Goal: Task Accomplishment & Management: Use online tool/utility

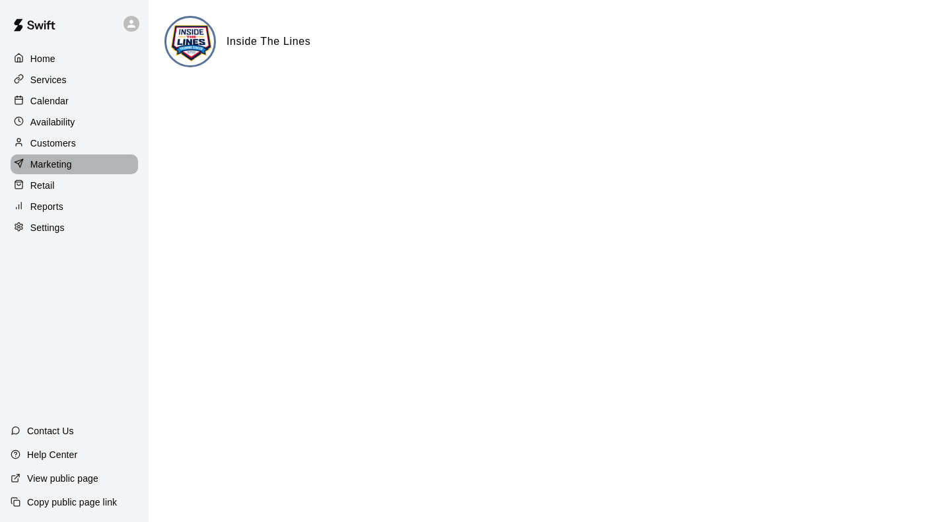
click at [67, 168] on p "Marketing" at bounding box center [51, 164] width 42 height 13
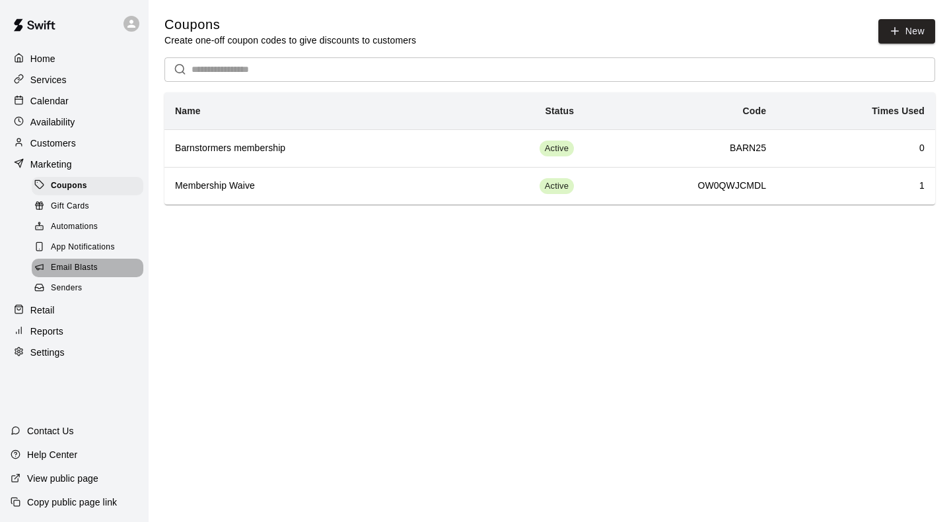
click at [59, 275] on span "Email Blasts" at bounding box center [74, 268] width 47 height 13
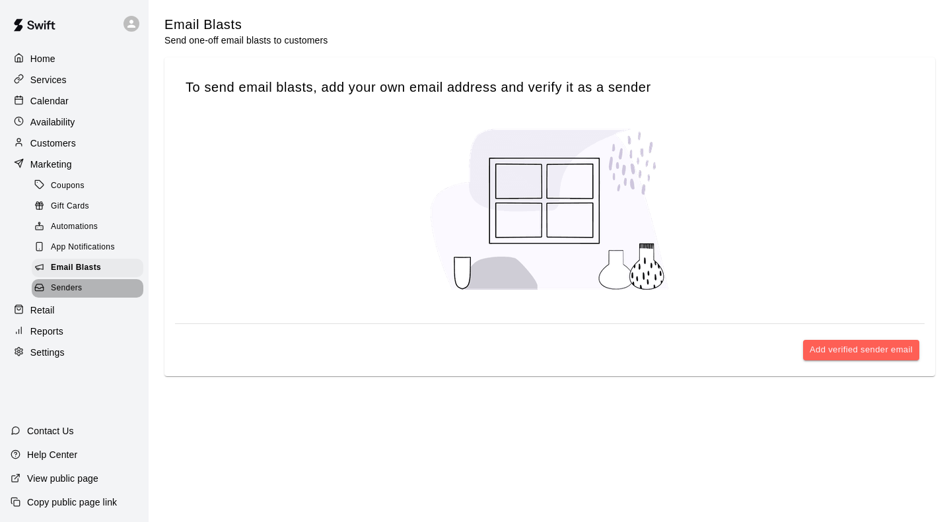
click at [58, 295] on span "Senders" at bounding box center [67, 288] width 32 height 13
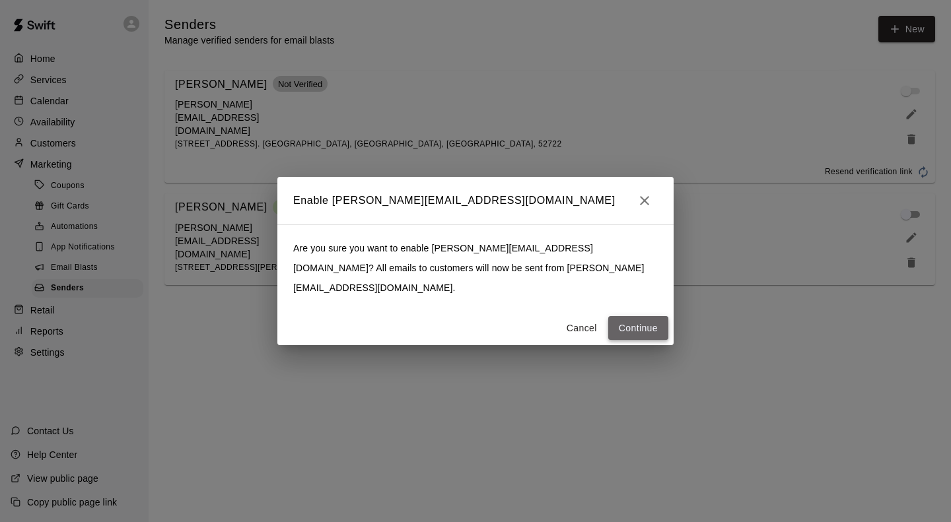
click at [636, 316] on button "Continue" at bounding box center [638, 328] width 60 height 24
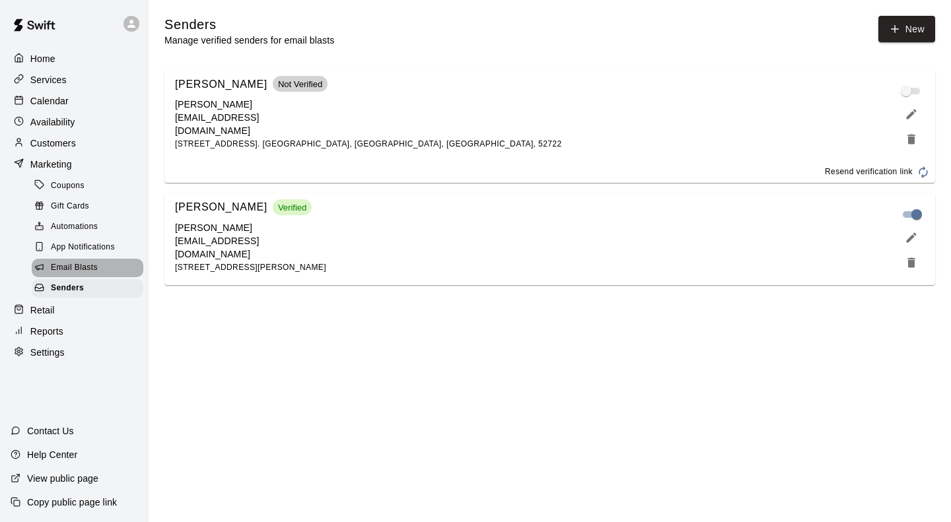
click at [69, 275] on span "Email Blasts" at bounding box center [74, 268] width 47 height 13
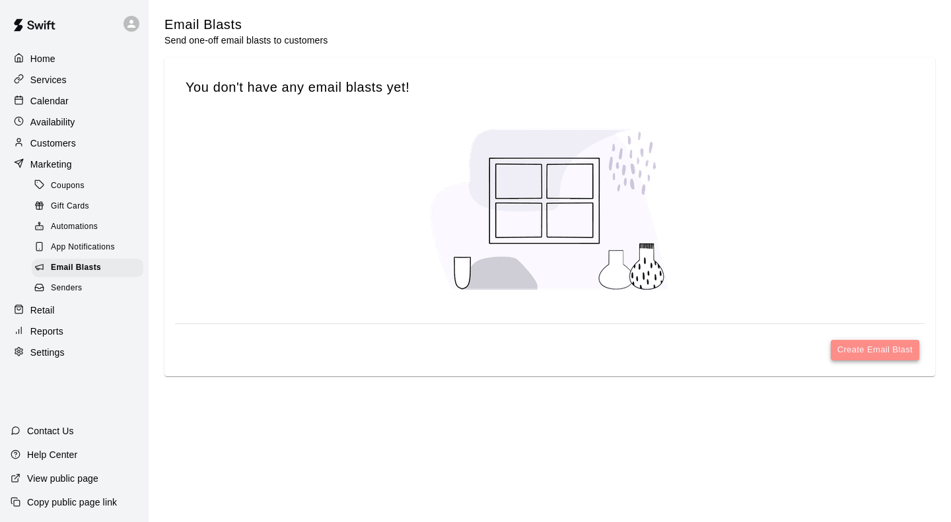
click at [863, 351] on button "Create Email Blast" at bounding box center [875, 350] width 88 height 20
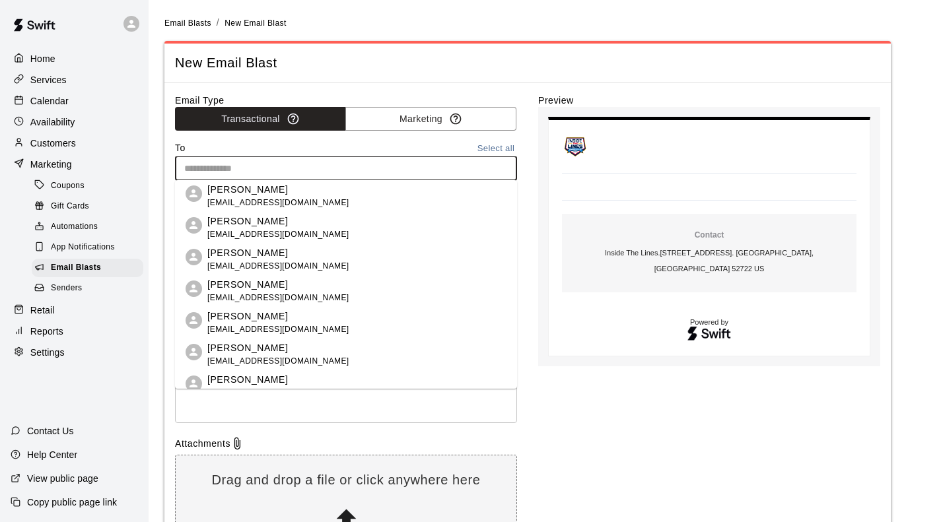
click at [343, 167] on input "text" at bounding box center [345, 168] width 332 height 17
click at [497, 151] on button "Select all" at bounding box center [496, 148] width 42 height 15
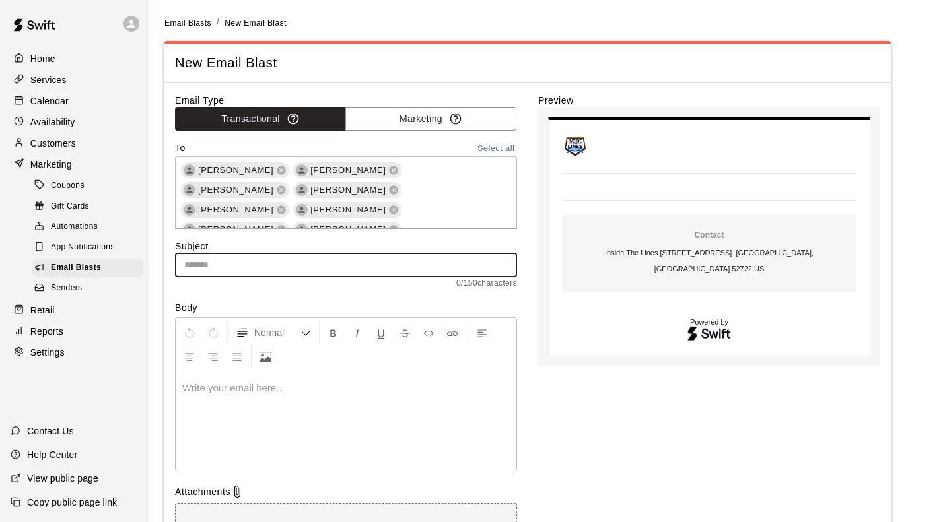
click at [269, 265] on input "text" at bounding box center [346, 265] width 342 height 24
paste input "**********"
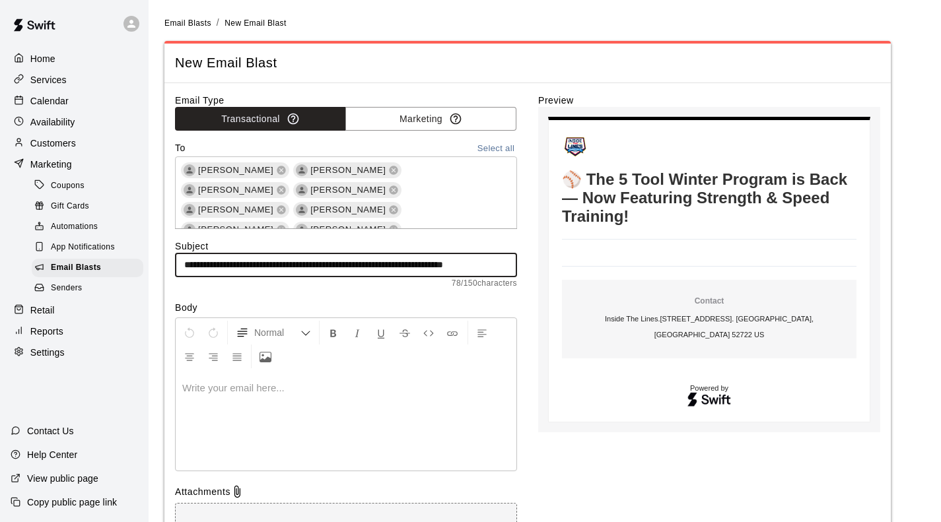
click at [195, 262] on input "**********" at bounding box center [346, 265] width 342 height 24
paste input "text"
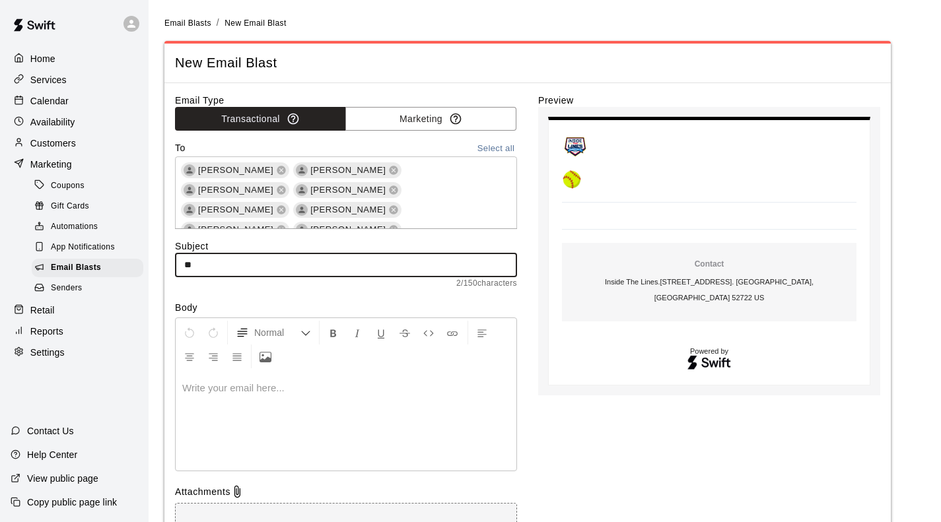
paste input "**********"
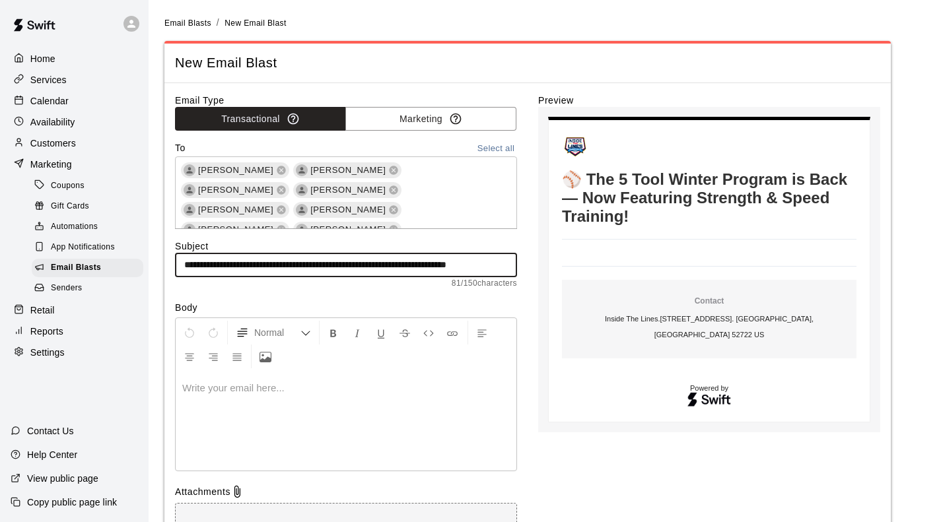
click at [183, 266] on input "**********" at bounding box center [346, 265] width 342 height 24
paste input "*"
type input "**********"
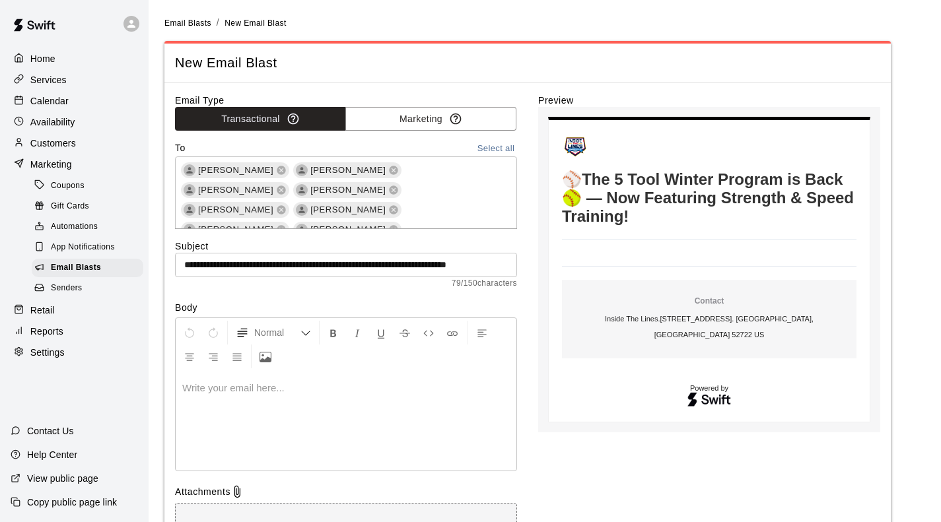
click at [186, 383] on p at bounding box center [346, 388] width 328 height 13
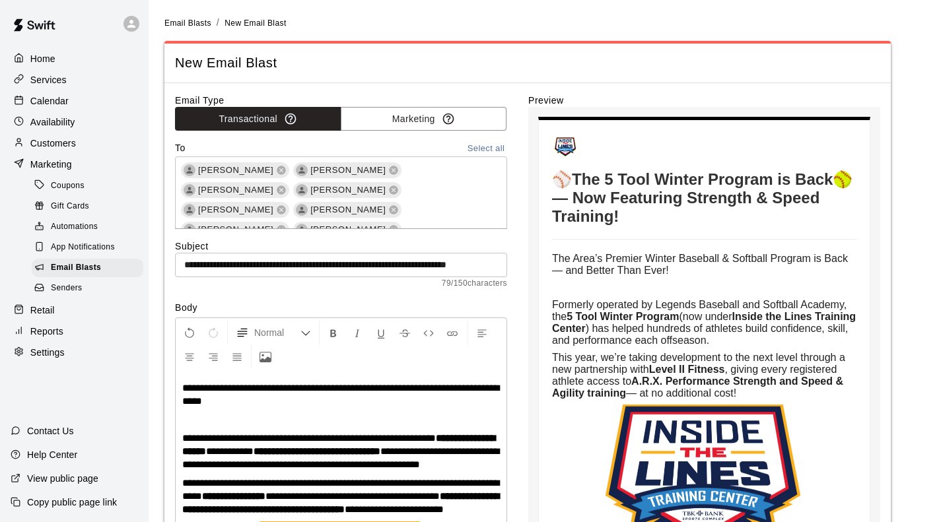
scroll to position [1, 0]
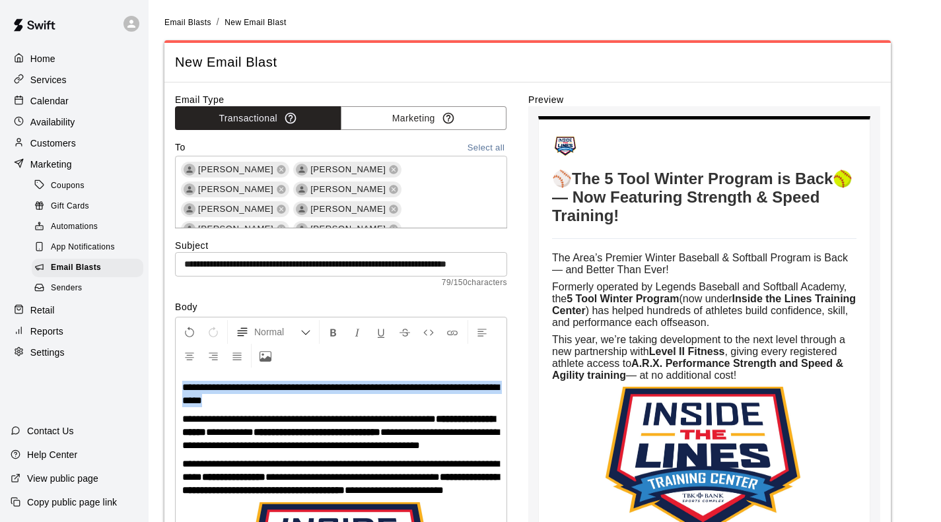
drag, startPoint x: 184, startPoint y: 386, endPoint x: 262, endPoint y: 401, distance: 79.3
click at [262, 401] on p "**********" at bounding box center [341, 394] width 318 height 26
click at [313, 330] on button "Normal" at bounding box center [273, 332] width 86 height 24
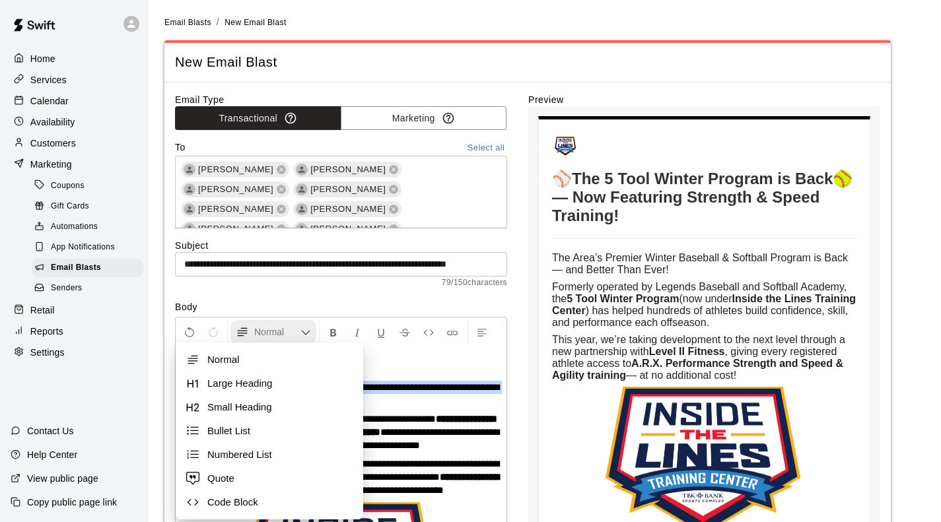
click at [313, 330] on button "Normal" at bounding box center [273, 332] width 86 height 24
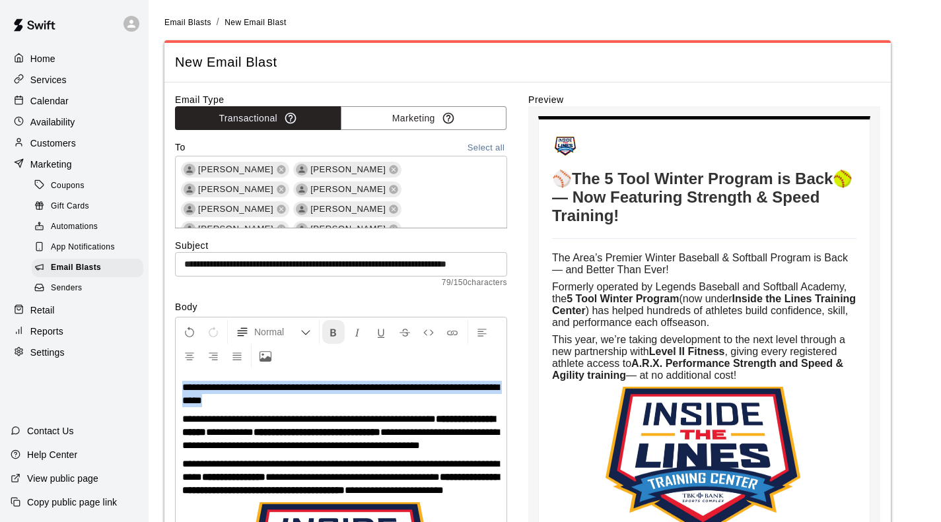
click at [330, 330] on icon "Format Bold" at bounding box center [334, 333] width 12 height 12
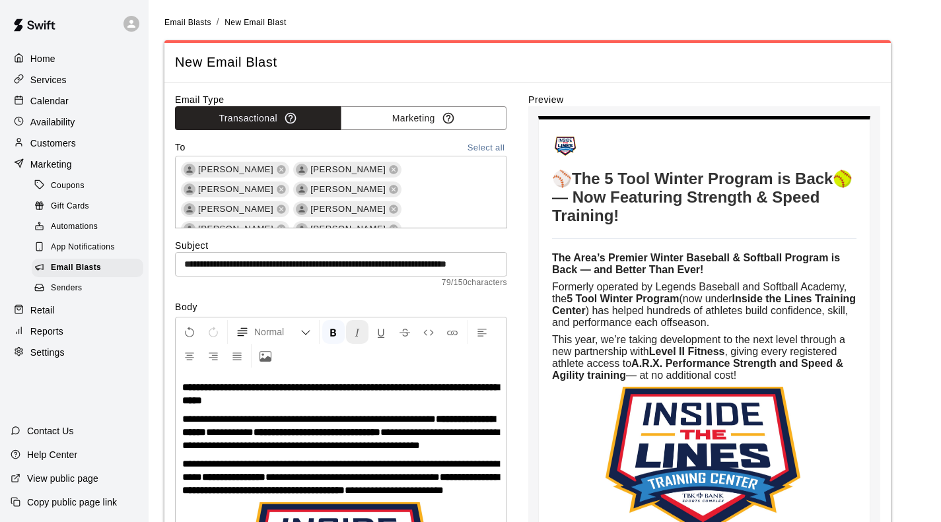
click at [358, 330] on icon "Format Italics" at bounding box center [357, 333] width 12 height 12
click at [479, 421] on strong "**********" at bounding box center [338, 425] width 313 height 23
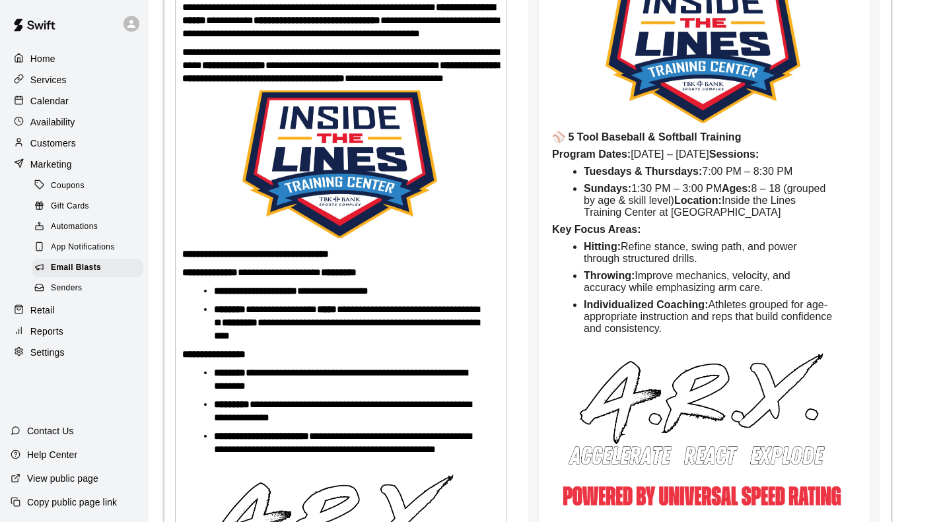
scroll to position [412, 0]
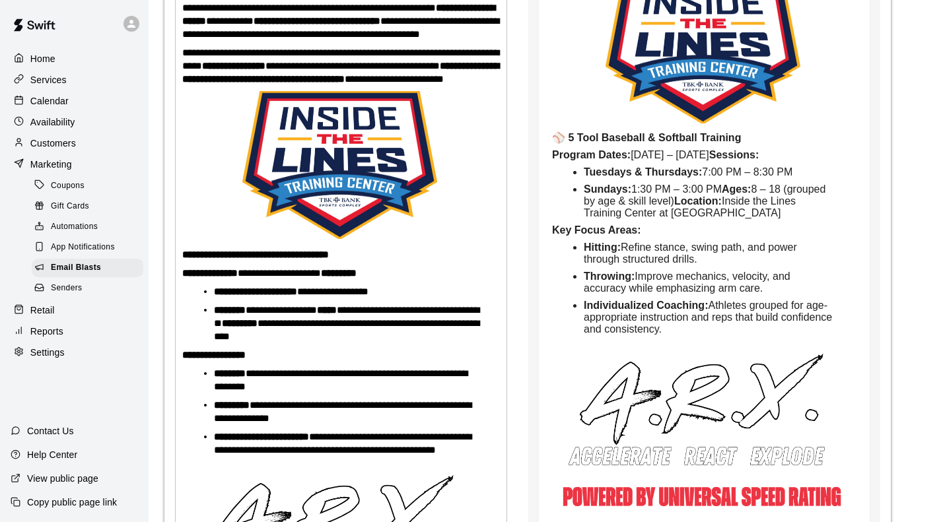
click at [258, 328] on strong "*********" at bounding box center [240, 323] width 36 height 10
click at [357, 278] on strong "*********" at bounding box center [339, 273] width 36 height 10
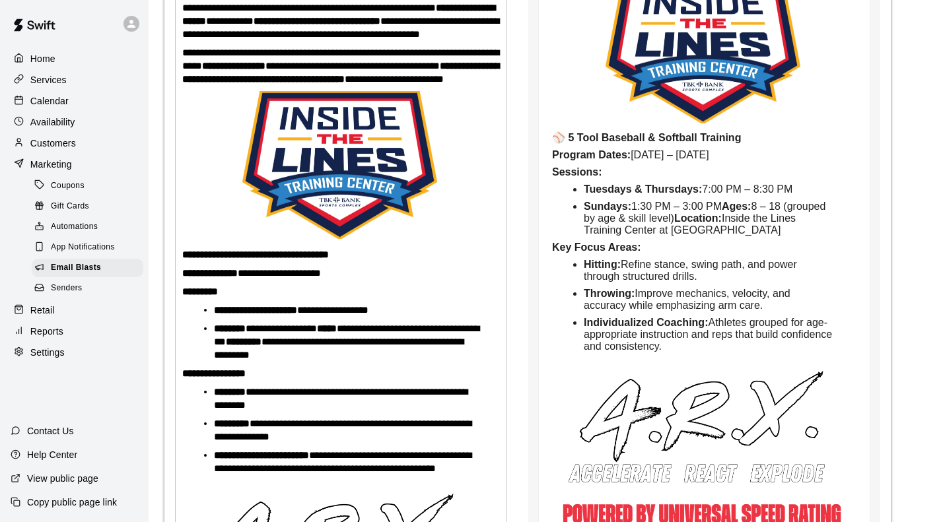
click at [260, 299] on p "*********" at bounding box center [341, 291] width 318 height 13
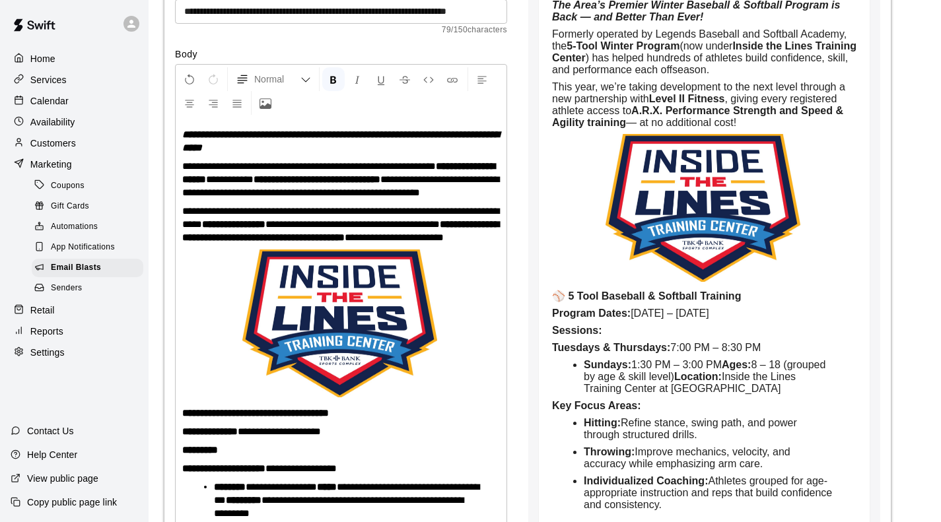
scroll to position [253, 0]
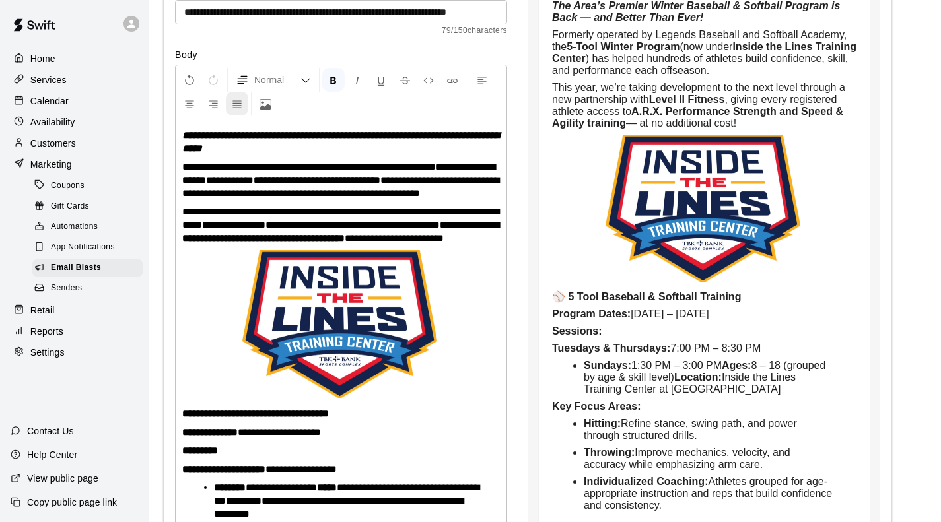
click at [236, 108] on icon "Justify Align" at bounding box center [237, 104] width 12 height 12
click at [236, 102] on icon "Justify Align" at bounding box center [237, 104] width 12 height 12
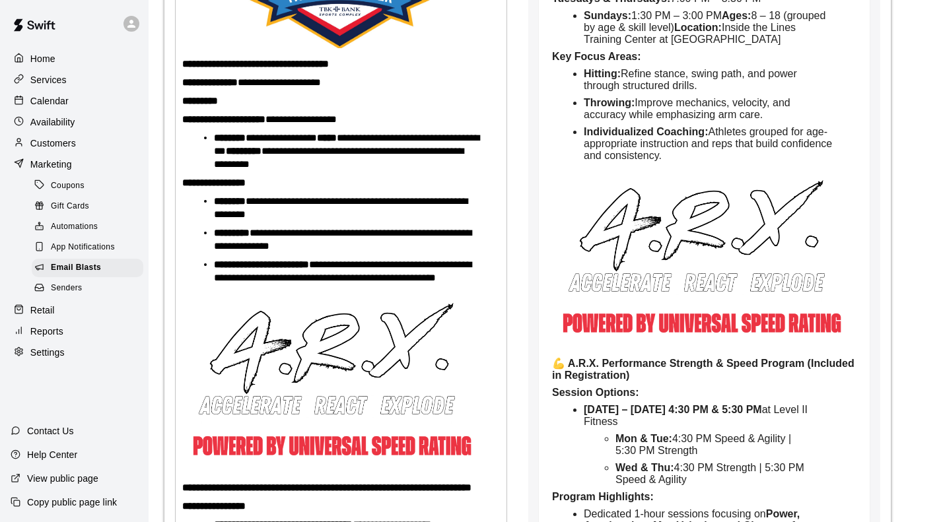
scroll to position [604, 0]
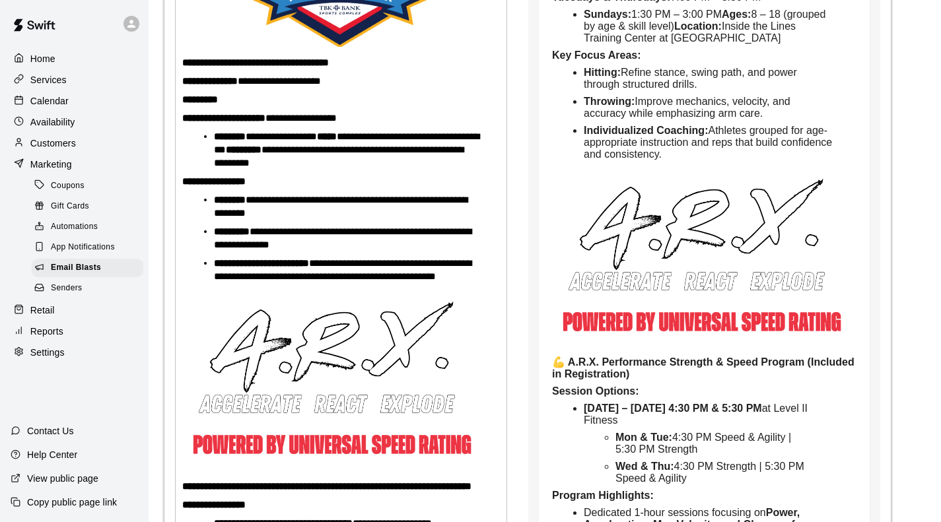
click at [337, 141] on strong "*****" at bounding box center [327, 136] width 20 height 10
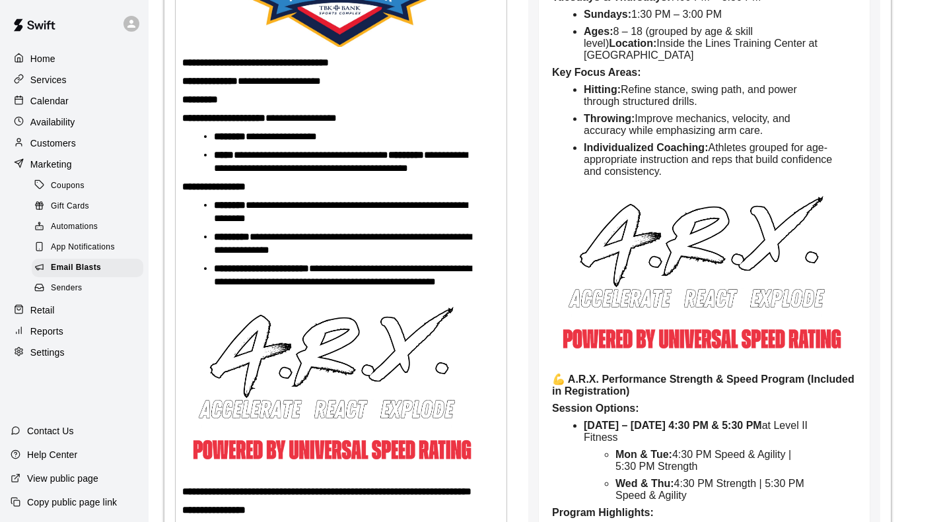
click at [404, 160] on strong "*********" at bounding box center [406, 155] width 36 height 10
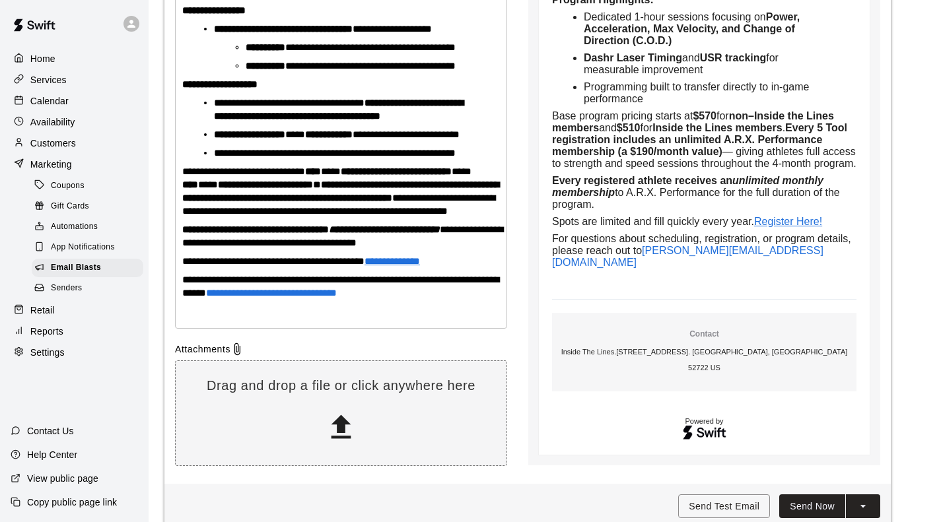
scroll to position [1126, 0]
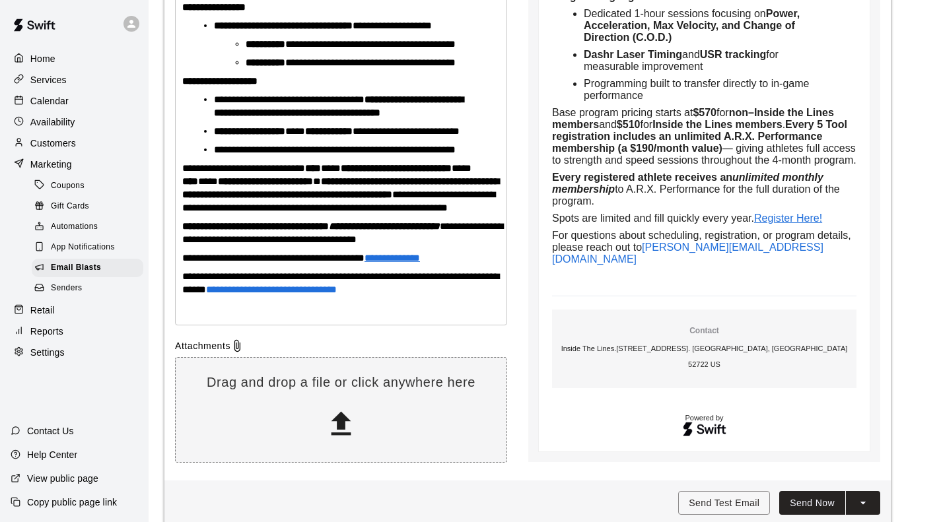
click at [413, 173] on strong "**********" at bounding box center [396, 168] width 111 height 10
click at [277, 186] on strong "**********" at bounding box center [265, 181] width 95 height 10
click at [365, 263] on span "**********" at bounding box center [273, 258] width 182 height 10
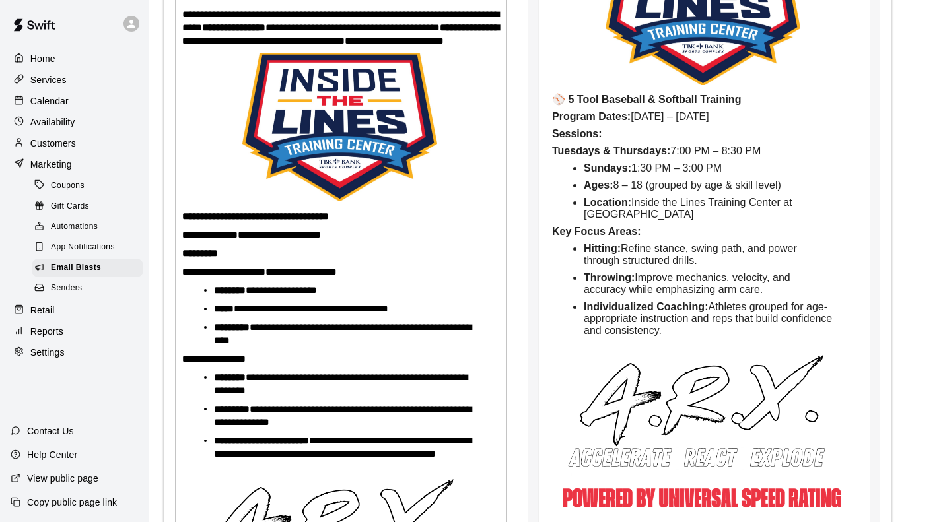
scroll to position [450, 0]
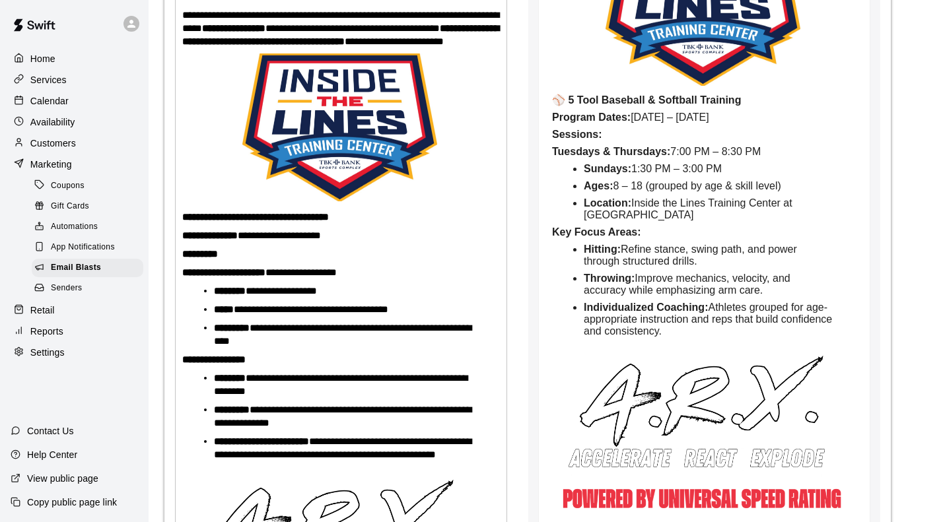
click at [668, 221] on span "Inside the Lines Training Center at [GEOGRAPHIC_DATA]" at bounding box center [689, 208] width 211 height 23
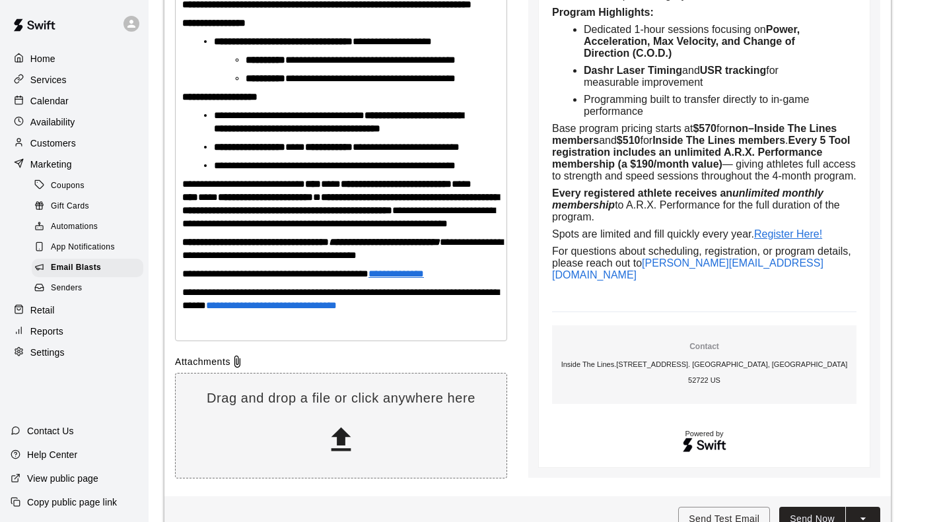
scroll to position [1109, 0]
click at [691, 118] on ul "Dedicated 1-hour sessions focusing on Power, Acceleration, Max Velocity, and Ch…" at bounding box center [710, 71] width 294 height 94
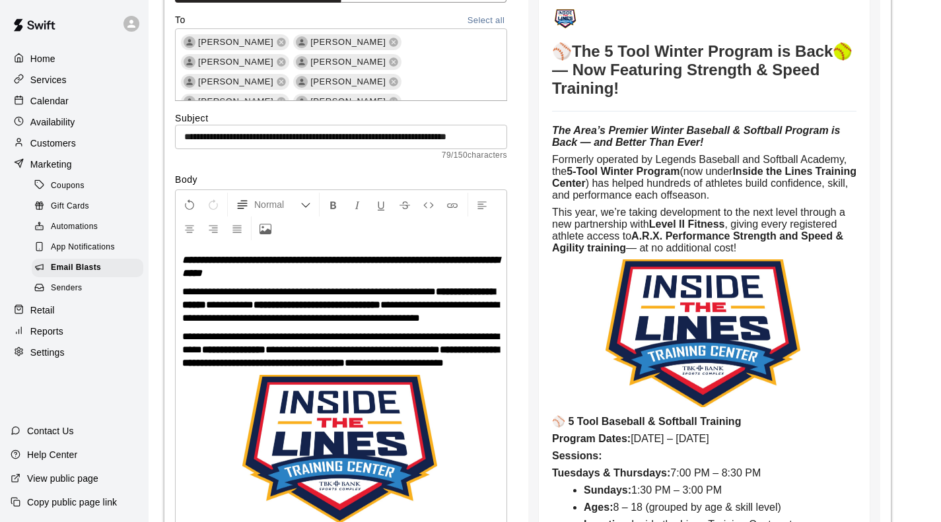
scroll to position [129, 0]
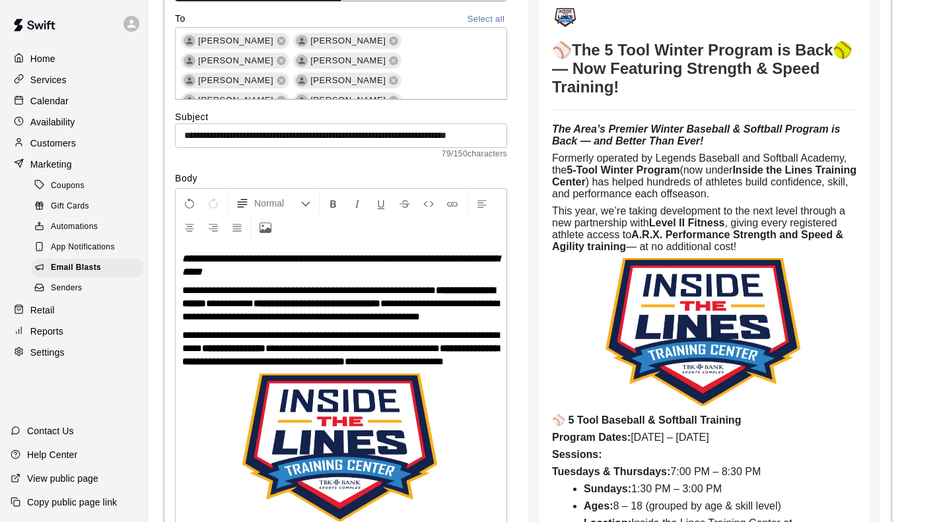
click at [370, 300] on strong "**********" at bounding box center [317, 304] width 127 height 10
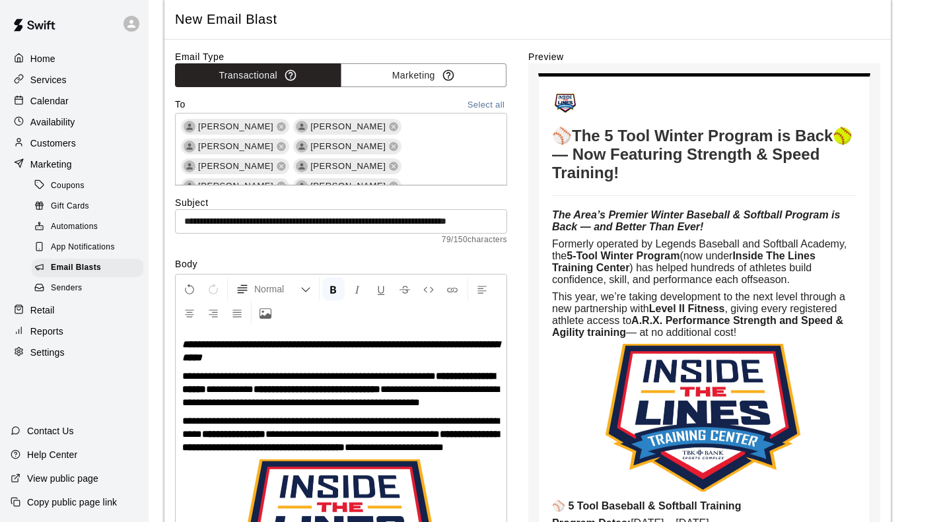
scroll to position [43, 0]
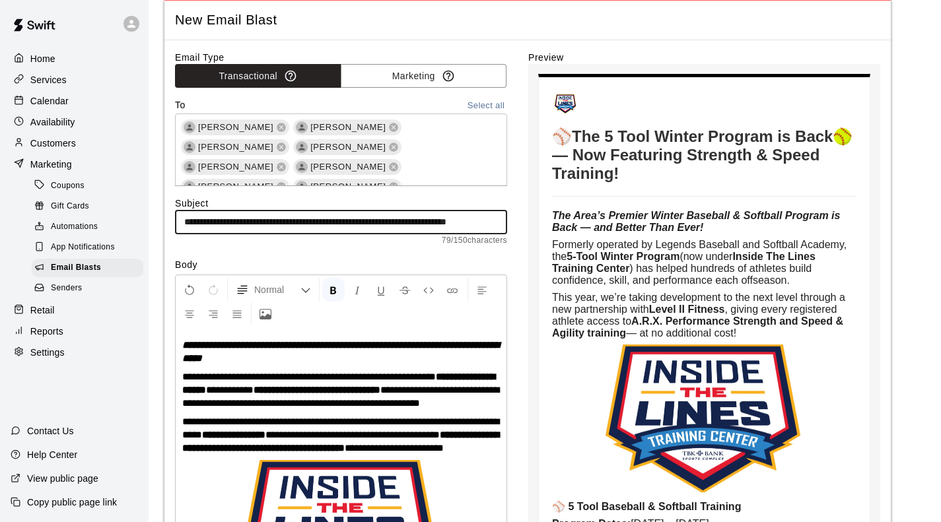
click at [357, 223] on input "**********" at bounding box center [341, 222] width 332 height 24
click at [374, 322] on div "Normal" at bounding box center [341, 301] width 331 height 53
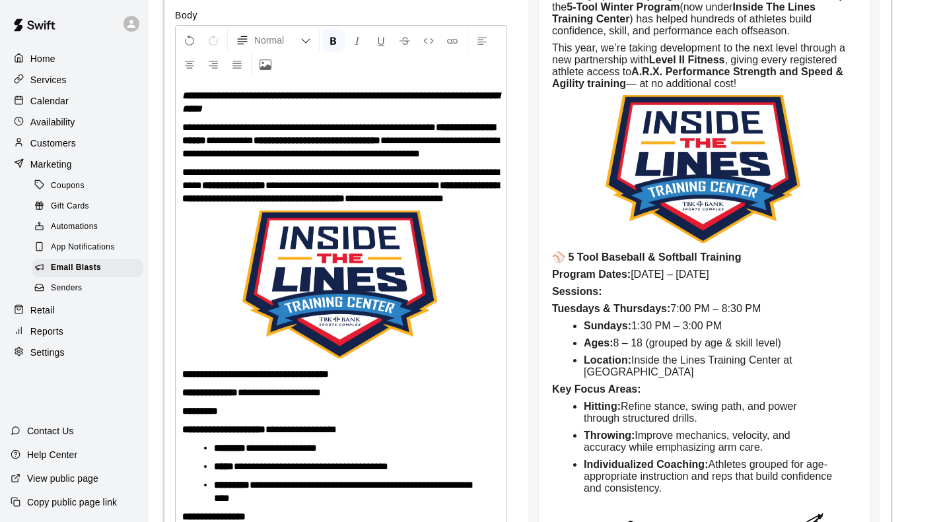
scroll to position [384, 0]
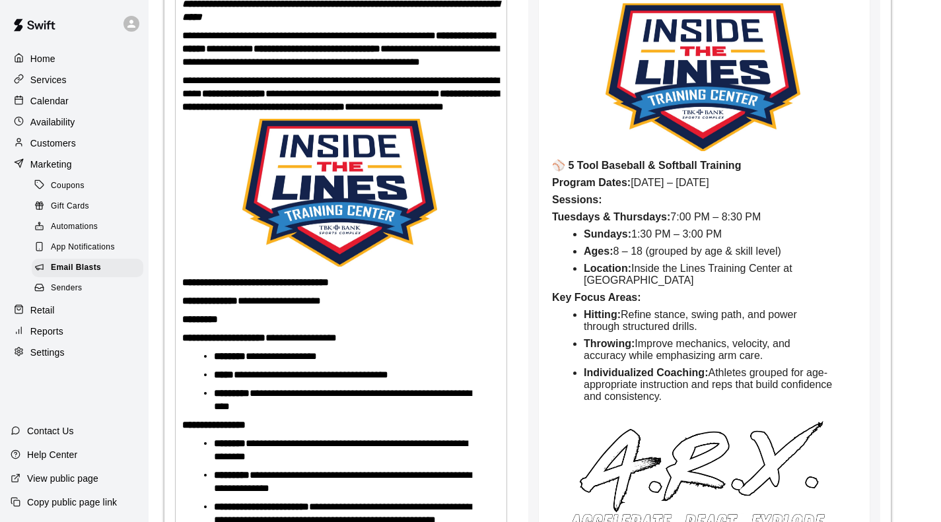
click at [361, 289] on p "**********" at bounding box center [341, 282] width 318 height 13
click at [428, 363] on li "**********" at bounding box center [346, 356] width 265 height 13
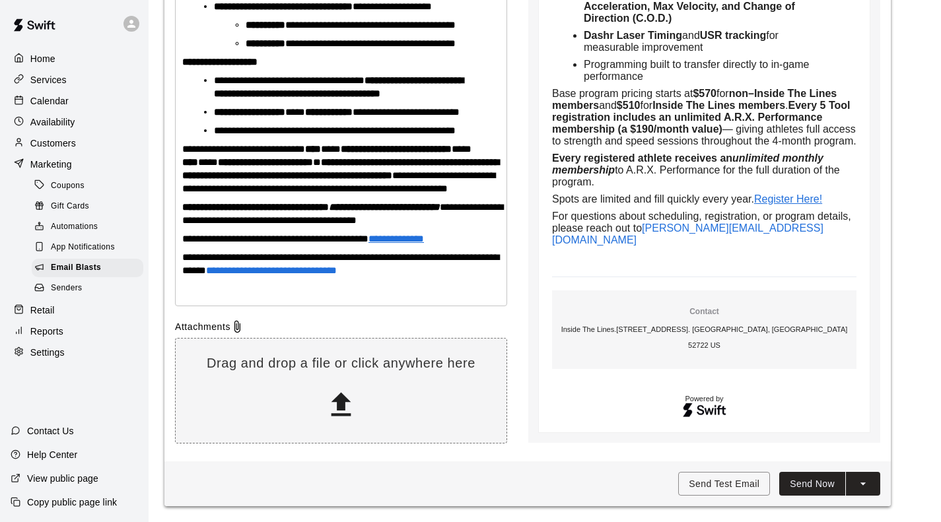
scroll to position [1274, 0]
click at [721, 481] on button "Send Test Email" at bounding box center [724, 484] width 92 height 24
click at [865, 483] on icon "split button" at bounding box center [863, 483] width 13 height 13
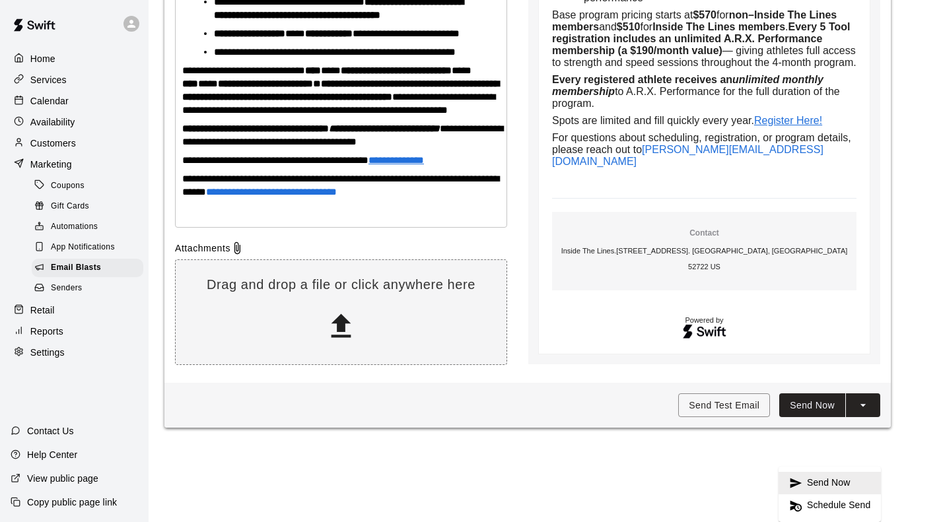
click at [735, 239] on p "Contact" at bounding box center [704, 233] width 294 height 11
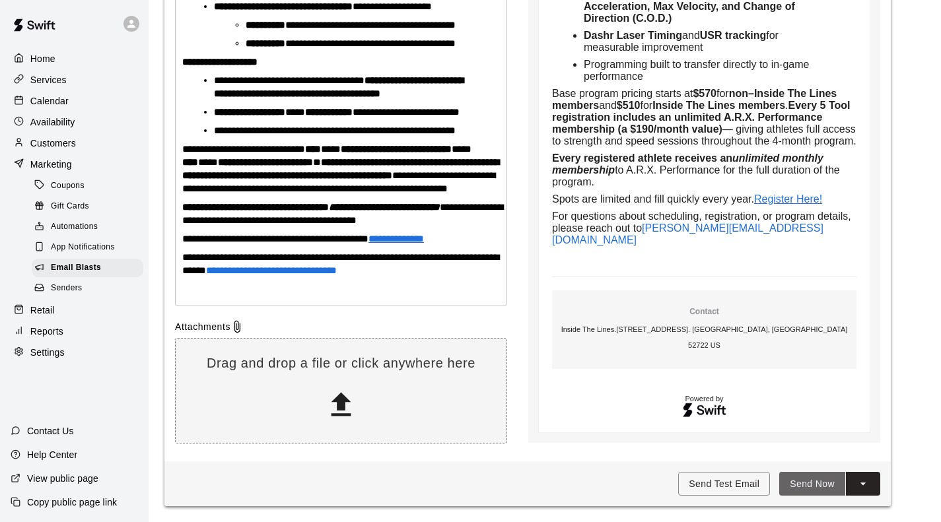
click at [827, 483] on button "Send Now" at bounding box center [812, 484] width 66 height 24
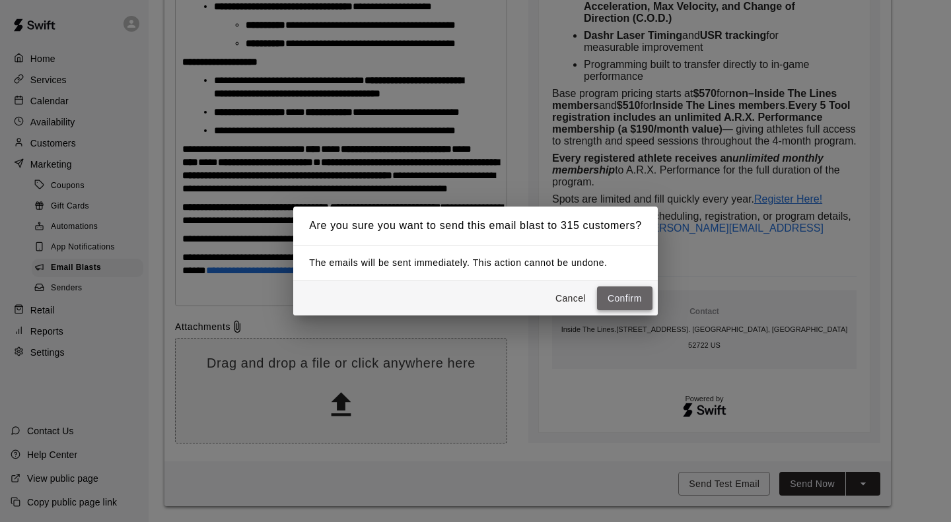
click at [636, 295] on button "Confirm" at bounding box center [624, 299] width 55 height 24
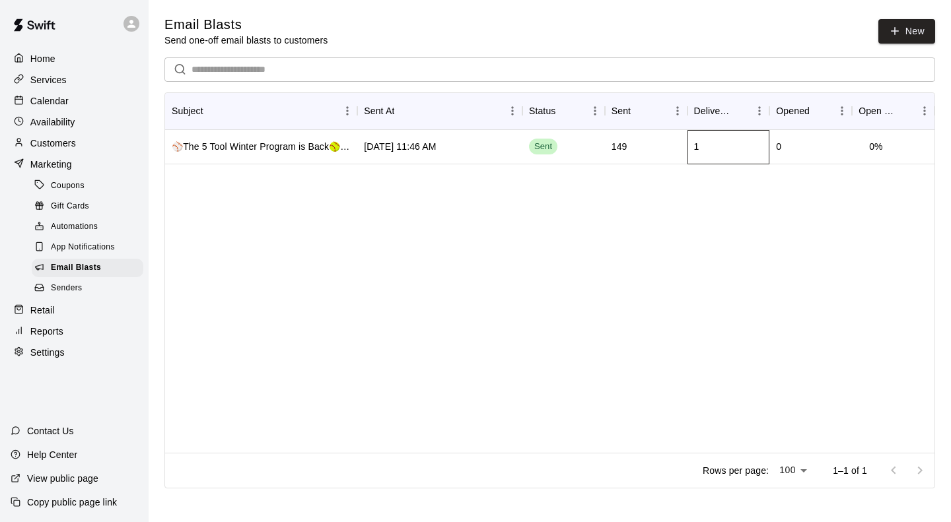
click at [696, 149] on div "1" at bounding box center [696, 146] width 5 height 13
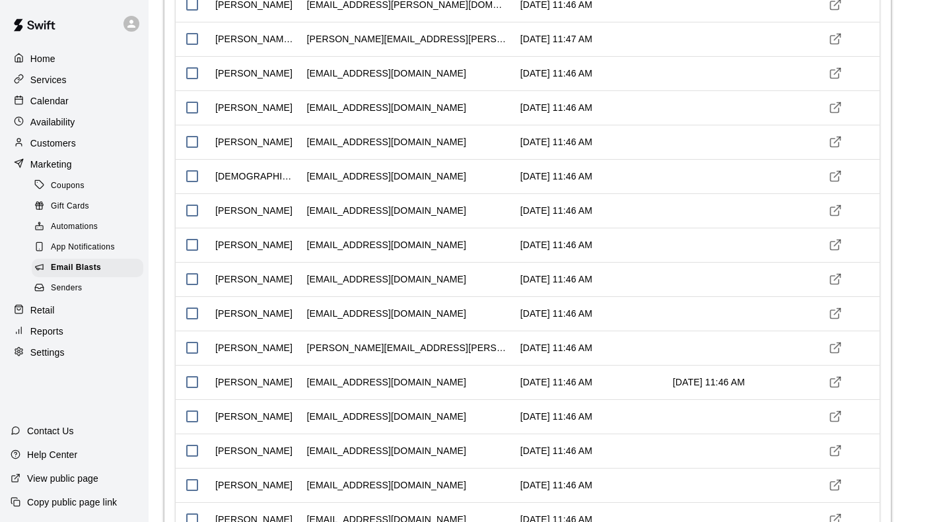
scroll to position [1148, 0]
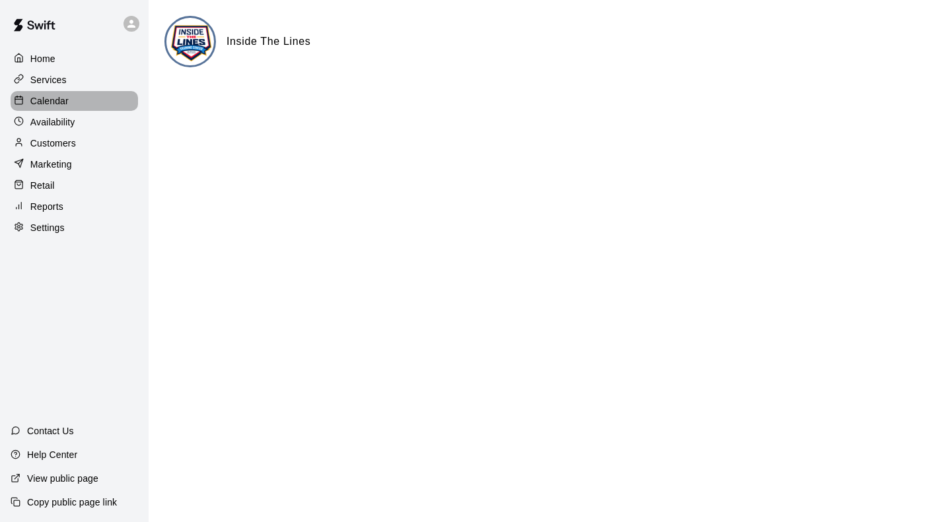
click at [73, 94] on div "Calendar" at bounding box center [74, 101] width 127 height 20
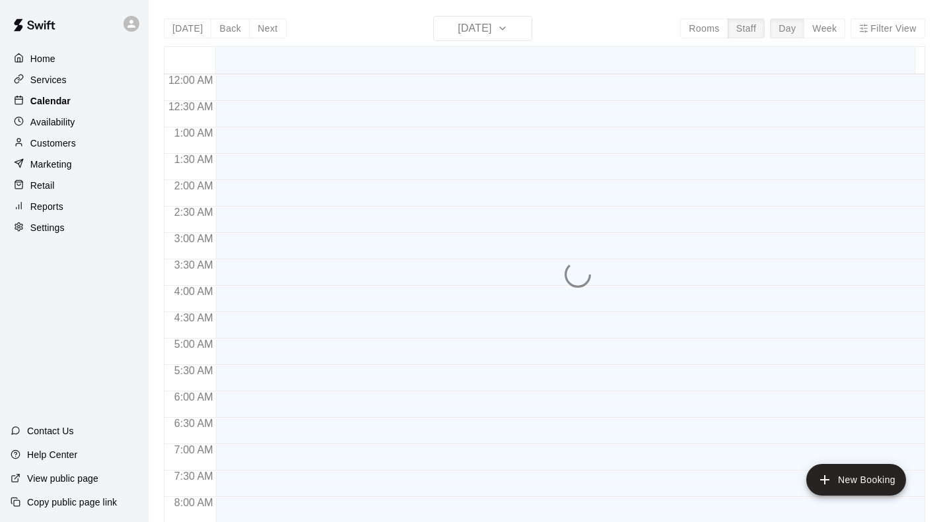
scroll to position [629, 0]
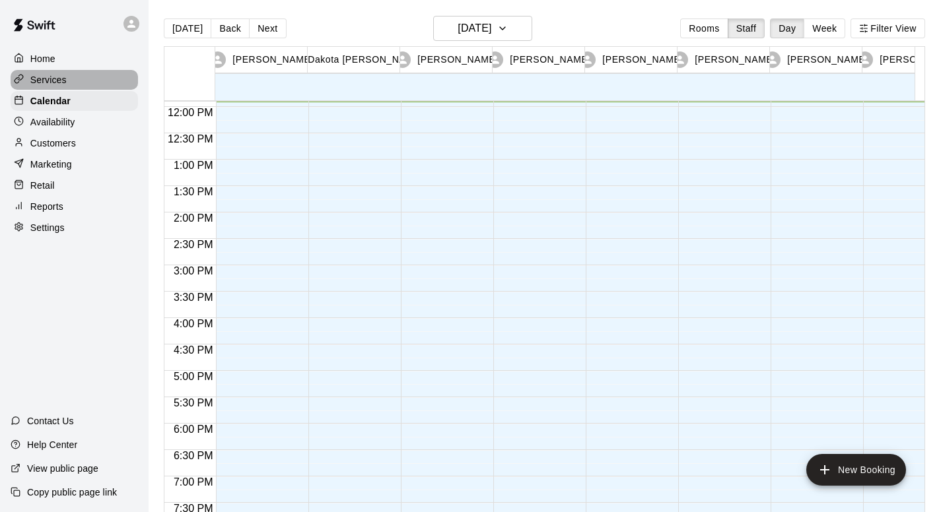
click at [71, 83] on div "Services" at bounding box center [74, 80] width 127 height 20
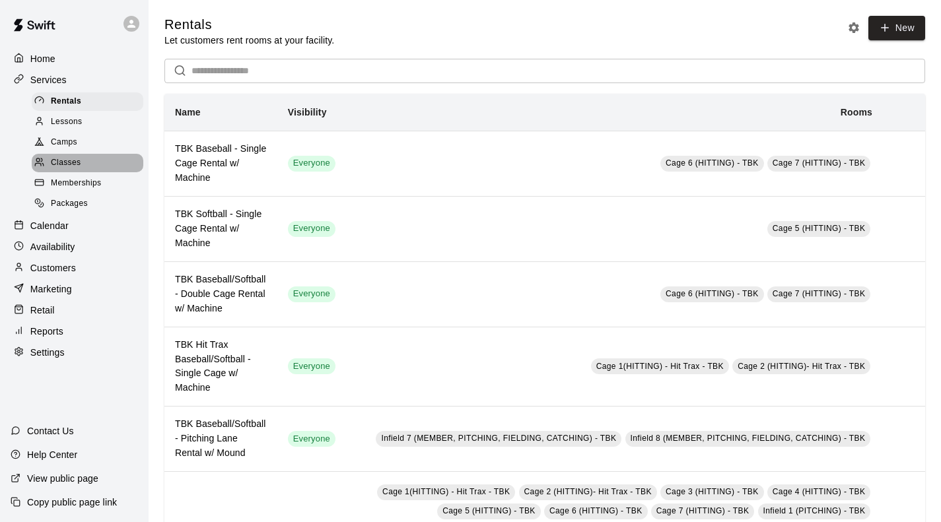
click at [83, 164] on div "Classes" at bounding box center [88, 163] width 112 height 18
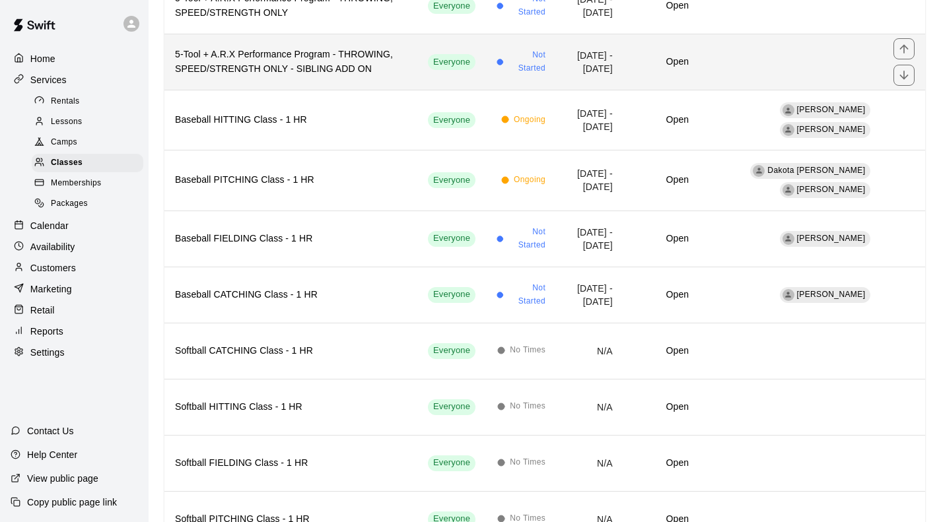
scroll to position [368, 0]
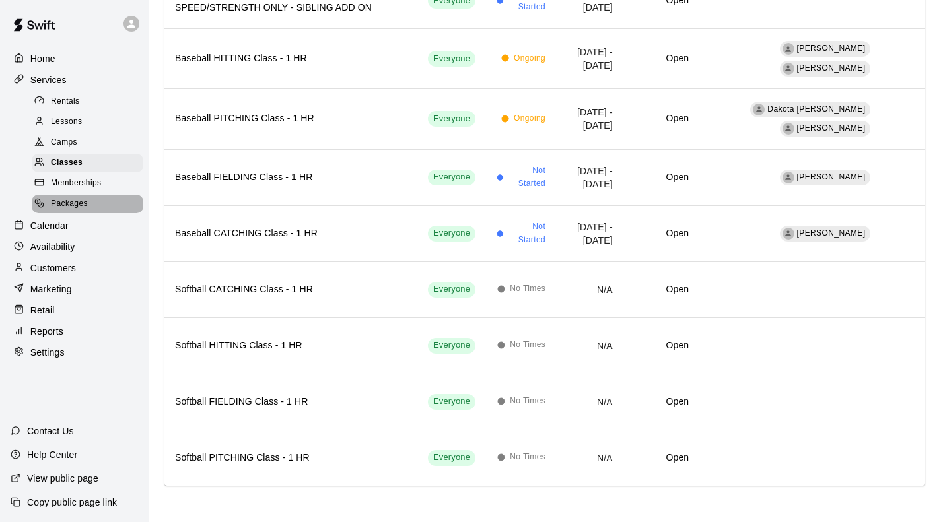
click at [65, 210] on span "Packages" at bounding box center [69, 203] width 37 height 13
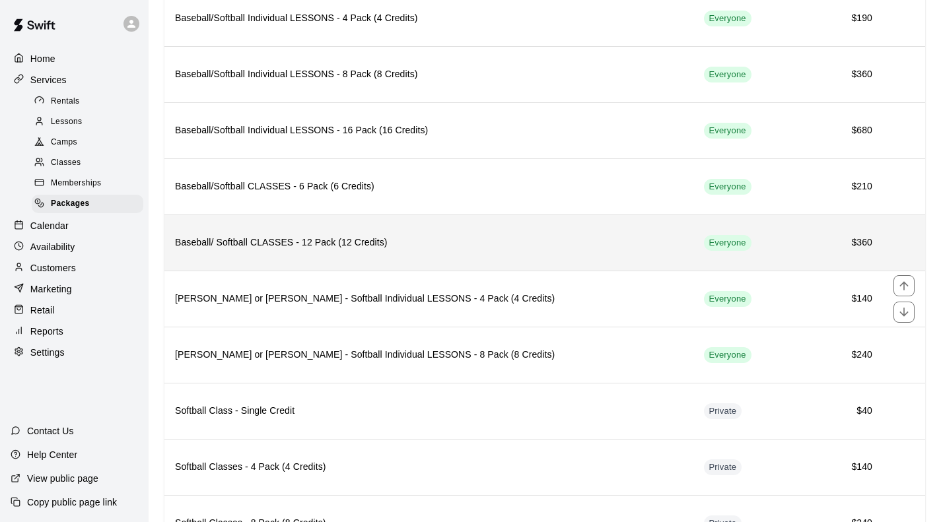
scroll to position [141, 0]
click at [314, 250] on h6 "Baseball/ Softball CLASSES - 12 Pack (12 Credits)" at bounding box center [429, 242] width 508 height 15
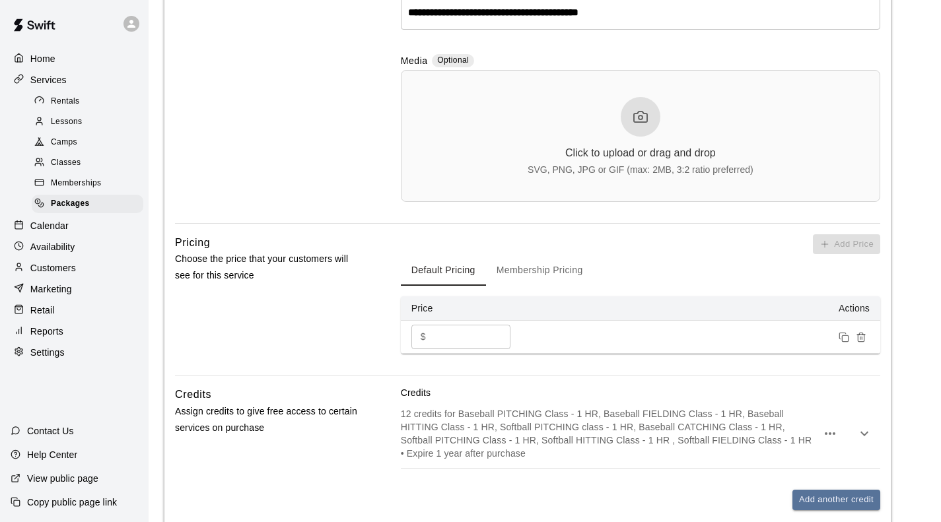
scroll to position [607, 0]
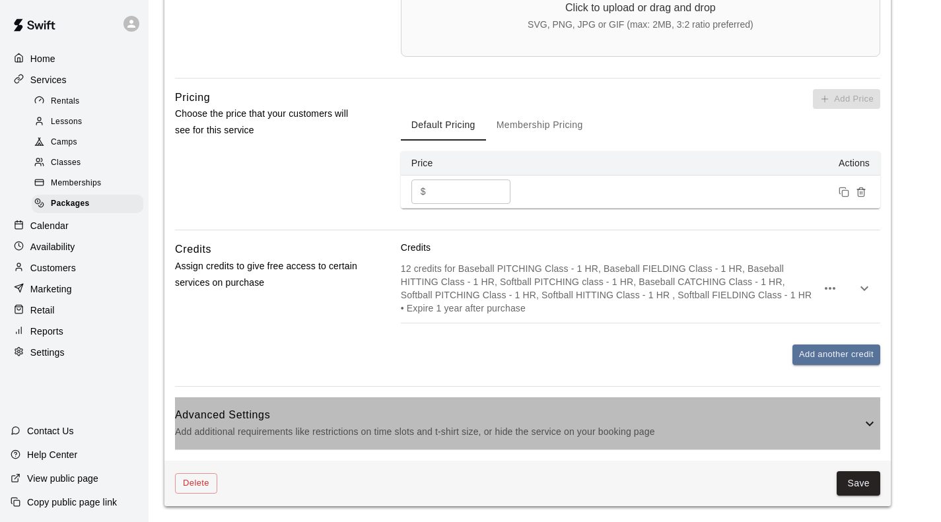
click at [868, 425] on icon at bounding box center [870, 424] width 16 height 16
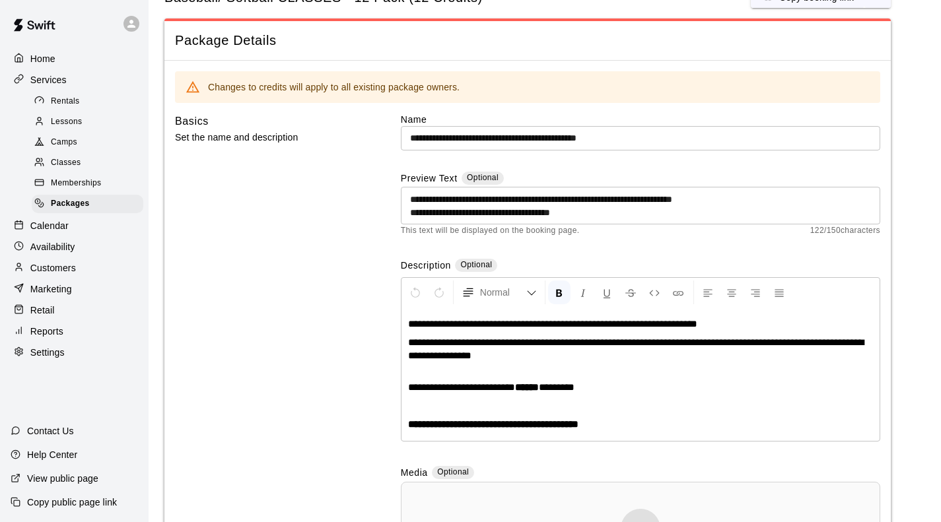
scroll to position [48, 0]
click at [81, 169] on div "Classes" at bounding box center [88, 163] width 112 height 18
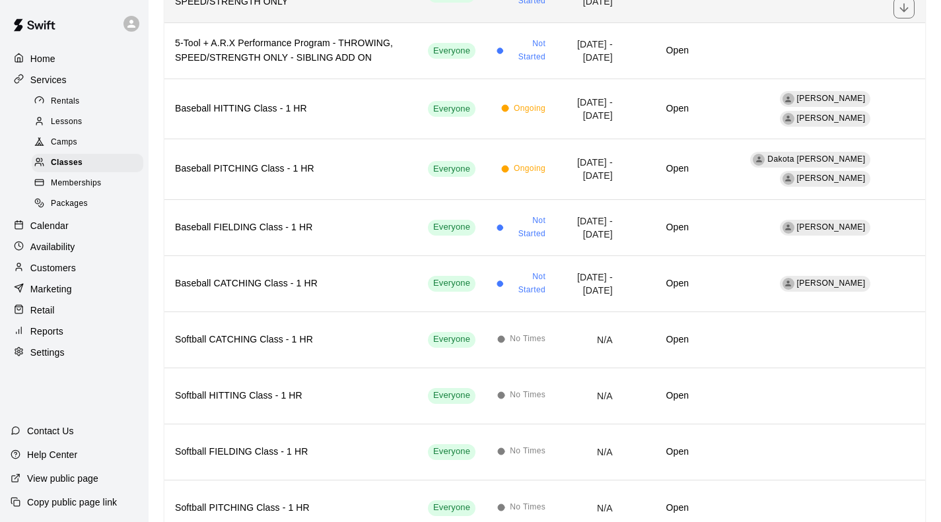
scroll to position [318, 0]
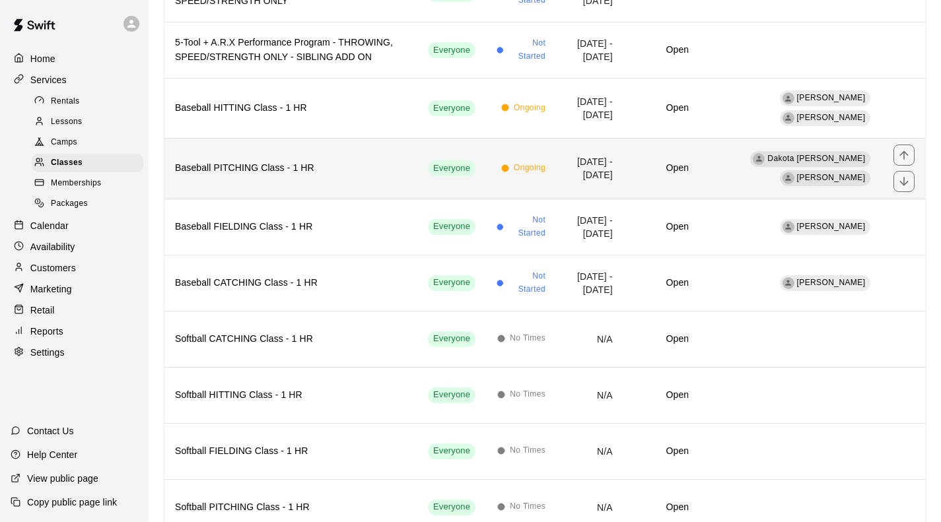
click at [260, 164] on h6 "Baseball PITCHING Class - 1 HR" at bounding box center [291, 168] width 232 height 15
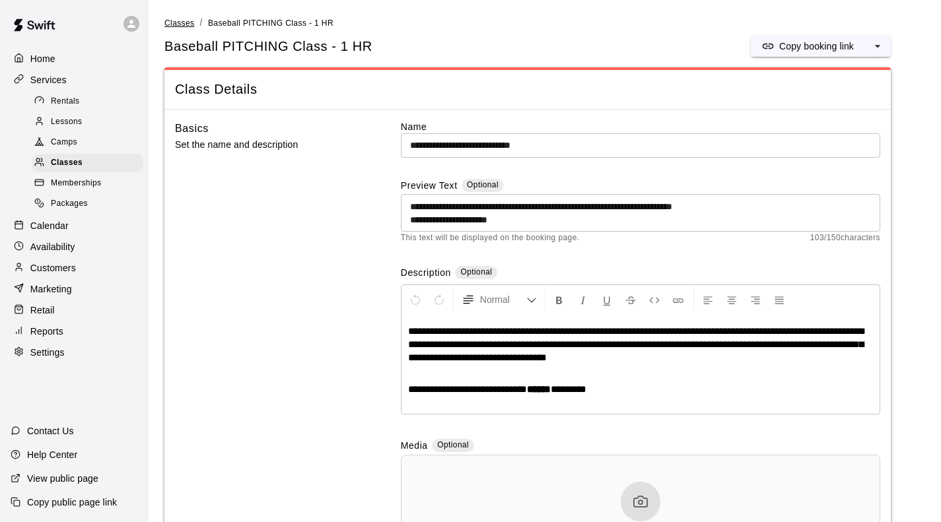
click at [184, 24] on span "Classes" at bounding box center [179, 22] width 30 height 9
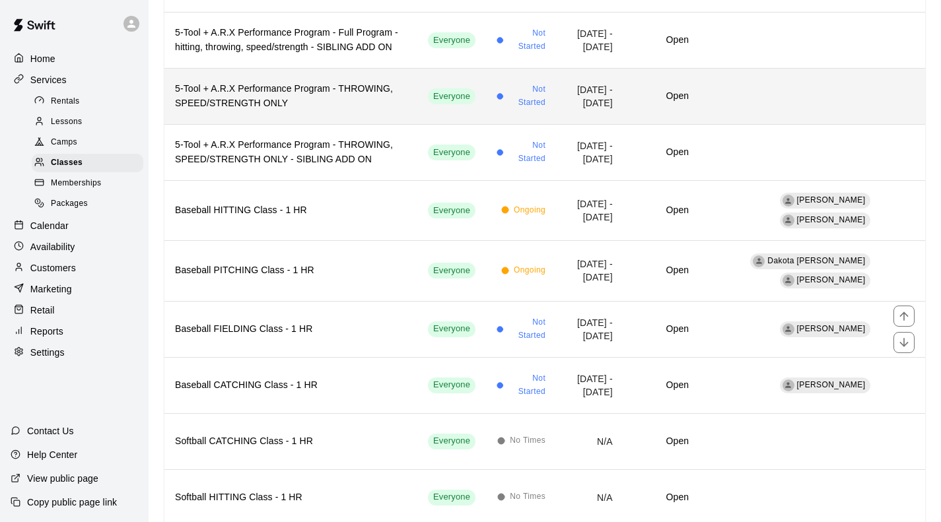
scroll to position [368, 0]
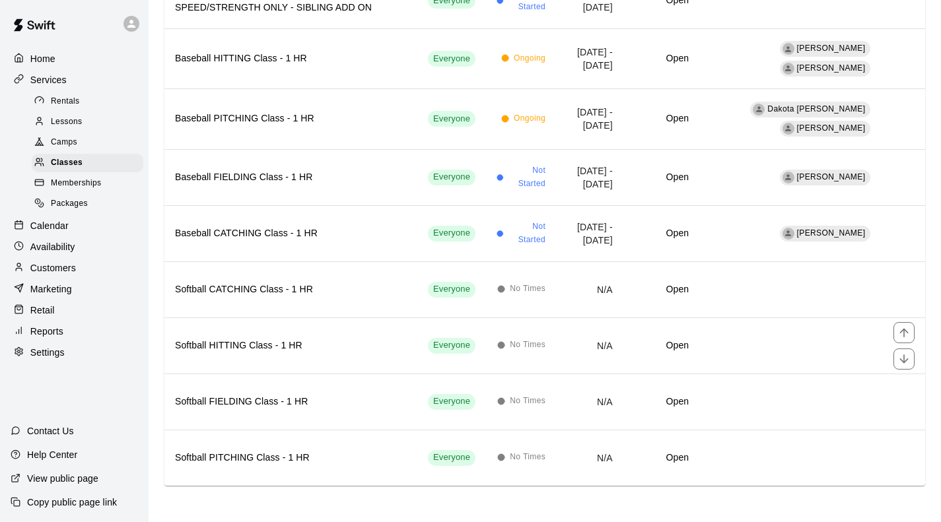
click at [374, 339] on h6 "Softball HITTING Class - 1 HR" at bounding box center [291, 346] width 232 height 15
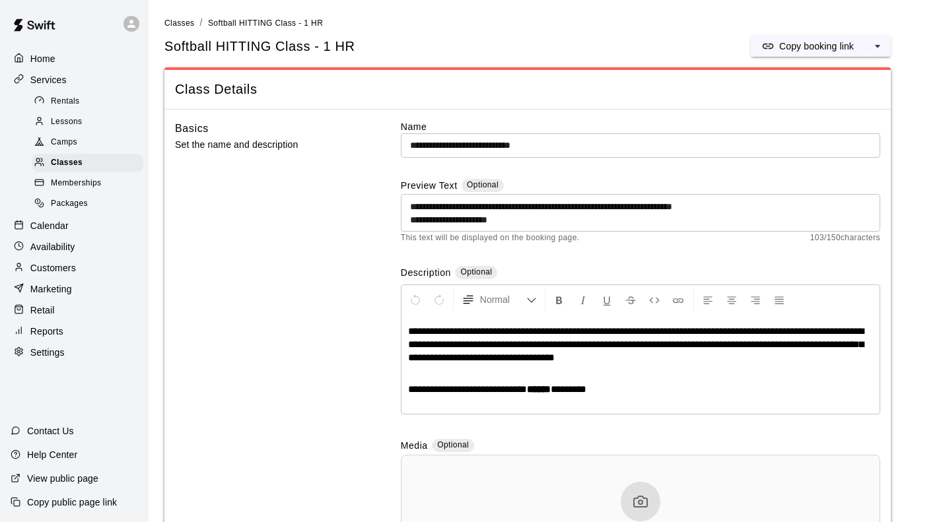
click at [174, 25] on span "Classes" at bounding box center [179, 22] width 30 height 9
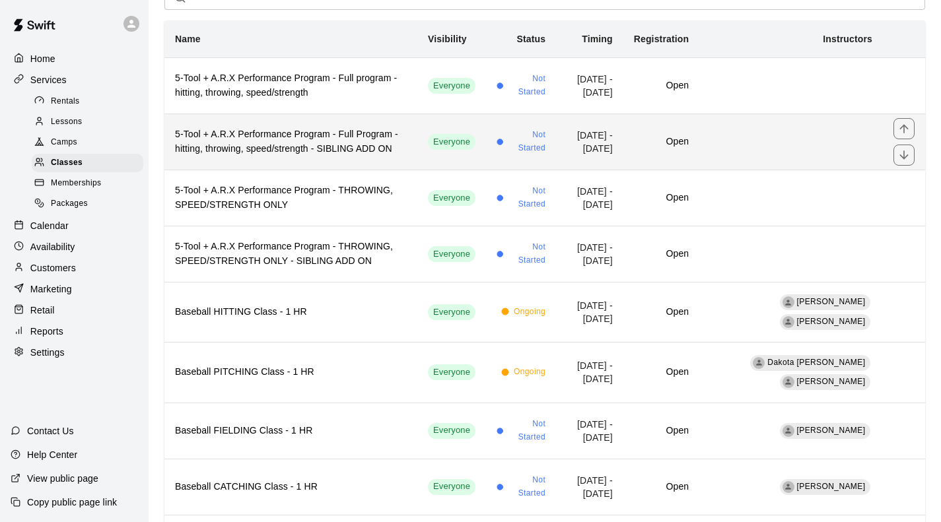
scroll to position [136, 0]
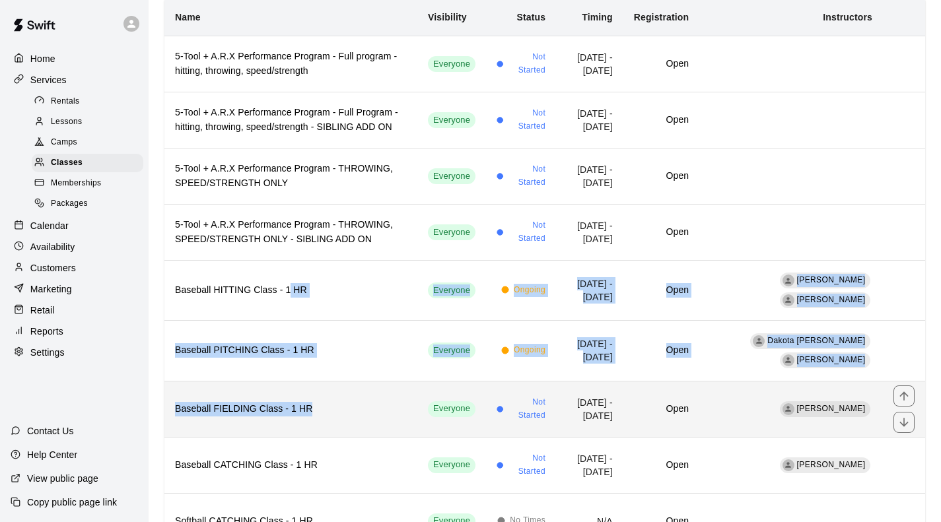
drag, startPoint x: 289, startPoint y: 275, endPoint x: 334, endPoint y: 413, distance: 145.4
click at [334, 413] on tbody "5-Tool + A.R.X Performance Program - Full program - hitting, throwing, speed/st…" at bounding box center [544, 377] width 761 height 682
click at [334, 413] on h6 "Baseball FIELDING Class - 1 HR" at bounding box center [291, 409] width 232 height 15
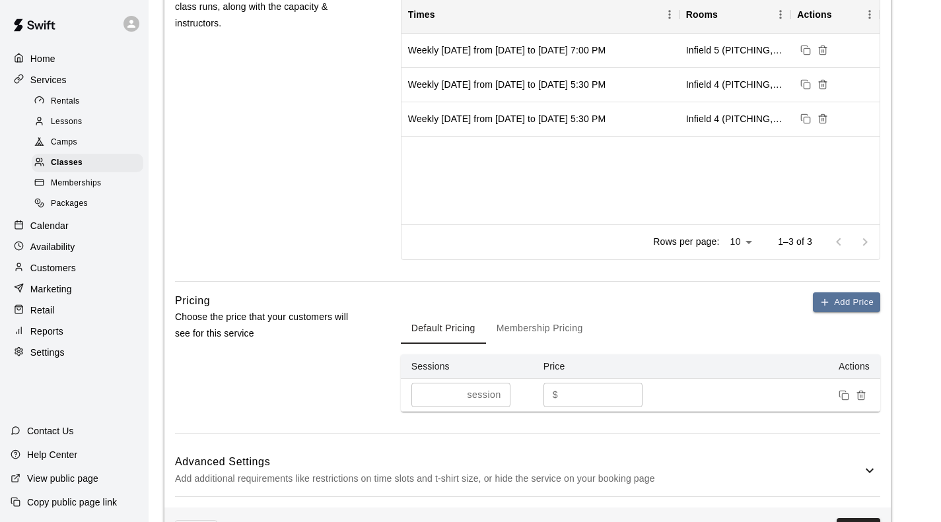
scroll to position [1033, 0]
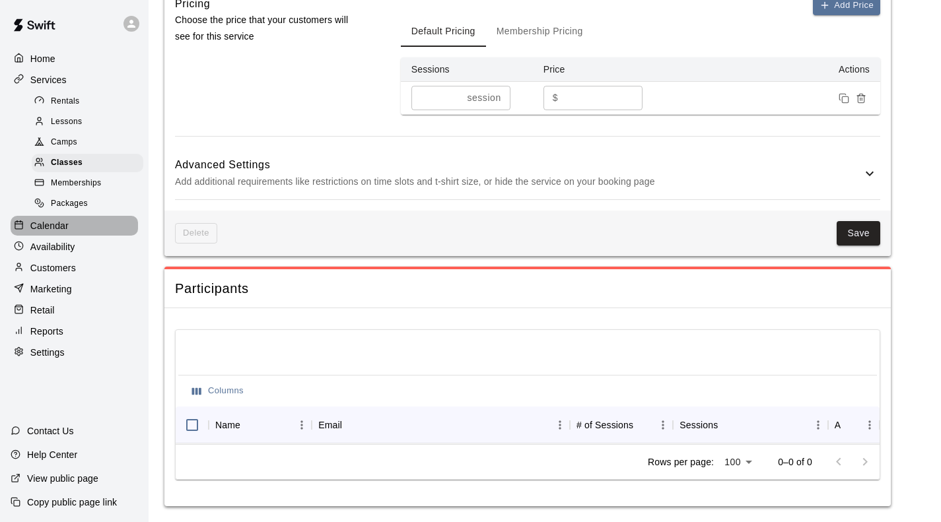
click at [46, 232] on p "Calendar" at bounding box center [49, 225] width 38 height 13
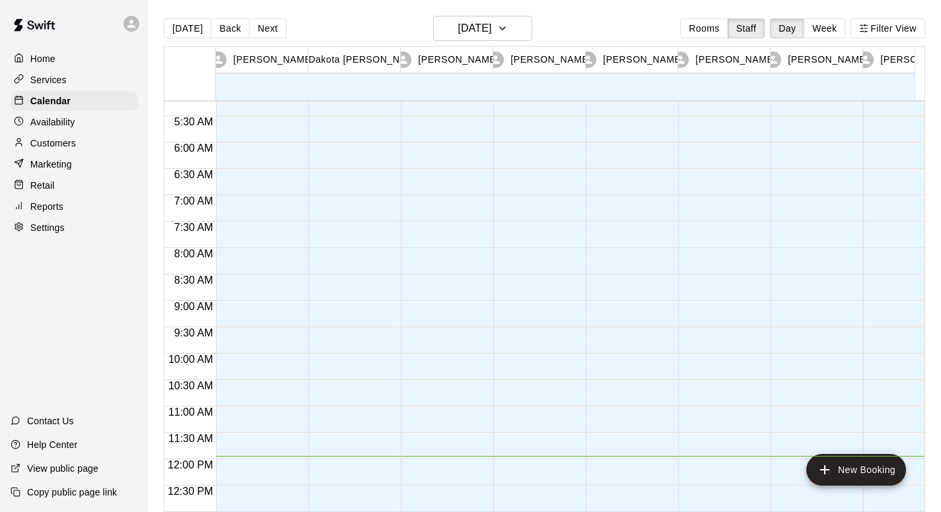
scroll to position [275, 0]
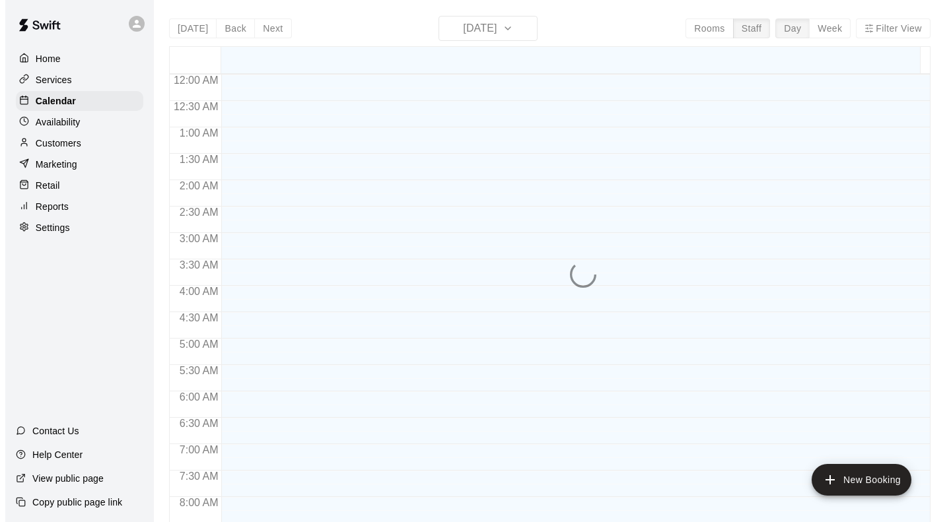
scroll to position [631, 0]
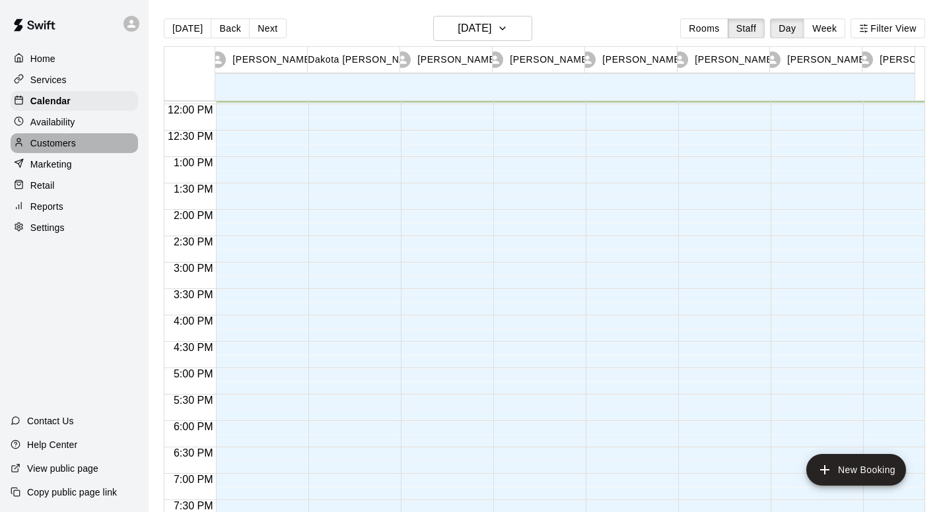
click at [69, 143] on p "Customers" at bounding box center [53, 143] width 46 height 13
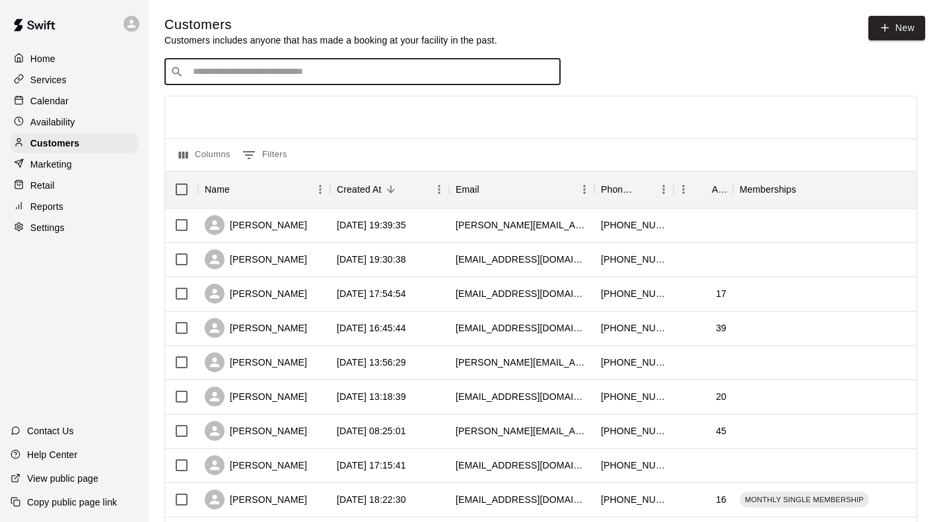
click at [295, 77] on input "Search customers by name or email" at bounding box center [372, 71] width 366 height 13
type input "***"
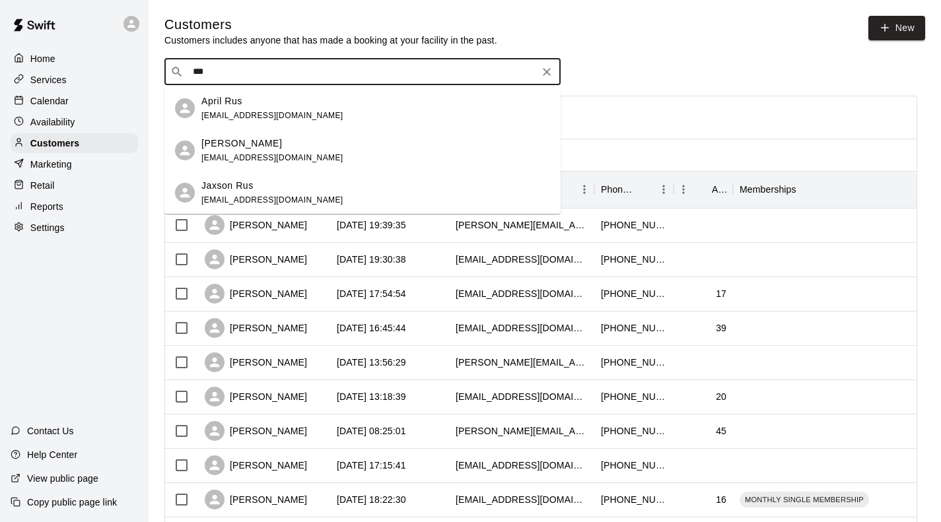
click at [251, 102] on div "April Rus" at bounding box center [272, 101] width 142 height 14
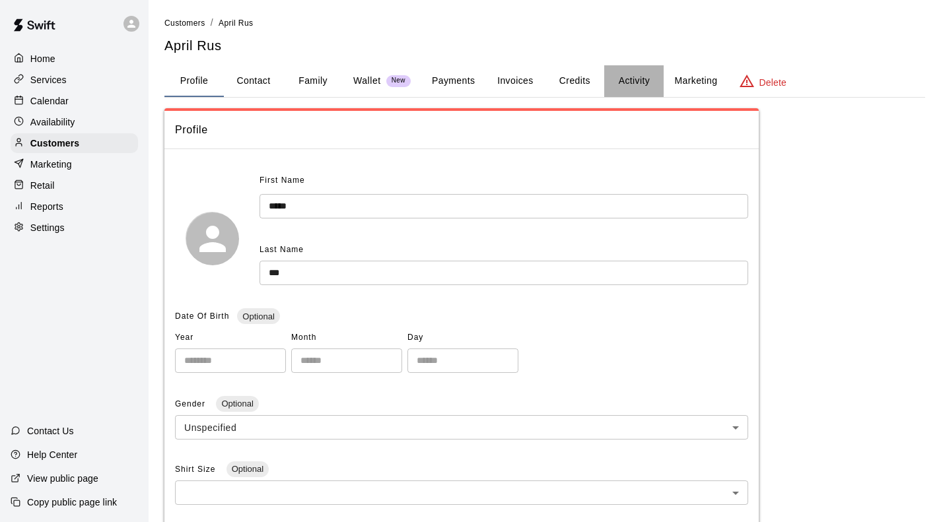
click at [637, 81] on button "Activity" at bounding box center [633, 81] width 59 height 32
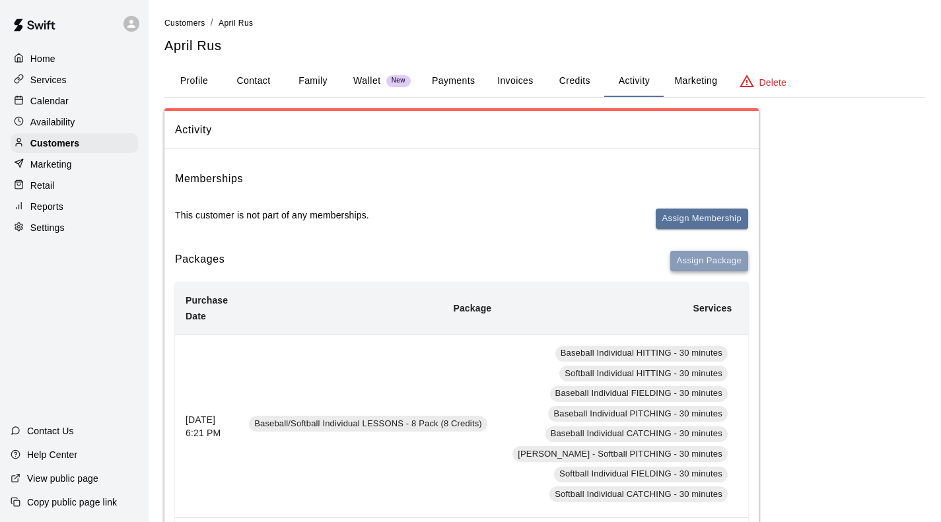
click at [713, 256] on button "Assign Package" at bounding box center [709, 261] width 78 height 20
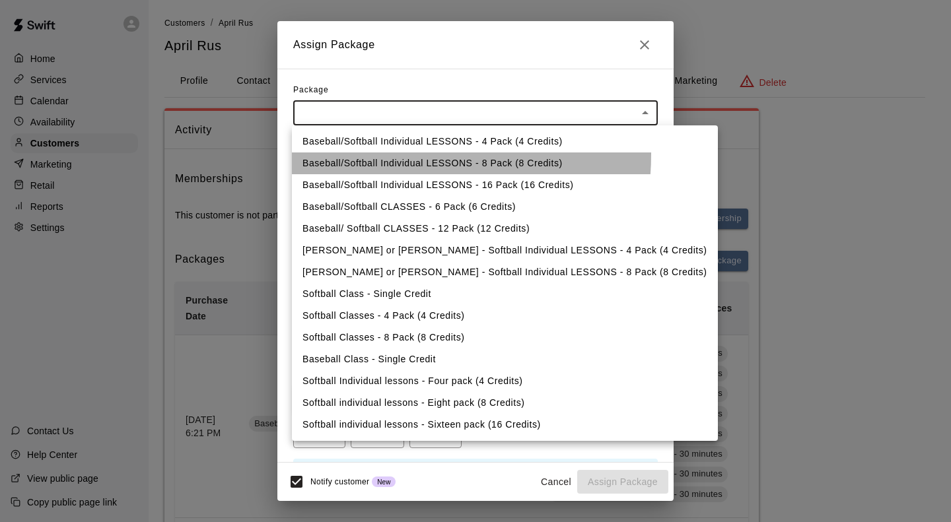
click at [377, 155] on li "Baseball/Softball Individual LESSONS - 8 Pack (8 Credits)" at bounding box center [505, 164] width 426 height 22
type input "**********"
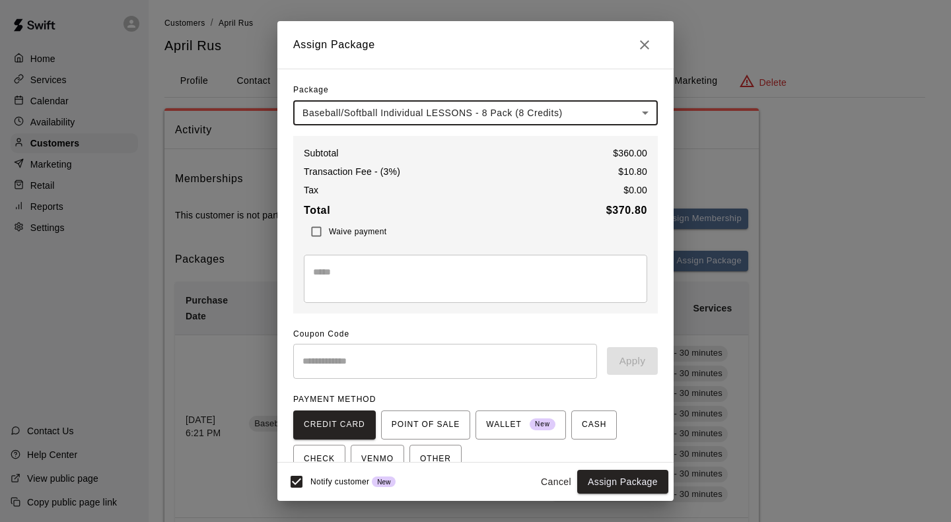
scroll to position [65, 0]
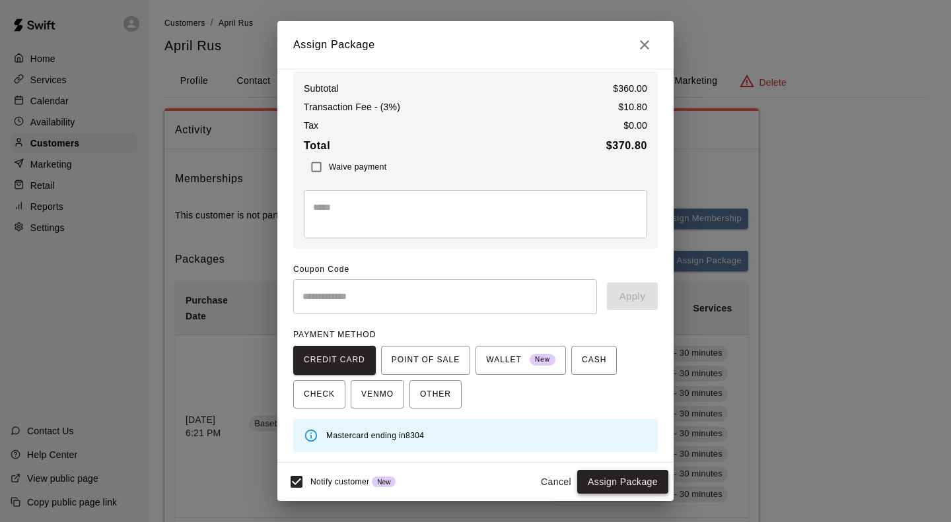
click at [621, 480] on button "Assign Package" at bounding box center [622, 482] width 91 height 24
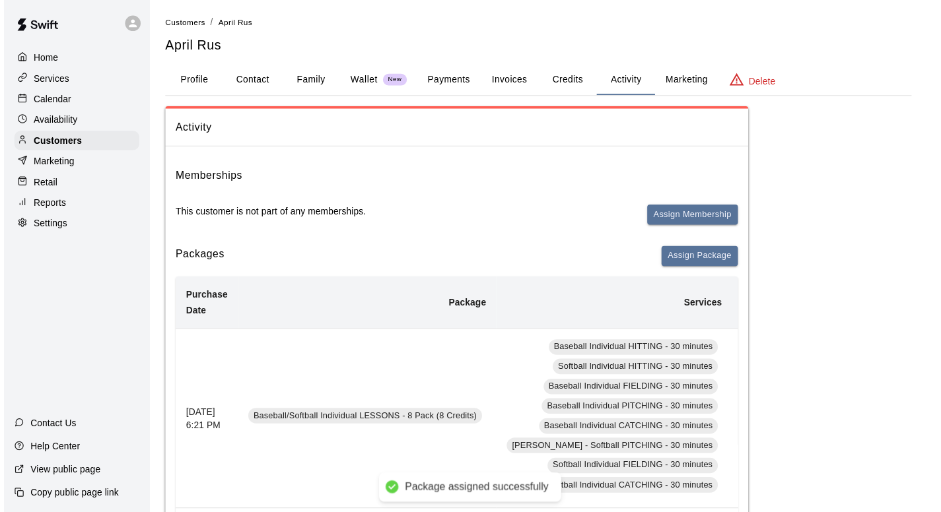
scroll to position [40, 0]
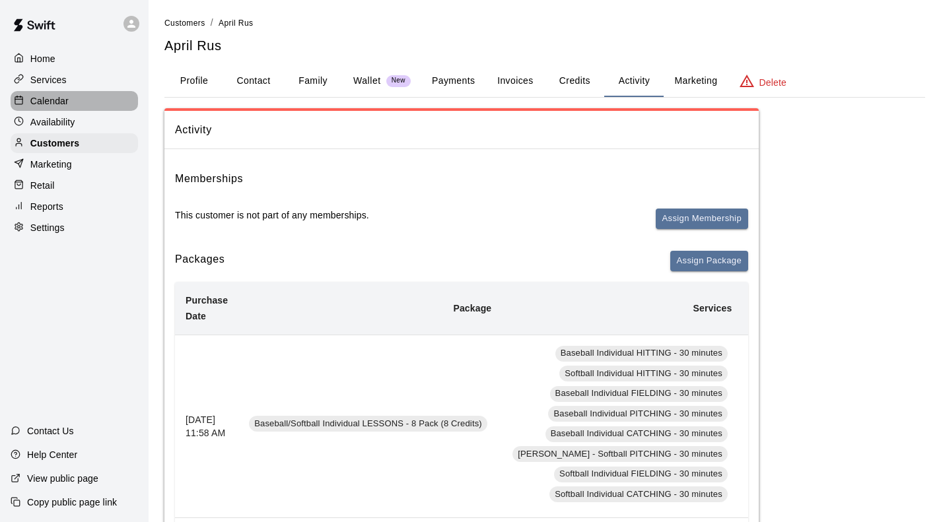
click at [69, 108] on div "Calendar" at bounding box center [74, 101] width 127 height 20
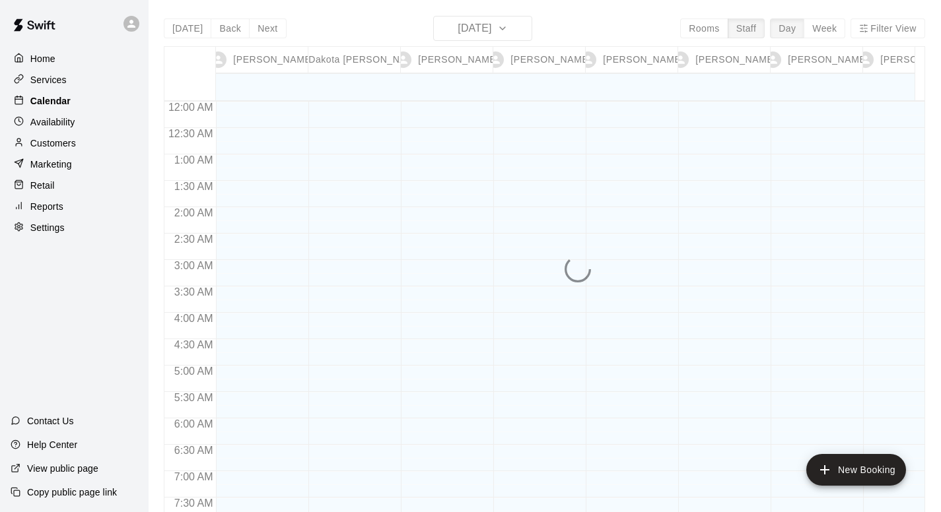
scroll to position [632, 0]
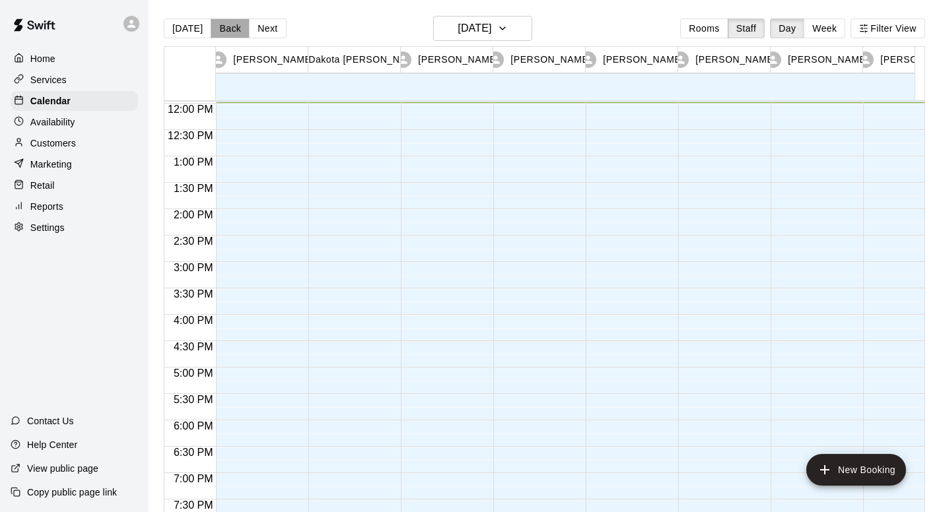
click at [221, 25] on button "Back" at bounding box center [230, 28] width 39 height 20
click at [221, 25] on div "Today Back Next Thursday Oct 09 Rooms Staff Day Week Filter View Leeann VandeVo…" at bounding box center [544, 272] width 761 height 512
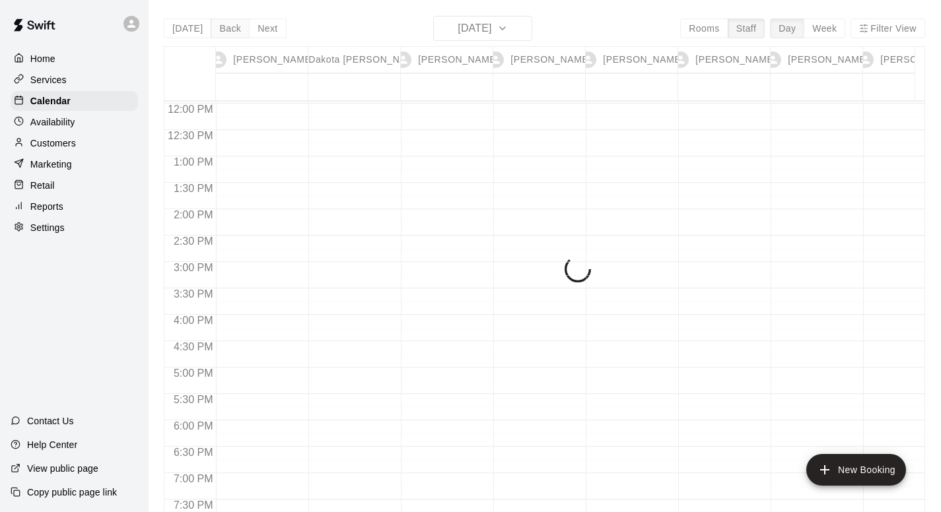
click at [221, 25] on div "Today Back Next Wednesday Oct 08 Rooms Staff Day Week Filter View Leeann VandeV…" at bounding box center [544, 272] width 761 height 512
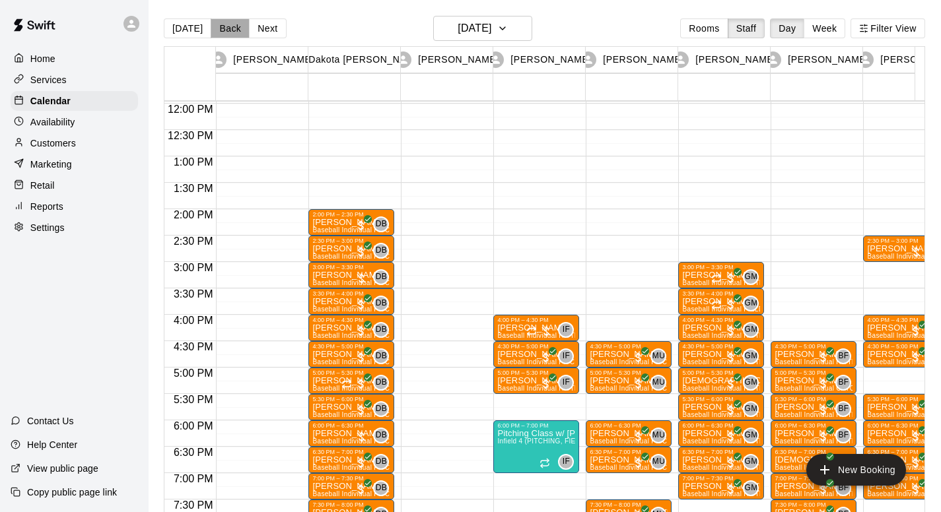
click at [221, 25] on button "Back" at bounding box center [230, 28] width 39 height 20
click at [221, 25] on div "Today Back Next Wednesday Oct 08 Rooms Staff Day Week Filter View Leeann VandeV…" at bounding box center [544, 272] width 761 height 512
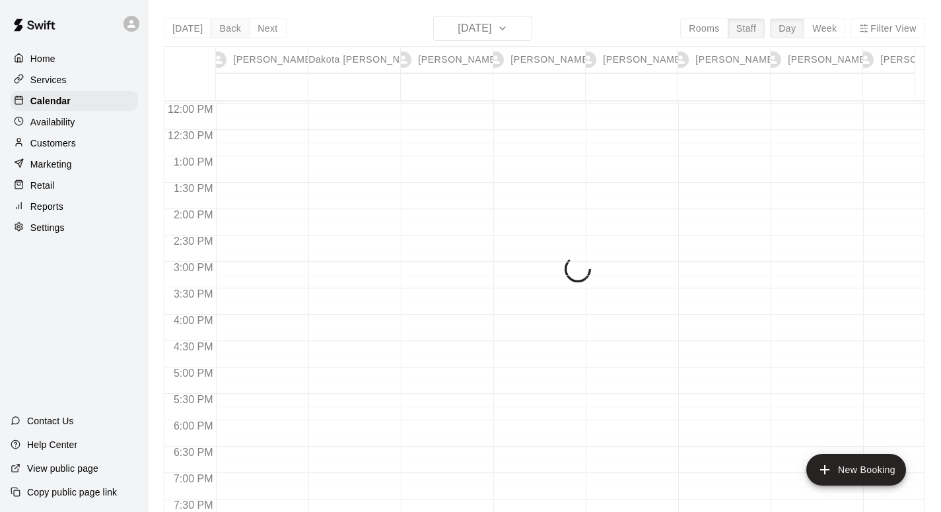
click at [221, 25] on div "Today Back Next Tuesday Oct 07 Rooms Staff Day Week Filter View Leeann VandeVoo…" at bounding box center [544, 272] width 761 height 512
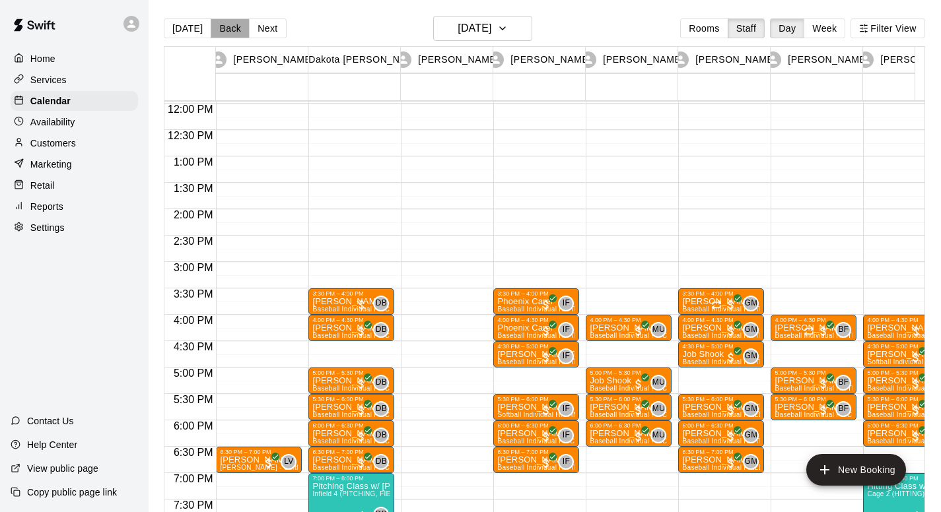
click at [221, 25] on button "Back" at bounding box center [230, 28] width 39 height 20
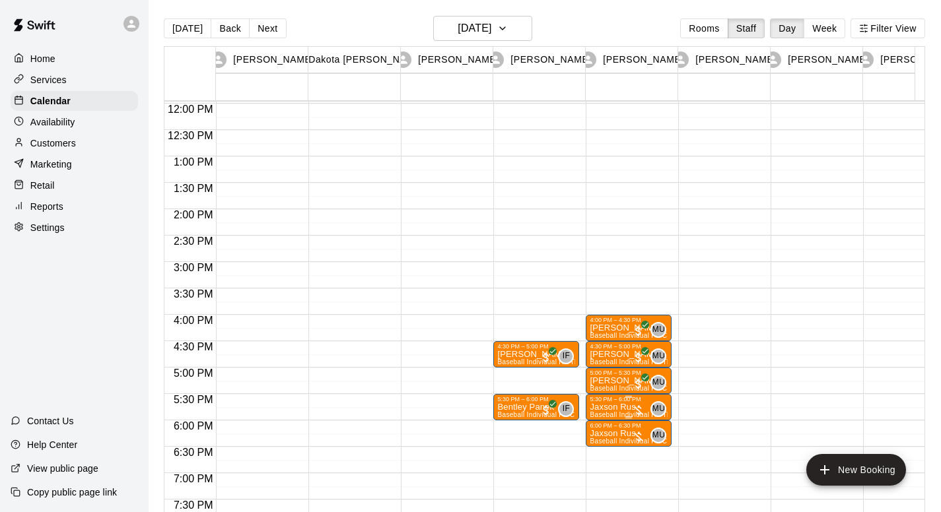
click at [602, 413] on span "Baseball Individual HITTING - 30 minutes (Cage 3 (HITTING) - TBK)" at bounding box center [696, 414] width 213 height 7
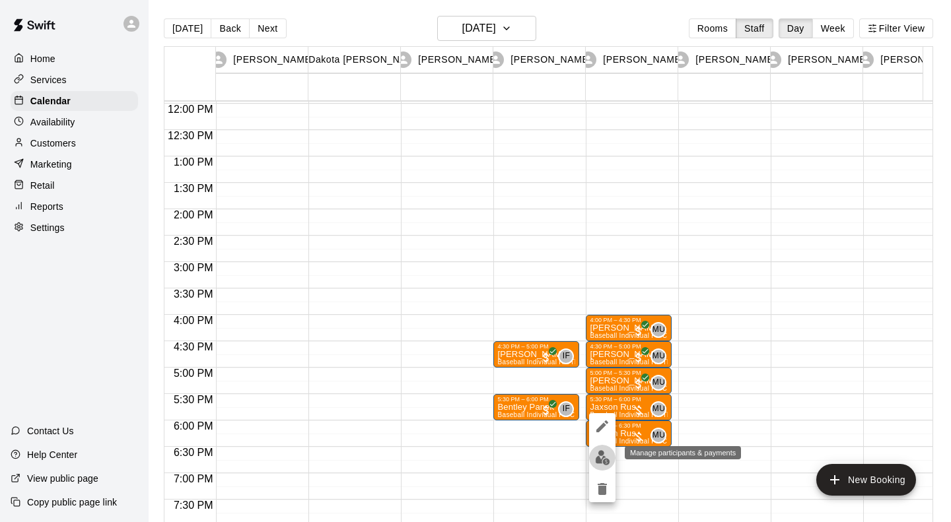
click at [605, 459] on img "edit" at bounding box center [602, 457] width 15 height 15
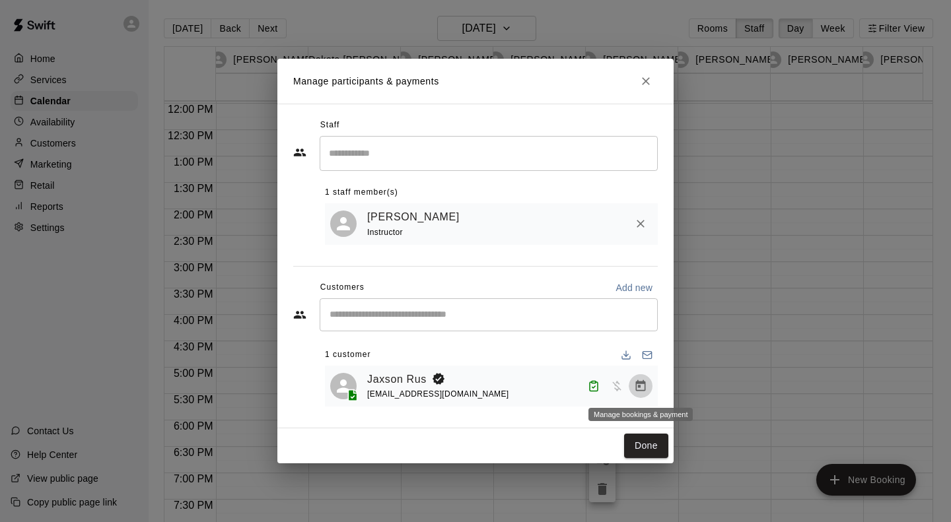
click at [641, 388] on icon "Manage bookings & payment" at bounding box center [641, 385] width 10 height 11
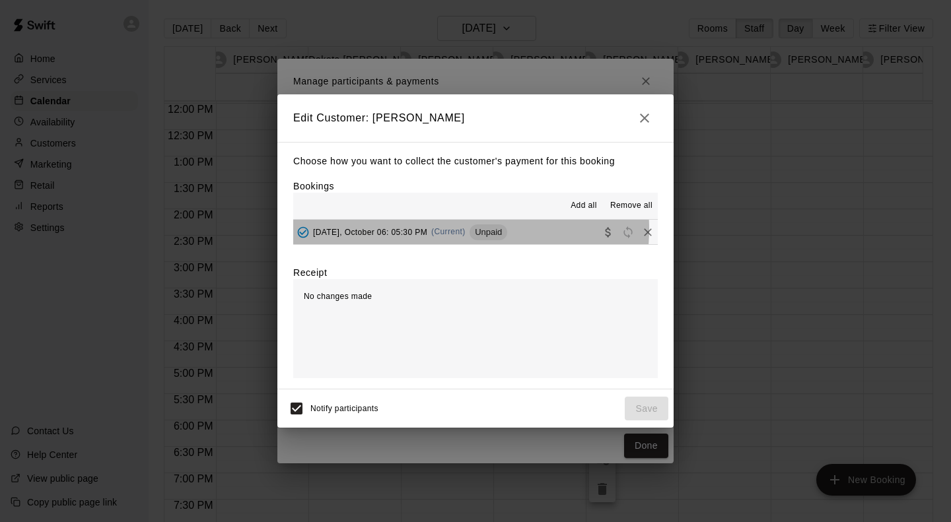
click at [445, 230] on span "(Current)" at bounding box center [448, 231] width 34 height 9
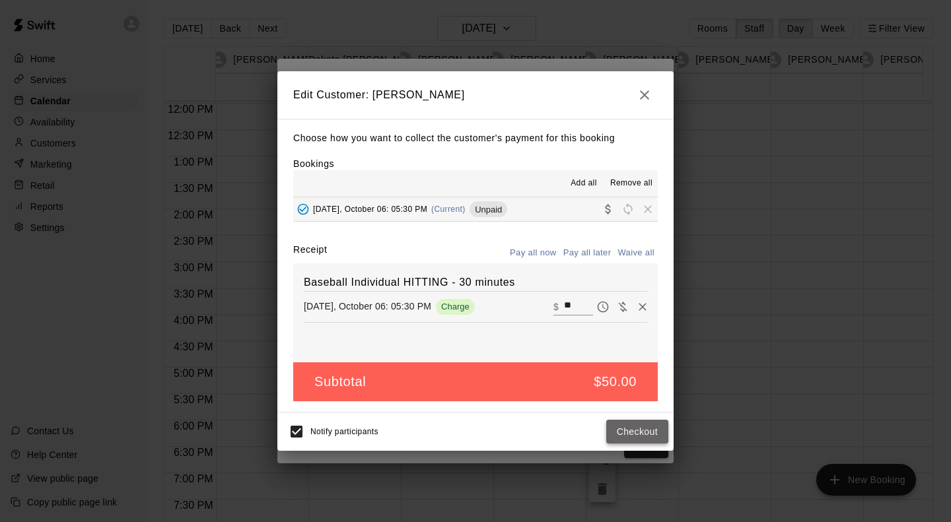
click at [639, 429] on button "Checkout" at bounding box center [637, 432] width 62 height 24
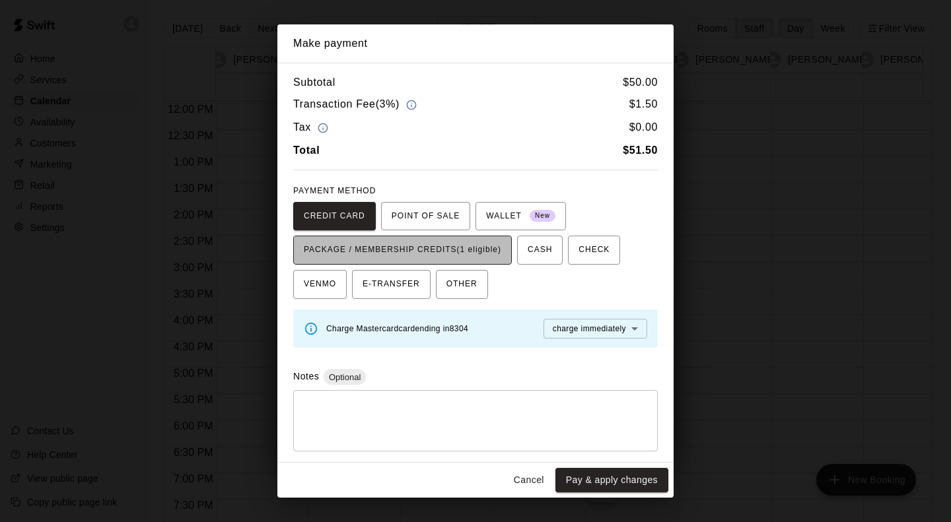
click at [469, 250] on span "PACKAGE / MEMBERSHIP CREDITS (1 eligible)" at bounding box center [402, 250] width 197 height 21
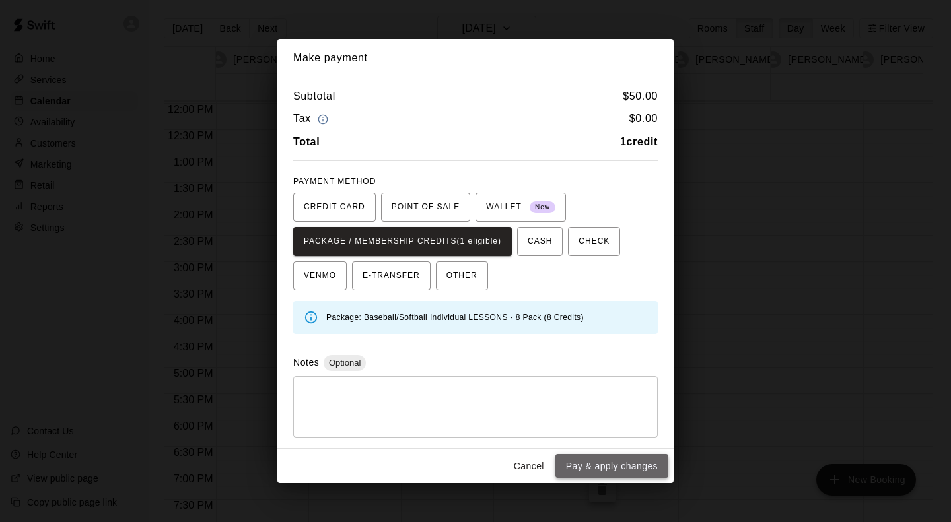
click at [634, 468] on button "Pay & apply changes" at bounding box center [611, 466] width 113 height 24
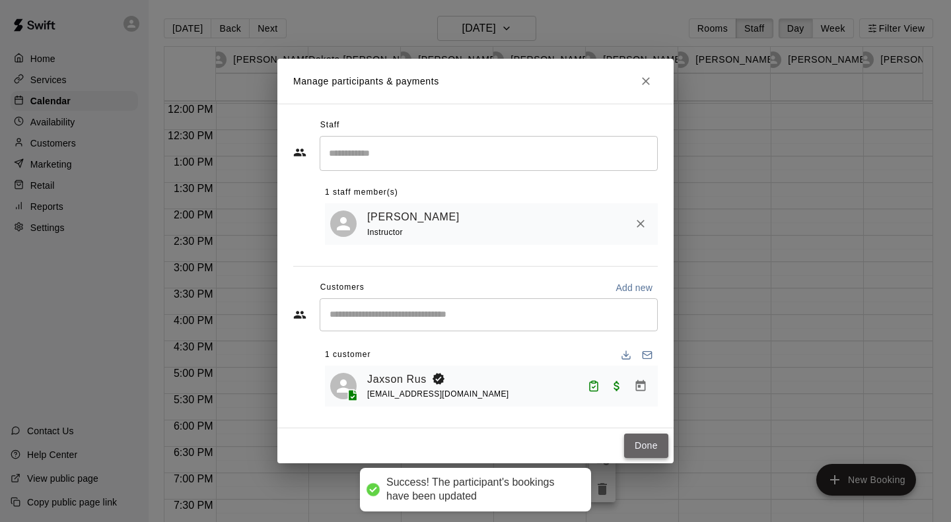
click at [645, 452] on button "Done" at bounding box center [646, 446] width 44 height 24
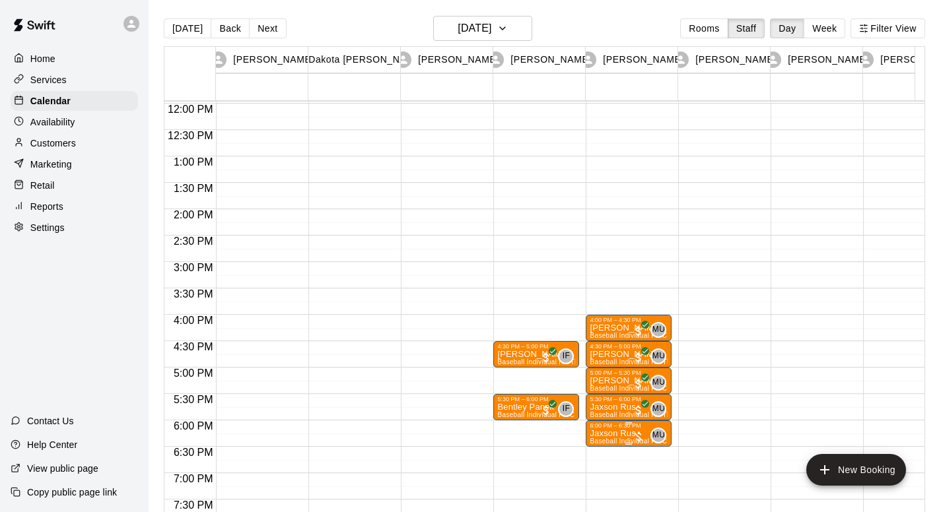
click at [626, 434] on p "Jaxson Rus" at bounding box center [629, 434] width 78 height 0
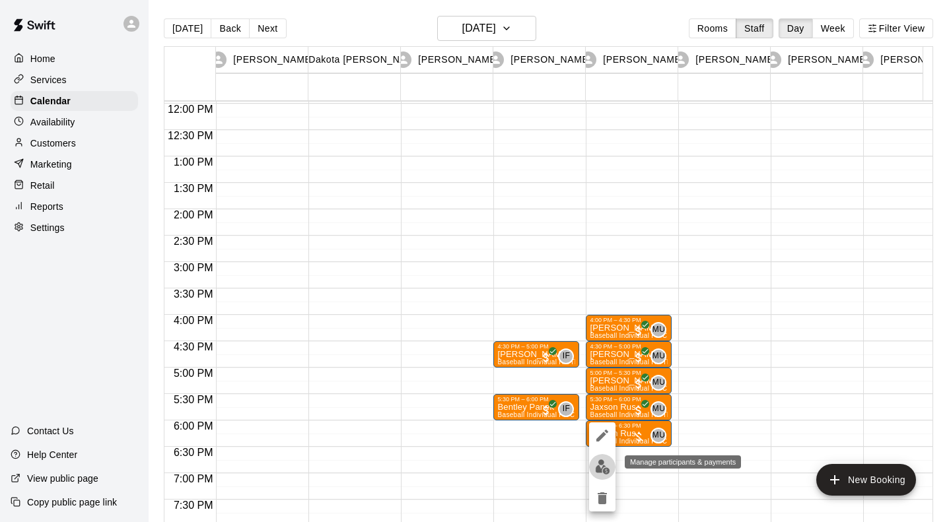
click at [606, 466] on img "edit" at bounding box center [602, 467] width 15 height 15
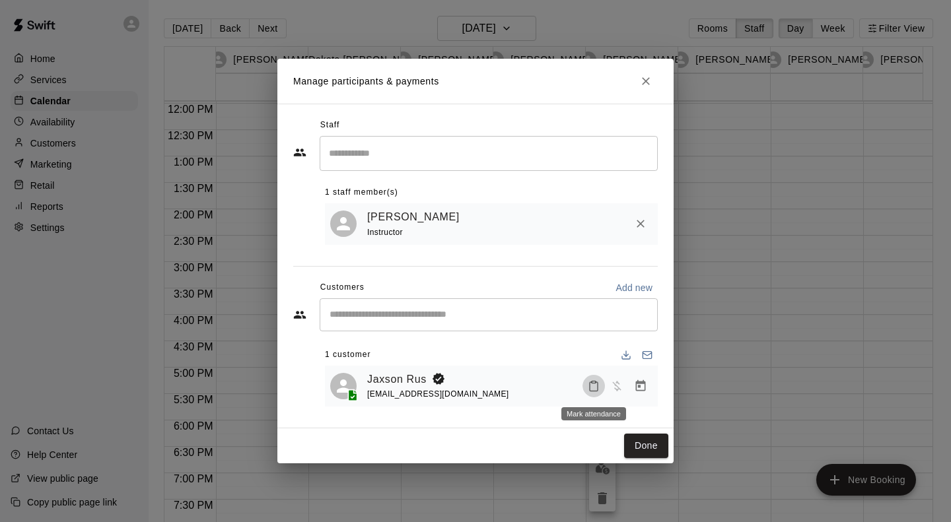
click at [592, 383] on rect "Mark attendance" at bounding box center [594, 382] width 4 height 2
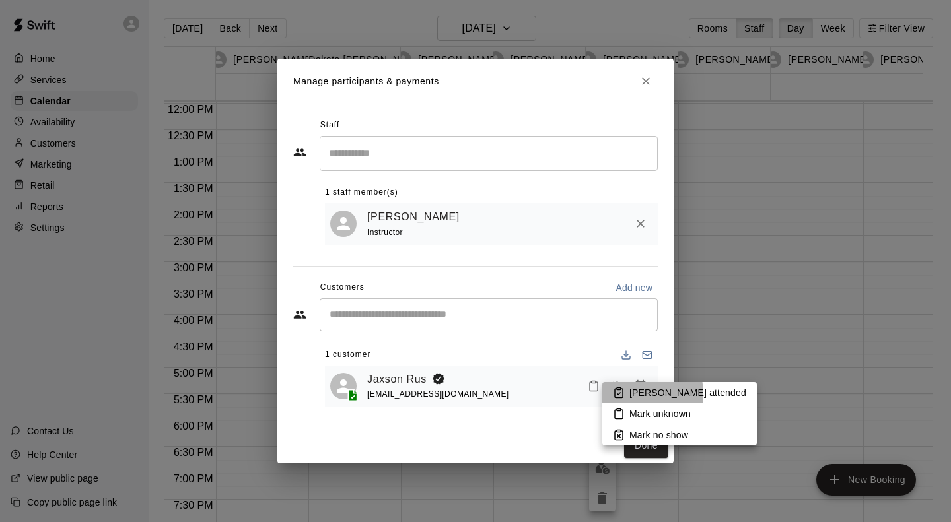
click at [622, 395] on icon at bounding box center [619, 393] width 8 height 9
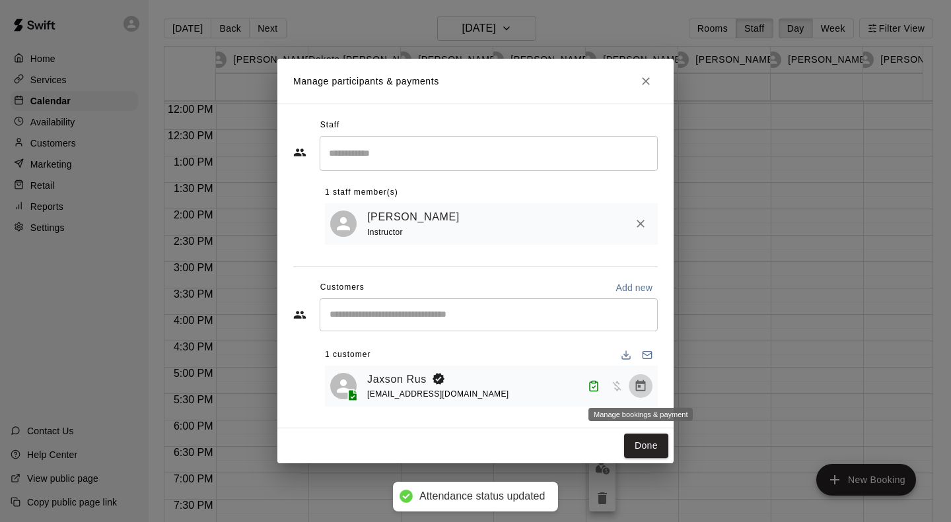
click at [640, 384] on icon "Manage bookings & payment" at bounding box center [641, 385] width 10 height 11
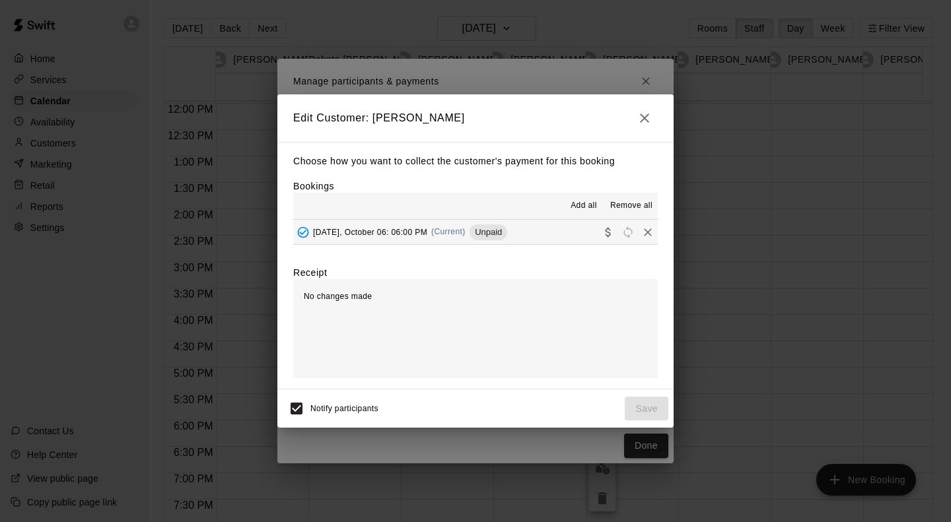
click at [402, 234] on span "Monday, October 06: 06:00 PM" at bounding box center [370, 231] width 114 height 9
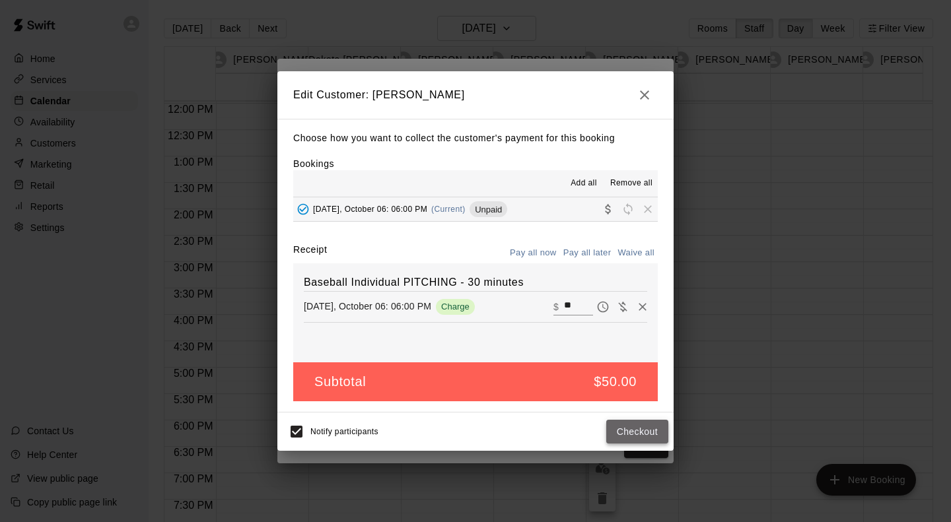
click at [651, 433] on button "Checkout" at bounding box center [637, 432] width 62 height 24
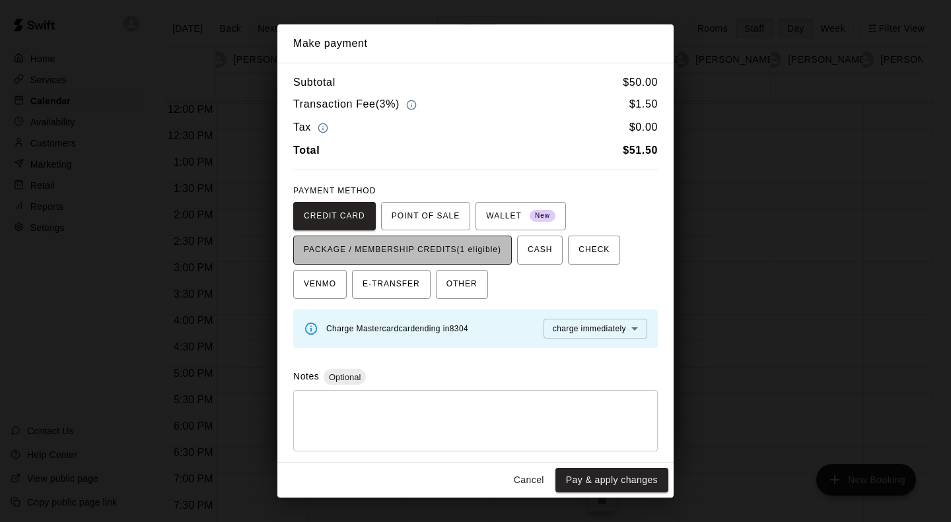
click at [474, 250] on span "PACKAGE / MEMBERSHIP CREDITS (1 eligible)" at bounding box center [402, 250] width 197 height 21
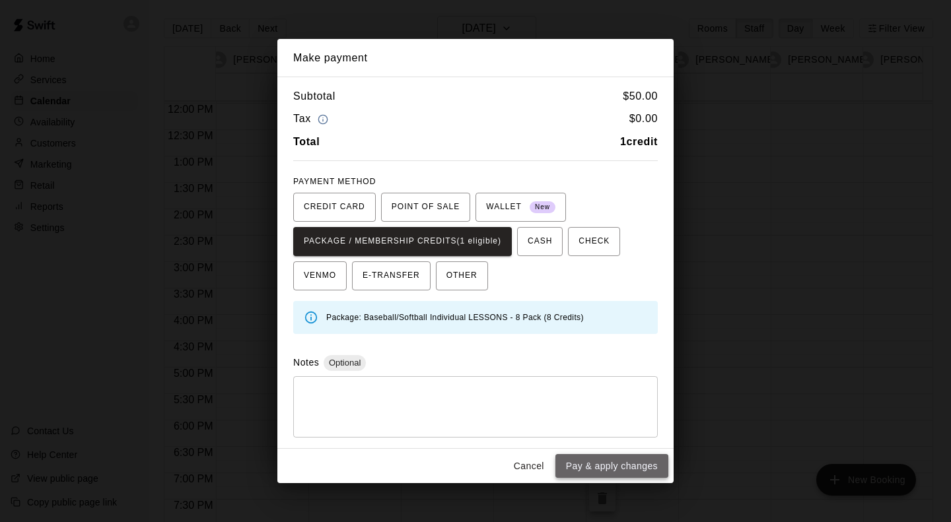
click at [627, 466] on button "Pay & apply changes" at bounding box center [611, 466] width 113 height 24
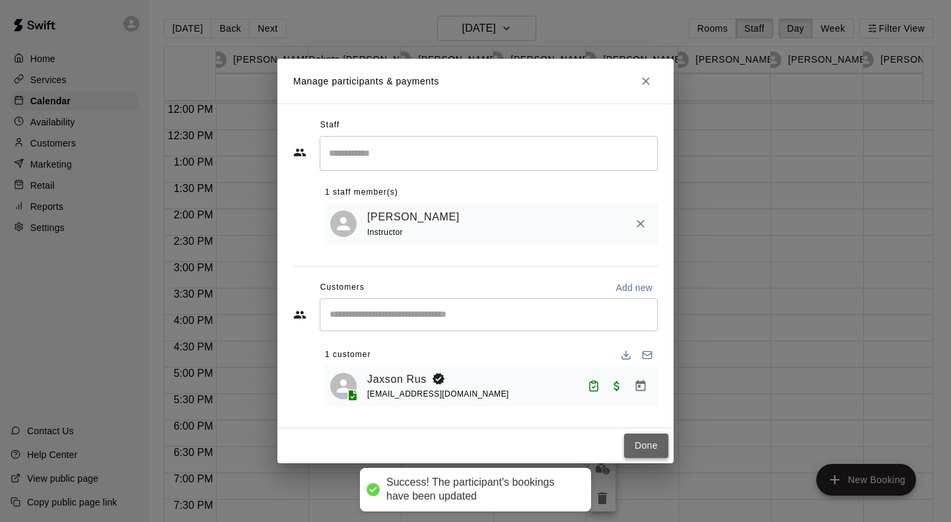
click at [644, 451] on button "Done" at bounding box center [646, 446] width 44 height 24
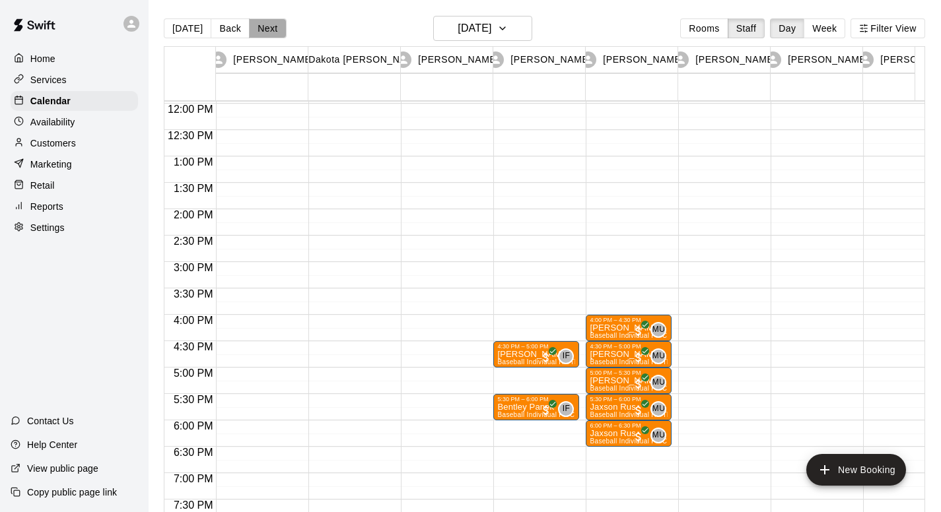
click at [269, 31] on button "Next" at bounding box center [267, 28] width 37 height 20
click at [269, 31] on div "Today Back Next Monday Oct 06 Rooms Staff Day Week Filter View Leeann VandeVoor…" at bounding box center [544, 272] width 761 height 512
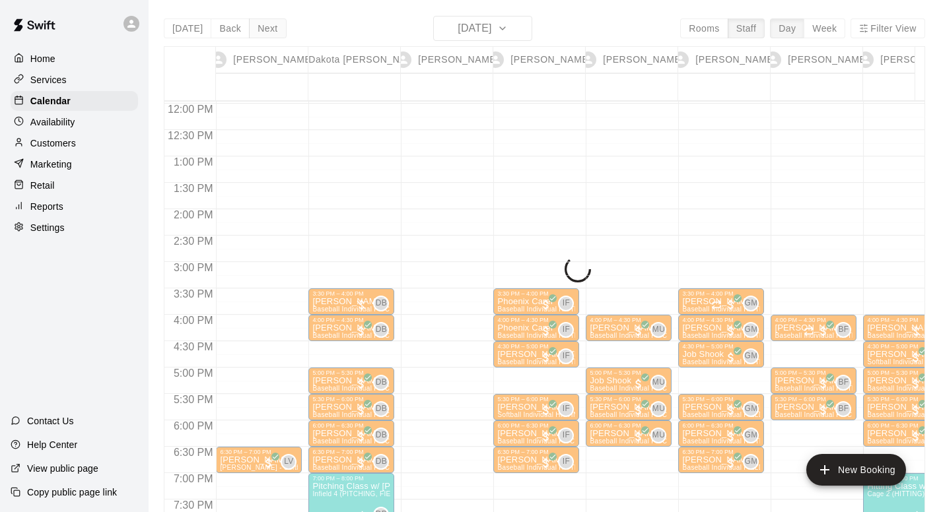
click at [269, 31] on div "Today Back Next Tuesday Oct 07 Rooms Staff Day Week Filter View Leeann VandeVoo…" at bounding box center [544, 272] width 761 height 512
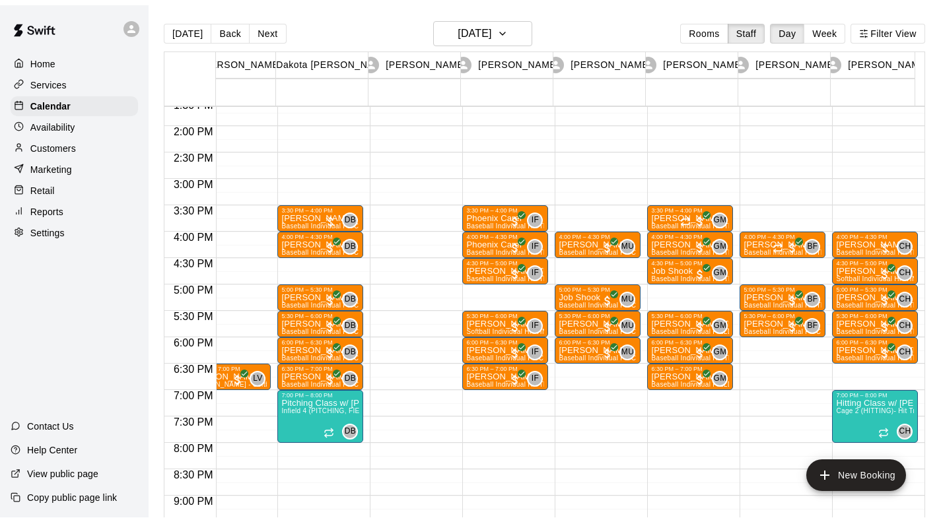
scroll to position [720, 32]
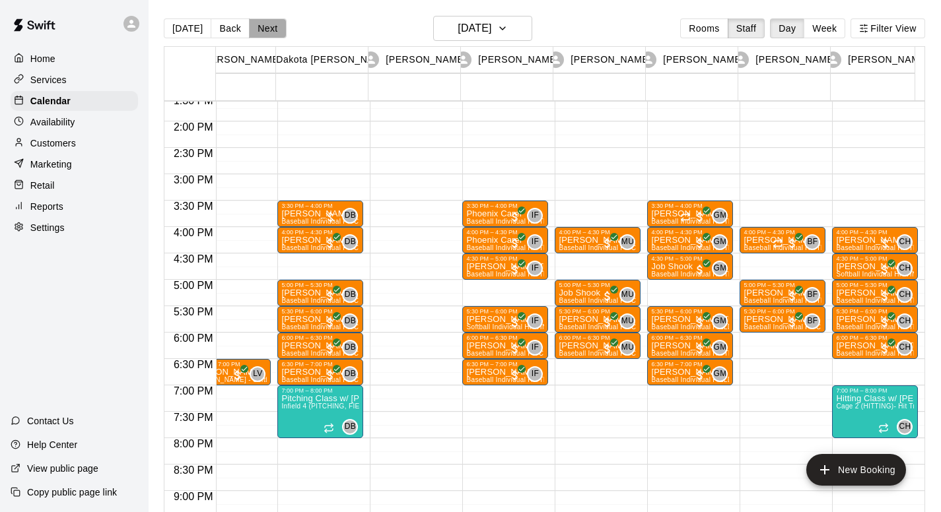
click at [267, 32] on button "Next" at bounding box center [267, 28] width 37 height 20
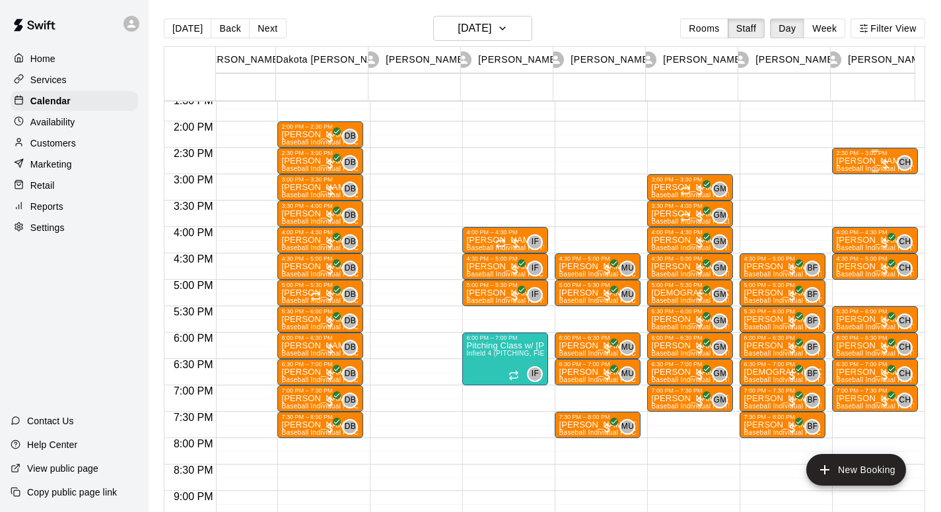
click at [858, 161] on p "[PERSON_NAME]" at bounding box center [875, 161] width 78 height 0
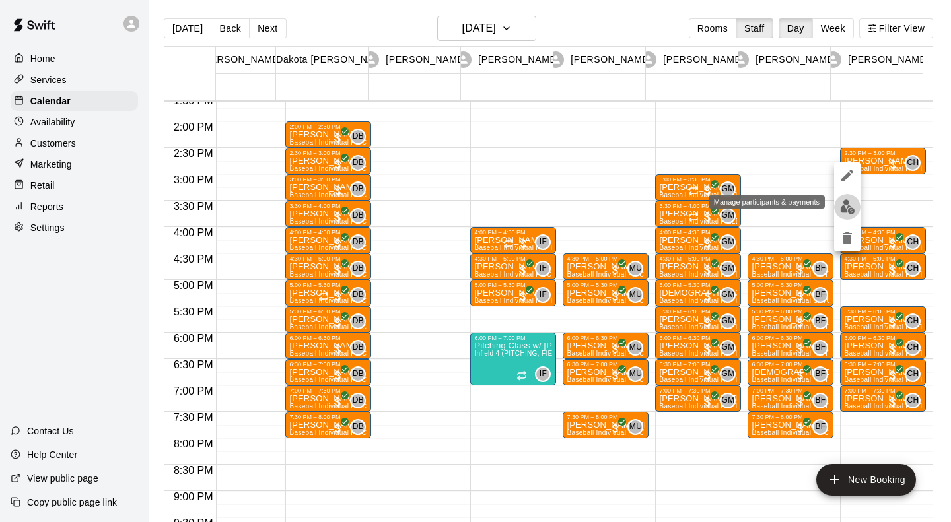
click at [848, 202] on img "edit" at bounding box center [847, 206] width 15 height 15
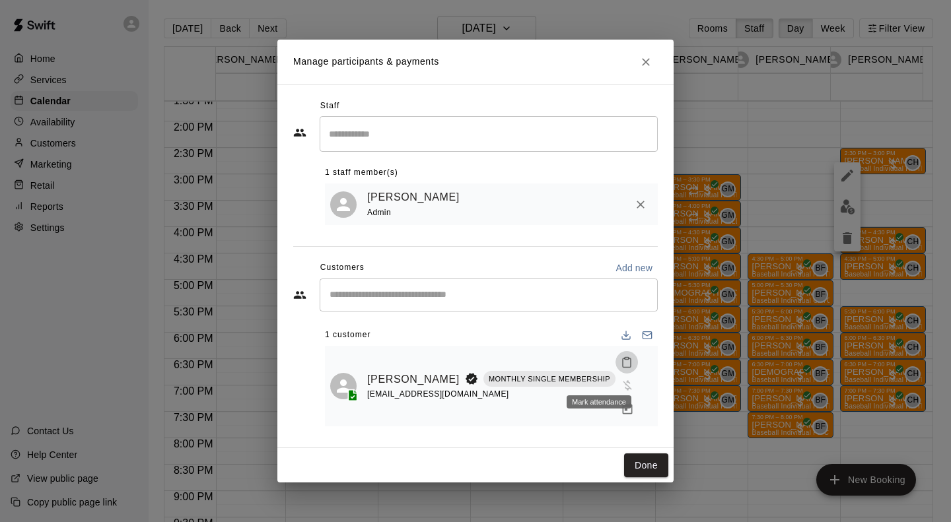
click at [621, 369] on icon "Mark attendance" at bounding box center [627, 363] width 12 height 12
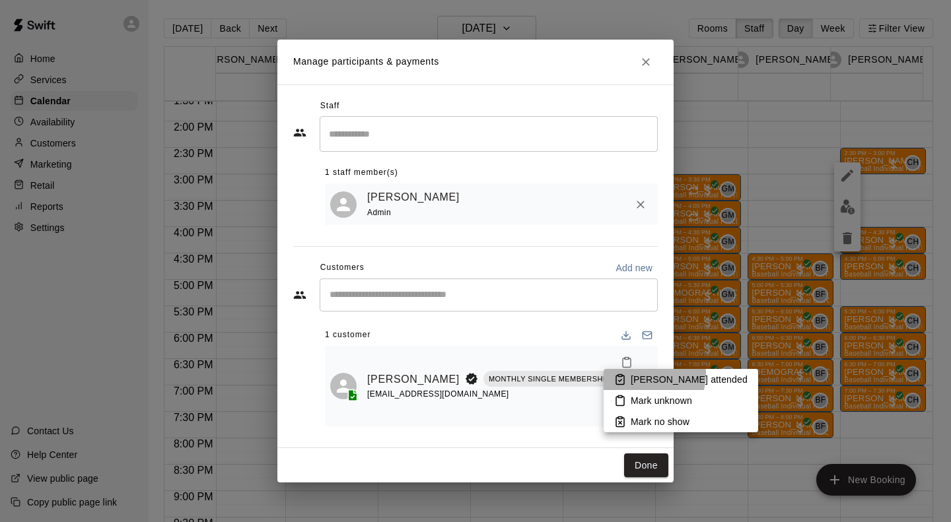
click at [642, 374] on p "Mark attended" at bounding box center [689, 379] width 117 height 13
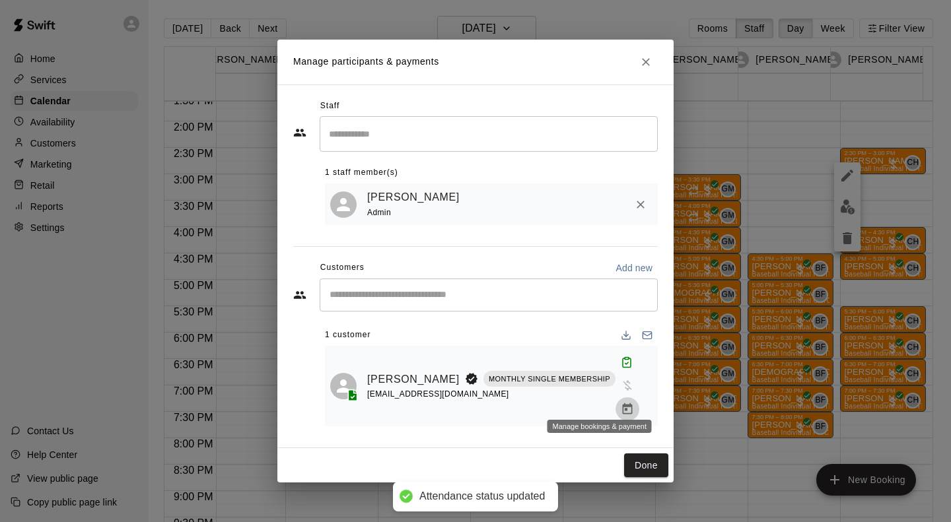
click at [623, 404] on icon "Manage bookings & payment" at bounding box center [628, 409] width 10 height 11
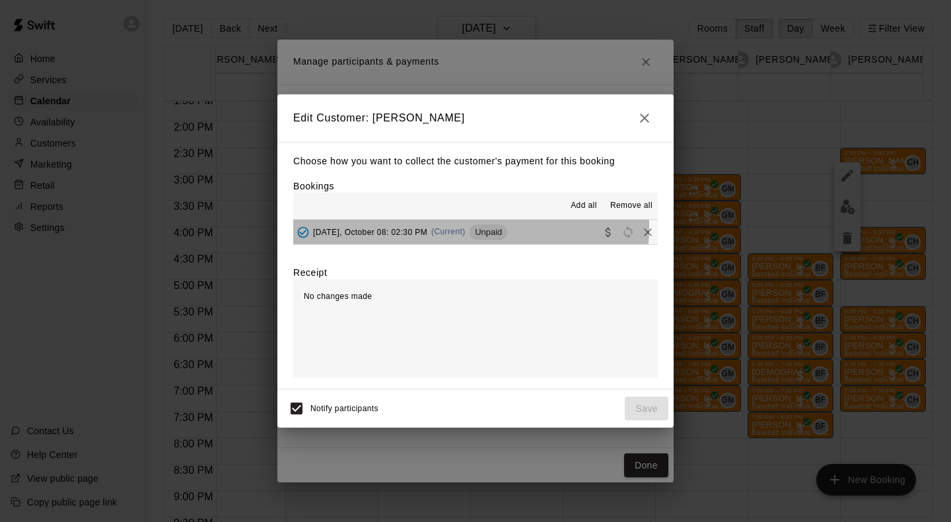
click at [413, 228] on span "Wednesday, October 08: 02:30 PM" at bounding box center [370, 231] width 114 height 9
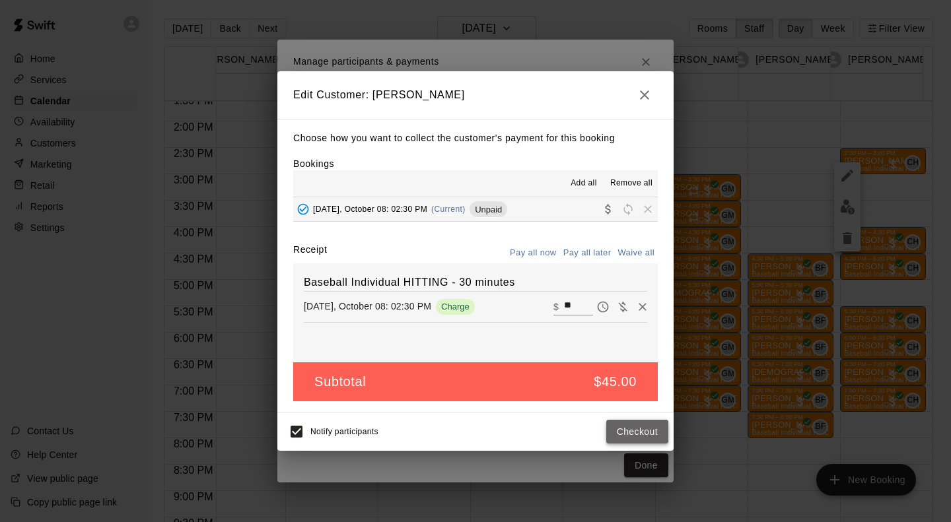
click at [643, 433] on button "Checkout" at bounding box center [637, 432] width 62 height 24
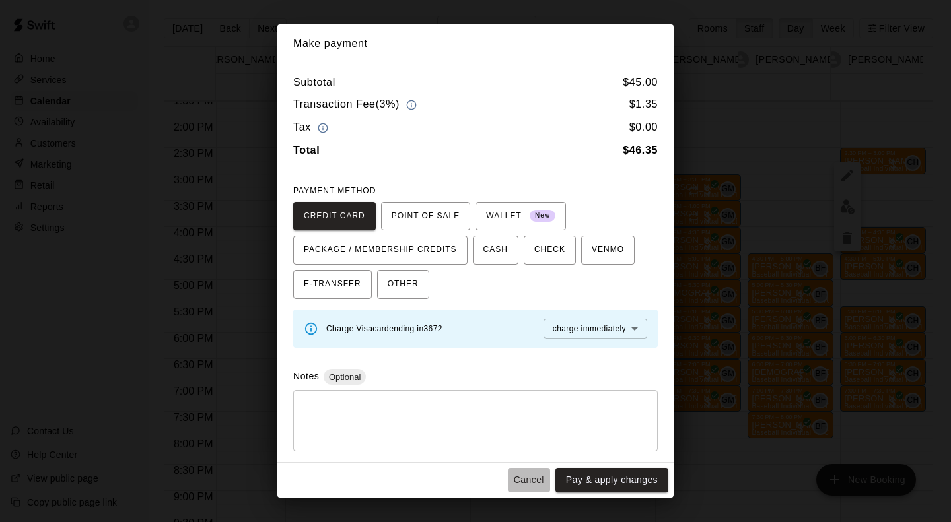
click at [530, 477] on button "Cancel" at bounding box center [529, 480] width 42 height 24
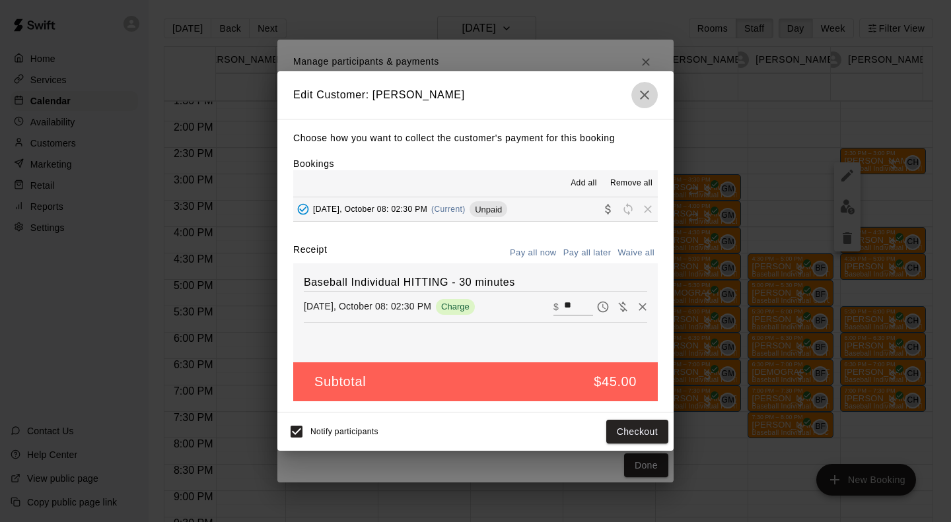
click at [641, 98] on icon "button" at bounding box center [644, 94] width 9 height 9
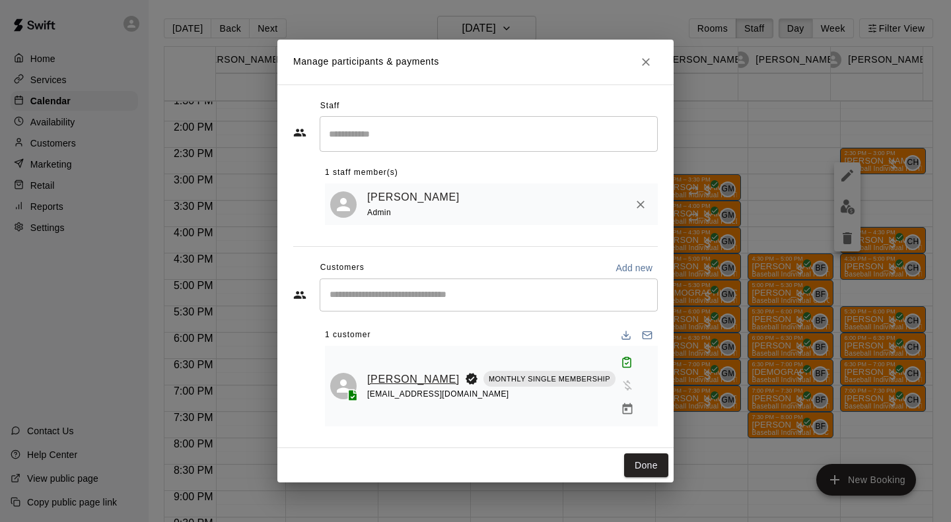
click at [380, 381] on link "[PERSON_NAME]" at bounding box center [413, 379] width 92 height 17
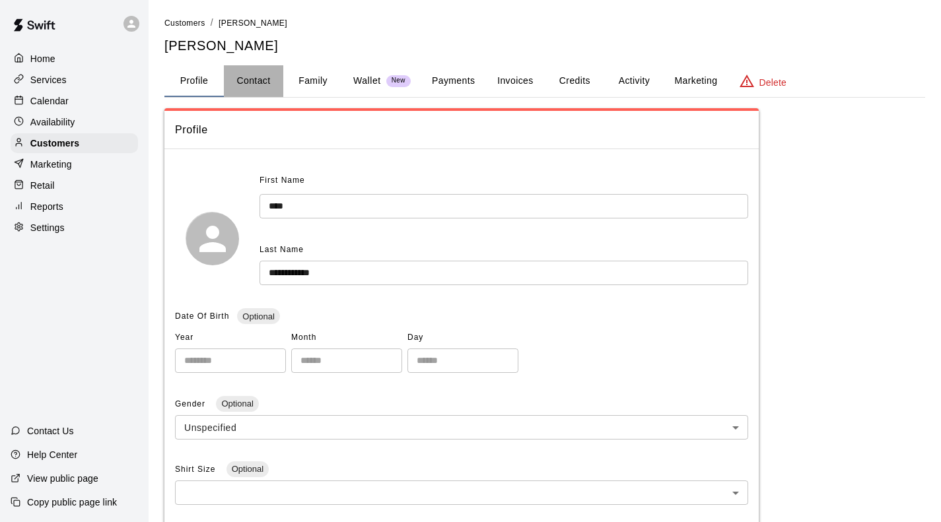
click at [260, 81] on button "Contact" at bounding box center [253, 81] width 59 height 32
select select "**"
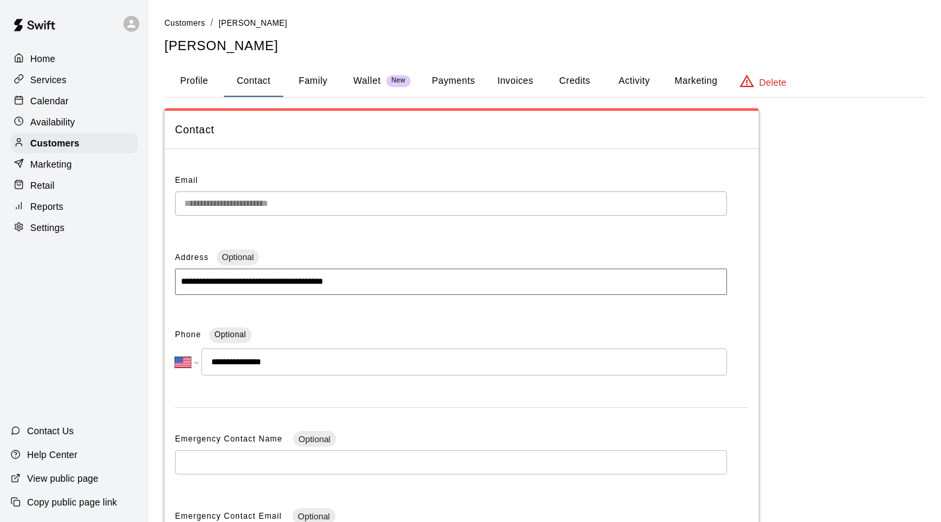
click at [632, 89] on button "Activity" at bounding box center [633, 81] width 59 height 32
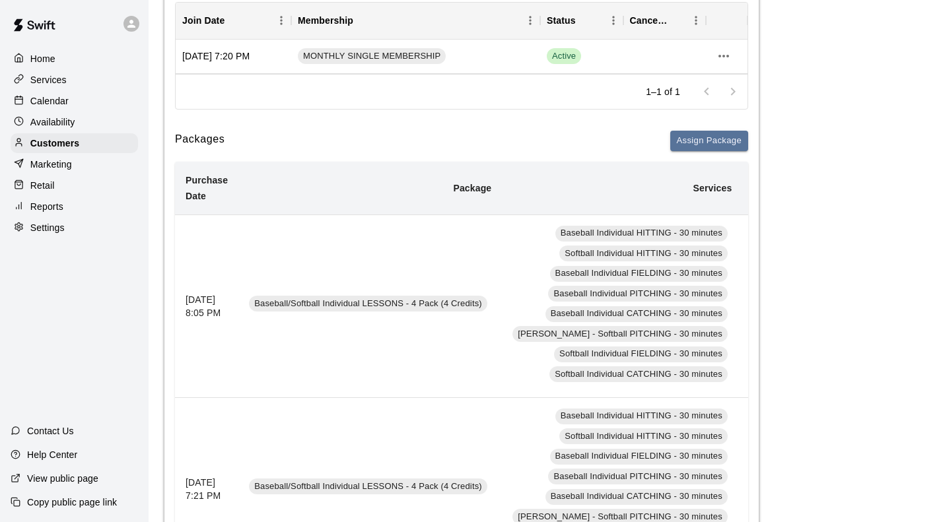
scroll to position [233, 0]
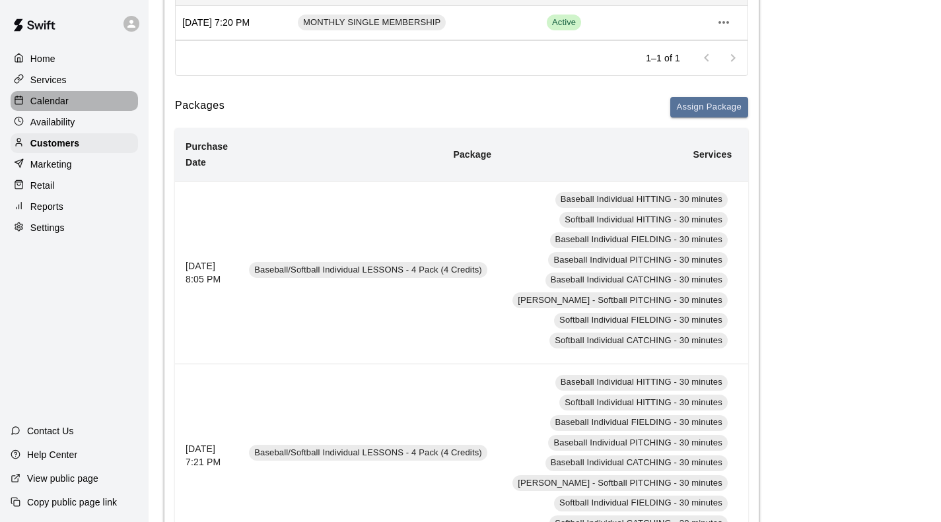
click at [72, 109] on div "Calendar" at bounding box center [74, 101] width 127 height 20
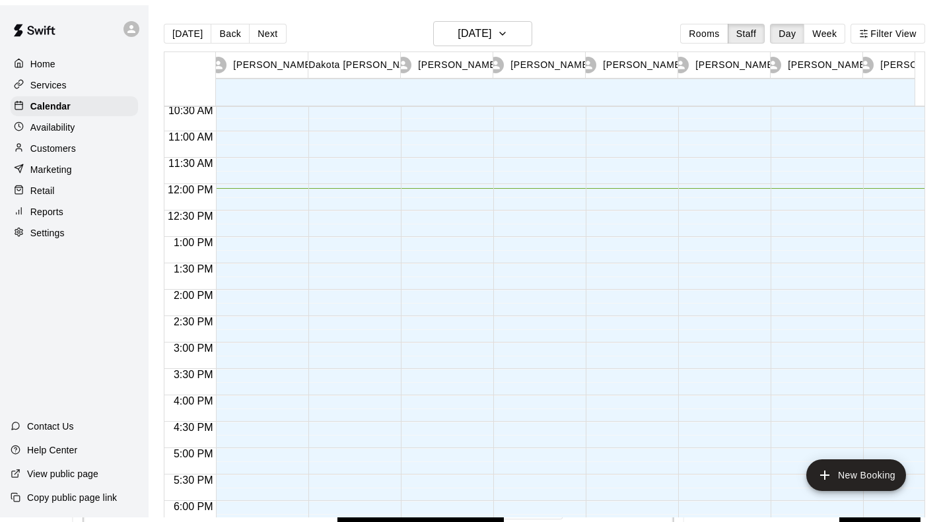
scroll to position [556, 0]
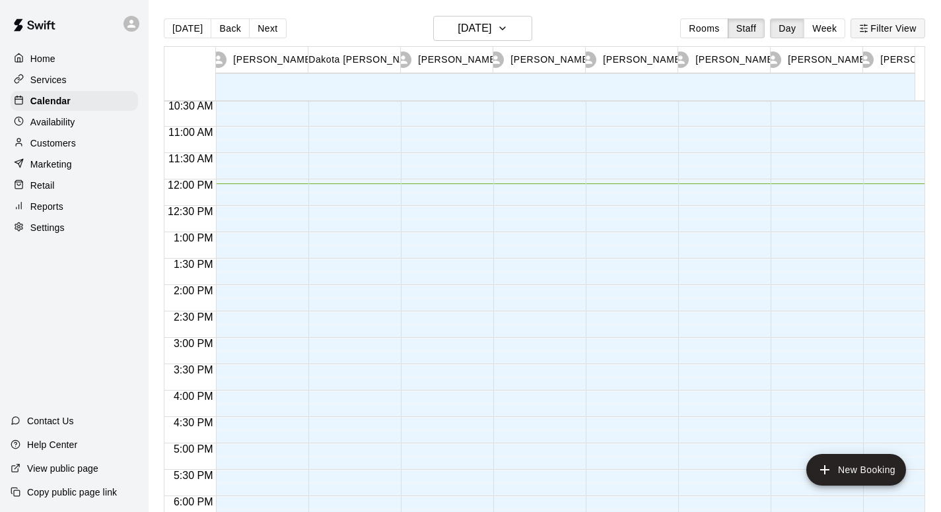
click at [904, 36] on button "Filter View" at bounding box center [888, 28] width 74 height 20
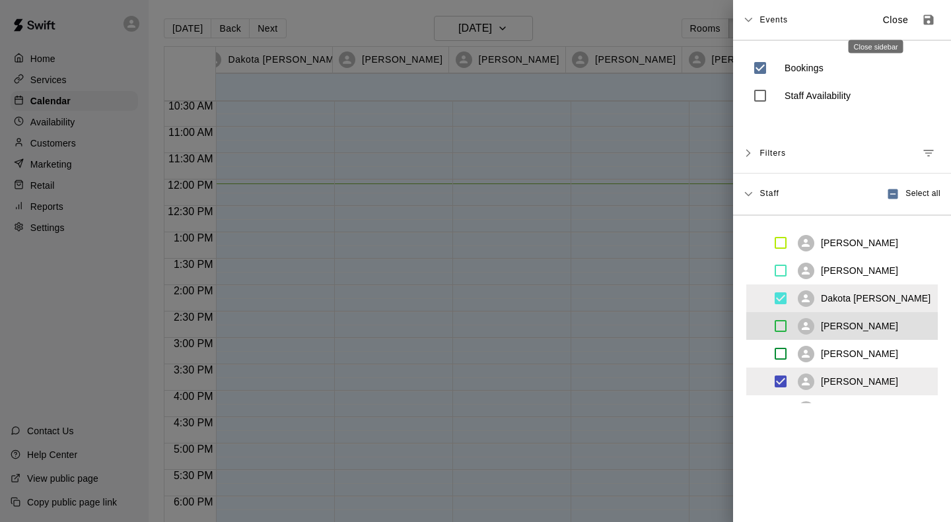
click at [883, 20] on p "Close" at bounding box center [896, 20] width 26 height 14
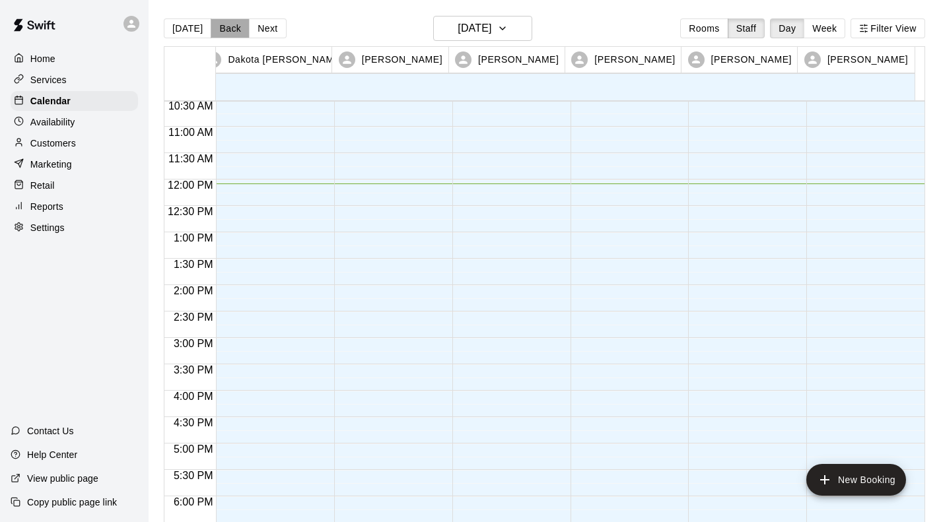
click at [231, 30] on button "Back" at bounding box center [230, 28] width 39 height 20
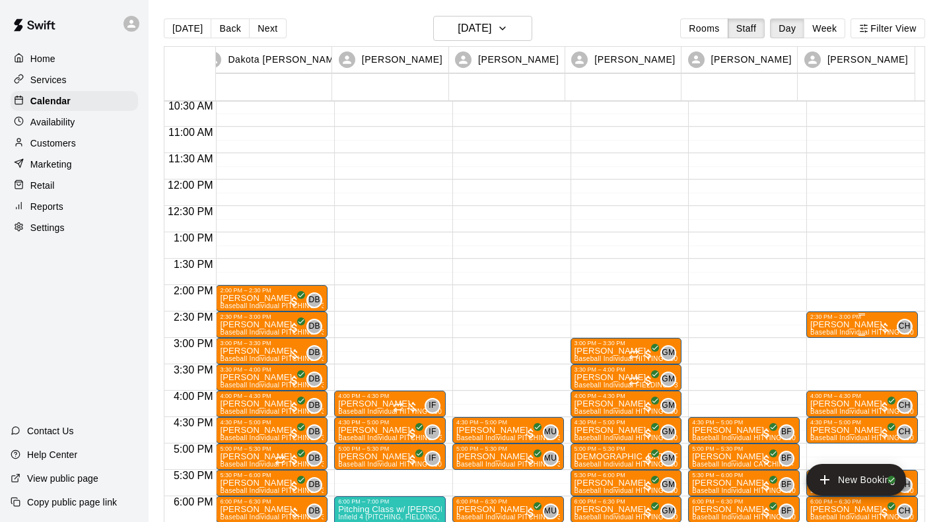
click at [834, 325] on p "[PERSON_NAME]" at bounding box center [862, 325] width 104 height 0
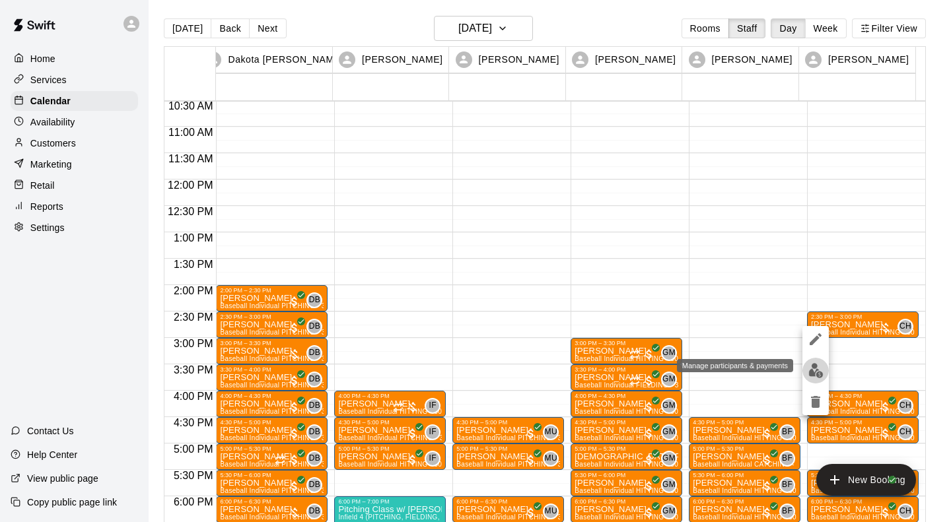
click at [816, 370] on img "edit" at bounding box center [815, 370] width 15 height 15
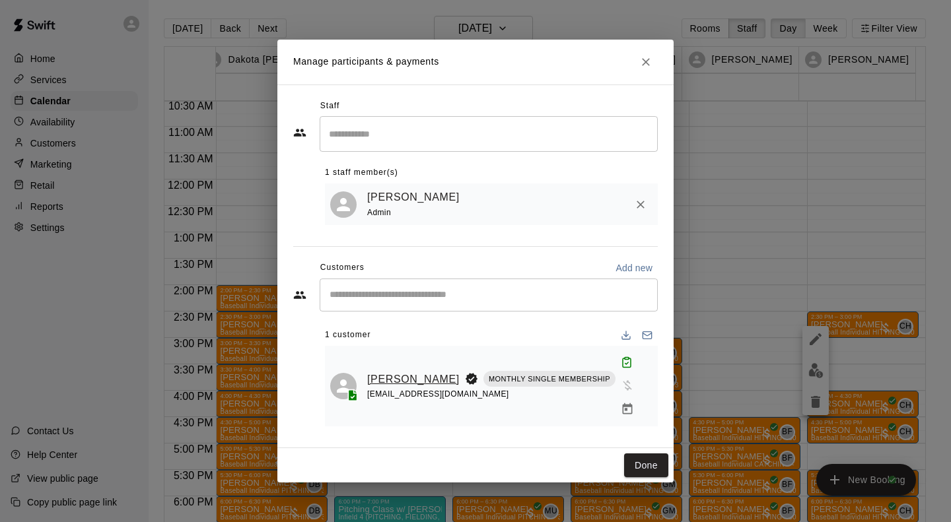
click at [387, 381] on link "[PERSON_NAME]" at bounding box center [413, 379] width 92 height 17
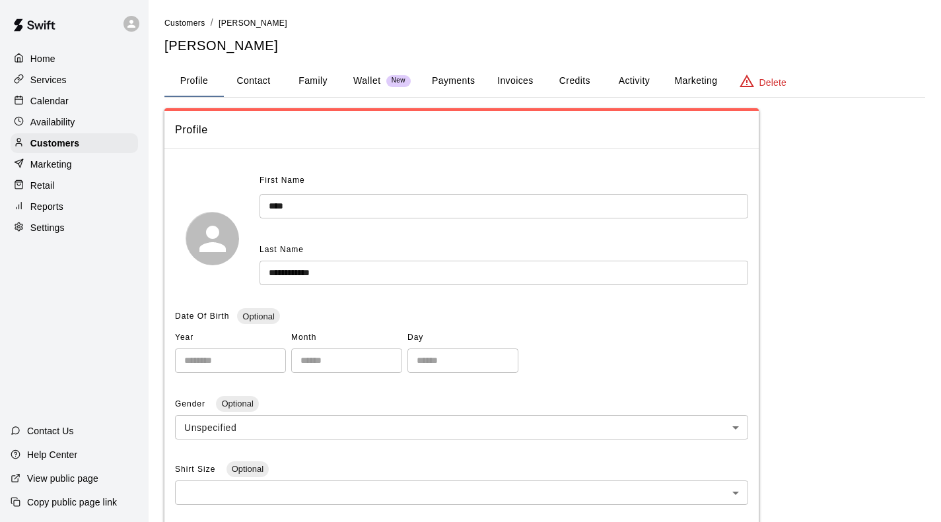
click at [624, 78] on button "Activity" at bounding box center [633, 81] width 59 height 32
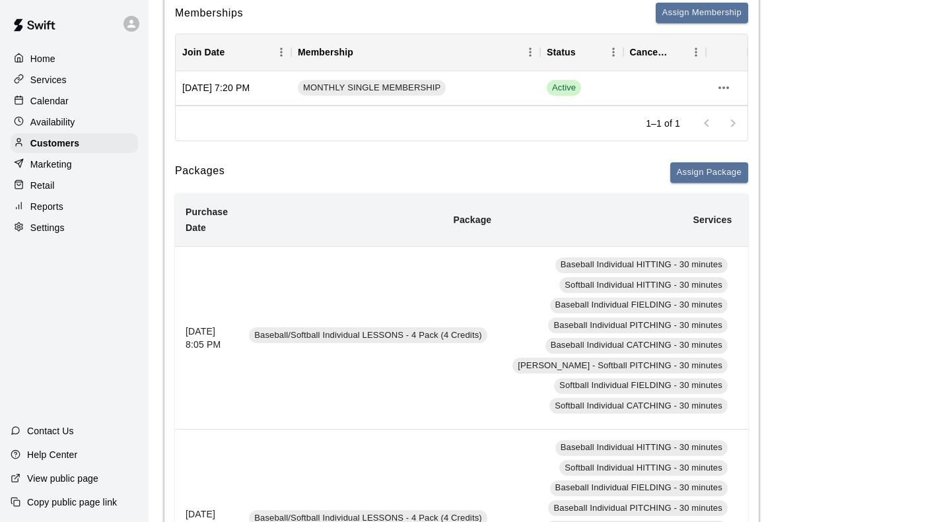
scroll to position [180, 0]
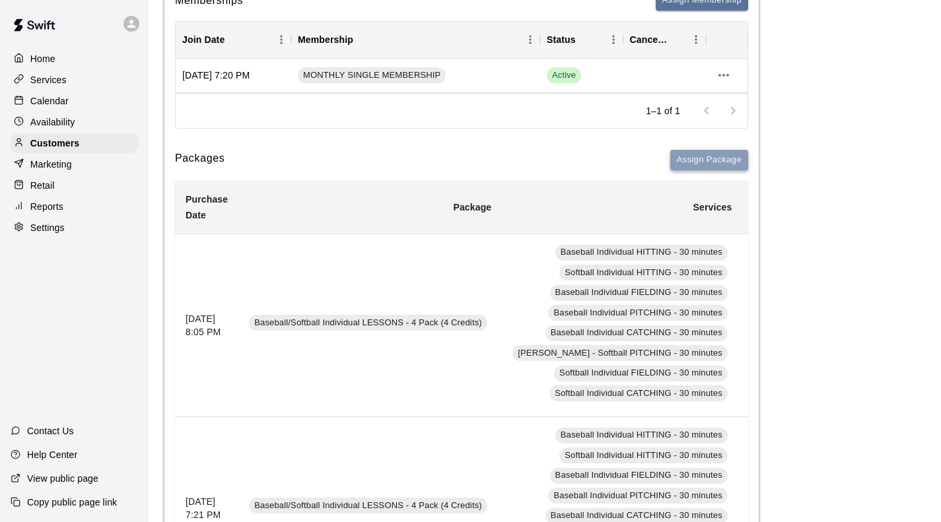
click at [701, 158] on button "Assign Package" at bounding box center [709, 160] width 78 height 20
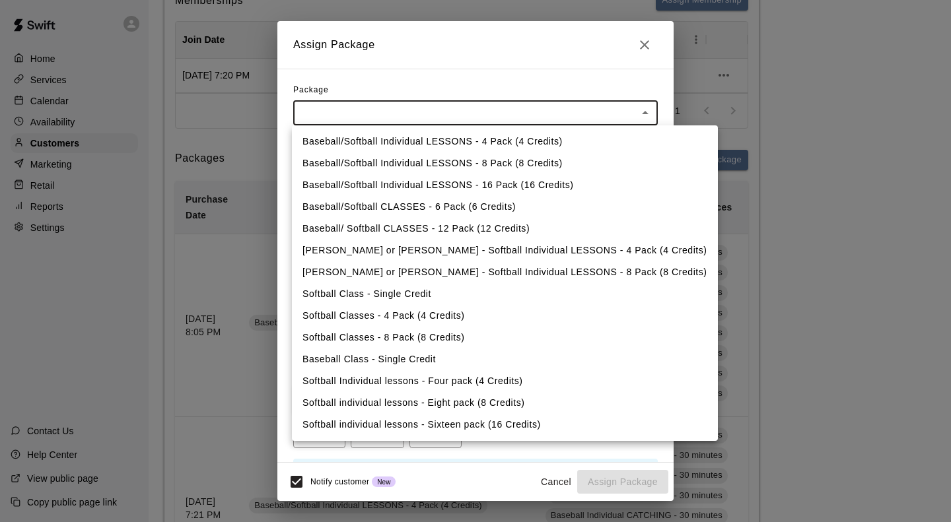
click at [487, 137] on li "Baseball/Softball Individual LESSONS - 4 Pack (4 Credits)" at bounding box center [505, 142] width 426 height 22
type input "**********"
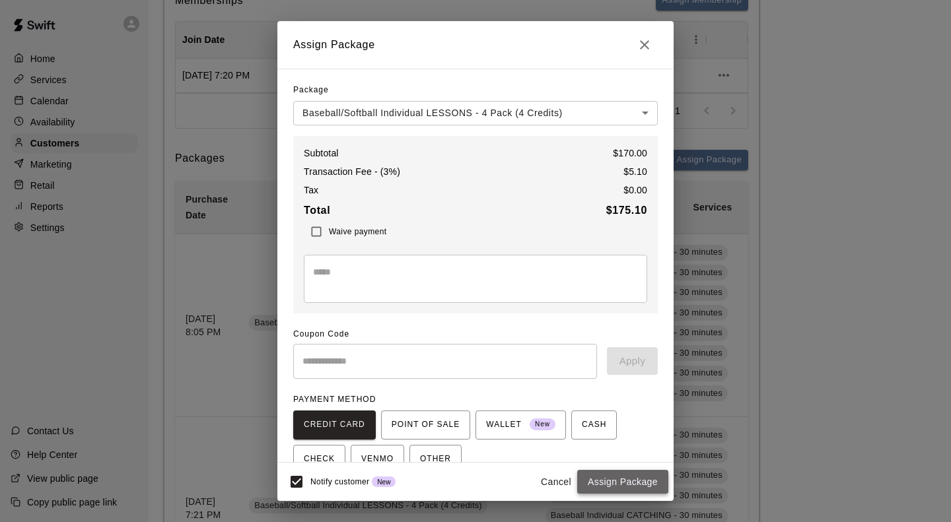
click at [606, 480] on button "Assign Package" at bounding box center [622, 482] width 91 height 24
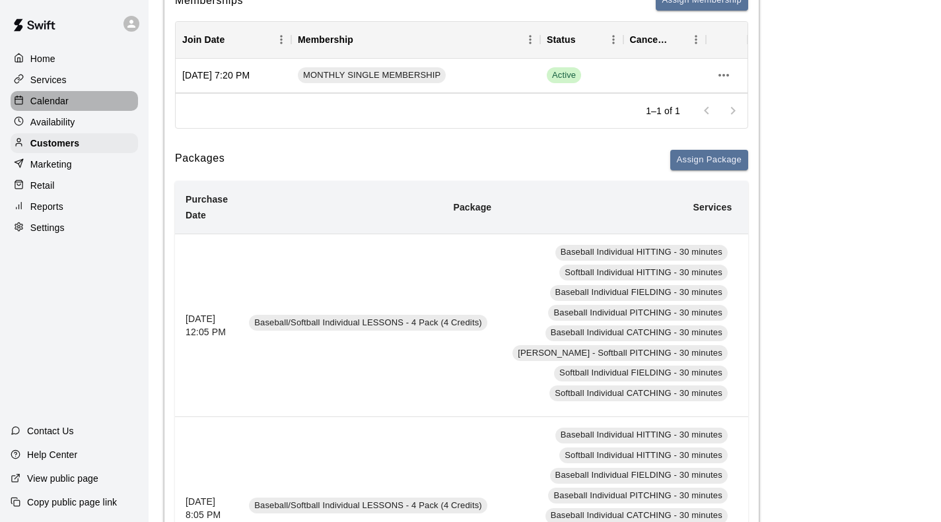
click at [42, 100] on p "Calendar" at bounding box center [49, 100] width 38 height 13
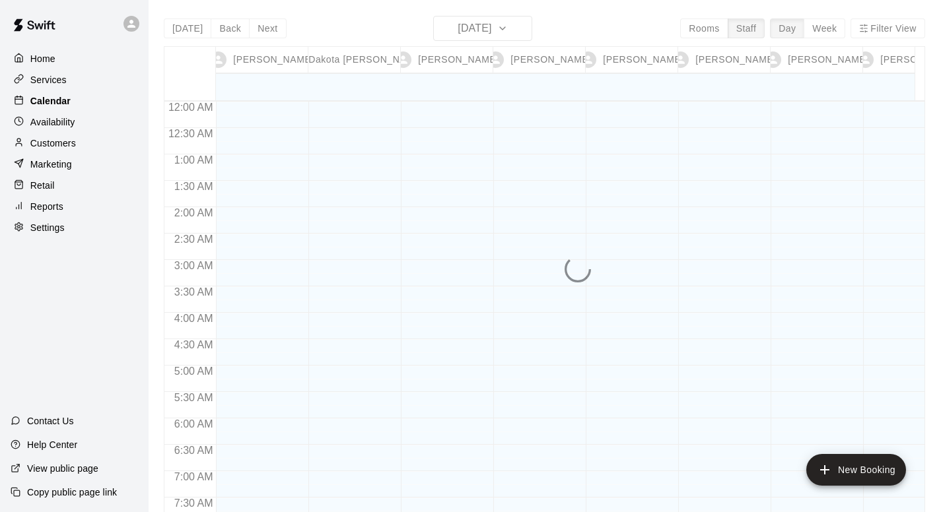
scroll to position [639, 0]
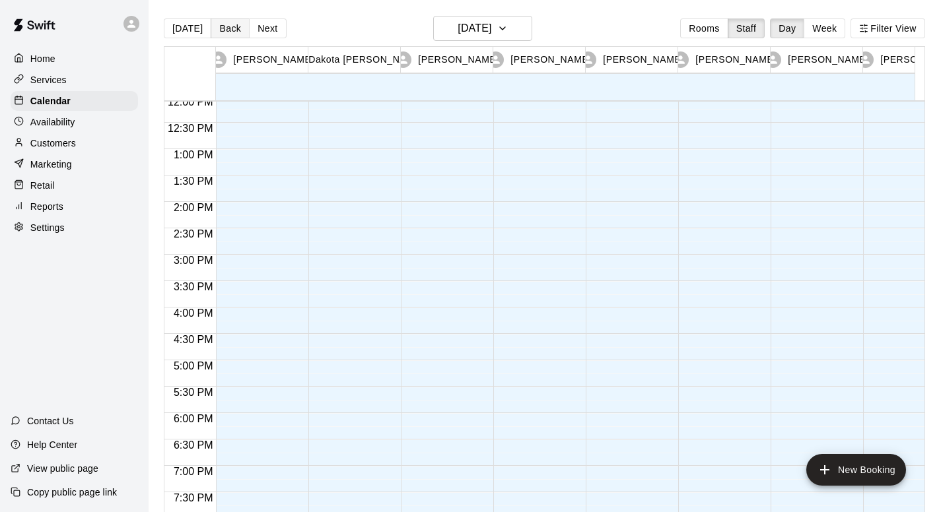
click at [229, 18] on div "Today Back Next Thursday Oct 09 Rooms Staff Day Week Filter View" at bounding box center [544, 31] width 761 height 30
click at [225, 27] on button "Back" at bounding box center [230, 28] width 39 height 20
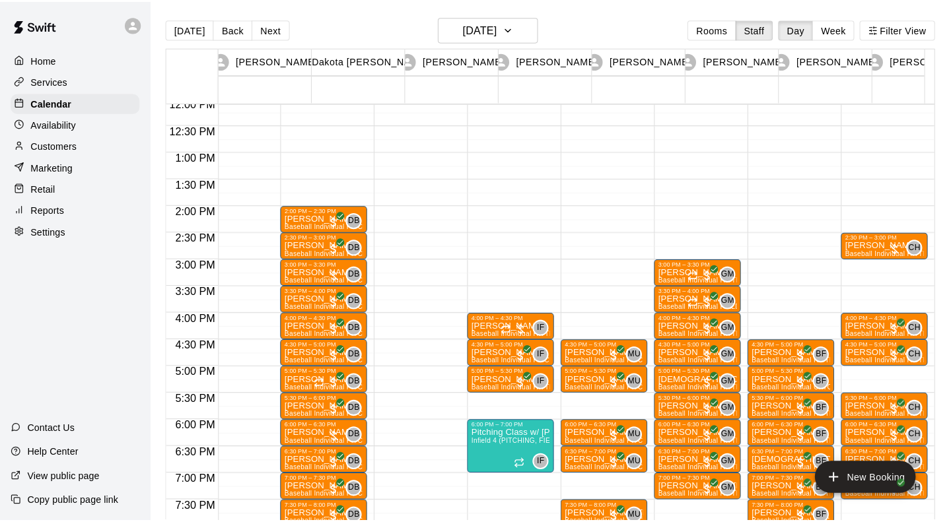
scroll to position [0, 32]
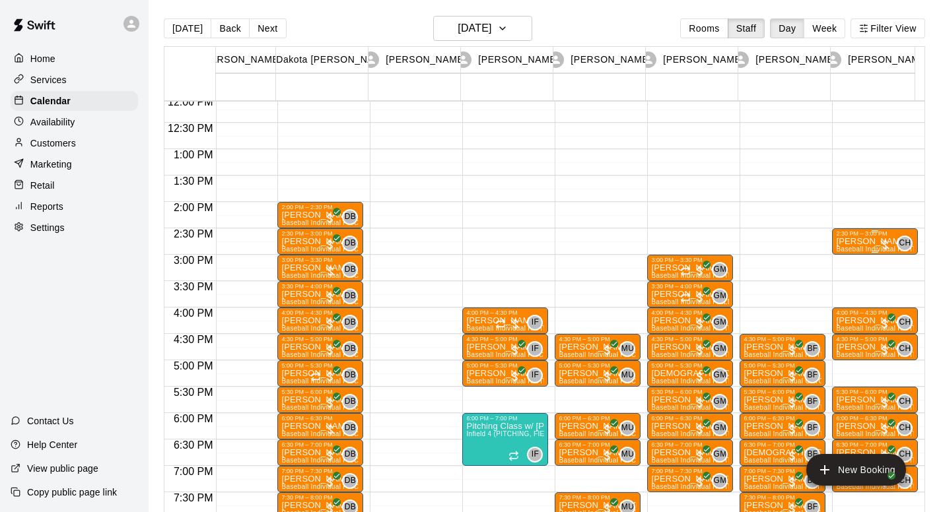
click at [864, 247] on div "Will Frederiksen Baseball Individual HITTING - 30 minutes (Cage 2 (HITTING)- Hi…" at bounding box center [875, 493] width 78 height 512
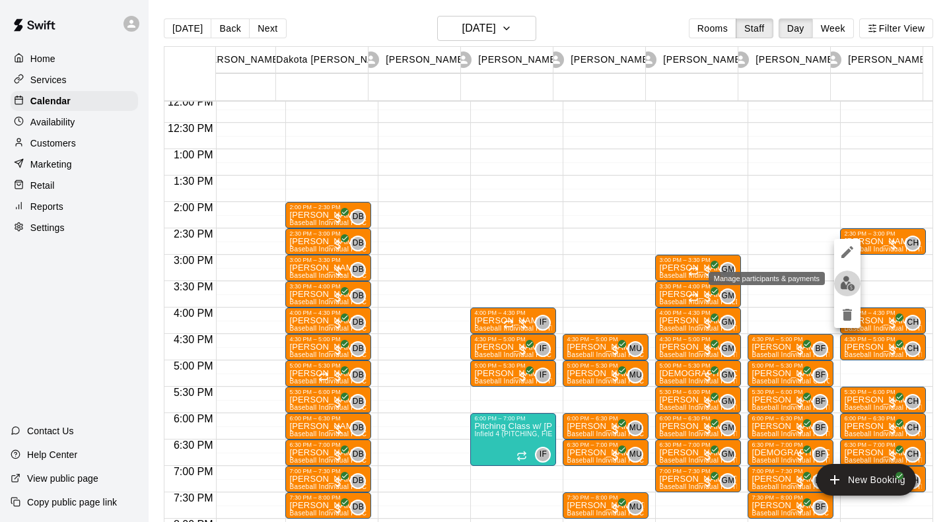
click at [848, 286] on img "edit" at bounding box center [847, 283] width 15 height 15
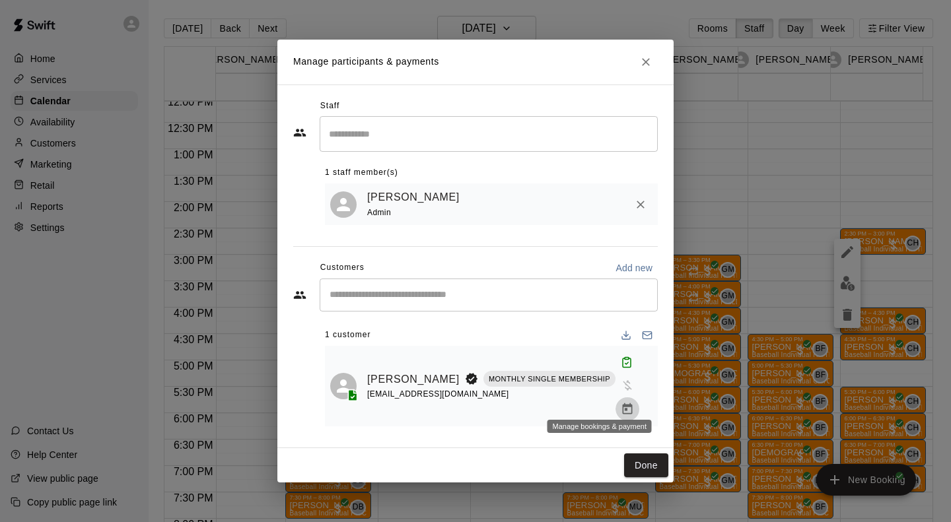
click at [621, 403] on icon "Manage bookings & payment" at bounding box center [627, 409] width 13 height 13
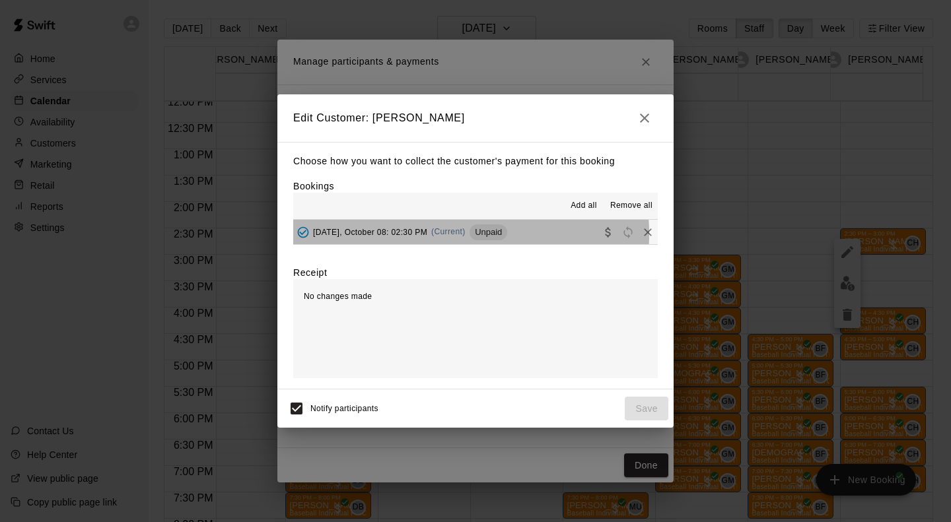
click at [427, 235] on span "Wednesday, October 08: 02:30 PM" at bounding box center [370, 231] width 114 height 9
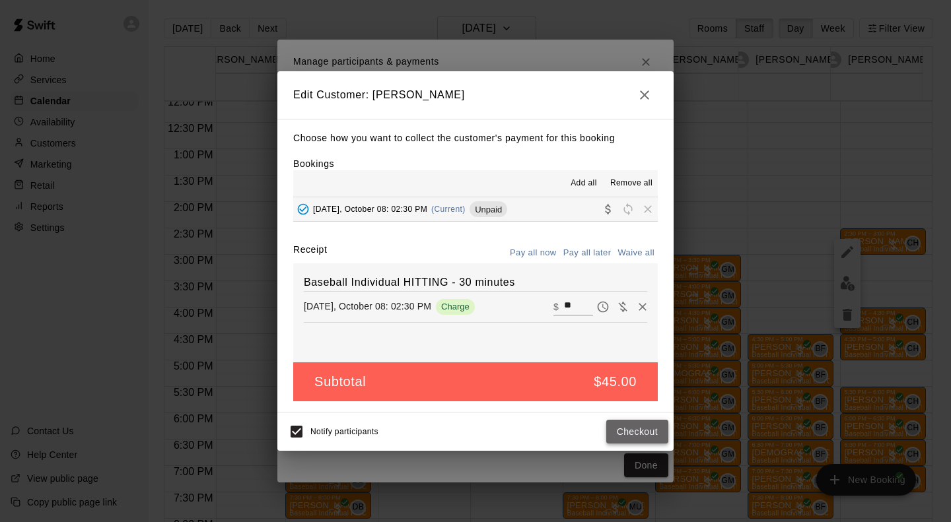
click at [625, 438] on button "Checkout" at bounding box center [637, 432] width 62 height 24
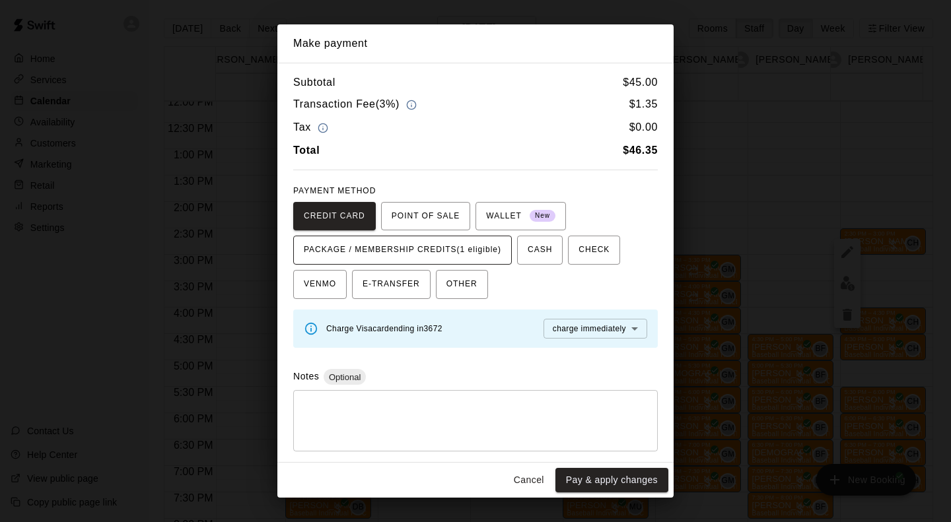
click at [433, 256] on span "PACKAGE / MEMBERSHIP CREDITS (1 eligible)" at bounding box center [402, 250] width 197 height 21
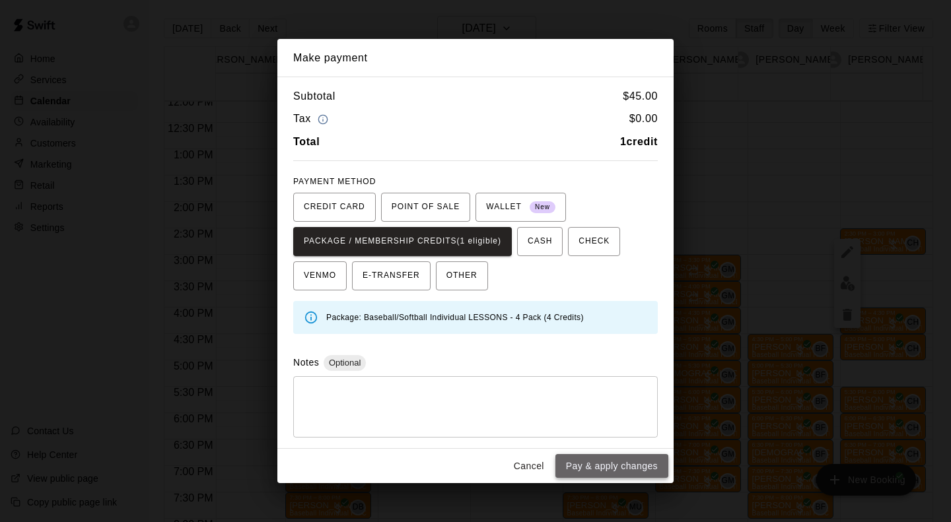
click at [582, 470] on button "Pay & apply changes" at bounding box center [611, 466] width 113 height 24
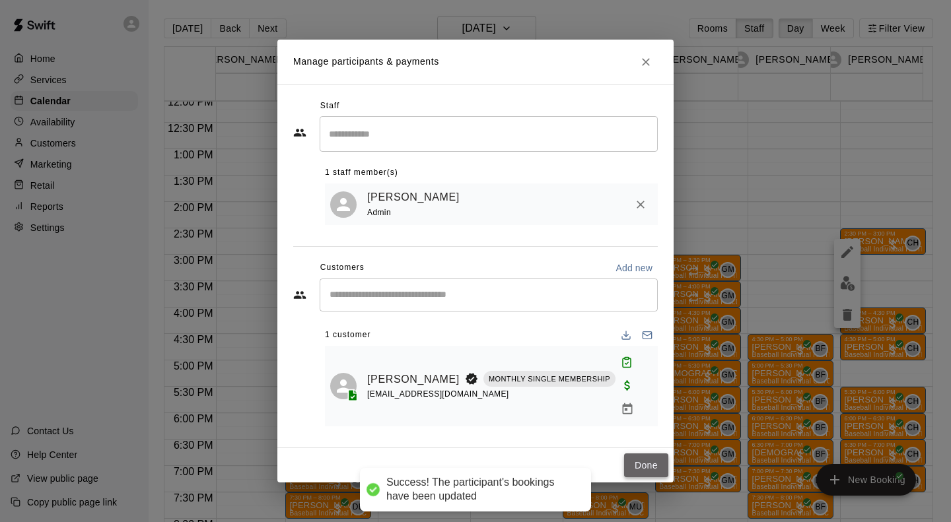
click at [653, 454] on button "Done" at bounding box center [646, 466] width 44 height 24
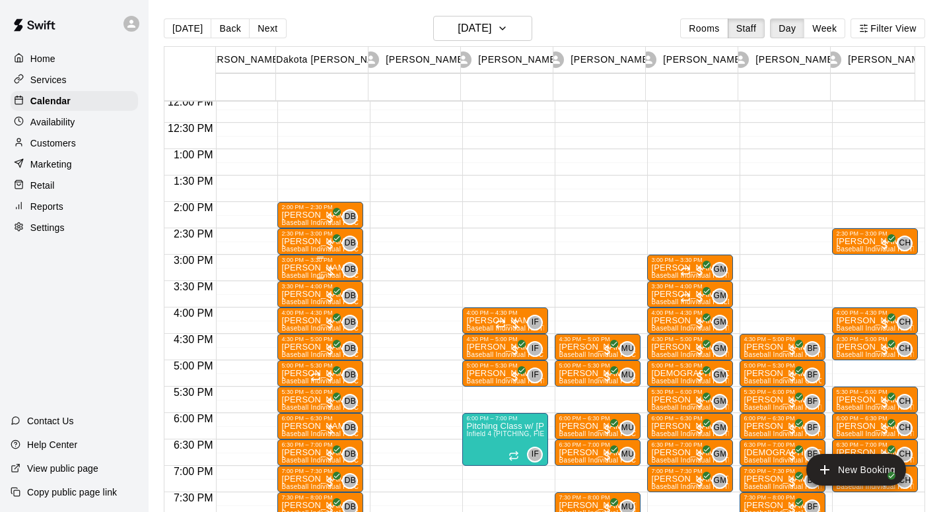
click at [288, 268] on p "[PERSON_NAME]" at bounding box center [320, 268] width 78 height 0
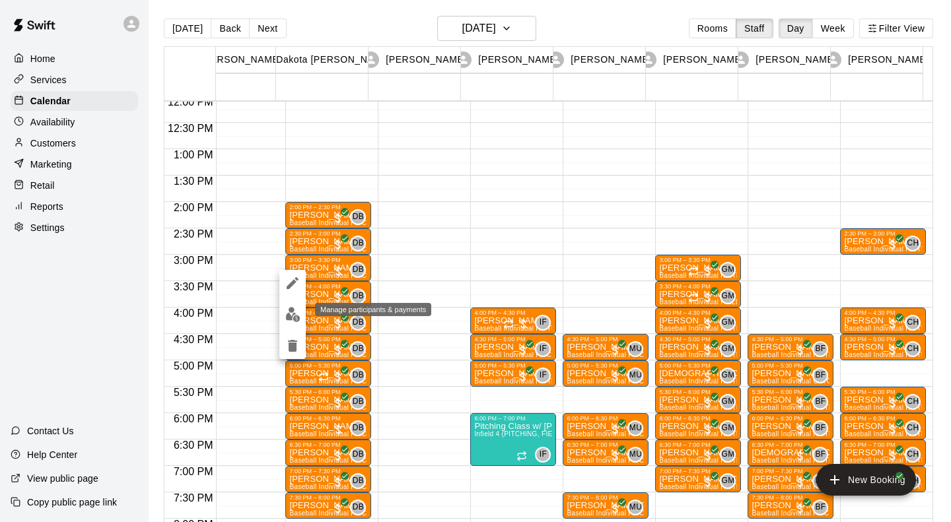
click at [290, 314] on img "edit" at bounding box center [292, 314] width 15 height 15
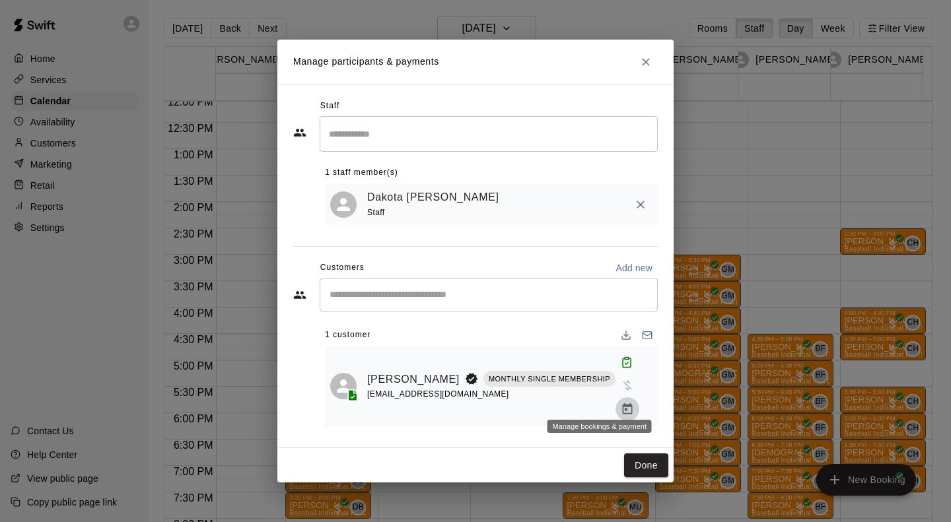
click at [621, 403] on icon "Manage bookings & payment" at bounding box center [627, 409] width 13 height 13
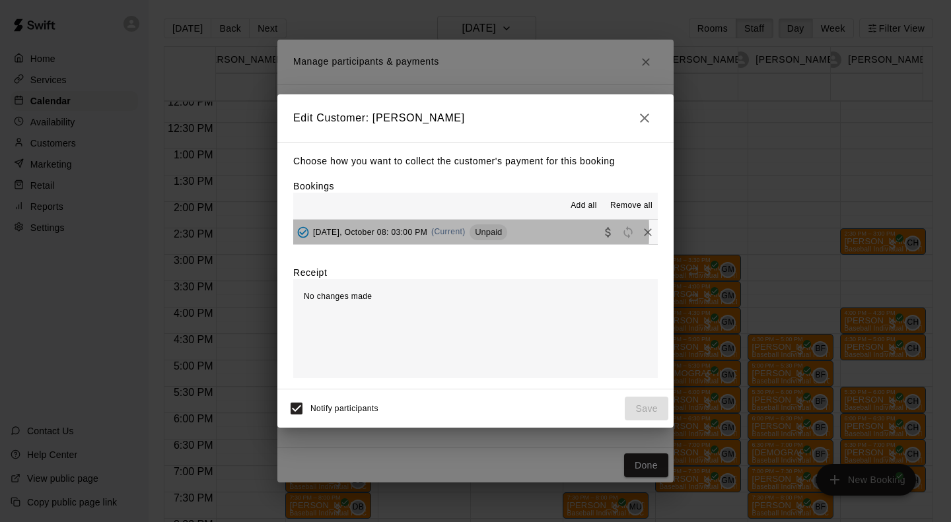
click at [404, 232] on span "Wednesday, October 08: 03:00 PM" at bounding box center [370, 231] width 114 height 9
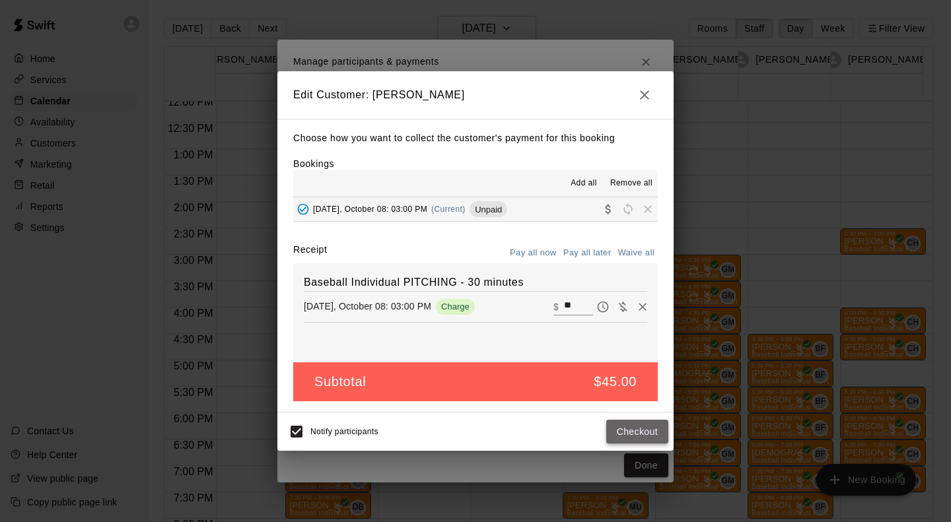
click at [625, 432] on button "Checkout" at bounding box center [637, 432] width 62 height 24
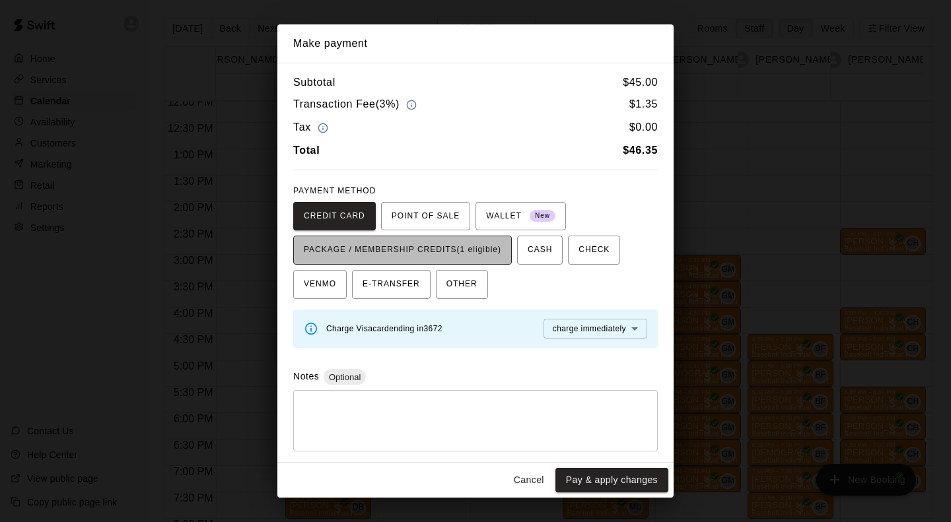
click at [467, 251] on span "PACKAGE / MEMBERSHIP CREDITS (1 eligible)" at bounding box center [402, 250] width 197 height 21
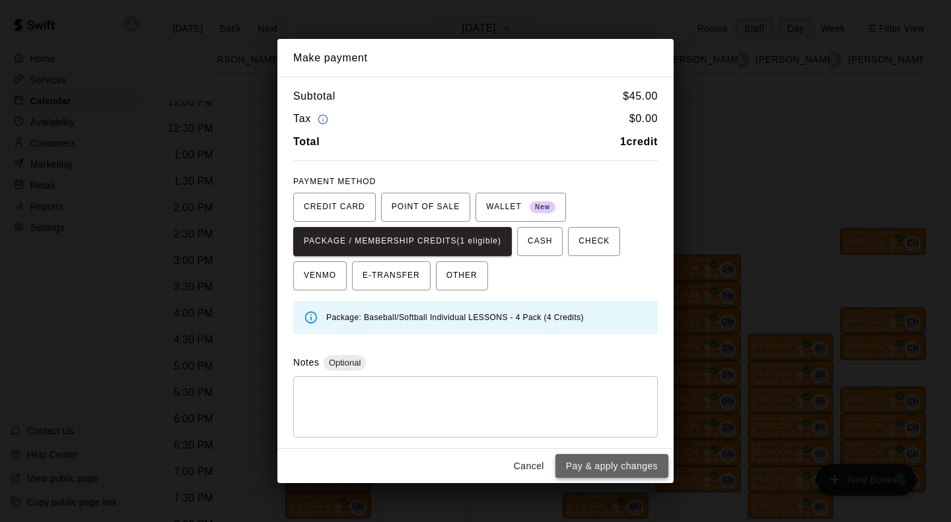
click at [604, 464] on button "Pay & apply changes" at bounding box center [611, 466] width 113 height 24
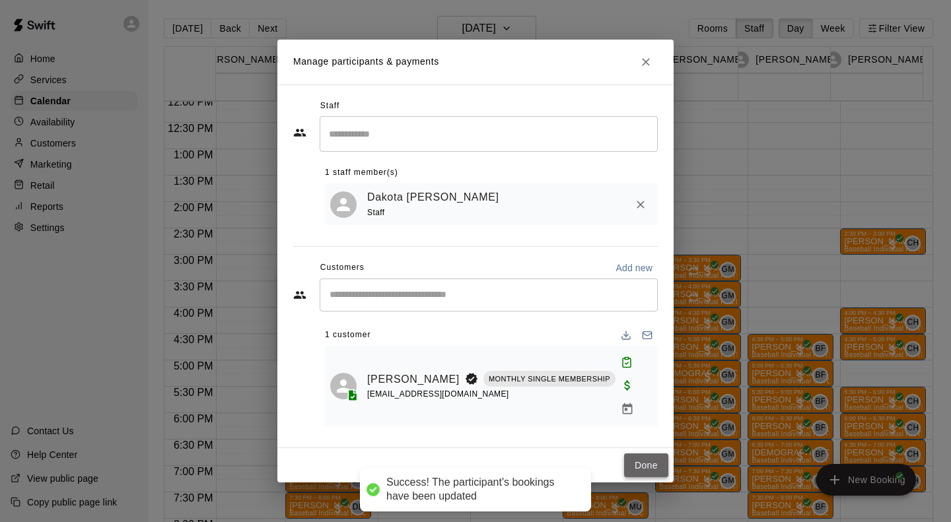
click at [654, 455] on button "Done" at bounding box center [646, 466] width 44 height 24
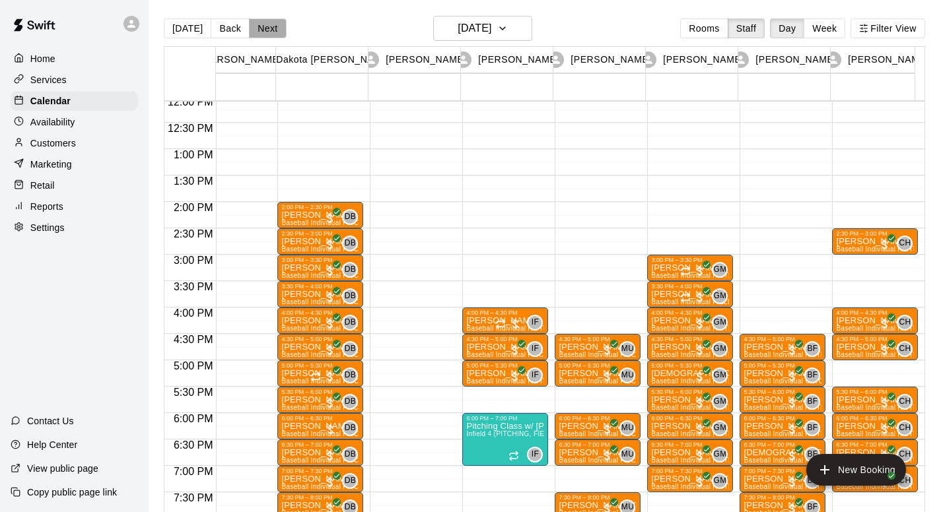
click at [263, 30] on button "Next" at bounding box center [267, 28] width 37 height 20
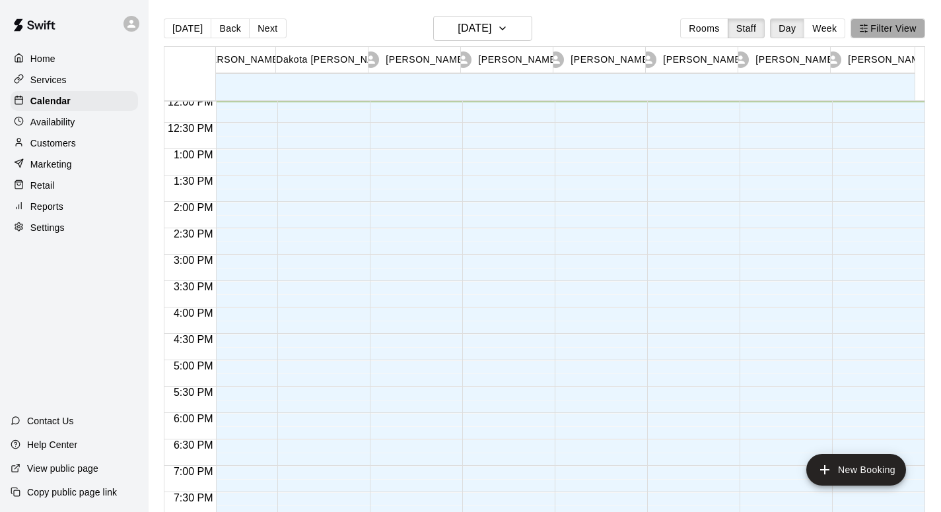
click at [880, 35] on button "Filter View" at bounding box center [888, 28] width 74 height 20
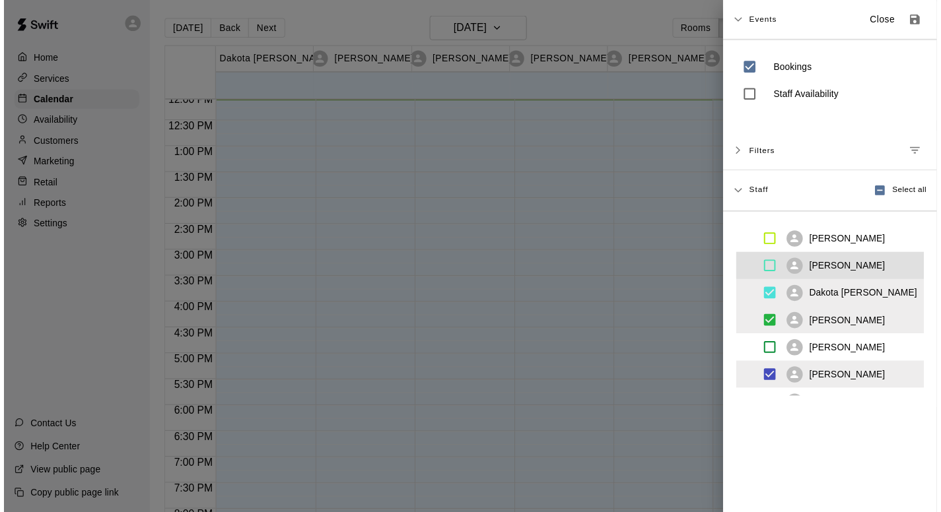
scroll to position [639, 0]
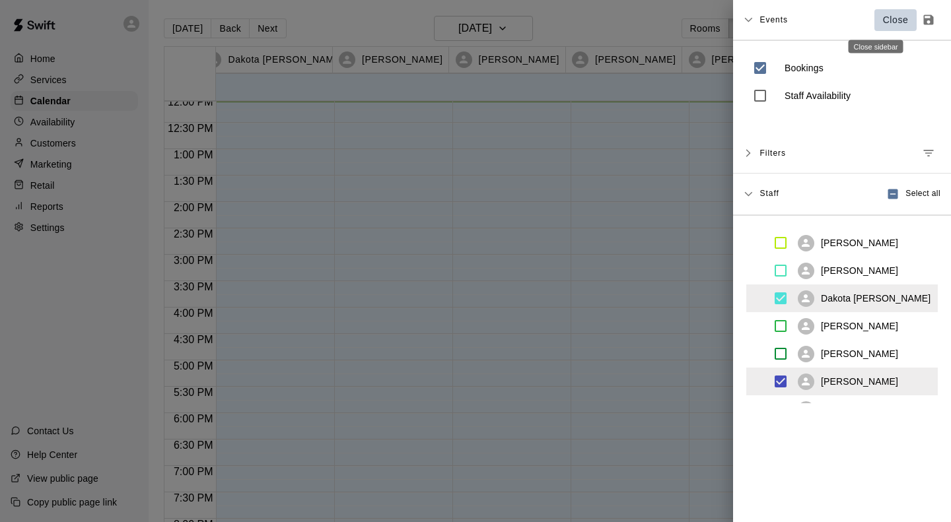
click at [883, 21] on p "Close" at bounding box center [896, 20] width 26 height 14
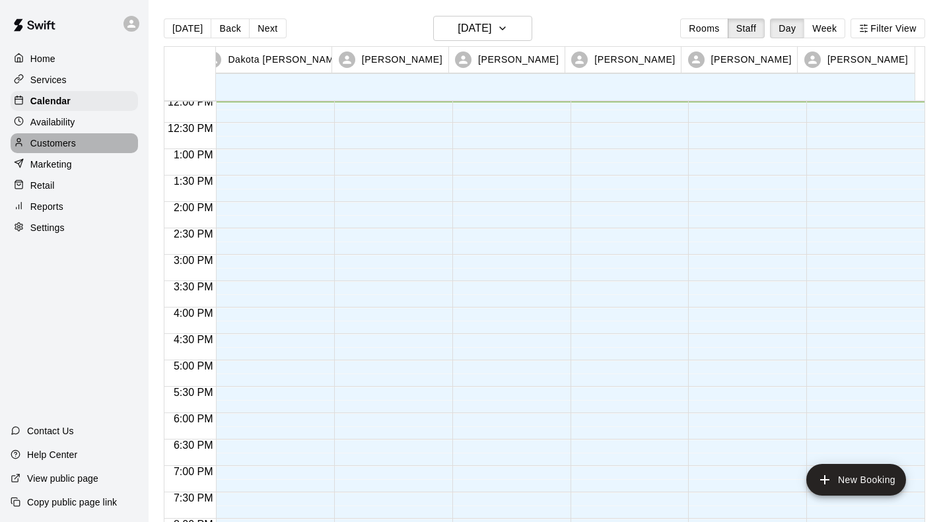
click at [52, 145] on p "Customers" at bounding box center [53, 143] width 46 height 13
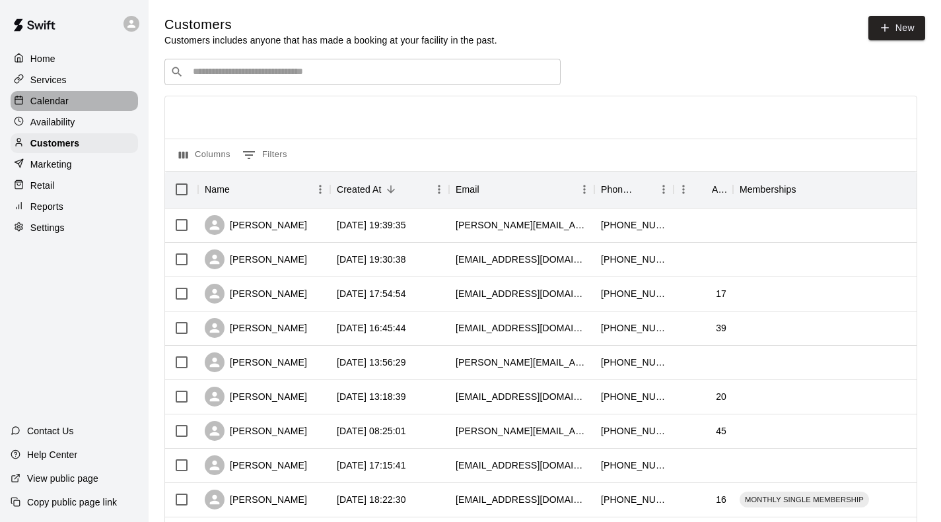
click at [65, 101] on p "Calendar" at bounding box center [49, 100] width 38 height 13
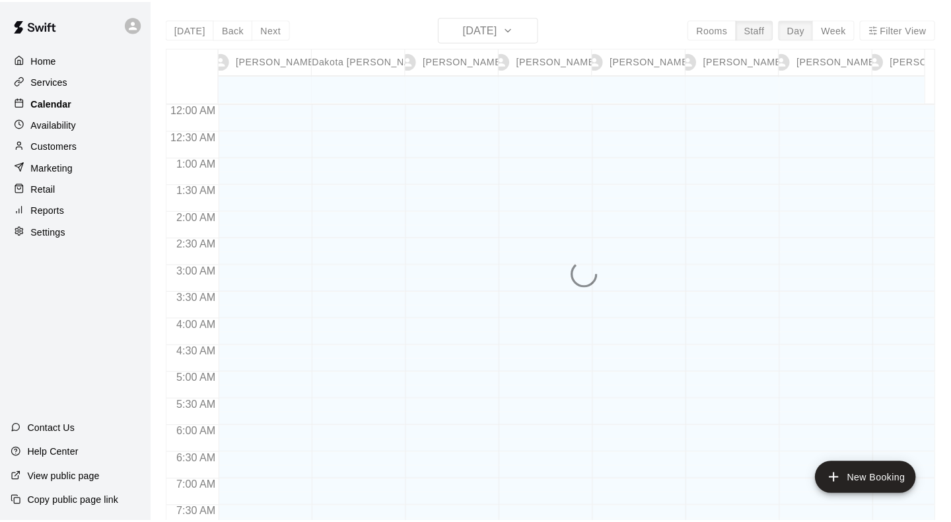
scroll to position [641, 0]
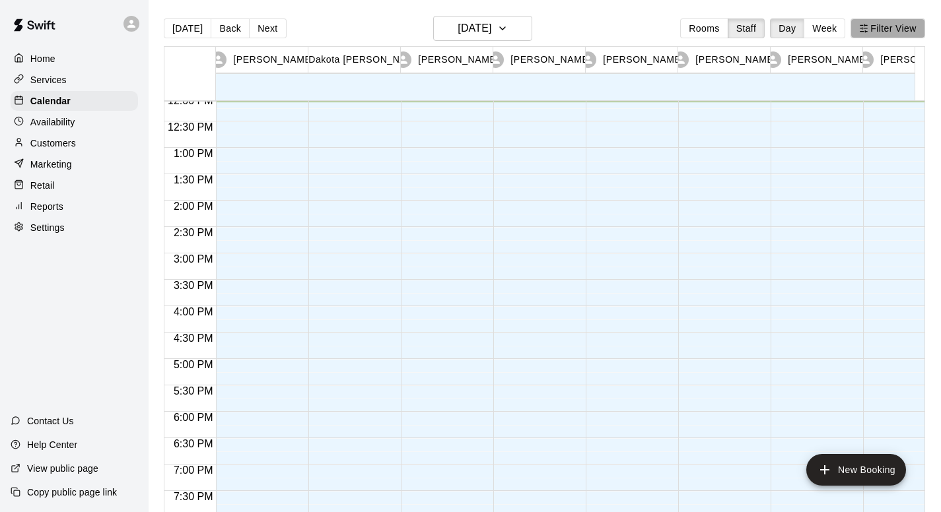
click at [916, 20] on button "Filter View" at bounding box center [888, 28] width 74 height 20
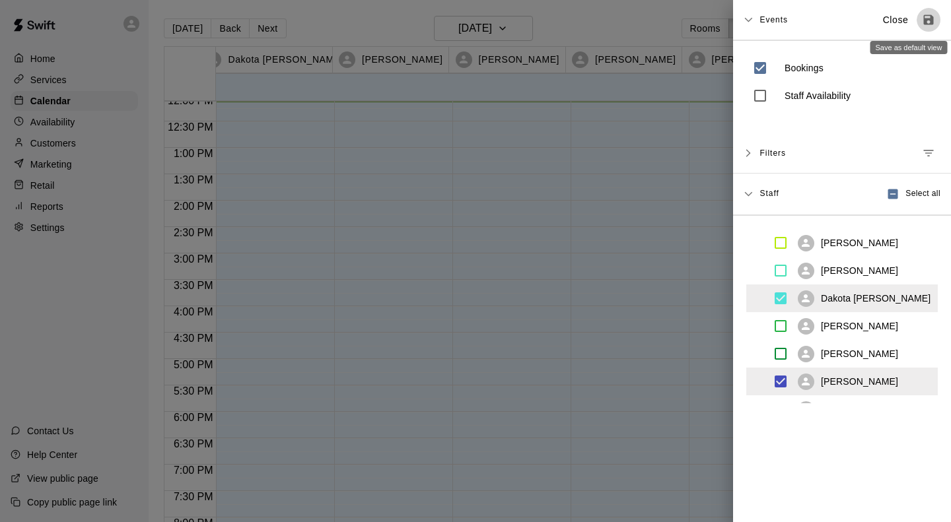
click at [924, 19] on icon "Save as default view" at bounding box center [929, 20] width 10 height 10
click at [883, 22] on p "Close" at bounding box center [896, 20] width 26 height 14
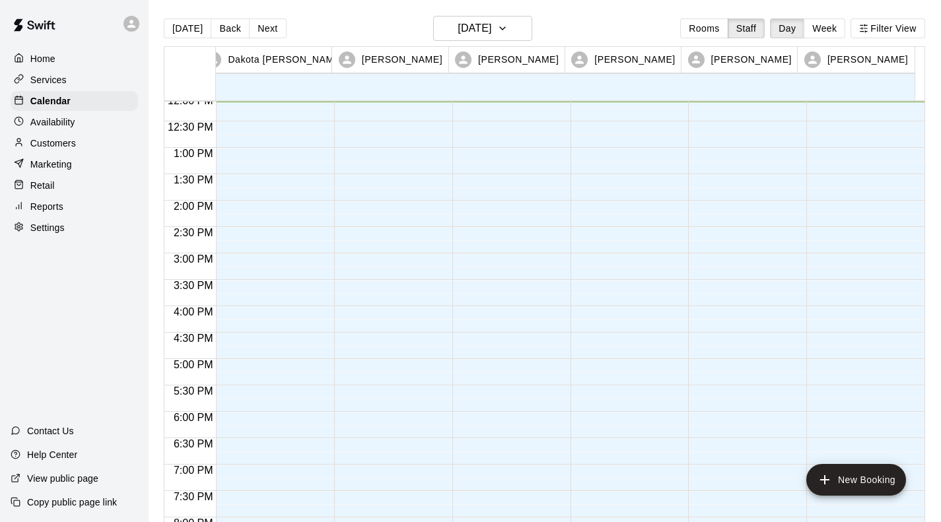
click at [474, 260] on div at bounding box center [508, 95] width 112 height 1268
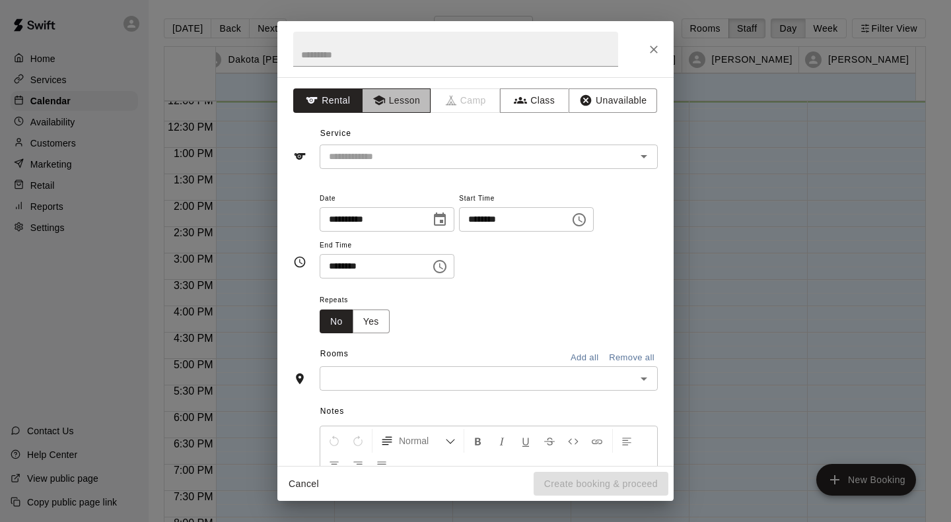
click at [403, 99] on button "Lesson" at bounding box center [396, 100] width 69 height 24
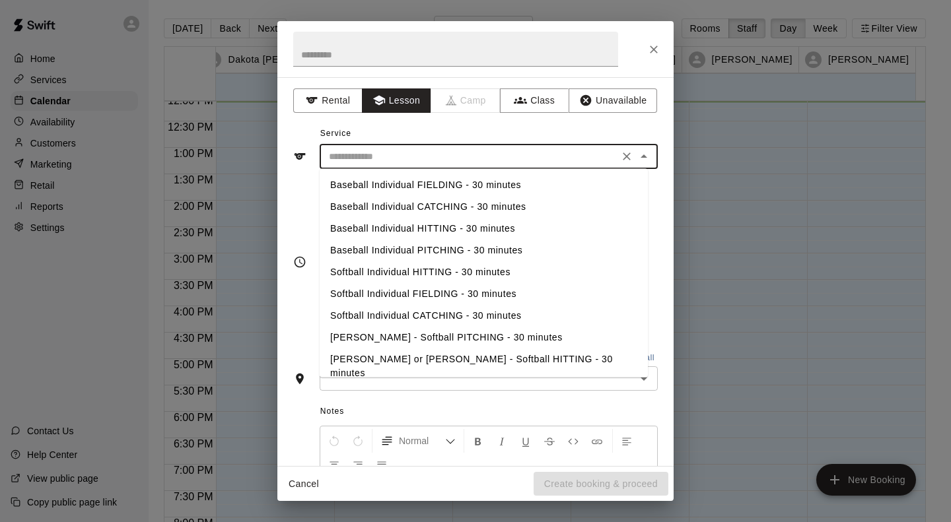
click at [370, 152] on input "text" at bounding box center [469, 157] width 291 height 17
click at [381, 250] on li "Baseball Individual PITCHING - 30 minutes" at bounding box center [484, 251] width 328 height 22
type input "**********"
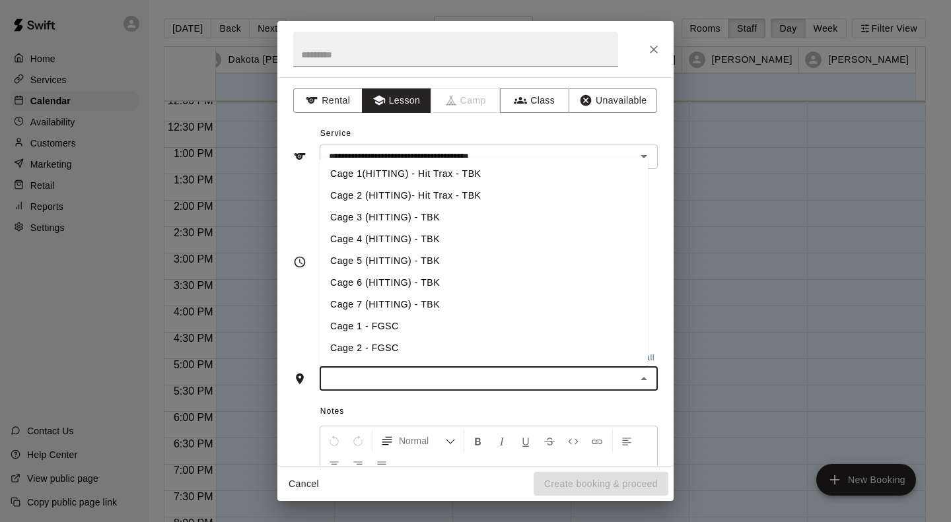
click at [362, 376] on input "text" at bounding box center [478, 378] width 308 height 17
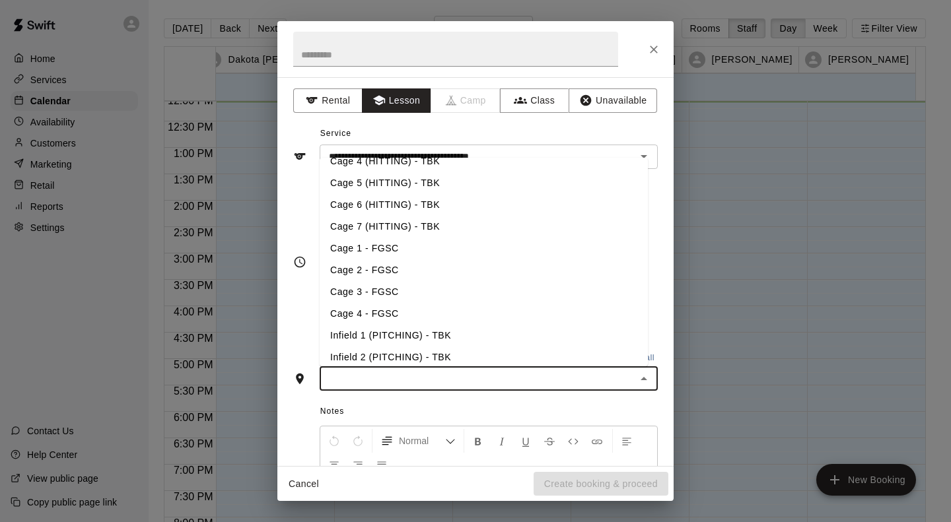
scroll to position [79, 0]
click at [378, 353] on li "Infield 2 (PITCHING) - TBK" at bounding box center [484, 357] width 328 height 22
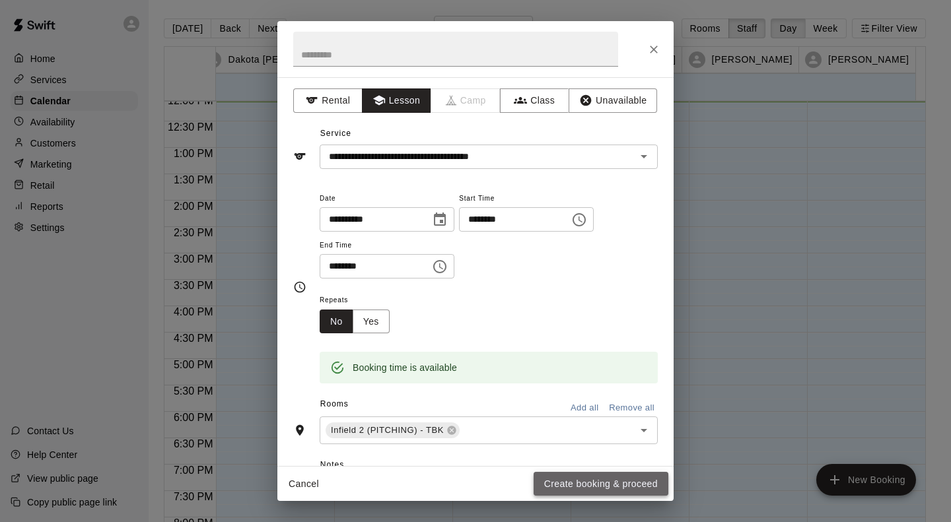
click at [577, 480] on button "Create booking & proceed" at bounding box center [601, 484] width 135 height 24
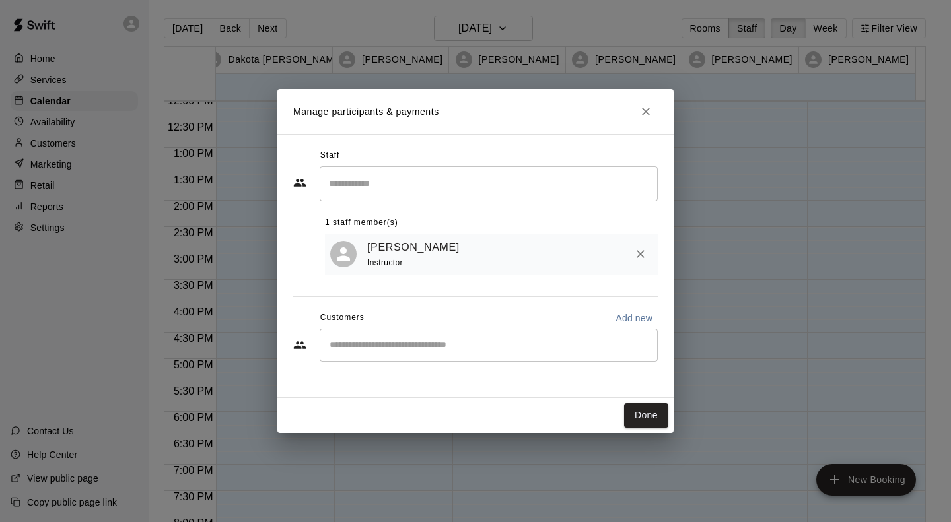
click at [460, 338] on div "​" at bounding box center [489, 345] width 338 height 33
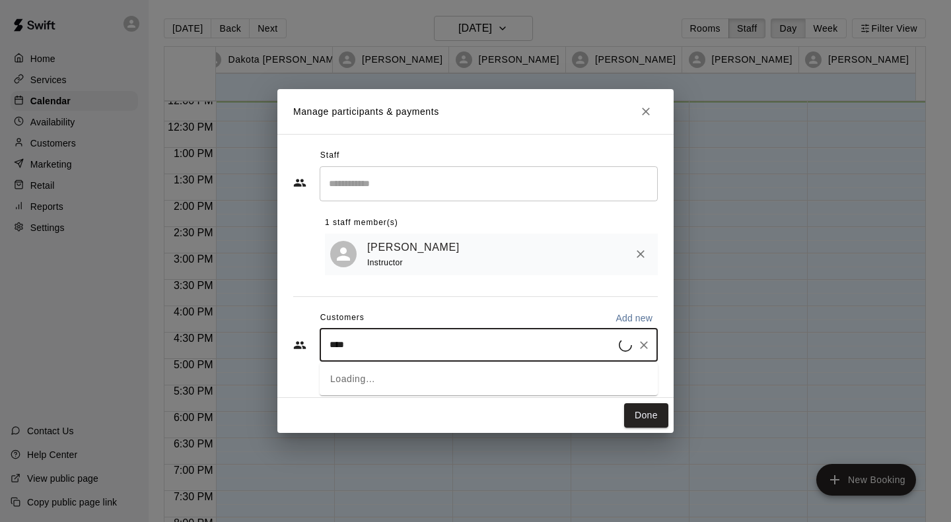
type input "*****"
click at [414, 392] on span "[EMAIL_ADDRESS][DOMAIN_NAME]" at bounding box center [428, 391] width 142 height 9
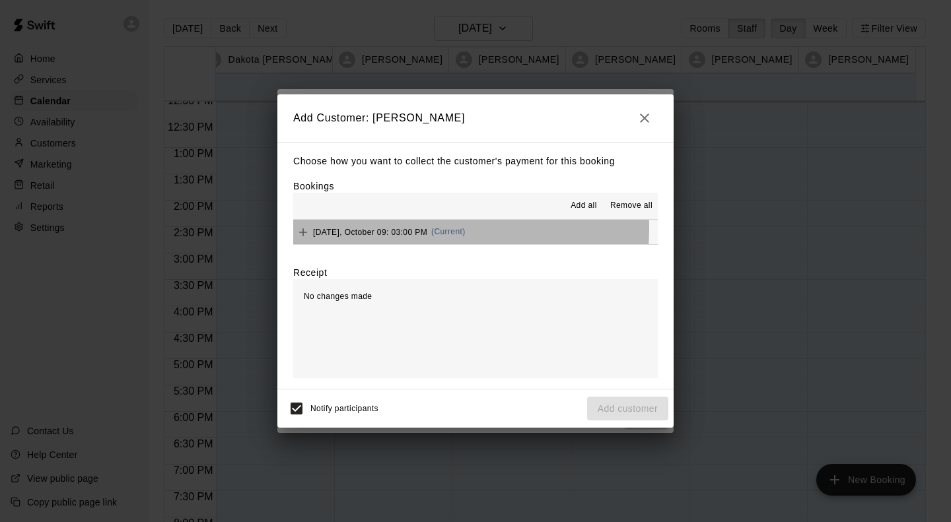
click at [385, 229] on span "Thursday, October 09: 03:00 PM" at bounding box center [370, 231] width 114 height 9
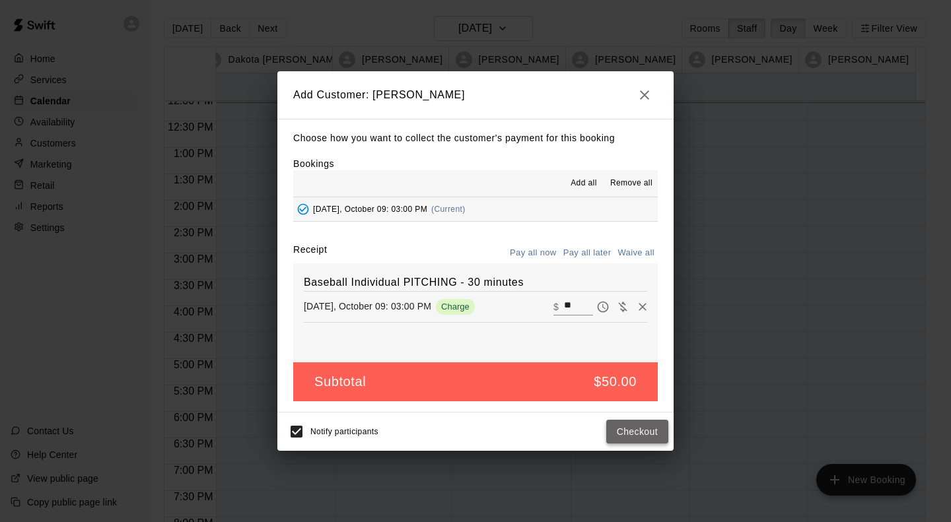
click at [651, 433] on button "Checkout" at bounding box center [637, 432] width 62 height 24
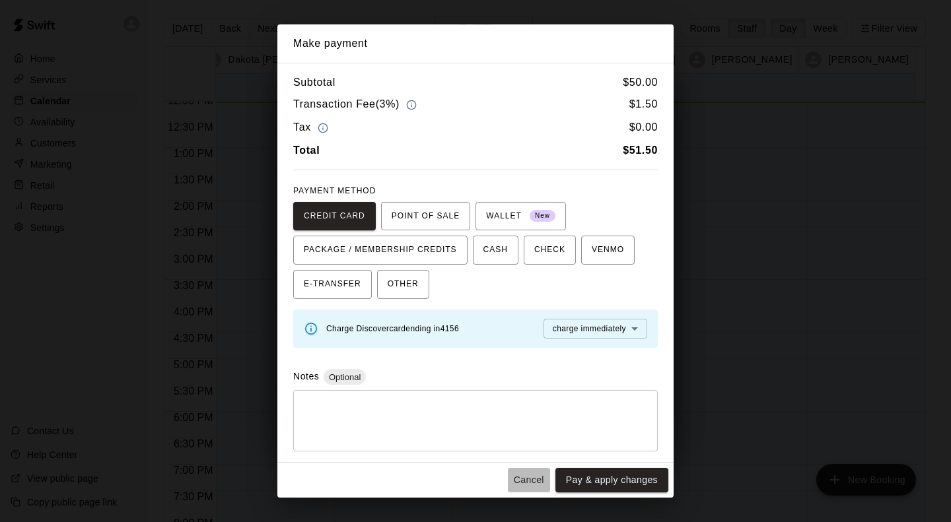
click at [524, 481] on button "Cancel" at bounding box center [529, 480] width 42 height 24
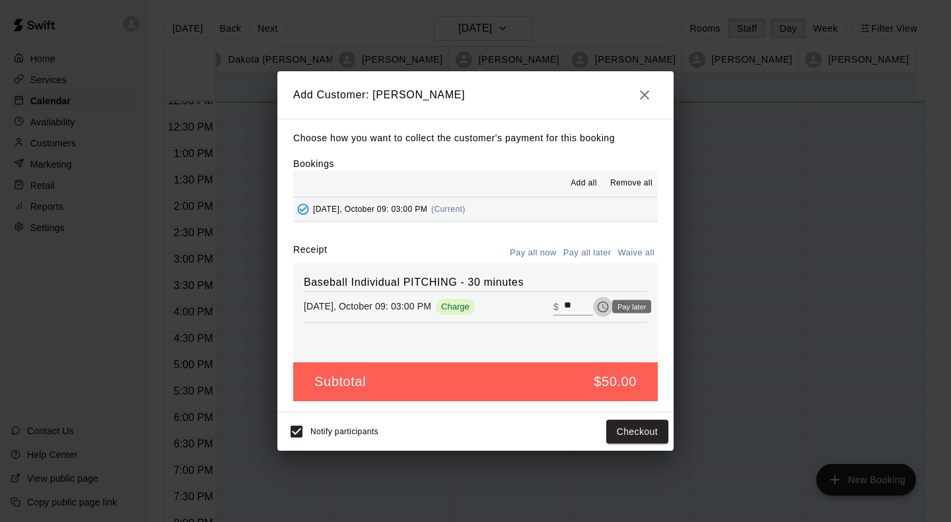
click at [596, 307] on icon "Pay later" at bounding box center [602, 306] width 13 height 13
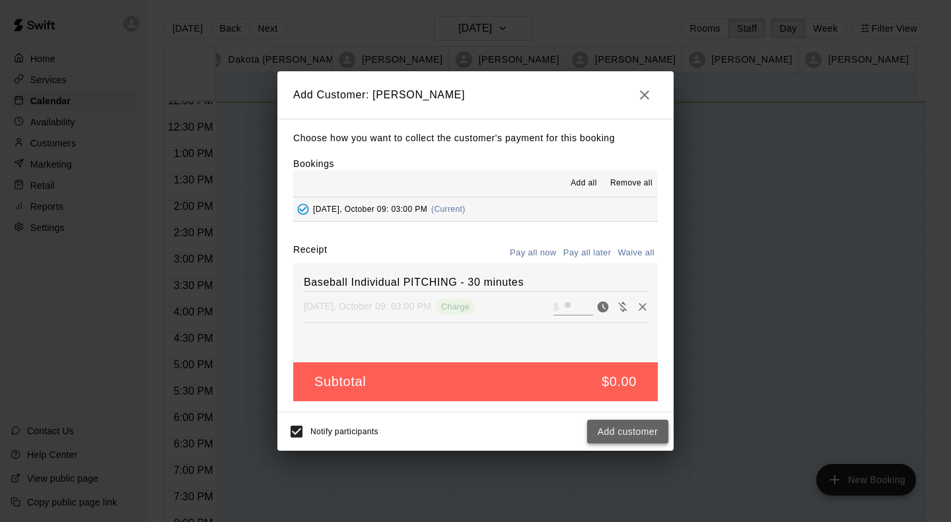
click at [622, 431] on button "Add customer" at bounding box center [627, 432] width 81 height 24
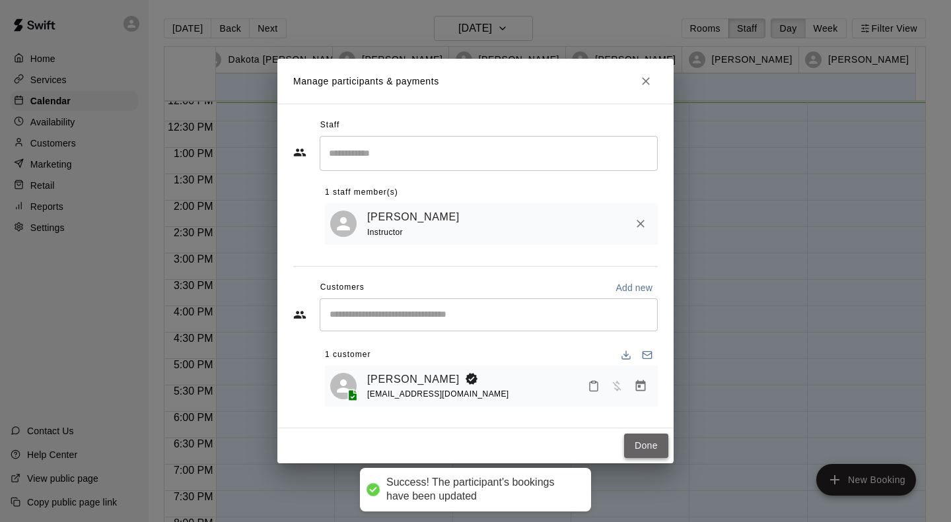
click at [641, 442] on button "Done" at bounding box center [646, 446] width 44 height 24
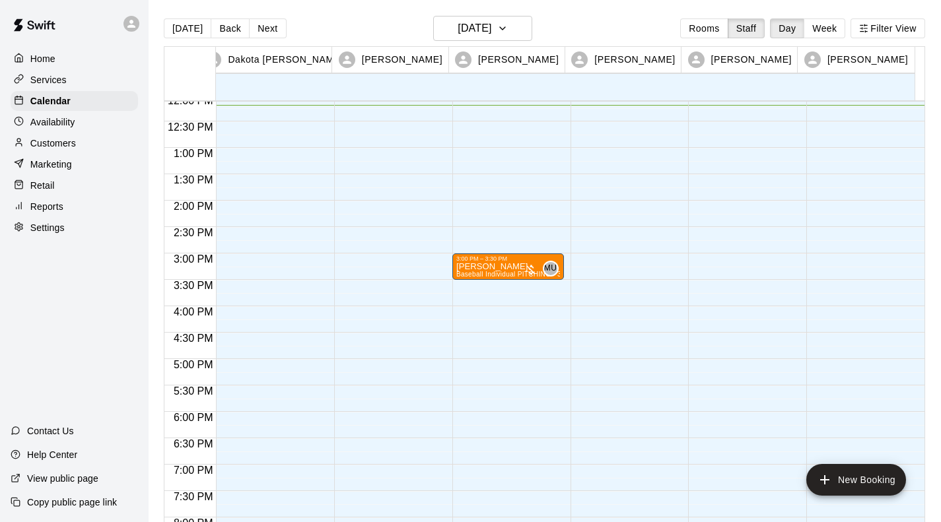
click at [380, 286] on div at bounding box center [390, 95] width 112 height 1268
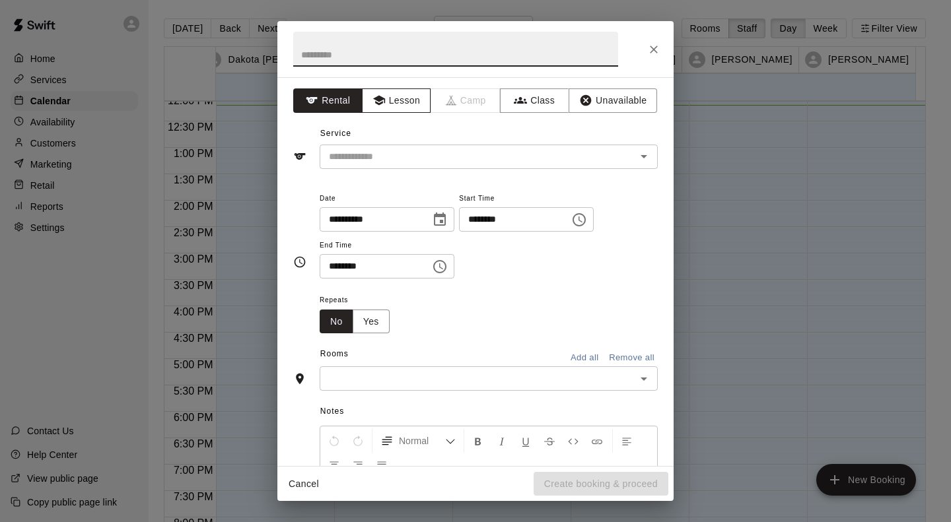
click at [400, 106] on button "Lesson" at bounding box center [396, 100] width 69 height 24
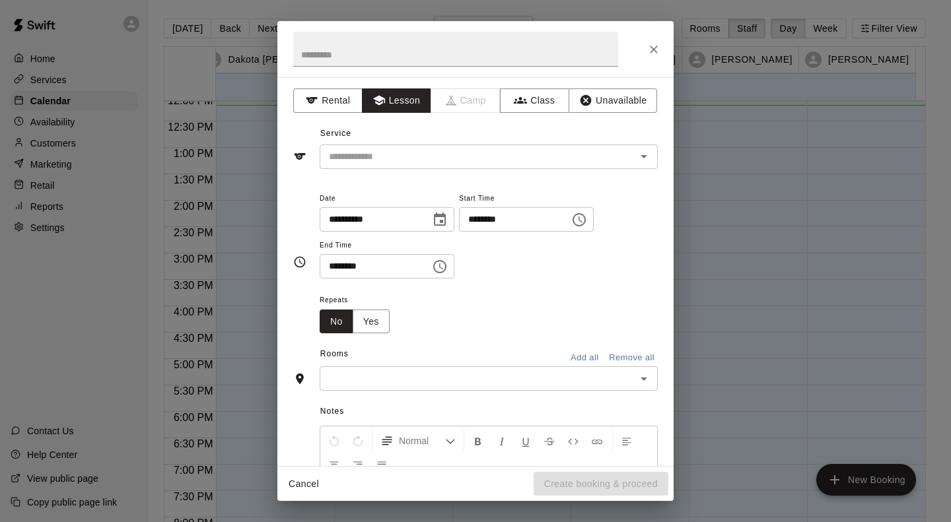
click at [413, 159] on input "text" at bounding box center [469, 157] width 291 height 17
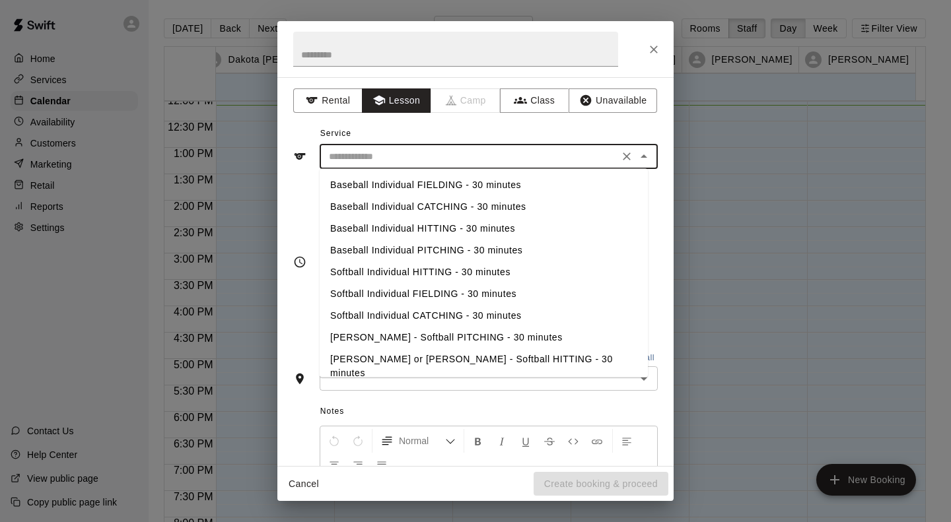
click at [498, 224] on li "Baseball Individual HITTING - 30 minutes" at bounding box center [484, 229] width 328 height 22
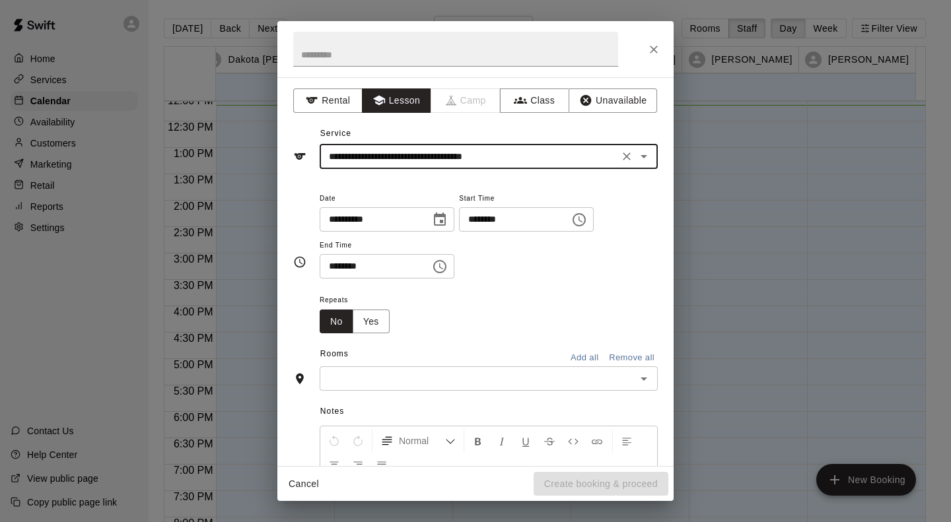
click at [437, 385] on input "text" at bounding box center [478, 378] width 308 height 17
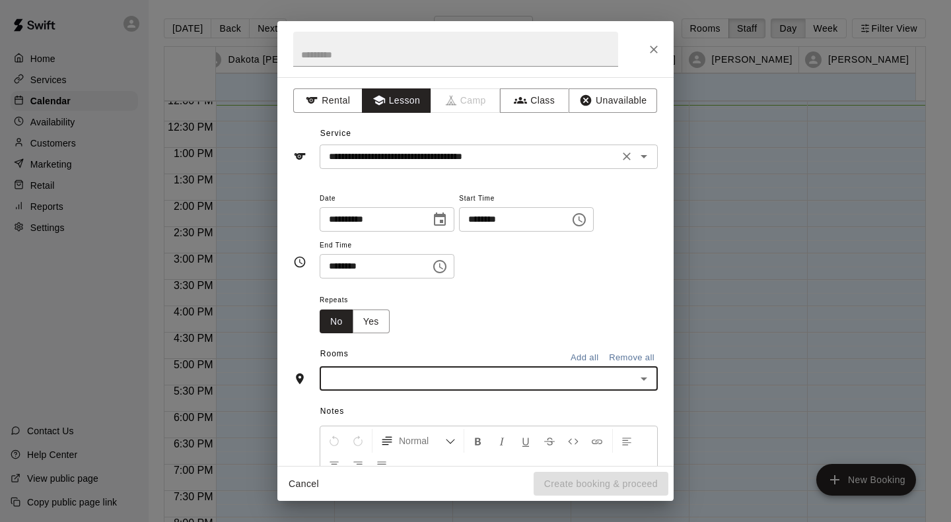
click at [536, 157] on input "**********" at bounding box center [469, 157] width 291 height 17
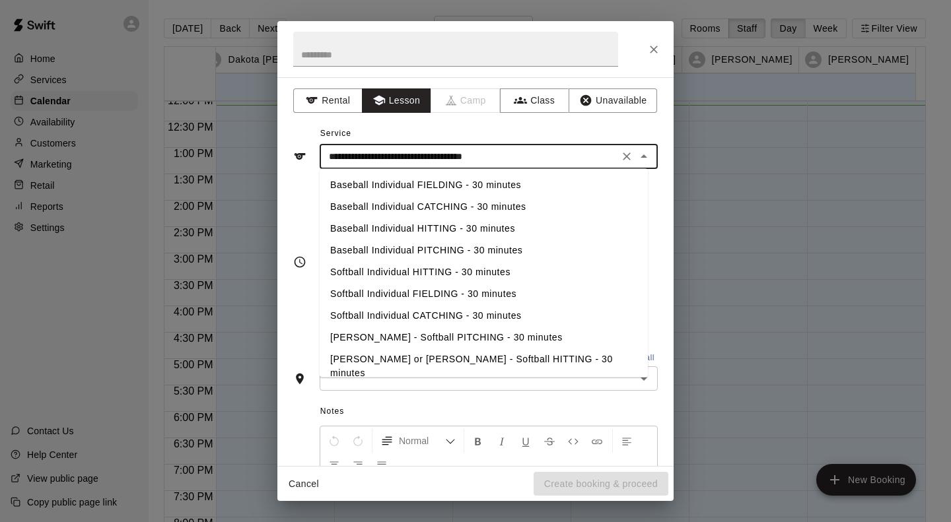
click at [508, 190] on li "Baseball Individual FIELDING - 30 minutes" at bounding box center [484, 185] width 328 height 22
type input "**********"
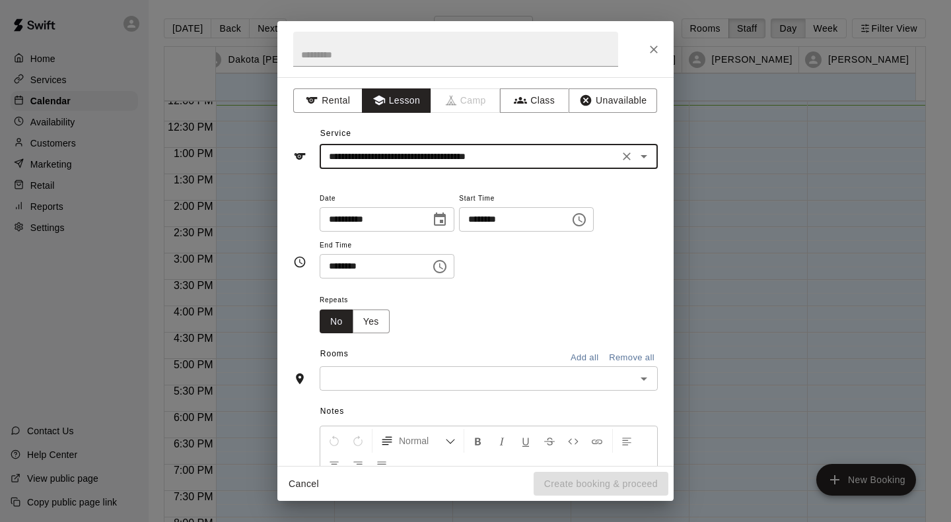
click at [402, 379] on input "text" at bounding box center [478, 378] width 308 height 17
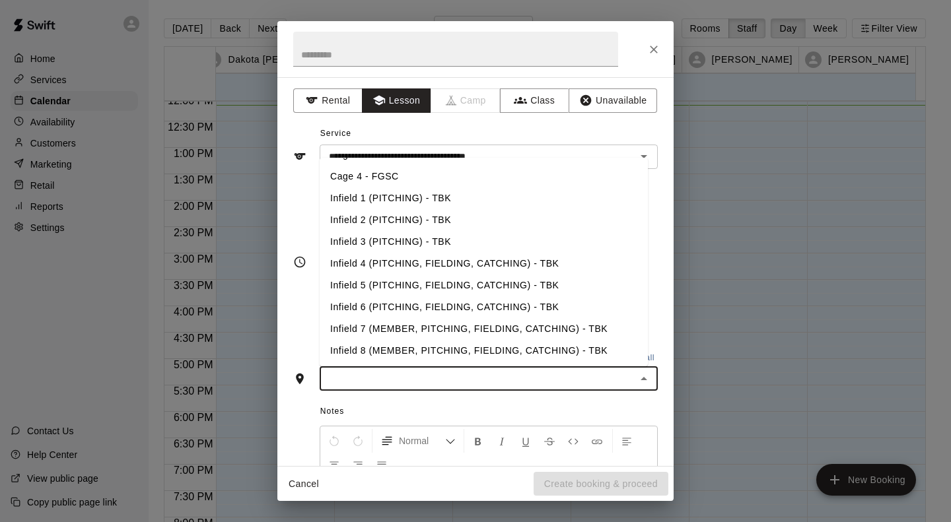
scroll to position [215, 0]
click at [558, 285] on li "Infield 5 (PITCHING, FIELDING, CATCHING) - TBK" at bounding box center [484, 286] width 328 height 22
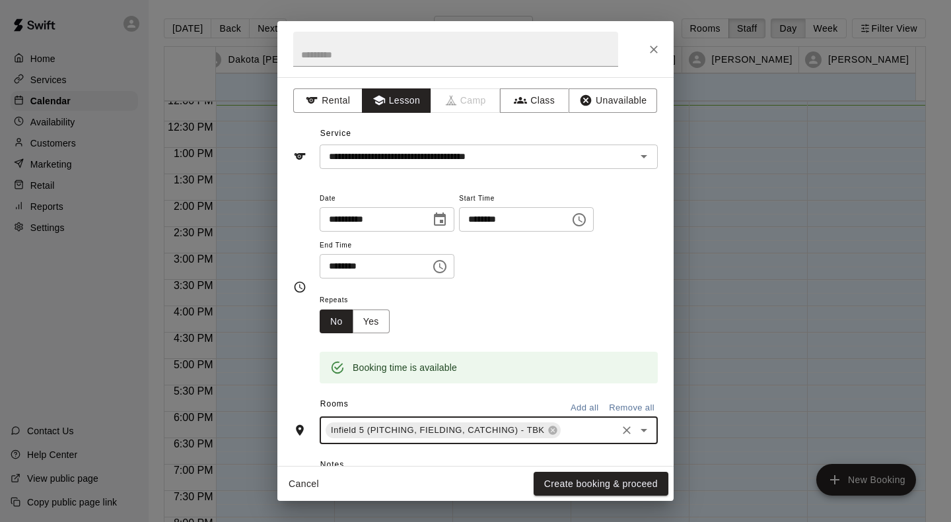
click at [602, 483] on button "Create booking & proceed" at bounding box center [601, 484] width 135 height 24
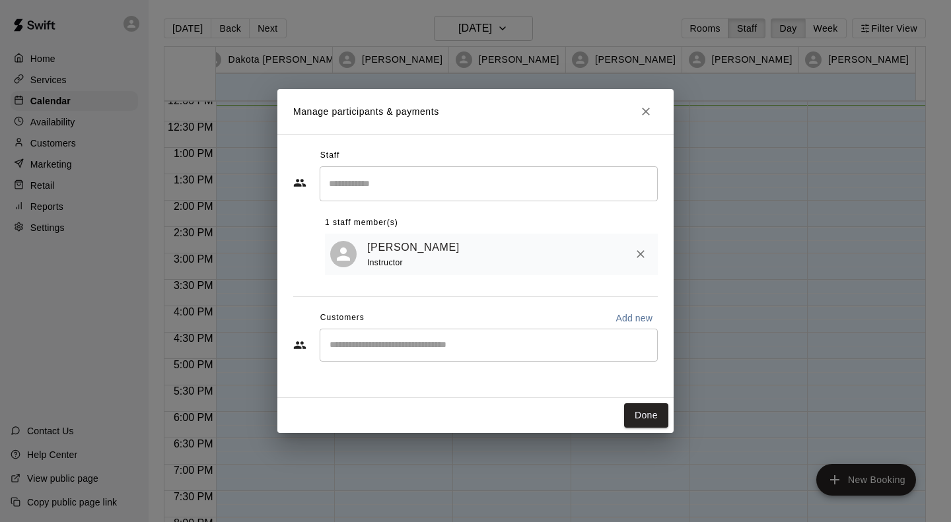
click at [518, 346] on input "Start typing to search customers..." at bounding box center [489, 345] width 326 height 13
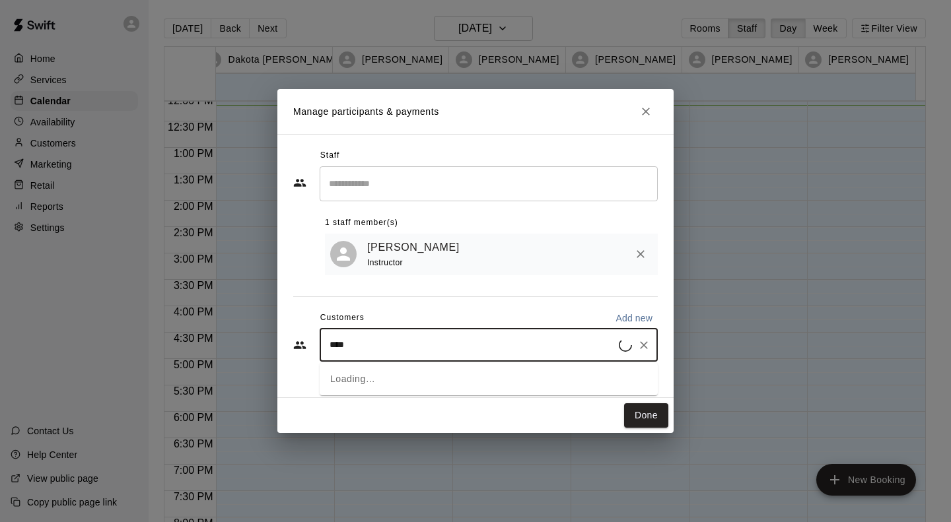
type input "*****"
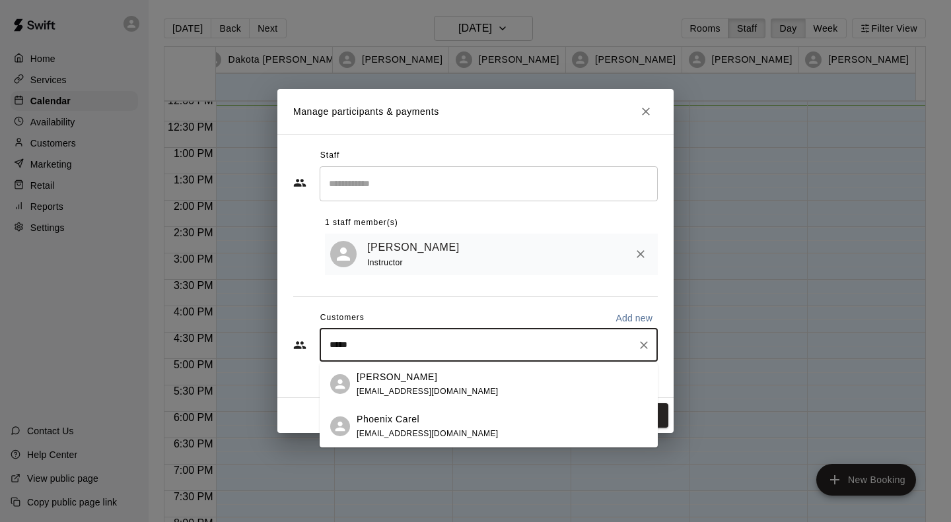
click at [412, 437] on span "[EMAIL_ADDRESS][DOMAIN_NAME]" at bounding box center [428, 433] width 142 height 9
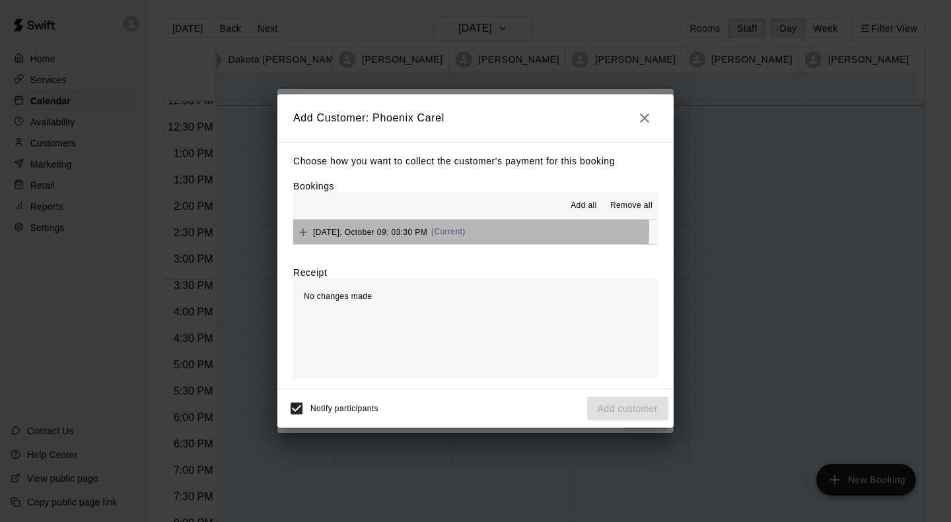
click at [369, 231] on span "Thursday, October 09: 03:30 PM" at bounding box center [370, 231] width 114 height 9
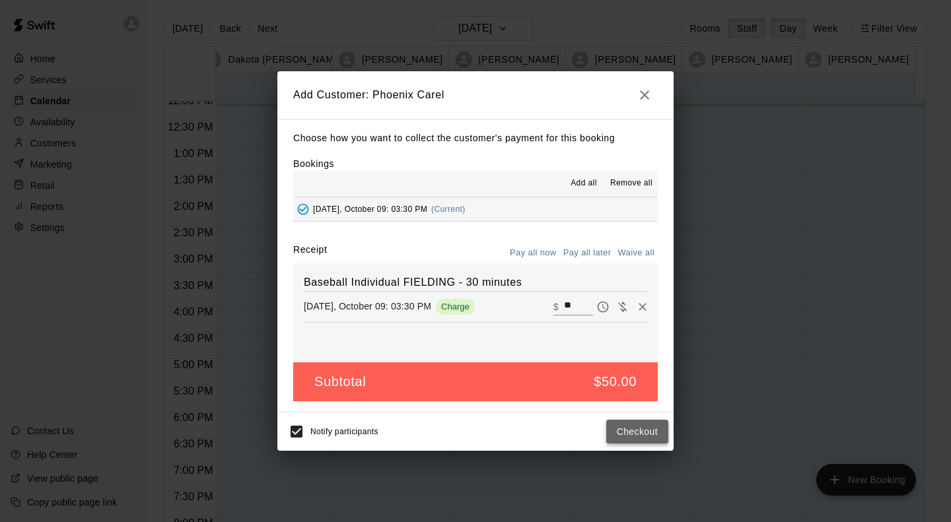
click at [631, 429] on button "Checkout" at bounding box center [637, 432] width 62 height 24
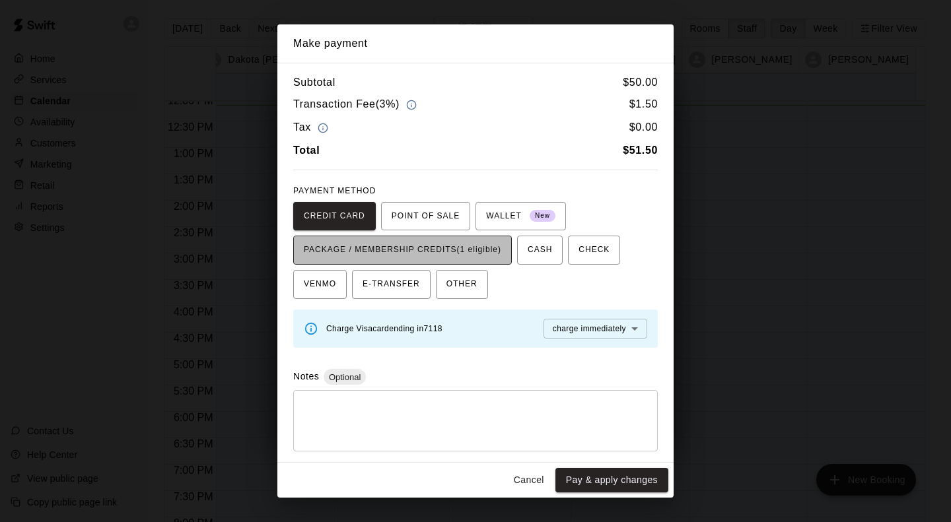
click at [487, 246] on span "PACKAGE / MEMBERSHIP CREDITS (1 eligible)" at bounding box center [402, 250] width 197 height 21
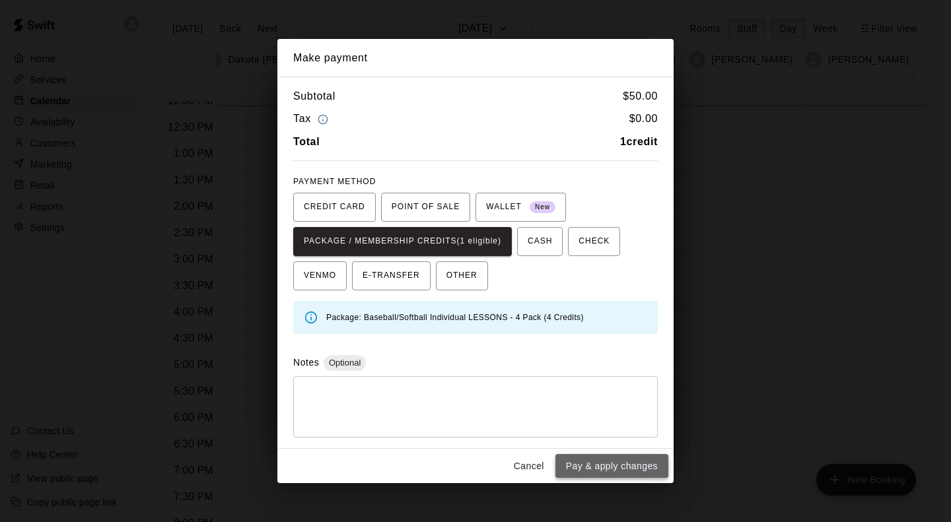
click at [639, 464] on button "Pay & apply changes" at bounding box center [611, 466] width 113 height 24
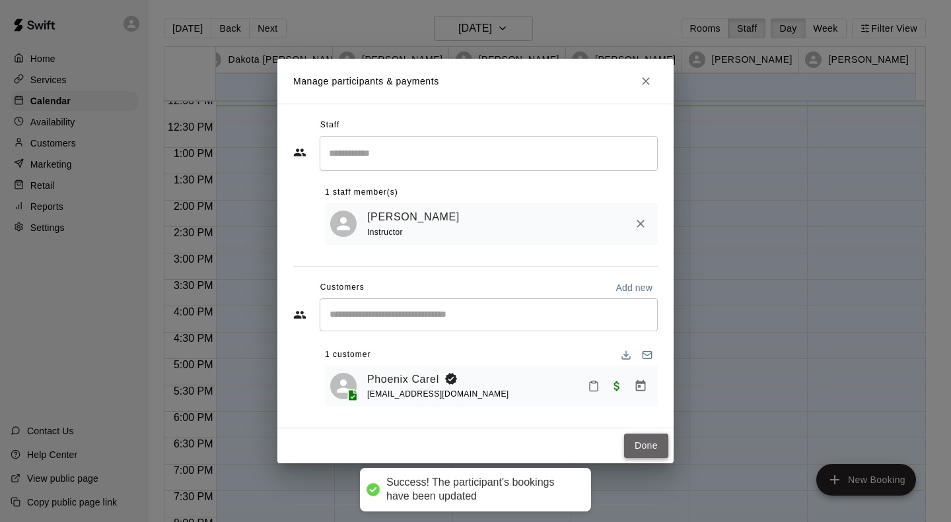
click at [645, 452] on button "Done" at bounding box center [646, 446] width 44 height 24
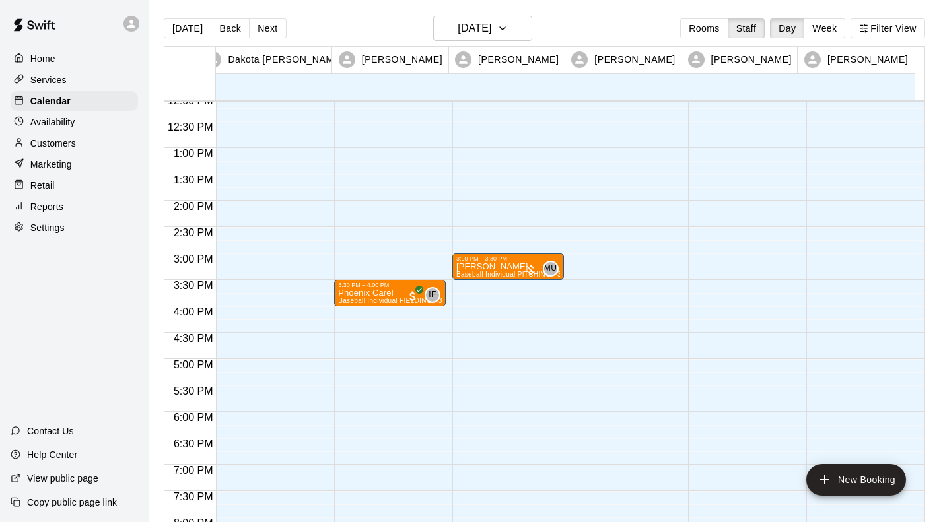
click at [417, 314] on div "3:30 PM – 4:00 PM Phoenix Carel Baseball Individual FIELDING - 30 minutes (Infi…" at bounding box center [390, 95] width 112 height 1268
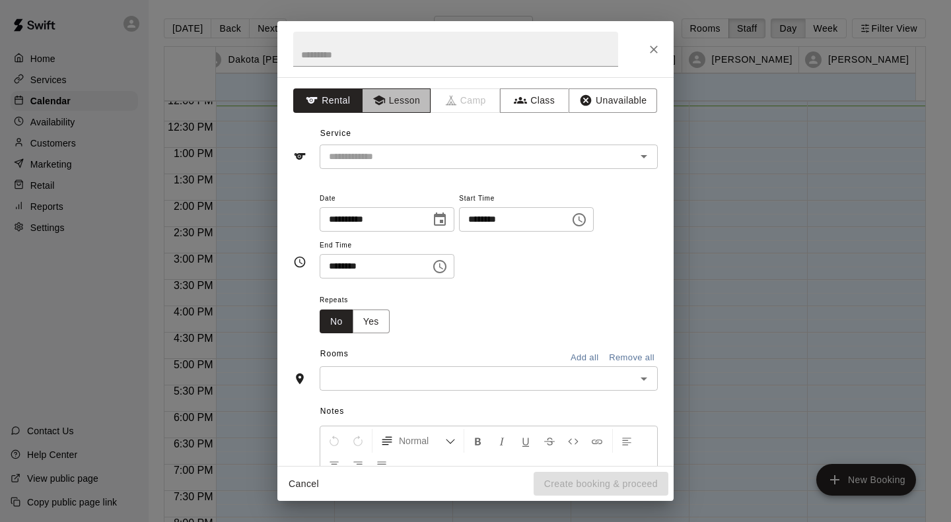
click at [390, 100] on button "Lesson" at bounding box center [396, 100] width 69 height 24
click at [399, 152] on input "text" at bounding box center [469, 157] width 291 height 17
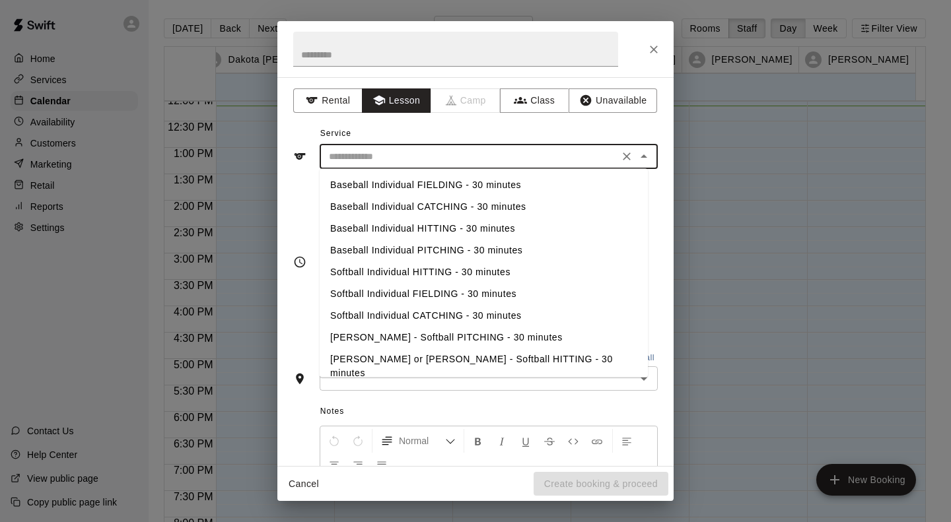
click at [466, 160] on input "text" at bounding box center [469, 157] width 291 height 17
click at [386, 250] on li "Baseball Individual PITCHING - 30 minutes" at bounding box center [484, 251] width 328 height 22
type input "**********"
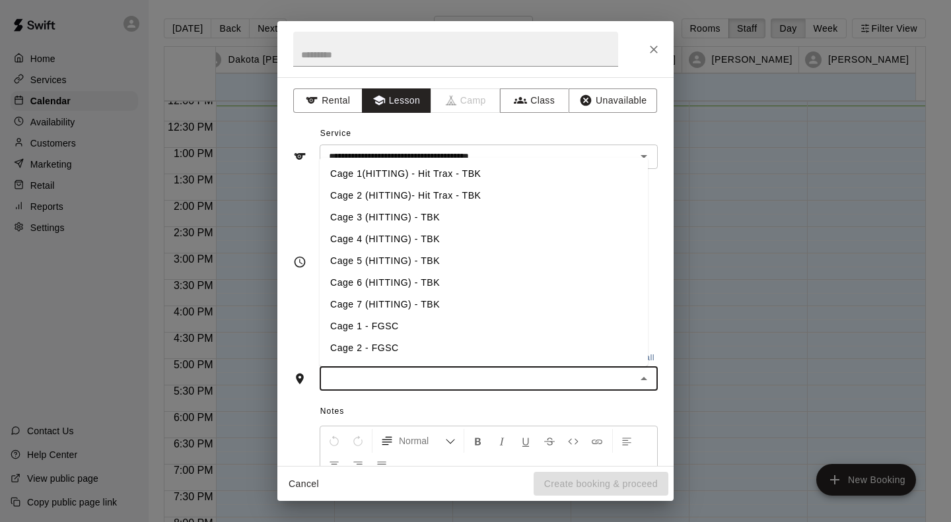
click at [380, 377] on input "text" at bounding box center [478, 378] width 308 height 17
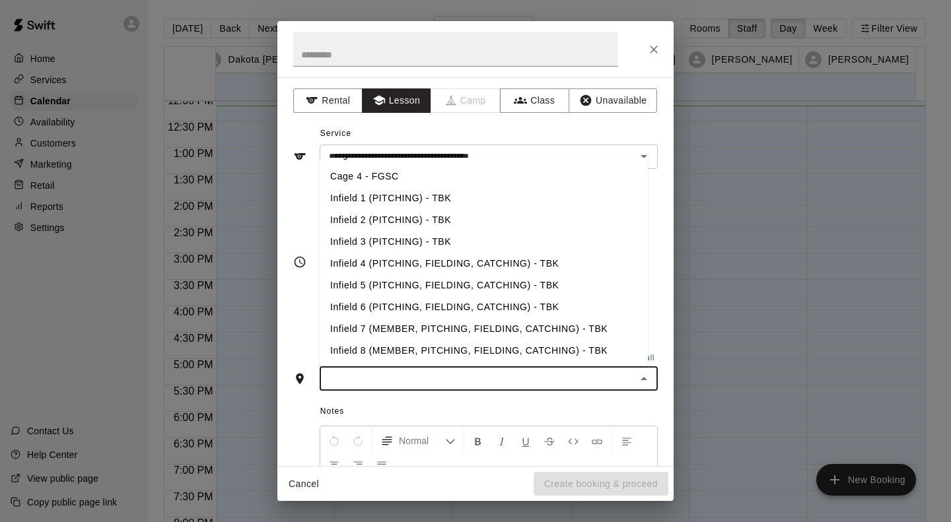
click at [397, 247] on li "Infield 3 (PITCHING) - TBK" at bounding box center [484, 242] width 328 height 22
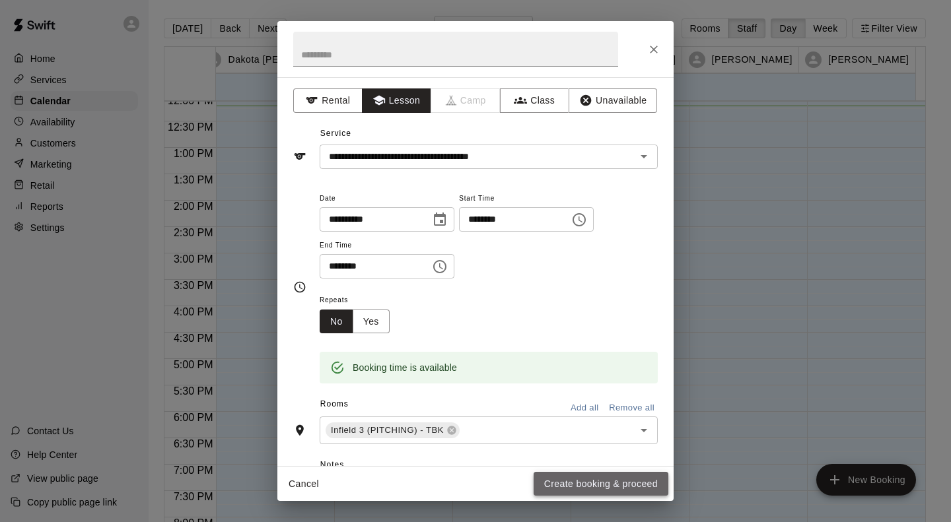
click at [593, 485] on button "Create booking & proceed" at bounding box center [601, 484] width 135 height 24
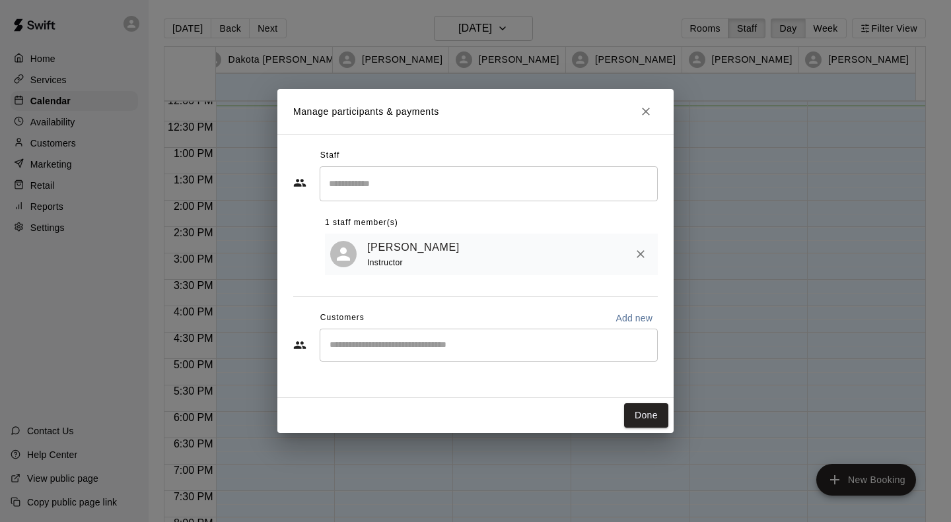
click at [378, 354] on div "​" at bounding box center [489, 345] width 338 height 33
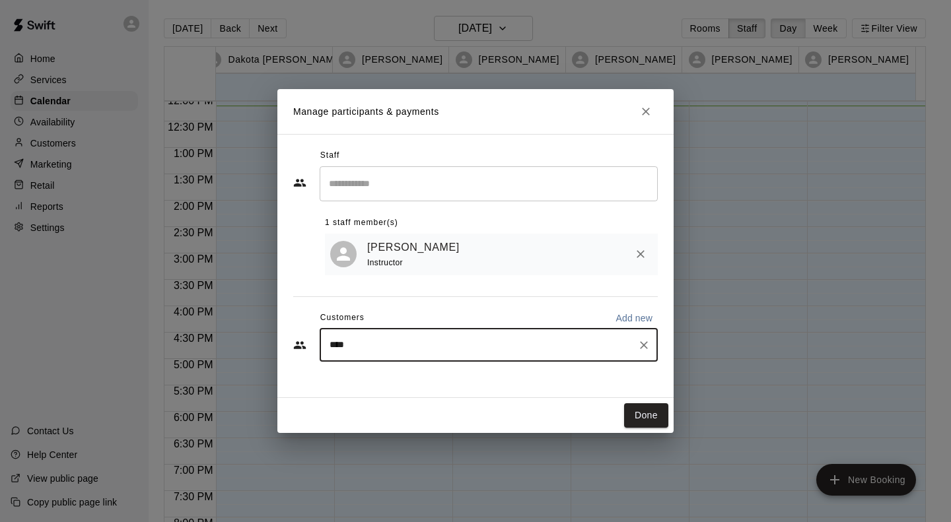
type input "*****"
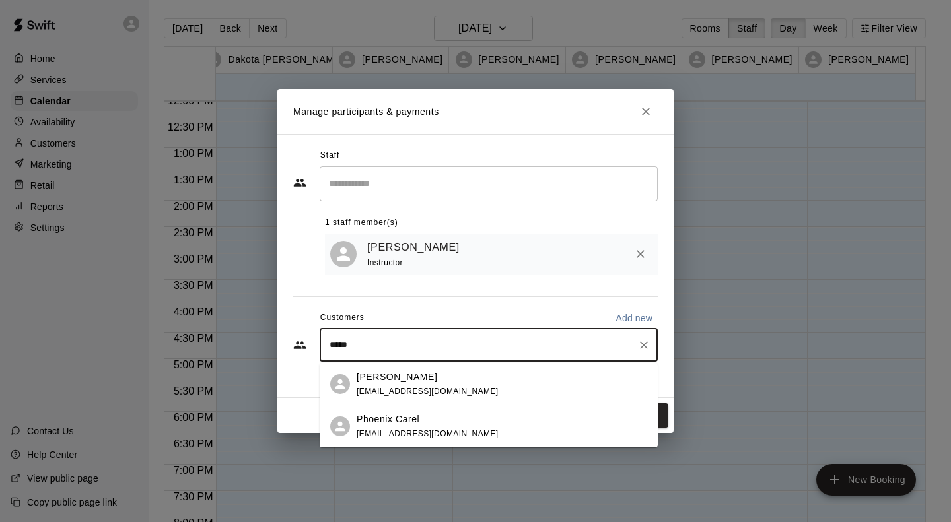
click at [374, 423] on p "Phoenix Carel" at bounding box center [388, 420] width 63 height 14
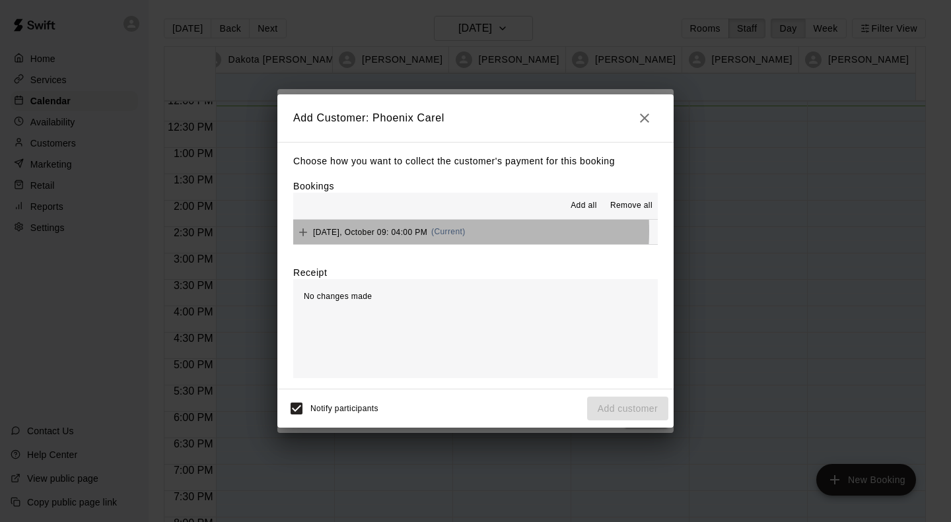
click at [383, 232] on span "[DATE], October 09: 04:00 PM" at bounding box center [370, 231] width 114 height 9
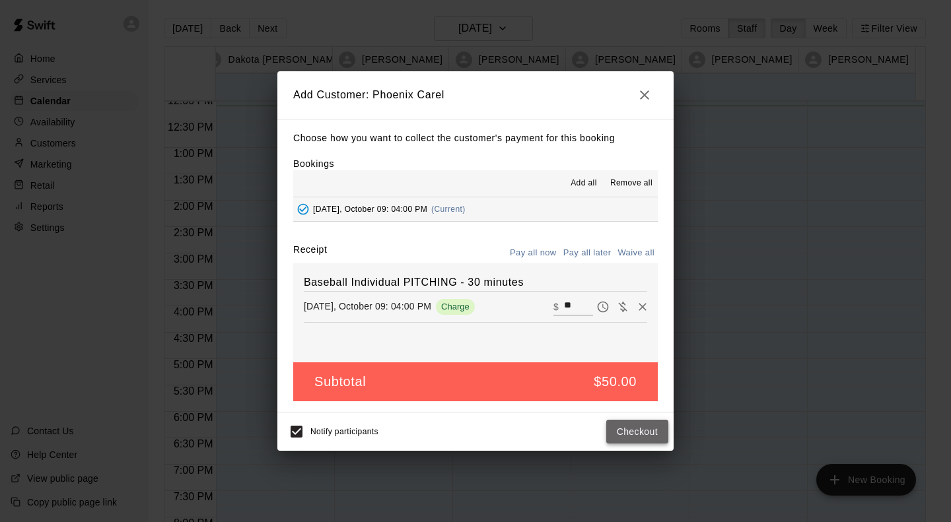
click at [651, 437] on button "Checkout" at bounding box center [637, 432] width 62 height 24
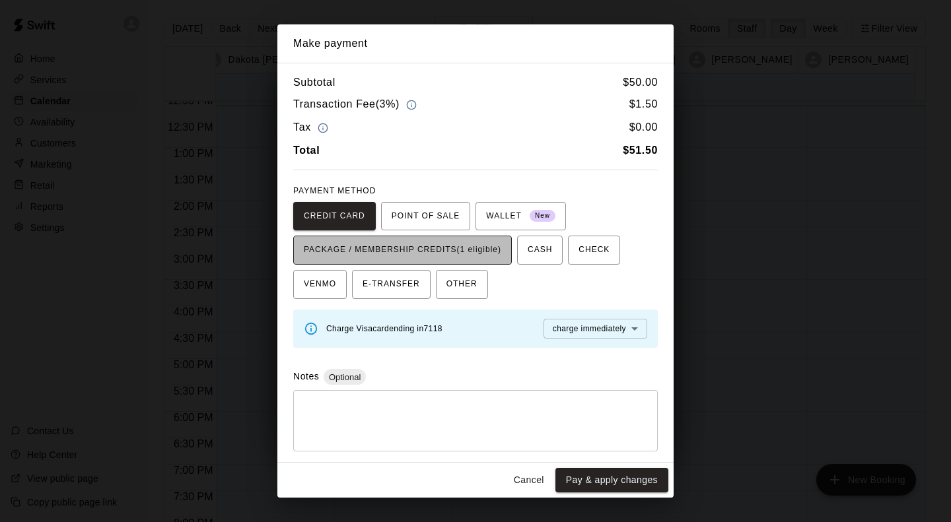
click at [493, 249] on span "PACKAGE / MEMBERSHIP CREDITS (1 eligible)" at bounding box center [402, 250] width 197 height 21
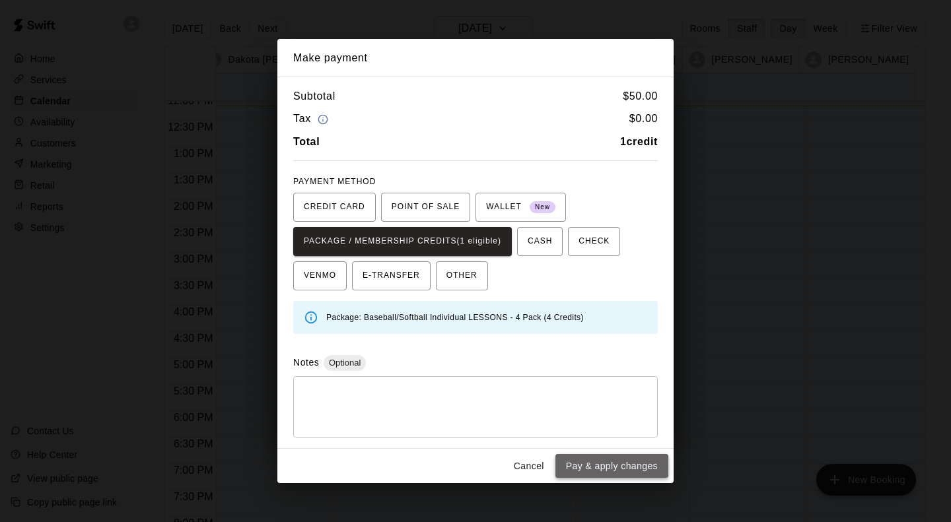
click at [623, 465] on button "Pay & apply changes" at bounding box center [611, 466] width 113 height 24
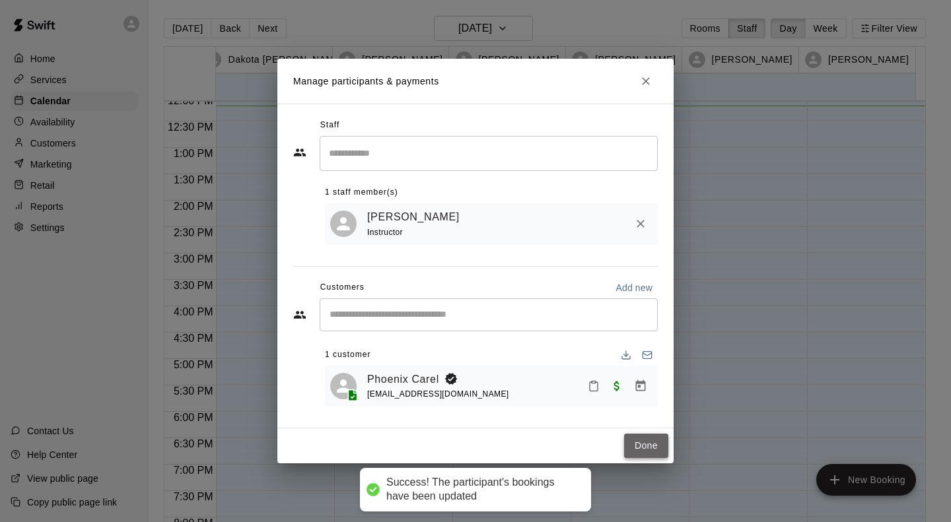
click at [645, 449] on button "Done" at bounding box center [646, 446] width 44 height 24
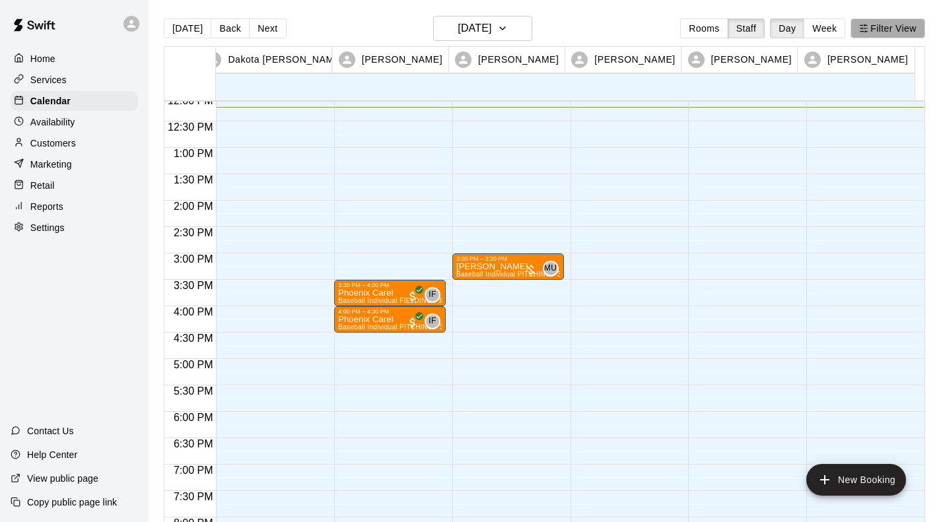
click at [910, 38] on button "Filter View" at bounding box center [888, 28] width 74 height 20
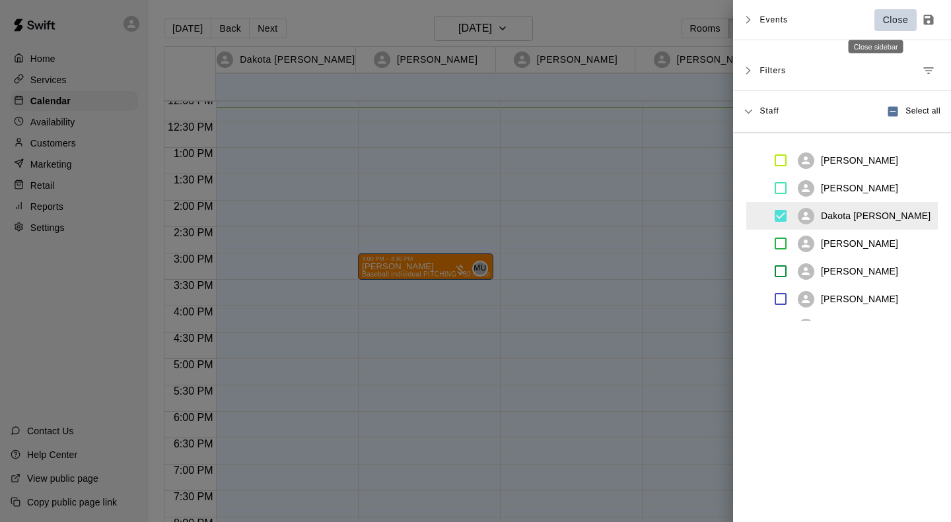
click at [883, 17] on p "Close" at bounding box center [896, 20] width 26 height 14
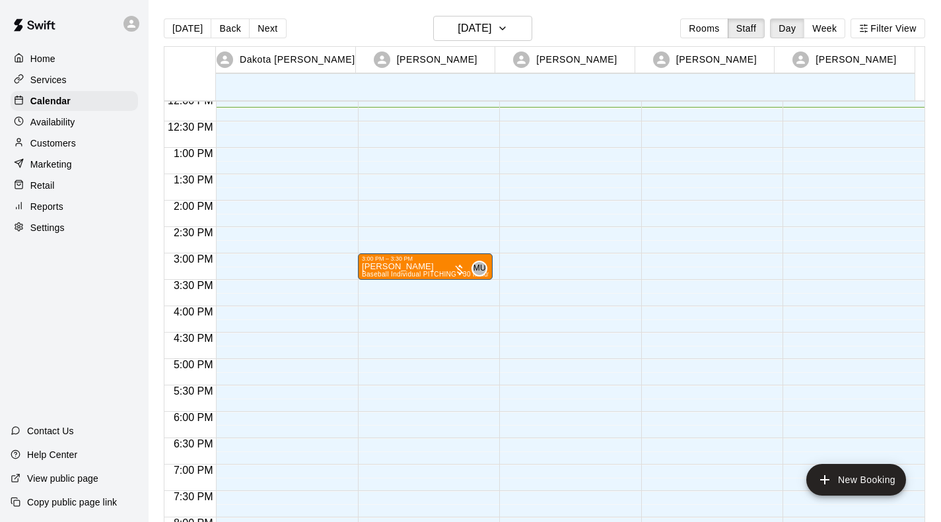
click at [653, 311] on div at bounding box center [708, 95] width 135 height 1268
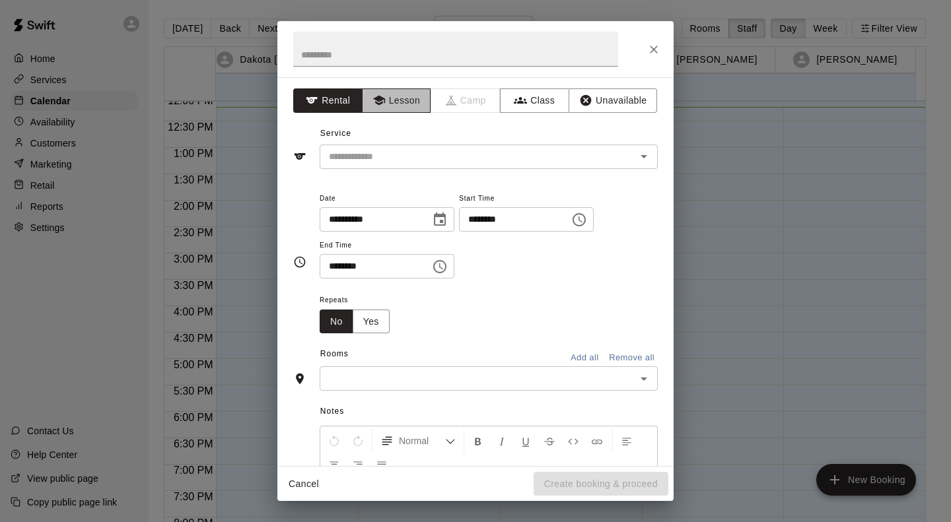
click at [405, 97] on button "Lesson" at bounding box center [396, 100] width 69 height 24
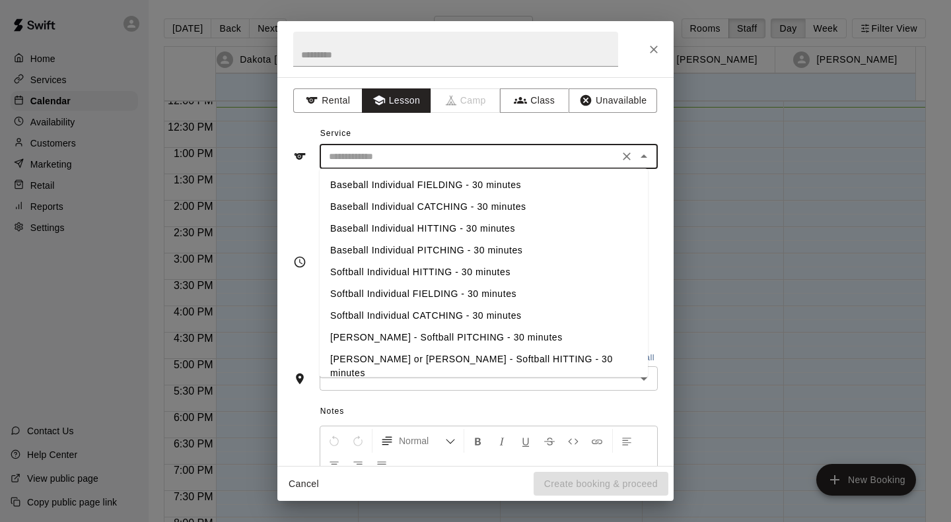
click at [401, 163] on input "text" at bounding box center [469, 157] width 291 height 17
click at [407, 157] on input "text" at bounding box center [469, 157] width 291 height 17
click at [392, 230] on li "Baseball Individual HITTING - 30 minutes" at bounding box center [484, 229] width 328 height 22
type input "**********"
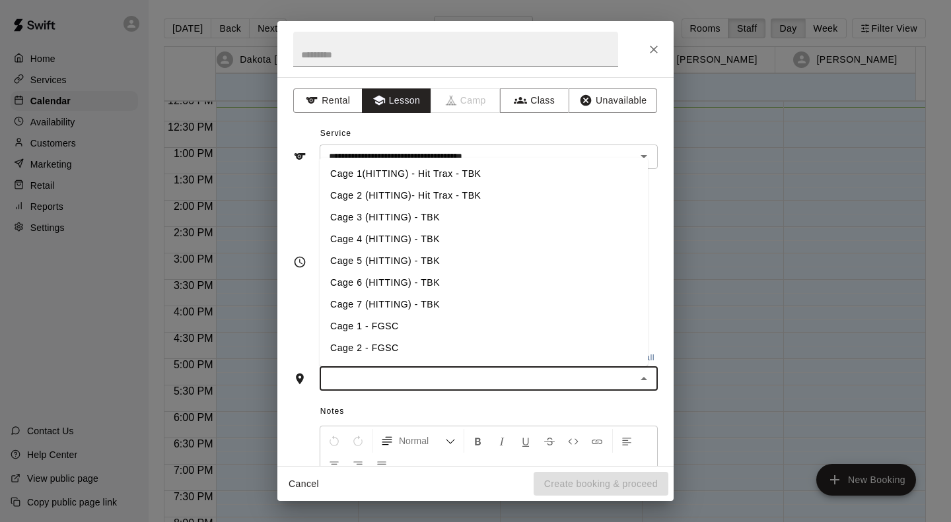
click at [394, 386] on input "text" at bounding box center [478, 378] width 308 height 17
click at [367, 199] on li "Cage 2 (HITTING)- Hit Trax - TBK" at bounding box center [484, 196] width 328 height 22
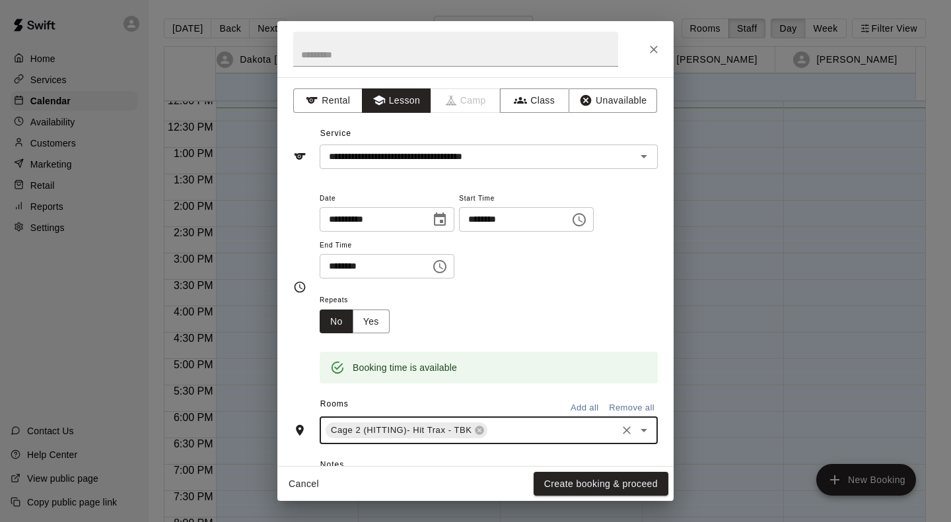
scroll to position [192, 0]
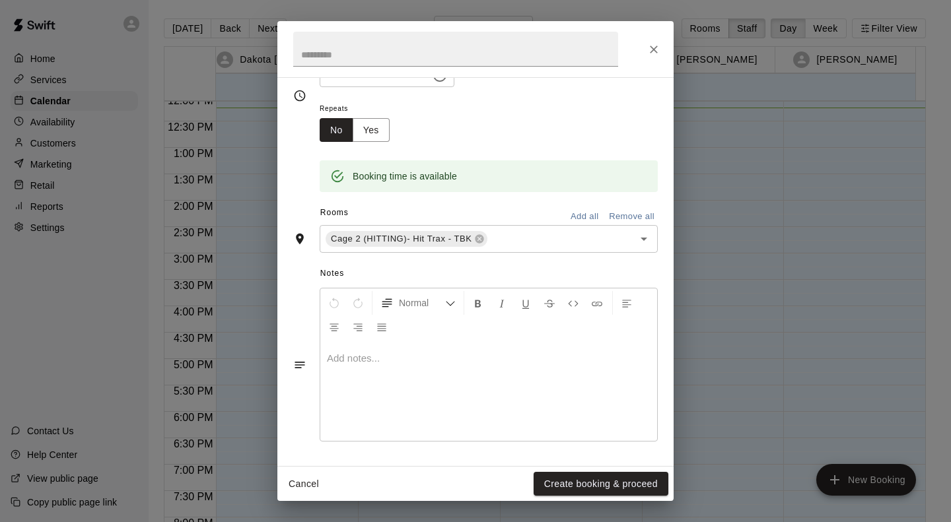
click at [348, 363] on p at bounding box center [489, 358] width 324 height 13
click at [485, 361] on p "**********" at bounding box center [489, 358] width 324 height 13
drag, startPoint x: 594, startPoint y: 357, endPoint x: 326, endPoint y: 353, distance: 267.5
click at [326, 353] on div "**********" at bounding box center [488, 391] width 337 height 99
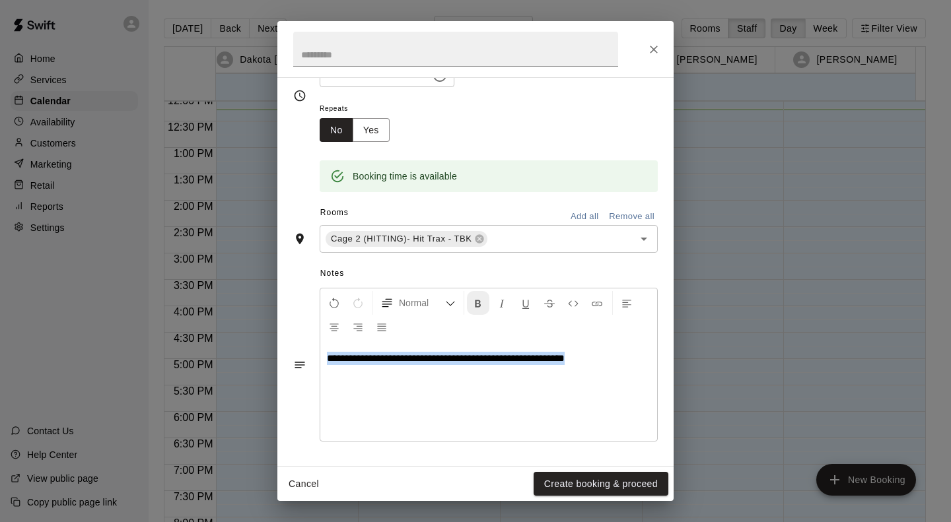
click at [479, 296] on button "Format Bold" at bounding box center [478, 303] width 22 height 24
click at [629, 363] on p "**********" at bounding box center [489, 358] width 324 height 13
drag, startPoint x: 615, startPoint y: 363, endPoint x: 328, endPoint y: 361, distance: 286.6
click at [328, 361] on p "**********" at bounding box center [489, 358] width 324 height 13
copy strong "**********"
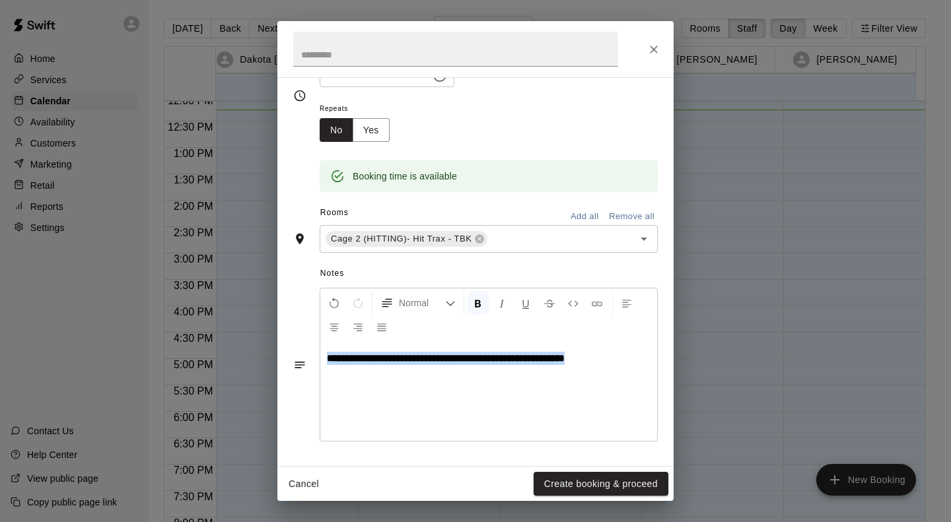
click at [414, 400] on div "**********" at bounding box center [488, 391] width 337 height 99
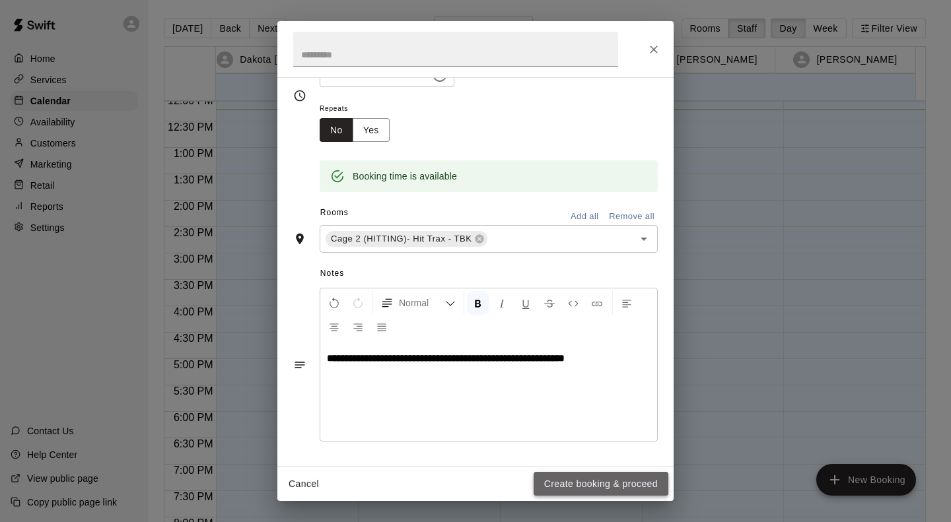
click at [566, 482] on button "Create booking & proceed" at bounding box center [601, 484] width 135 height 24
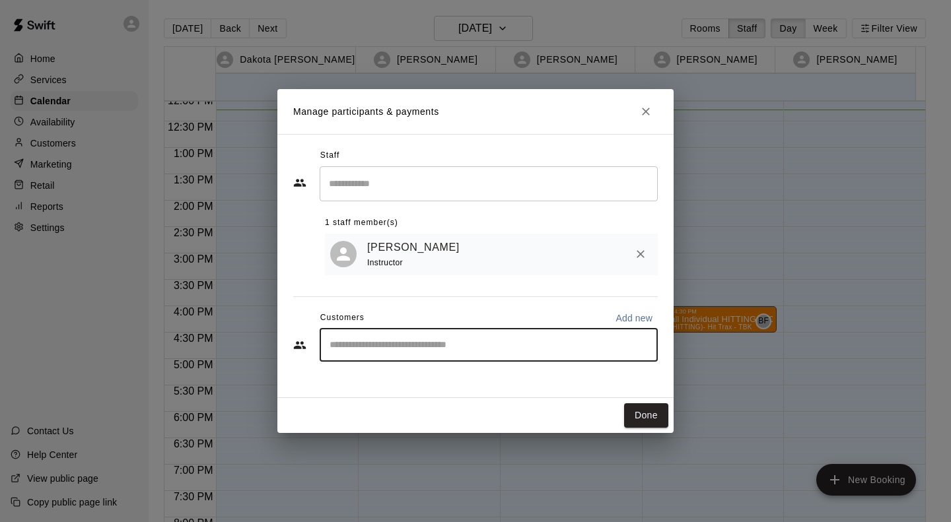
click at [341, 348] on input "Start typing to search customers..." at bounding box center [489, 345] width 326 height 13
type input "*****"
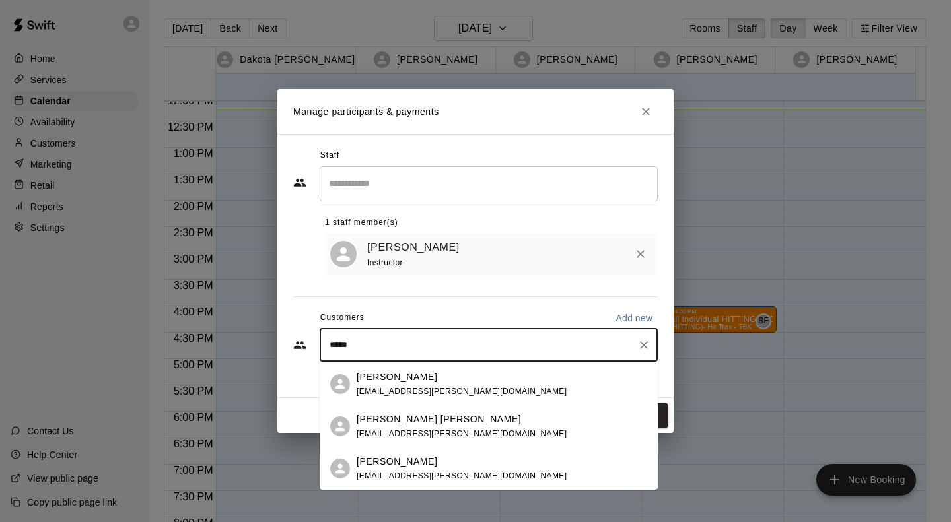
click at [405, 375] on p "[PERSON_NAME]" at bounding box center [397, 377] width 81 height 14
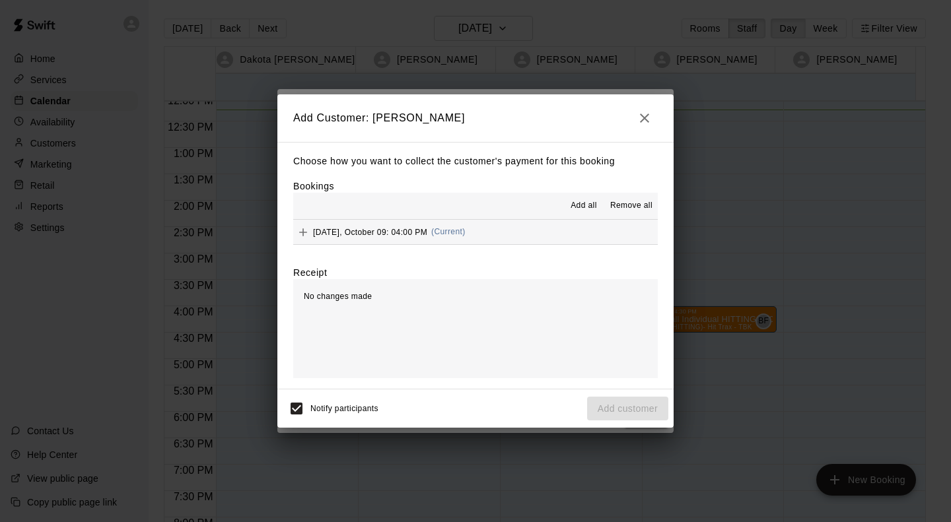
click at [400, 230] on span "[DATE], October 09: 04:00 PM" at bounding box center [370, 231] width 114 height 9
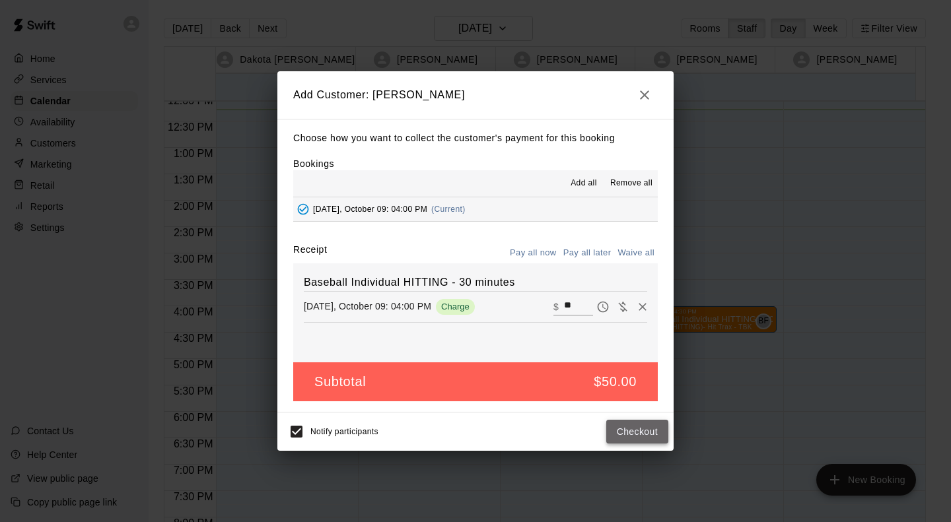
click at [645, 433] on button "Checkout" at bounding box center [637, 432] width 62 height 24
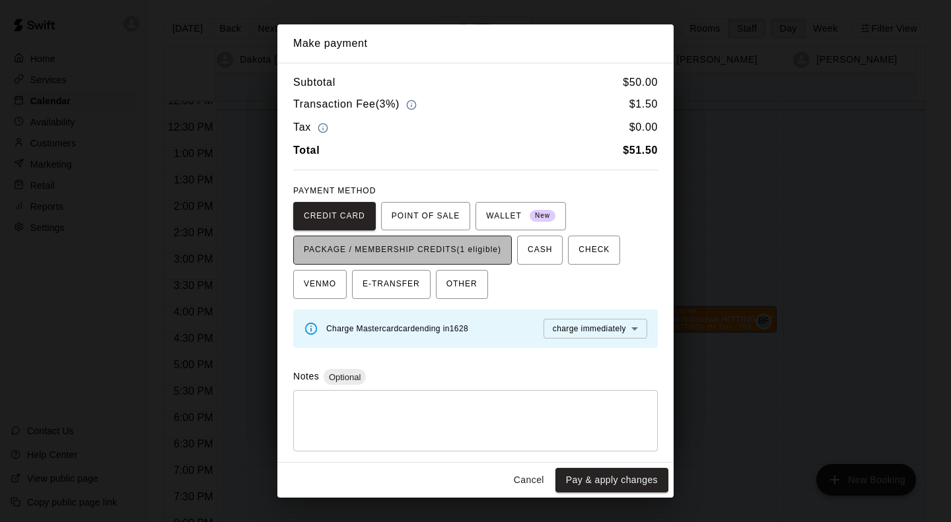
click at [495, 248] on span "PACKAGE / MEMBERSHIP CREDITS (1 eligible)" at bounding box center [402, 250] width 197 height 21
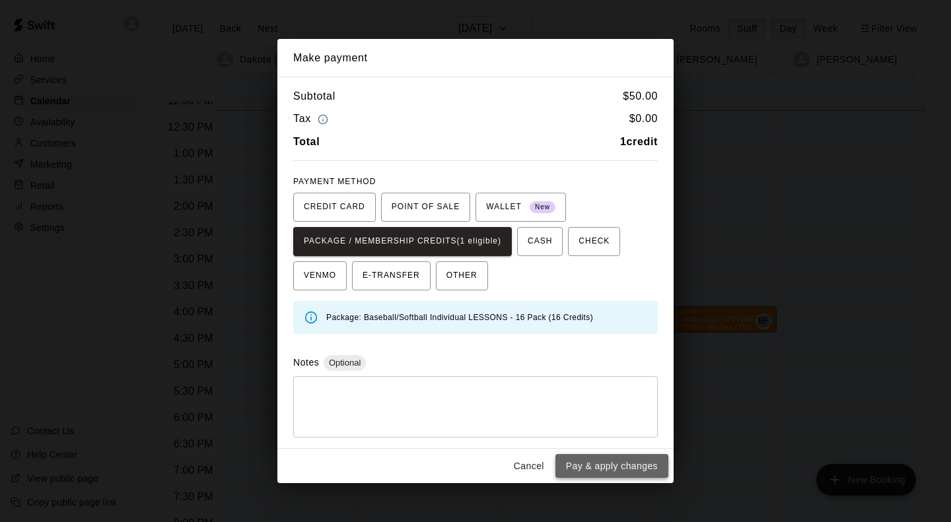
click at [627, 474] on button "Pay & apply changes" at bounding box center [611, 466] width 113 height 24
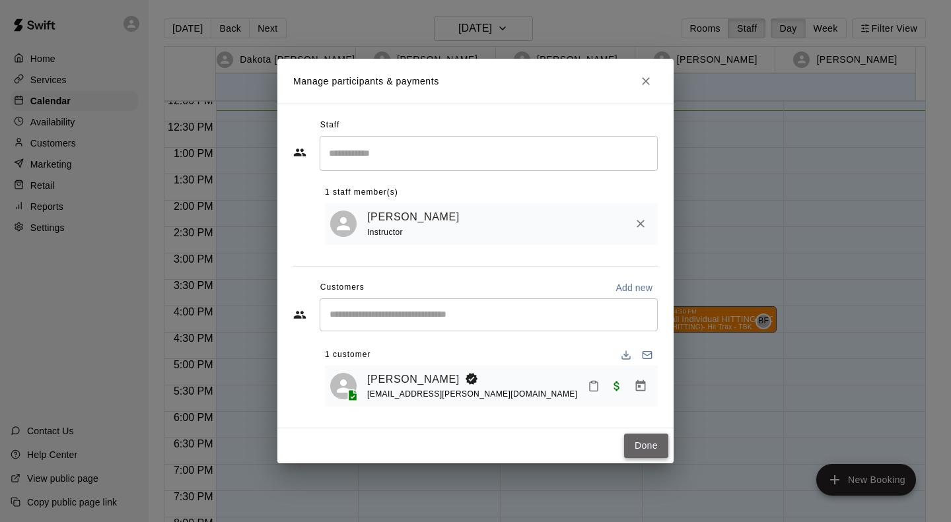
click at [645, 454] on button "Done" at bounding box center [646, 446] width 44 height 24
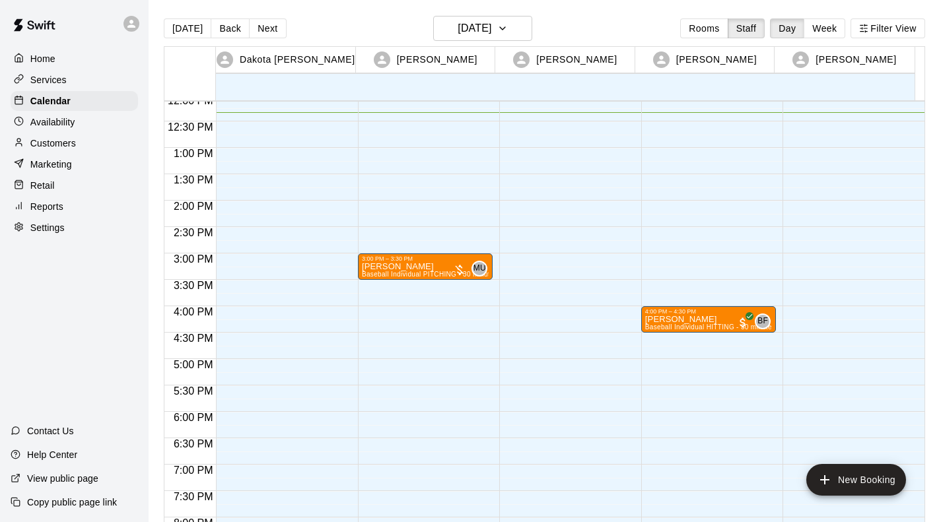
click at [713, 340] on div "4:00 PM – 4:30 PM Linsey Donini Baseball Individual HITTING - 30 minutes (Cage …" at bounding box center [708, 95] width 135 height 1268
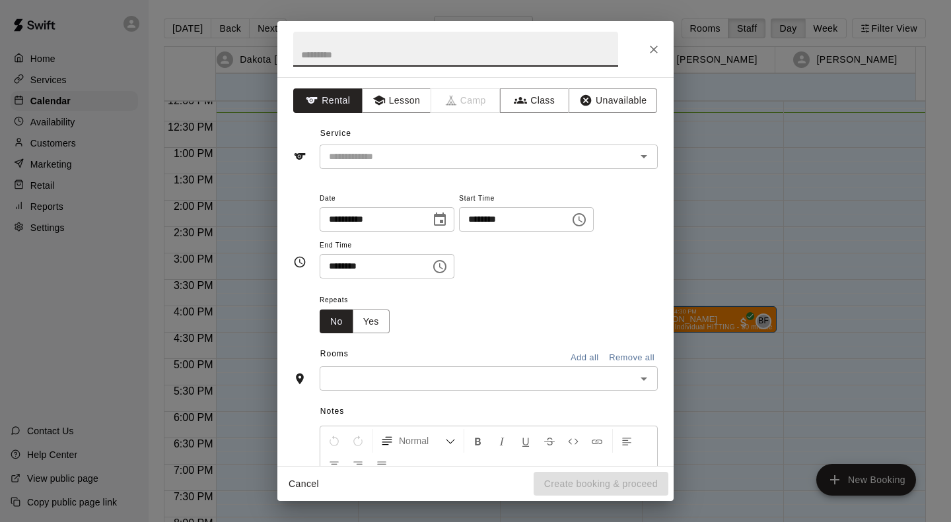
click at [390, 103] on button "Lesson" at bounding box center [396, 100] width 69 height 24
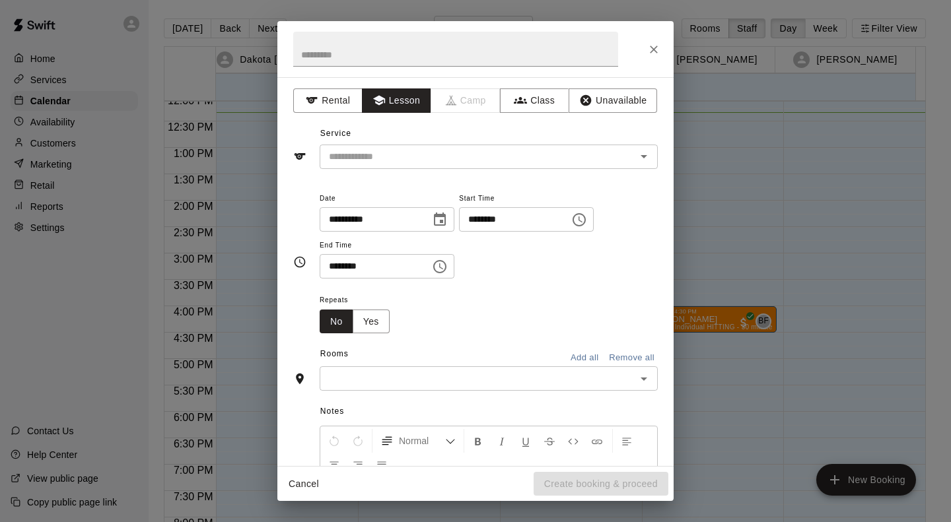
click at [446, 157] on input "text" at bounding box center [469, 157] width 291 height 17
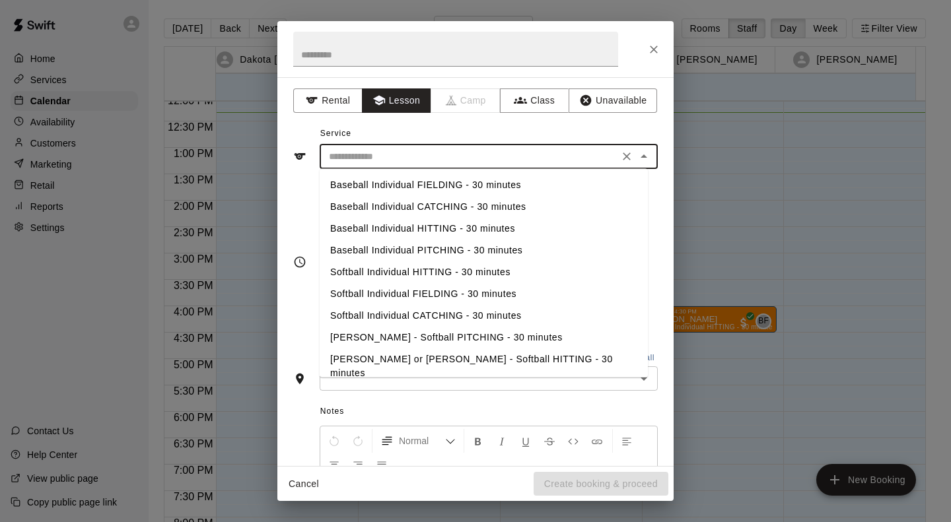
click at [519, 186] on li "Baseball Individual FIELDING - 30 minutes" at bounding box center [484, 185] width 328 height 22
type input "**********"
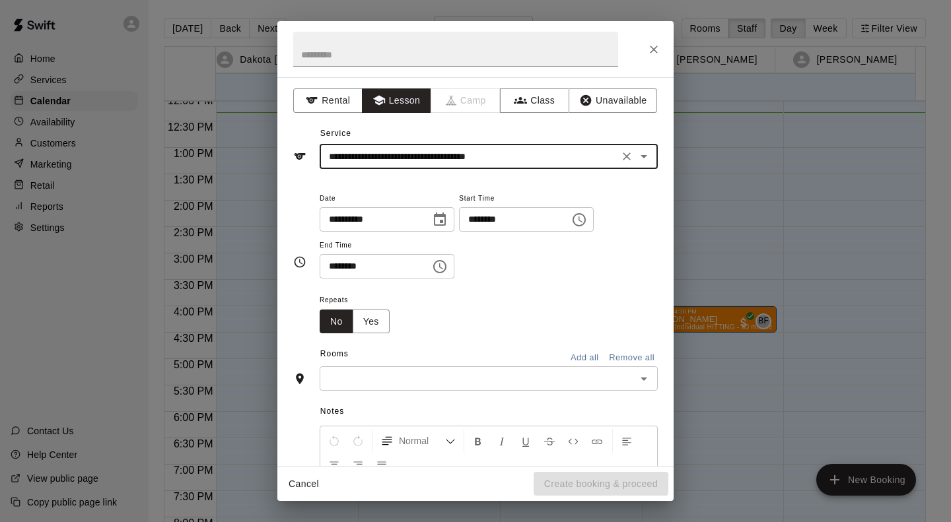
click at [468, 376] on input "text" at bounding box center [478, 378] width 308 height 17
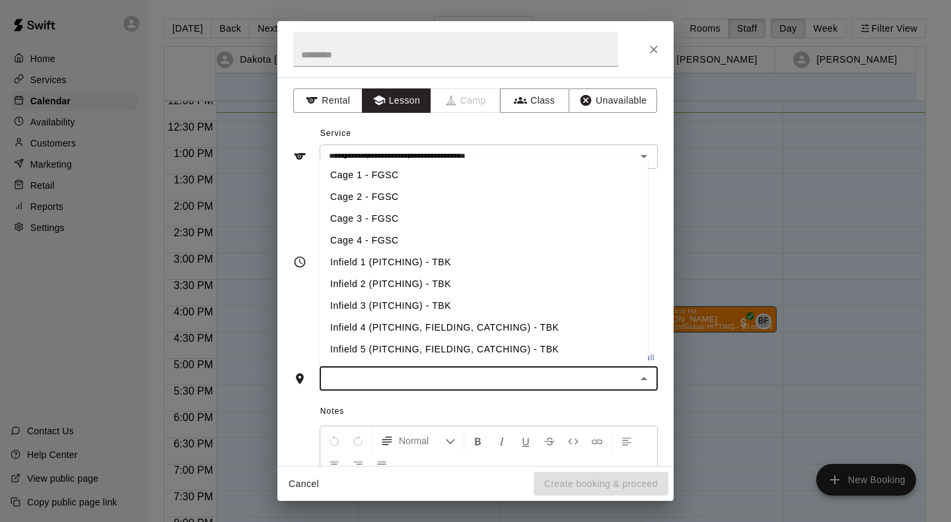
scroll to position [153, 0]
click at [484, 341] on li "Infield 5 (PITCHING, FIELDING, CATCHING) - TBK" at bounding box center [484, 348] width 328 height 22
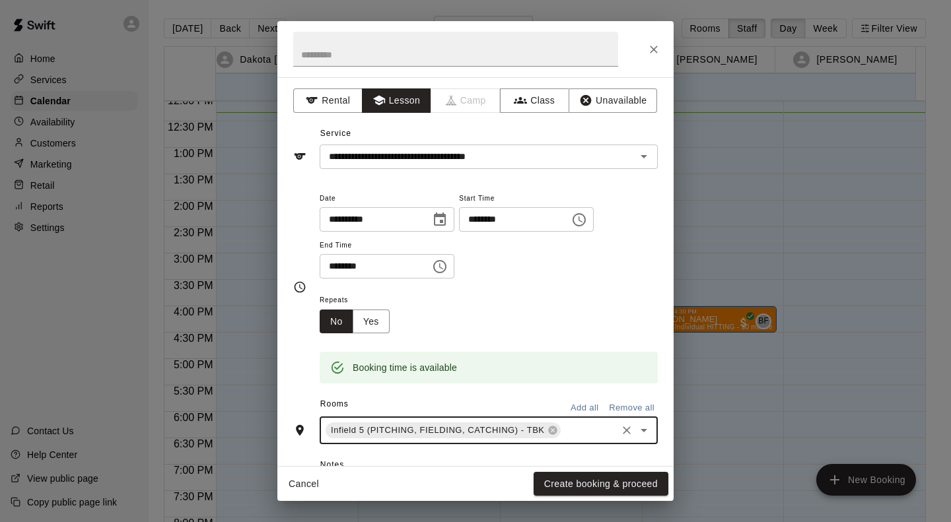
click at [606, 491] on button "Create booking & proceed" at bounding box center [601, 484] width 135 height 24
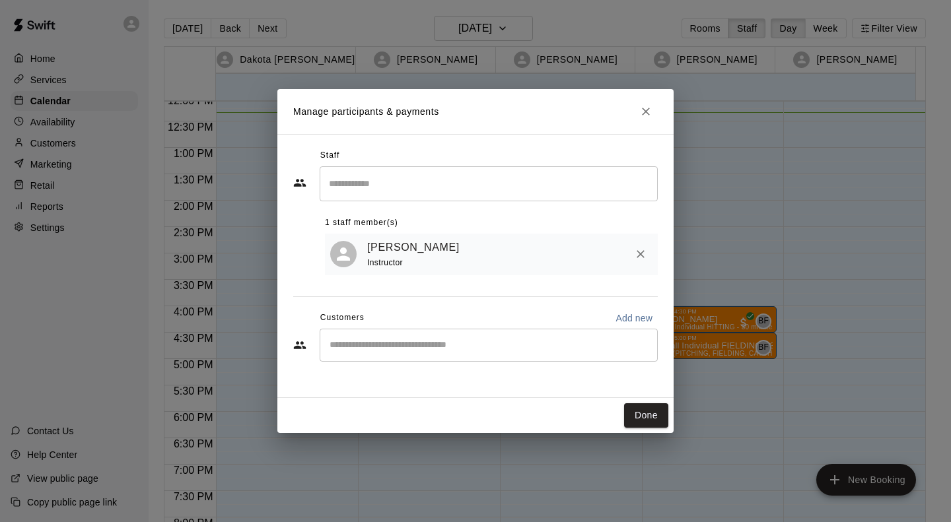
click at [438, 353] on div "​" at bounding box center [489, 345] width 338 height 33
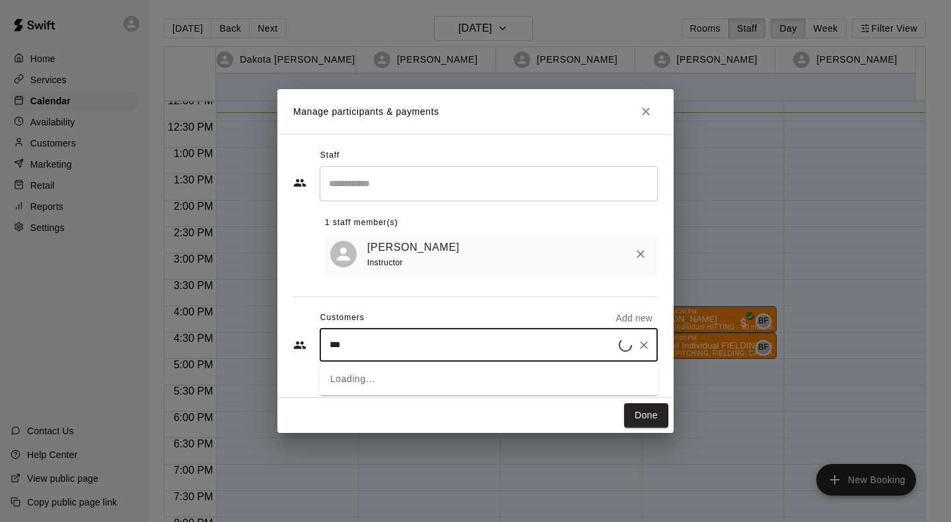
type input "****"
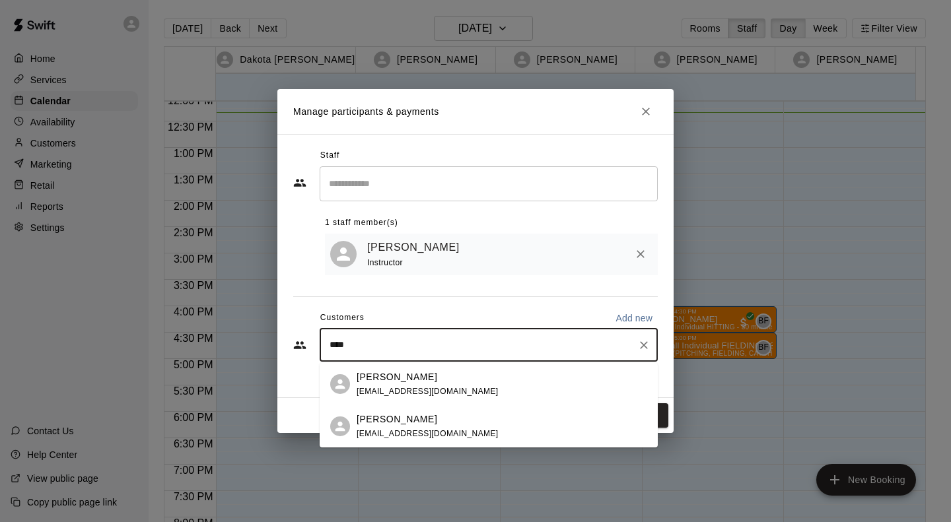
click at [440, 430] on span "[EMAIL_ADDRESS][DOMAIN_NAME]" at bounding box center [428, 433] width 142 height 9
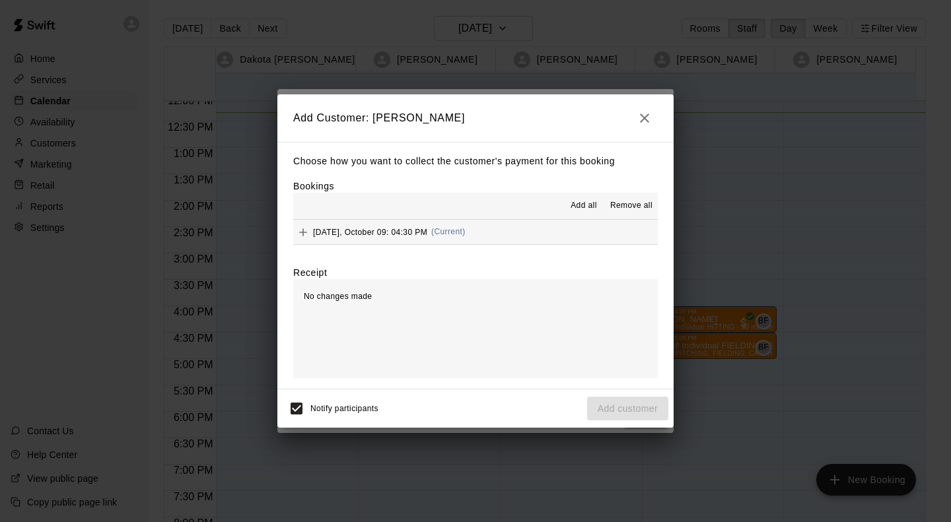
click at [456, 238] on div "[DATE], October 09: 04:30 PM (Current)" at bounding box center [379, 233] width 172 height 20
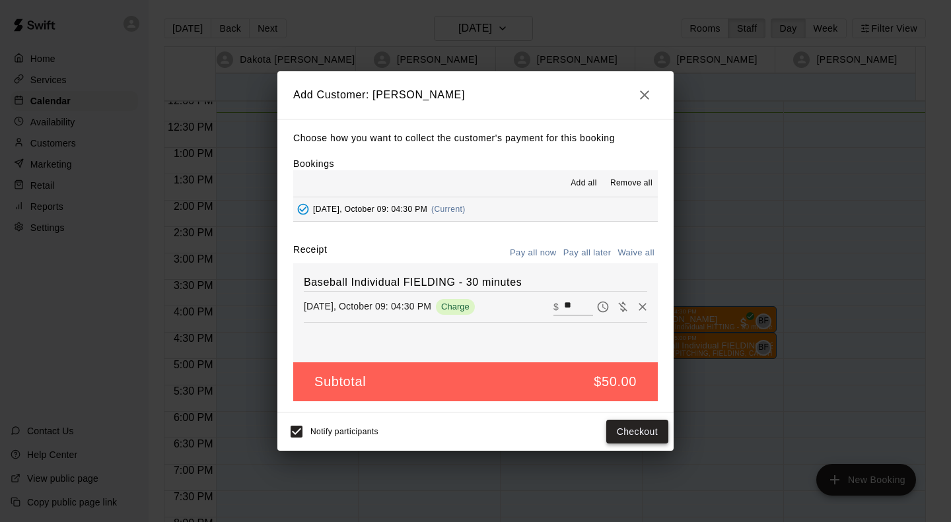
click at [643, 437] on button "Checkout" at bounding box center [637, 432] width 62 height 24
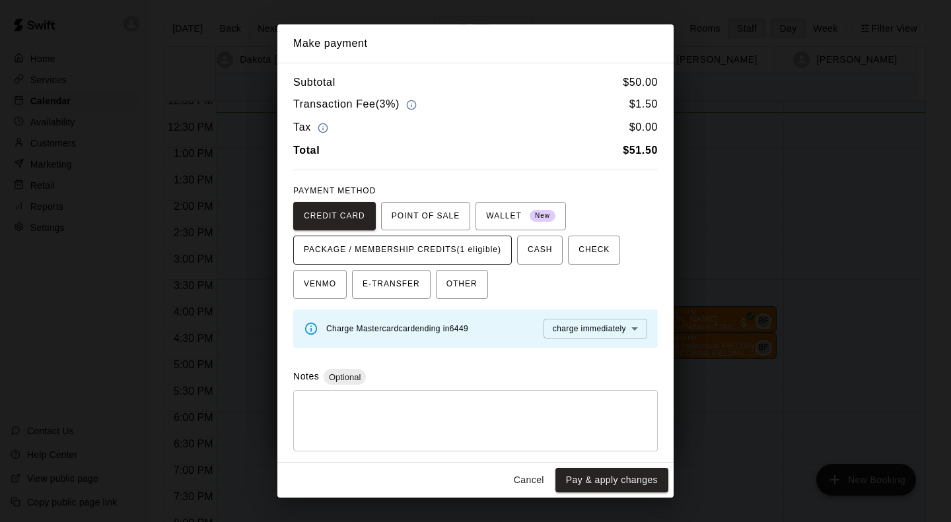
click at [495, 252] on span "PACKAGE / MEMBERSHIP CREDITS (1 eligible)" at bounding box center [402, 250] width 197 height 21
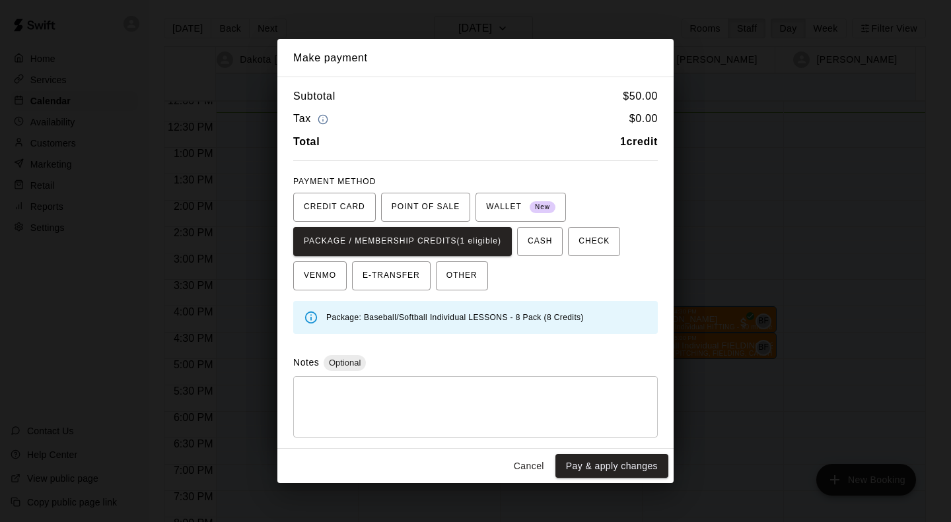
click at [601, 468] on button "Pay & apply changes" at bounding box center [611, 466] width 113 height 24
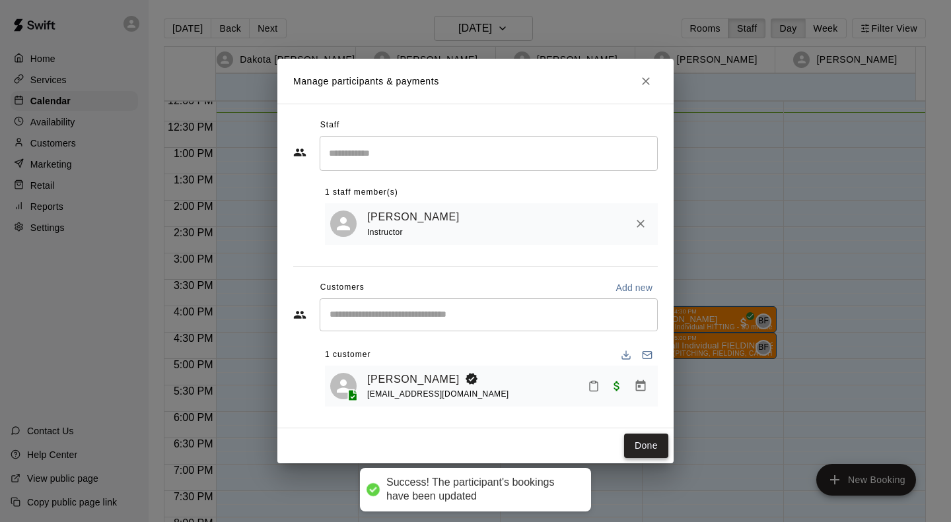
click at [654, 448] on button "Done" at bounding box center [646, 446] width 44 height 24
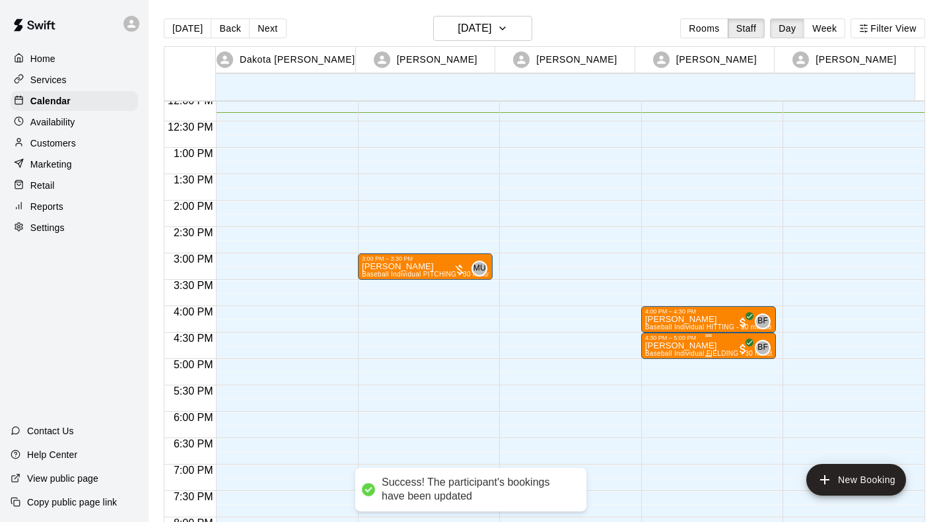
click at [719, 374] on div "4:00 PM – 4:30 PM Linsey Donini Baseball Individual HITTING - 30 minutes (Cage …" at bounding box center [708, 95] width 135 height 1268
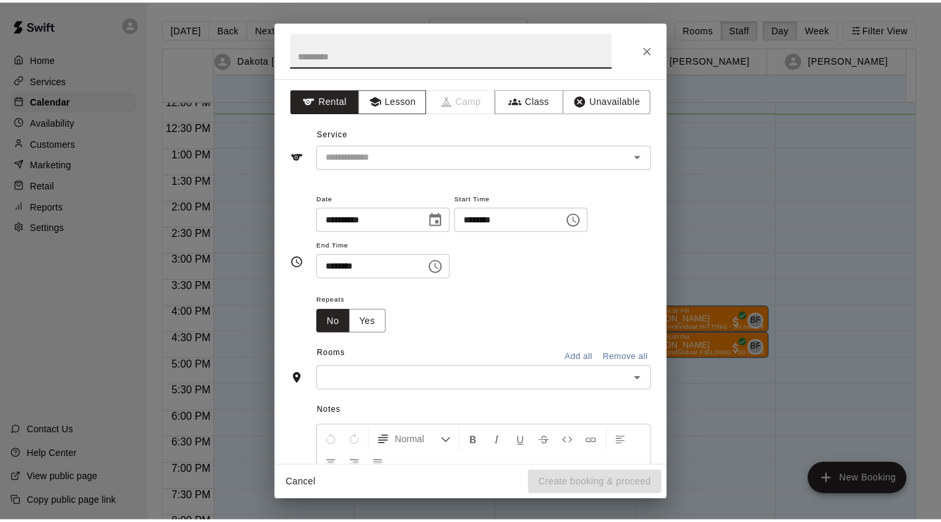
scroll to position [3, 0]
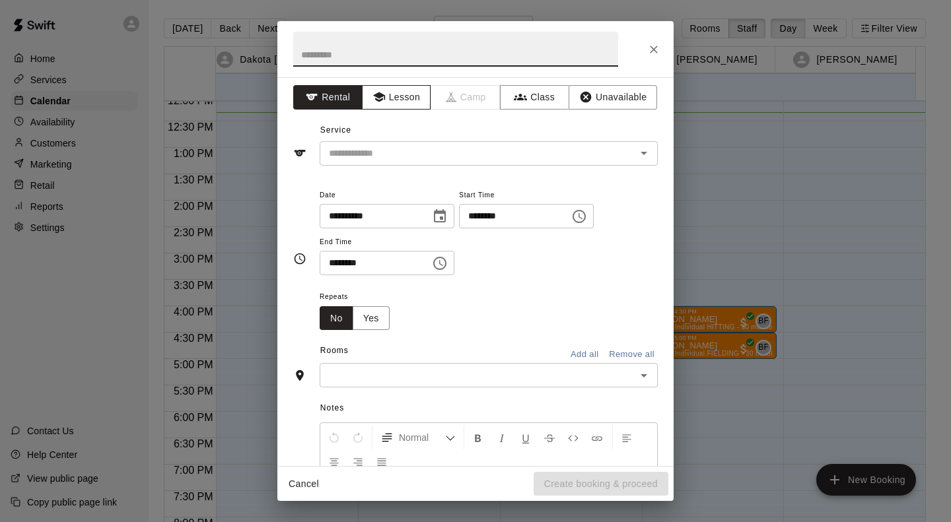
click at [411, 100] on button "Lesson" at bounding box center [396, 97] width 69 height 24
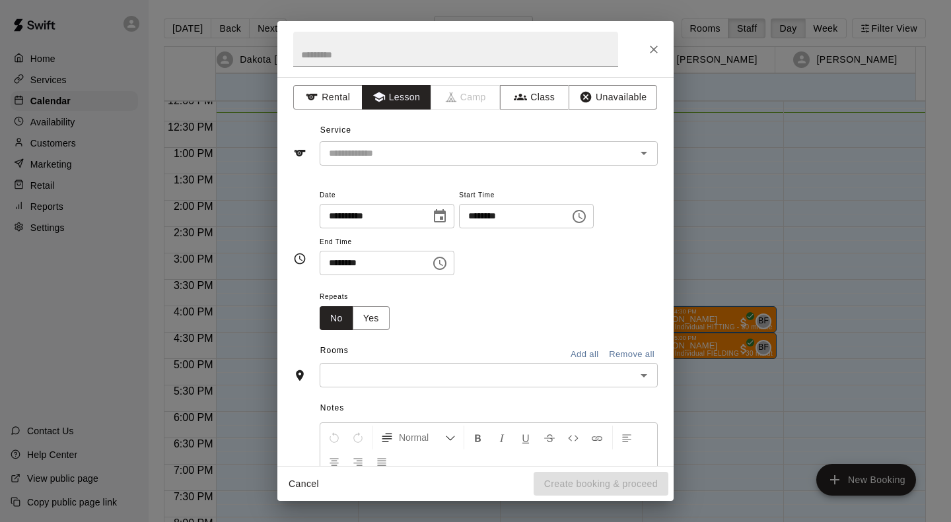
click at [421, 154] on input "text" at bounding box center [469, 153] width 291 height 17
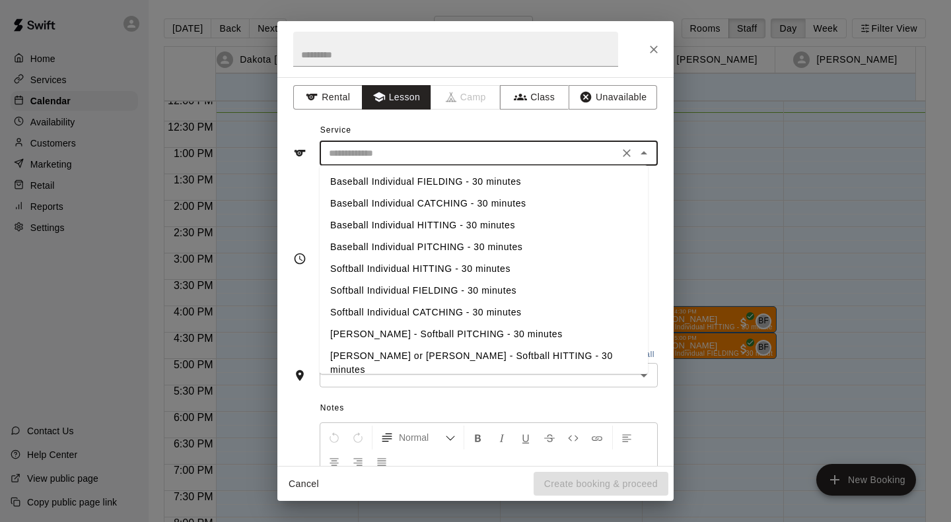
click at [499, 178] on li "Baseball Individual FIELDING - 30 minutes" at bounding box center [484, 182] width 328 height 22
type input "**********"
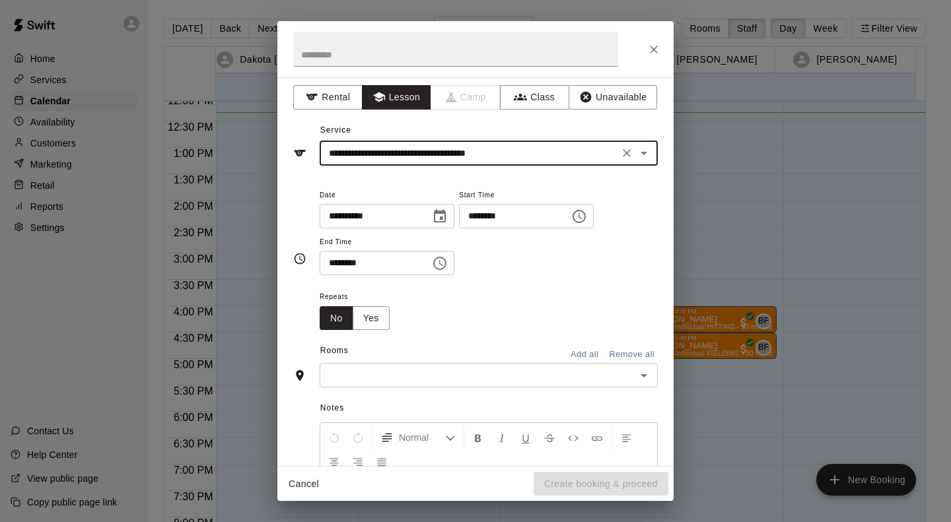
click at [617, 160] on button "Clear" at bounding box center [626, 153] width 18 height 18
click at [520, 157] on input "text" at bounding box center [469, 153] width 291 height 17
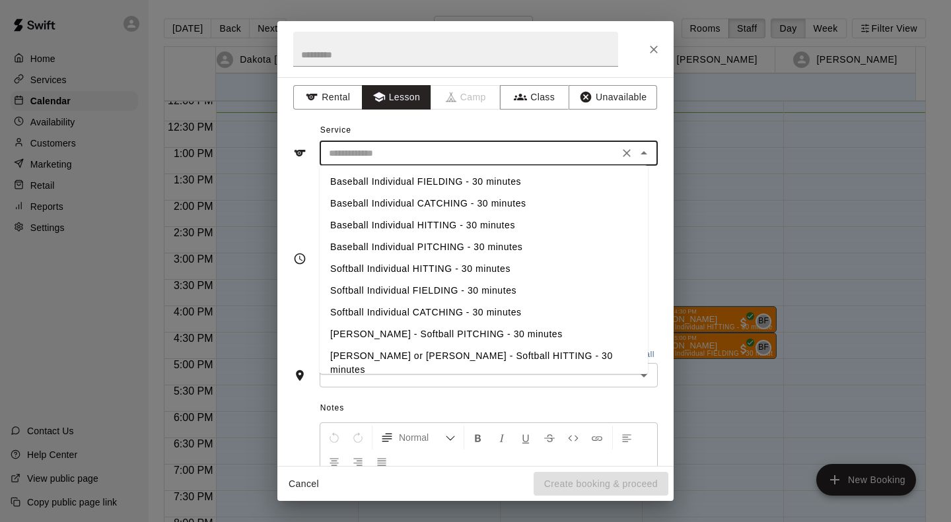
click at [475, 223] on li "Baseball Individual HITTING - 30 minutes" at bounding box center [484, 226] width 328 height 22
type input "**********"
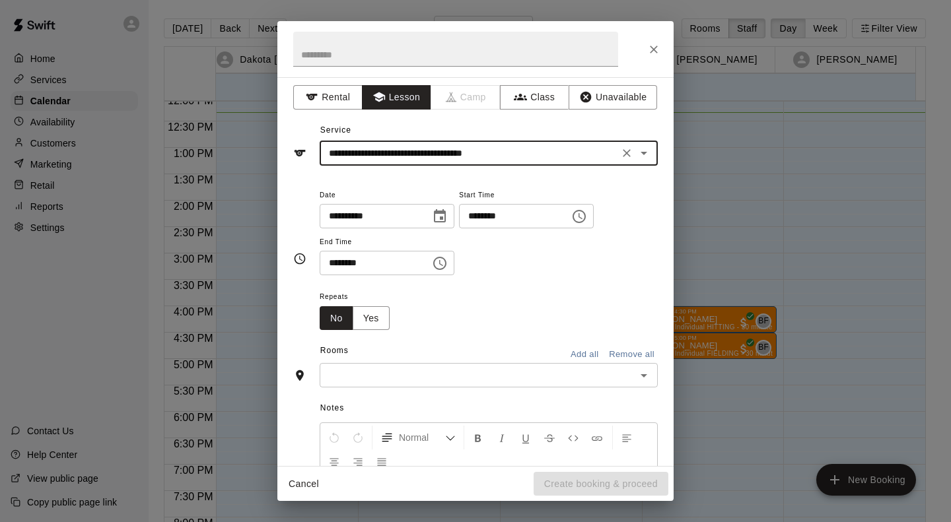
click at [440, 378] on input "text" at bounding box center [478, 375] width 308 height 17
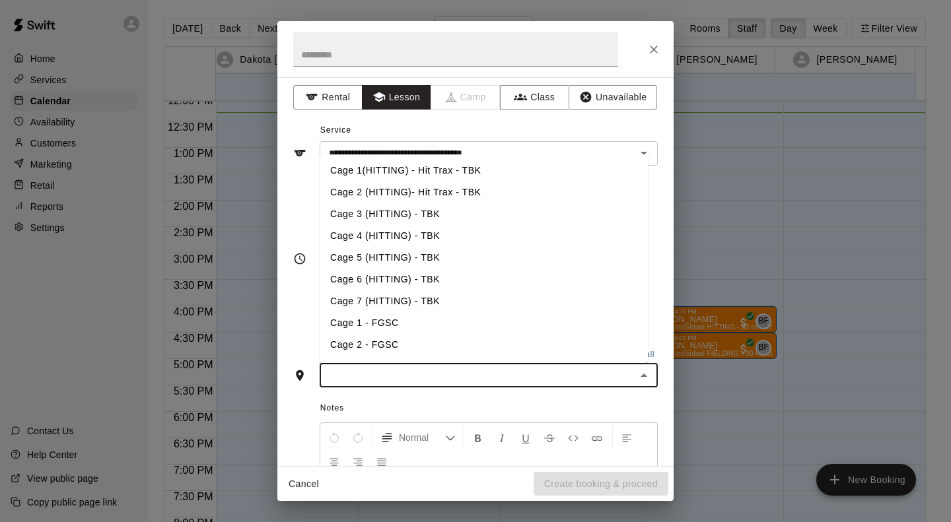
click at [470, 188] on li "Cage 2 (HITTING)- Hit Trax - TBK" at bounding box center [484, 193] width 328 height 22
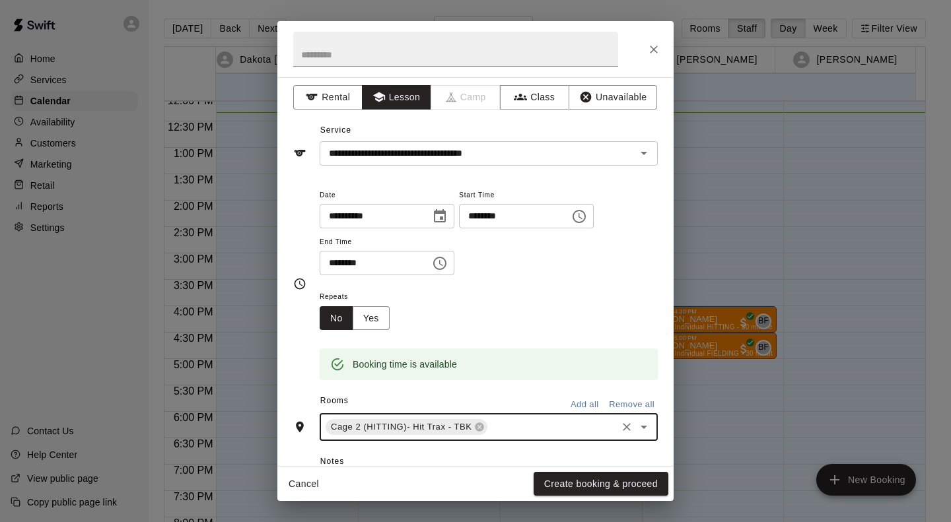
click at [580, 486] on button "Create booking & proceed" at bounding box center [601, 484] width 135 height 24
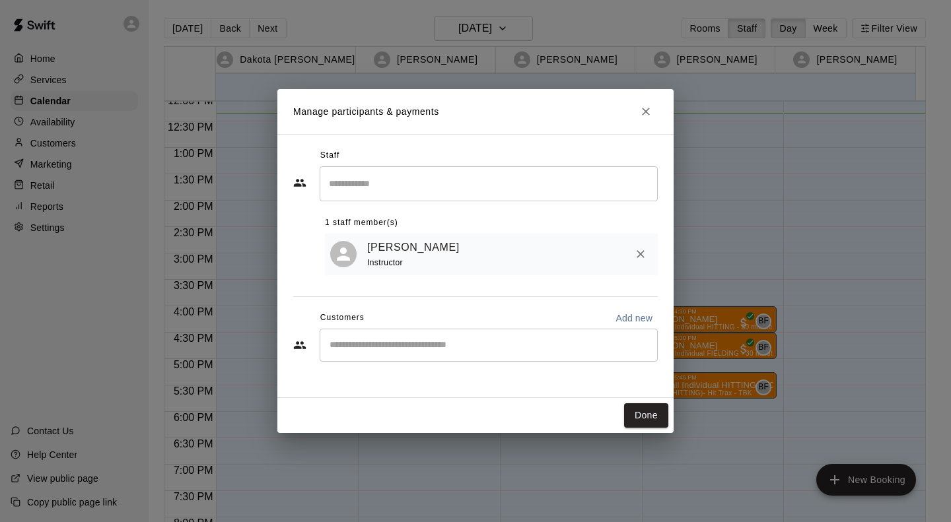
click at [456, 343] on input "Start typing to search customers..." at bounding box center [489, 345] width 326 height 13
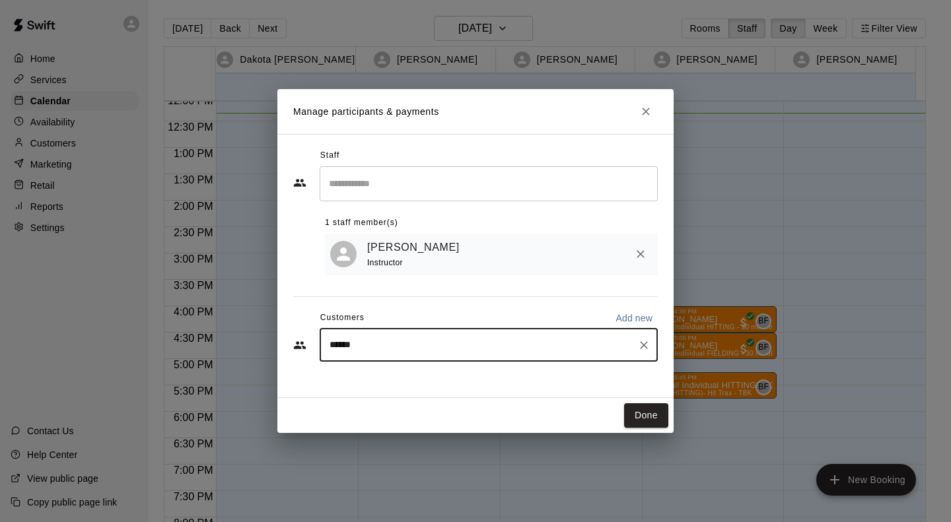
type input "*******"
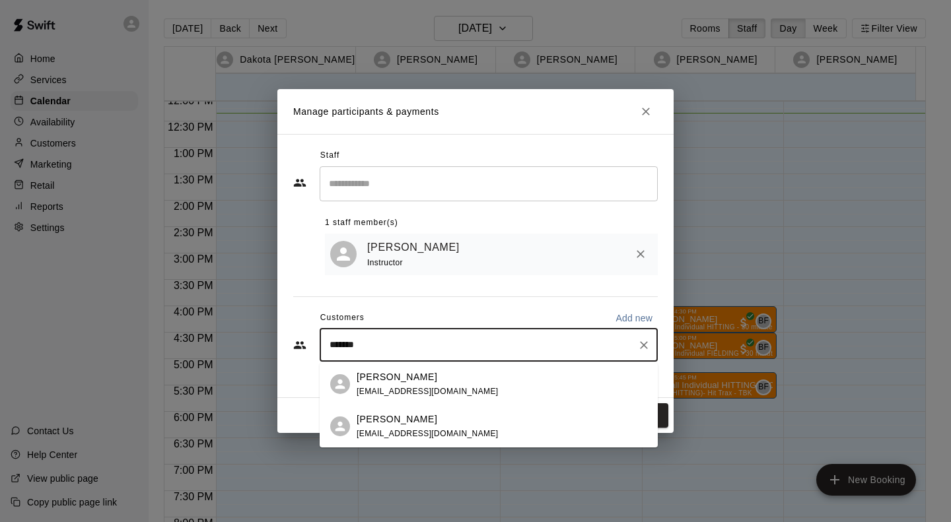
click at [417, 427] on div "Charlie Rollins emilieward@ymail.com" at bounding box center [428, 427] width 142 height 28
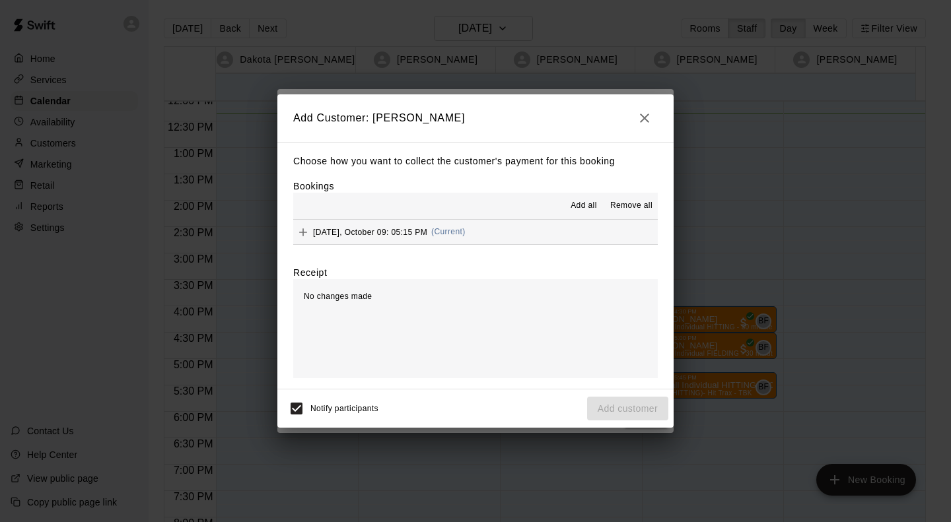
click at [524, 230] on button "Thursday, October 09: 05:15 PM (Current)" at bounding box center [475, 232] width 365 height 24
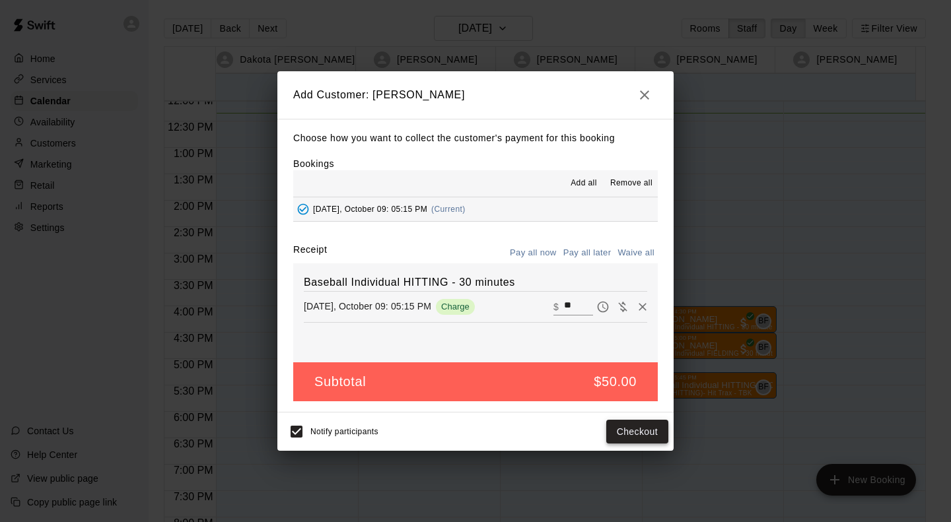
click at [643, 439] on button "Checkout" at bounding box center [637, 432] width 62 height 24
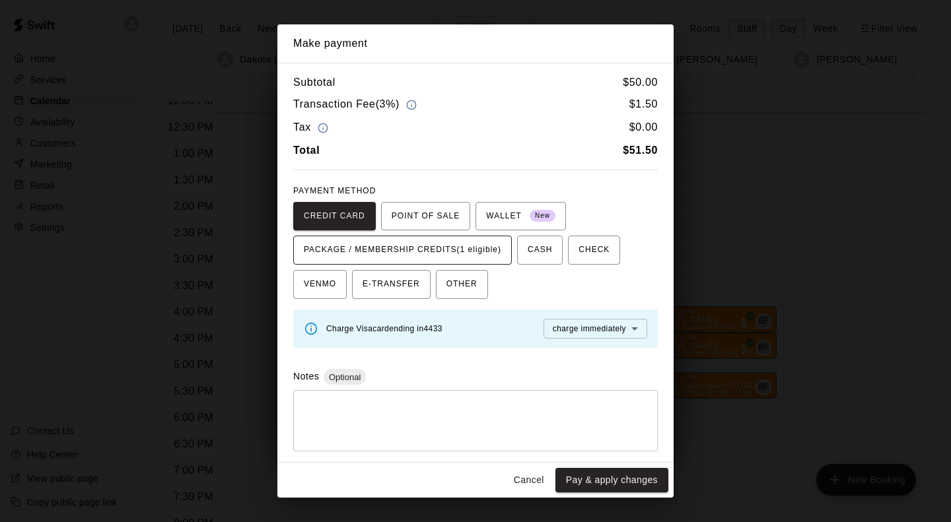
click at [483, 250] on span "PACKAGE / MEMBERSHIP CREDITS (1 eligible)" at bounding box center [402, 250] width 197 height 21
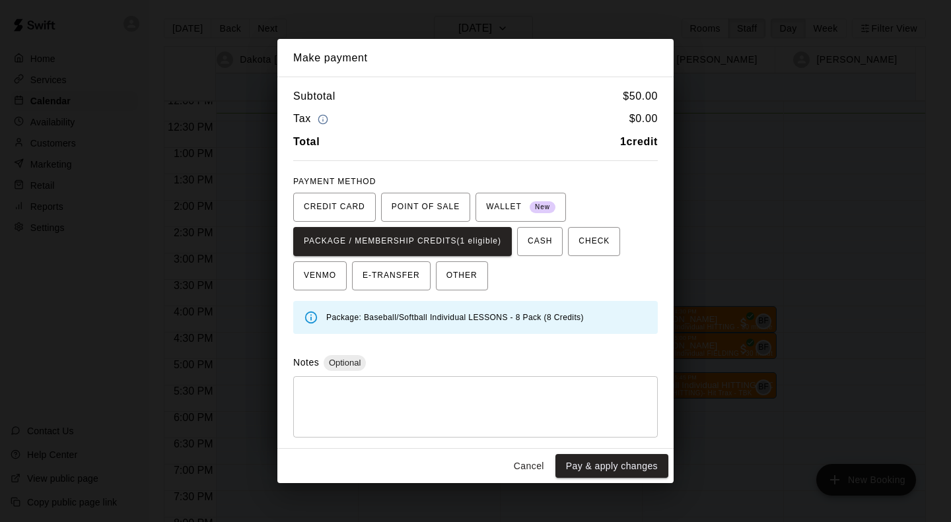
click at [637, 458] on button "Pay & apply changes" at bounding box center [611, 466] width 113 height 24
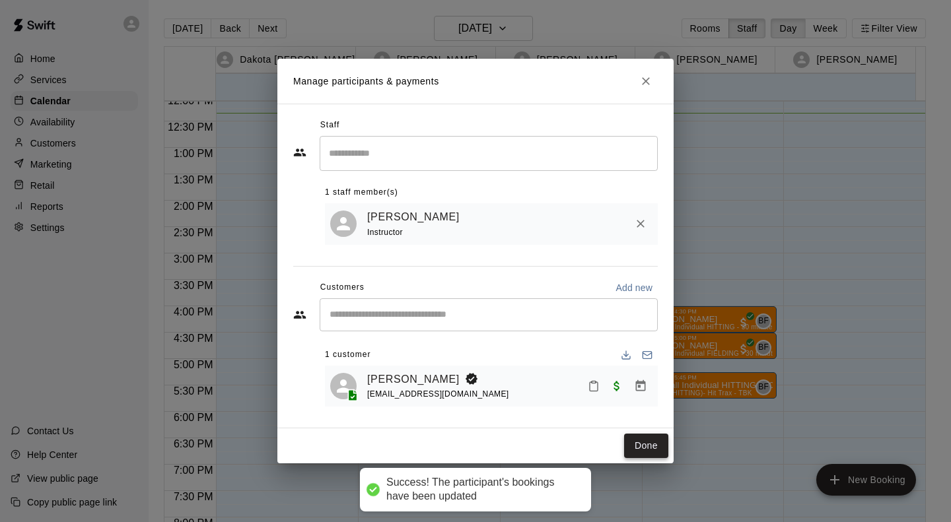
click at [651, 448] on button "Done" at bounding box center [646, 446] width 44 height 24
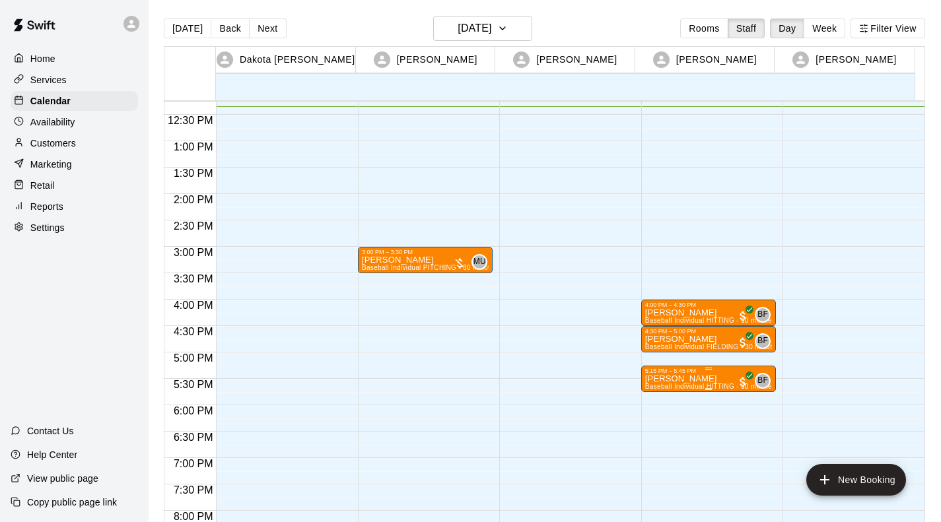
scroll to position [649, 0]
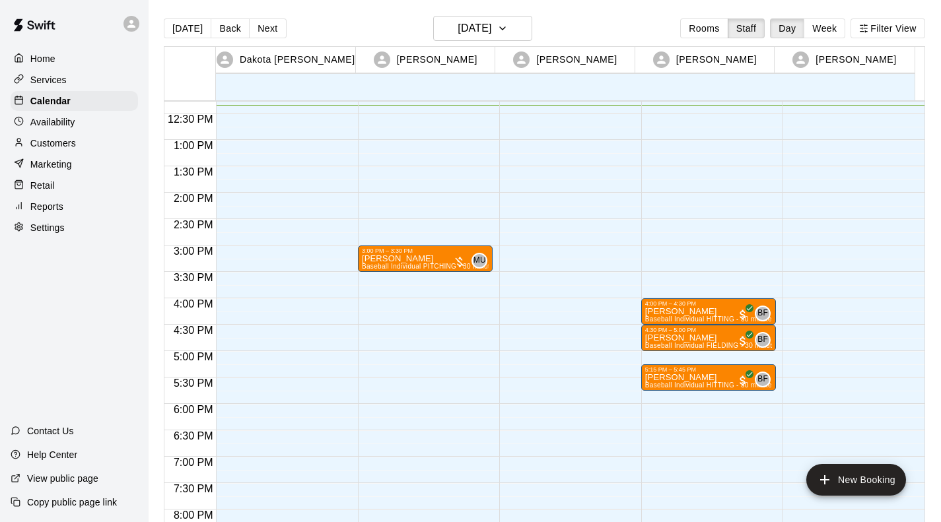
click at [697, 357] on div "4:00 PM – 4:30 PM Linsey Donini Baseball Individual HITTING - 30 minutes (Cage …" at bounding box center [708, 87] width 135 height 1268
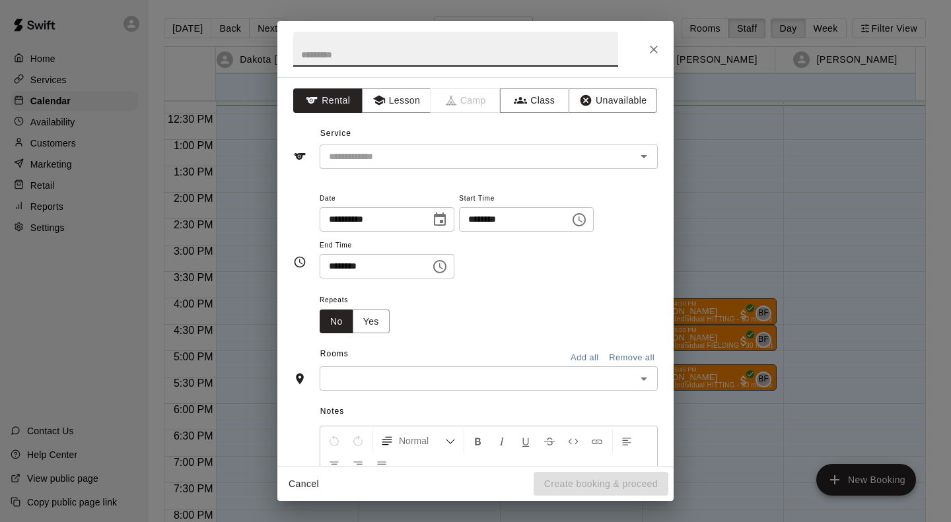
click at [657, 48] on icon "Close" at bounding box center [653, 49] width 13 height 13
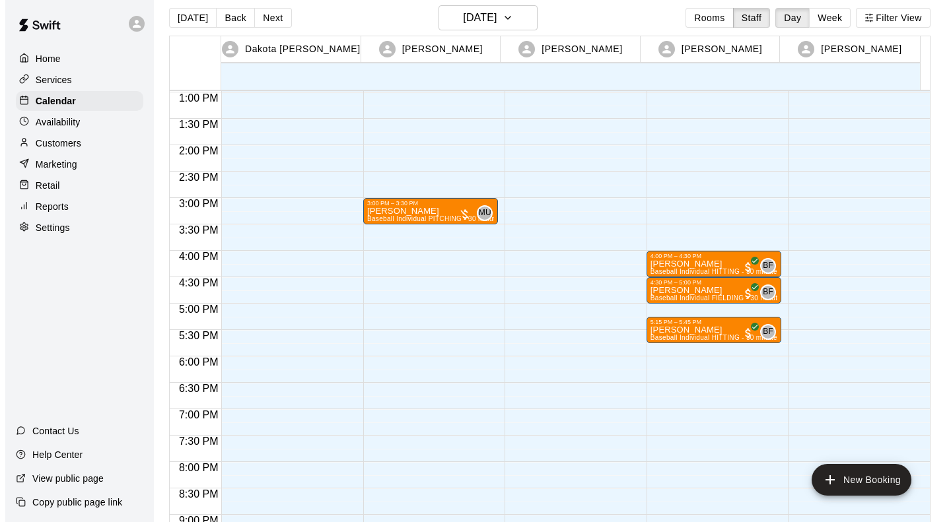
scroll to position [687, 0]
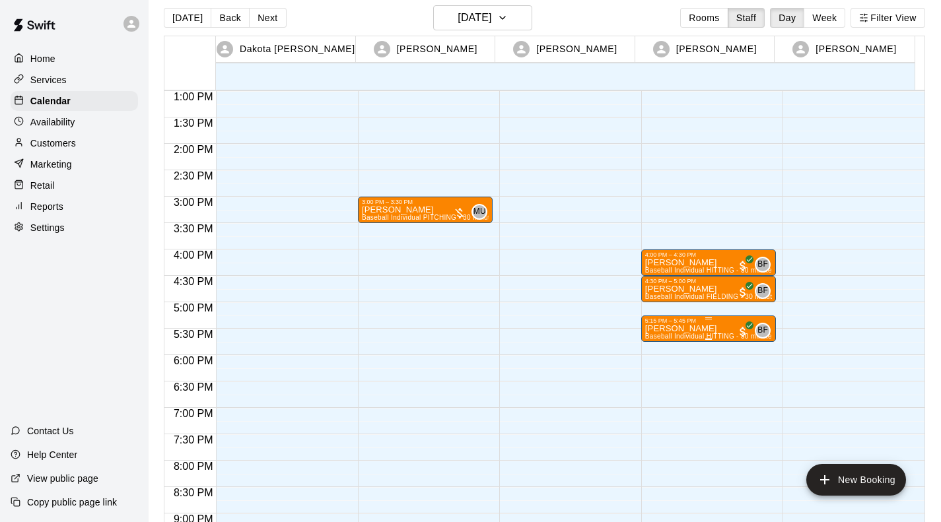
click at [664, 324] on div "5:15 PM – 5:45 PM" at bounding box center [708, 321] width 127 height 7
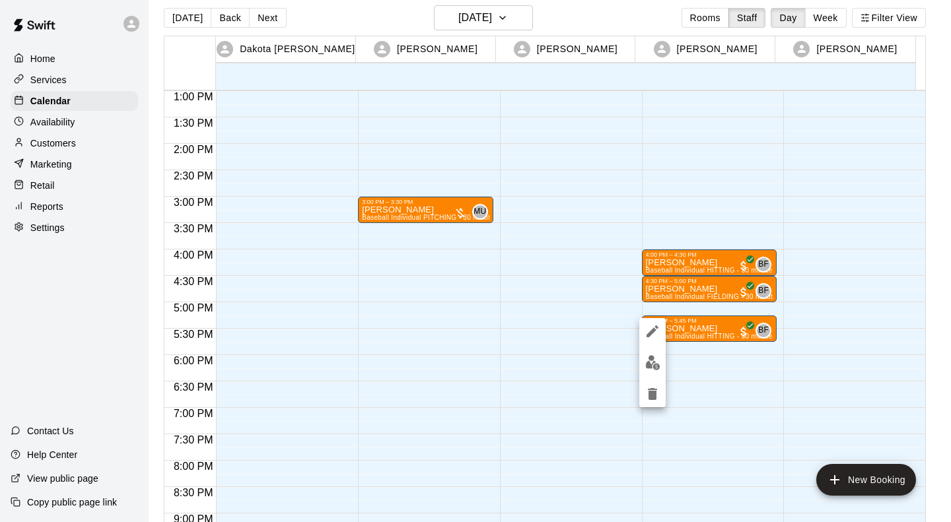
click at [652, 334] on icon "edit" at bounding box center [653, 332] width 12 height 12
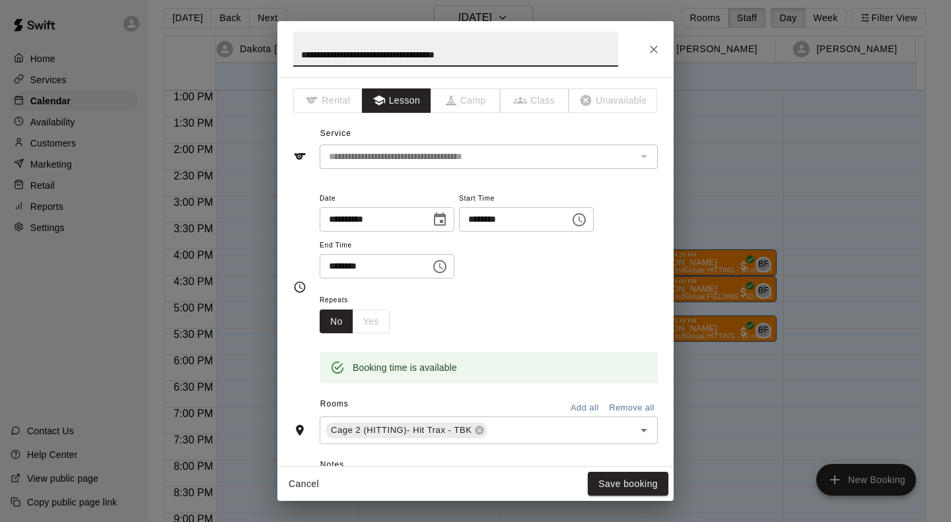
click at [587, 218] on icon "Choose time, selected time is 5:15 PM" at bounding box center [579, 220] width 16 height 16
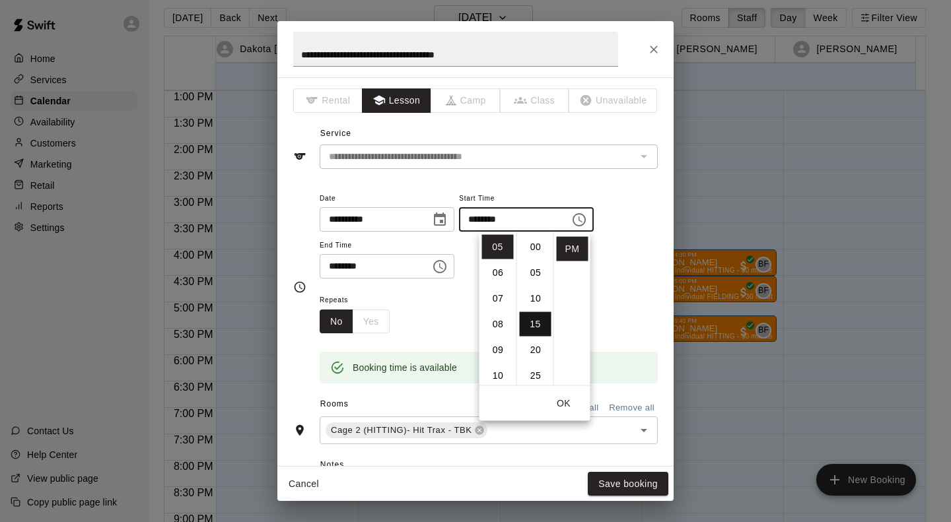
scroll to position [1, 0]
click at [537, 247] on li "00" at bounding box center [536, 246] width 32 height 24
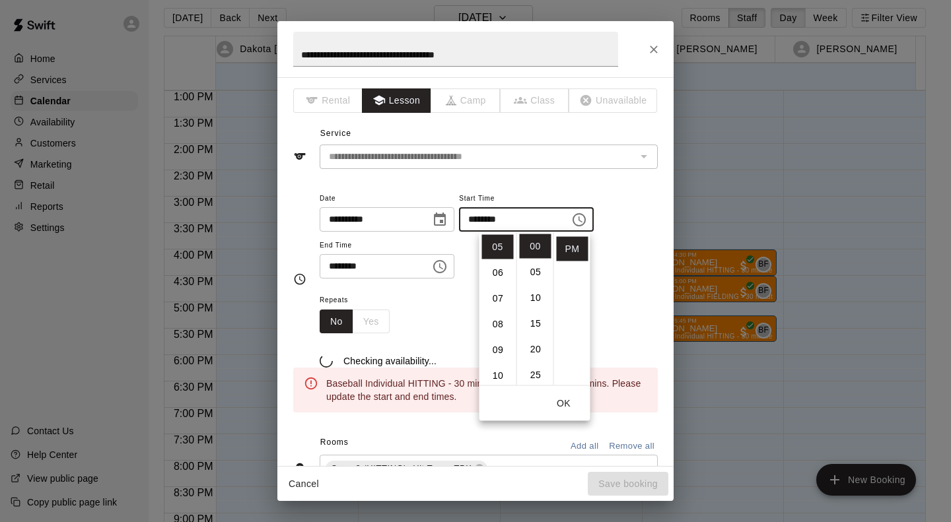
type input "********"
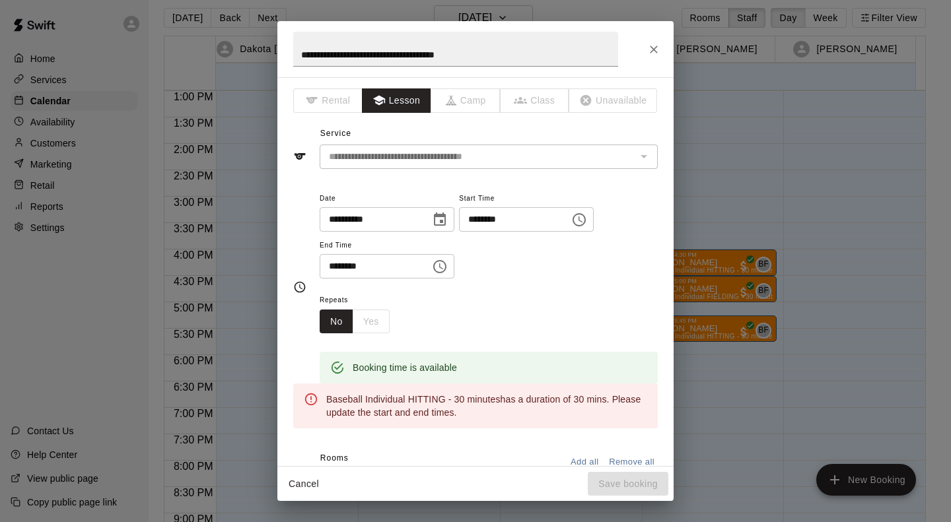
click at [448, 265] on icon "Choose time, selected time is 5:45 PM" at bounding box center [440, 267] width 16 height 16
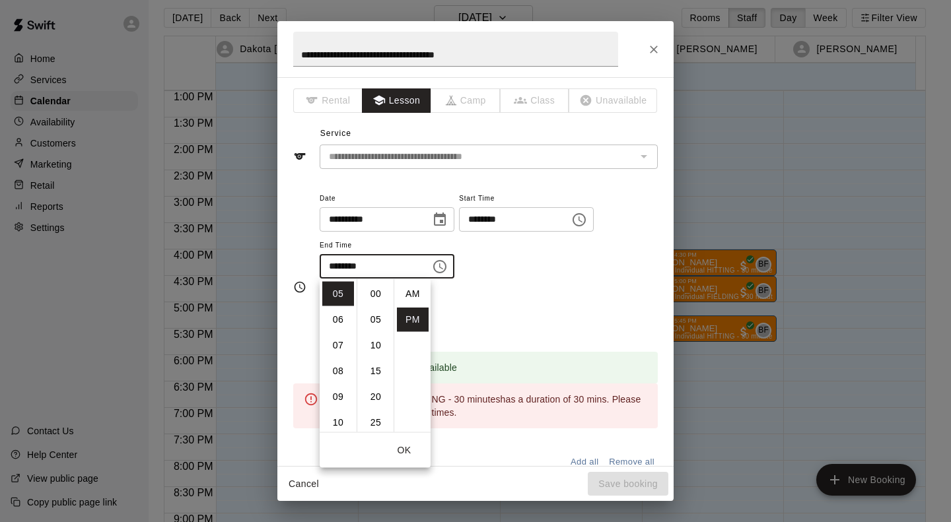
scroll to position [24, 0]
click at [381, 279] on li "30" at bounding box center [376, 285] width 32 height 24
type input "********"
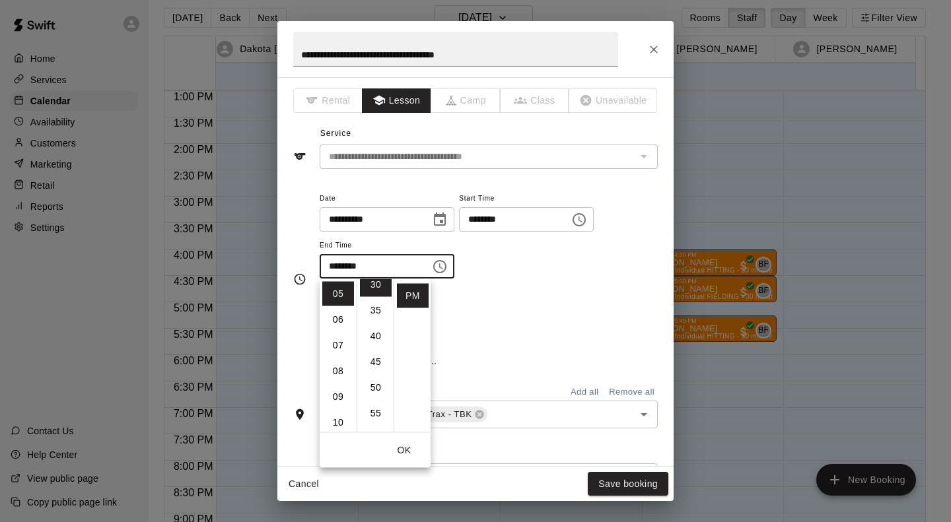
scroll to position [155, 0]
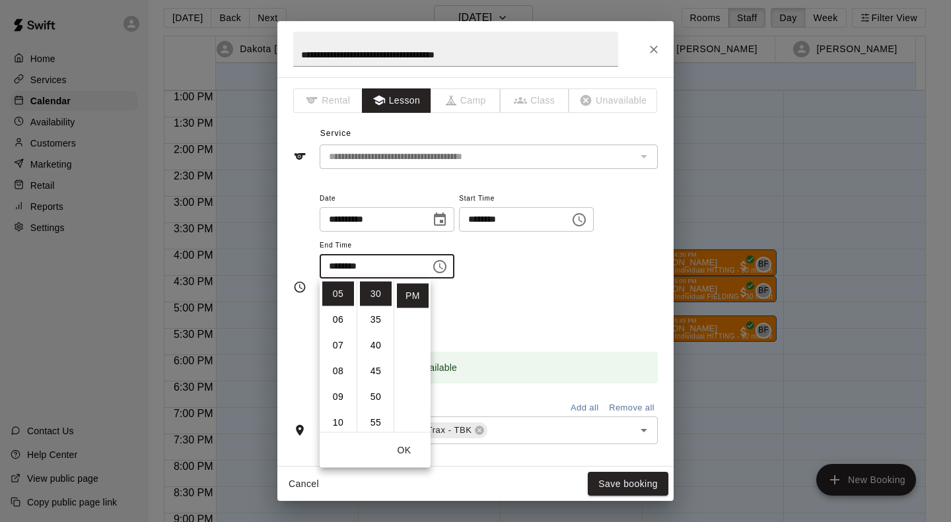
click at [556, 293] on div "Repeats No Yes" at bounding box center [489, 313] width 338 height 42
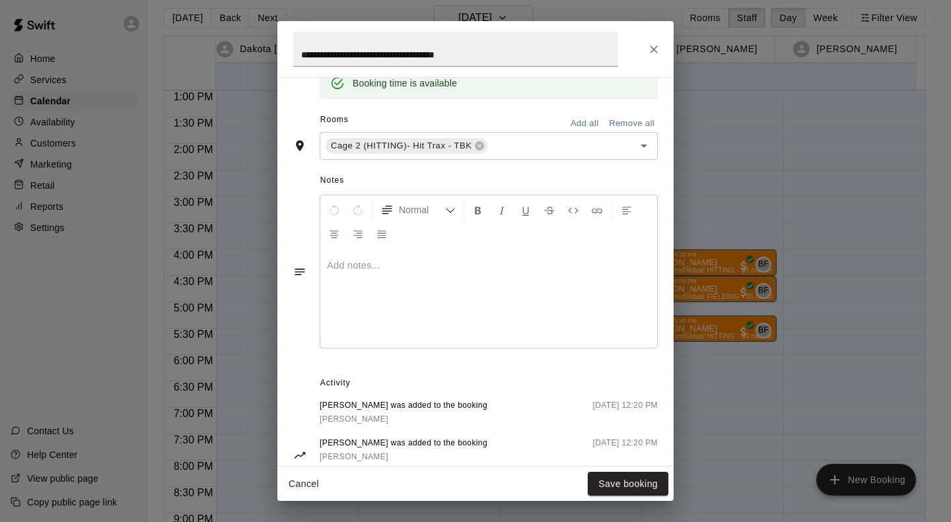
scroll to position [285, 0]
click at [357, 258] on p at bounding box center [489, 264] width 324 height 13
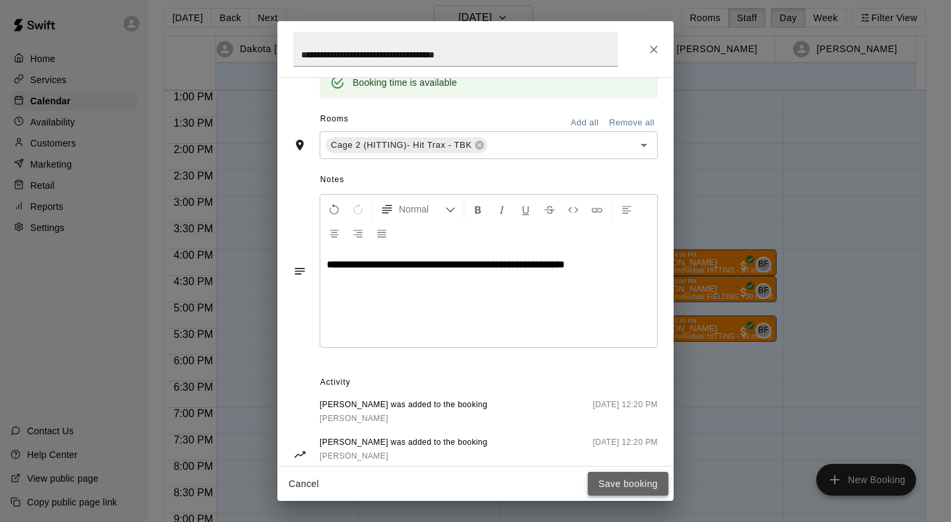
click at [635, 488] on button "Save booking" at bounding box center [628, 484] width 81 height 24
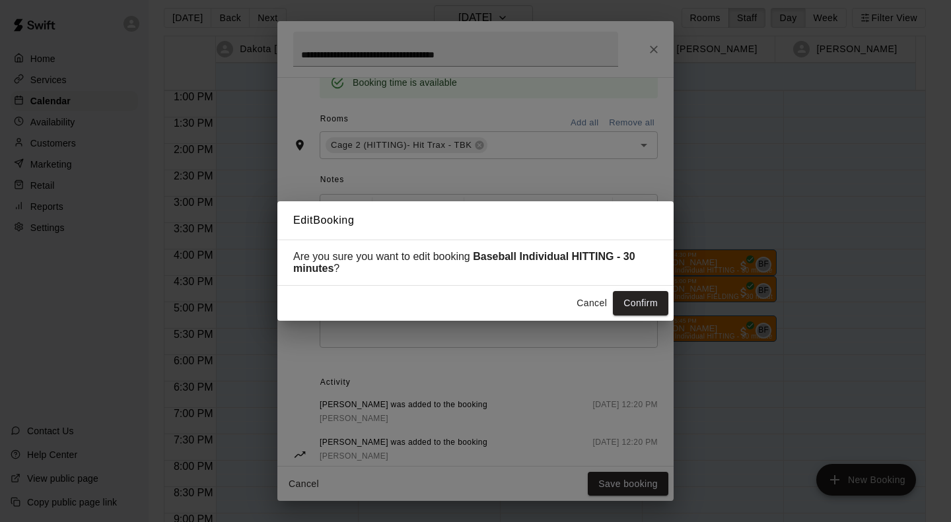
click at [656, 300] on button "Confirm" at bounding box center [640, 303] width 55 height 24
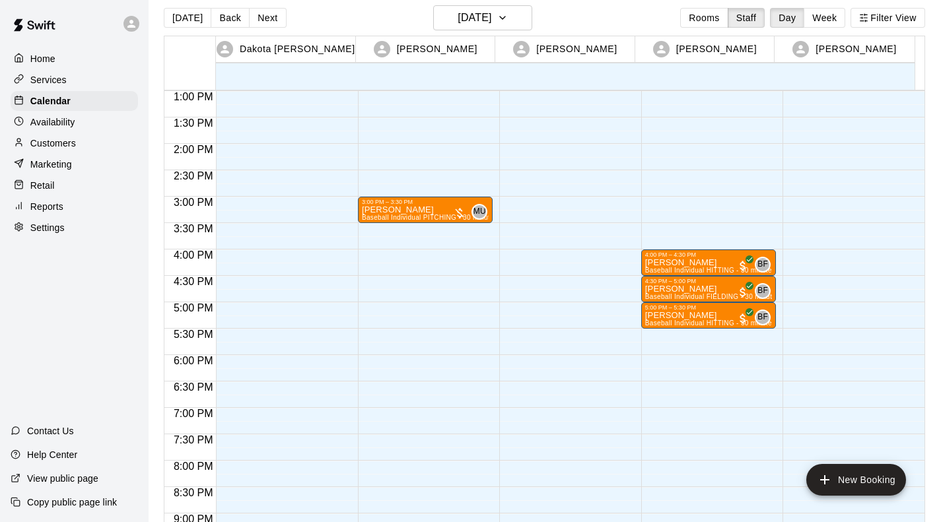
click at [702, 170] on div "4:00 PM – 4:30 PM Linsey Donini Baseball Individual HITTING - 30 minutes (Cage …" at bounding box center [708, 38] width 135 height 1268
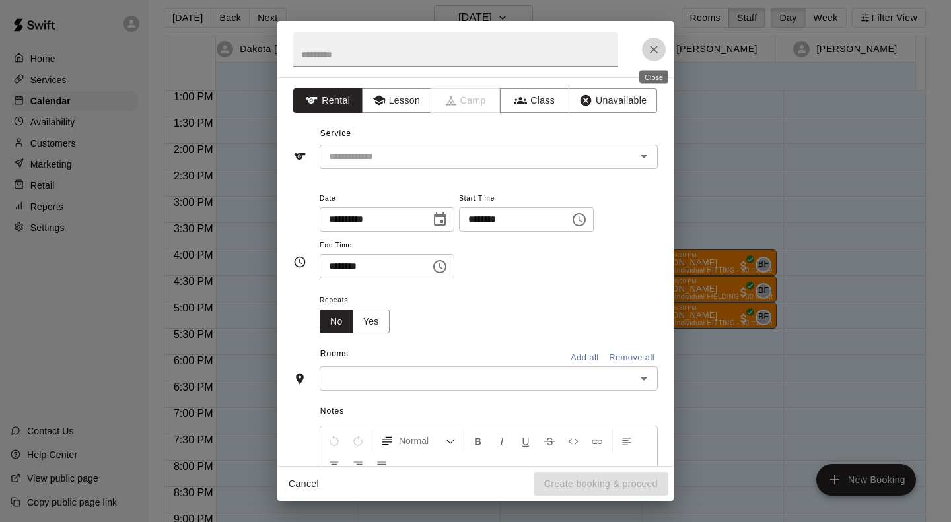
click at [652, 47] on icon "Close" at bounding box center [654, 50] width 8 height 8
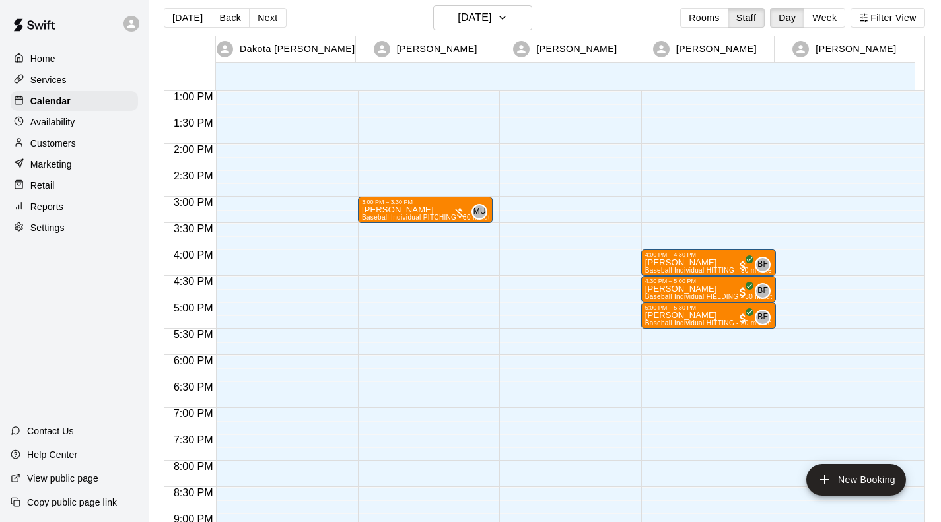
click at [650, 335] on div "4:00 PM – 4:30 PM Linsey Donini Baseball Individual HITTING - 30 minutes (Cage …" at bounding box center [708, 38] width 135 height 1268
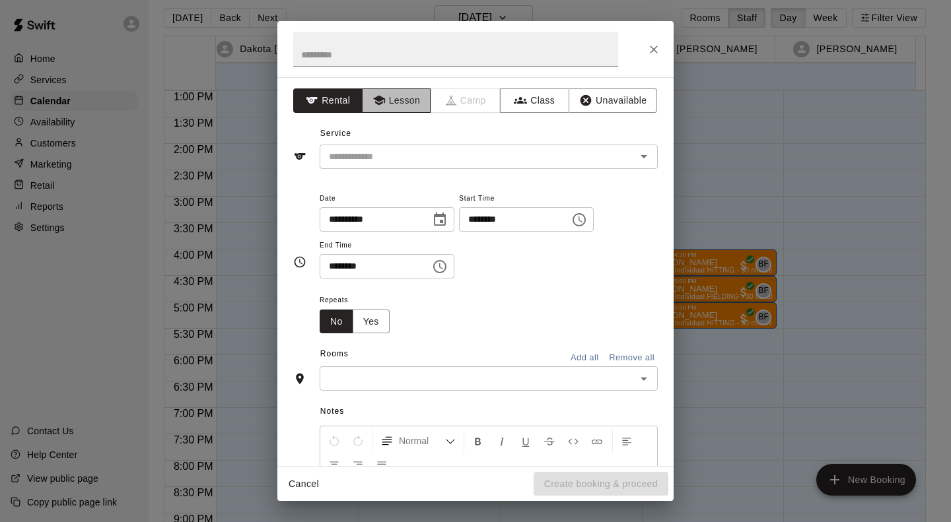
click at [407, 108] on button "Lesson" at bounding box center [396, 100] width 69 height 24
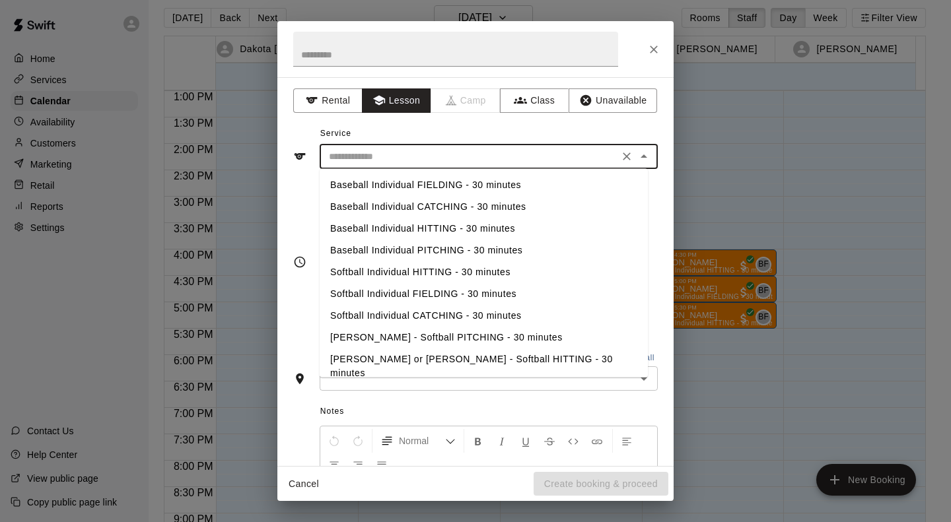
click at [398, 151] on input "text" at bounding box center [469, 157] width 291 height 17
click at [381, 225] on li "Baseball Individual HITTING - 30 minutes" at bounding box center [484, 229] width 328 height 22
type input "**********"
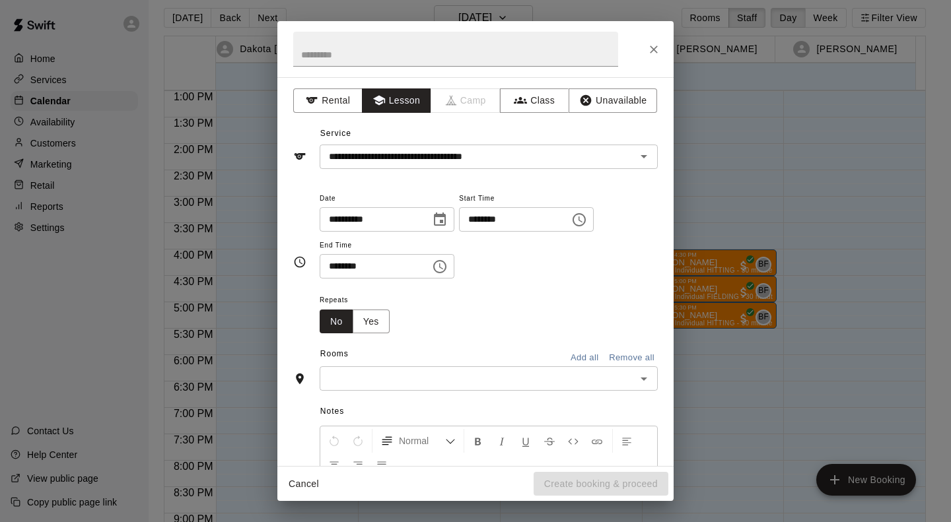
click at [361, 363] on div "Rooms Add all Remove all" at bounding box center [475, 355] width 365 height 22
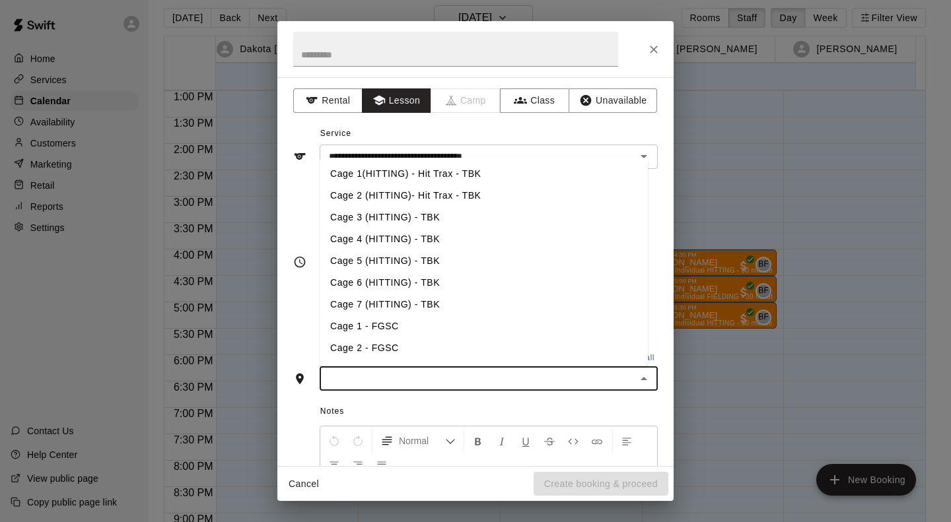
click at [356, 375] on input "text" at bounding box center [478, 378] width 308 height 17
click at [396, 197] on li "Cage 2 (HITTING)- Hit Trax - TBK" at bounding box center [484, 196] width 328 height 22
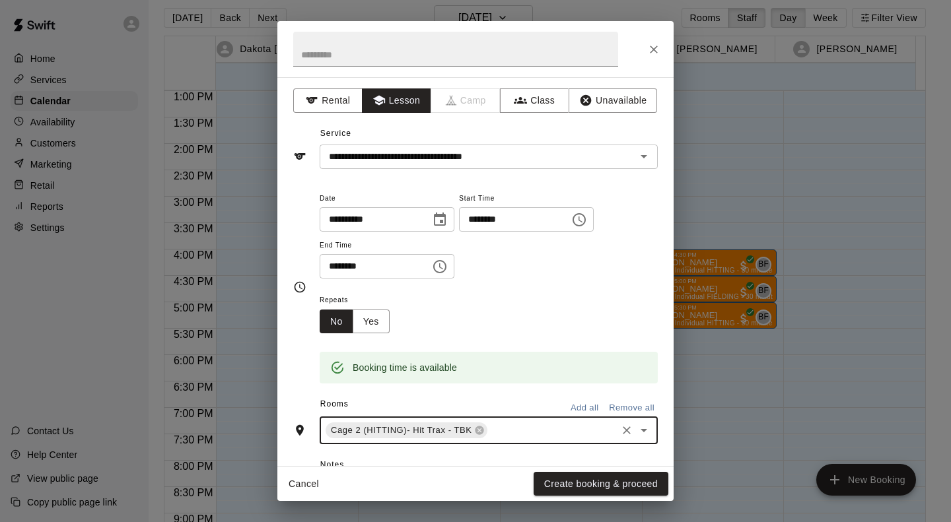
scroll to position [192, 0]
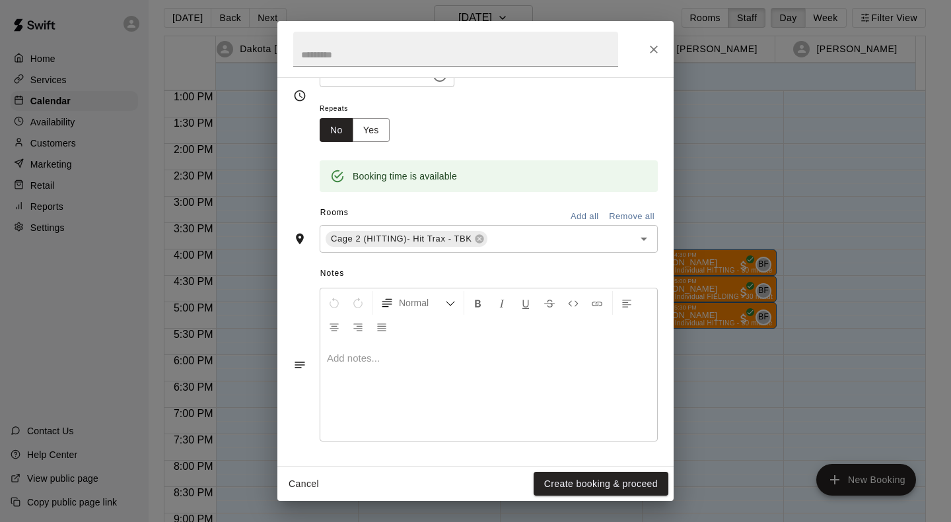
click at [414, 357] on p at bounding box center [489, 358] width 324 height 13
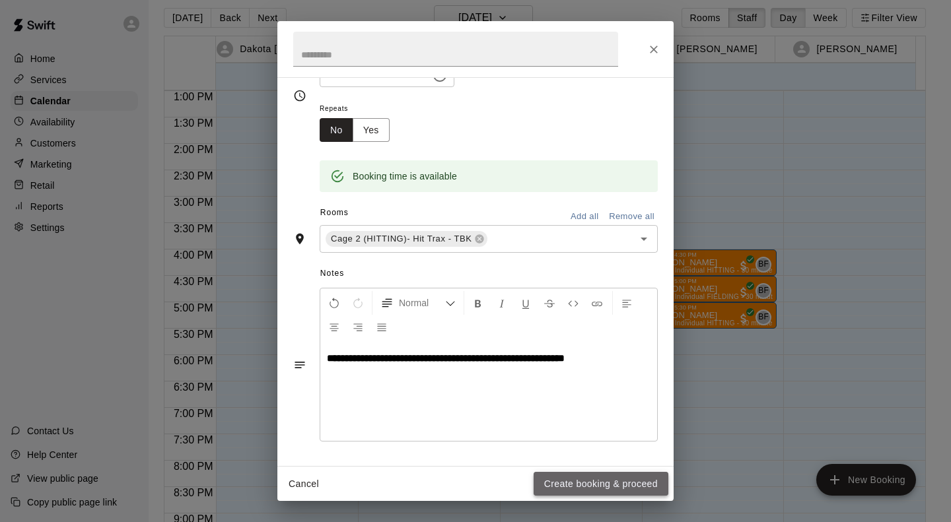
click at [558, 481] on button "Create booking & proceed" at bounding box center [601, 484] width 135 height 24
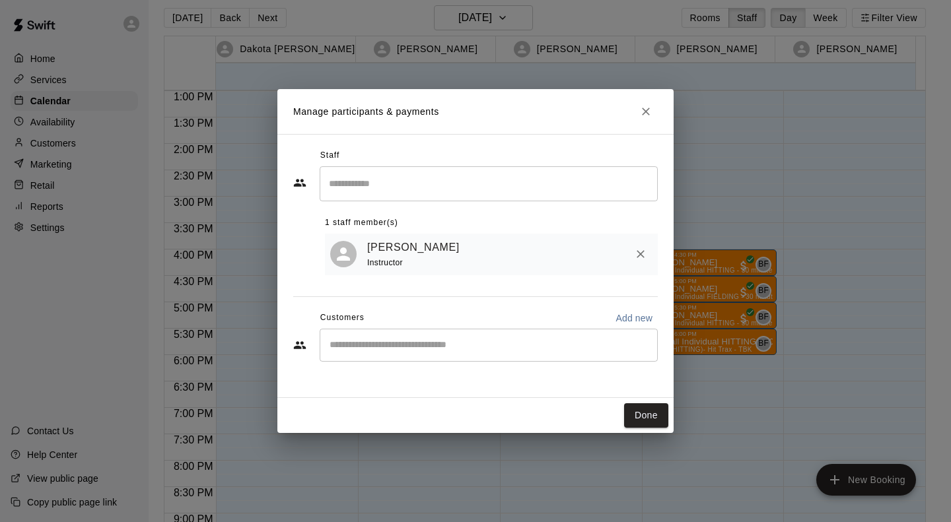
click at [576, 351] on input "Start typing to search customers..." at bounding box center [489, 345] width 326 height 13
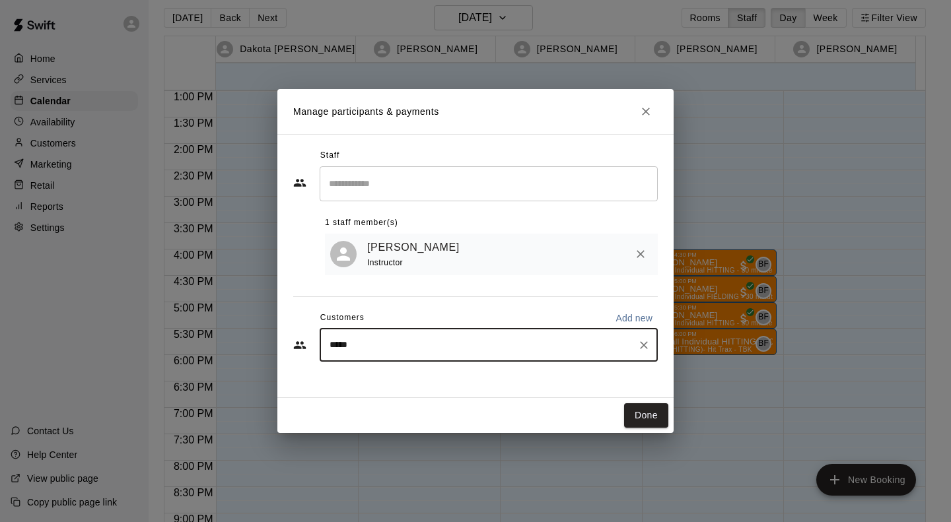
type input "******"
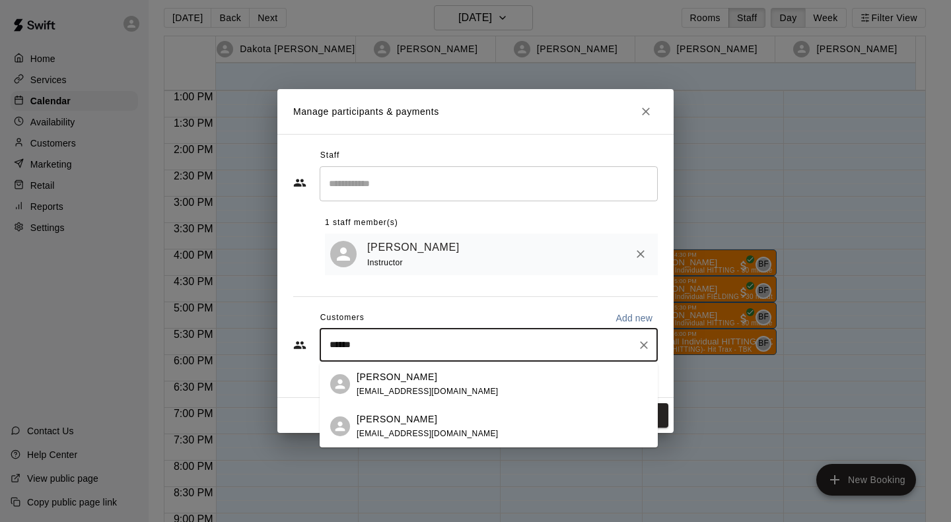
click at [409, 425] on p "[PERSON_NAME]" at bounding box center [397, 420] width 81 height 14
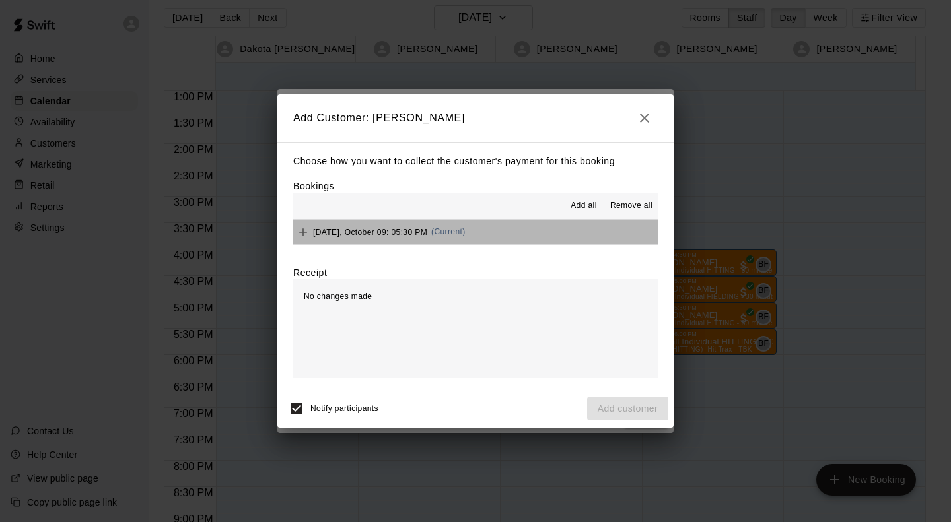
click at [477, 238] on button "Thursday, October 09: 05:30 PM (Current)" at bounding box center [475, 232] width 365 height 24
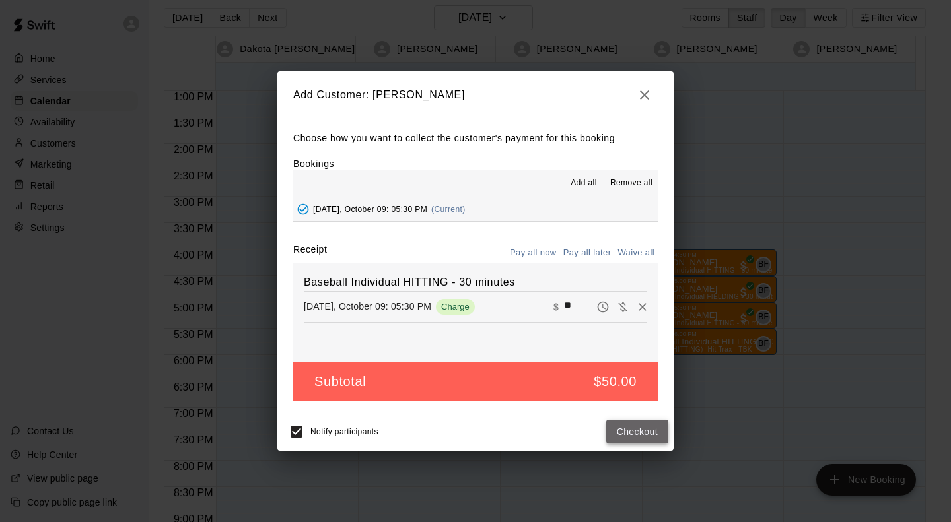
click at [623, 433] on button "Checkout" at bounding box center [637, 432] width 62 height 24
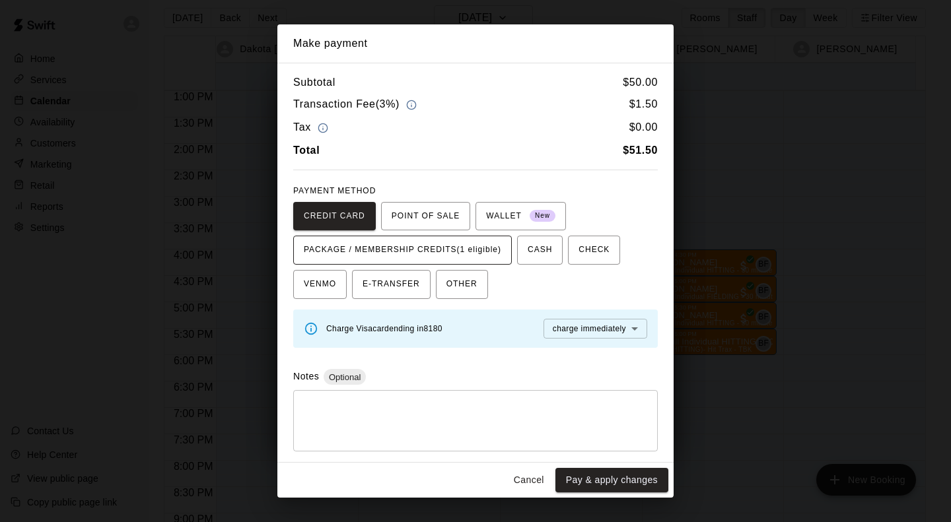
click at [501, 248] on span "PACKAGE / MEMBERSHIP CREDITS (1 eligible)" at bounding box center [402, 250] width 197 height 21
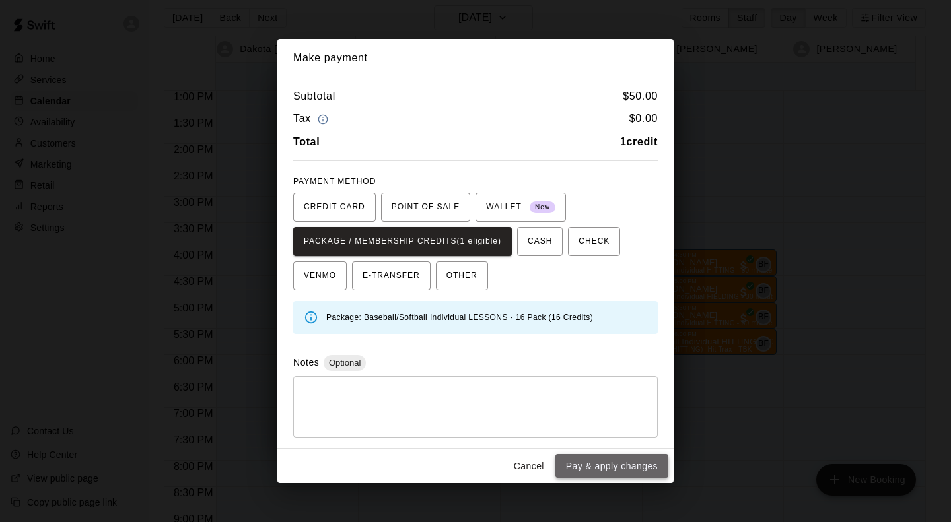
click at [583, 470] on button "Pay & apply changes" at bounding box center [611, 466] width 113 height 24
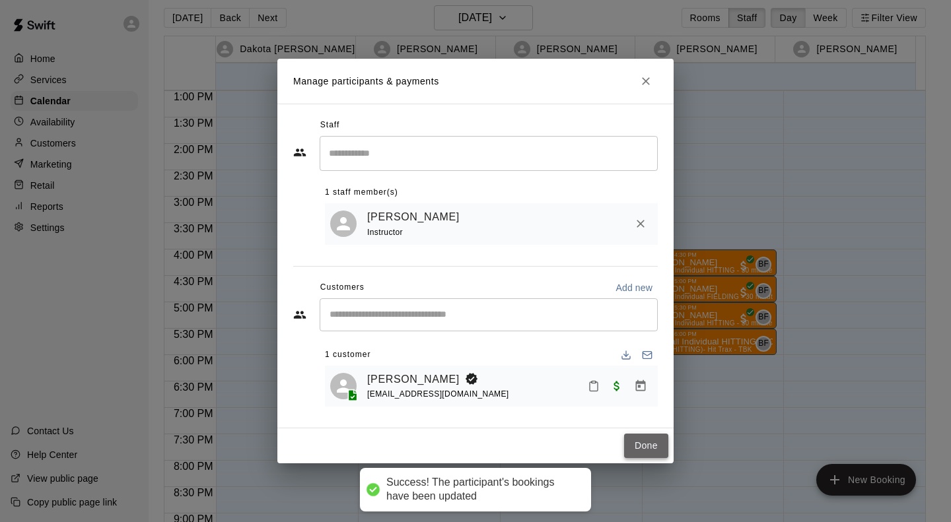
click at [636, 450] on button "Done" at bounding box center [646, 446] width 44 height 24
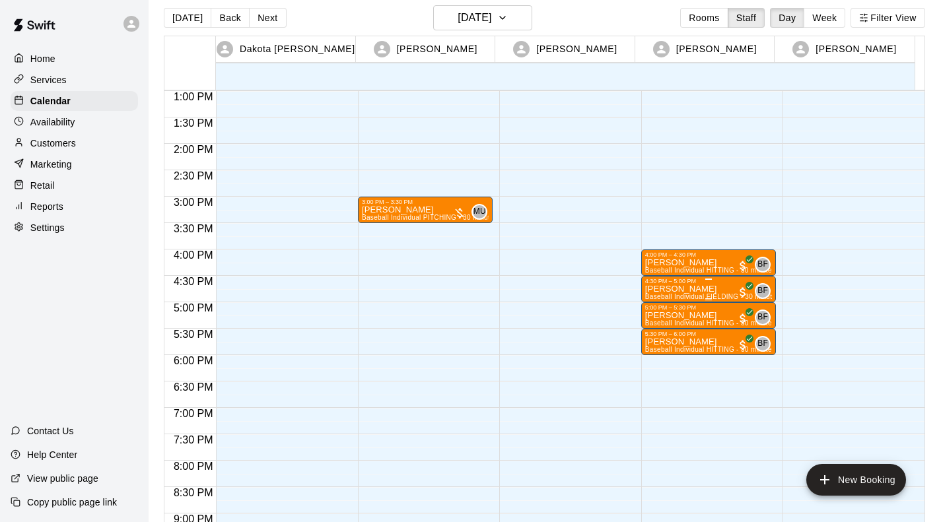
click at [687, 289] on p "[PERSON_NAME]" at bounding box center [708, 289] width 127 height 0
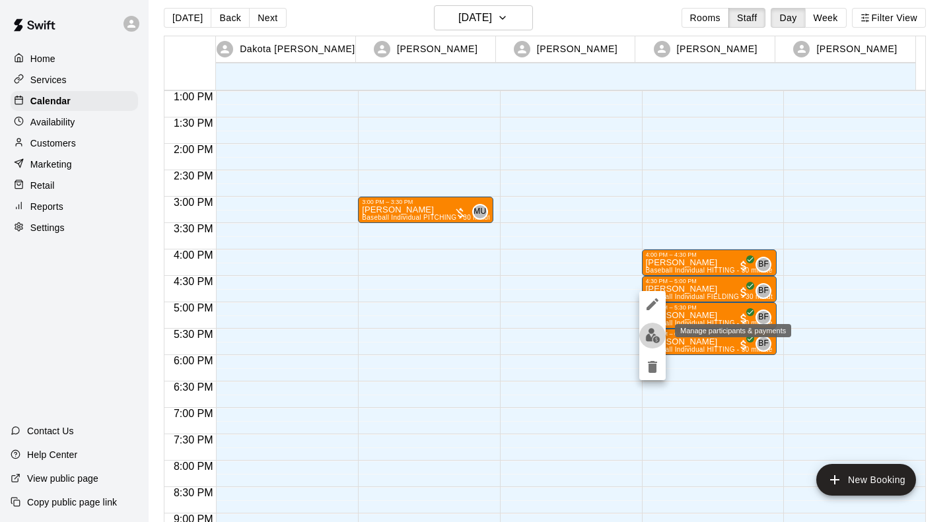
click at [652, 332] on img "edit" at bounding box center [652, 335] width 15 height 15
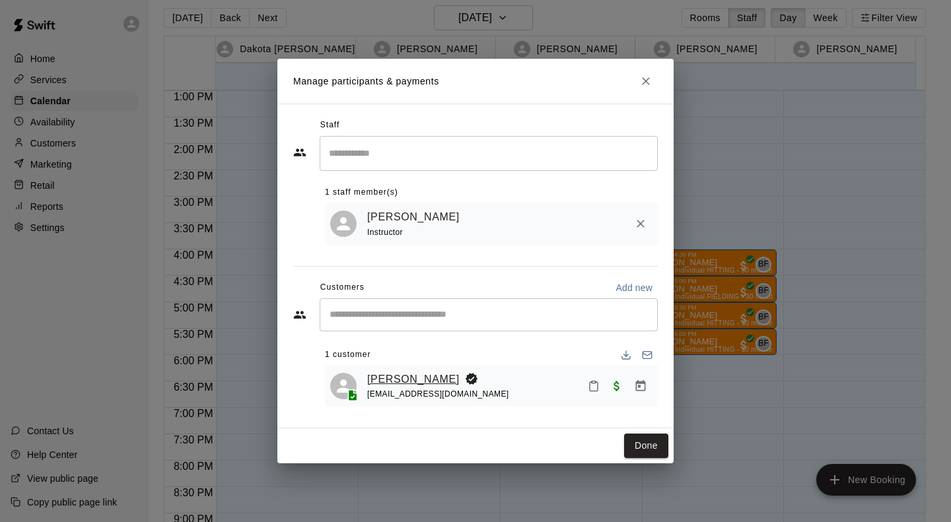
click at [389, 386] on link "[PERSON_NAME]" at bounding box center [413, 379] width 92 height 17
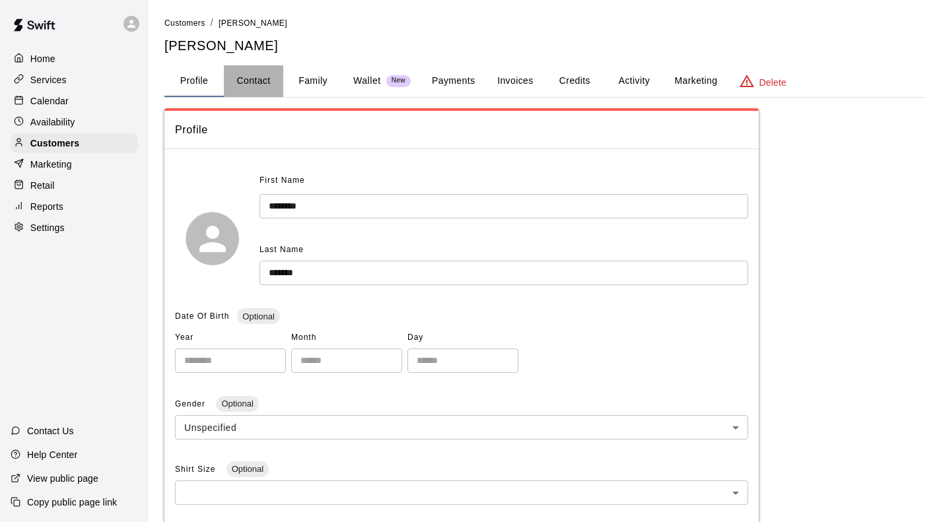
click at [267, 76] on button "Contact" at bounding box center [253, 81] width 59 height 32
select select "**"
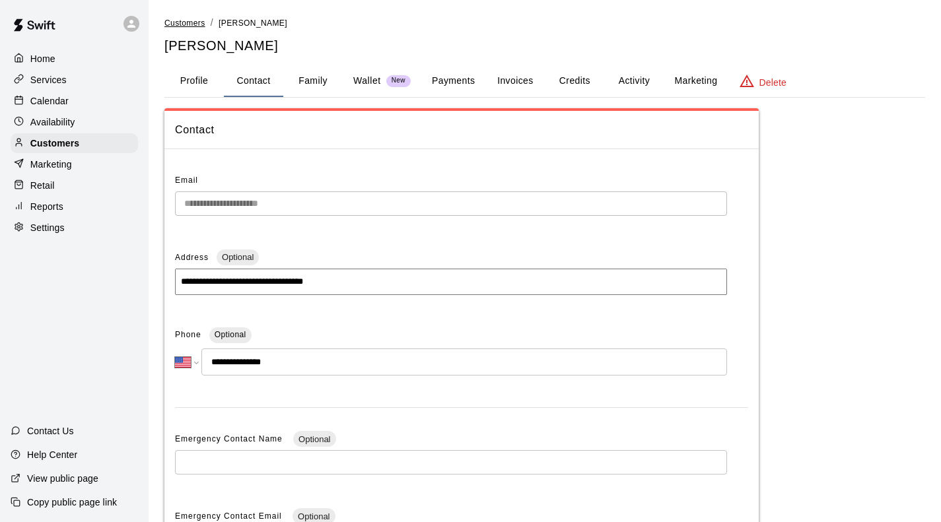
click at [199, 24] on span "Customers" at bounding box center [184, 22] width 41 height 9
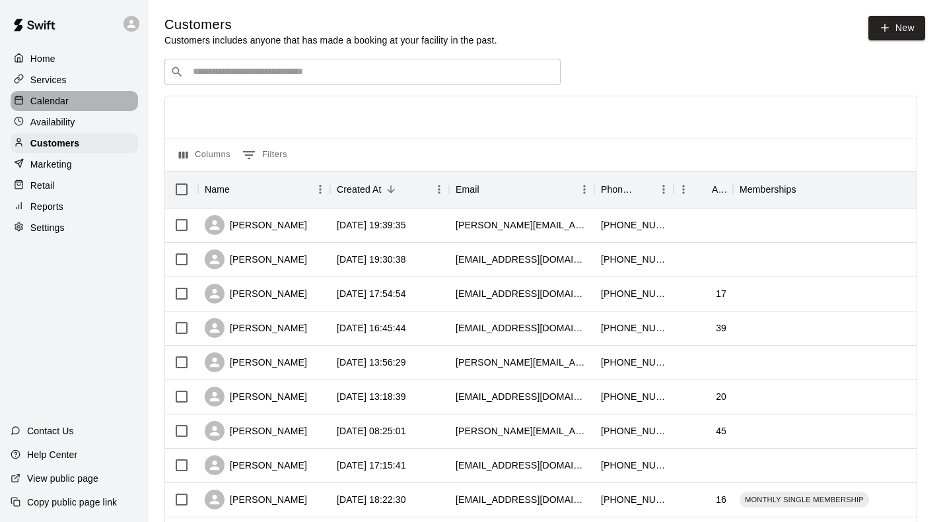
click at [70, 106] on div "Calendar" at bounding box center [74, 101] width 127 height 20
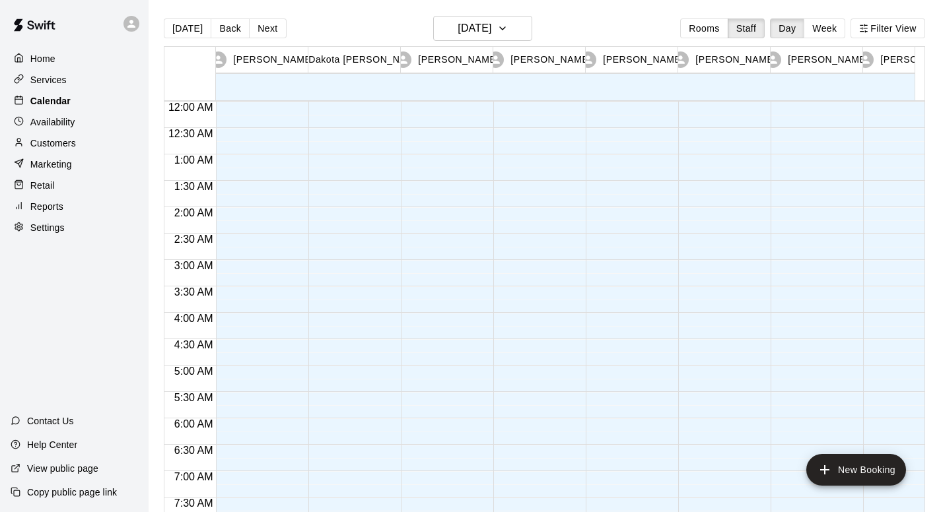
scroll to position [660, 0]
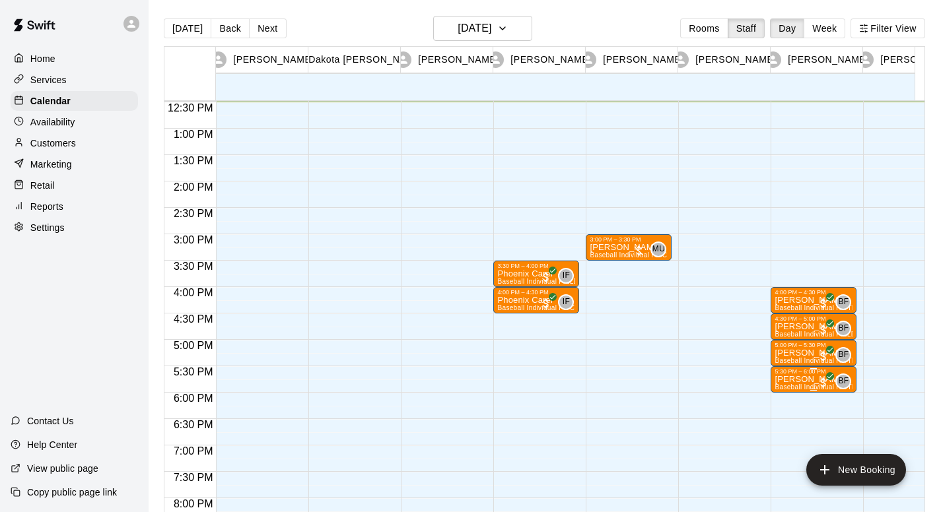
click at [804, 380] on p "[PERSON_NAME]" at bounding box center [814, 380] width 78 height 0
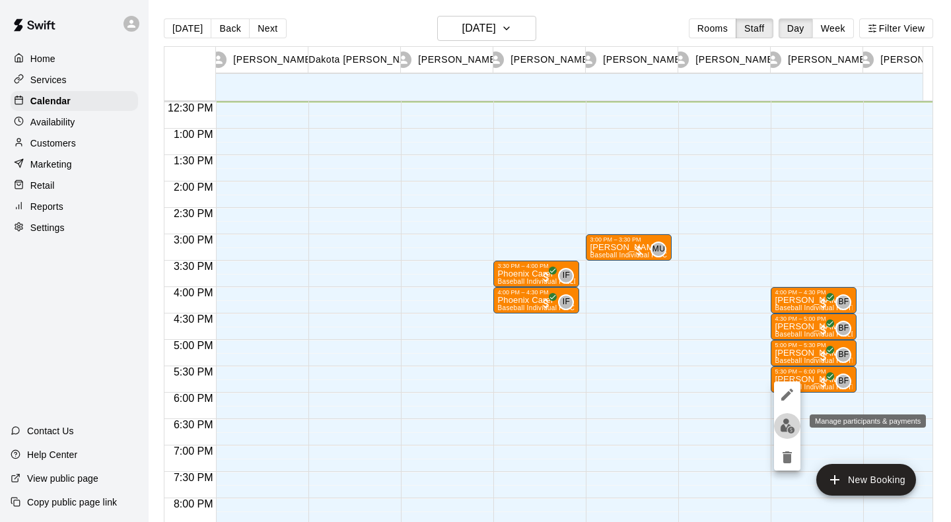
click at [792, 422] on img "edit" at bounding box center [787, 426] width 15 height 15
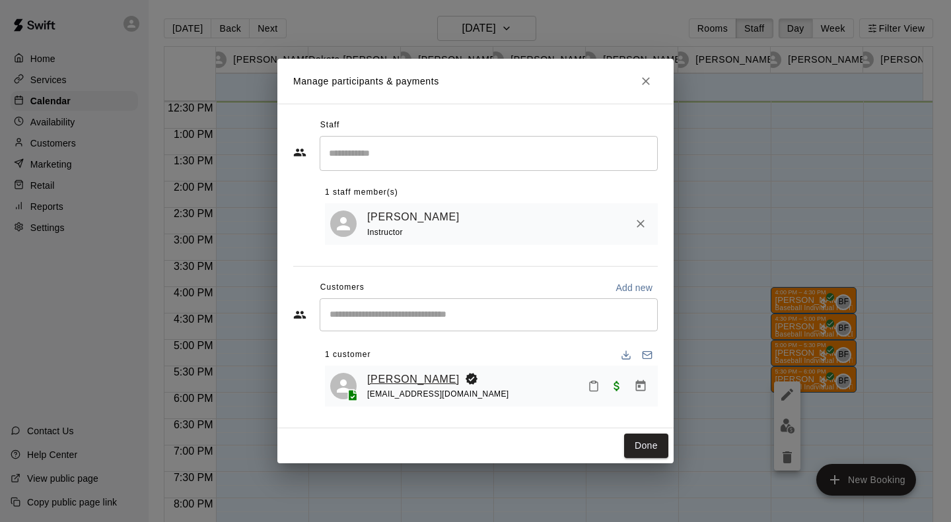
click at [394, 382] on link "[PERSON_NAME]" at bounding box center [413, 379] width 92 height 17
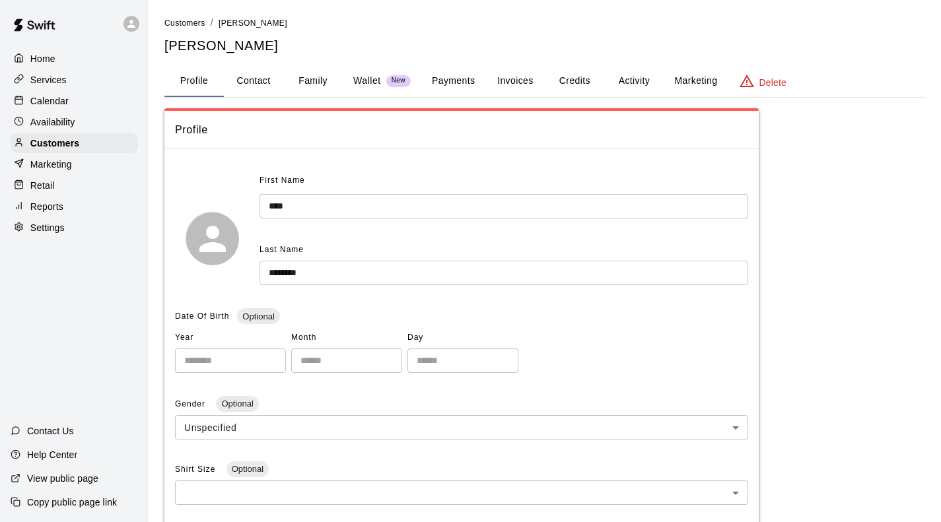
click at [260, 80] on button "Contact" at bounding box center [253, 81] width 59 height 32
select select "**"
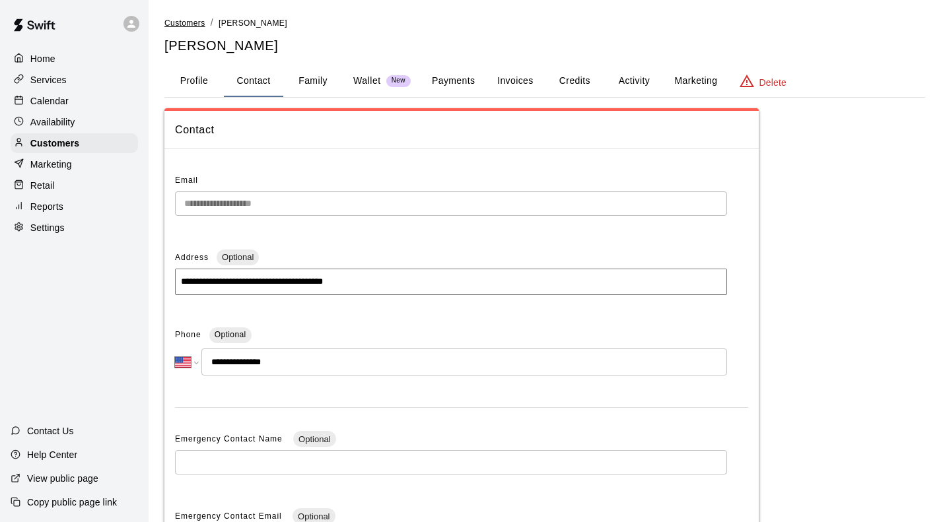
click at [195, 23] on span "Customers" at bounding box center [184, 22] width 41 height 9
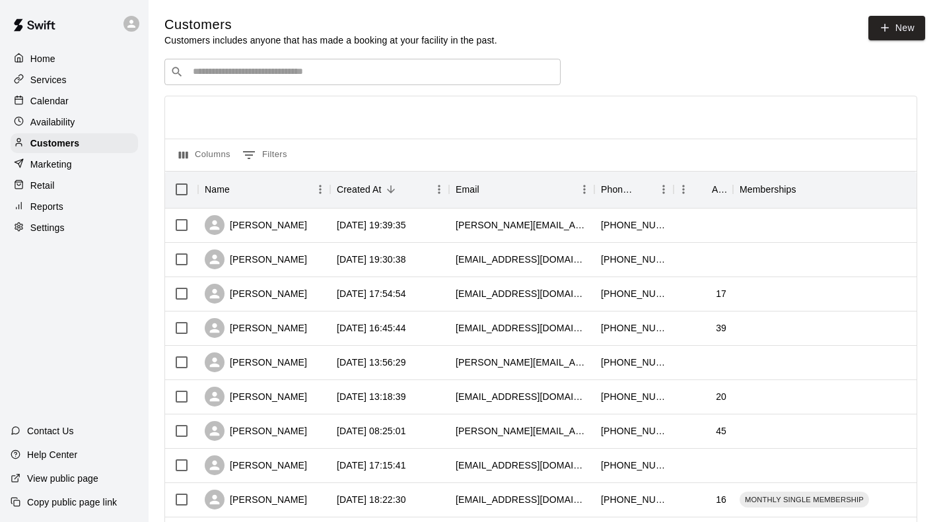
click at [72, 102] on div "Calendar" at bounding box center [74, 101] width 127 height 20
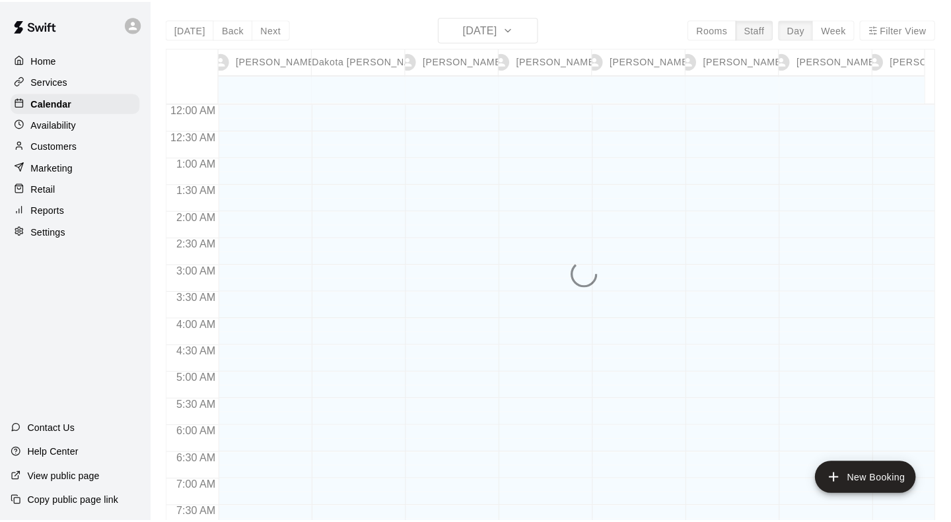
scroll to position [663, 0]
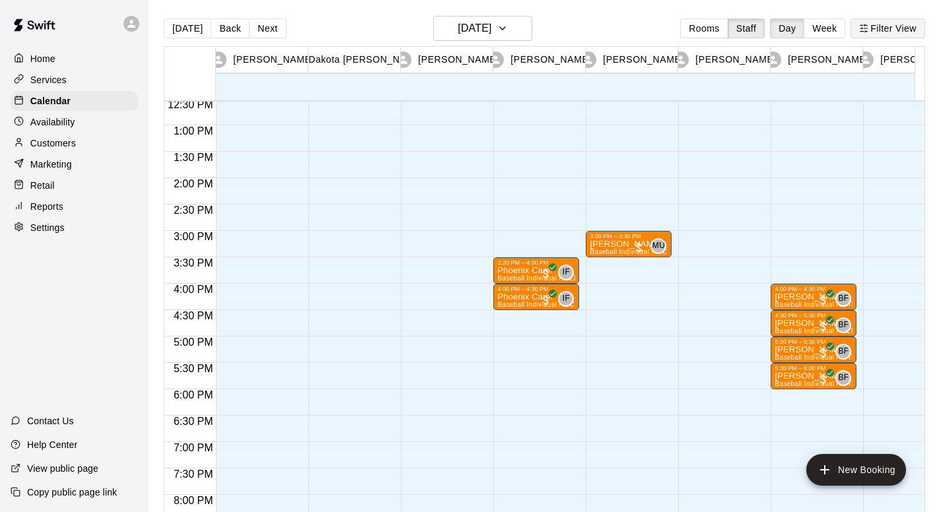
click at [909, 24] on button "Filter View" at bounding box center [888, 28] width 74 height 20
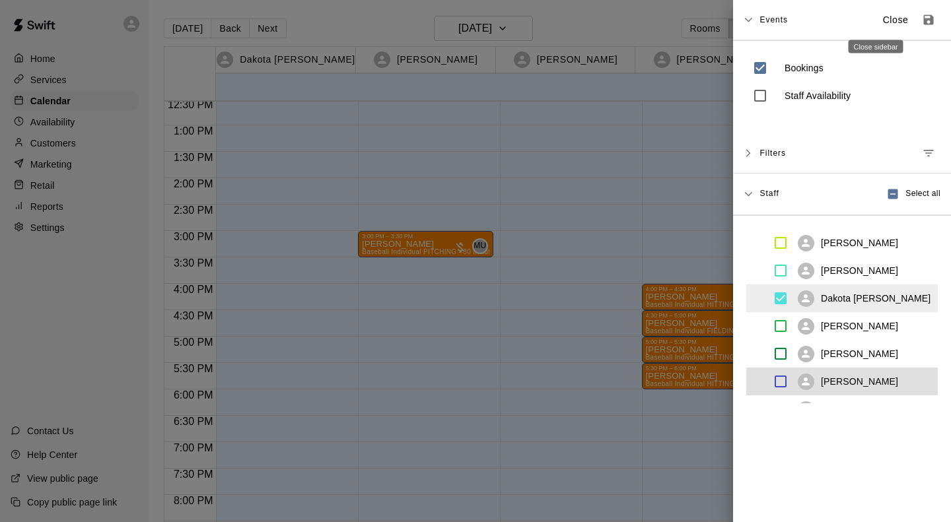
click at [924, 20] on icon "Save as default view" at bounding box center [929, 20] width 10 height 10
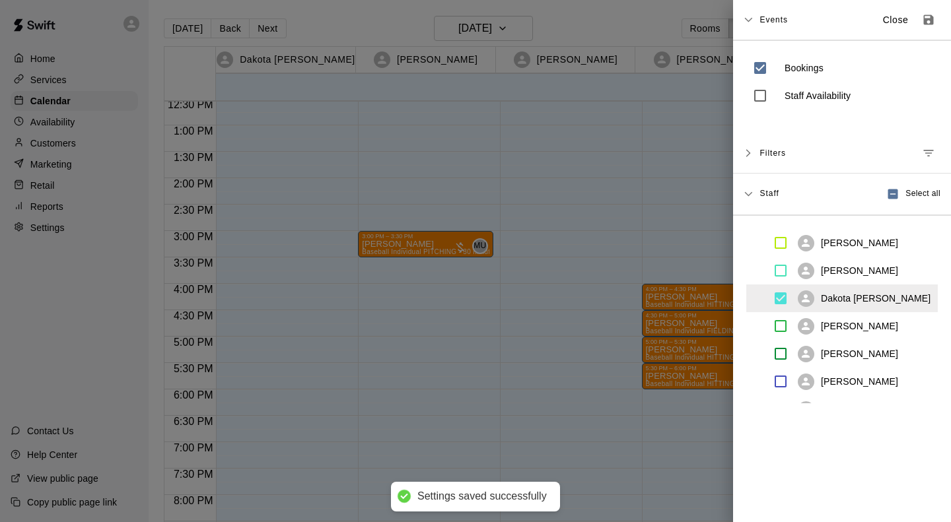
click at [883, 24] on p "Close" at bounding box center [896, 20] width 26 height 14
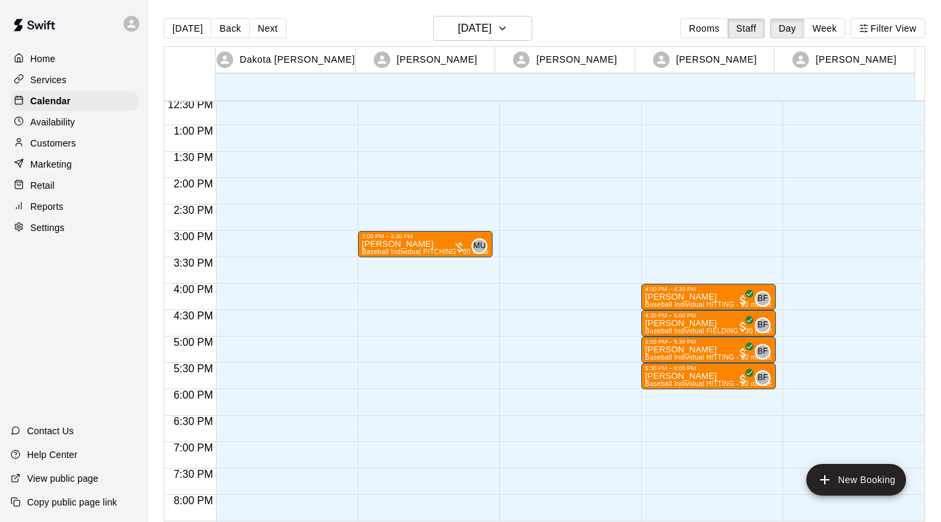
click at [816, 317] on div at bounding box center [850, 73] width 135 height 1268
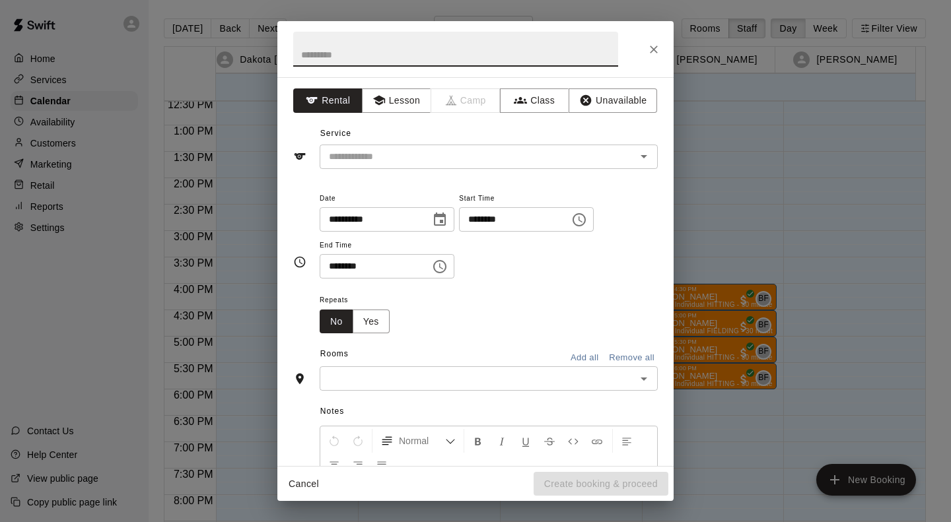
click at [887, 183] on div "**********" at bounding box center [475, 261] width 951 height 522
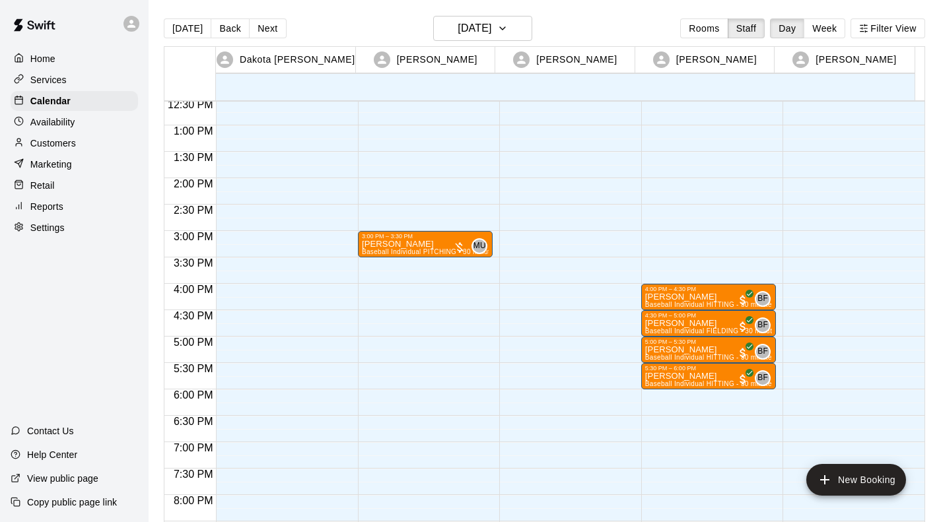
click at [792, 316] on div at bounding box center [850, 73] width 135 height 1268
click at [820, 326] on div at bounding box center [850, 73] width 135 height 1268
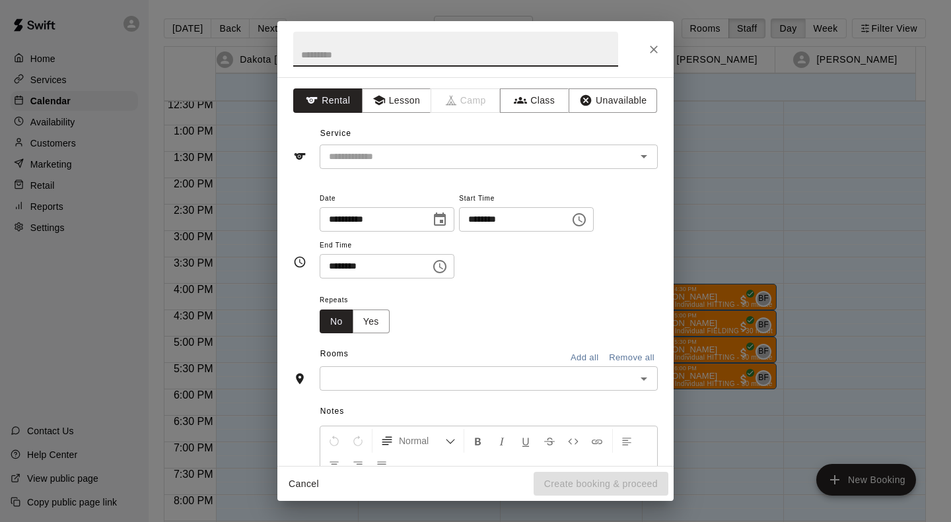
click at [648, 53] on icon "Close" at bounding box center [653, 49] width 13 height 13
click at [392, 98] on button "Lesson" at bounding box center [396, 100] width 69 height 24
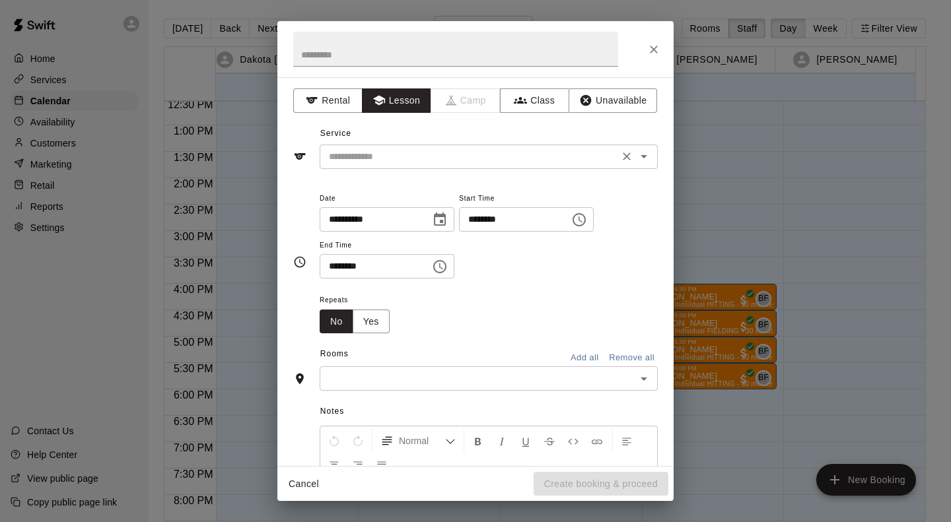
click at [425, 157] on input "text" at bounding box center [469, 157] width 291 height 17
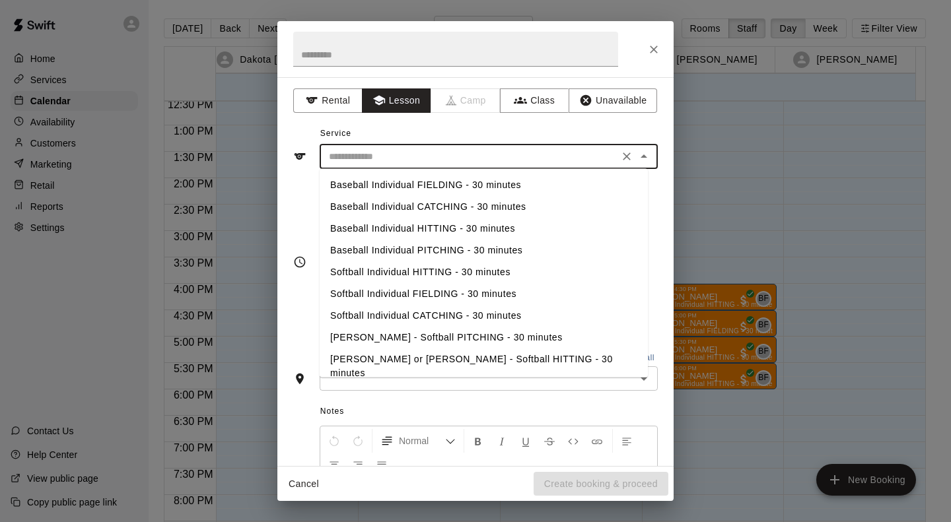
click at [470, 230] on li "Baseball Individual HITTING - 30 minutes" at bounding box center [484, 229] width 328 height 22
type input "**********"
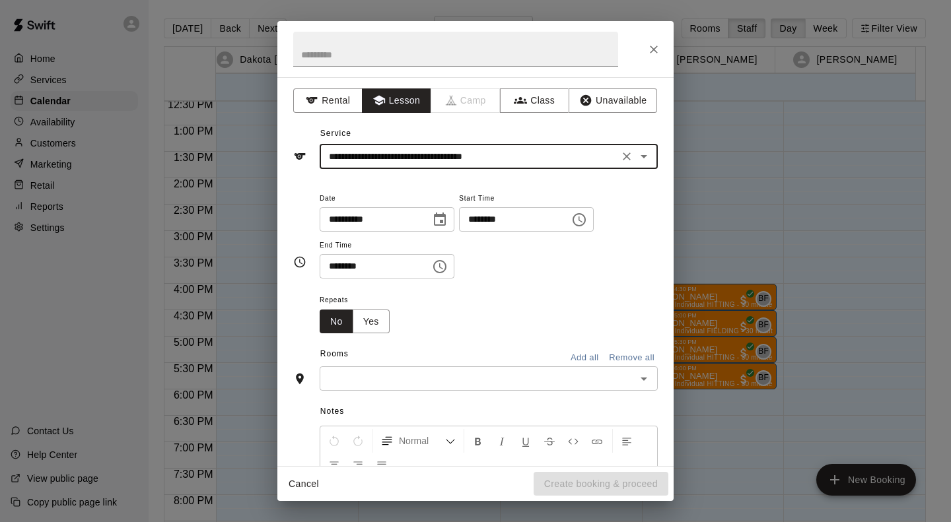
click at [405, 378] on input "text" at bounding box center [478, 378] width 308 height 17
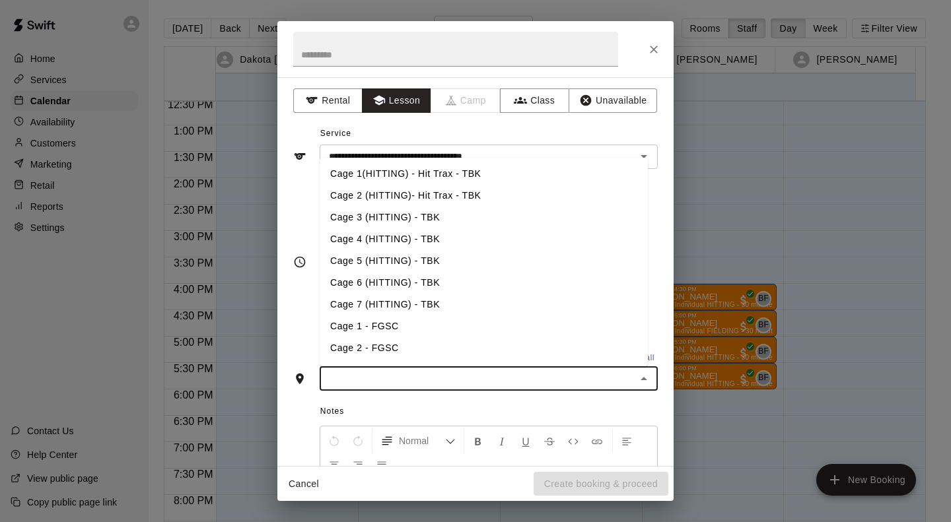
click at [415, 221] on li "Cage 3 (HITTING) - TBK" at bounding box center [484, 218] width 328 height 22
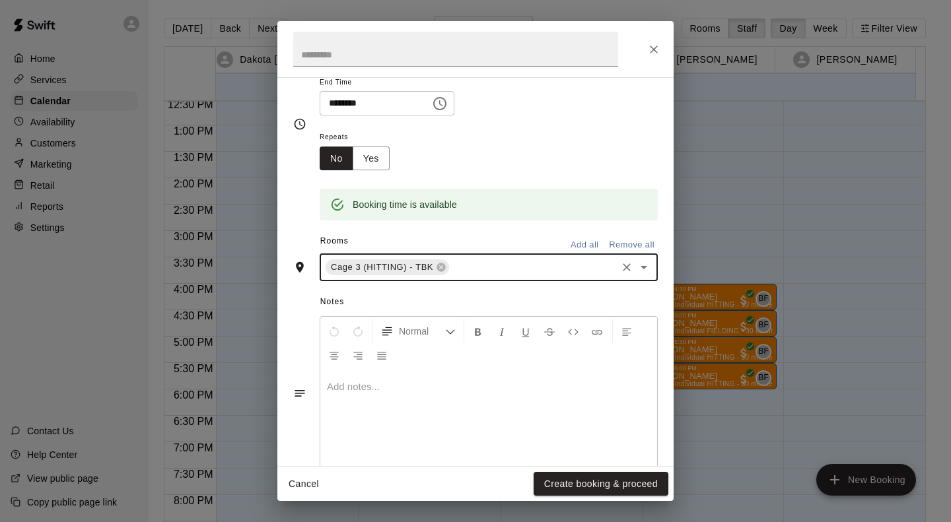
scroll to position [163, 0]
click at [446, 385] on p at bounding box center [489, 386] width 324 height 13
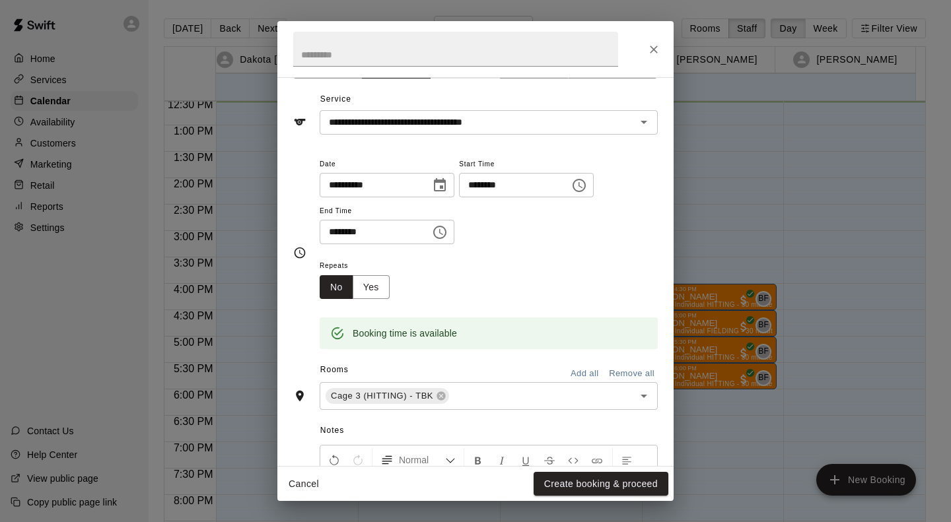
scroll to position [0, 0]
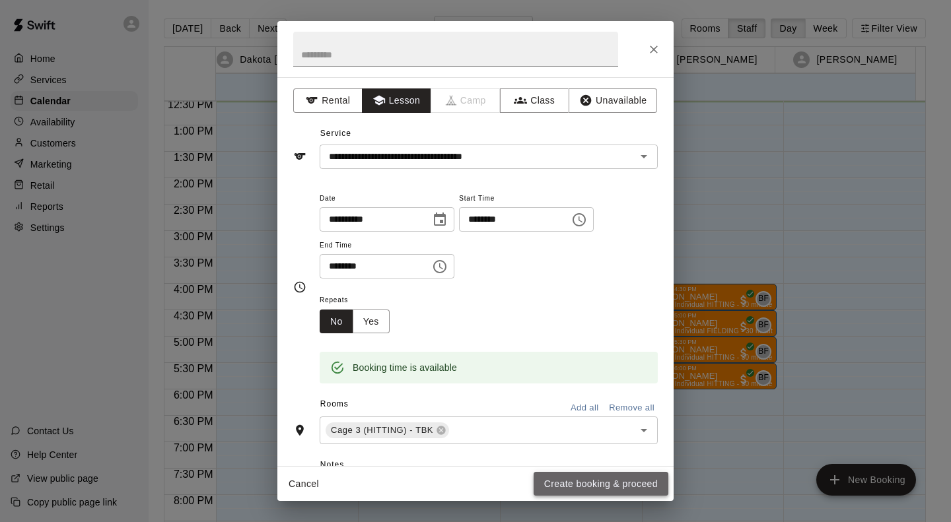
click at [588, 485] on button "Create booking & proceed" at bounding box center [601, 484] width 135 height 24
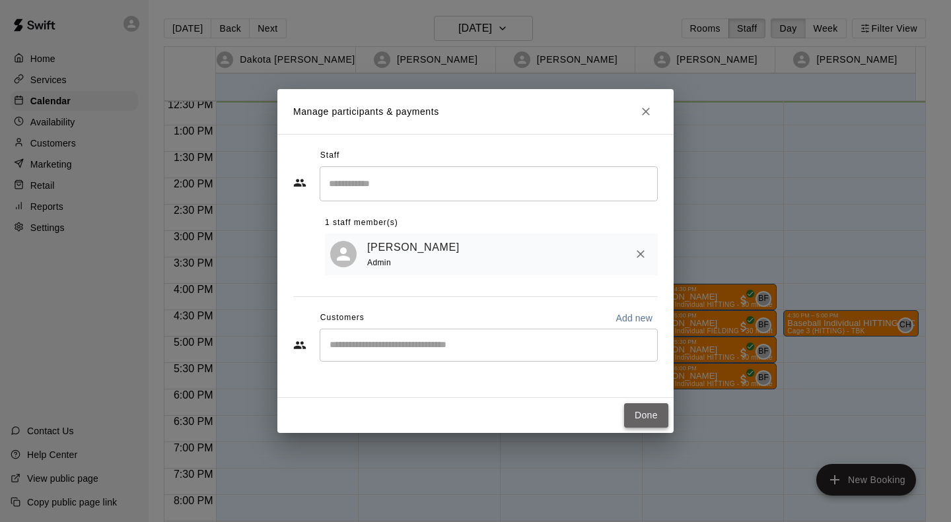
click at [645, 414] on button "Done" at bounding box center [646, 416] width 44 height 24
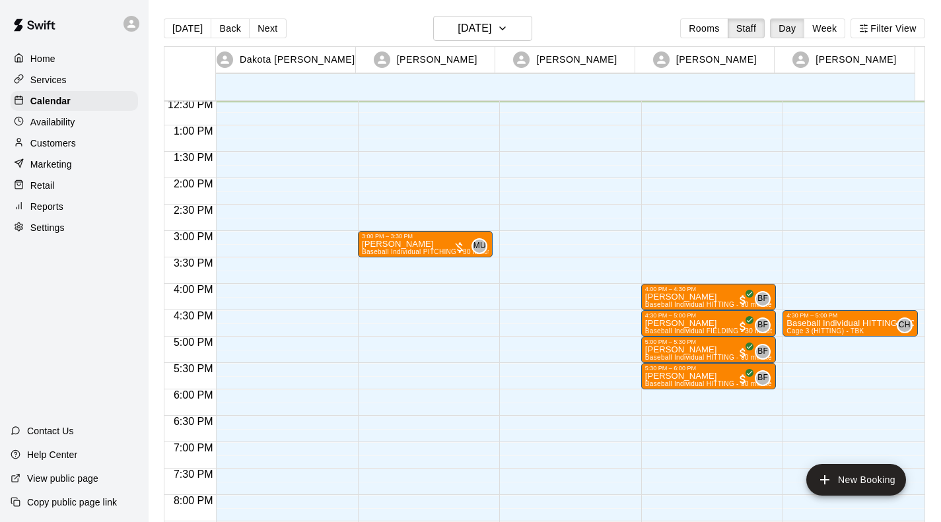
click at [802, 340] on div "4:30 PM – 5:00 PM Baseball Individual HITTING - 30 minutes Cage 3 (HITTING) - T…" at bounding box center [850, 73] width 135 height 1268
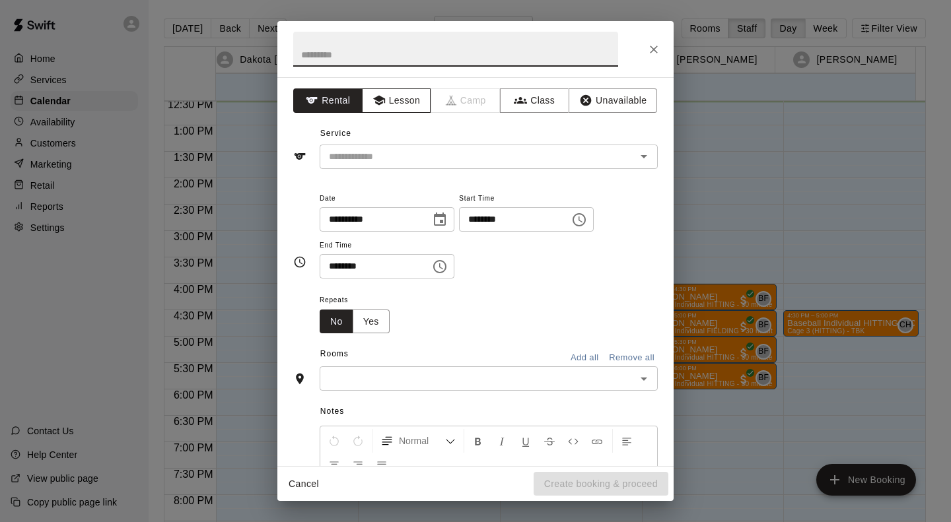
click at [392, 98] on button "Lesson" at bounding box center [396, 100] width 69 height 24
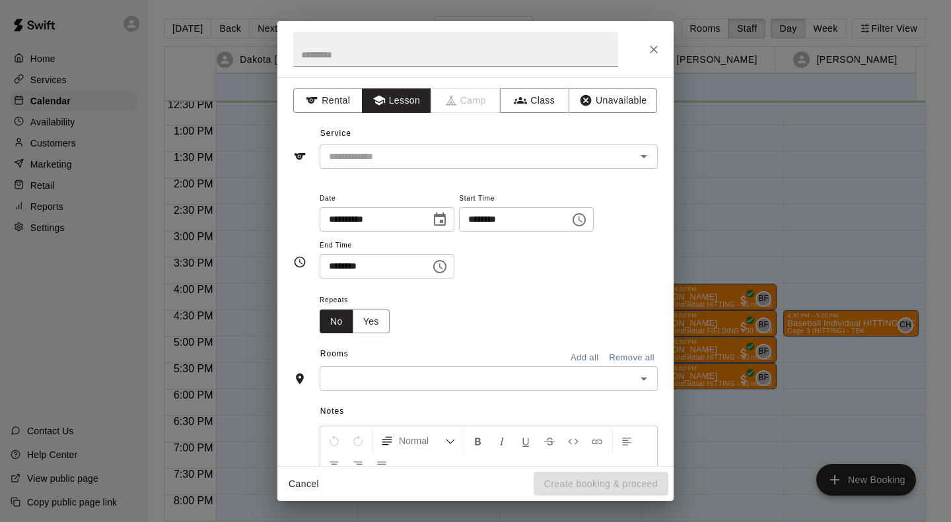
click at [419, 151] on input "text" at bounding box center [469, 157] width 291 height 17
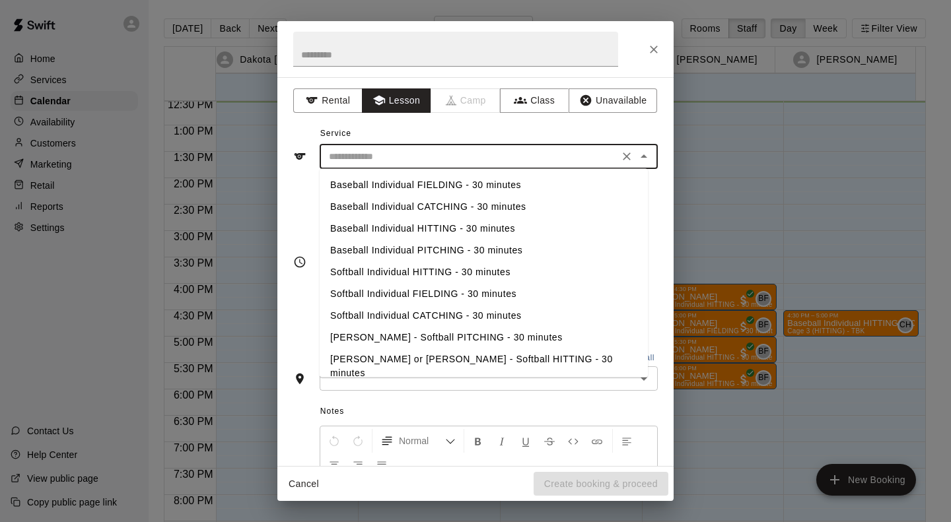
click at [484, 230] on li "Baseball Individual HITTING - 30 minutes" at bounding box center [484, 229] width 328 height 22
type input "**********"
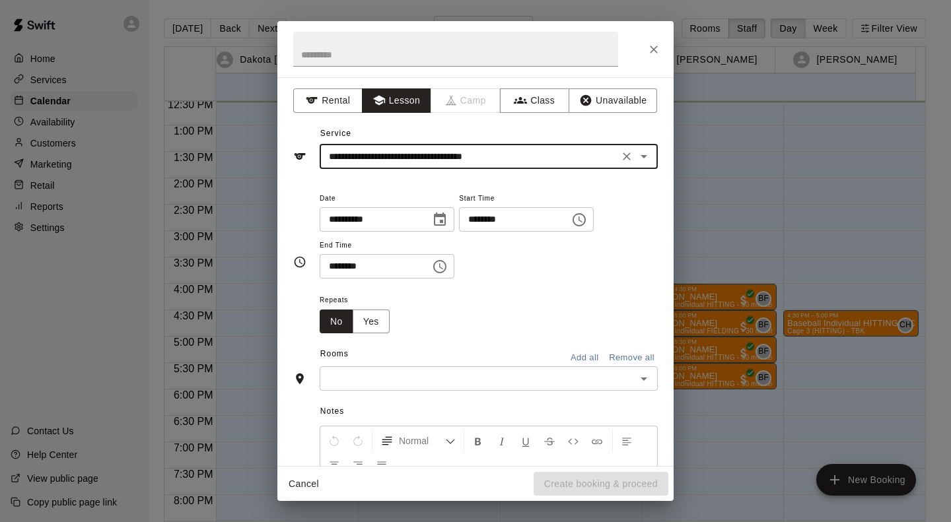
click at [437, 375] on input "text" at bounding box center [478, 378] width 308 height 17
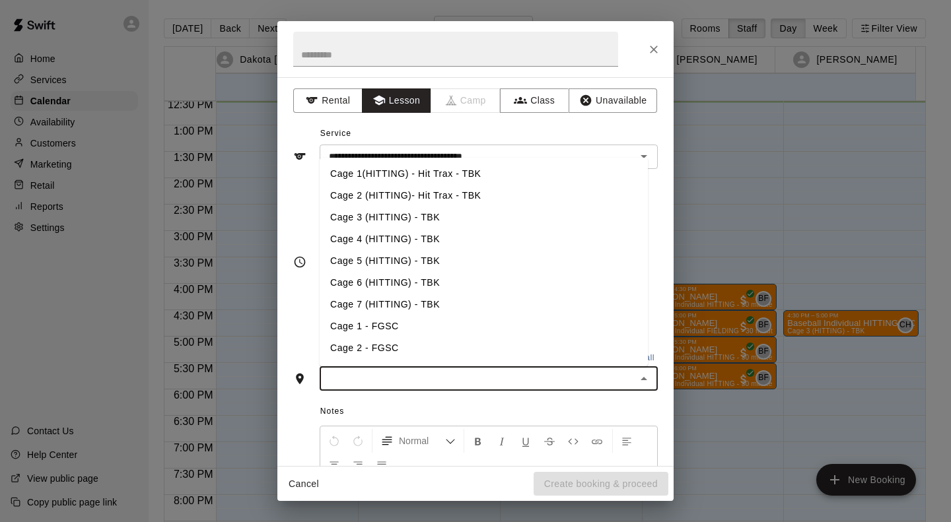
click at [402, 221] on li "Cage 3 (HITTING) - TBK" at bounding box center [484, 218] width 328 height 22
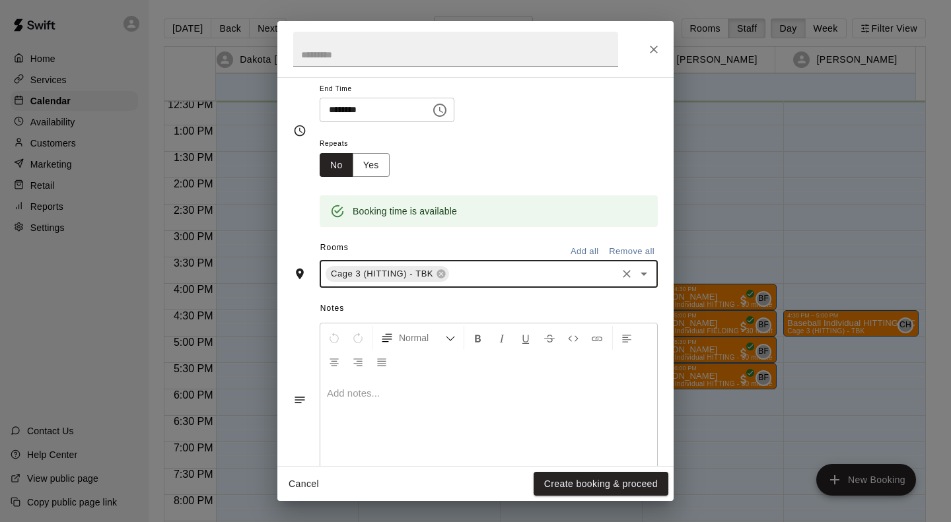
scroll to position [160, 0]
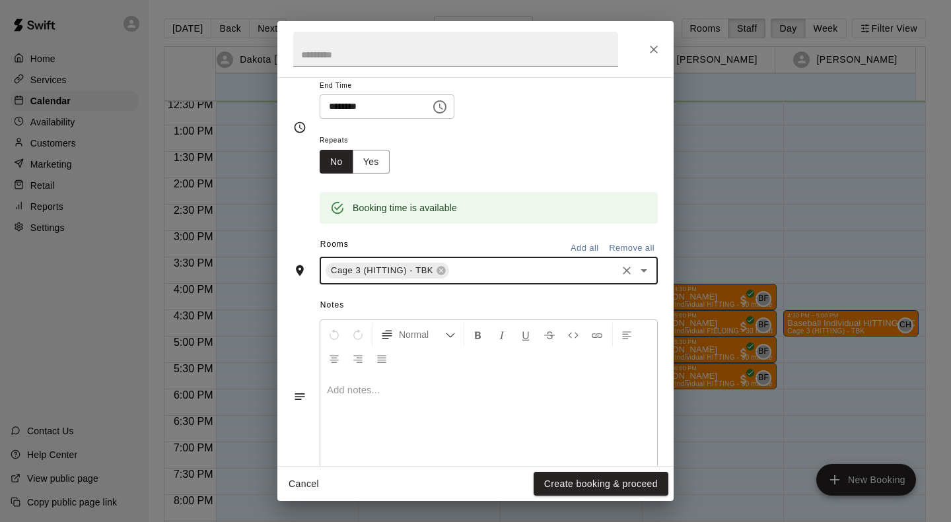
click at [431, 425] on div at bounding box center [488, 423] width 337 height 99
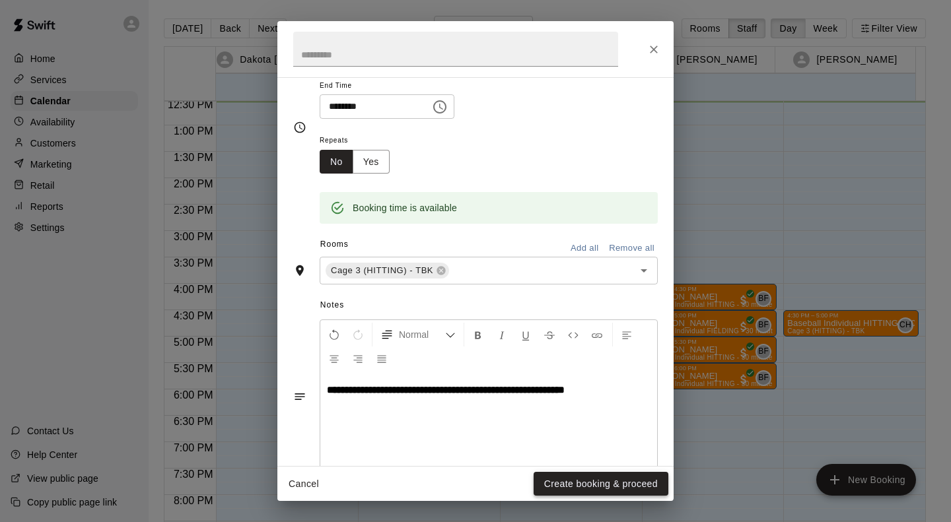
click at [588, 487] on button "Create booking & proceed" at bounding box center [601, 484] width 135 height 24
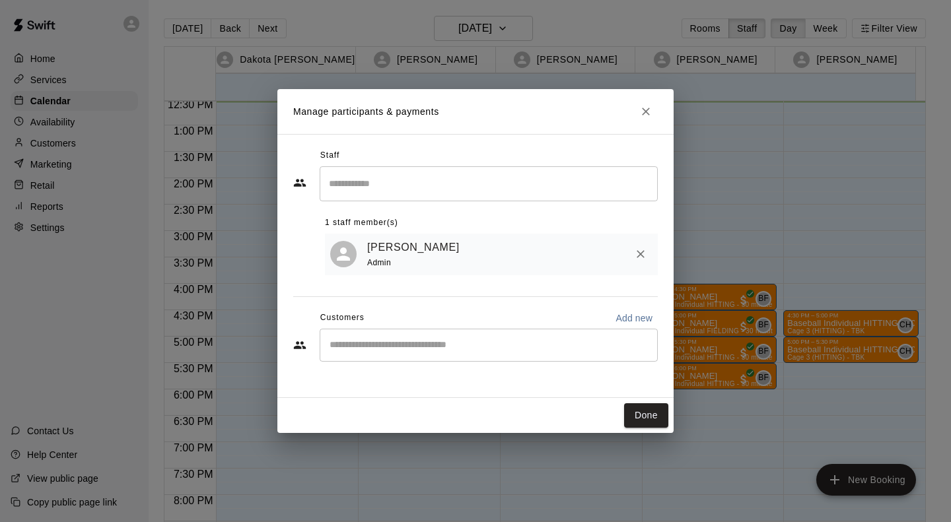
click at [454, 345] on input "Start typing to search customers..." at bounding box center [489, 345] width 326 height 13
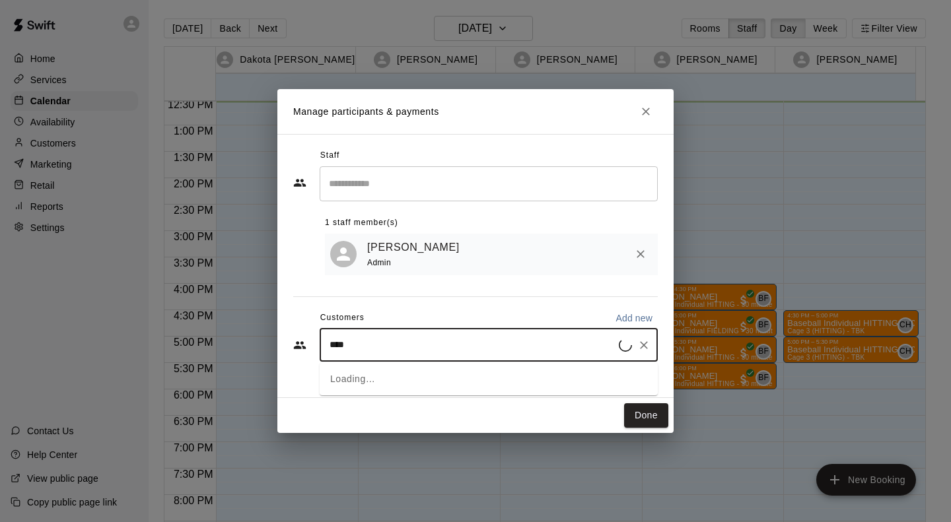
type input "*****"
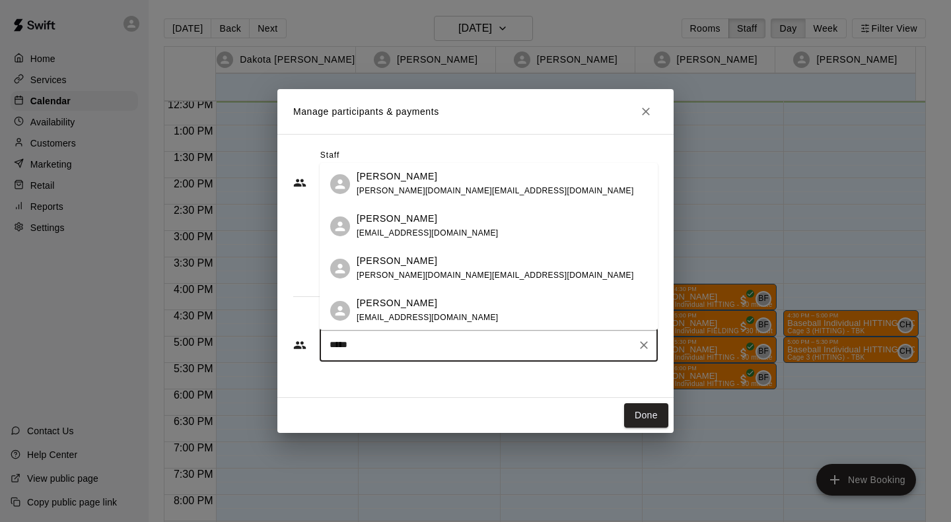
click at [439, 269] on div "Alek Vandehaar vandehaar.dj@gmail.com" at bounding box center [495, 268] width 277 height 28
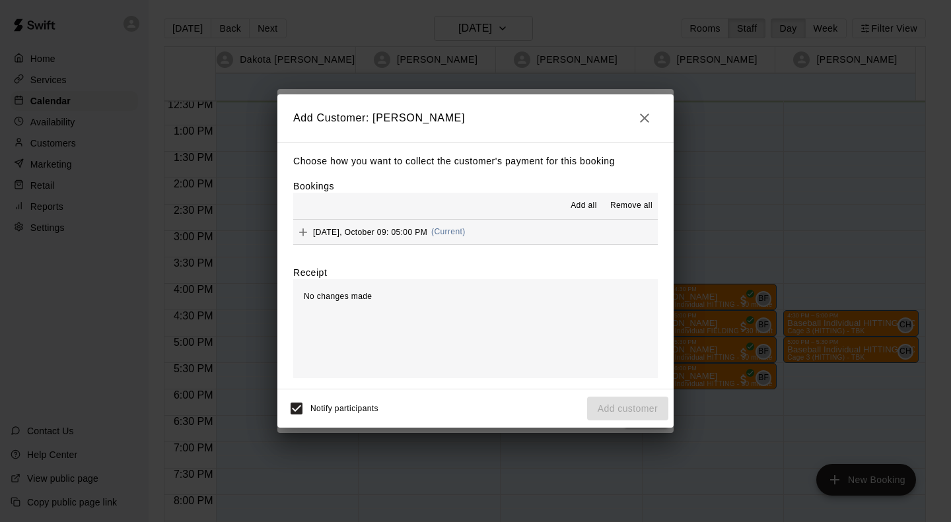
click at [400, 223] on button "[DATE], October 09: 05:00 PM (Current)" at bounding box center [475, 232] width 365 height 24
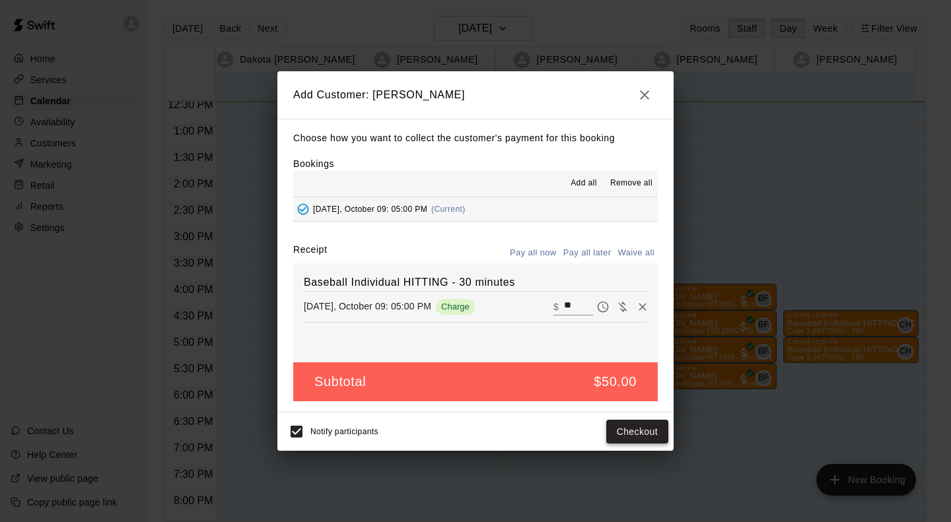
click at [627, 429] on button "Checkout" at bounding box center [637, 432] width 62 height 24
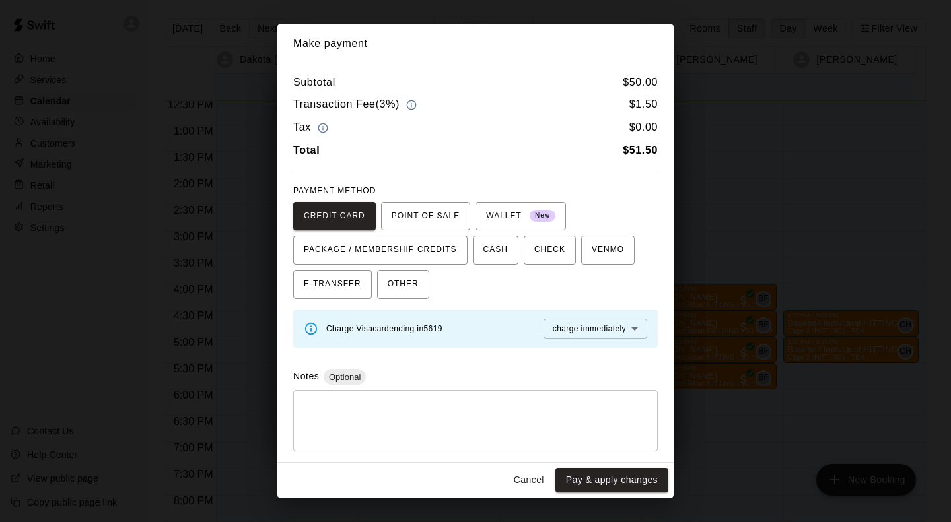
click at [523, 479] on button "Cancel" at bounding box center [529, 480] width 42 height 24
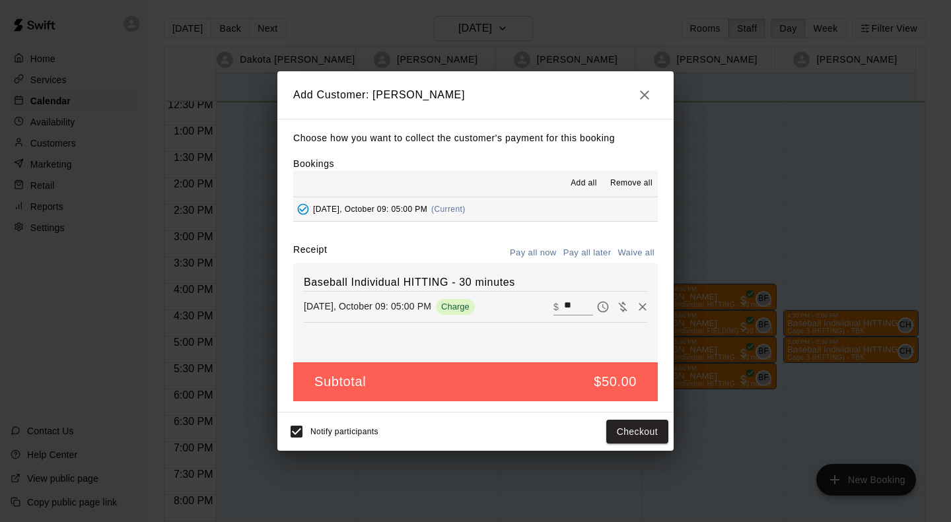
click at [596, 312] on icon "Pay later" at bounding box center [602, 306] width 13 height 13
click at [621, 433] on button "Add customer" at bounding box center [627, 432] width 81 height 24
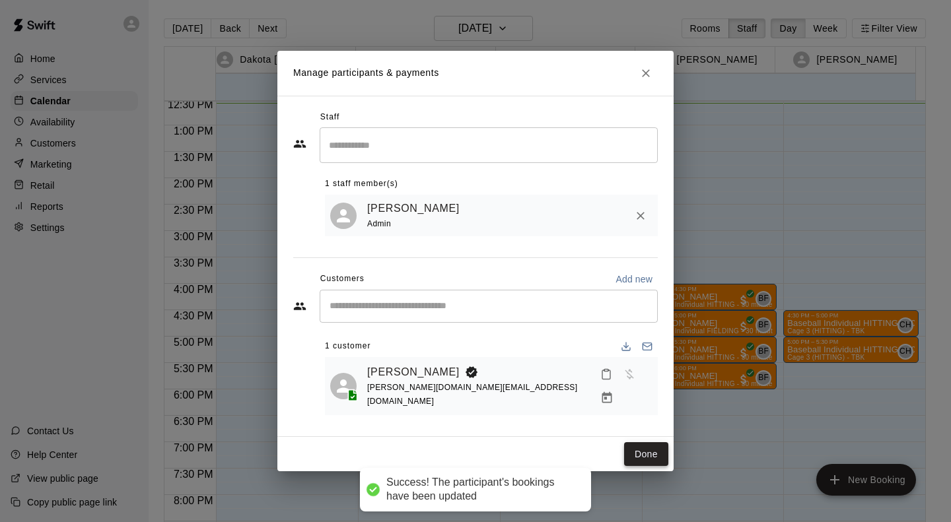
click at [645, 448] on button "Done" at bounding box center [646, 454] width 44 height 24
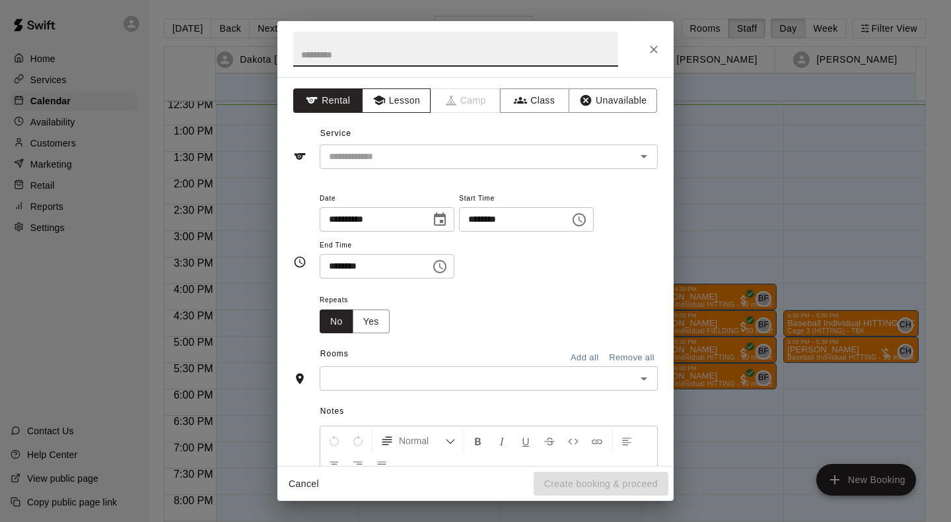
click at [401, 101] on button "Lesson" at bounding box center [396, 100] width 69 height 24
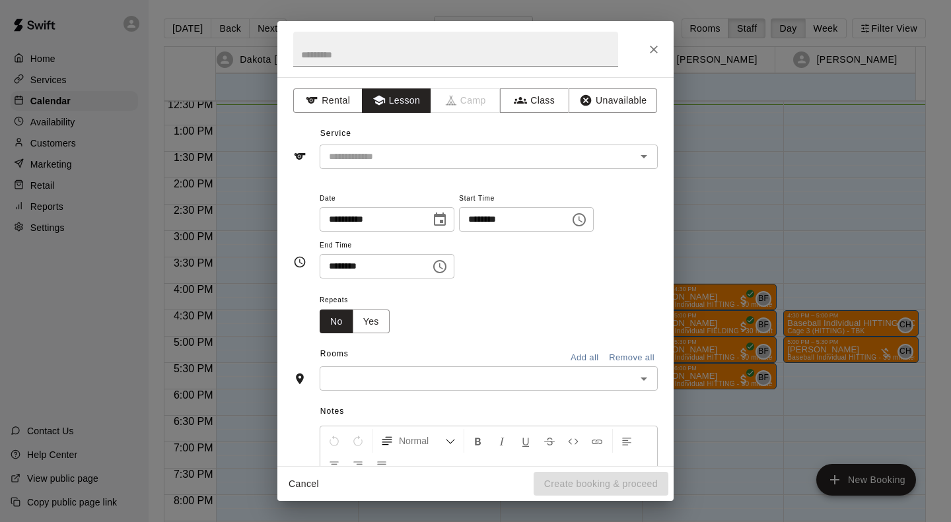
click at [395, 169] on div "**********" at bounding box center [475, 271] width 396 height 389
click at [560, 147] on div "​" at bounding box center [489, 157] width 338 height 24
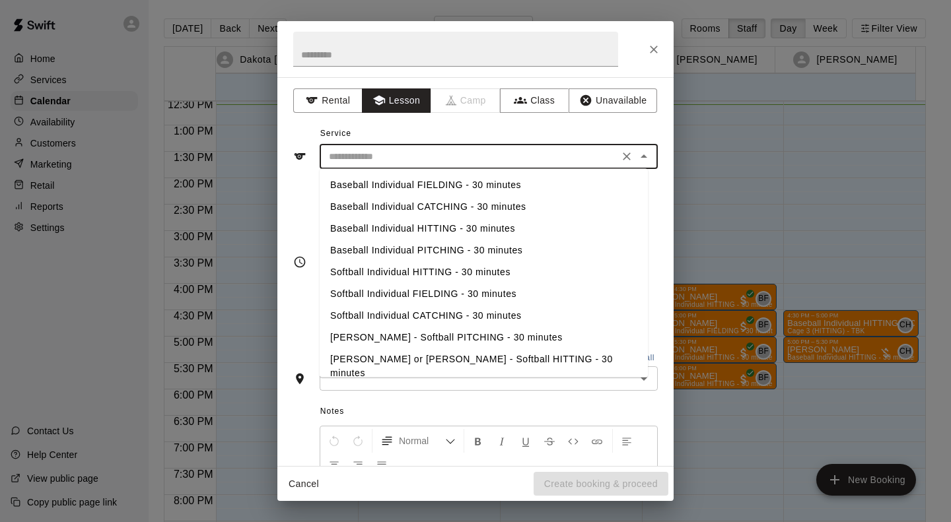
click at [448, 227] on li "Baseball Individual HITTING - 30 minutes" at bounding box center [484, 229] width 328 height 22
type input "**********"
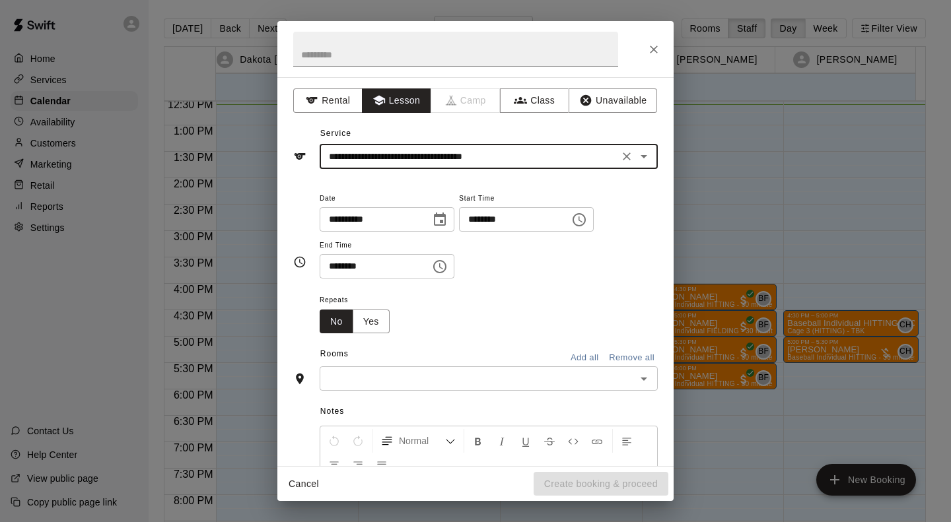
click at [423, 376] on input "text" at bounding box center [478, 378] width 308 height 17
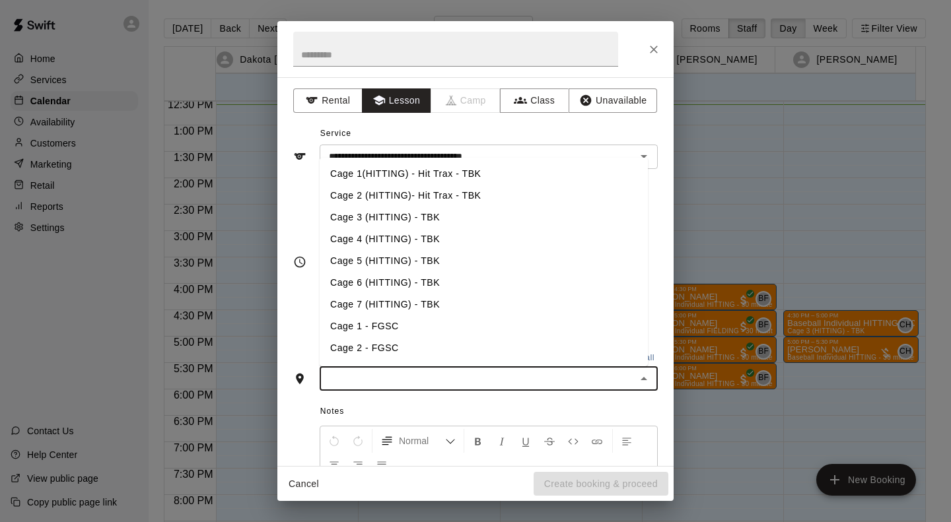
click at [409, 210] on li "Cage 3 (HITTING) - TBK" at bounding box center [484, 218] width 328 height 22
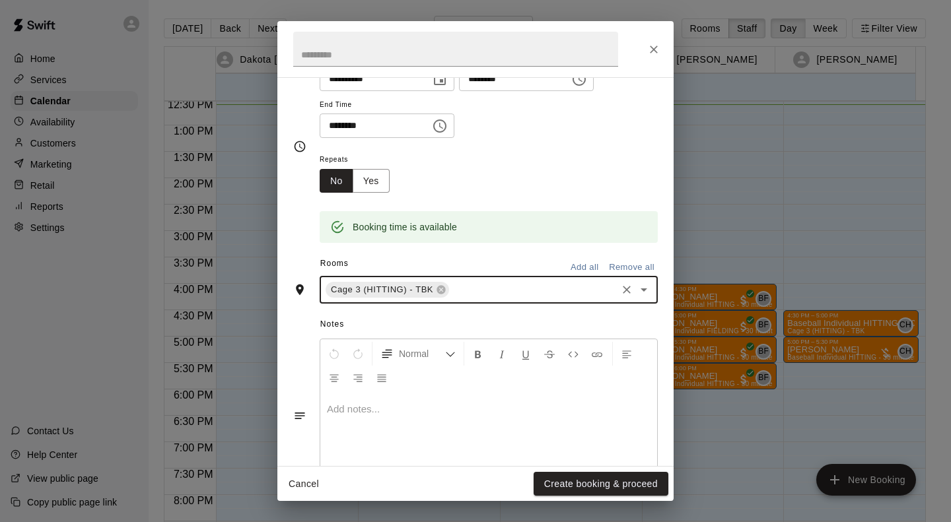
scroll to position [192, 0]
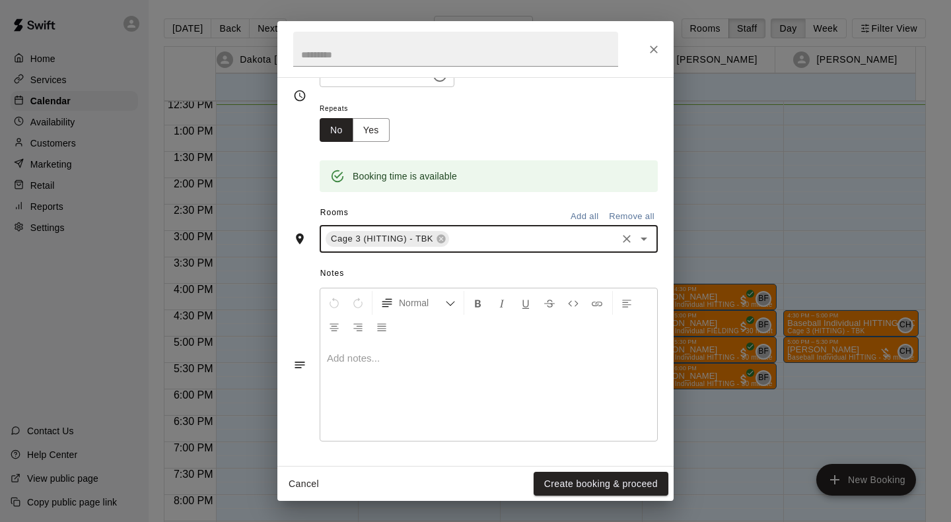
click at [455, 364] on p at bounding box center [489, 358] width 324 height 13
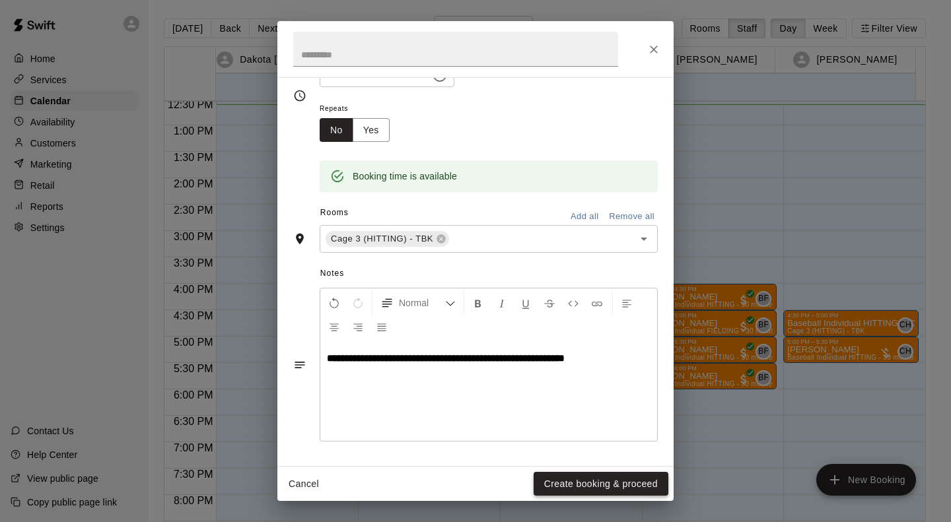
click at [575, 483] on button "Create booking & proceed" at bounding box center [601, 484] width 135 height 24
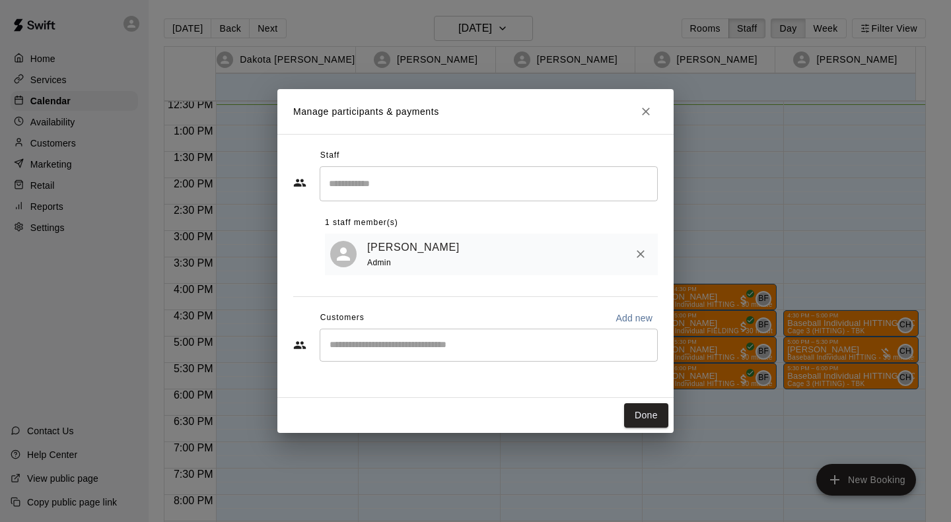
click at [524, 344] on input "Start typing to search customers..." at bounding box center [489, 345] width 326 height 13
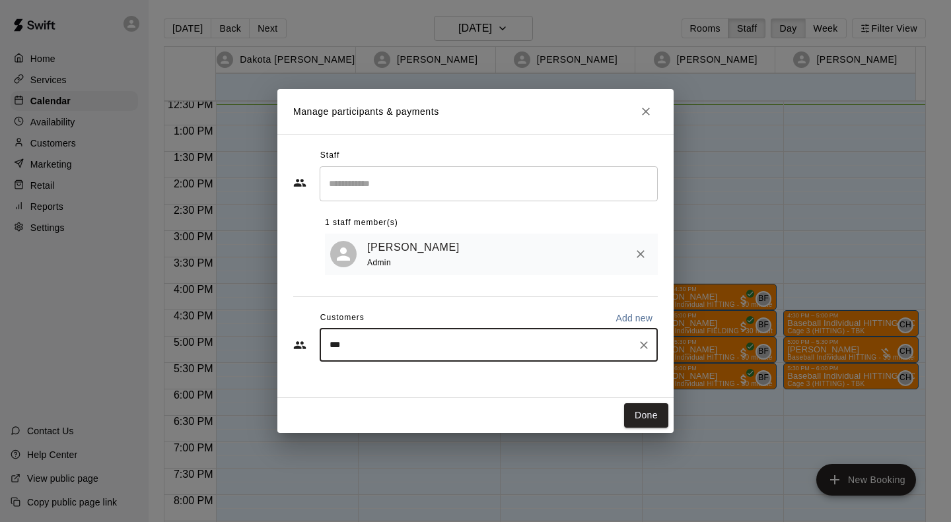
type input "****"
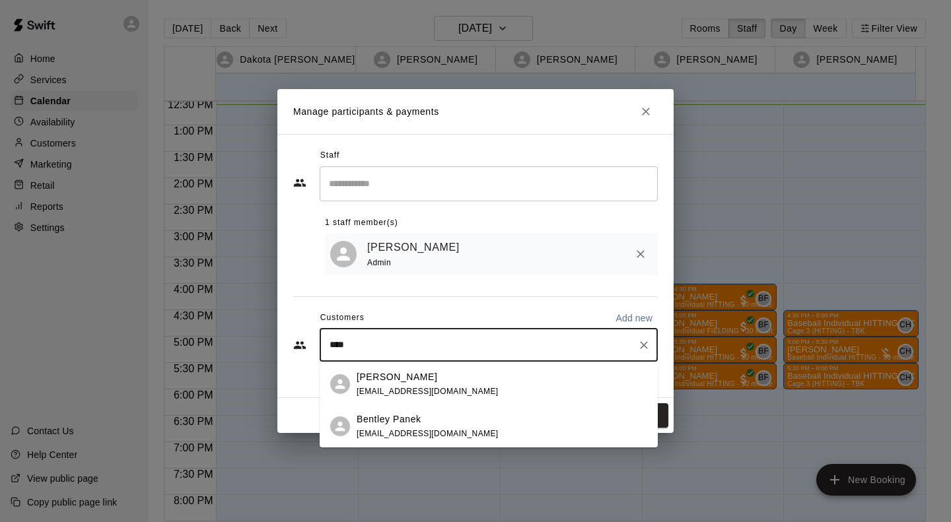
click at [388, 435] on span "[EMAIL_ADDRESS][DOMAIN_NAME]" at bounding box center [428, 433] width 142 height 9
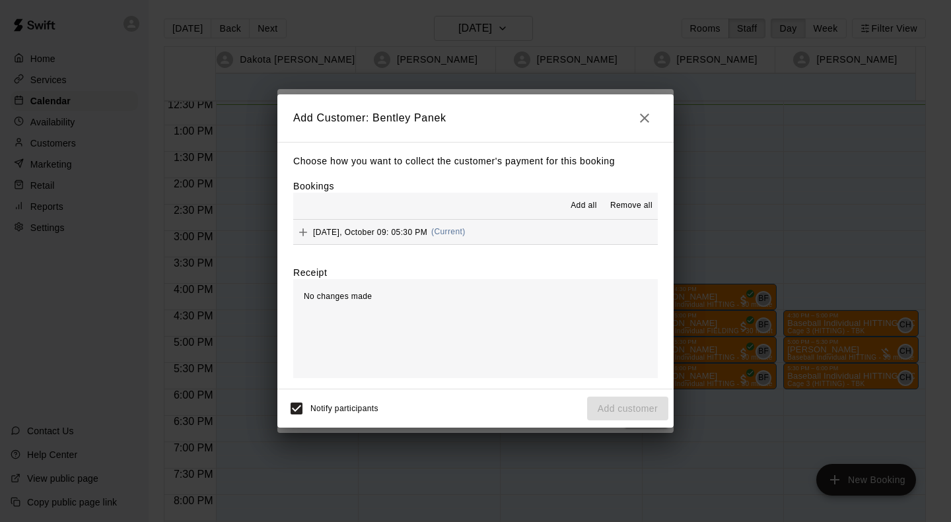
click at [419, 234] on span "[DATE], October 09: 05:30 PM" at bounding box center [370, 231] width 114 height 9
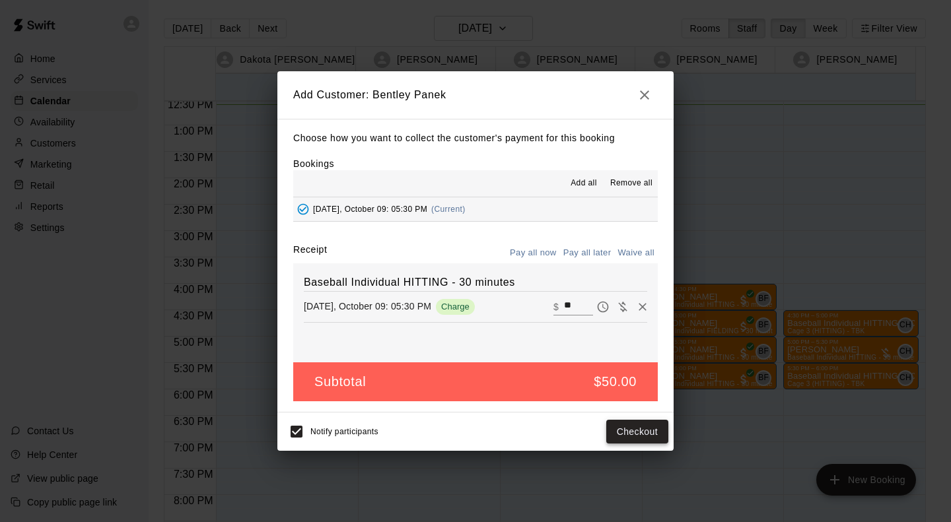
click at [639, 437] on button "Checkout" at bounding box center [637, 432] width 62 height 24
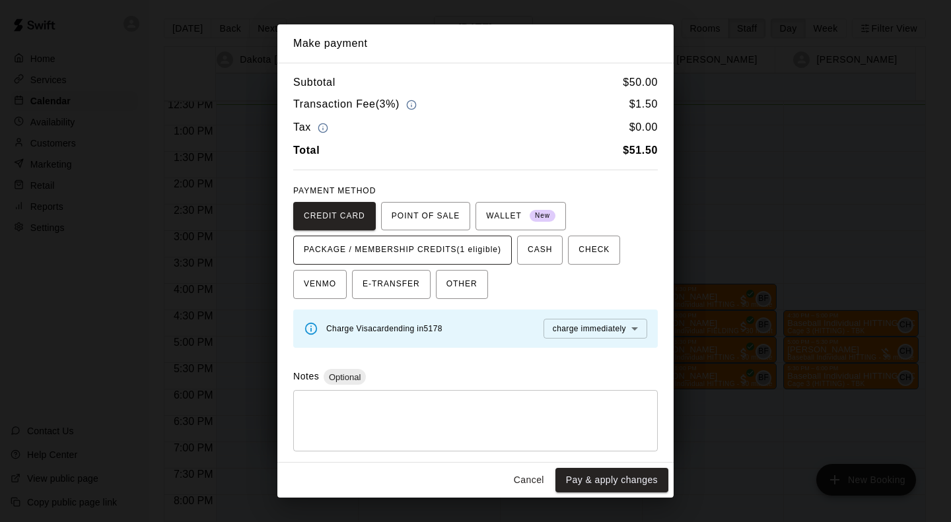
click at [493, 244] on span "PACKAGE / MEMBERSHIP CREDITS (1 eligible)" at bounding box center [402, 250] width 197 height 21
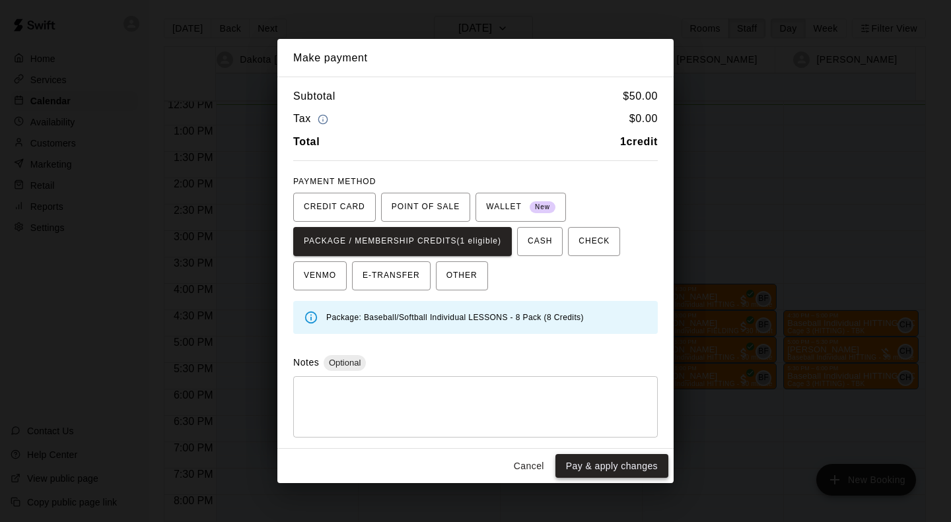
click at [608, 468] on button "Pay & apply changes" at bounding box center [611, 466] width 113 height 24
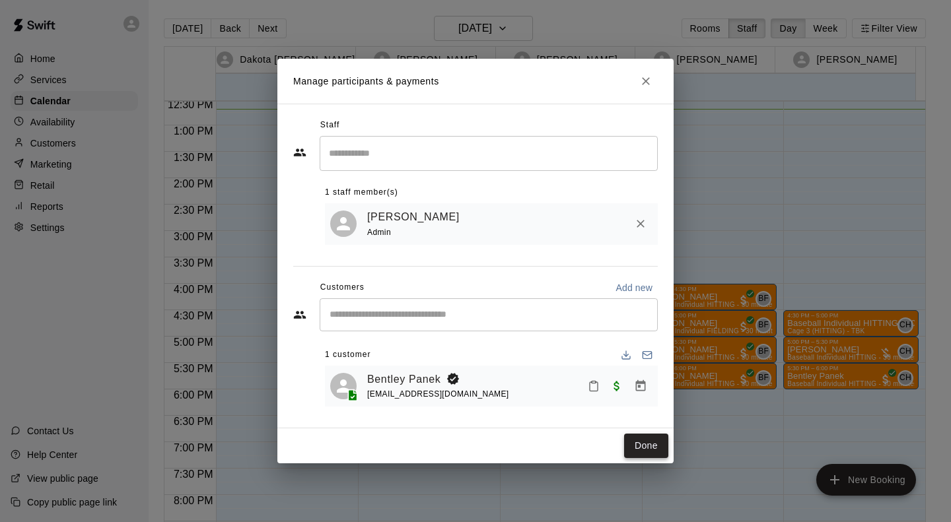
click at [643, 440] on button "Done" at bounding box center [646, 446] width 44 height 24
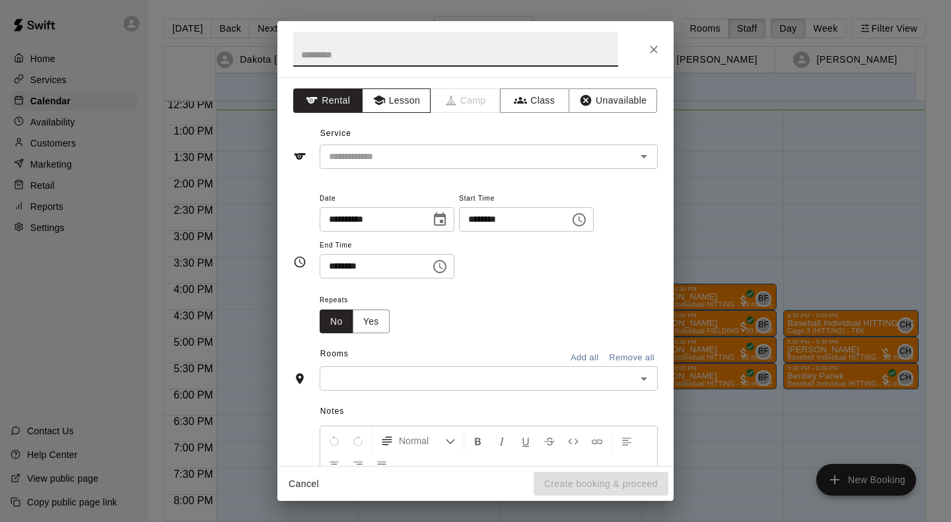
click at [389, 99] on button "Lesson" at bounding box center [396, 100] width 69 height 24
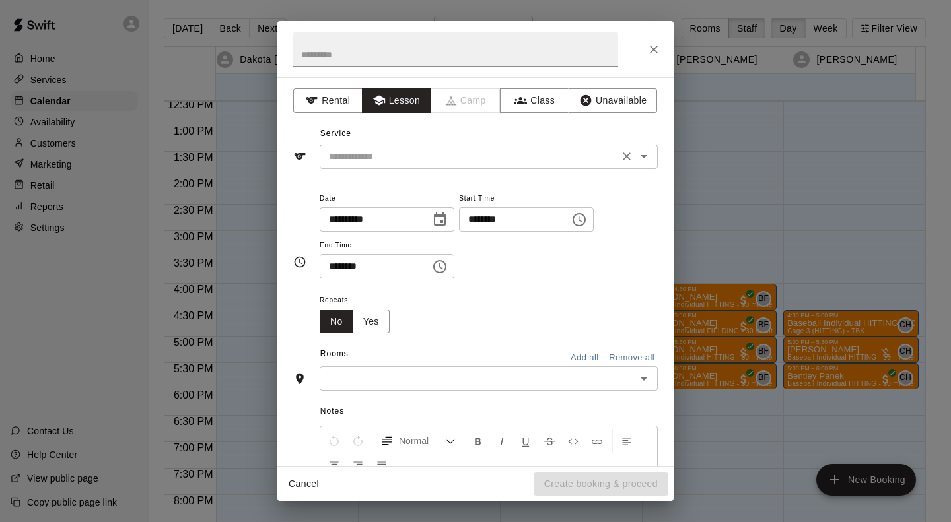
click at [381, 155] on input "text" at bounding box center [469, 157] width 291 height 17
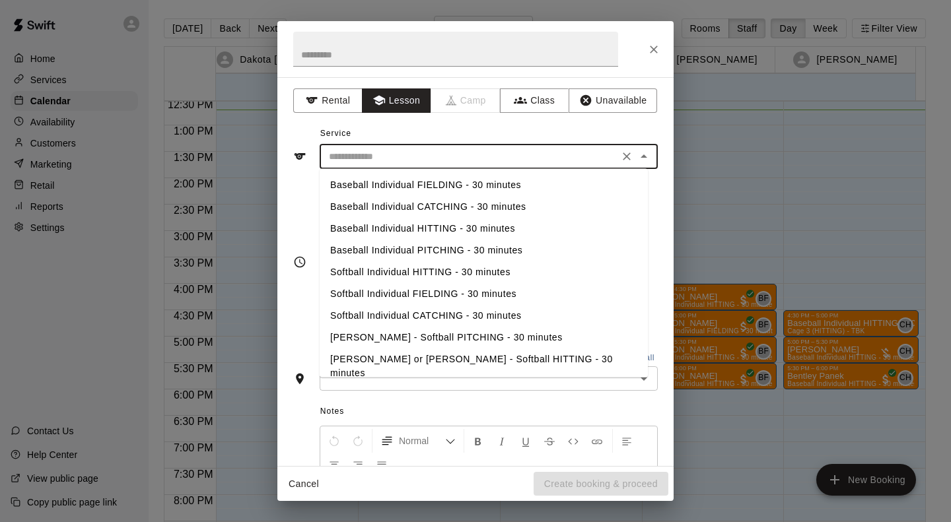
click at [429, 245] on li "Baseball Individual PITCHING - 30 minutes" at bounding box center [484, 251] width 328 height 22
type input "**********"
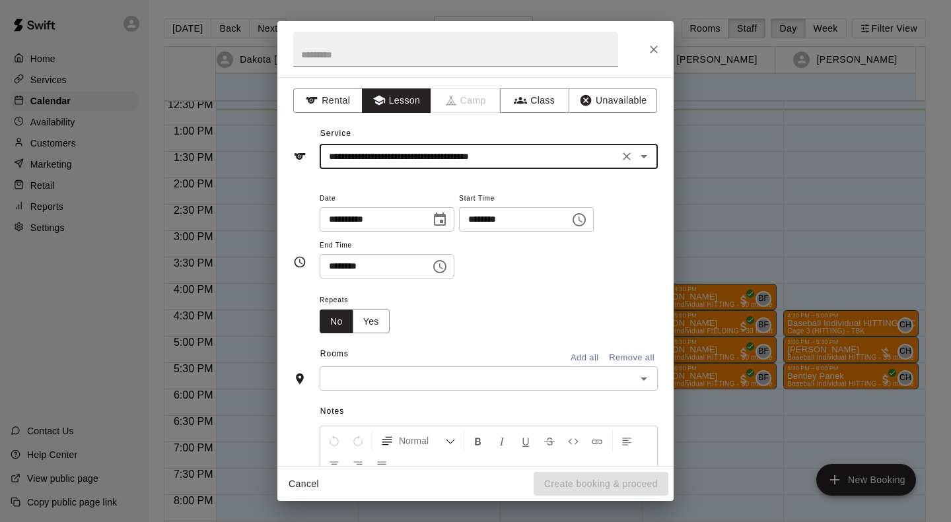
click at [418, 374] on input "text" at bounding box center [478, 378] width 308 height 17
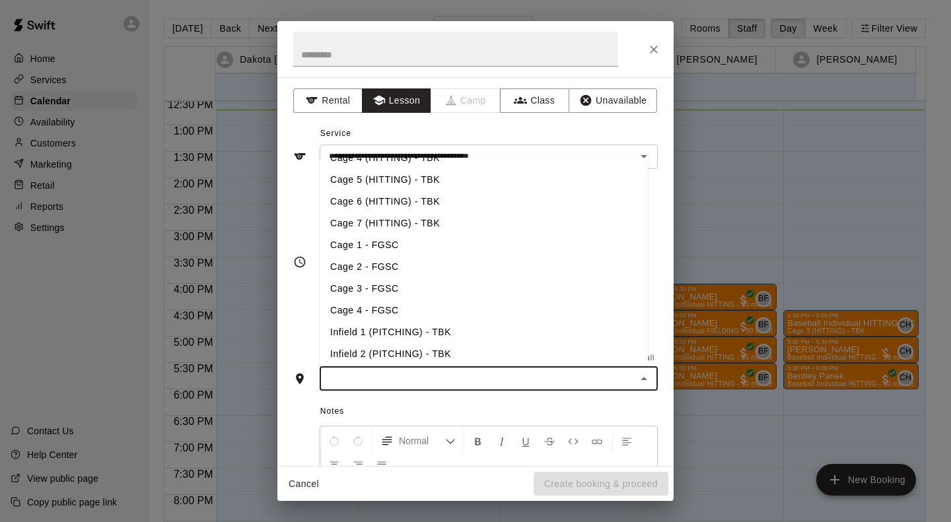
scroll to position [110, 0]
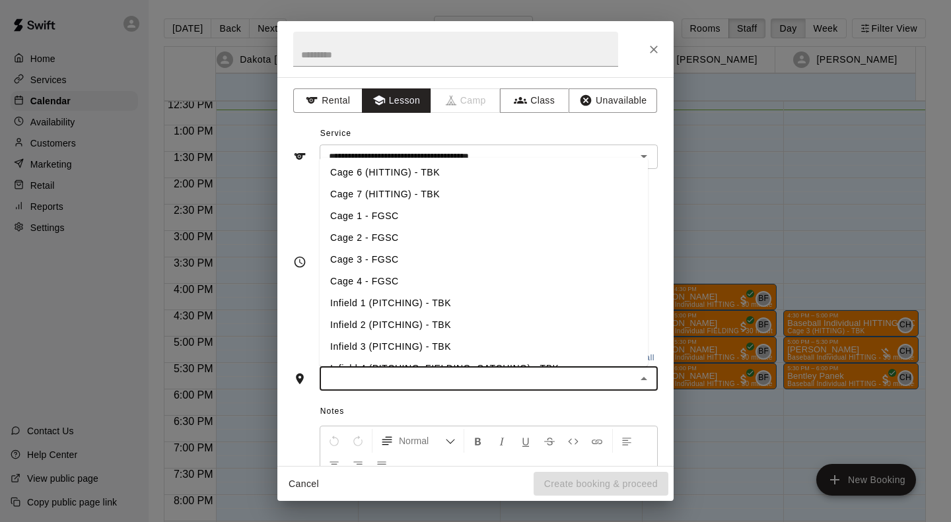
click at [421, 328] on li "Infield 2 (PITCHING) - TBK" at bounding box center [484, 325] width 328 height 22
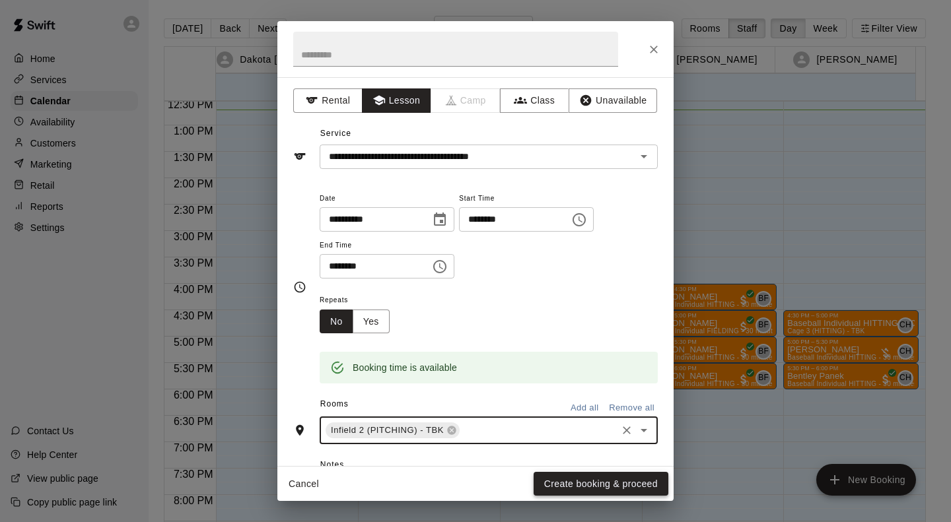
click at [605, 488] on button "Create booking & proceed" at bounding box center [601, 484] width 135 height 24
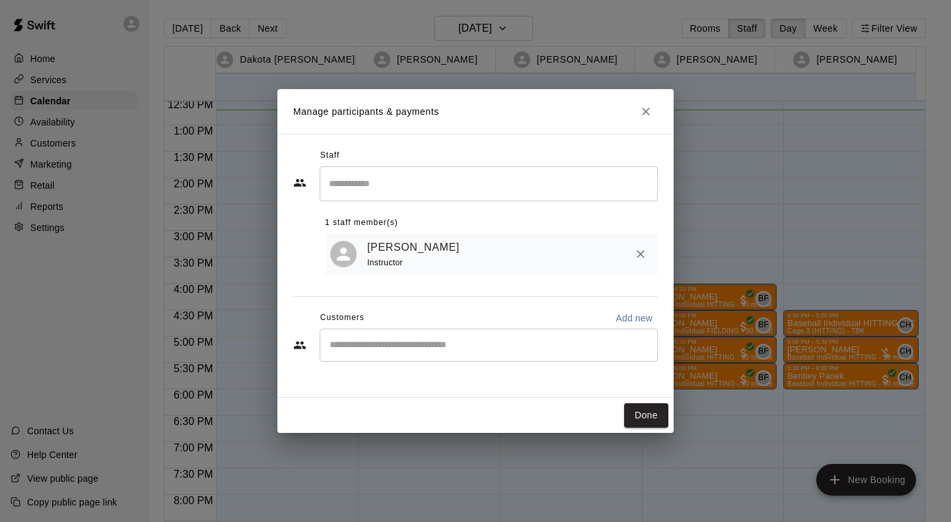
click at [417, 343] on input "Start typing to search customers..." at bounding box center [489, 345] width 326 height 13
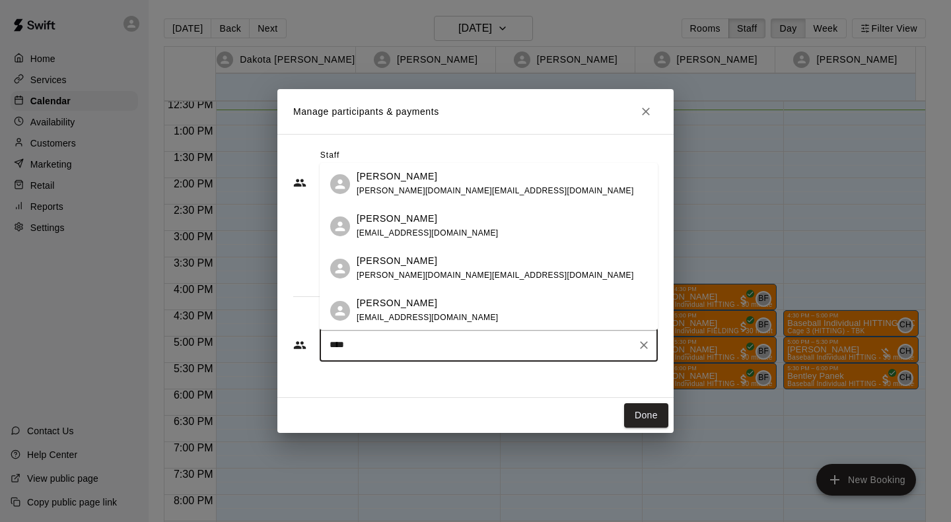
type input "*****"
click at [407, 262] on p "[PERSON_NAME]" at bounding box center [397, 261] width 81 height 14
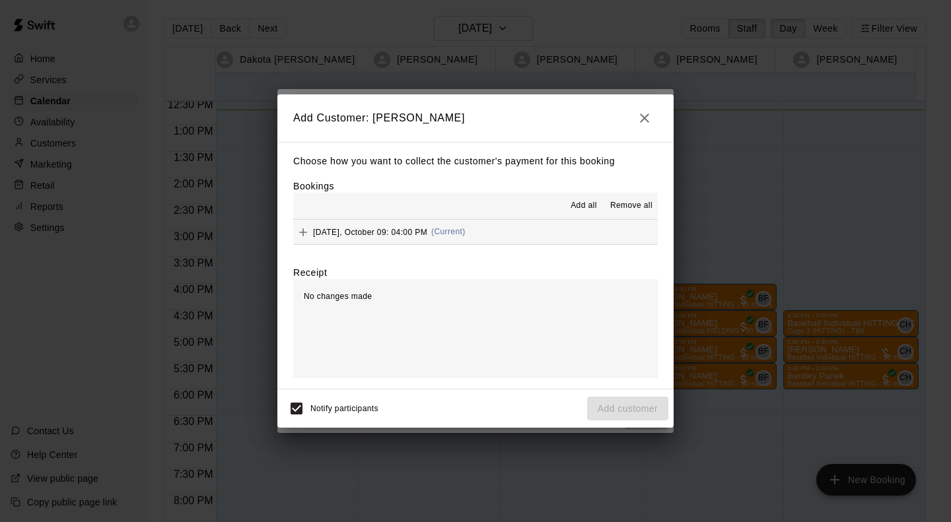
click at [419, 230] on span "[DATE], October 09: 04:00 PM" at bounding box center [370, 231] width 114 height 9
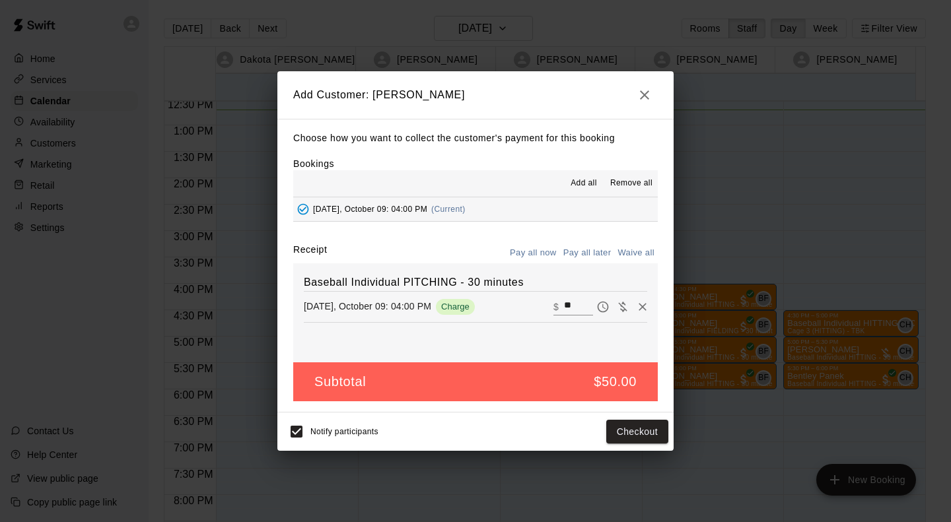
click at [596, 308] on icon "Pay later" at bounding box center [602, 306] width 13 height 13
click at [627, 440] on button "Add customer" at bounding box center [627, 432] width 81 height 24
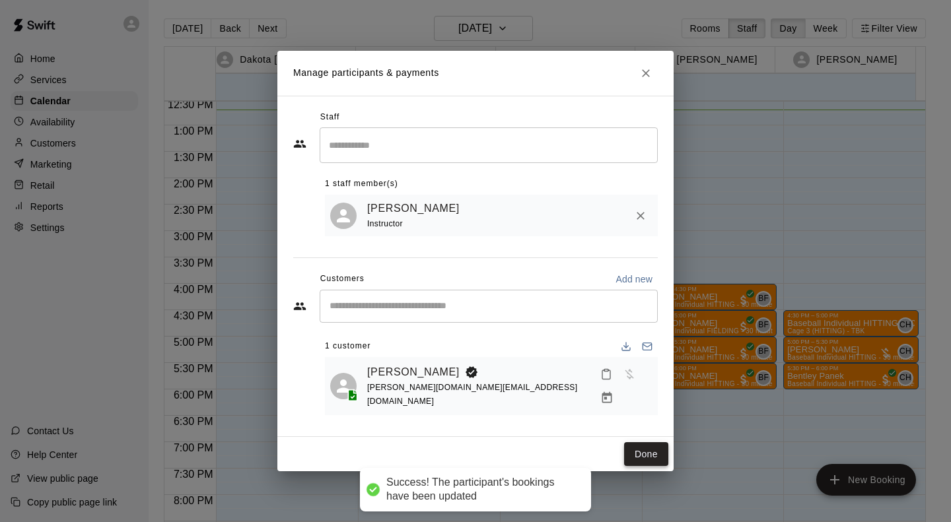
click at [648, 448] on button "Done" at bounding box center [646, 454] width 44 height 24
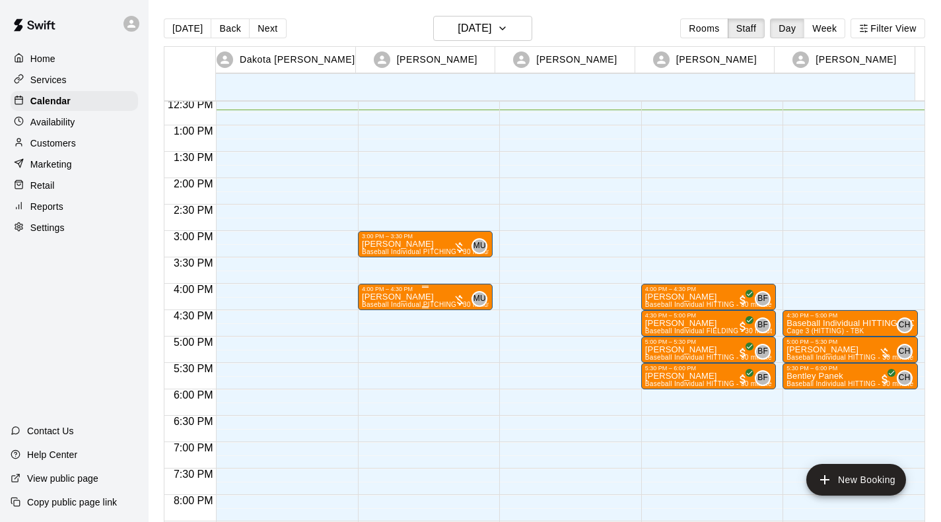
click at [415, 297] on p "[PERSON_NAME]" at bounding box center [425, 297] width 127 height 0
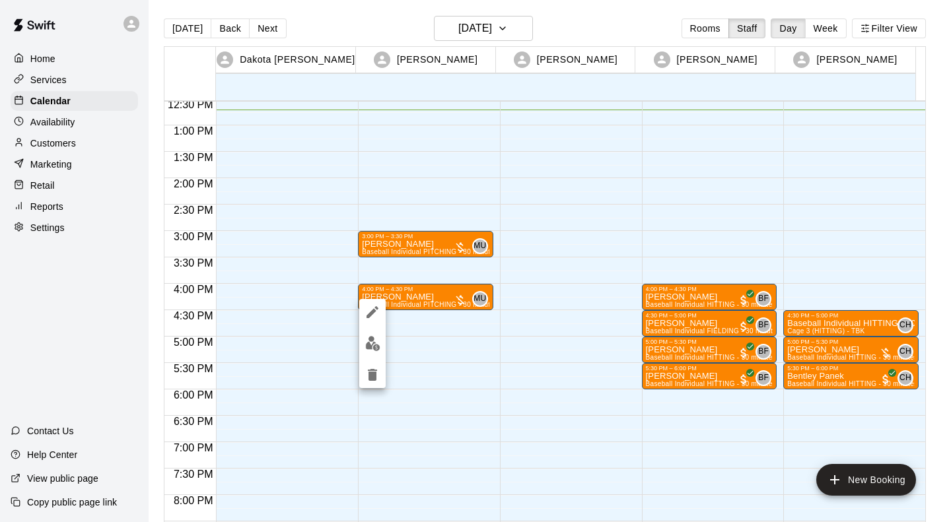
click at [366, 316] on icon "edit" at bounding box center [373, 312] width 16 height 16
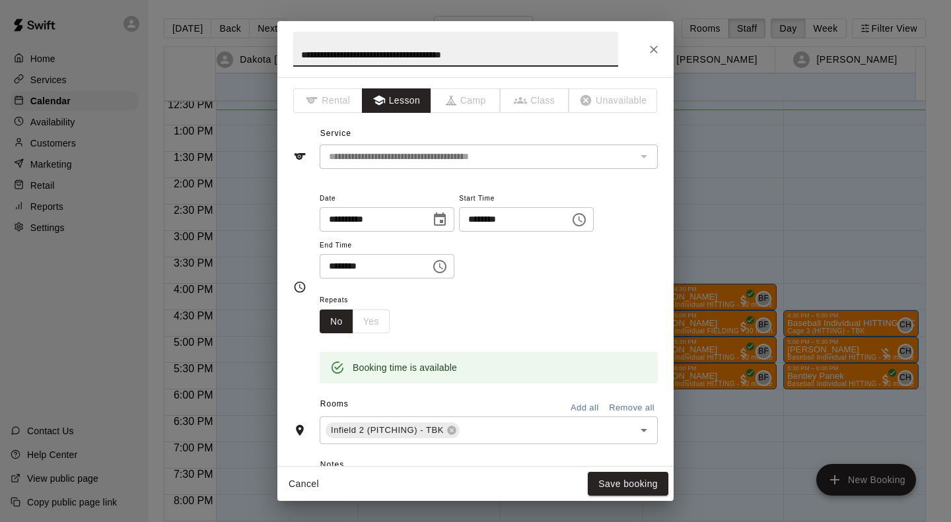
click at [657, 46] on icon "Close" at bounding box center [653, 49] width 13 height 13
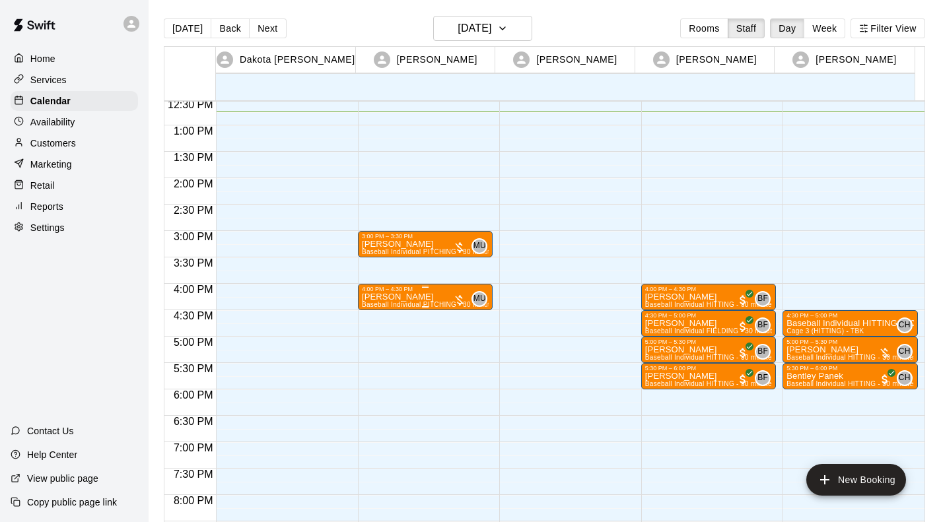
click at [408, 297] on p "[PERSON_NAME]" at bounding box center [425, 297] width 127 height 0
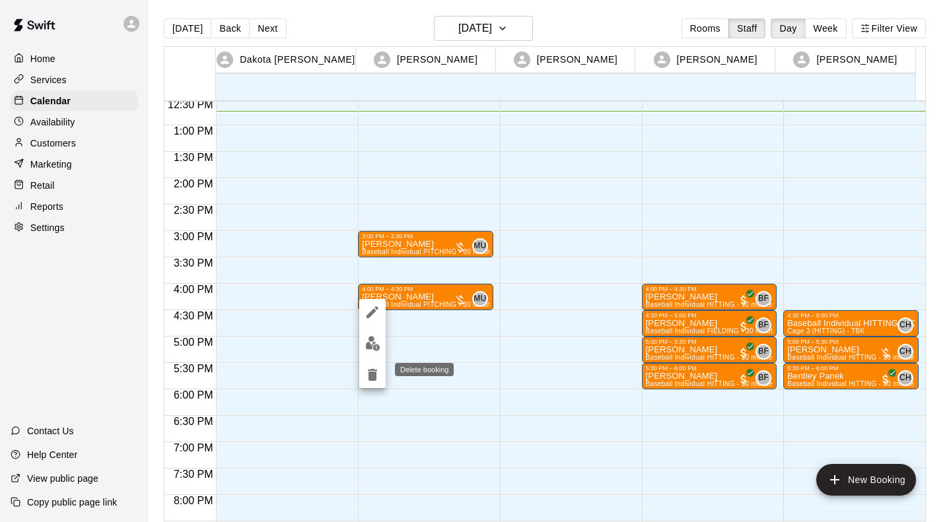
click at [373, 374] on icon "delete" at bounding box center [372, 375] width 9 height 12
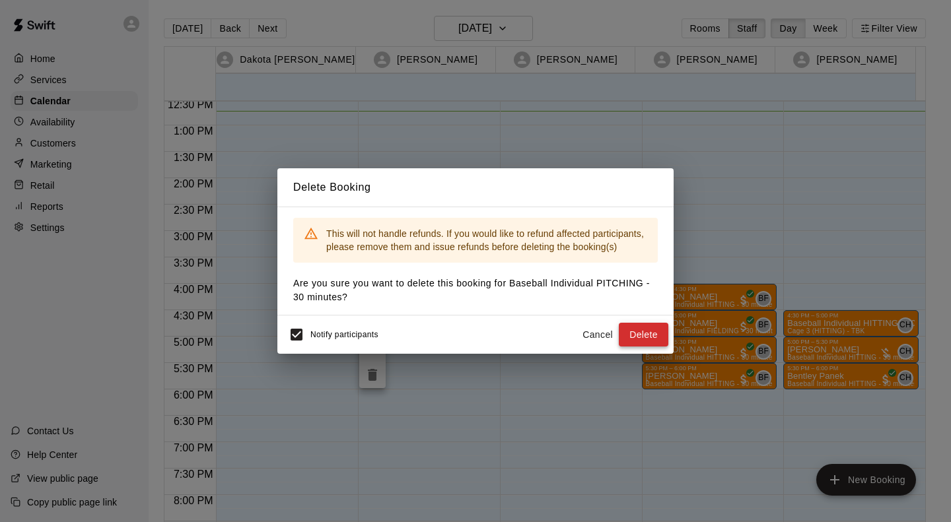
click at [641, 334] on button "Delete" at bounding box center [644, 335] width 50 height 24
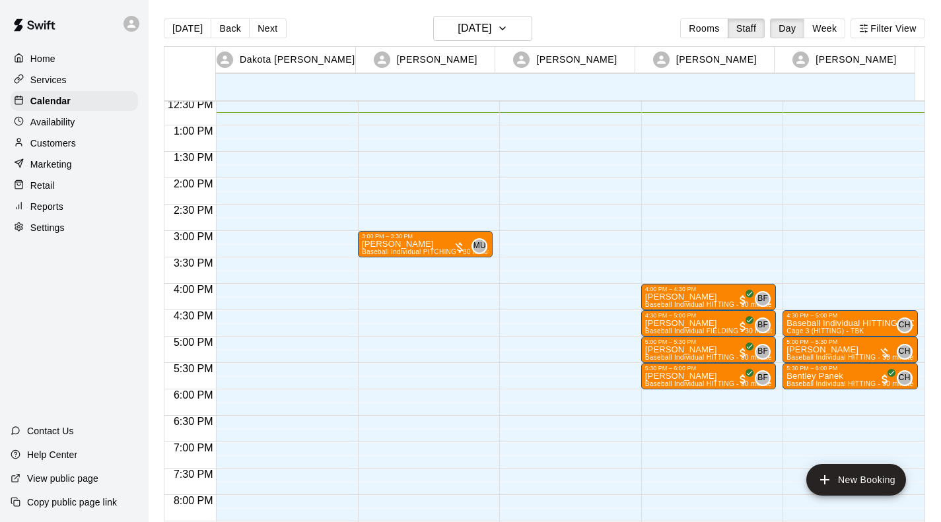
click at [757, 185] on div "4:00 PM – 4:30 PM [PERSON_NAME] Baseball Individual HITTING - 30 minutes (Cage …" at bounding box center [708, 73] width 135 height 1268
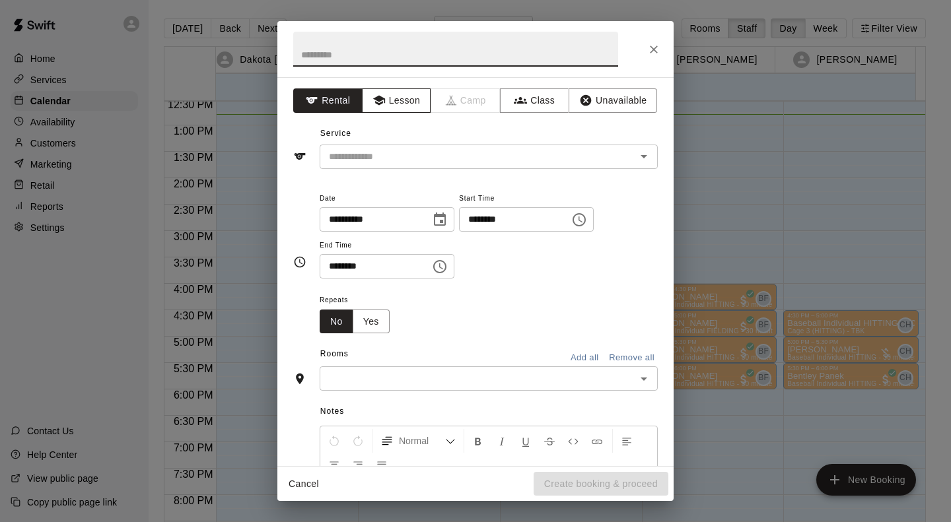
click at [404, 104] on button "Lesson" at bounding box center [396, 100] width 69 height 24
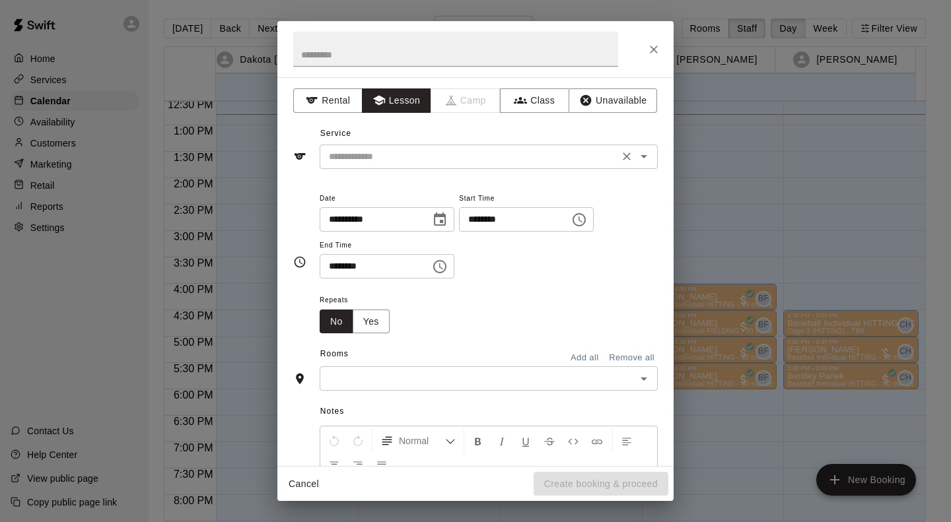
click at [448, 155] on input "text" at bounding box center [469, 157] width 291 height 17
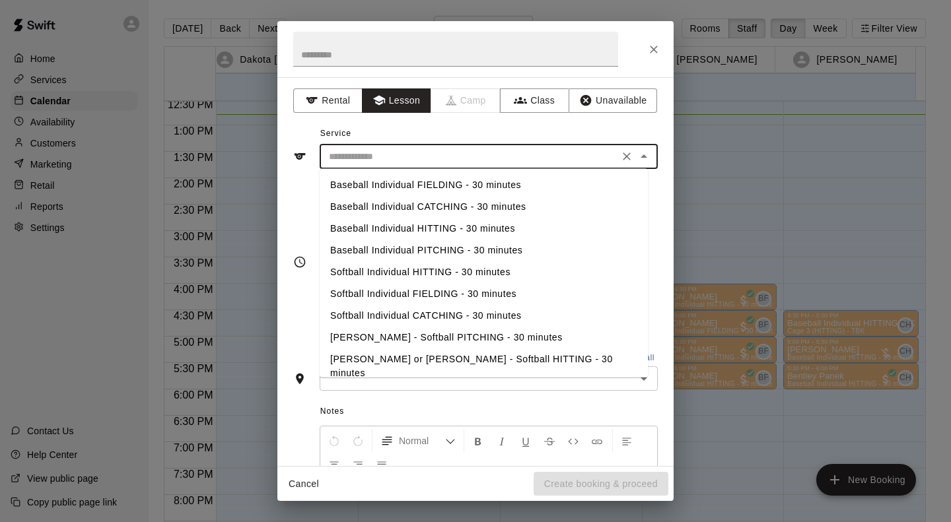
click at [467, 221] on li "Baseball Individual HITTING - 30 minutes" at bounding box center [484, 229] width 328 height 22
type input "**********"
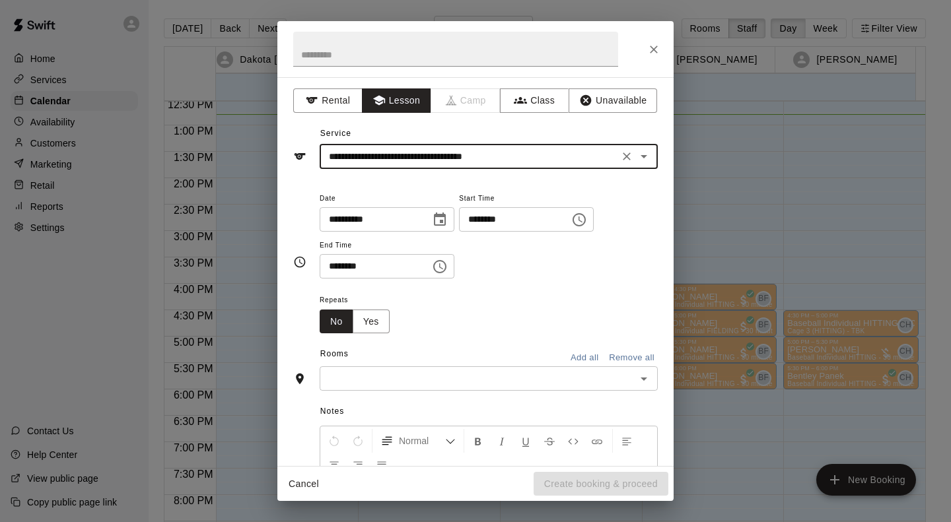
click at [427, 374] on input "text" at bounding box center [478, 378] width 308 height 17
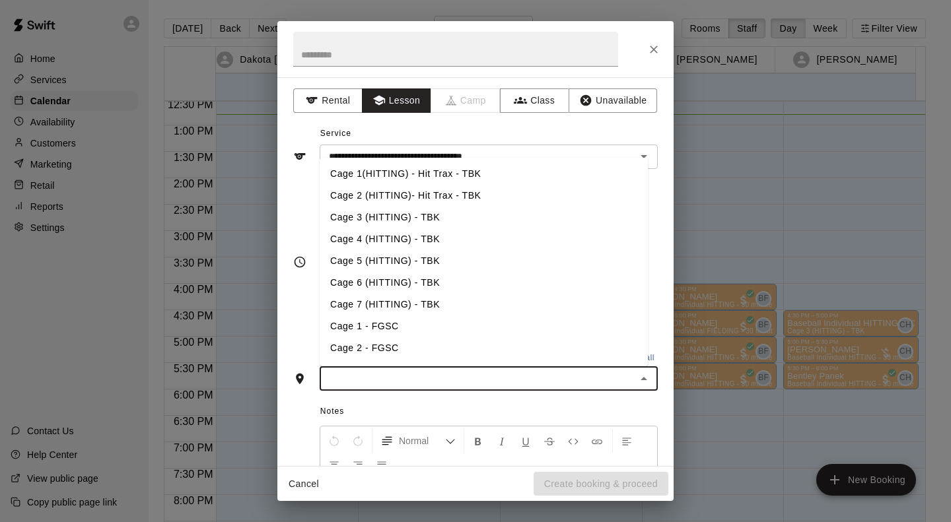
click at [419, 238] on li "Cage 4 (HITTING) - TBK" at bounding box center [484, 240] width 328 height 22
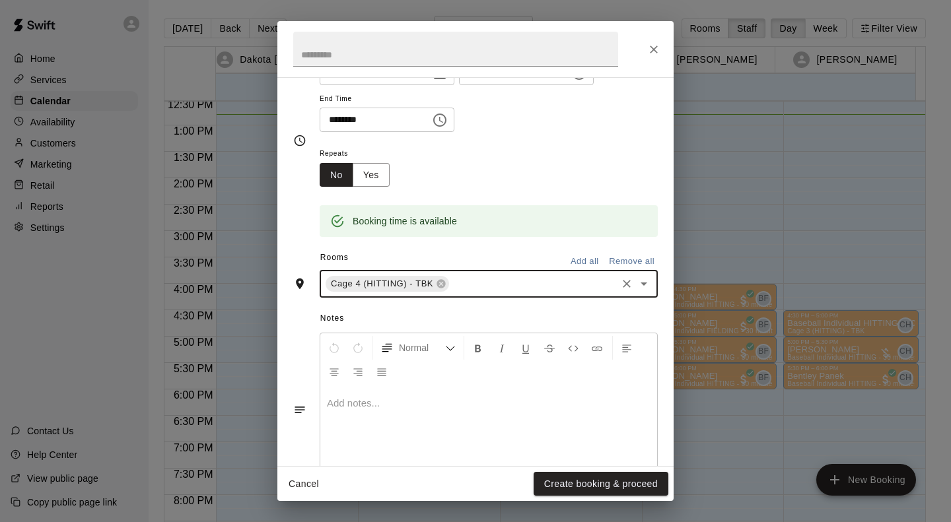
scroll to position [149, 0]
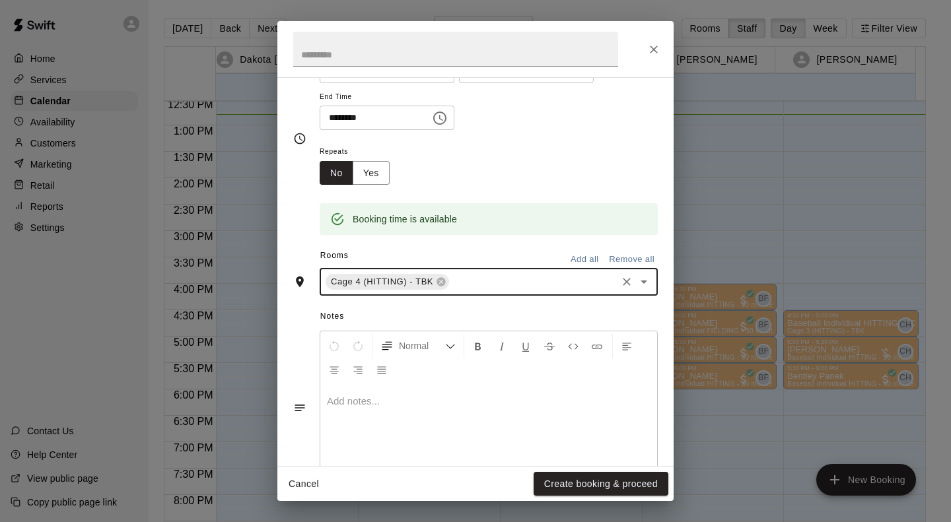
click at [448, 402] on p at bounding box center [489, 401] width 324 height 13
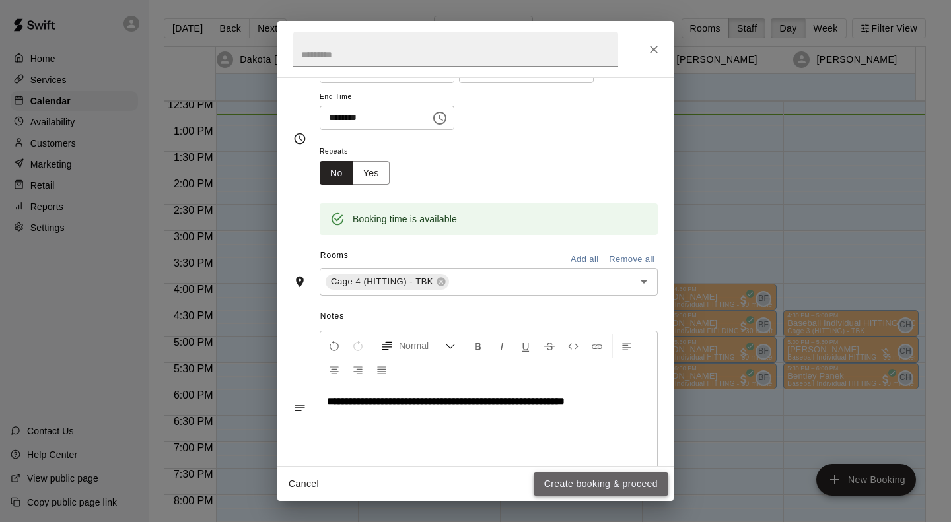
click at [572, 481] on button "Create booking & proceed" at bounding box center [601, 484] width 135 height 24
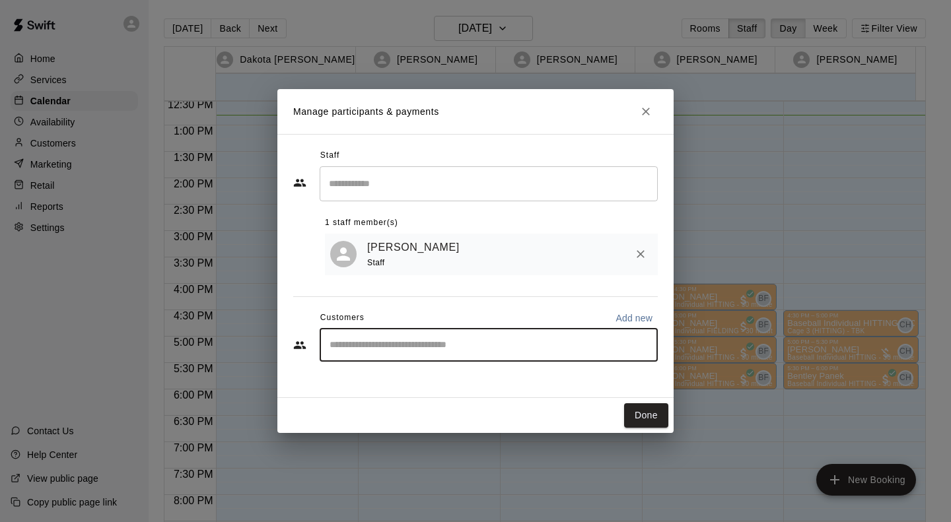
click at [487, 352] on input "Start typing to search customers..." at bounding box center [489, 345] width 326 height 13
type input "*****"
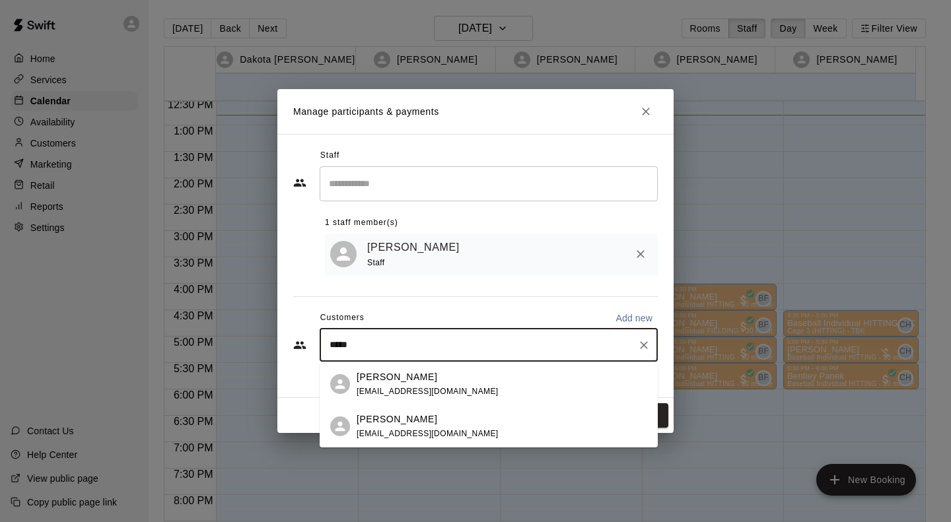
click at [376, 419] on p "[PERSON_NAME]" at bounding box center [397, 420] width 81 height 14
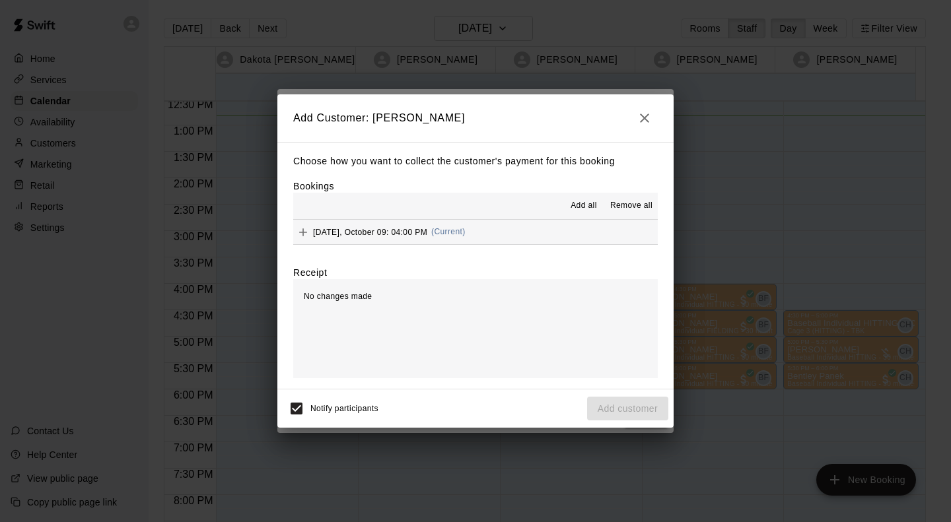
click at [361, 233] on span "[DATE], October 09: 04:00 PM" at bounding box center [370, 231] width 114 height 9
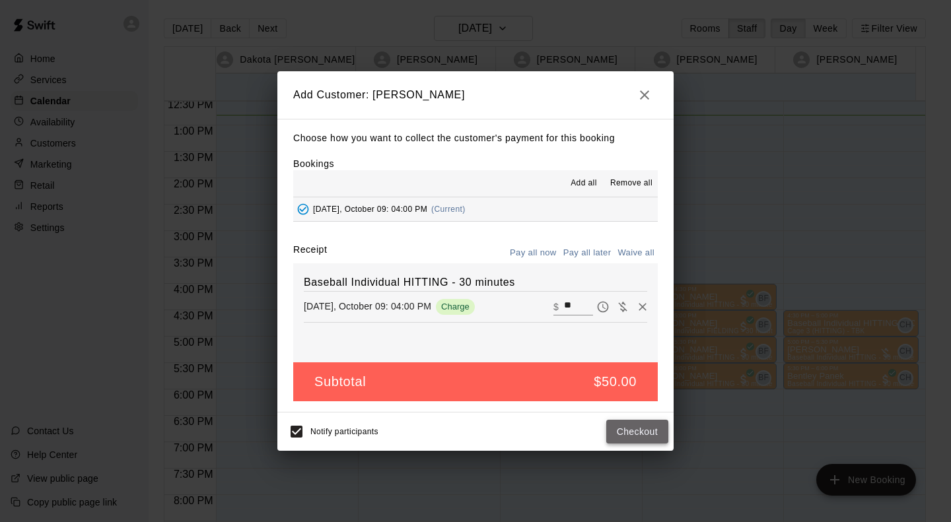
click at [651, 437] on button "Checkout" at bounding box center [637, 432] width 62 height 24
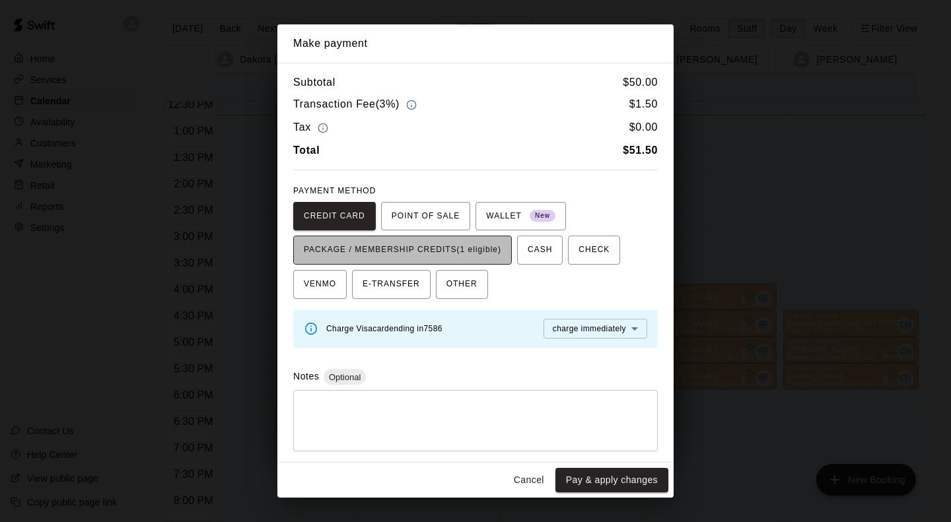
click at [501, 256] on span "PACKAGE / MEMBERSHIP CREDITS (1 eligible)" at bounding box center [402, 250] width 197 height 21
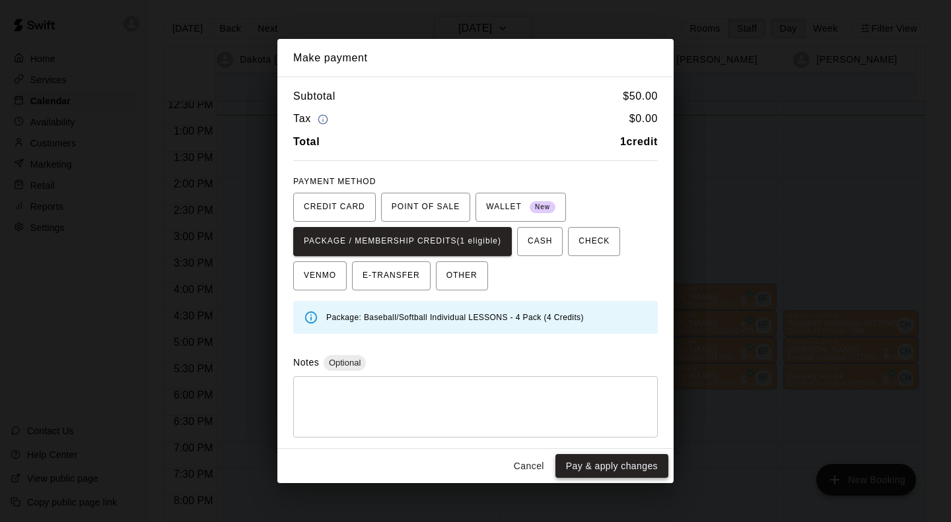
click at [577, 468] on button "Pay & apply changes" at bounding box center [611, 466] width 113 height 24
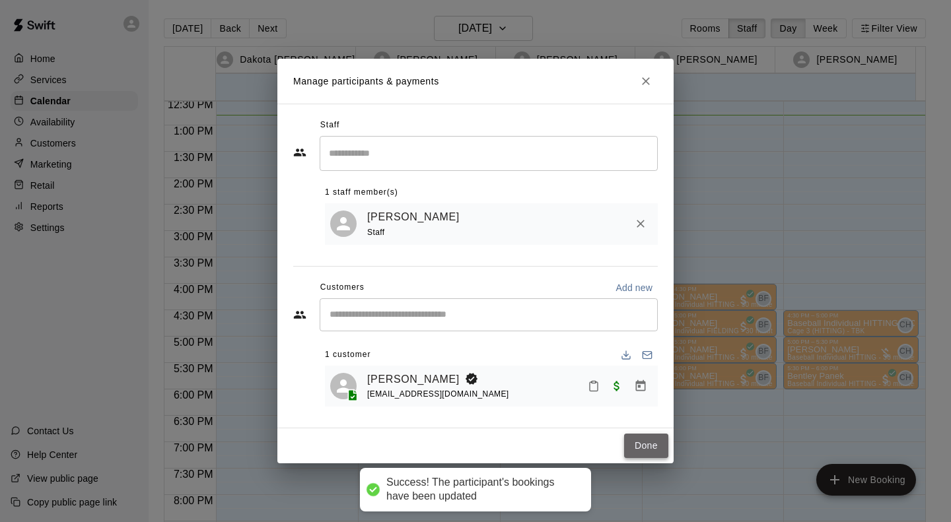
click at [639, 450] on button "Done" at bounding box center [646, 446] width 44 height 24
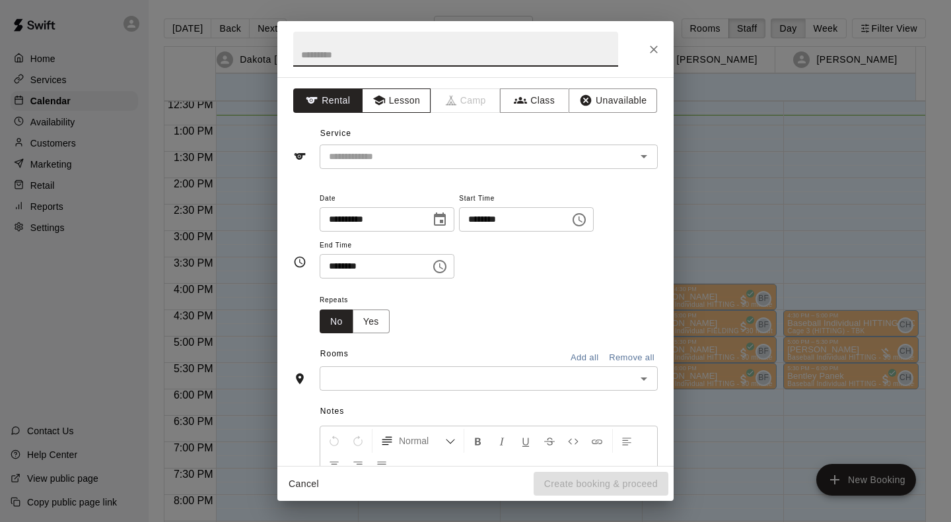
click at [409, 95] on button "Lesson" at bounding box center [396, 100] width 69 height 24
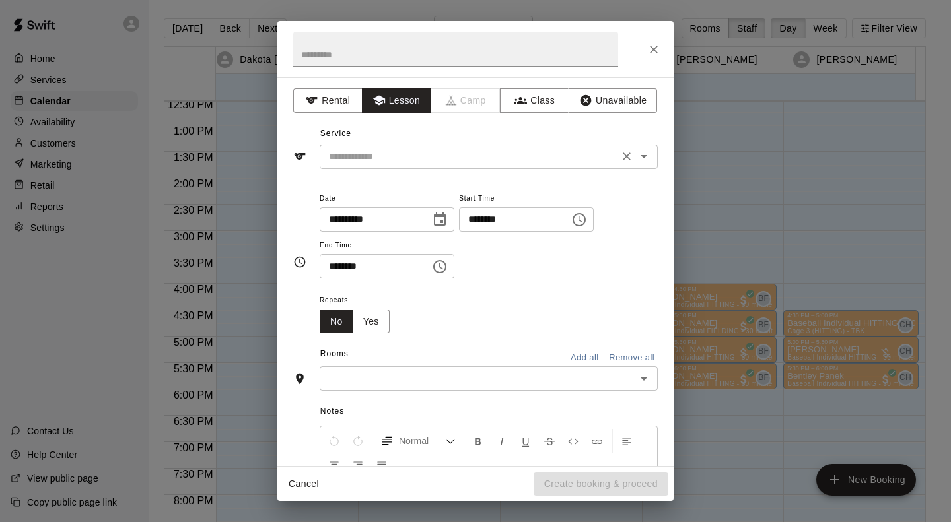
click at [407, 157] on input "text" at bounding box center [469, 157] width 291 height 17
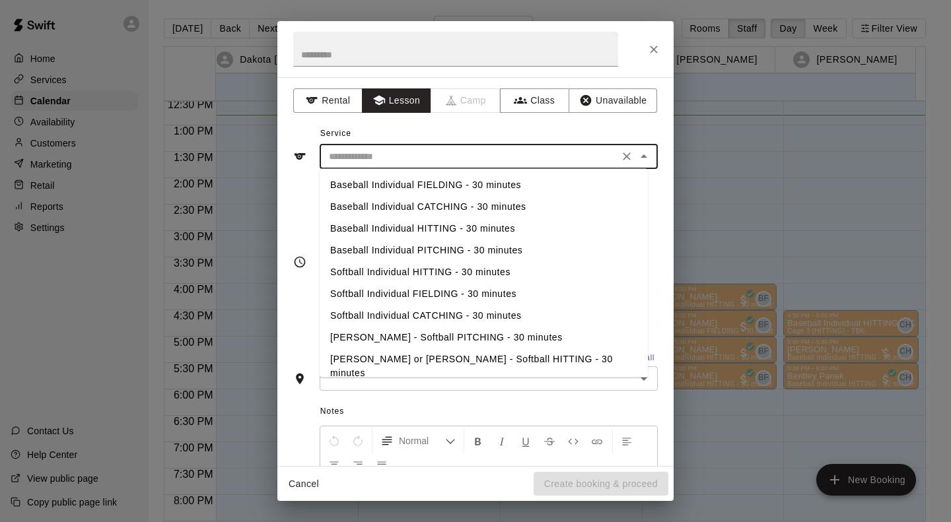
click at [488, 177] on li "Baseball Individual FIELDING - 30 minutes" at bounding box center [484, 185] width 328 height 22
type input "**********"
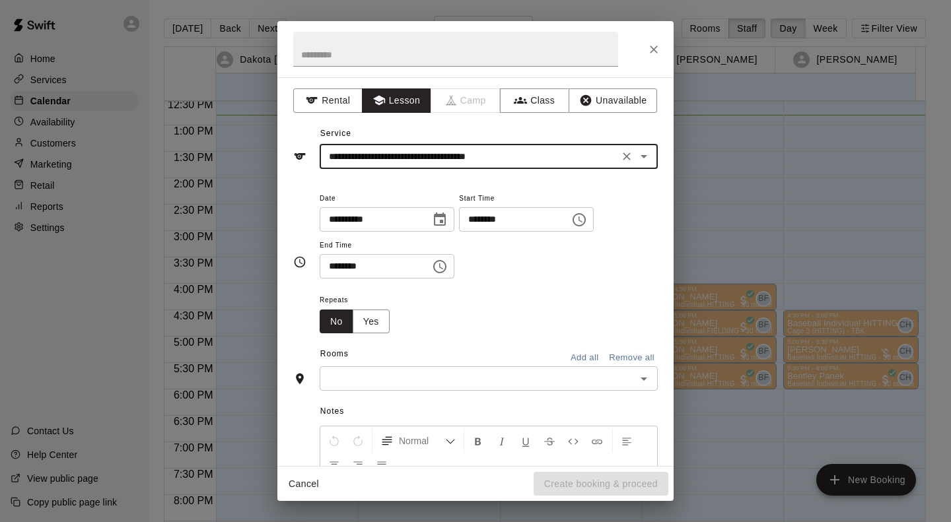
click at [400, 384] on input "text" at bounding box center [478, 378] width 308 height 17
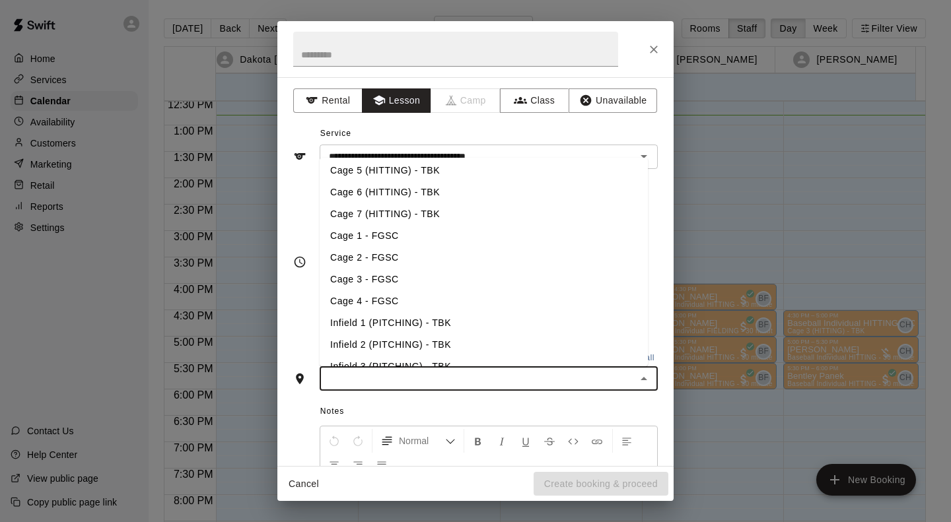
scroll to position [139, 0]
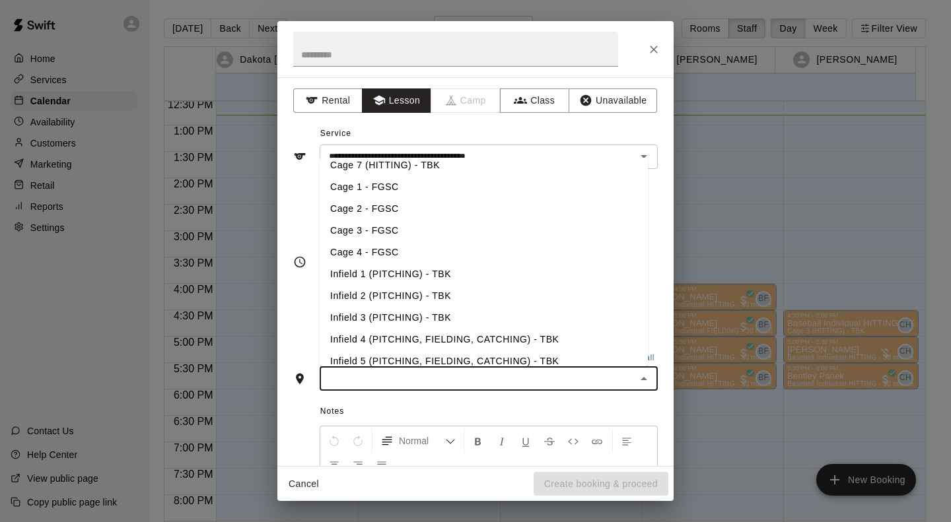
click at [460, 345] on li "Infield 4 (PITCHING, FIELDING, CATCHING) - TBK" at bounding box center [484, 340] width 328 height 22
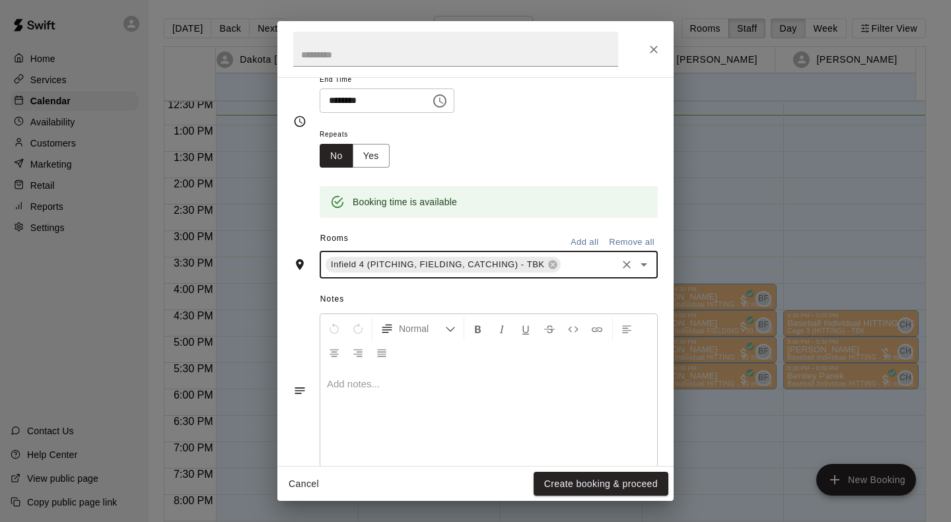
scroll to position [166, 0]
click at [590, 492] on button "Create booking & proceed" at bounding box center [601, 484] width 135 height 24
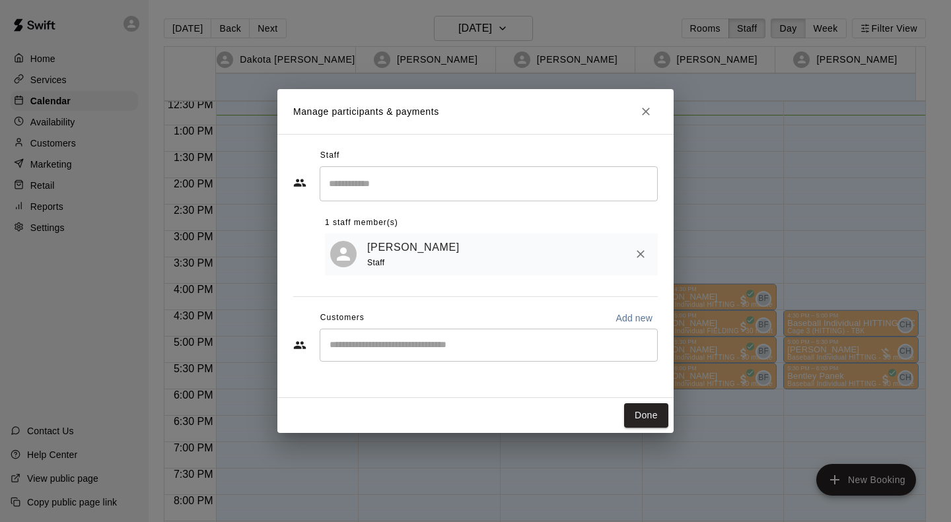
click at [403, 343] on input "Start typing to search customers..." at bounding box center [489, 345] width 326 height 13
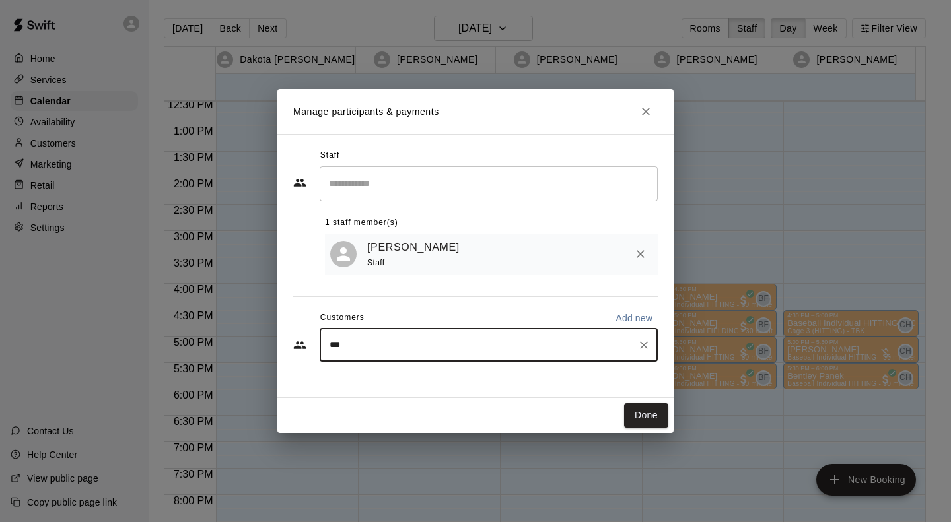
type input "****"
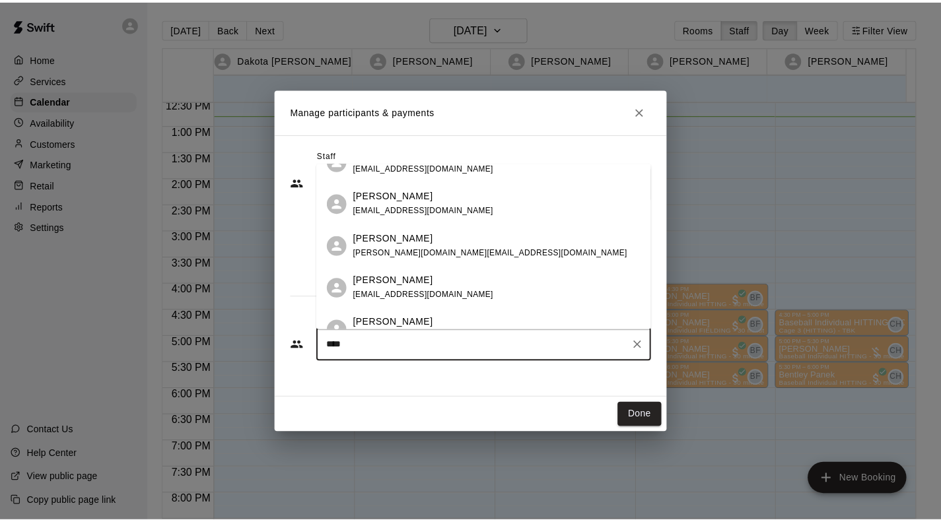
scroll to position [83, 0]
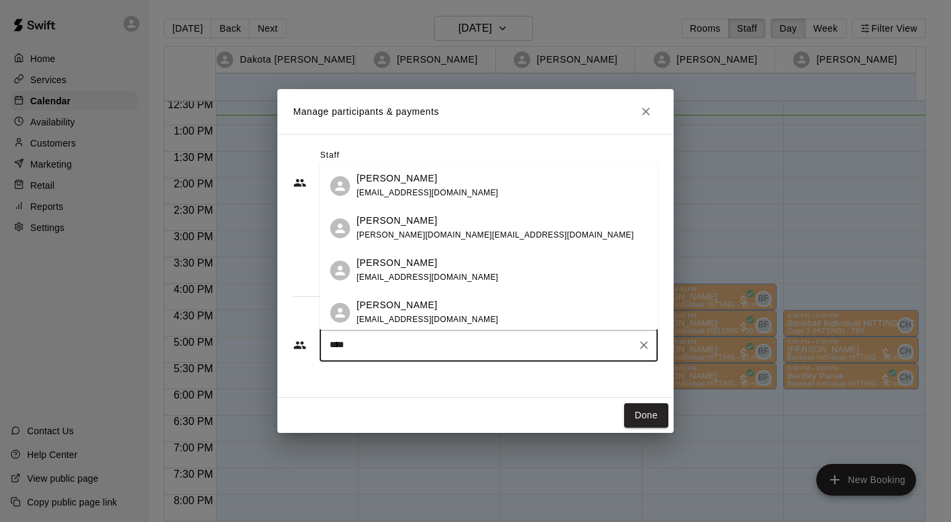
click at [426, 230] on div "Alek Vandehaar vandehaar.dj@gmail.com" at bounding box center [495, 228] width 277 height 28
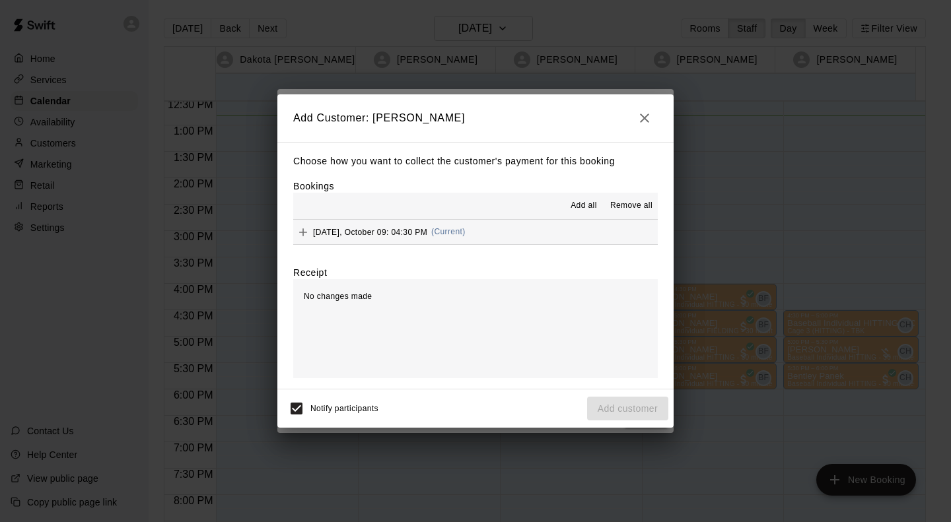
click at [417, 234] on span "[DATE], October 09: 04:30 PM" at bounding box center [370, 231] width 114 height 9
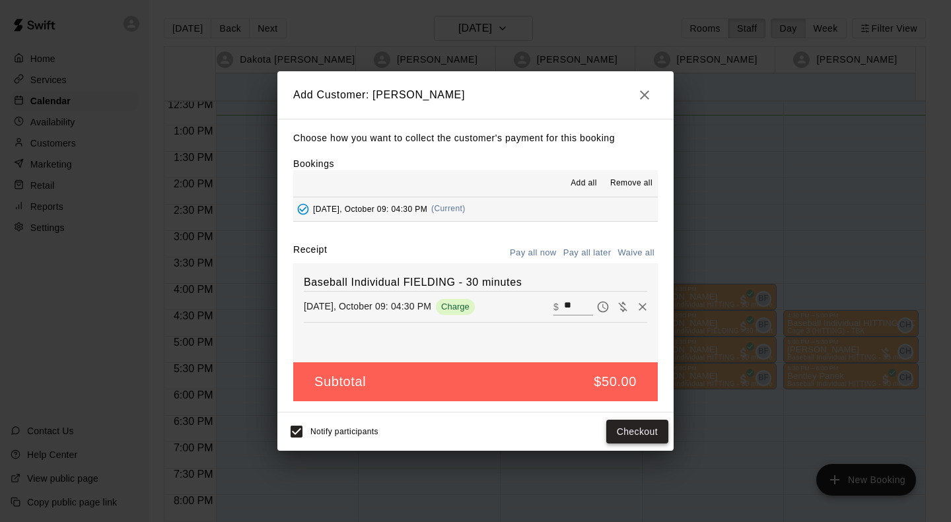
click at [627, 433] on button "Checkout" at bounding box center [637, 432] width 62 height 24
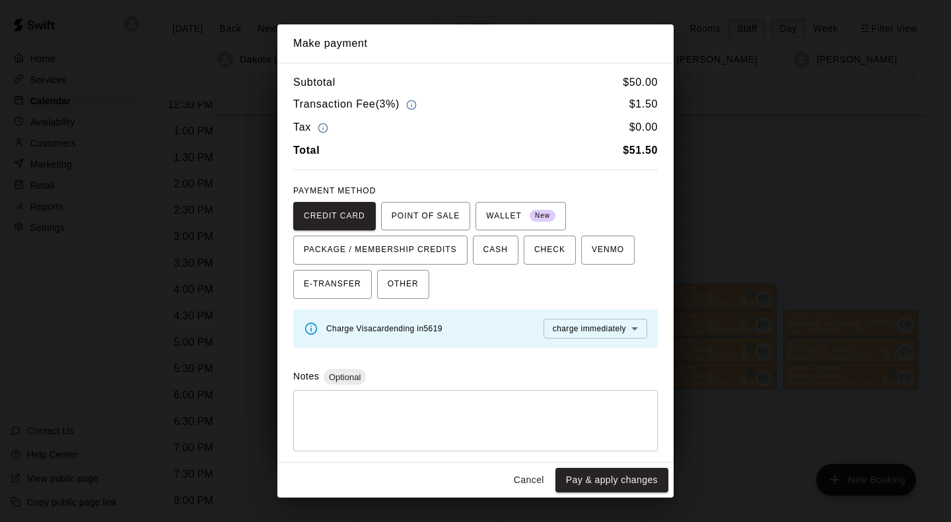
click at [530, 487] on button "Cancel" at bounding box center [529, 480] width 42 height 24
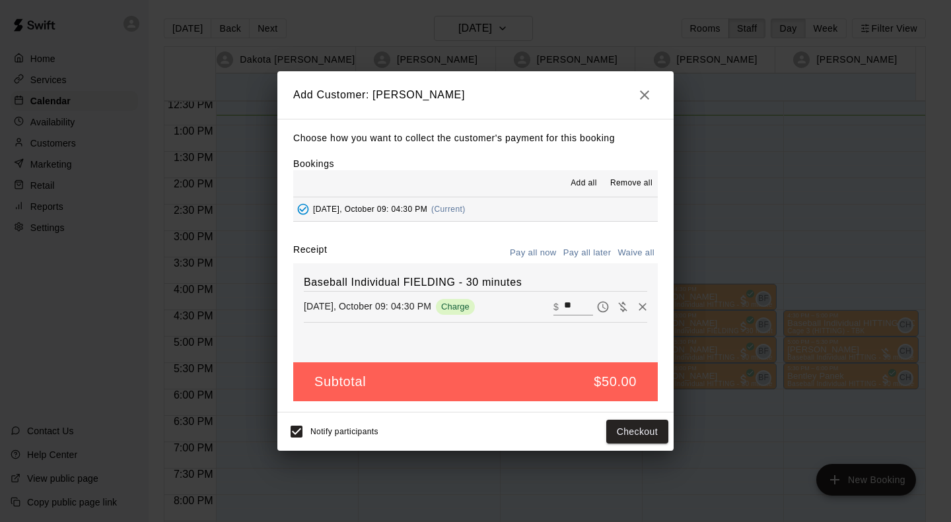
click at [593, 315] on button "Pay later" at bounding box center [603, 307] width 20 height 20
click at [630, 435] on button "Add customer" at bounding box center [627, 432] width 81 height 24
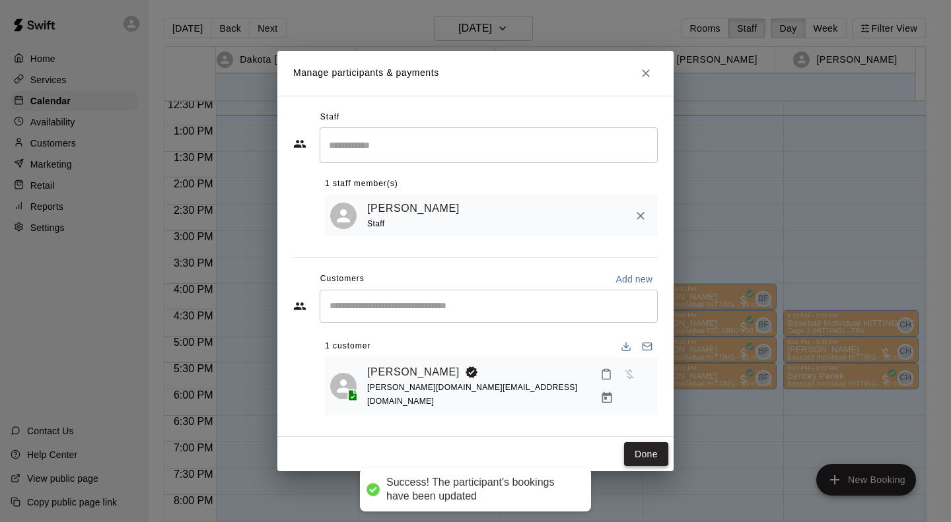
click at [652, 456] on button "Done" at bounding box center [646, 454] width 44 height 24
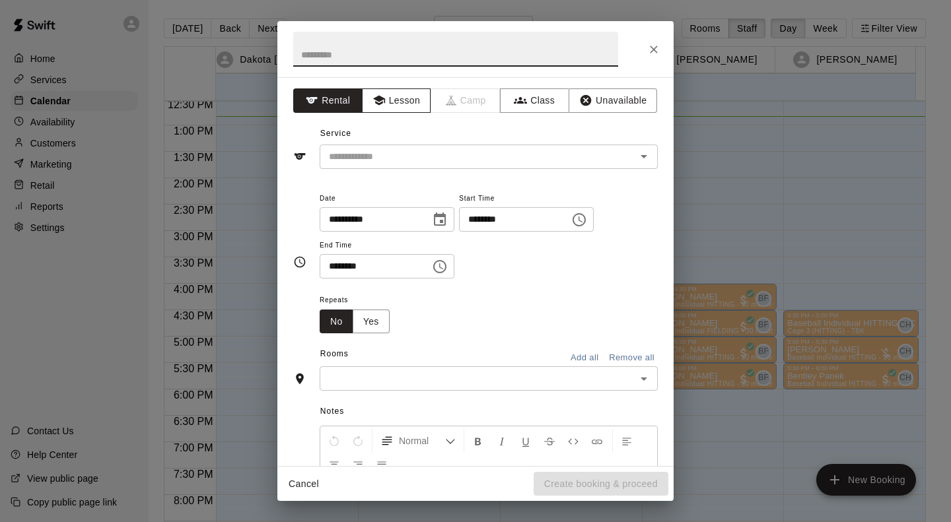
click at [394, 97] on button "Lesson" at bounding box center [396, 100] width 69 height 24
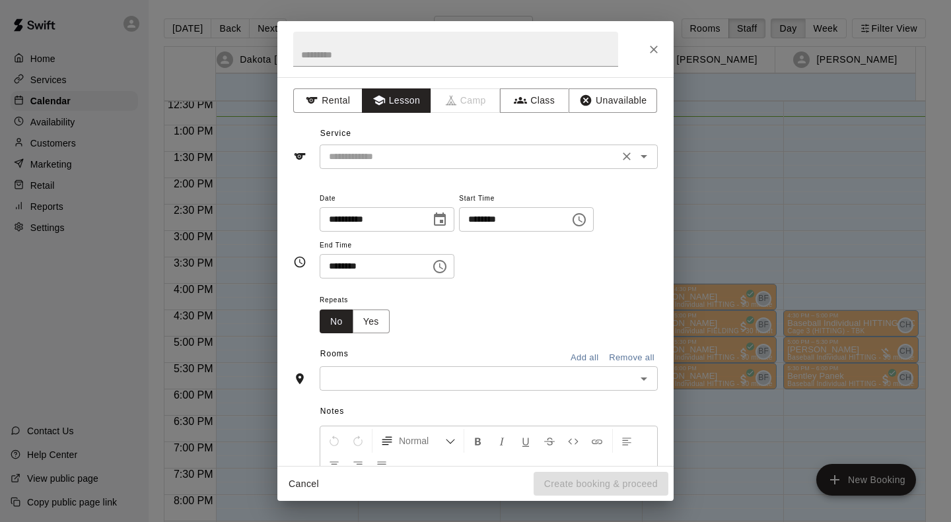
click at [409, 151] on input "text" at bounding box center [469, 157] width 291 height 17
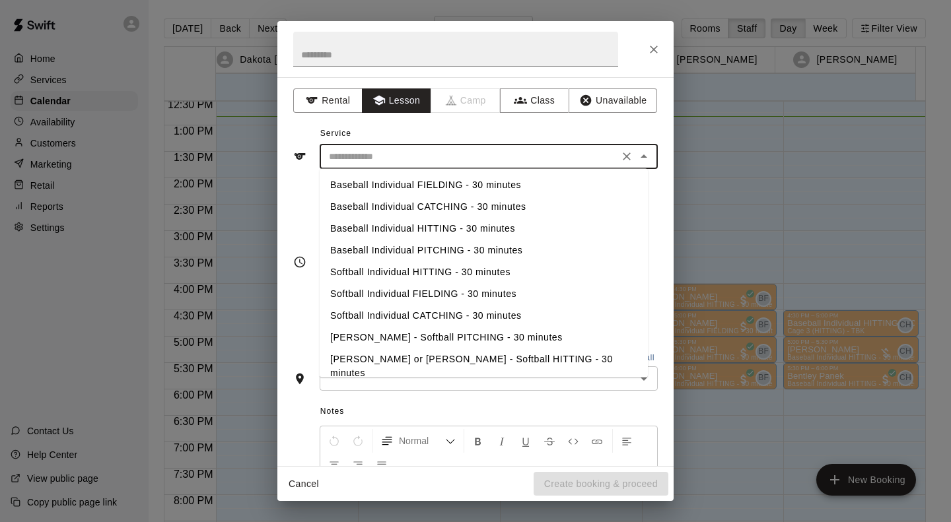
click at [486, 227] on li "Baseball Individual HITTING - 30 minutes" at bounding box center [484, 229] width 328 height 22
type input "**********"
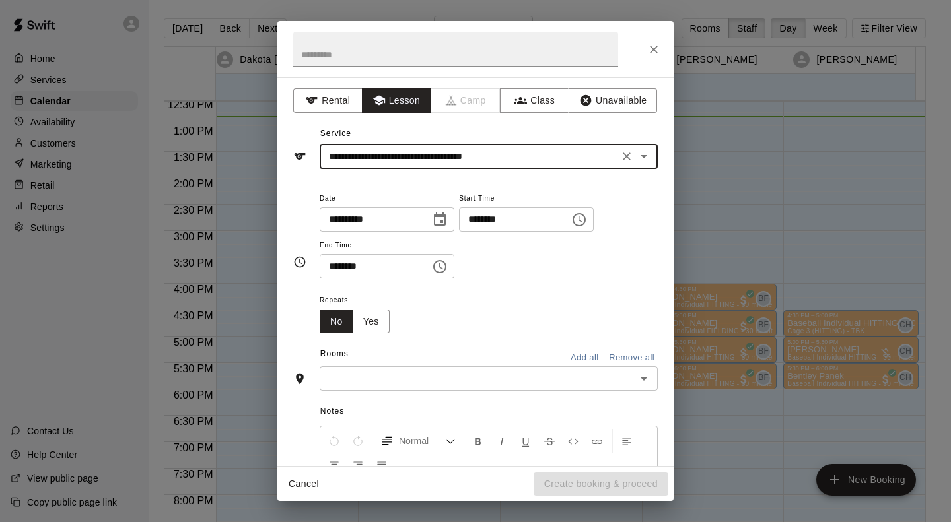
click at [950, 252] on div "**********" at bounding box center [475, 261] width 951 height 522
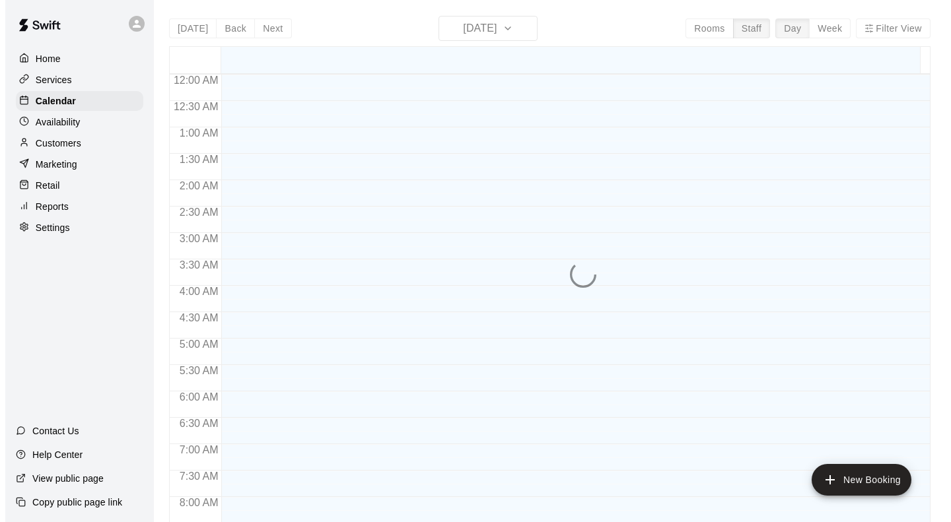
scroll to position [678, 0]
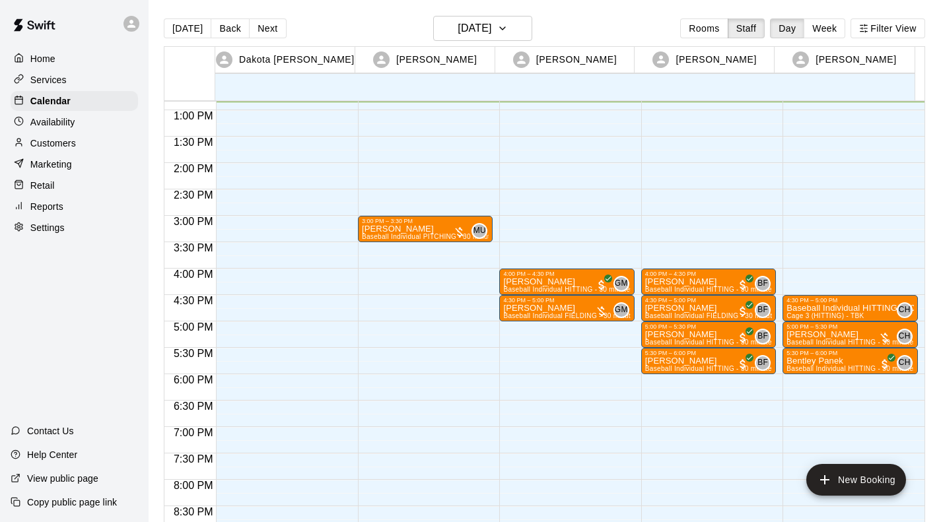
click at [524, 353] on div "4:00 PM – 4:30 PM [PERSON_NAME] Baseball Individual HITTING - 30 minutes (Cage …" at bounding box center [566, 57] width 135 height 1268
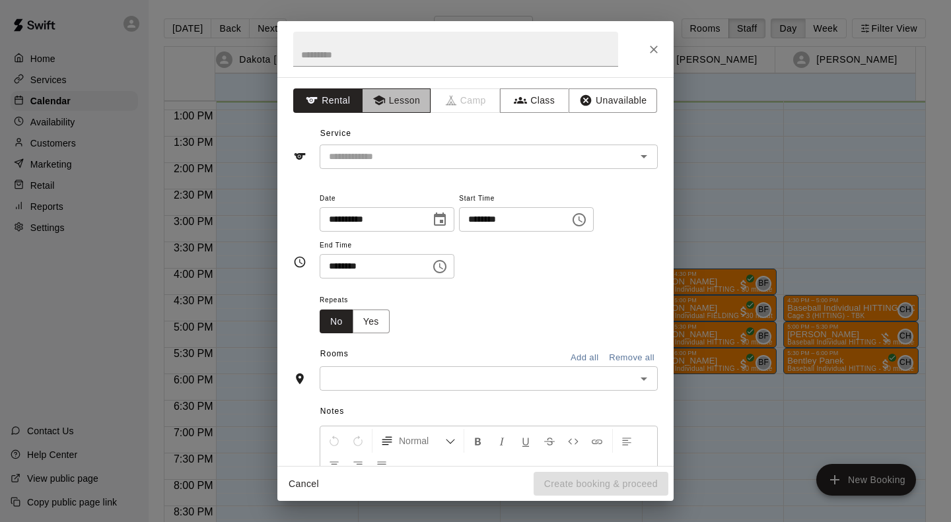
click at [396, 96] on button "Lesson" at bounding box center [396, 100] width 69 height 24
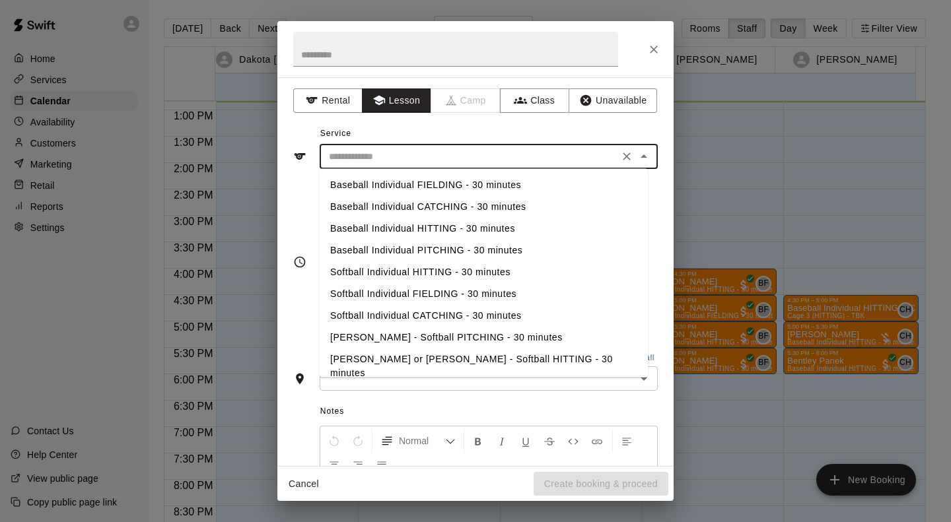
click at [398, 152] on input "text" at bounding box center [469, 157] width 291 height 17
click at [477, 225] on li "Baseball Individual HITTING - 30 minutes" at bounding box center [484, 229] width 328 height 22
type input "**********"
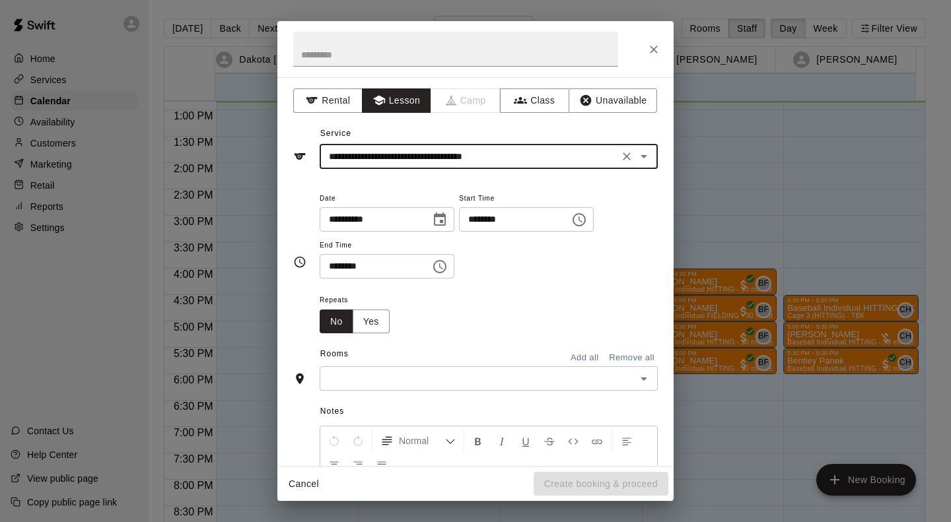
click at [431, 382] on input "text" at bounding box center [478, 378] width 308 height 17
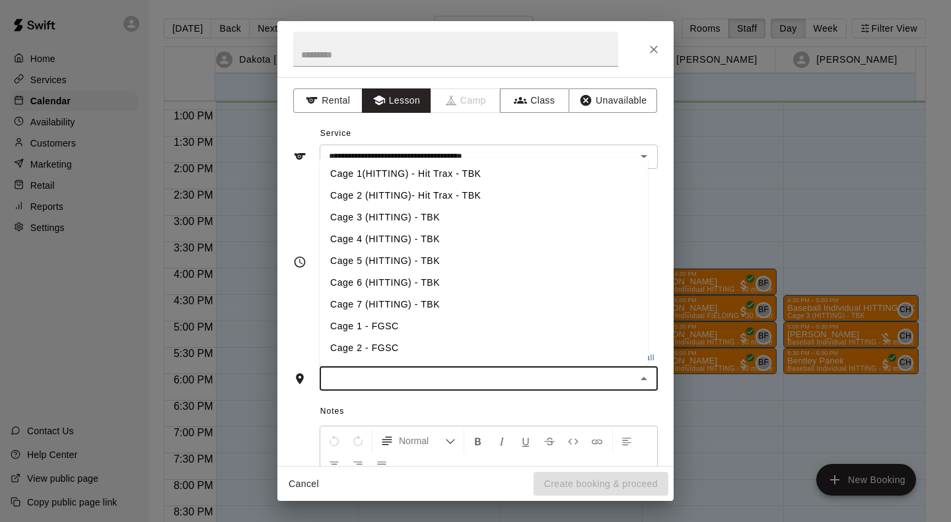
click at [412, 240] on li "Cage 4 (HITTING) - TBK" at bounding box center [484, 240] width 328 height 22
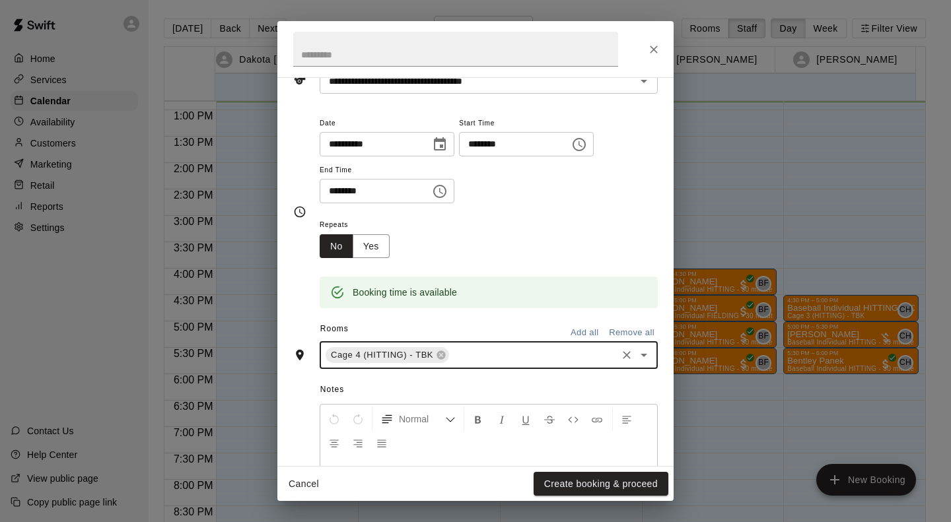
scroll to position [123, 0]
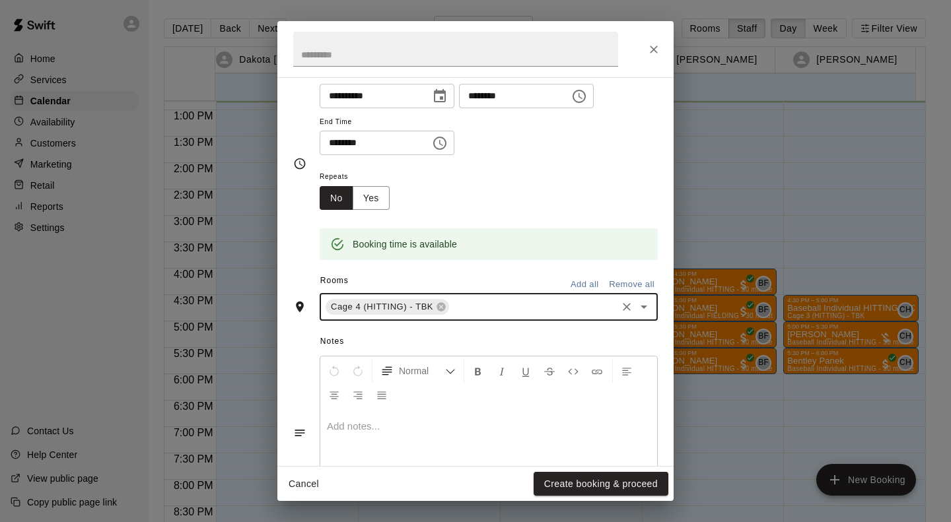
click at [427, 432] on p at bounding box center [489, 426] width 324 height 13
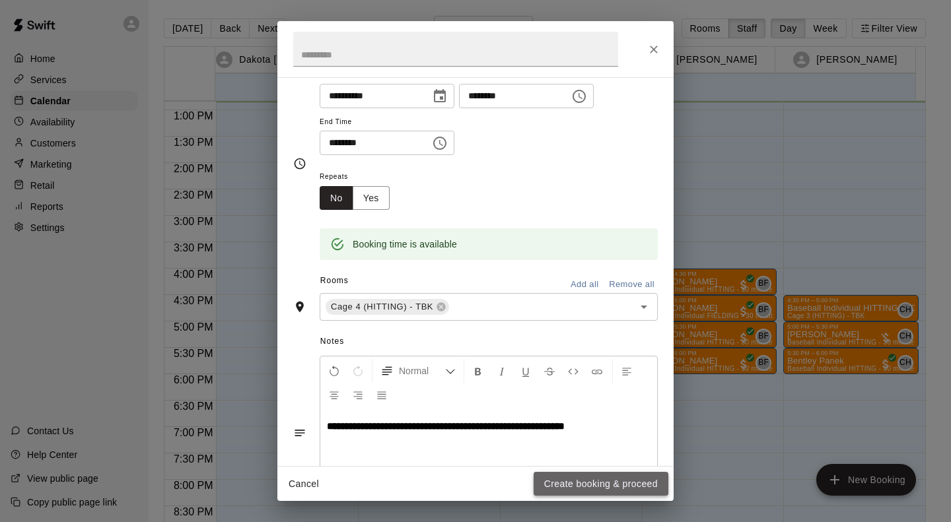
click at [575, 484] on button "Create booking & proceed" at bounding box center [601, 484] width 135 height 24
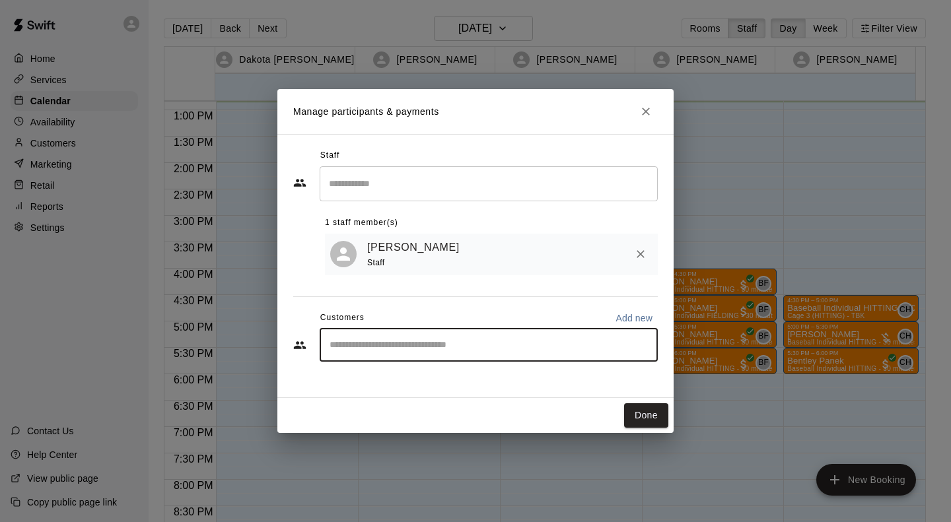
click at [495, 347] on input "Start typing to search customers..." at bounding box center [489, 345] width 326 height 13
type input "***"
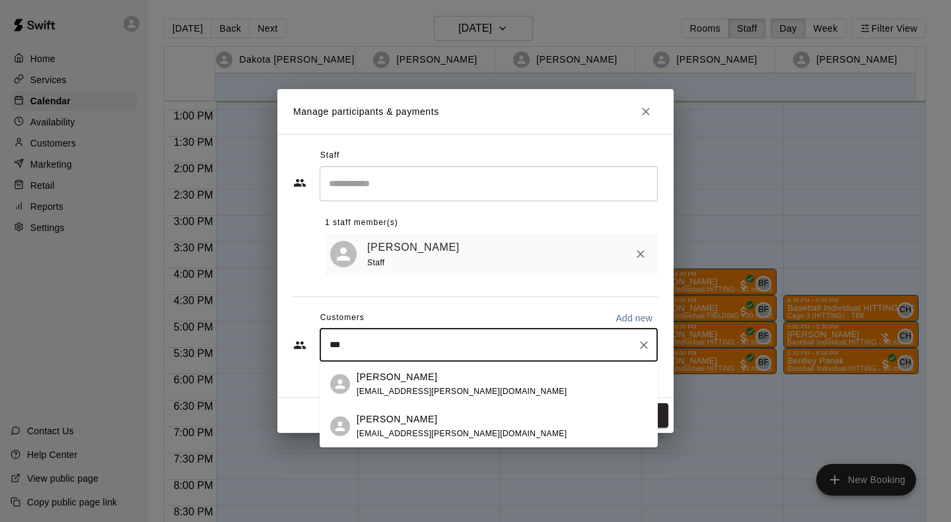
click at [450, 439] on div "[PERSON_NAME] Pisel [EMAIL_ADDRESS][PERSON_NAME][DOMAIN_NAME]" at bounding box center [502, 427] width 291 height 28
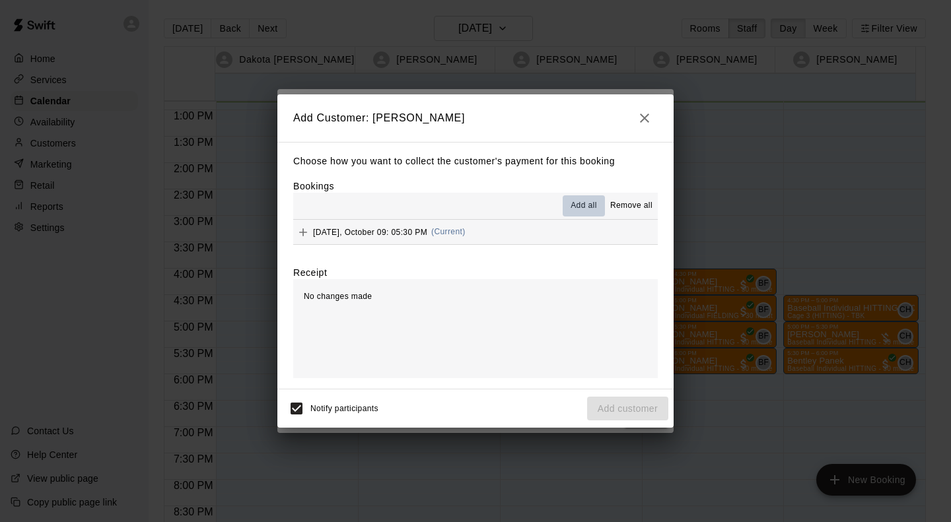
click at [584, 204] on span "Add all" at bounding box center [584, 205] width 26 height 13
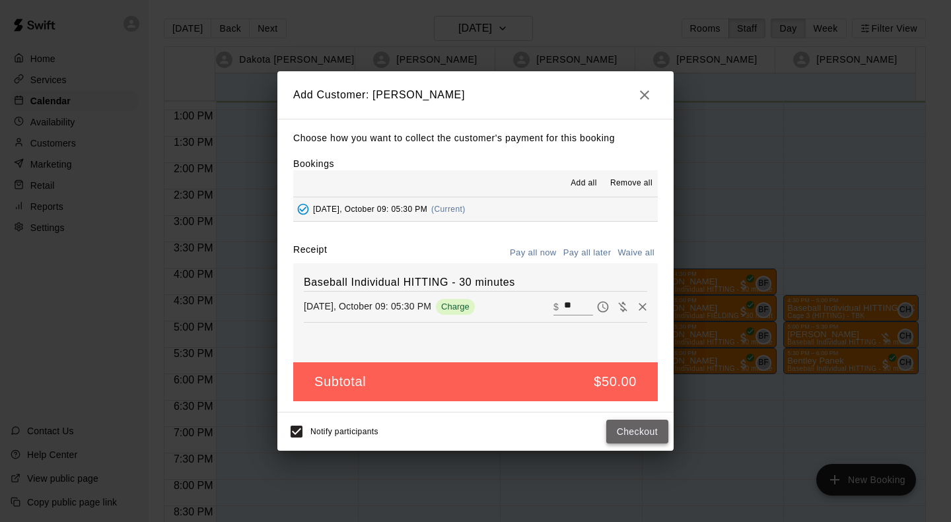
click at [641, 437] on button "Checkout" at bounding box center [637, 432] width 62 height 24
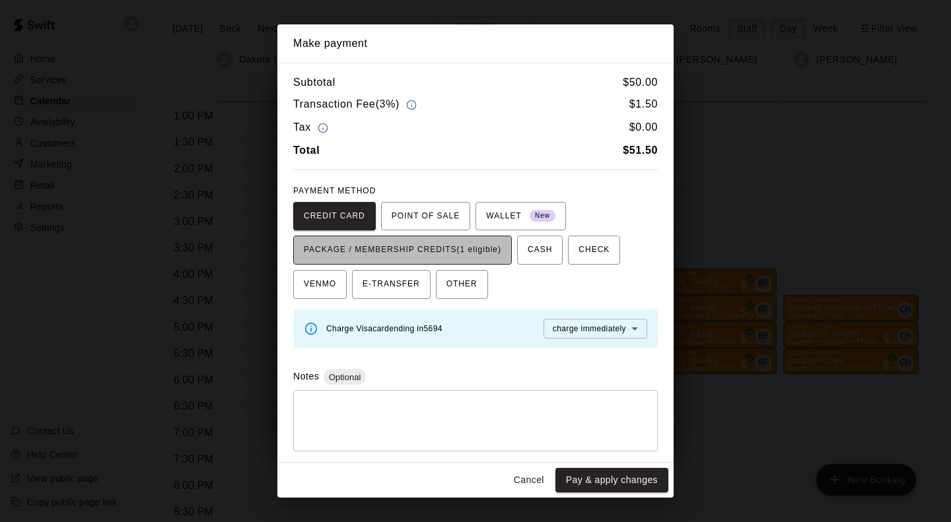
click at [499, 254] on span "PACKAGE / MEMBERSHIP CREDITS (1 eligible)" at bounding box center [402, 250] width 197 height 21
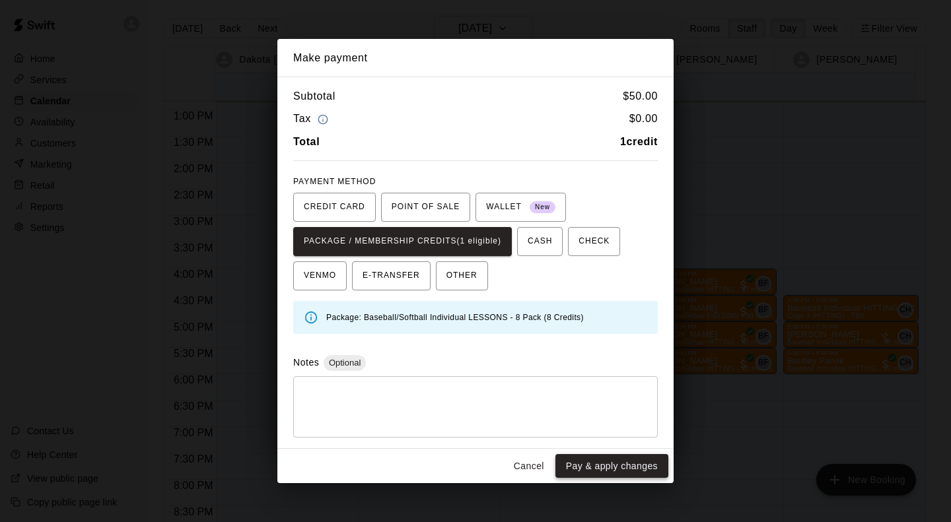
click at [617, 467] on button "Pay & apply changes" at bounding box center [611, 466] width 113 height 24
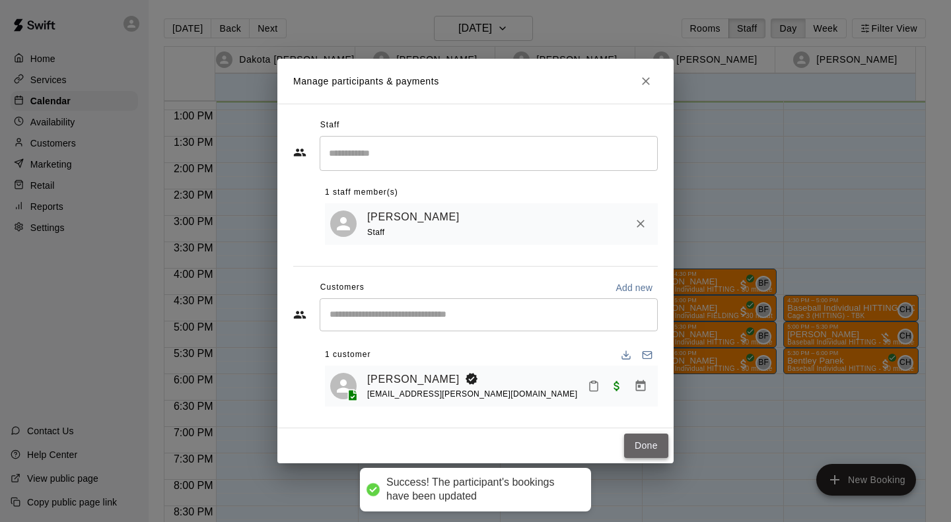
click at [648, 450] on button "Done" at bounding box center [646, 446] width 44 height 24
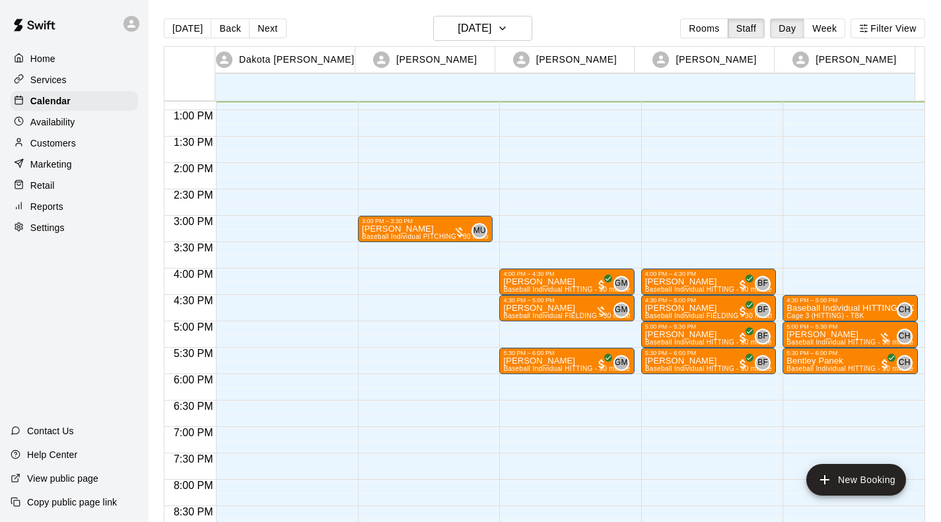
click at [538, 379] on div "4:00 PM – 4:30 PM [PERSON_NAME] Baseball Individual HITTING - 30 minutes (Cage …" at bounding box center [566, 57] width 135 height 1268
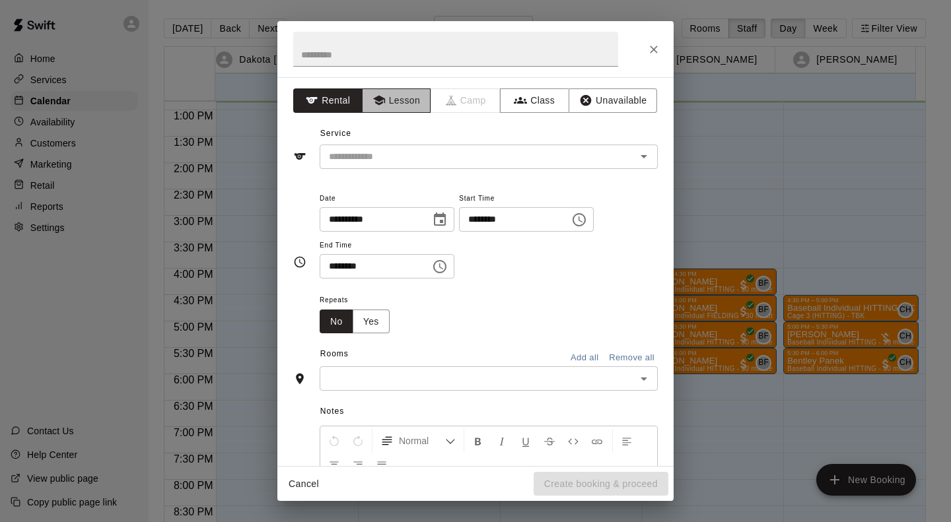
click at [392, 100] on button "Lesson" at bounding box center [396, 100] width 69 height 24
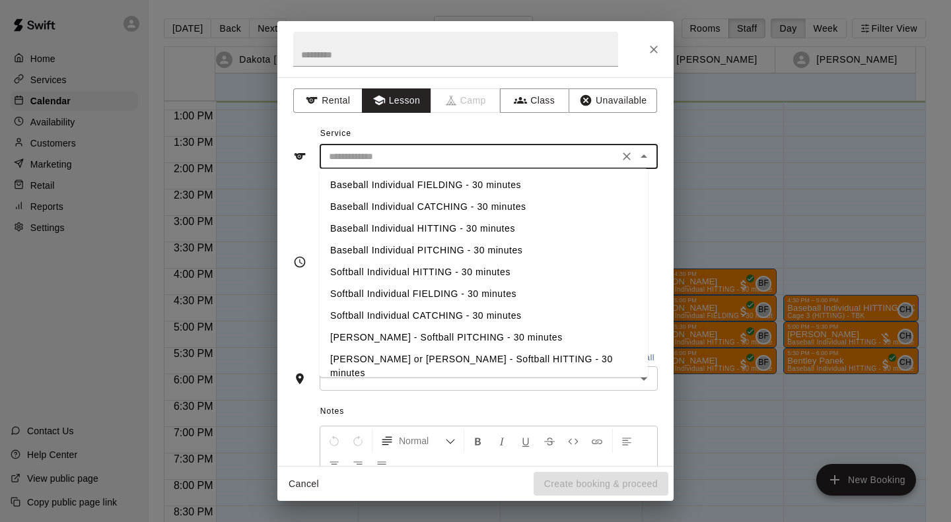
click at [385, 155] on input "text" at bounding box center [469, 157] width 291 height 17
click at [391, 227] on li "Baseball Individual HITTING - 30 minutes" at bounding box center [484, 229] width 328 height 22
type input "**********"
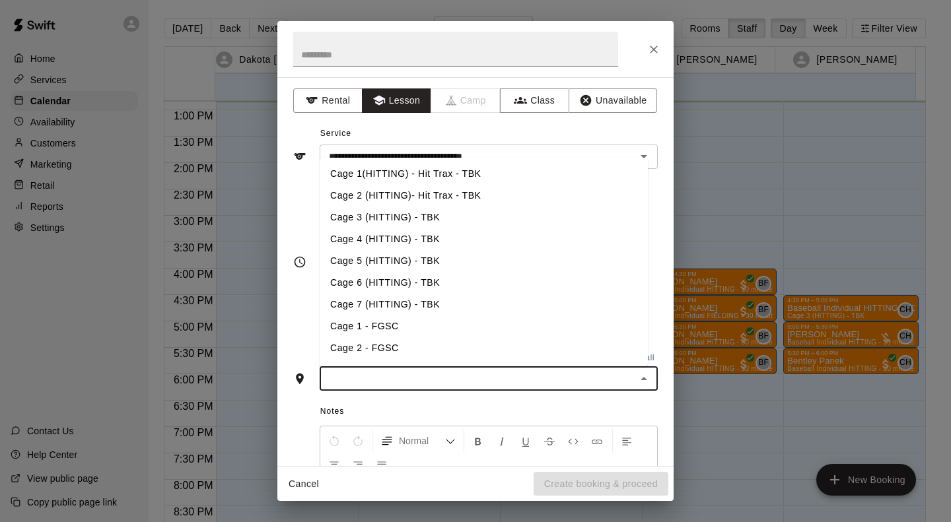
click at [388, 377] on input "text" at bounding box center [478, 378] width 308 height 17
click at [382, 244] on li "Cage 4 (HITTING) - TBK" at bounding box center [484, 240] width 328 height 22
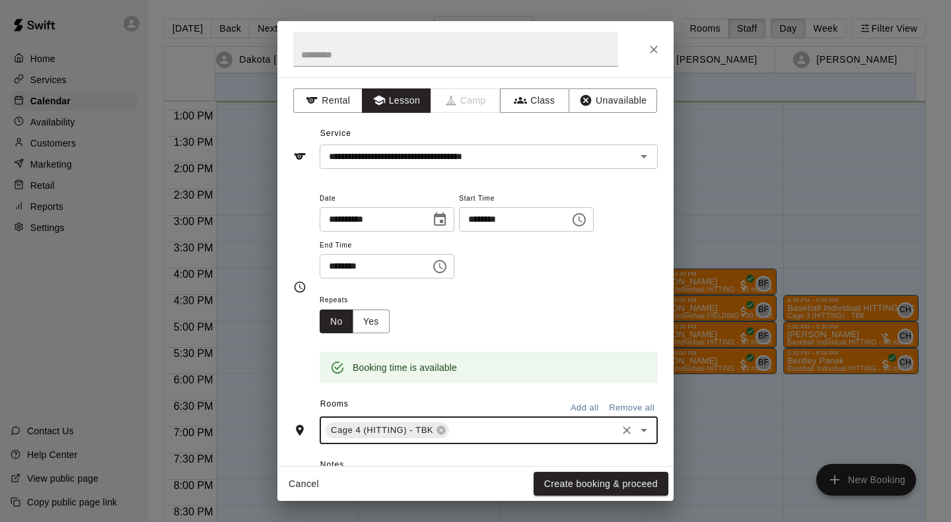
scroll to position [192, 0]
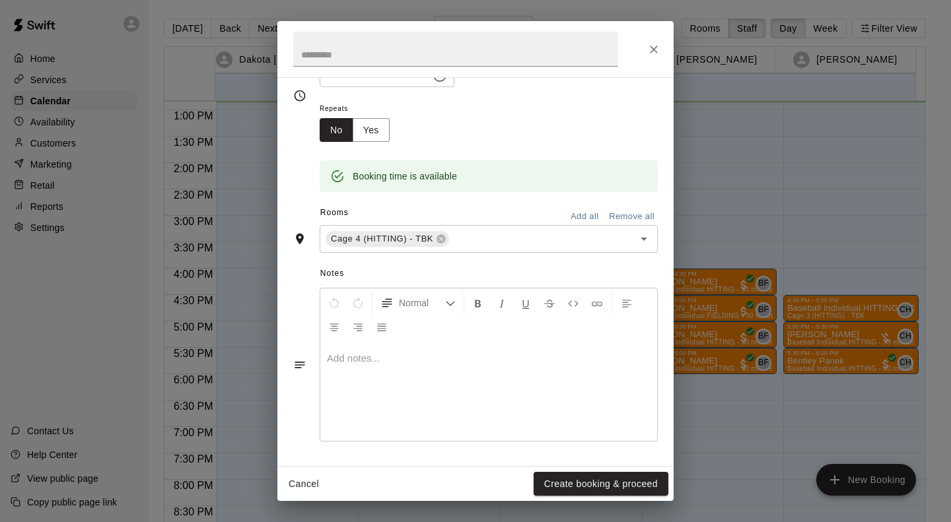
click at [362, 388] on div at bounding box center [488, 391] width 337 height 99
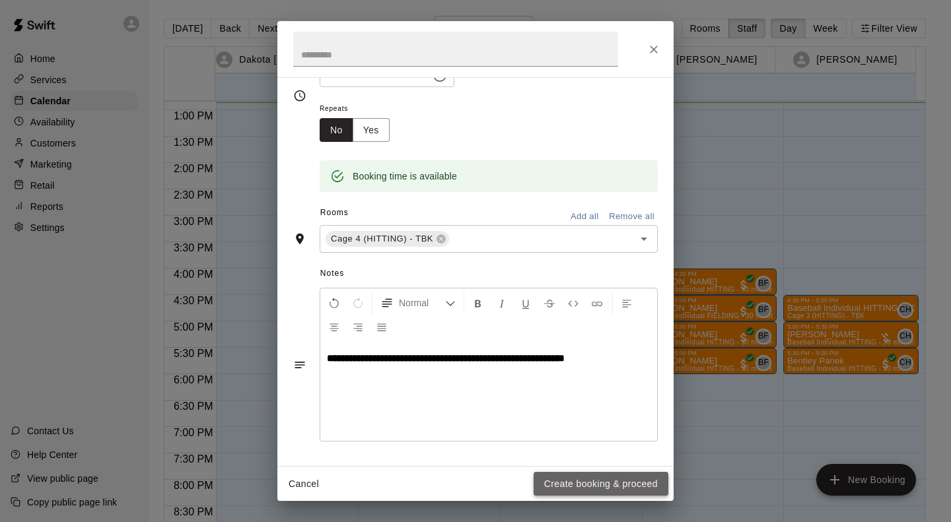
click at [631, 486] on button "Create booking & proceed" at bounding box center [601, 484] width 135 height 24
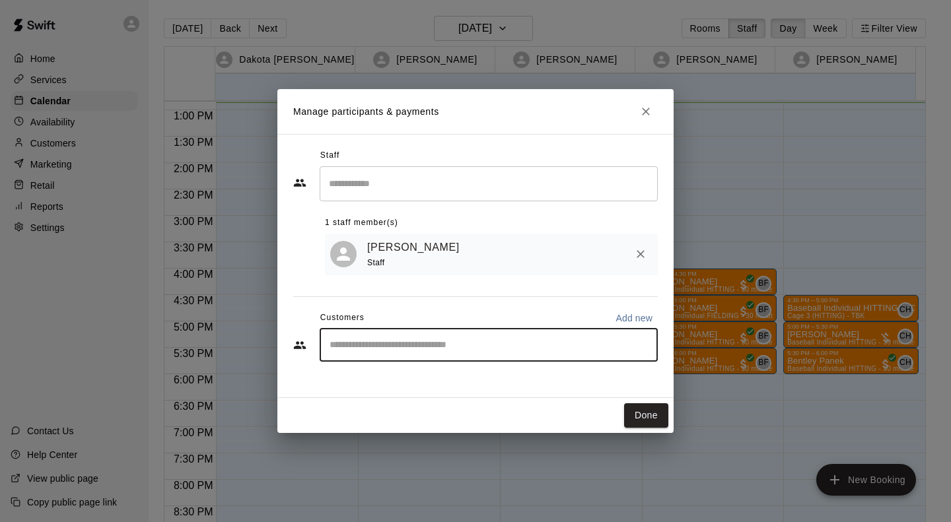
click at [511, 346] on input "Start typing to search customers..." at bounding box center [489, 345] width 326 height 13
type input "****"
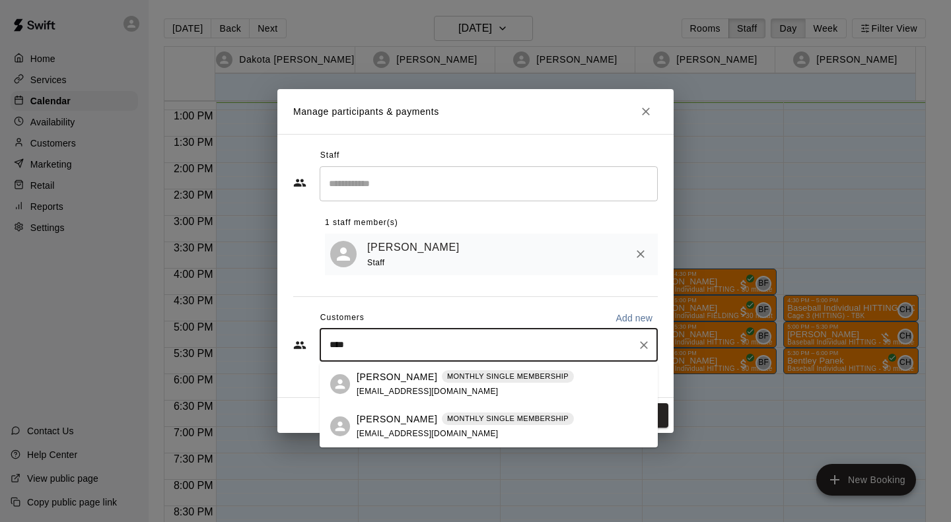
click at [470, 431] on div "[PERSON_NAME] MONTHLY SINGLE MEMBERSHIP [EMAIL_ADDRESS][DOMAIN_NAME]" at bounding box center [465, 427] width 217 height 28
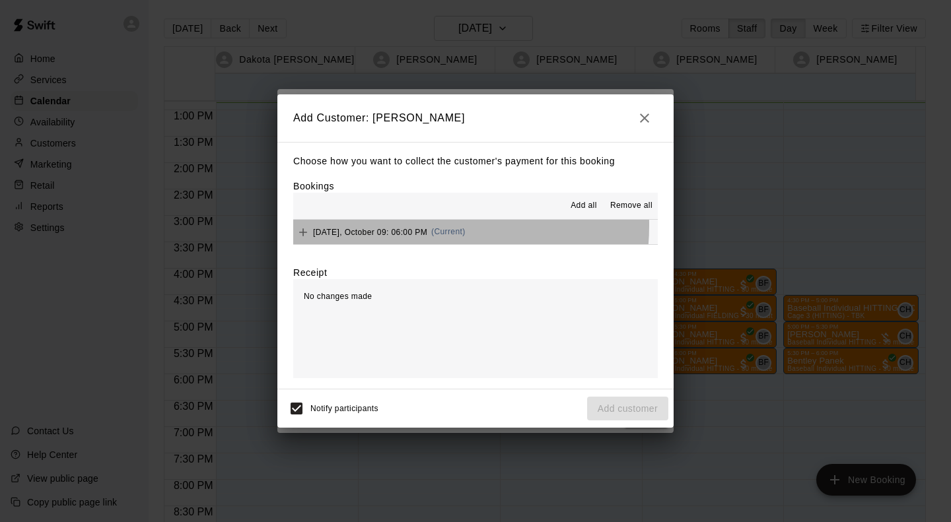
click at [412, 227] on div "[DATE], October 09: 06:00 PM (Current)" at bounding box center [379, 233] width 172 height 20
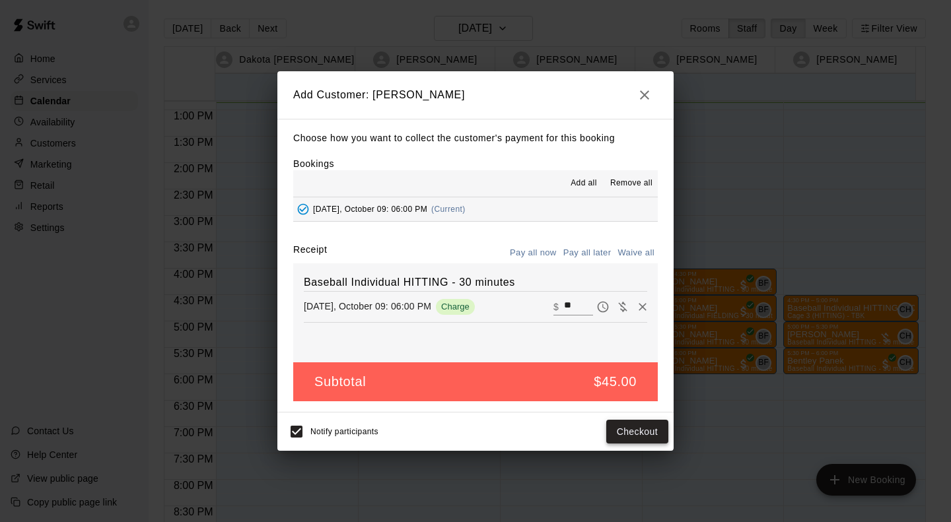
click at [659, 432] on button "Checkout" at bounding box center [637, 432] width 62 height 24
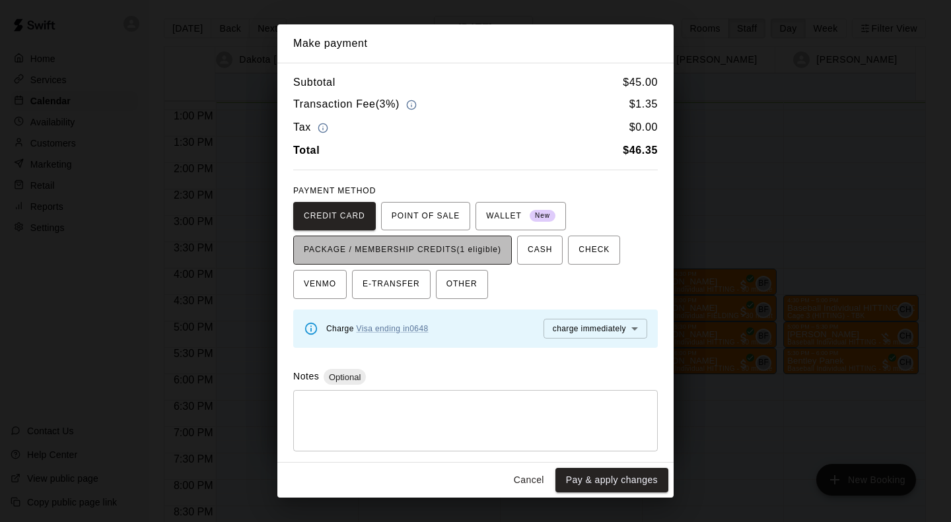
click at [497, 253] on span "PACKAGE / MEMBERSHIP CREDITS (1 eligible)" at bounding box center [402, 250] width 197 height 21
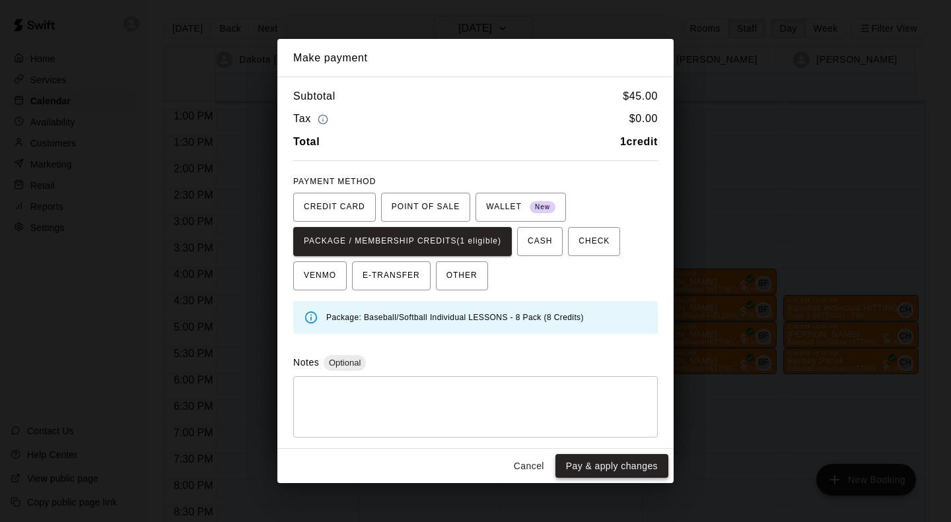
click at [620, 466] on button "Pay & apply changes" at bounding box center [611, 466] width 113 height 24
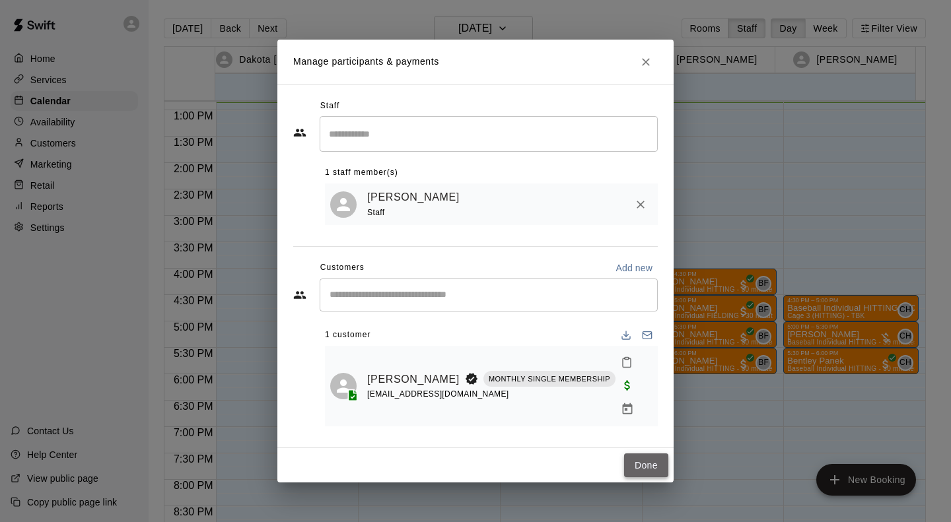
click at [639, 454] on button "Done" at bounding box center [646, 466] width 44 height 24
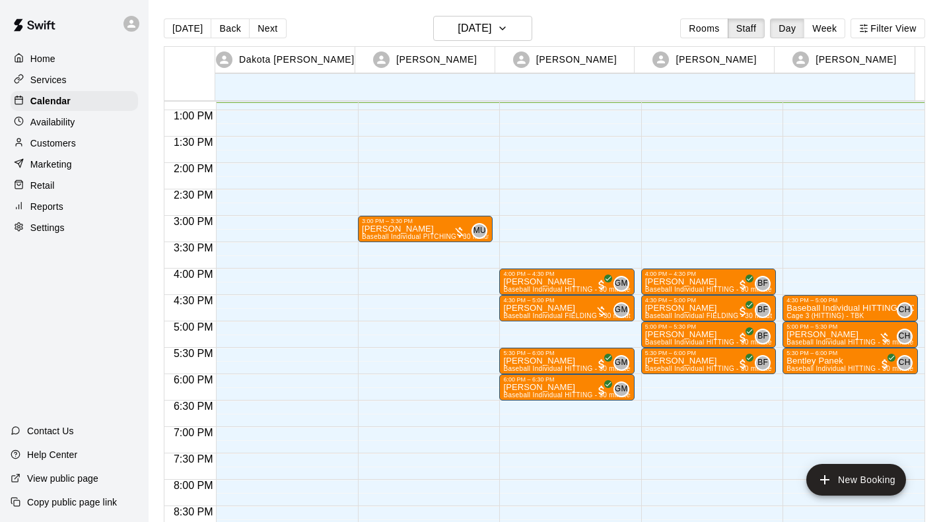
click at [573, 407] on div "4:00 PM – 4:30 PM [PERSON_NAME] Baseball Individual HITTING - 30 minutes (Cage …" at bounding box center [566, 57] width 135 height 1268
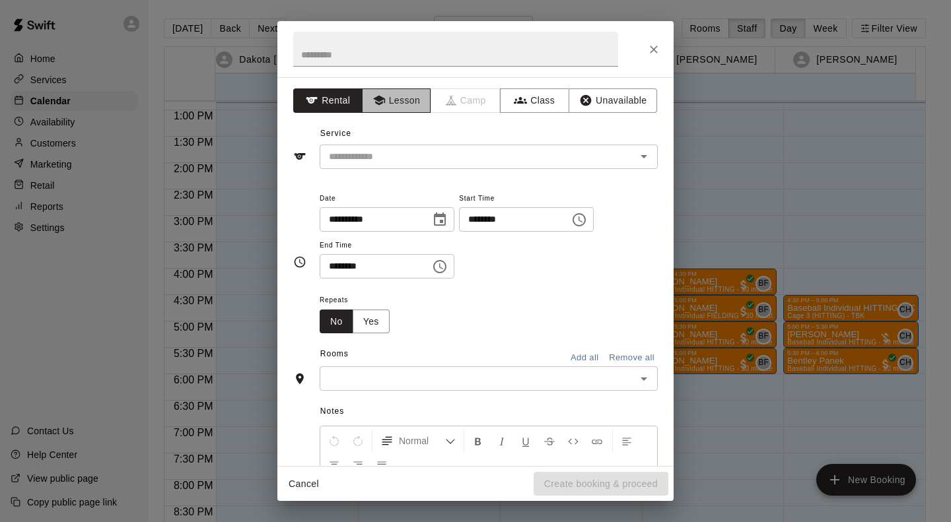
click at [412, 104] on button "Lesson" at bounding box center [396, 100] width 69 height 24
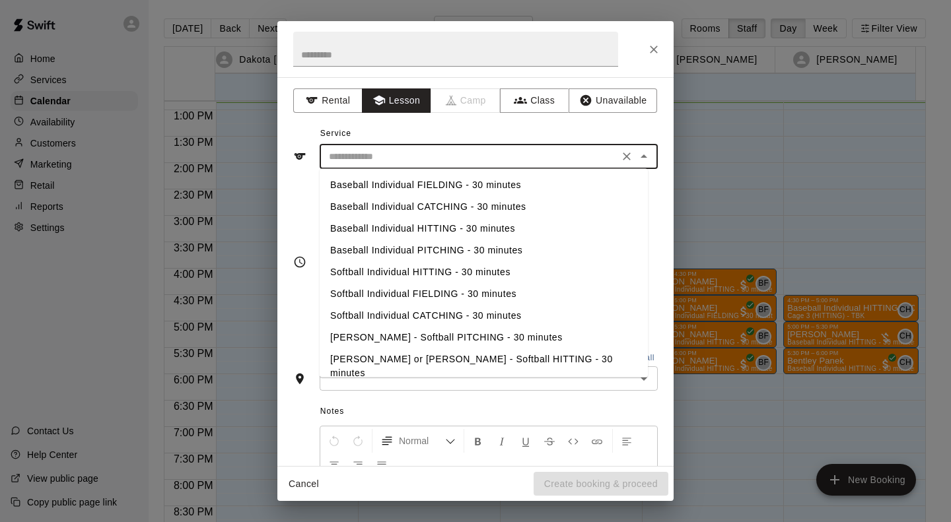
click at [392, 160] on input "text" at bounding box center [469, 157] width 291 height 17
click at [388, 225] on li "Baseball Individual HITTING - 30 minutes" at bounding box center [484, 229] width 328 height 22
type input "**********"
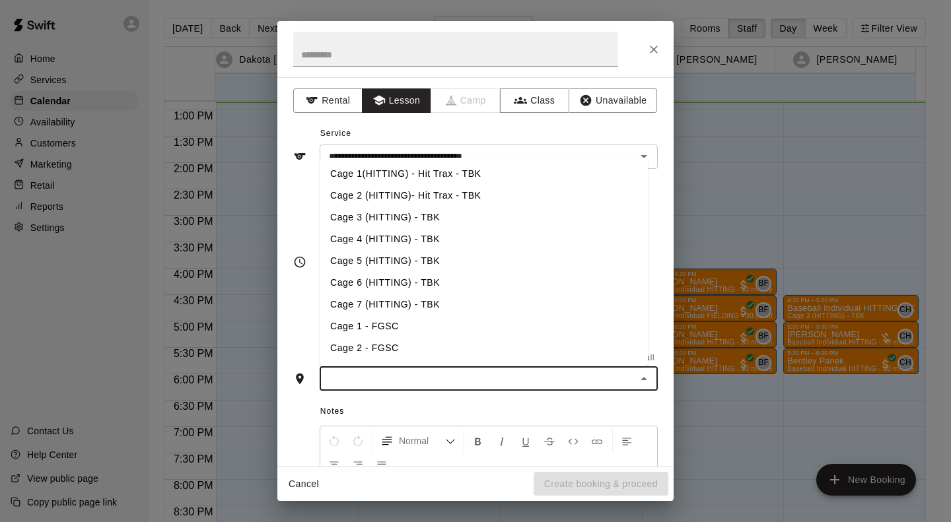
click at [398, 377] on input "text" at bounding box center [478, 378] width 308 height 17
click at [399, 240] on li "Cage 4 (HITTING) - TBK" at bounding box center [484, 240] width 328 height 22
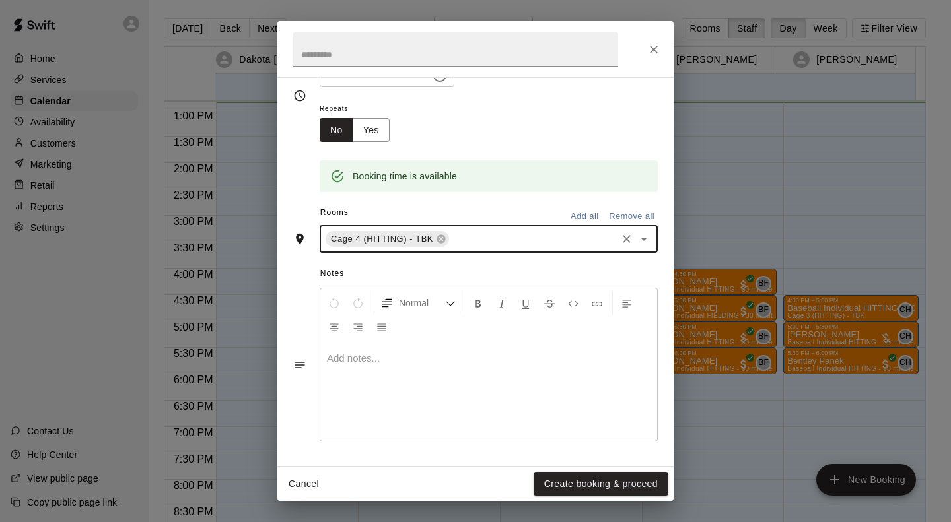
click at [405, 363] on p at bounding box center [489, 358] width 324 height 13
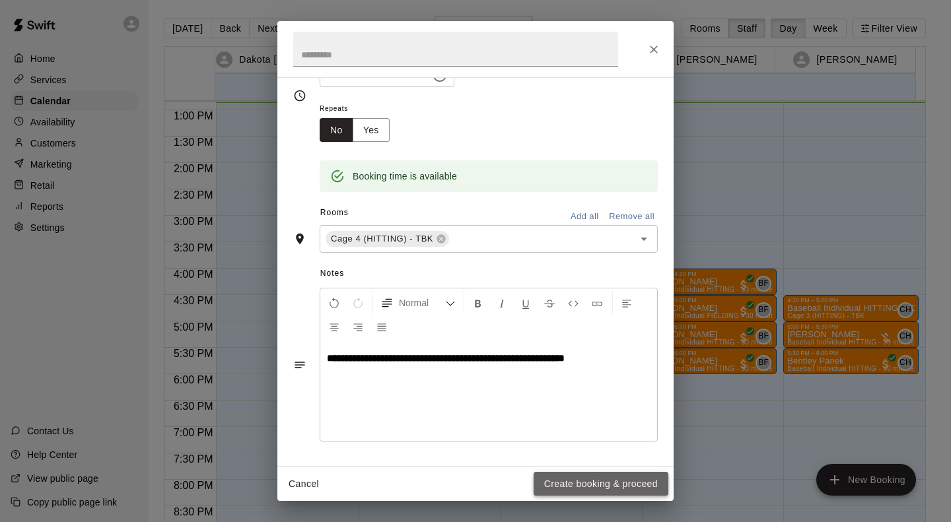
click at [588, 487] on button "Create booking & proceed" at bounding box center [601, 484] width 135 height 24
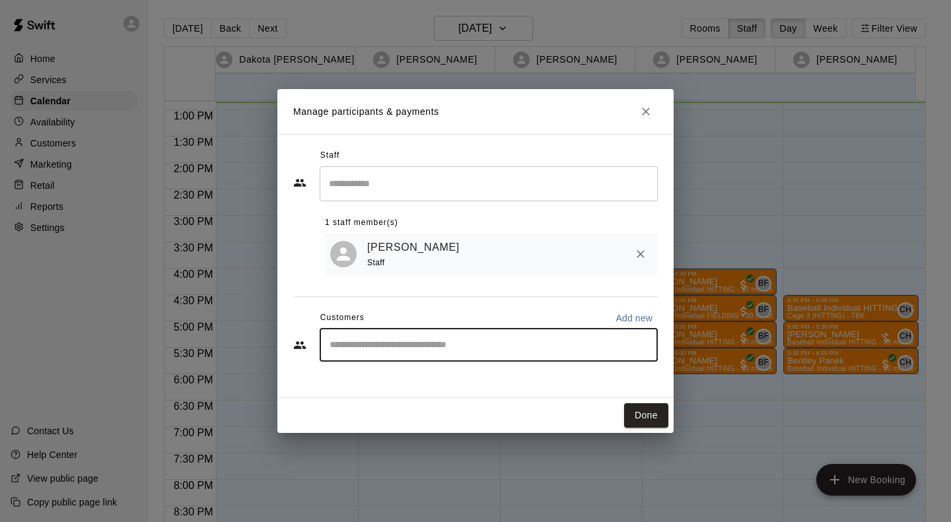
click at [478, 346] on input "Start typing to search customers..." at bounding box center [489, 345] width 326 height 13
type input "*"
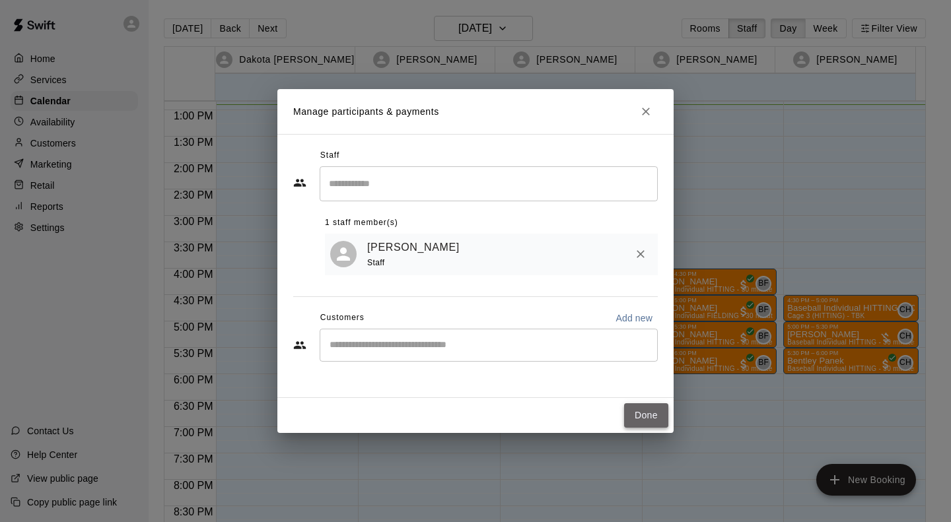
click at [646, 409] on button "Done" at bounding box center [646, 416] width 44 height 24
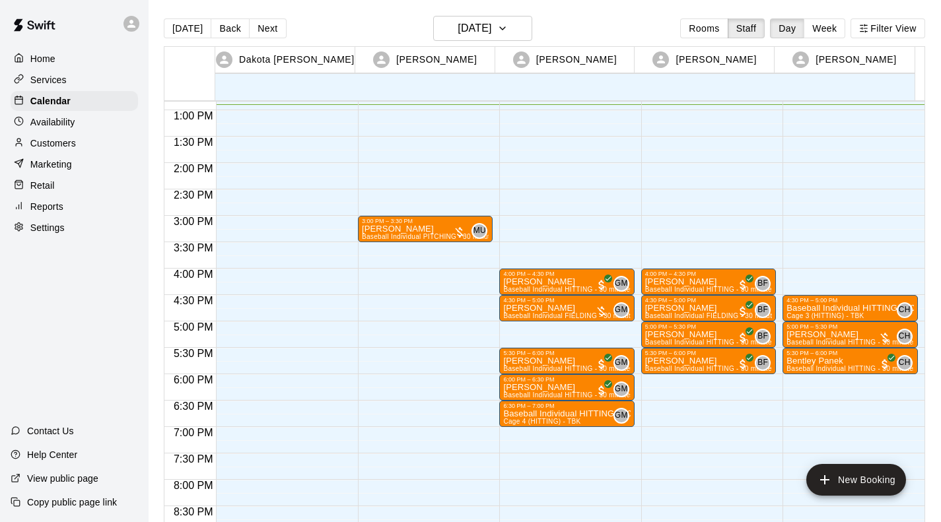
click at [406, 273] on div "3:00 PM – 3:30 PM [PERSON_NAME] Baseball Individual PITCHING - 30 minutes (Infi…" at bounding box center [425, 57] width 135 height 1268
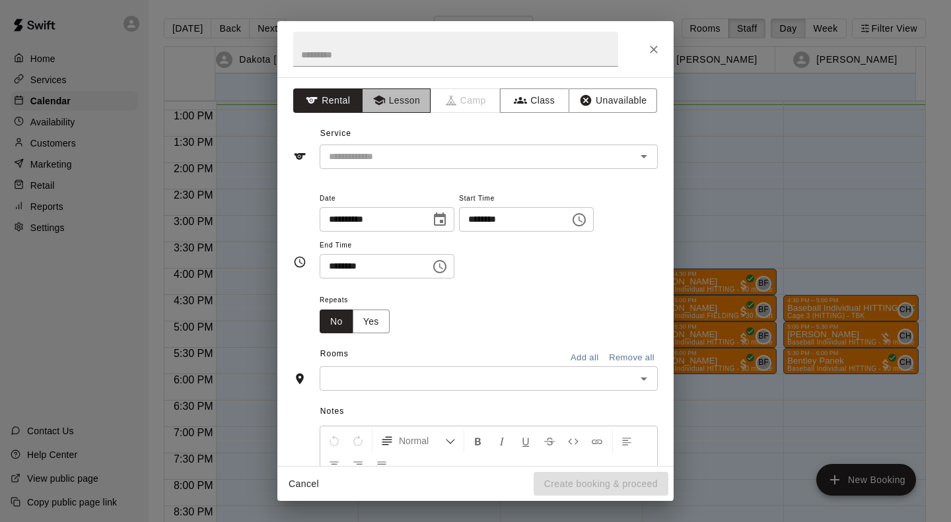
click at [404, 107] on button "Lesson" at bounding box center [396, 100] width 69 height 24
click at [385, 167] on div "​" at bounding box center [489, 157] width 338 height 24
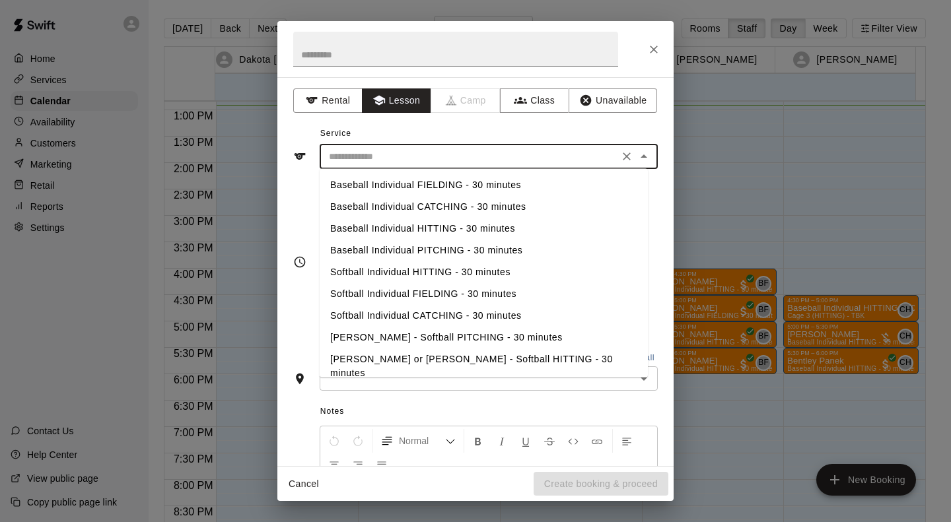
click at [382, 248] on li "Baseball Individual PITCHING - 30 minutes" at bounding box center [484, 251] width 328 height 22
type input "**********"
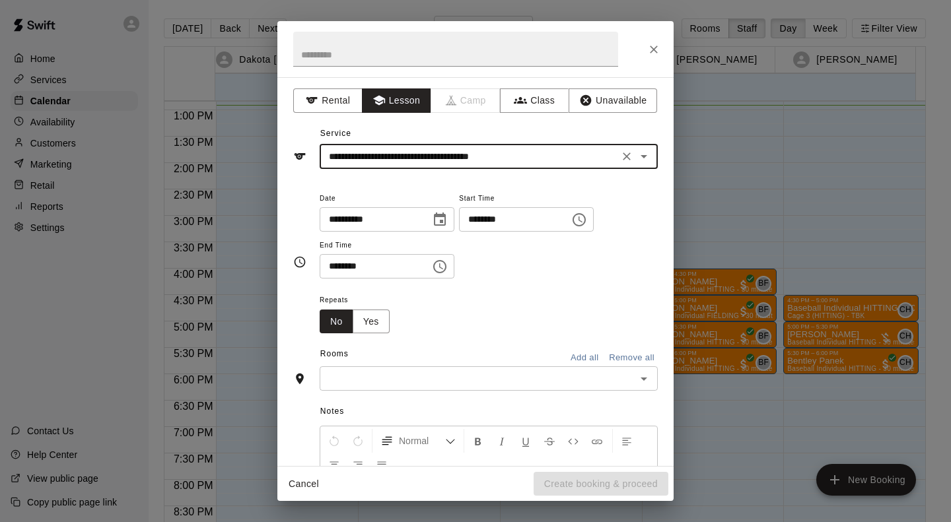
click at [398, 374] on input "text" at bounding box center [478, 378] width 308 height 17
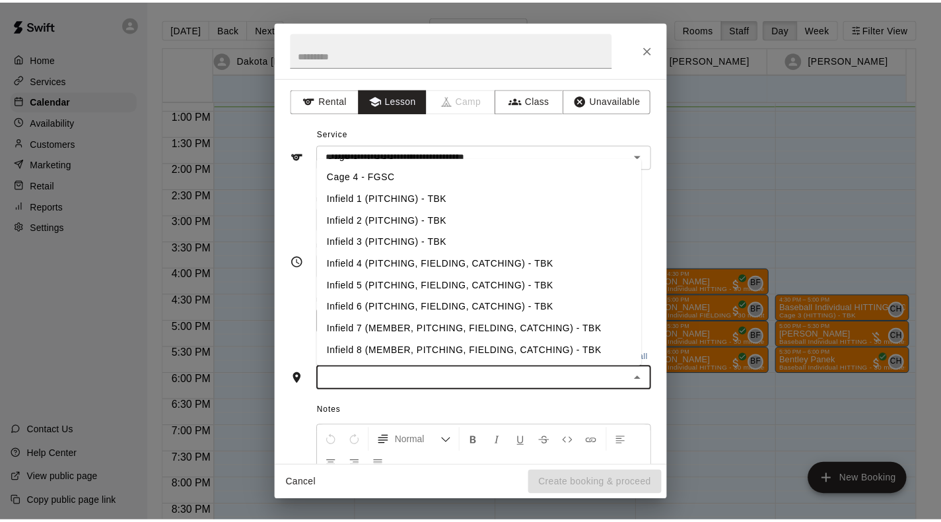
scroll to position [215, 0]
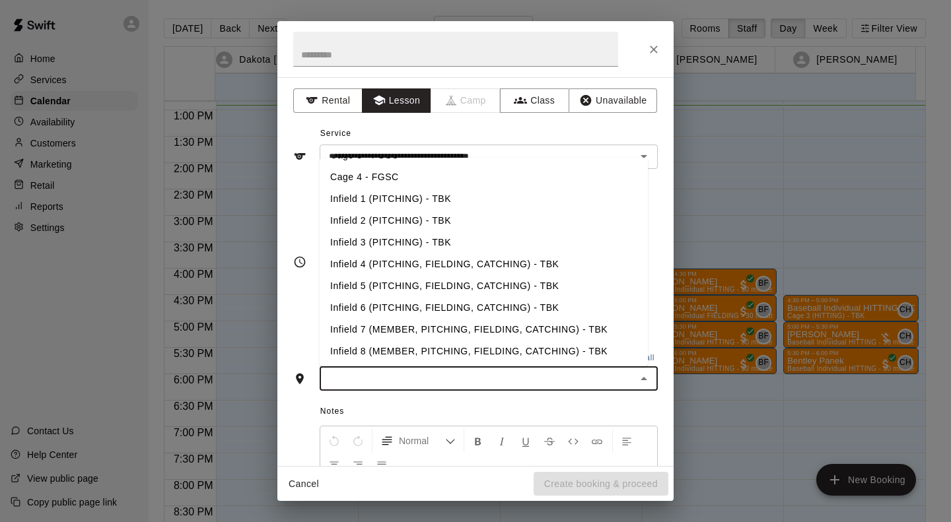
click at [384, 220] on li "Infield 2 (PITCHING) - TBK" at bounding box center [484, 221] width 328 height 22
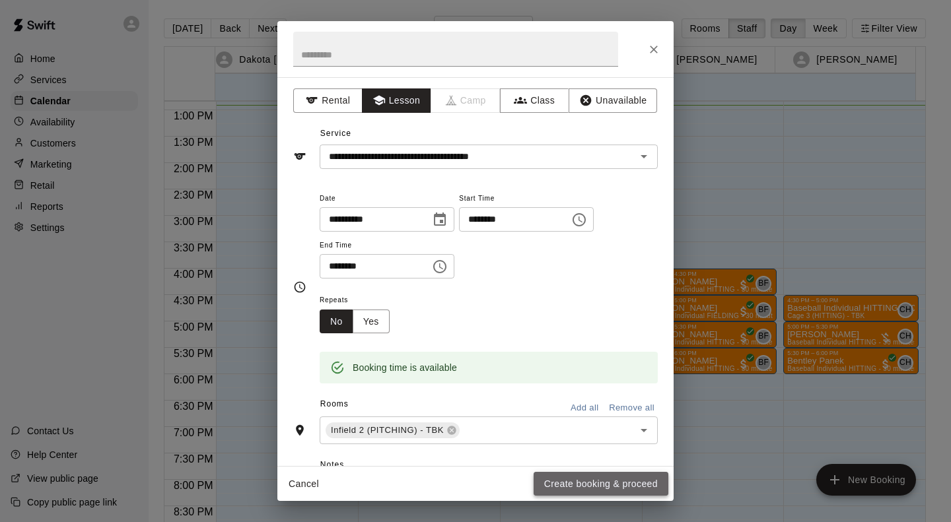
click at [631, 486] on button "Create booking & proceed" at bounding box center [601, 484] width 135 height 24
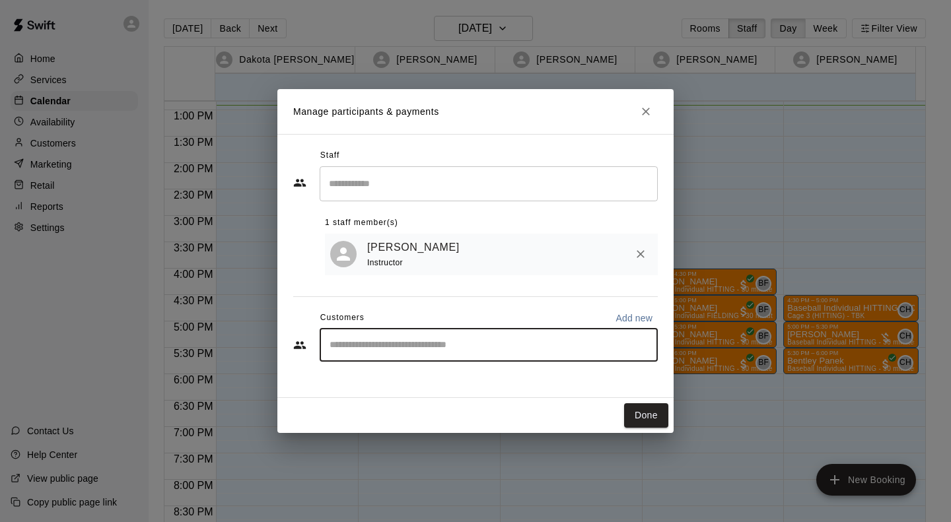
click at [456, 352] on input "Start typing to search customers..." at bounding box center [489, 345] width 326 height 13
type input "****"
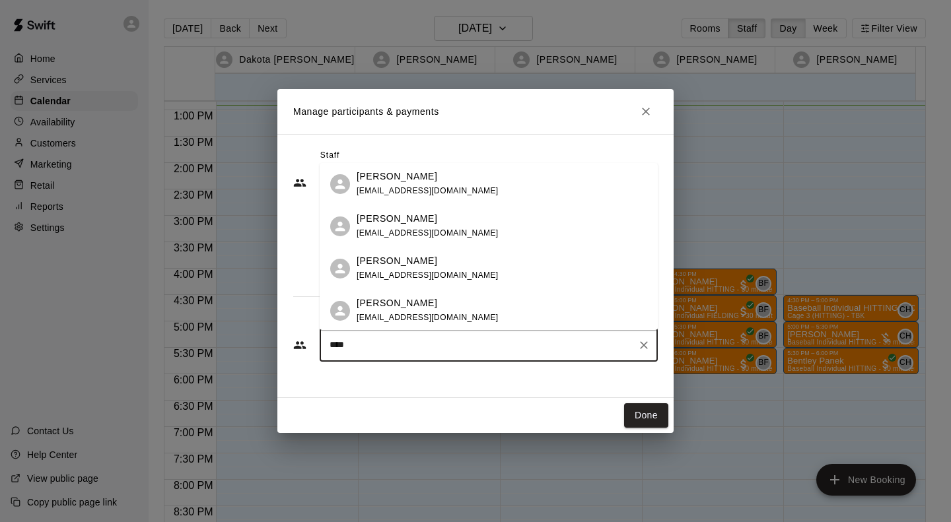
click at [590, 318] on div "[PERSON_NAME] [EMAIL_ADDRESS][DOMAIN_NAME]" at bounding box center [502, 311] width 291 height 28
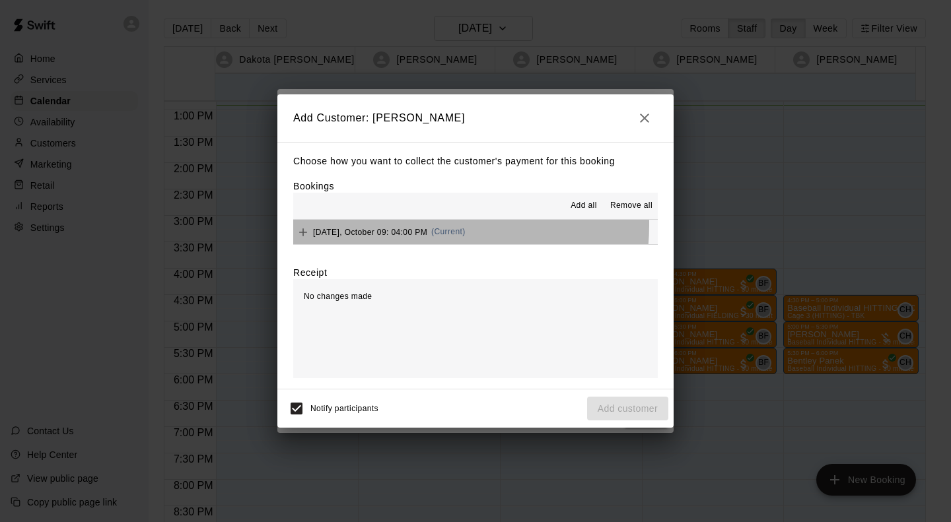
click at [411, 226] on div "[DATE], October 09: 04:00 PM (Current)" at bounding box center [379, 233] width 172 height 20
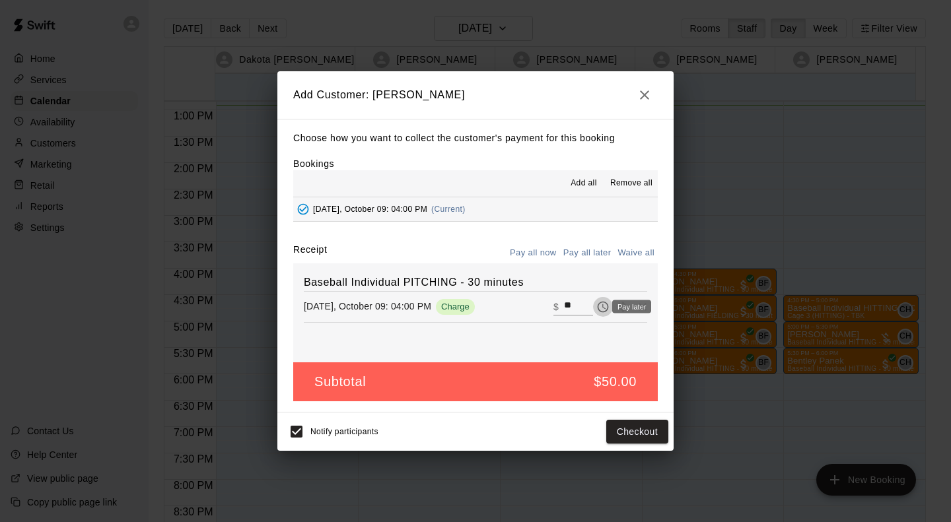
click at [596, 308] on icon "Pay later" at bounding box center [602, 306] width 13 height 13
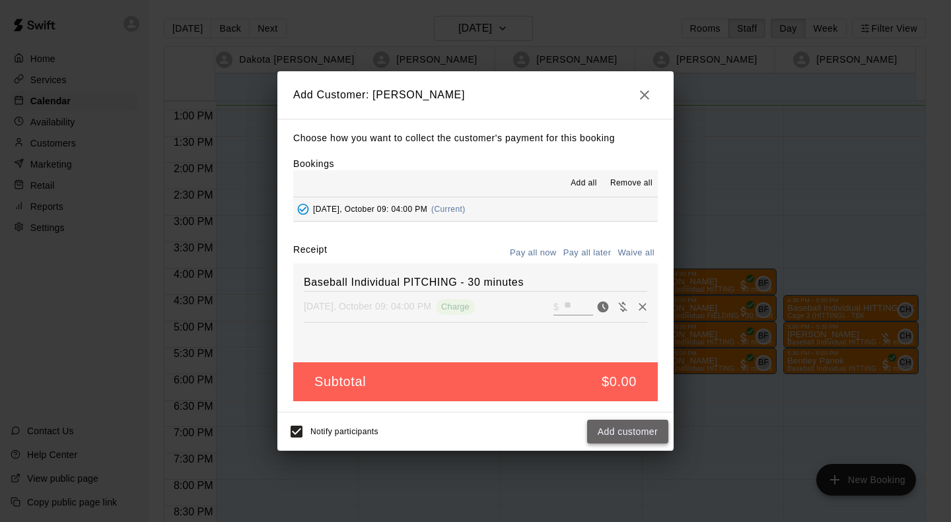
click at [628, 435] on button "Add customer" at bounding box center [627, 432] width 81 height 24
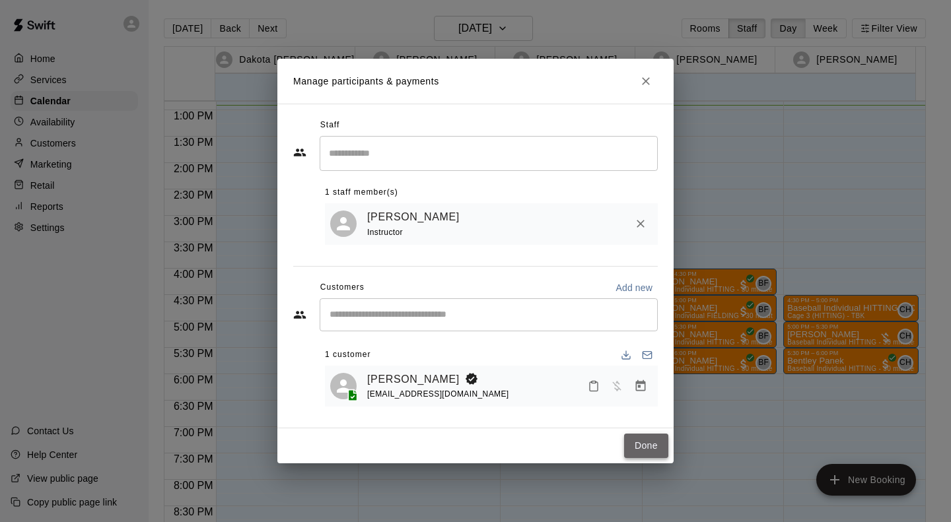
click at [643, 449] on button "Done" at bounding box center [646, 446] width 44 height 24
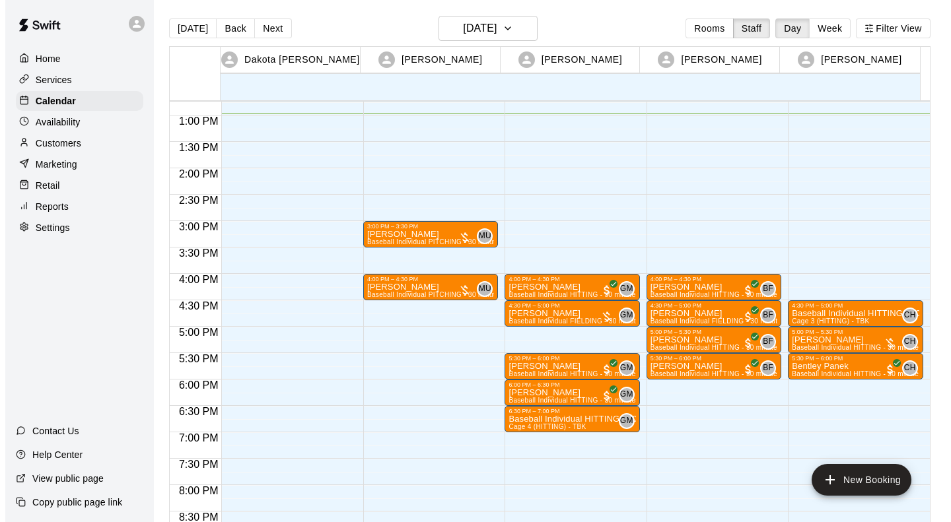
scroll to position [673, 0]
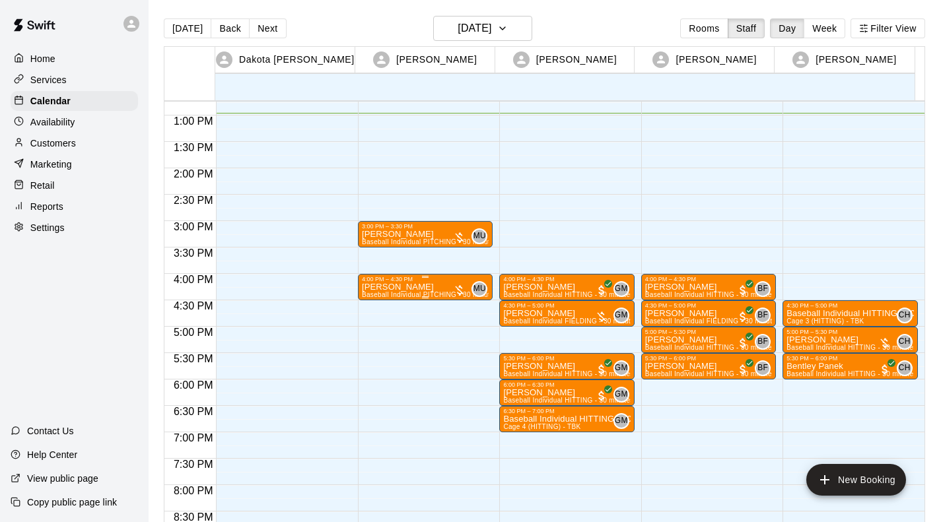
click at [472, 307] on div "3:00 PM – 3:30 PM [PERSON_NAME] Baseball Individual PITCHING - 30 minutes (Infi…" at bounding box center [425, 63] width 135 height 1268
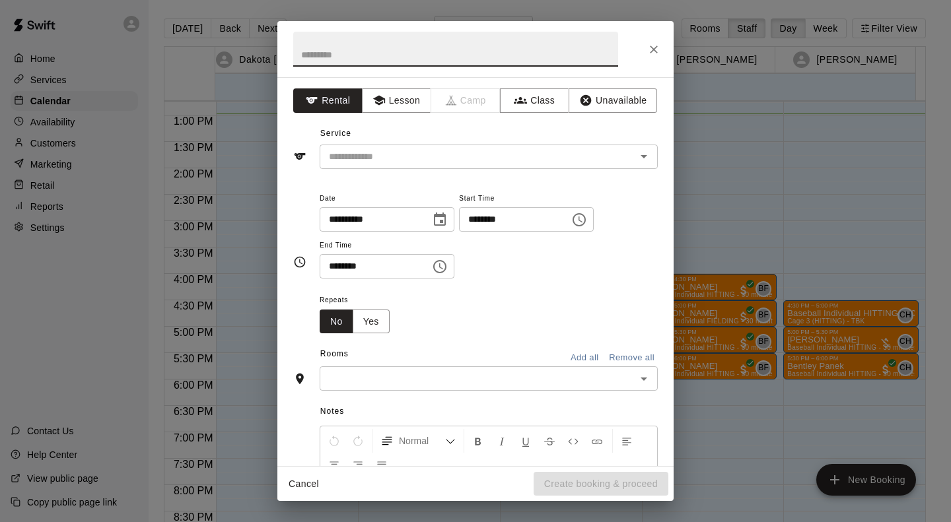
click at [411, 100] on button "Lesson" at bounding box center [396, 100] width 69 height 24
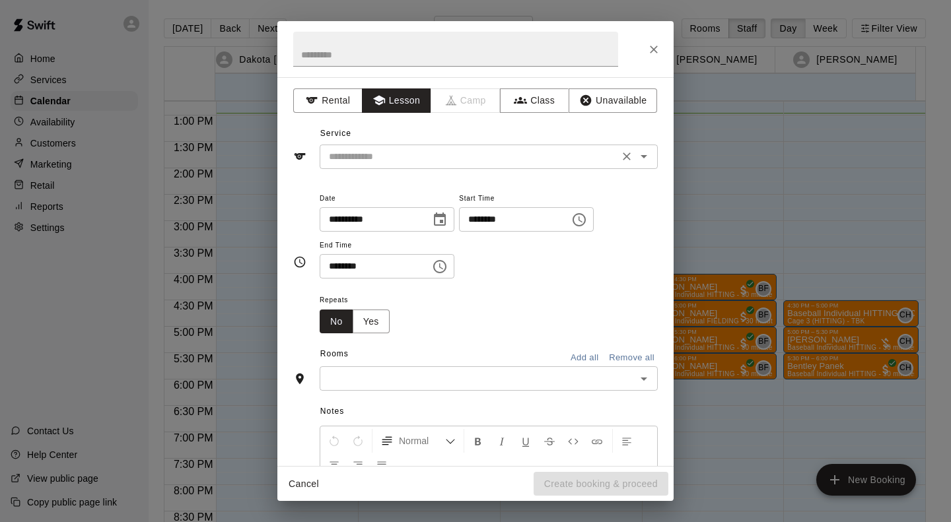
click at [421, 158] on input "text" at bounding box center [469, 157] width 291 height 17
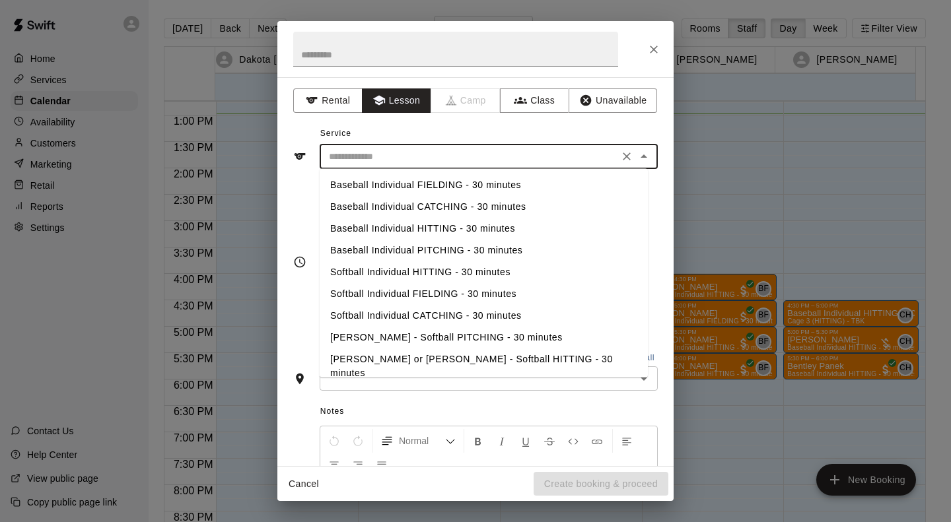
click at [446, 250] on li "Baseball Individual PITCHING - 30 minutes" at bounding box center [484, 251] width 328 height 22
type input "**********"
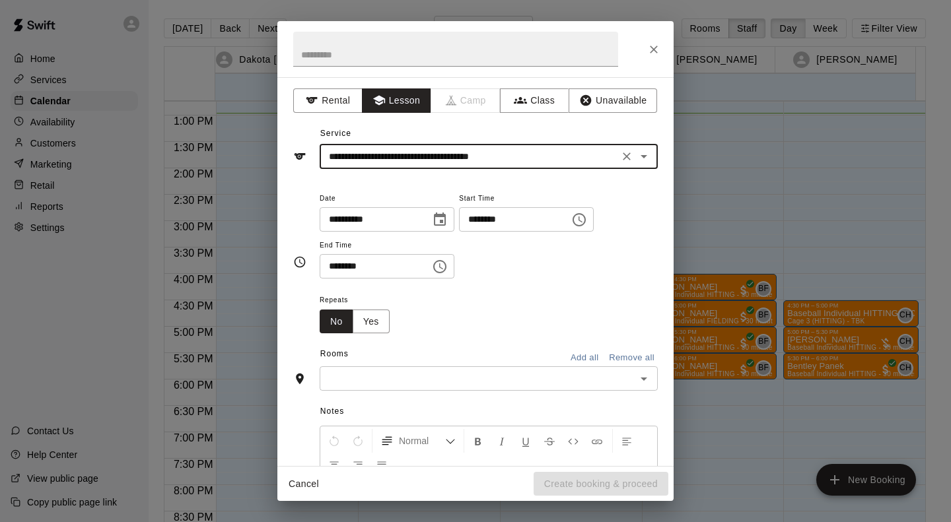
click at [430, 377] on input "text" at bounding box center [478, 378] width 308 height 17
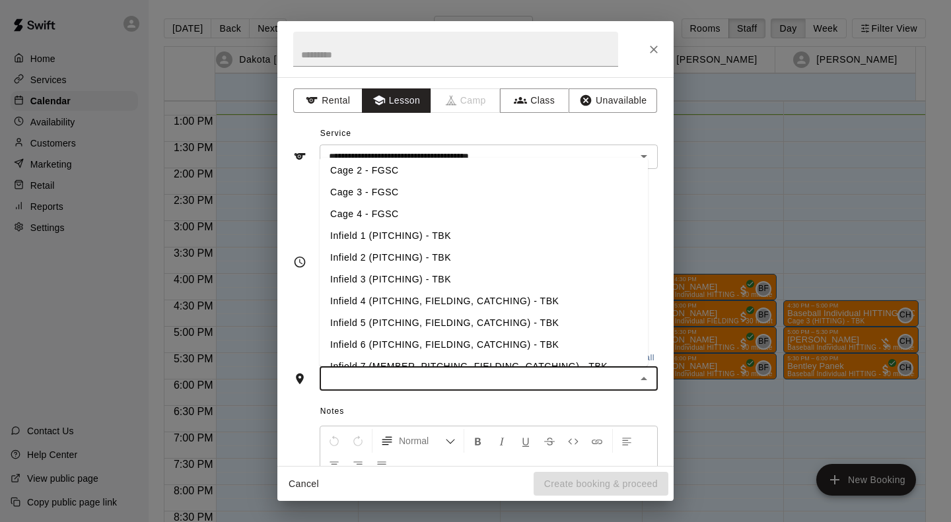
scroll to position [177, 0]
click at [558, 308] on li "Infield 4 (PITCHING, FIELDING, CATCHING) - TBK" at bounding box center [484, 302] width 328 height 22
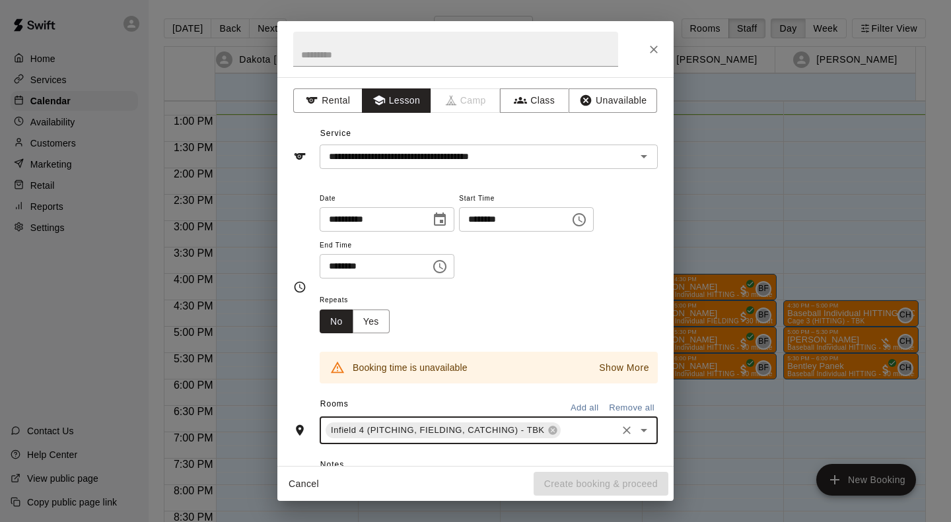
click at [552, 433] on icon at bounding box center [552, 431] width 9 height 9
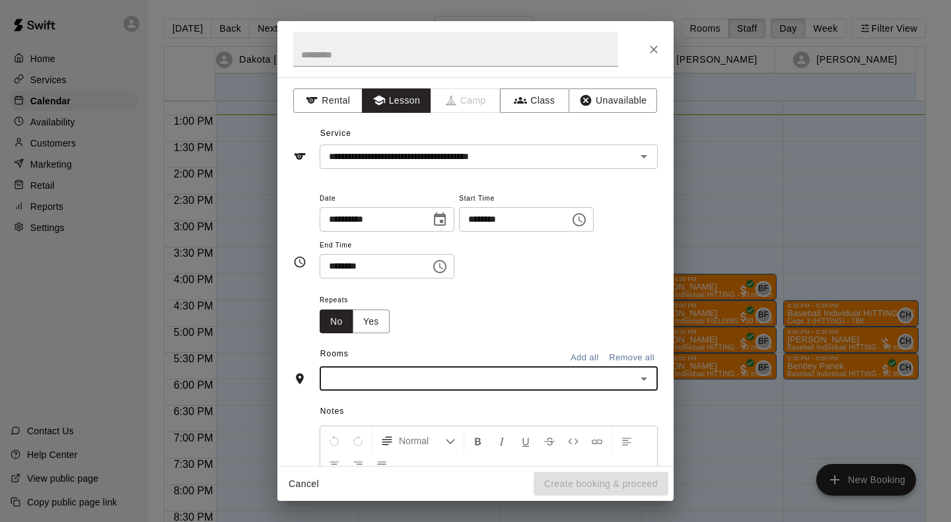
click at [524, 374] on input "text" at bounding box center [478, 378] width 308 height 17
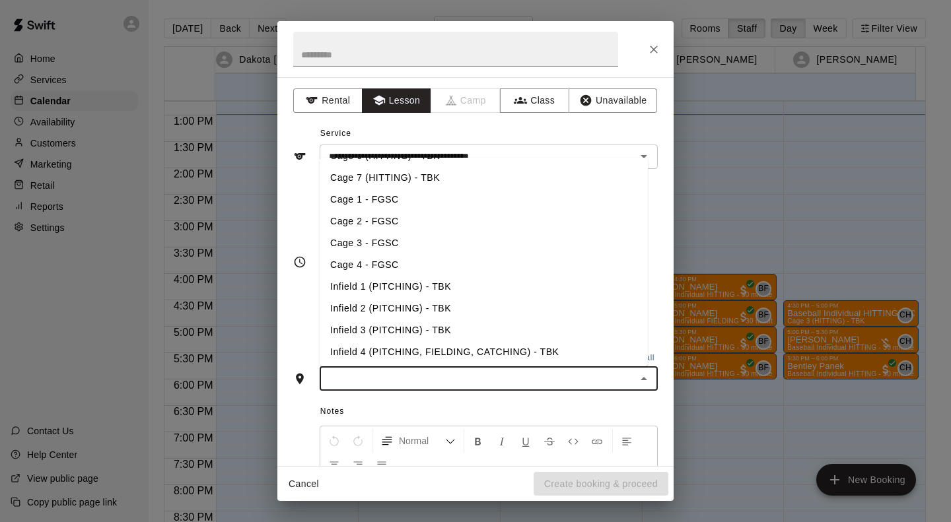
scroll to position [129, 0]
click at [444, 326] on li "Infield 3 (PITCHING) - TBK" at bounding box center [484, 329] width 328 height 22
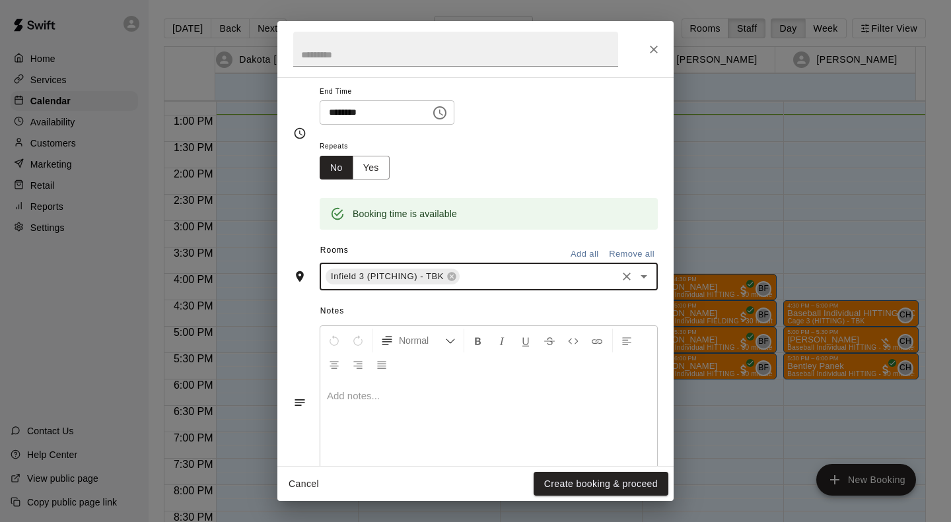
scroll to position [166, 0]
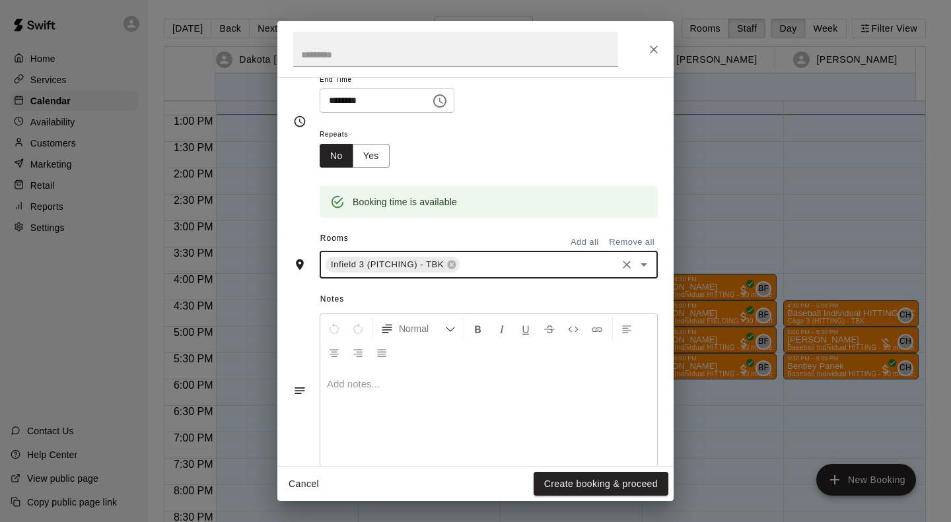
click at [598, 491] on button "Create booking & proceed" at bounding box center [601, 484] width 135 height 24
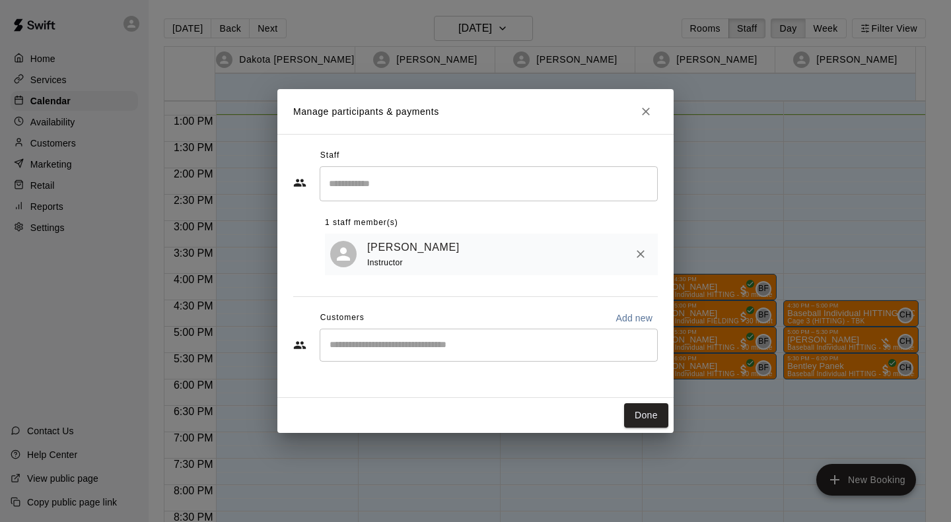
click at [455, 340] on input "Start typing to search customers..." at bounding box center [489, 345] width 326 height 13
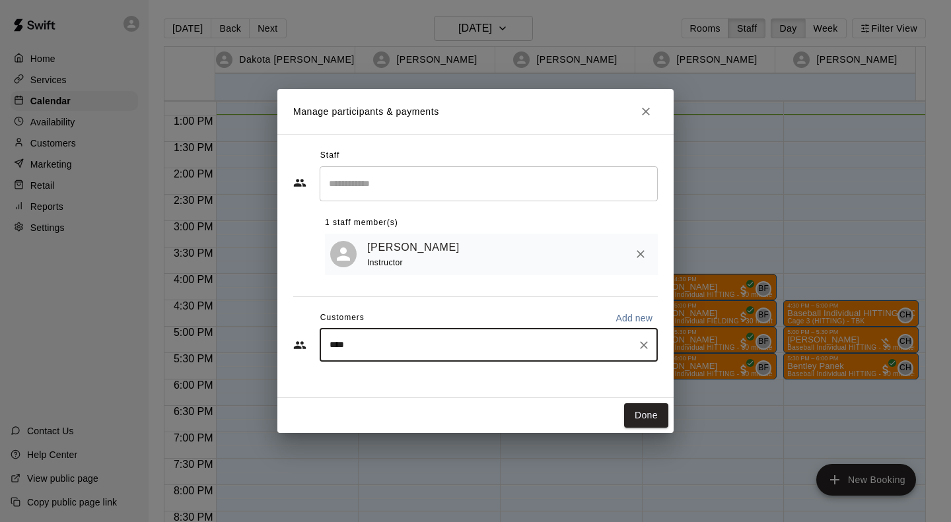
type input "*****"
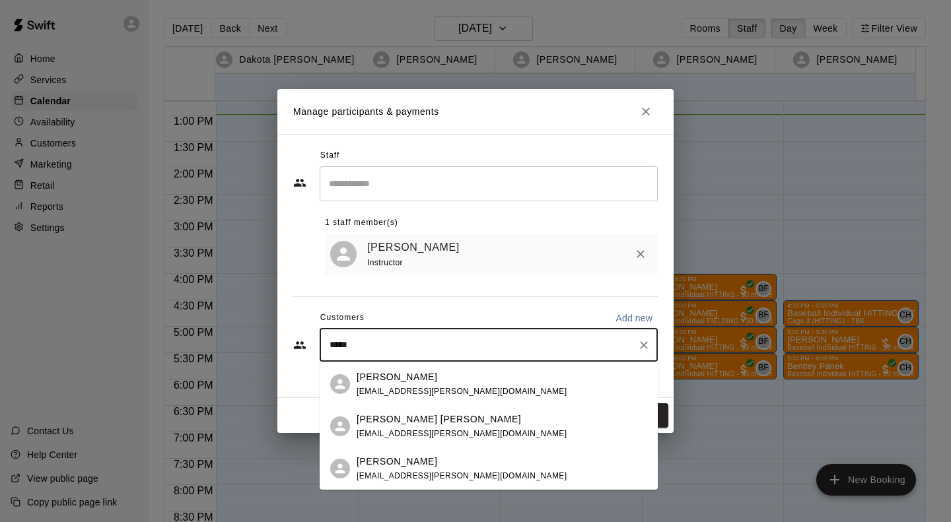
click at [429, 477] on span "[EMAIL_ADDRESS][PERSON_NAME][DOMAIN_NAME]" at bounding box center [462, 476] width 210 height 9
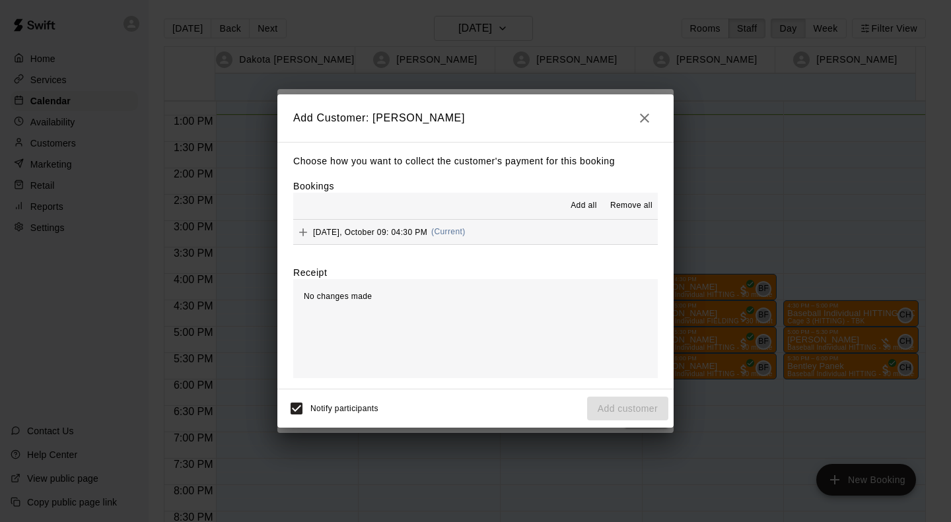
click at [434, 224] on div "[DATE], October 09: 04:30 PM (Current)" at bounding box center [379, 233] width 172 height 20
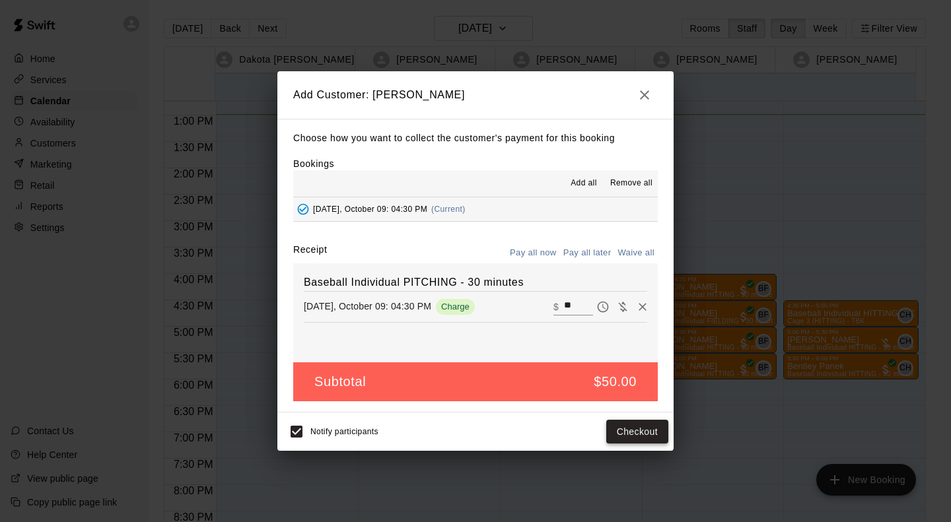
click at [643, 429] on button "Checkout" at bounding box center [637, 432] width 62 height 24
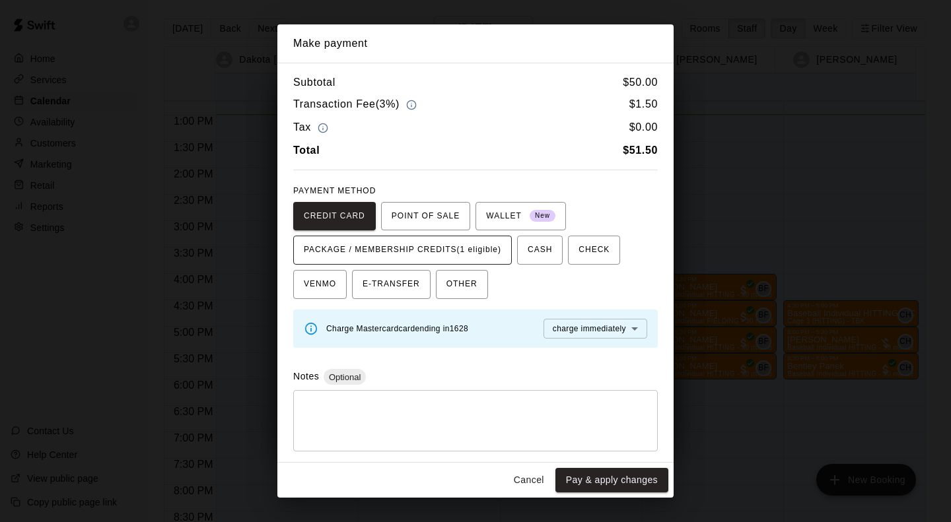
click at [487, 244] on span "PACKAGE / MEMBERSHIP CREDITS (1 eligible)" at bounding box center [402, 250] width 197 height 21
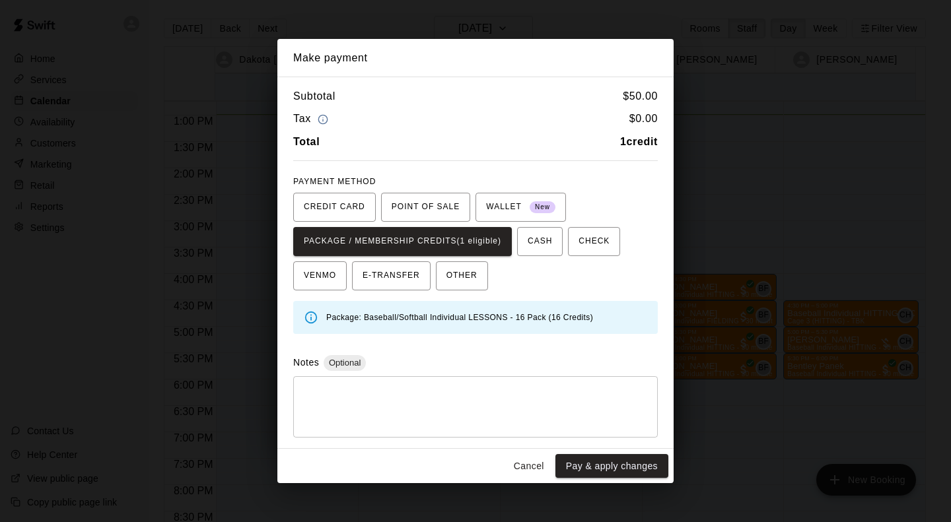
click at [622, 463] on button "Pay & apply changes" at bounding box center [611, 466] width 113 height 24
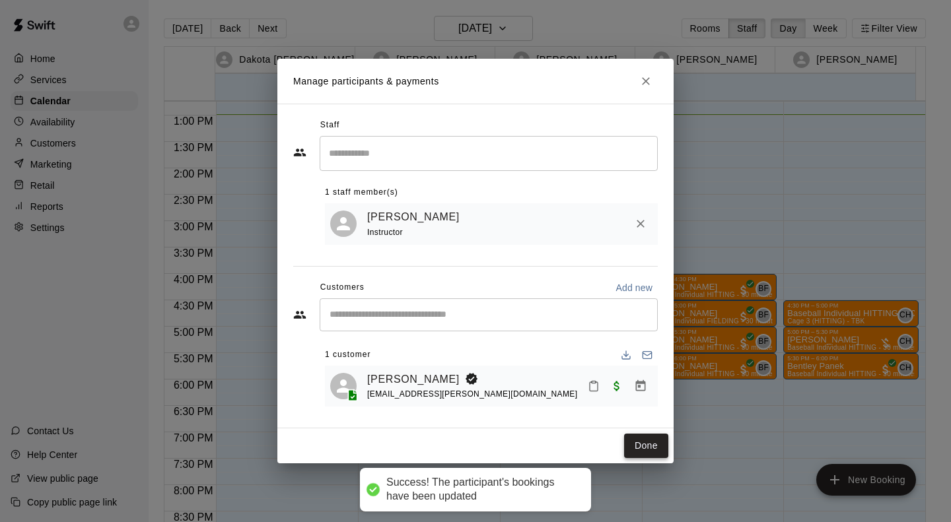
click at [652, 447] on button "Done" at bounding box center [646, 446] width 44 height 24
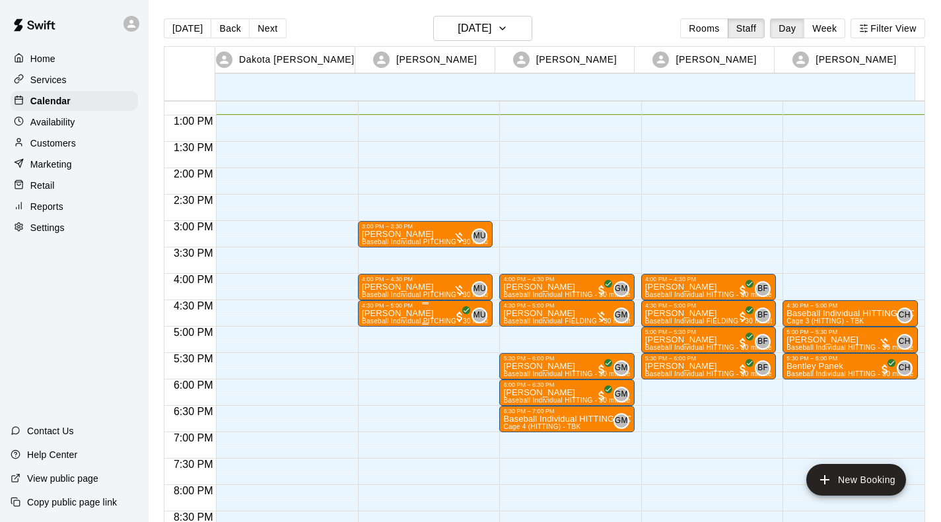
click at [400, 332] on div "3:00 PM – 3:30 PM [PERSON_NAME] Baseball Individual PITCHING - 30 minutes (Infi…" at bounding box center [425, 63] width 135 height 1268
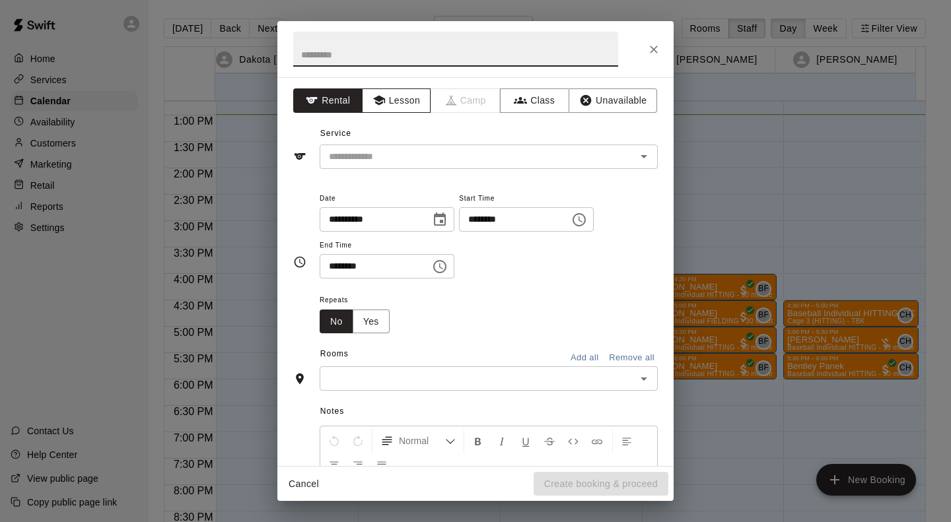
click at [389, 98] on button "Lesson" at bounding box center [396, 100] width 69 height 24
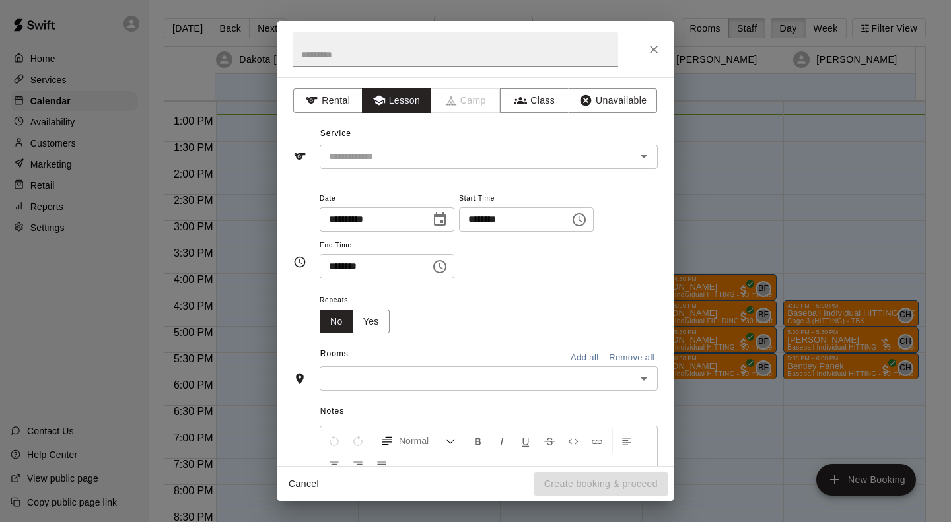
click at [493, 146] on div "​" at bounding box center [489, 157] width 338 height 24
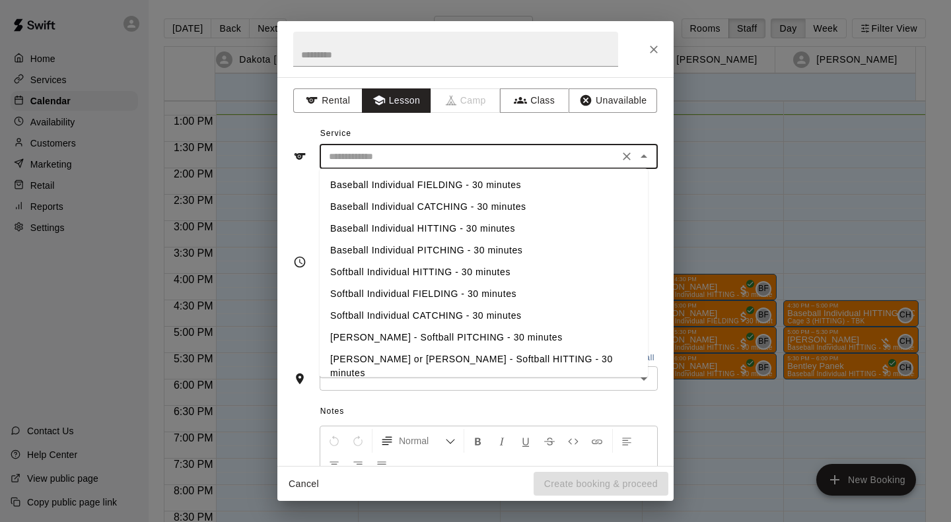
click at [481, 246] on li "Baseball Individual PITCHING - 30 minutes" at bounding box center [484, 251] width 328 height 22
type input "**********"
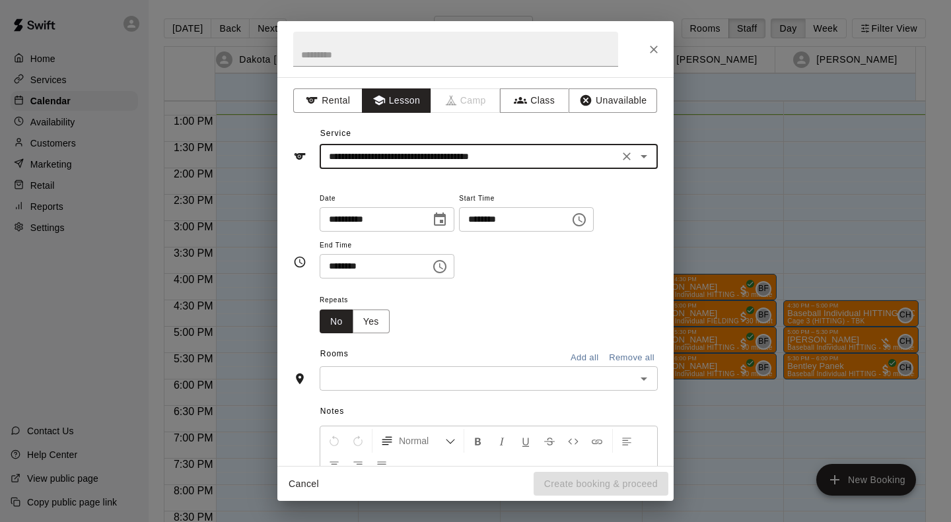
click at [404, 378] on input "text" at bounding box center [478, 378] width 308 height 17
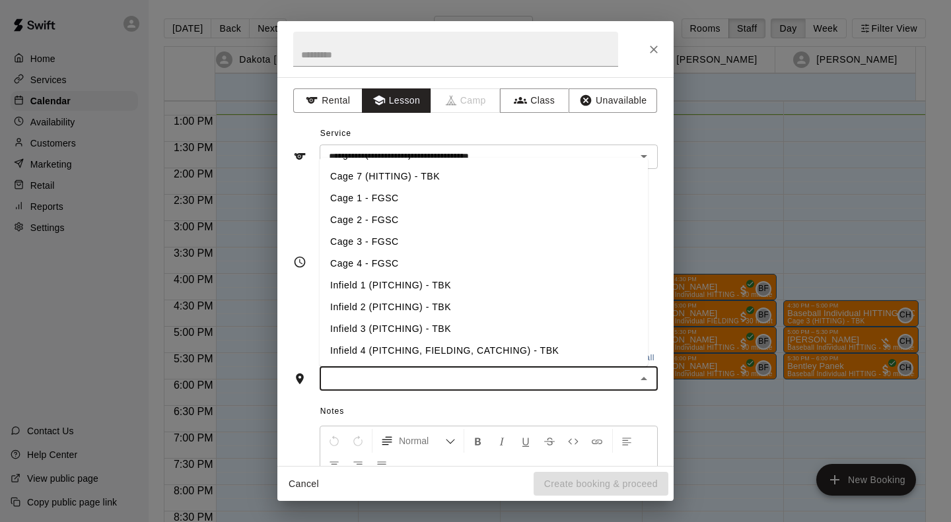
scroll to position [127, 0]
click at [458, 308] on li "Infield 2 (PITCHING) - TBK" at bounding box center [484, 308] width 328 height 22
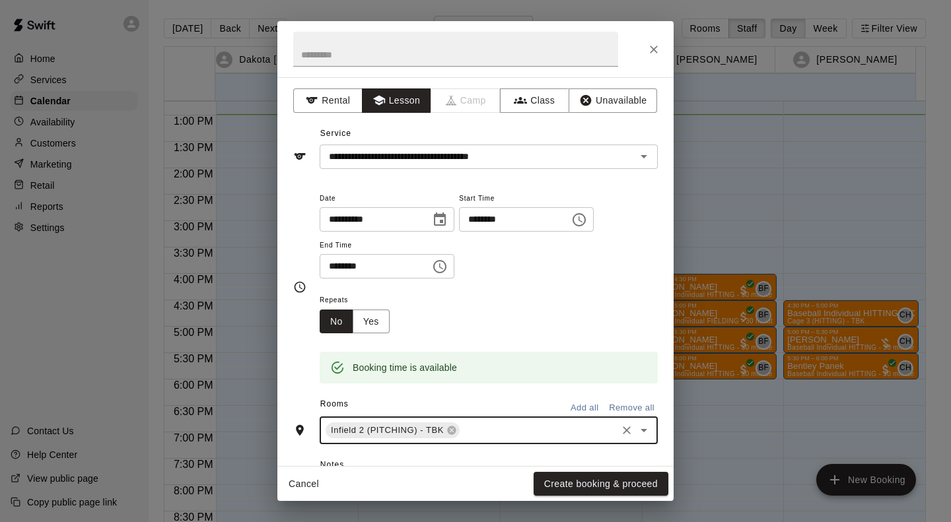
click at [604, 488] on button "Create booking & proceed" at bounding box center [601, 484] width 135 height 24
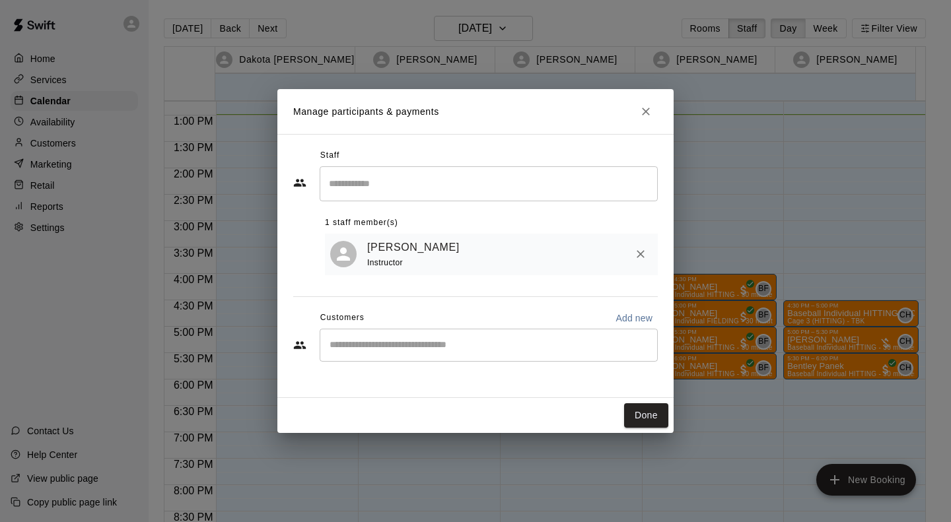
click at [428, 343] on input "Start typing to search customers..." at bounding box center [489, 345] width 326 height 13
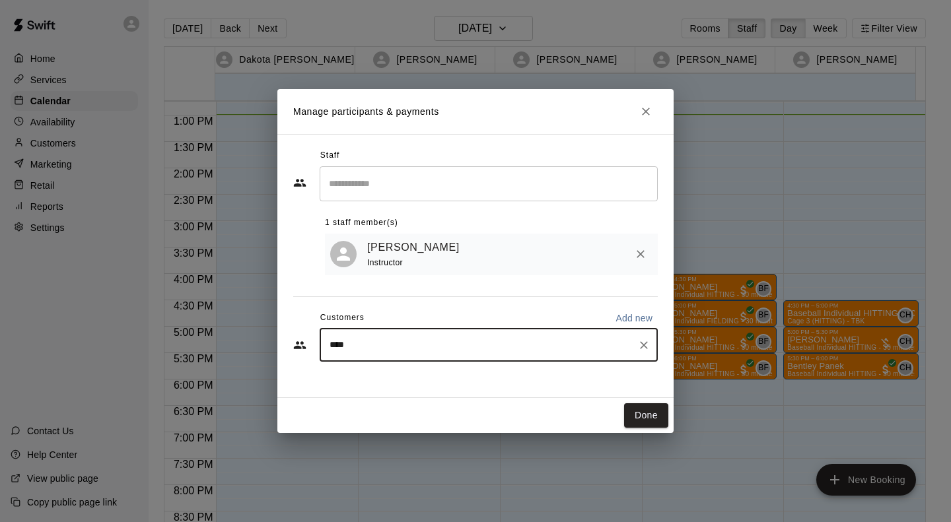
type input "*****"
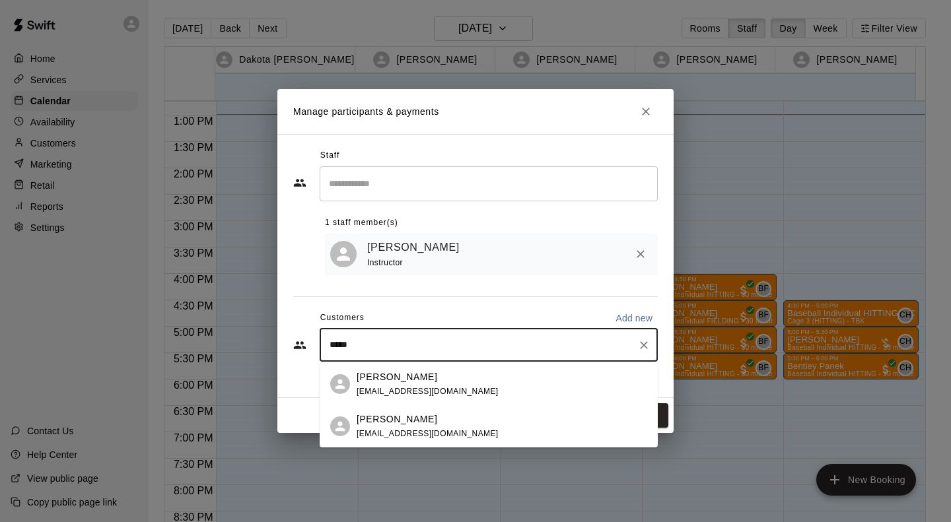
click at [435, 427] on div "[PERSON_NAME] [EMAIL_ADDRESS][DOMAIN_NAME]" at bounding box center [428, 427] width 142 height 28
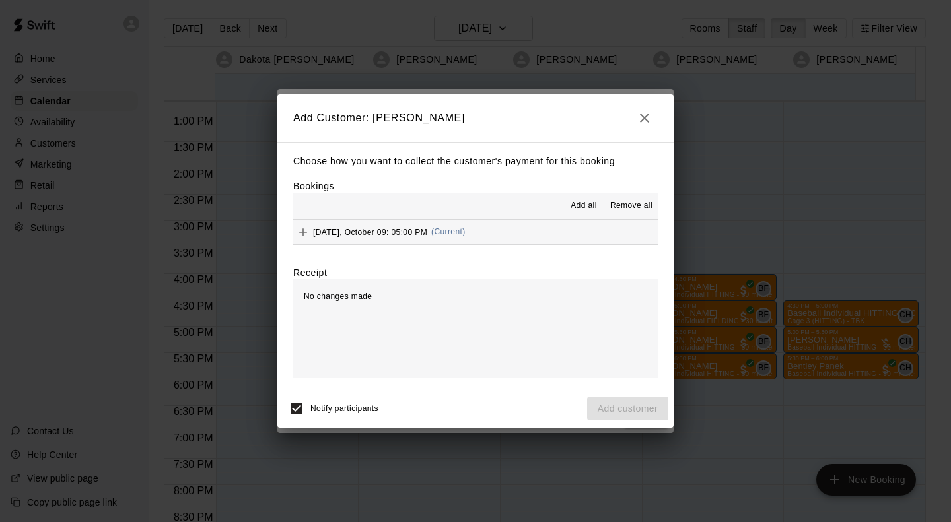
click at [529, 229] on button "[DATE], October 09: 05:00 PM (Current)" at bounding box center [475, 232] width 365 height 24
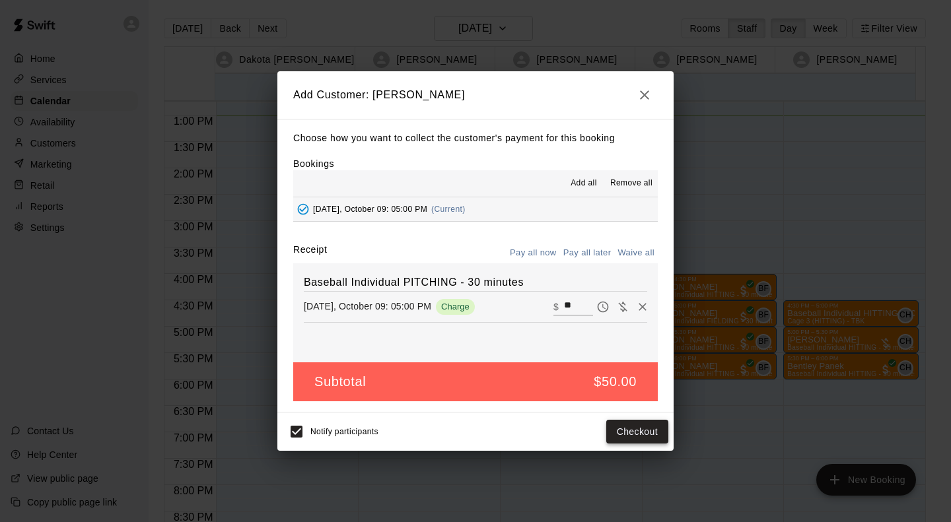
click at [647, 437] on button "Checkout" at bounding box center [637, 432] width 62 height 24
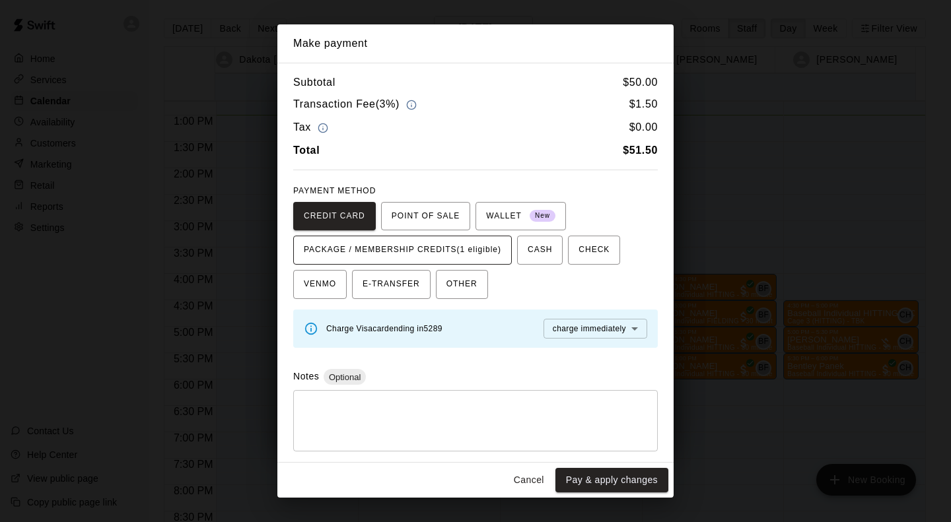
click at [495, 244] on span "PACKAGE / MEMBERSHIP CREDITS (1 eligible)" at bounding box center [402, 250] width 197 height 21
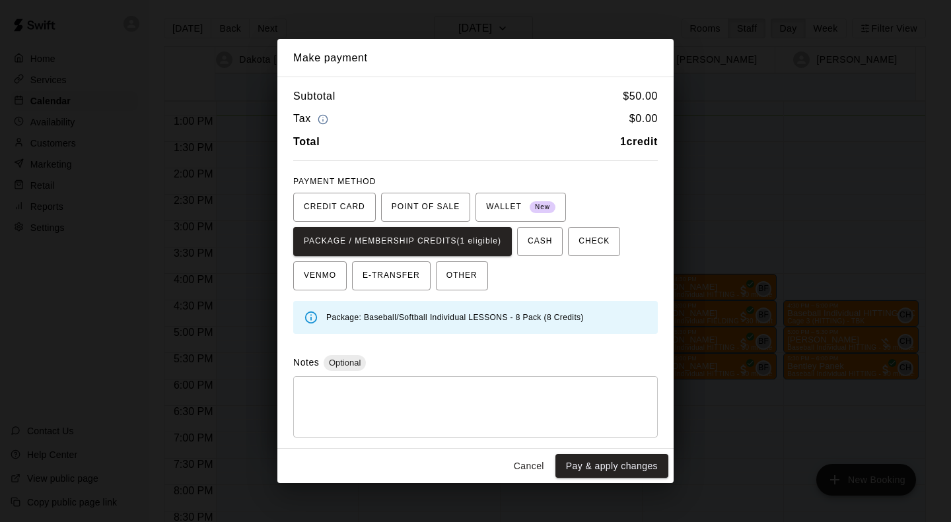
click at [625, 466] on button "Pay & apply changes" at bounding box center [611, 466] width 113 height 24
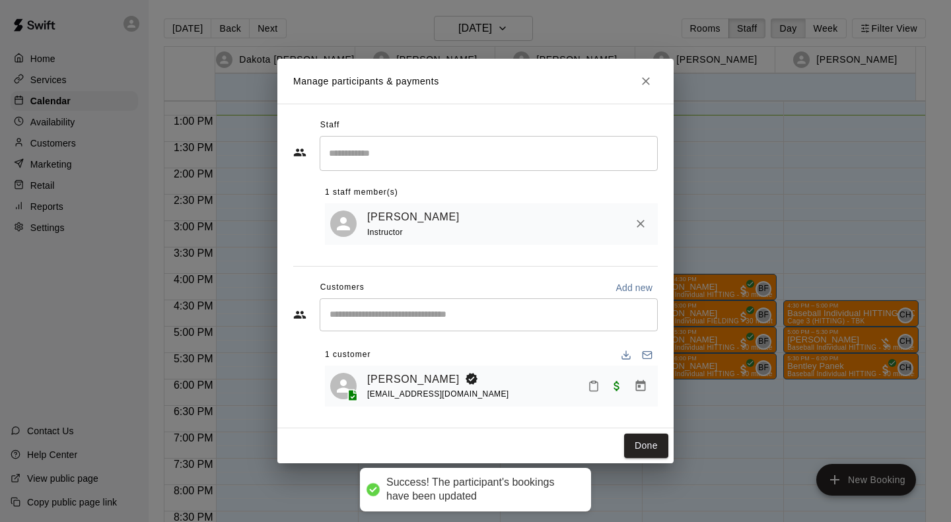
click at [652, 446] on button "Done" at bounding box center [646, 446] width 44 height 24
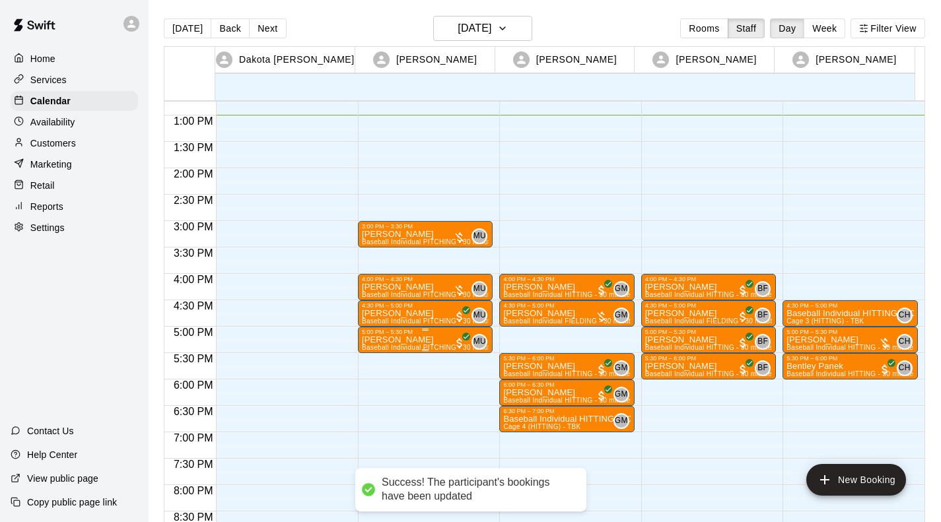
click at [463, 355] on div "3:00 PM – 3:30 PM [PERSON_NAME] Baseball Individual PITCHING - 30 minutes (Infi…" at bounding box center [425, 63] width 135 height 1268
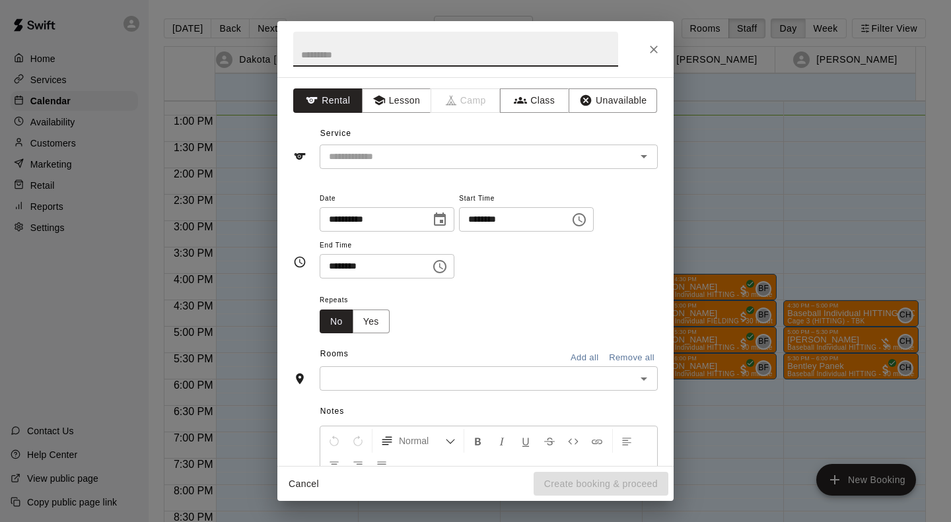
click at [657, 48] on icon "Close" at bounding box center [653, 49] width 13 height 13
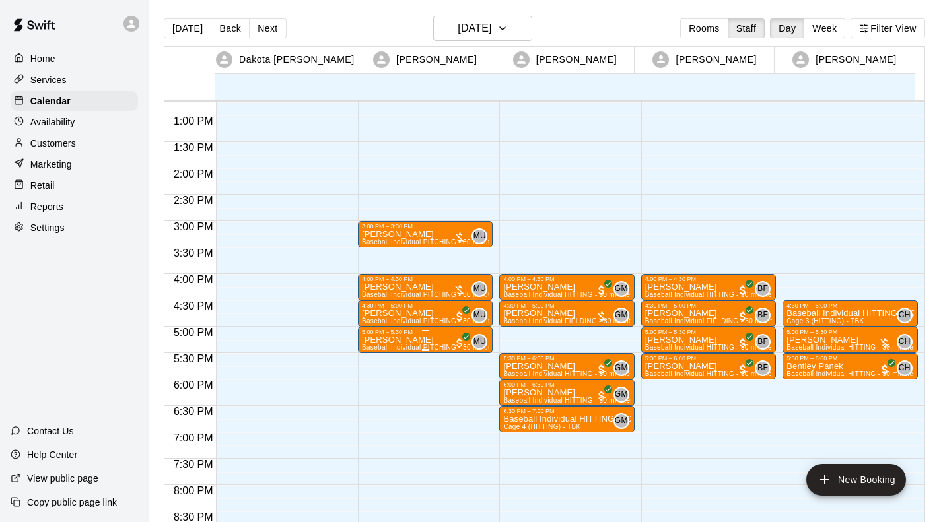
click at [398, 363] on div "3:00 PM – 3:30 PM [PERSON_NAME] Baseball Individual PITCHING - 30 minutes (Infi…" at bounding box center [425, 63] width 135 height 1268
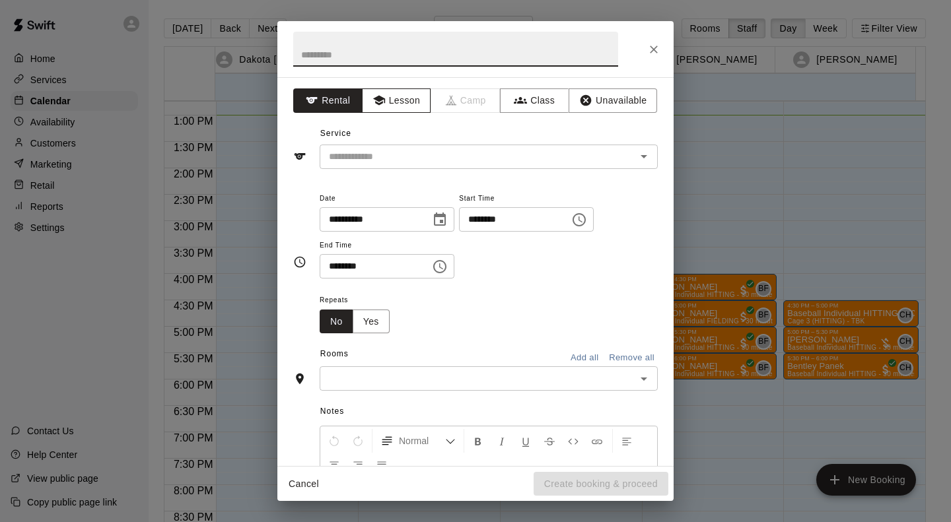
click at [404, 91] on button "Lesson" at bounding box center [396, 100] width 69 height 24
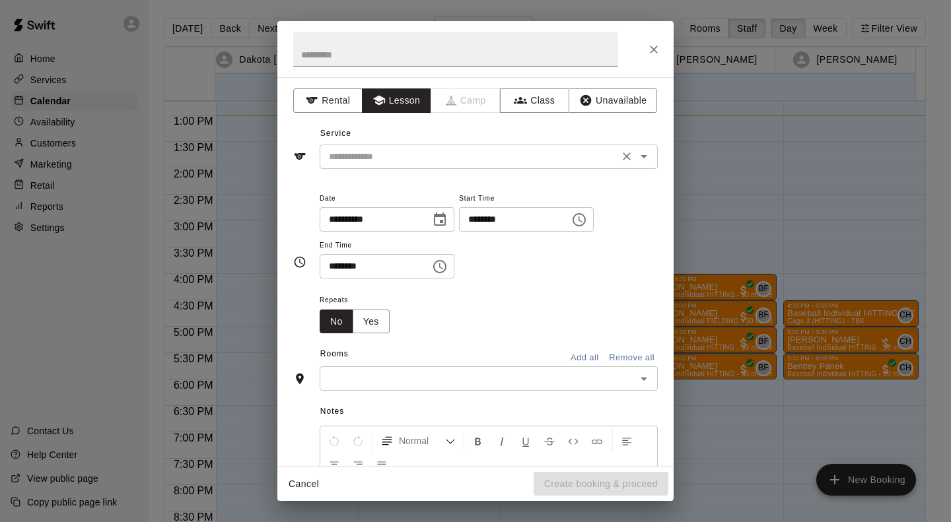
click at [433, 160] on input "text" at bounding box center [469, 157] width 291 height 17
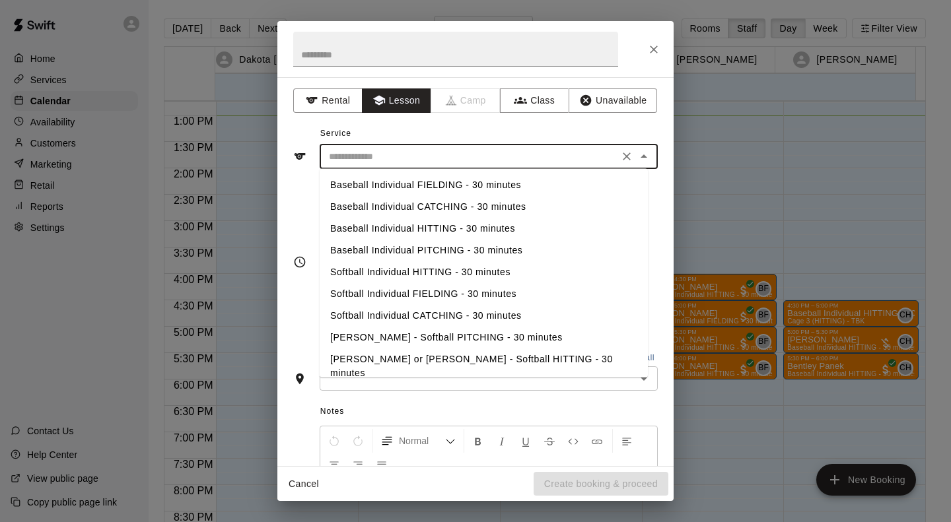
click at [488, 250] on li "Baseball Individual PITCHING - 30 minutes" at bounding box center [484, 251] width 328 height 22
type input "**********"
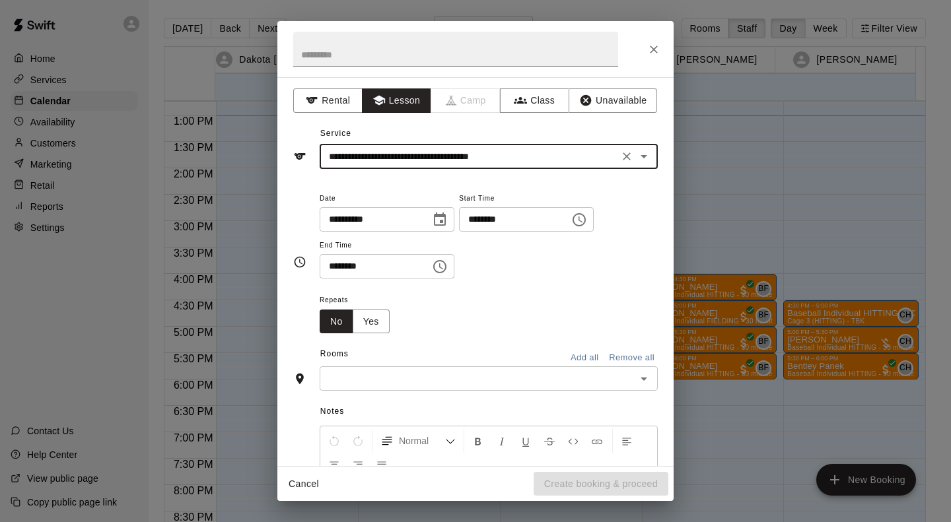
click at [472, 378] on input "text" at bounding box center [478, 378] width 308 height 17
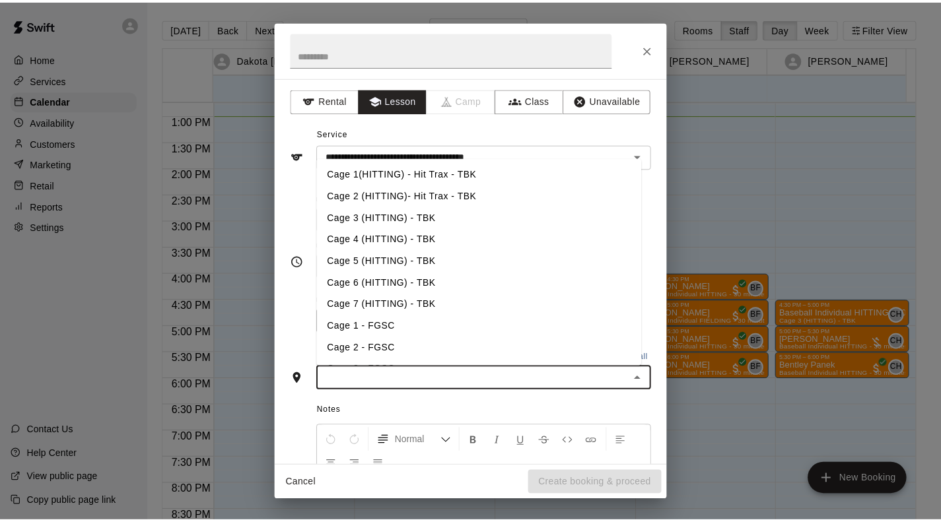
scroll to position [127, 0]
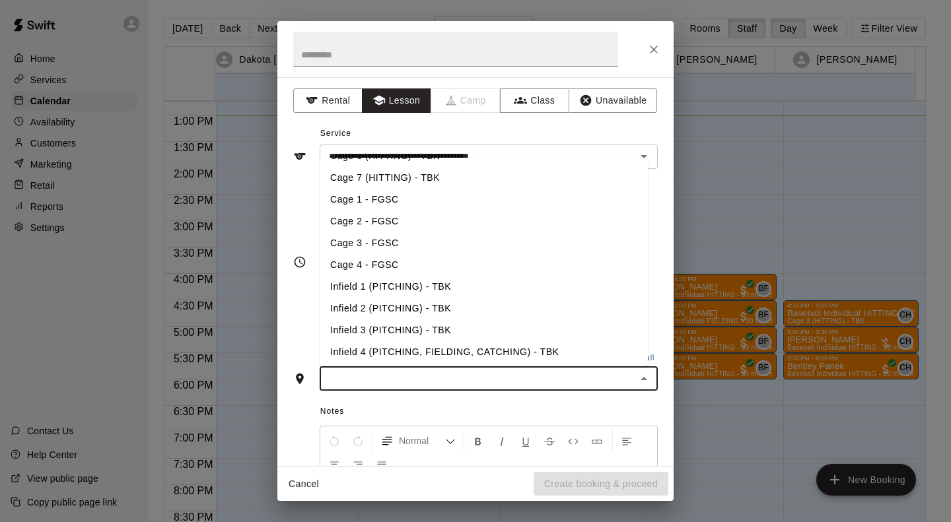
click at [454, 306] on li "Infield 2 (PITCHING) - TBK" at bounding box center [484, 309] width 328 height 22
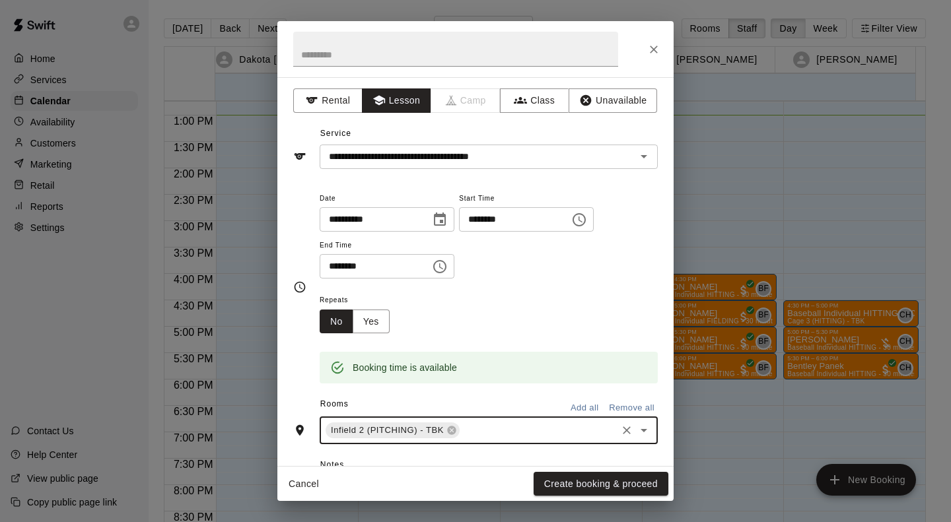
click at [606, 485] on button "Create booking & proceed" at bounding box center [601, 484] width 135 height 24
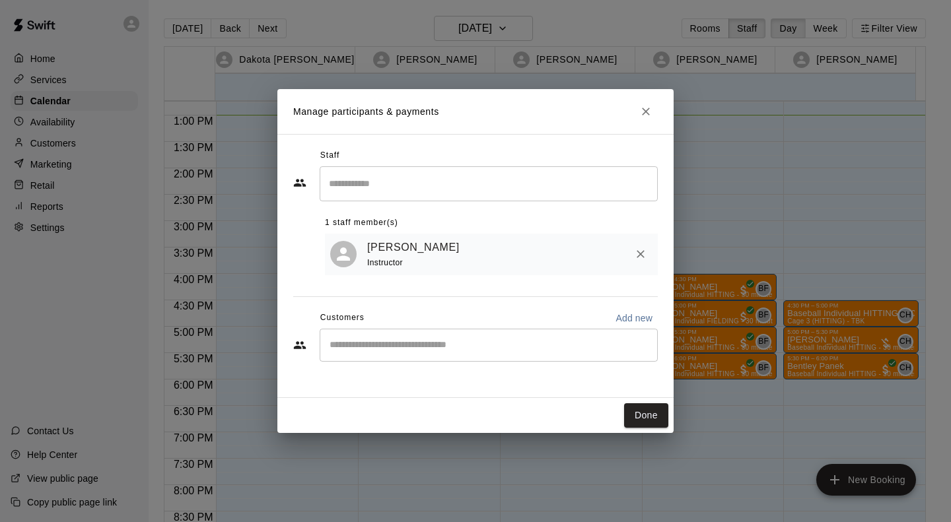
click at [407, 334] on div "​" at bounding box center [489, 345] width 338 height 33
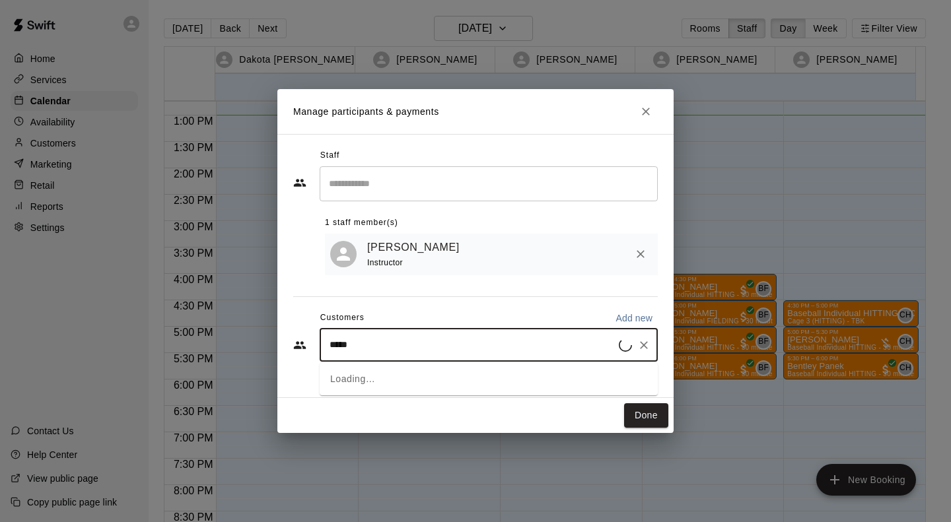
type input "******"
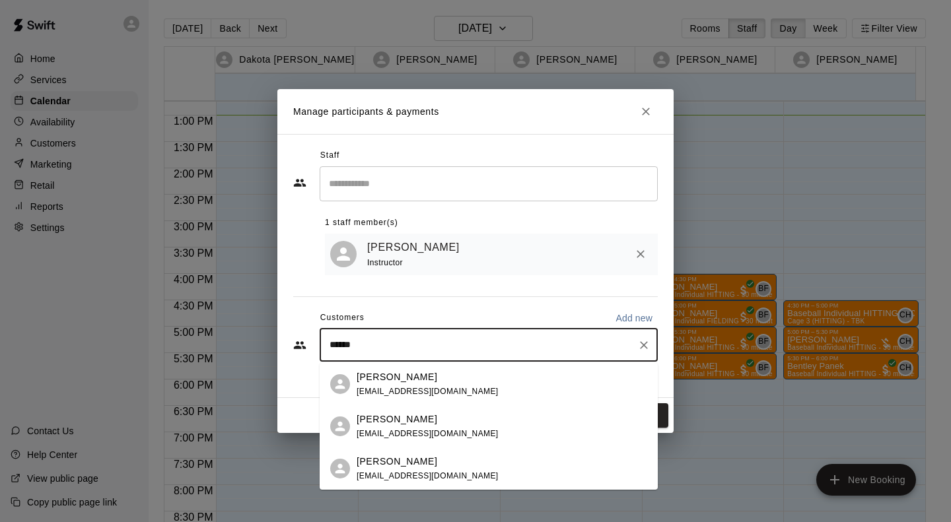
click at [470, 380] on div "[PERSON_NAME] [EMAIL_ADDRESS][DOMAIN_NAME]" at bounding box center [502, 384] width 291 height 28
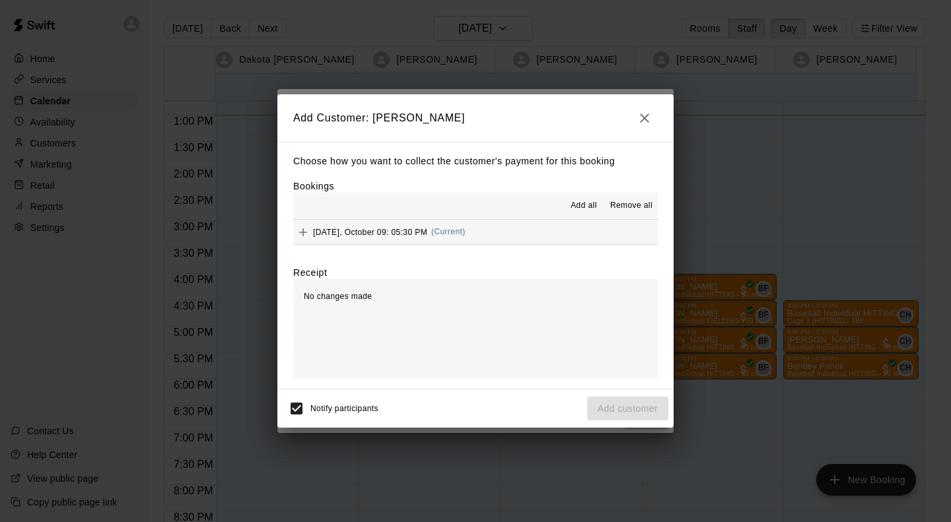
click at [439, 230] on span "(Current)" at bounding box center [448, 231] width 34 height 9
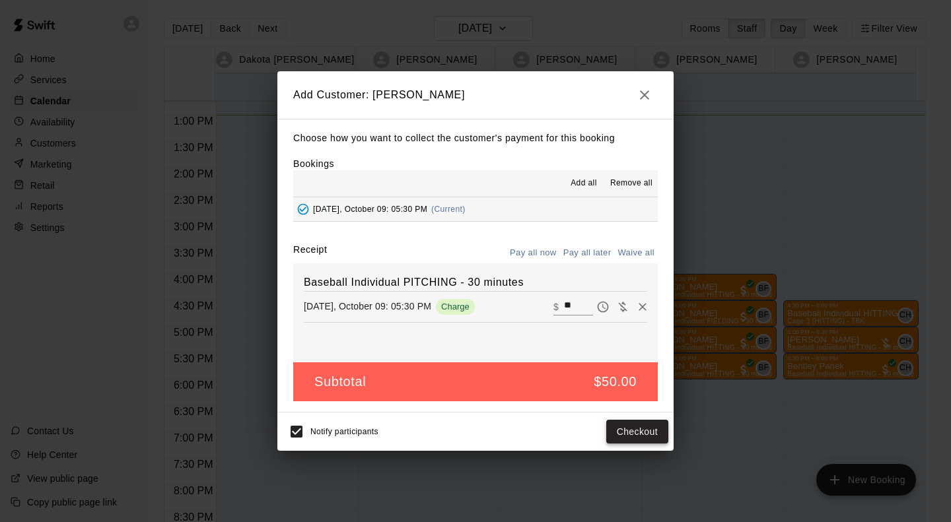
click at [650, 430] on button "Checkout" at bounding box center [637, 432] width 62 height 24
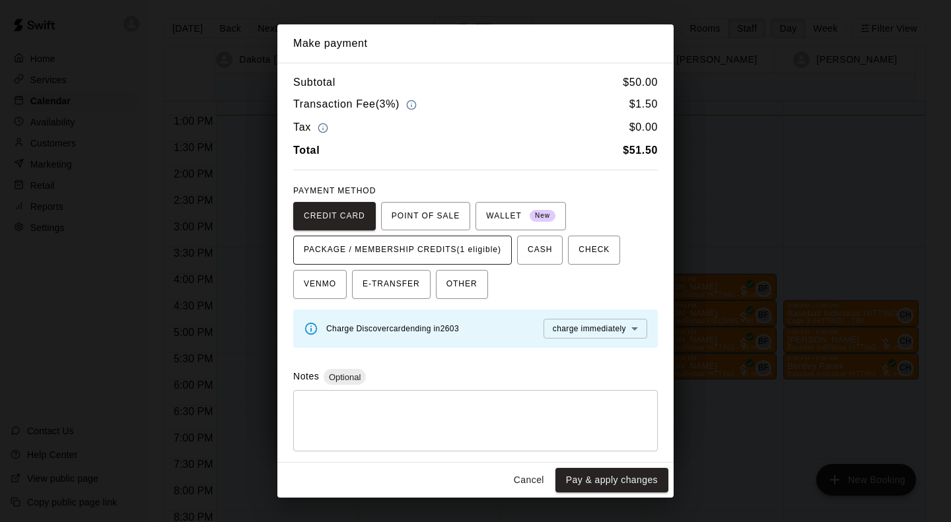
click at [501, 244] on span "PACKAGE / MEMBERSHIP CREDITS (1 eligible)" at bounding box center [402, 250] width 197 height 21
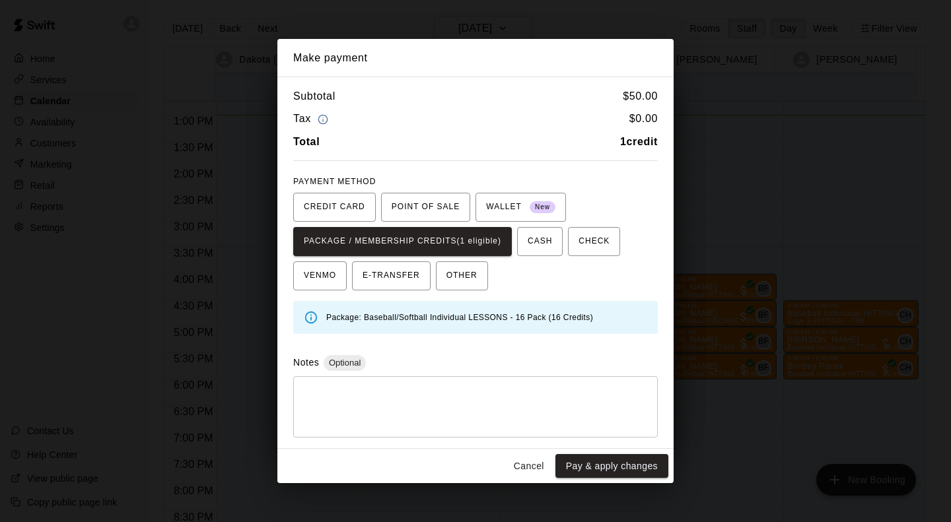
click at [613, 468] on button "Pay & apply changes" at bounding box center [611, 466] width 113 height 24
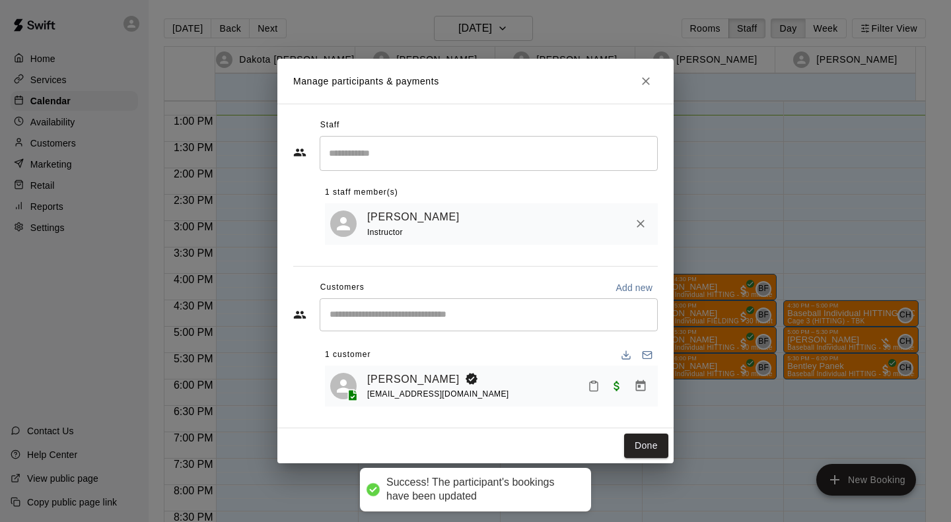
click at [646, 447] on button "Done" at bounding box center [646, 446] width 44 height 24
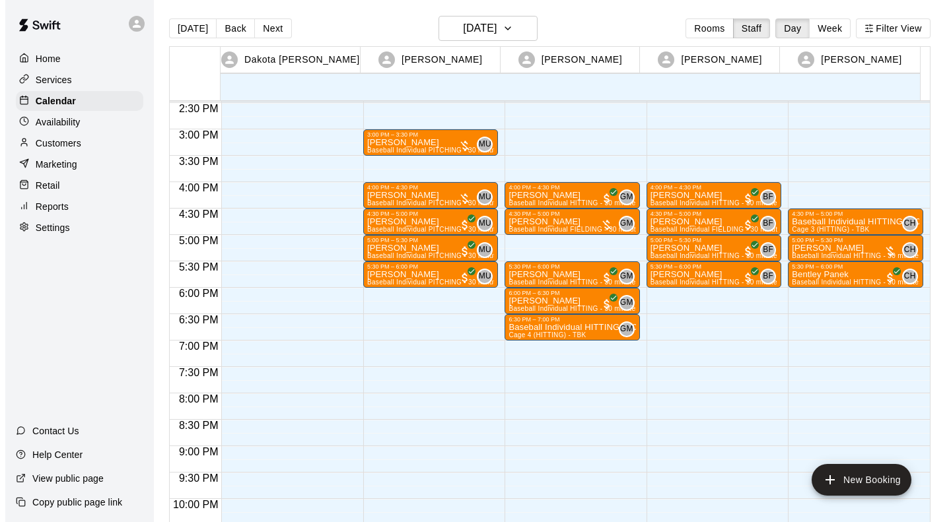
scroll to position [767, 0]
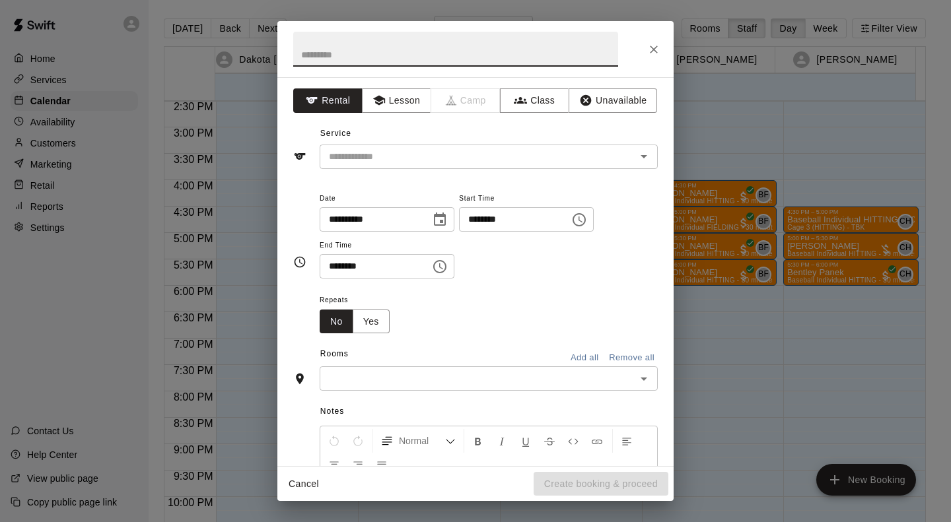
click at [394, 98] on button "Lesson" at bounding box center [396, 100] width 69 height 24
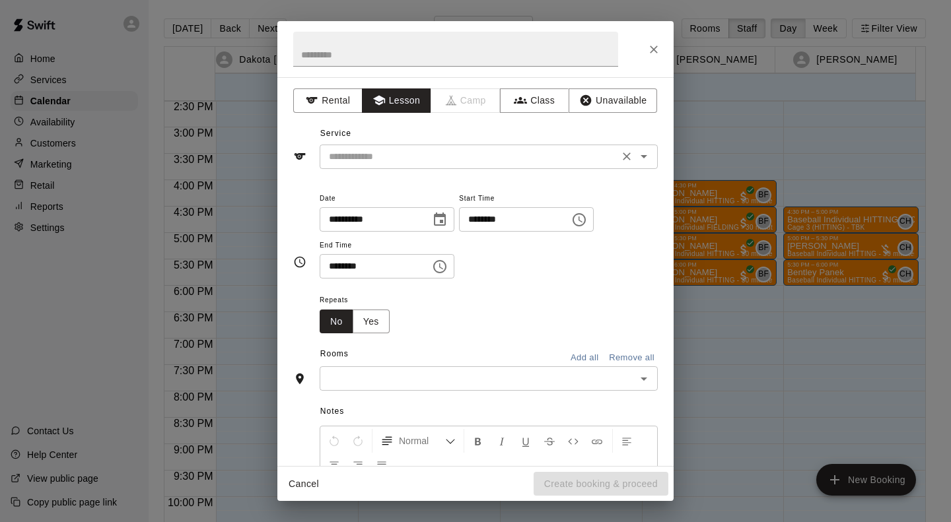
click at [436, 151] on input "text" at bounding box center [469, 157] width 291 height 17
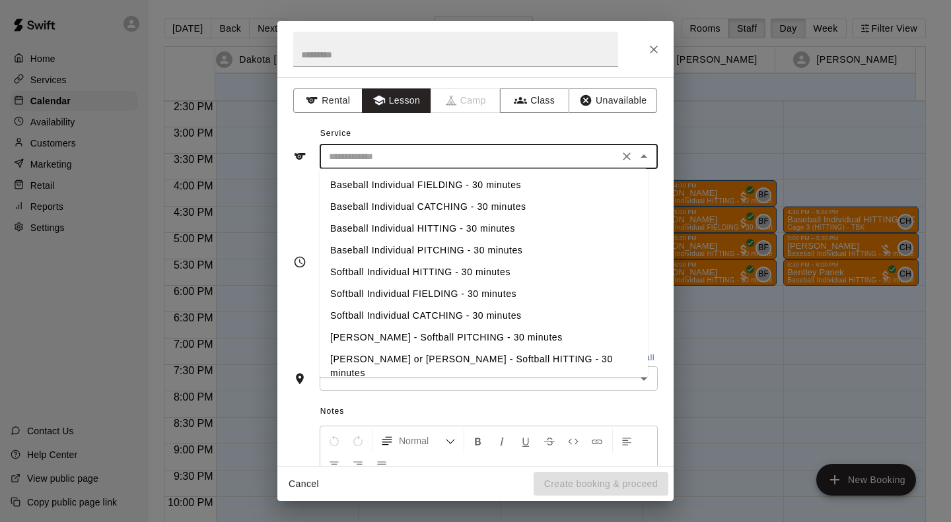
click at [458, 245] on li "Baseball Individual PITCHING - 30 minutes" at bounding box center [484, 251] width 328 height 22
type input "**********"
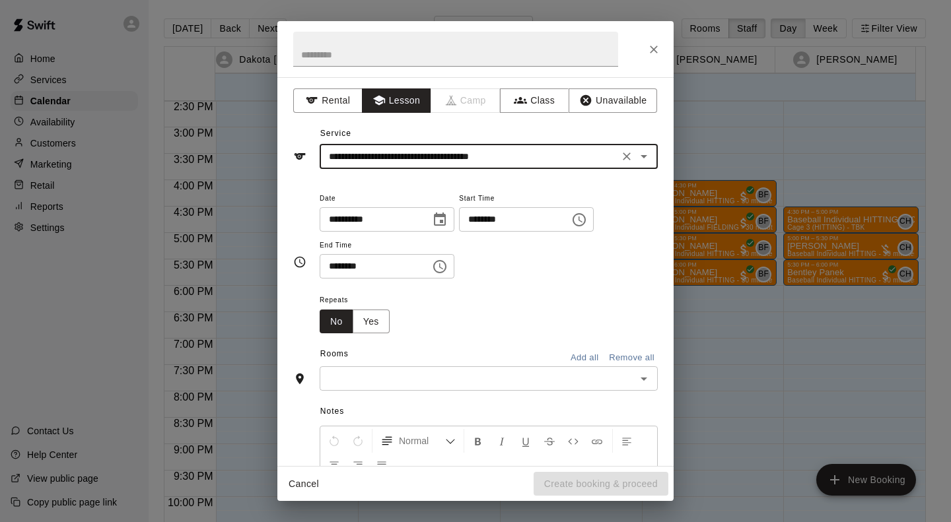
click at [429, 381] on input "text" at bounding box center [478, 378] width 308 height 17
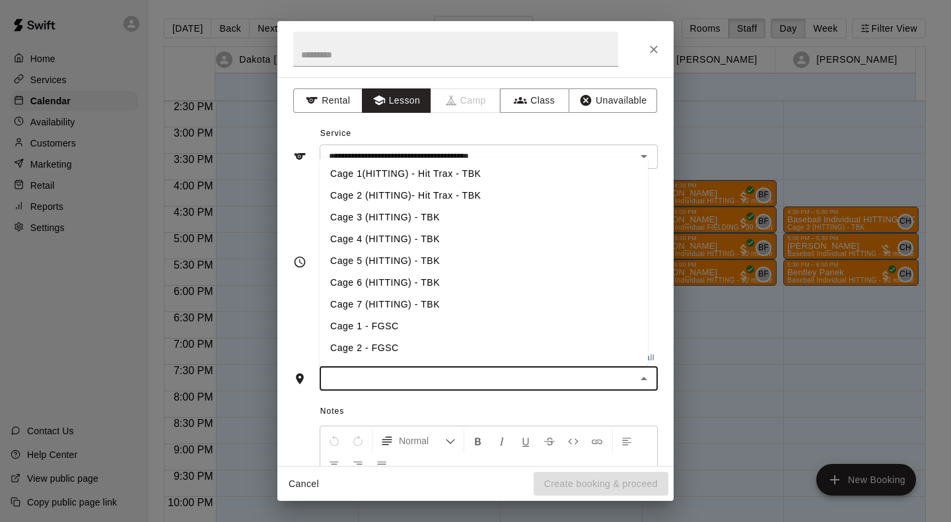
scroll to position [131, 0]
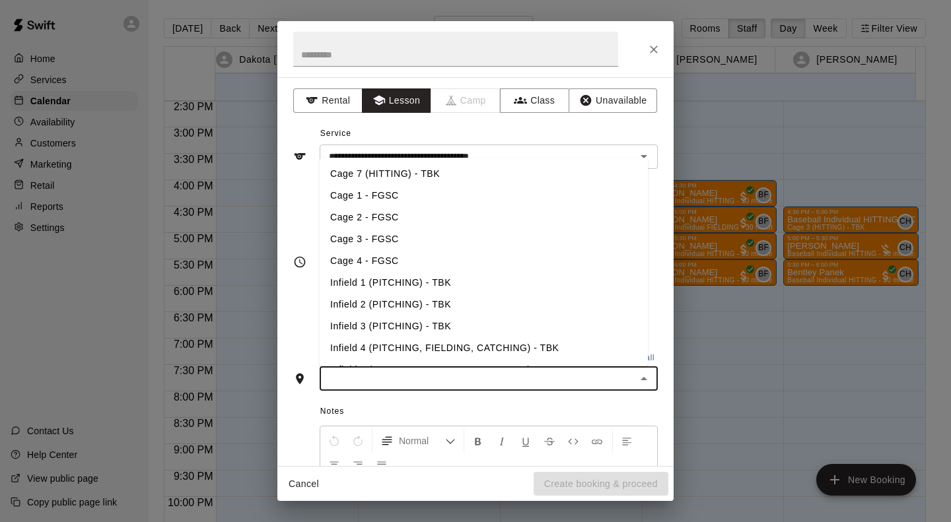
click at [433, 300] on li "Infield 2 (PITCHING) - TBK" at bounding box center [484, 305] width 328 height 22
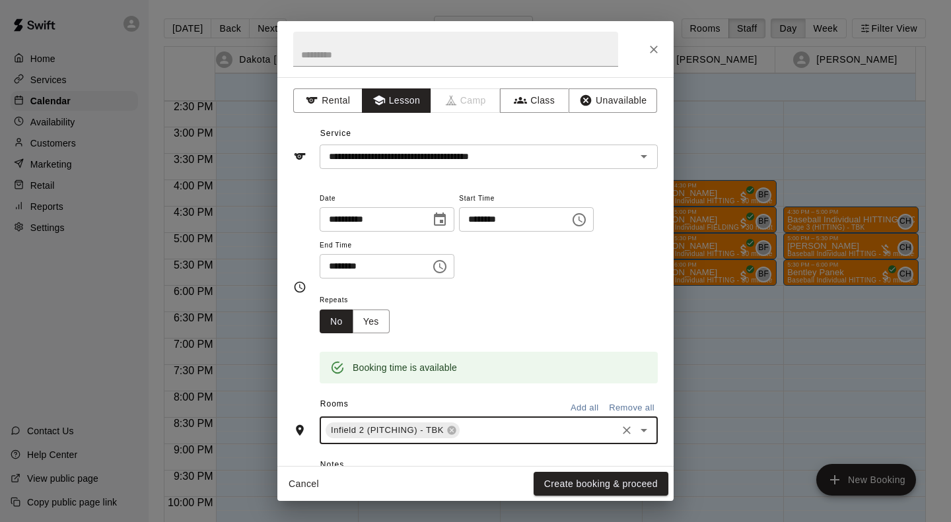
click at [621, 481] on button "Create booking & proceed" at bounding box center [601, 484] width 135 height 24
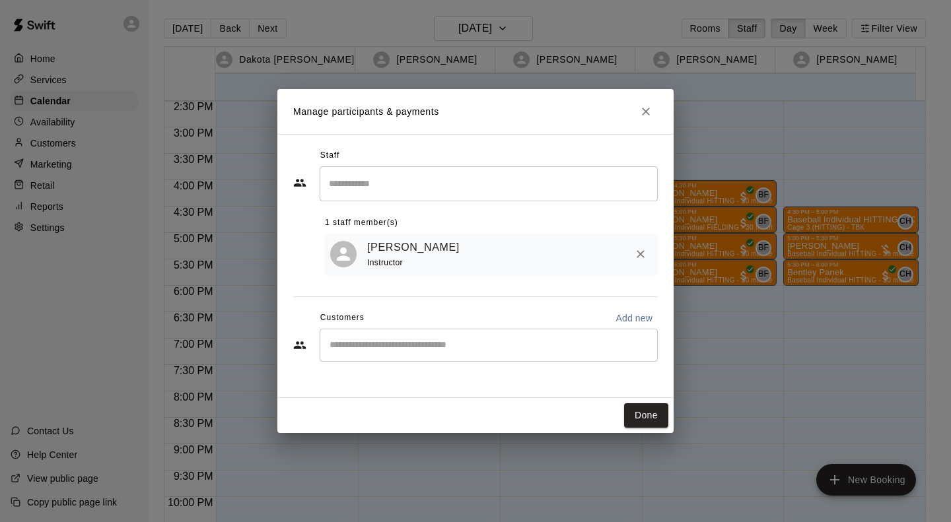
click at [401, 341] on input "Start typing to search customers..." at bounding box center [489, 345] width 326 height 13
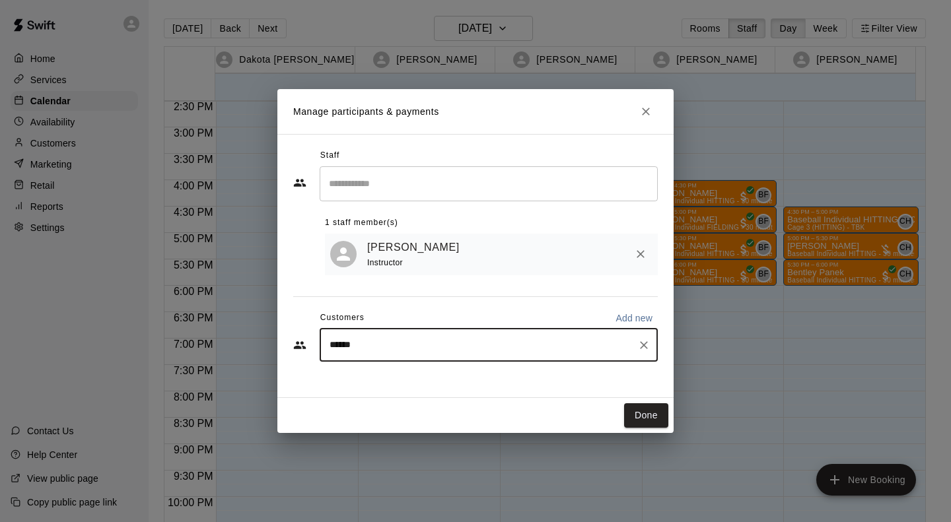
type input "*******"
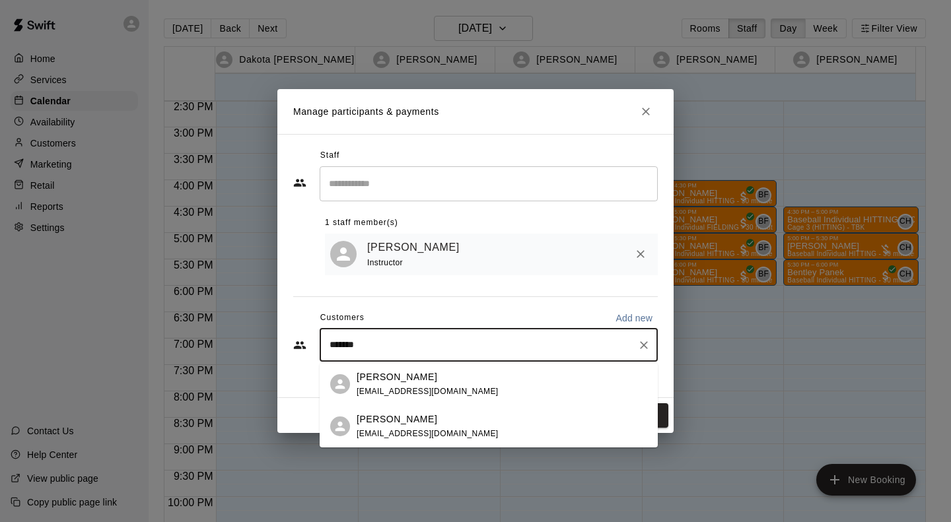
click at [415, 425] on p "[PERSON_NAME]" at bounding box center [397, 420] width 81 height 14
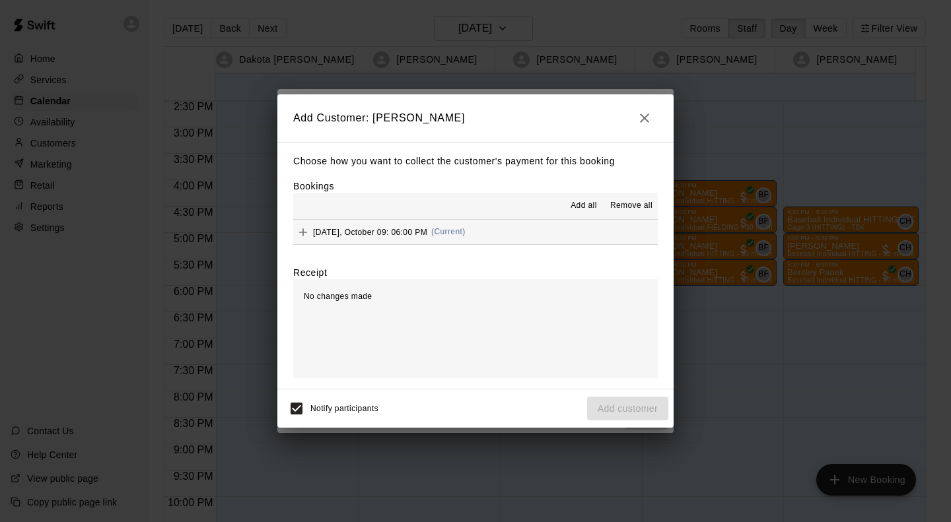
click at [503, 232] on button "[DATE], October 09: 06:00 PM (Current)" at bounding box center [475, 232] width 365 height 24
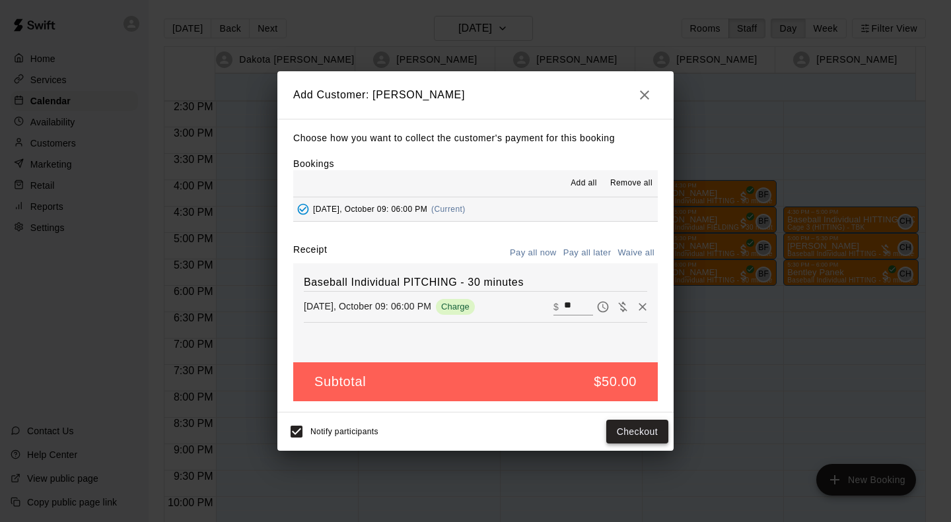
click at [649, 428] on button "Checkout" at bounding box center [637, 432] width 62 height 24
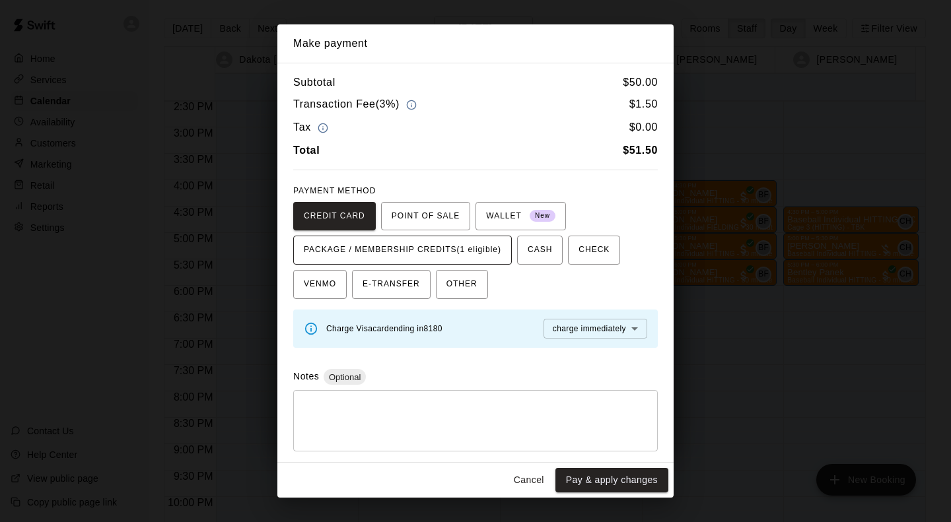
click at [480, 240] on span "PACKAGE / MEMBERSHIP CREDITS (1 eligible)" at bounding box center [402, 250] width 197 height 21
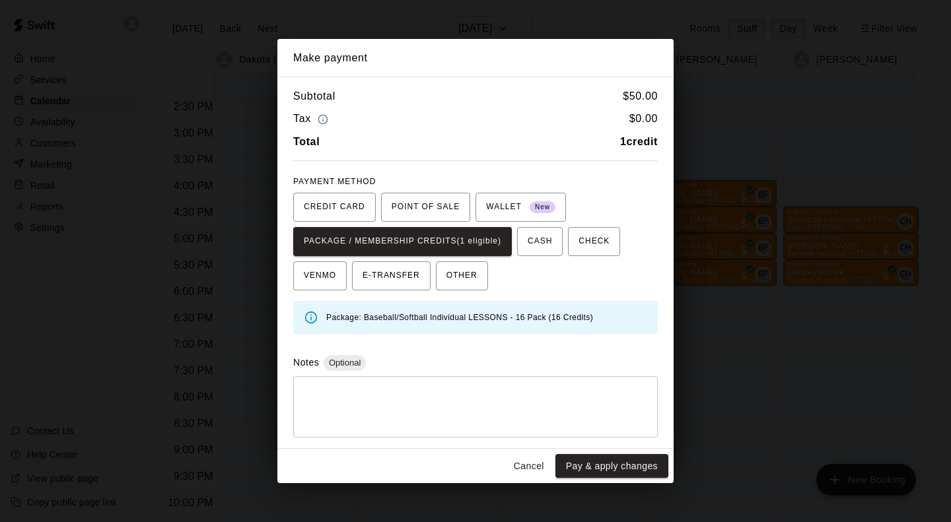
click at [616, 459] on button "Pay & apply changes" at bounding box center [611, 466] width 113 height 24
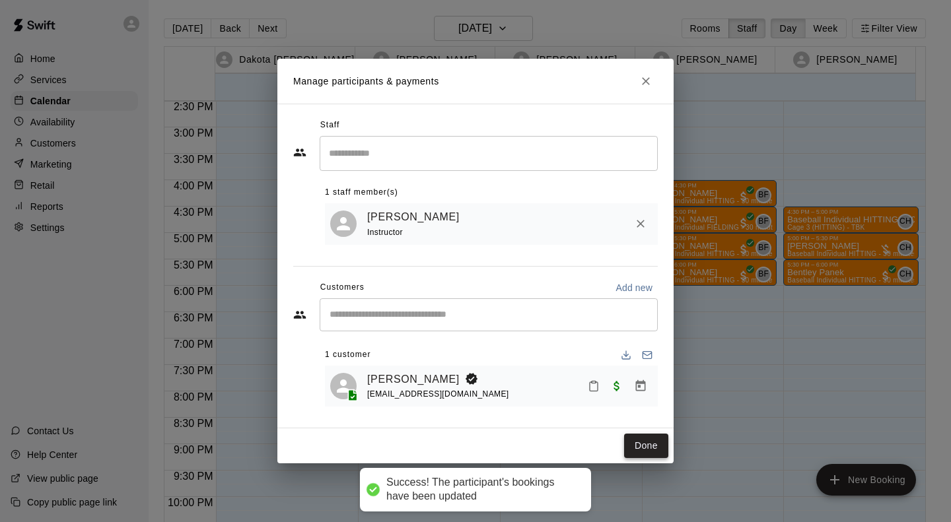
click at [655, 448] on button "Done" at bounding box center [646, 446] width 44 height 24
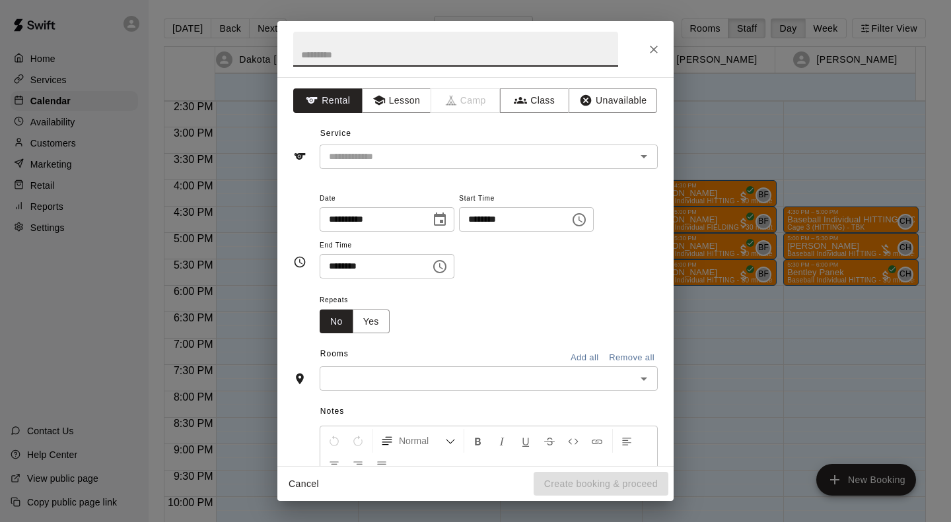
click at [401, 98] on button "Lesson" at bounding box center [396, 100] width 69 height 24
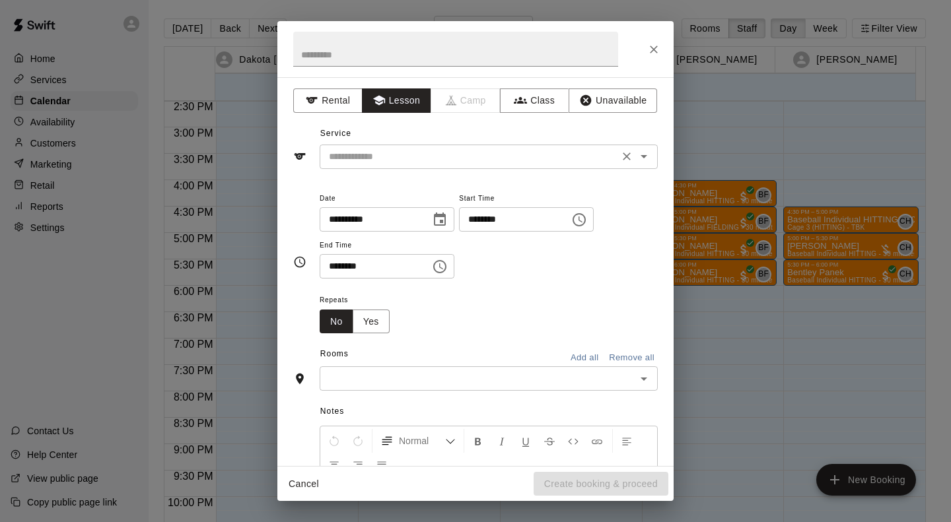
click at [423, 155] on input "text" at bounding box center [469, 157] width 291 height 17
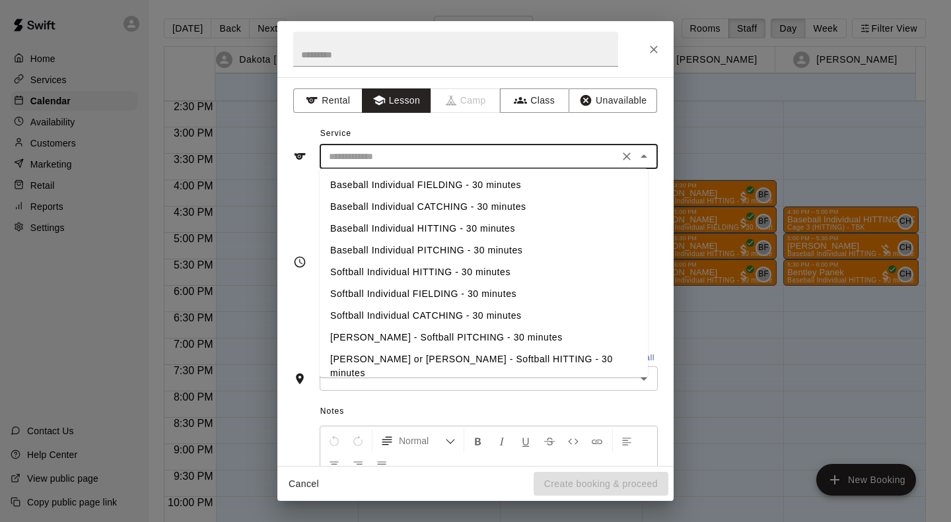
click at [455, 254] on li "Baseball Individual PITCHING - 30 minutes" at bounding box center [484, 251] width 328 height 22
type input "**********"
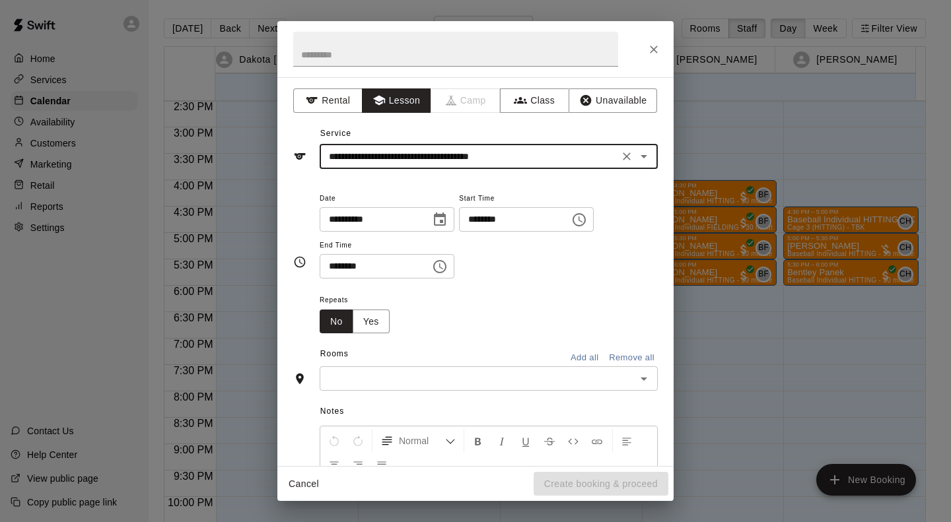
click at [442, 382] on input "text" at bounding box center [478, 378] width 308 height 17
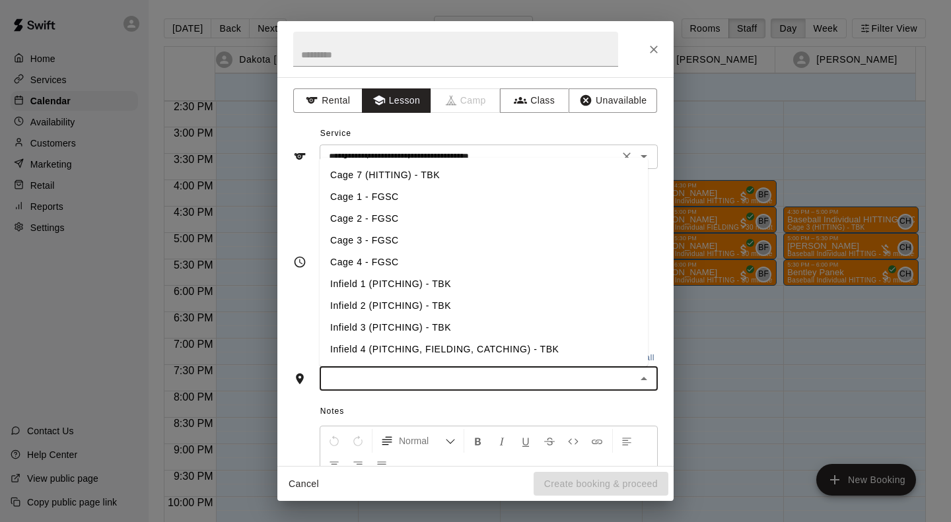
scroll to position [149, 0]
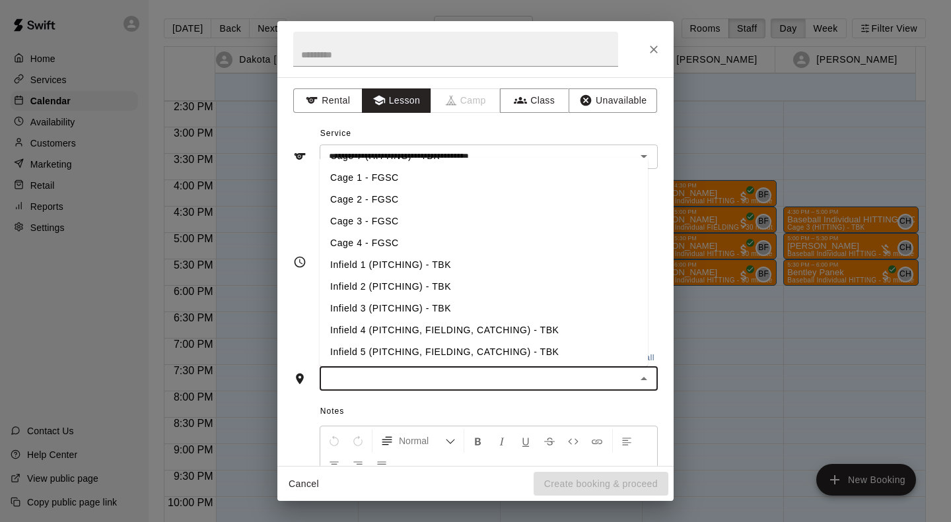
click at [439, 262] on li "Infield 1 (PITCHING) - TBK" at bounding box center [484, 265] width 328 height 22
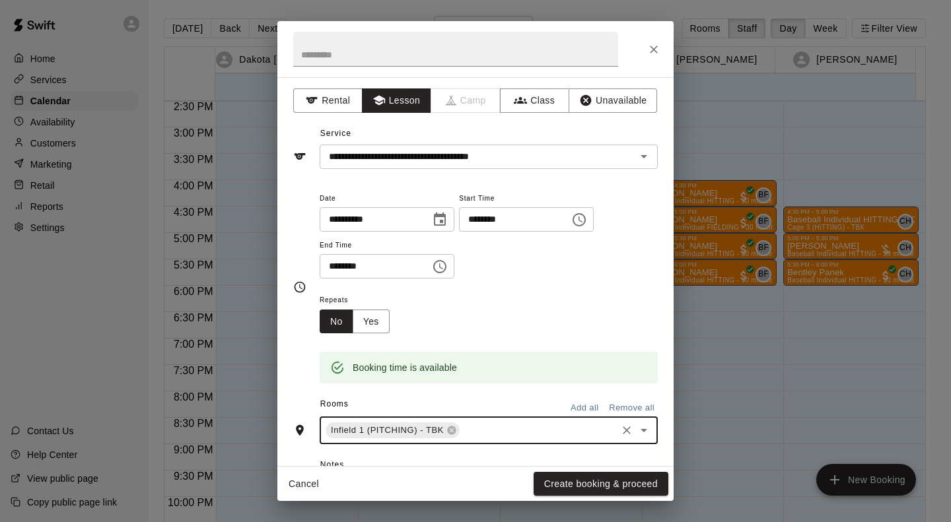
click at [635, 479] on button "Create booking & proceed" at bounding box center [601, 484] width 135 height 24
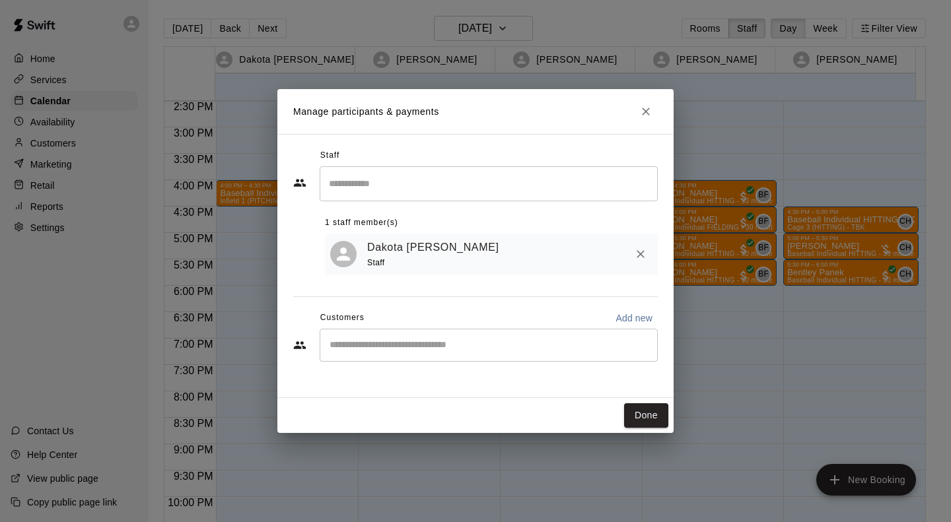
click at [408, 339] on div "​" at bounding box center [489, 345] width 338 height 33
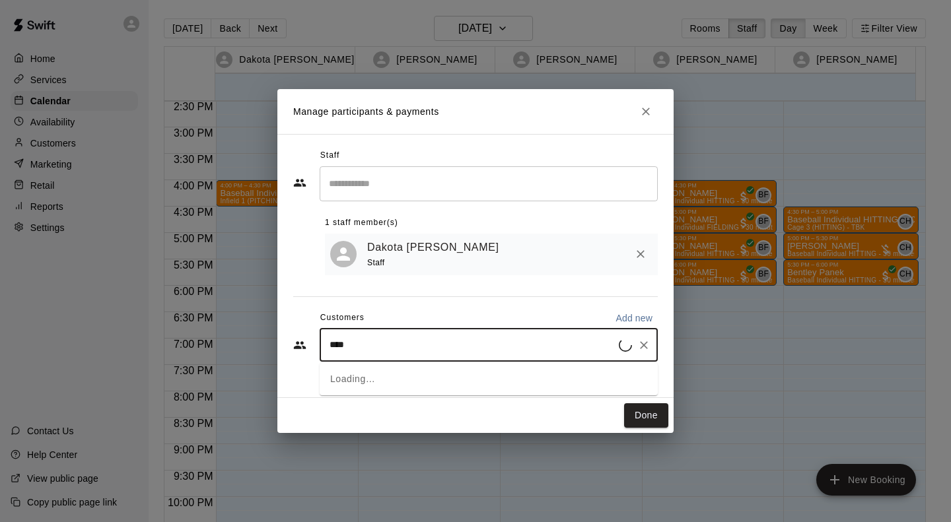
type input "*****"
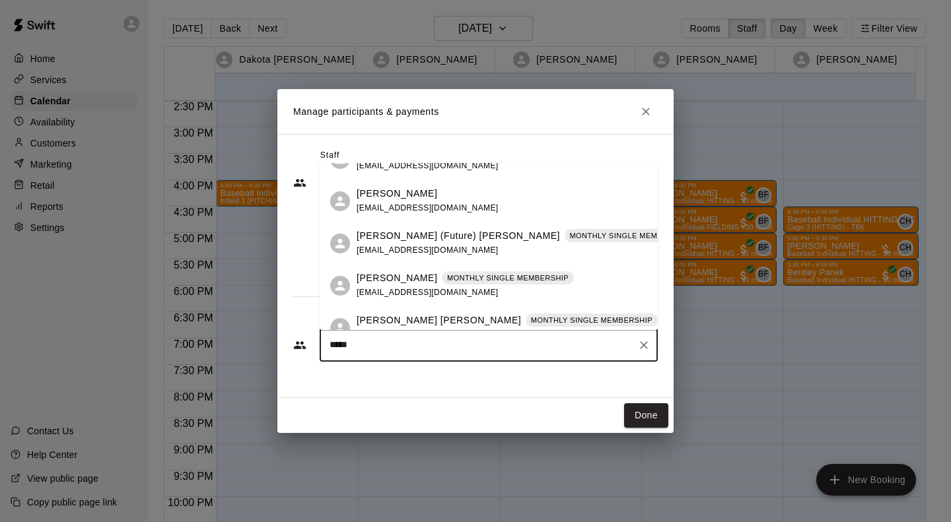
scroll to position [0, 0]
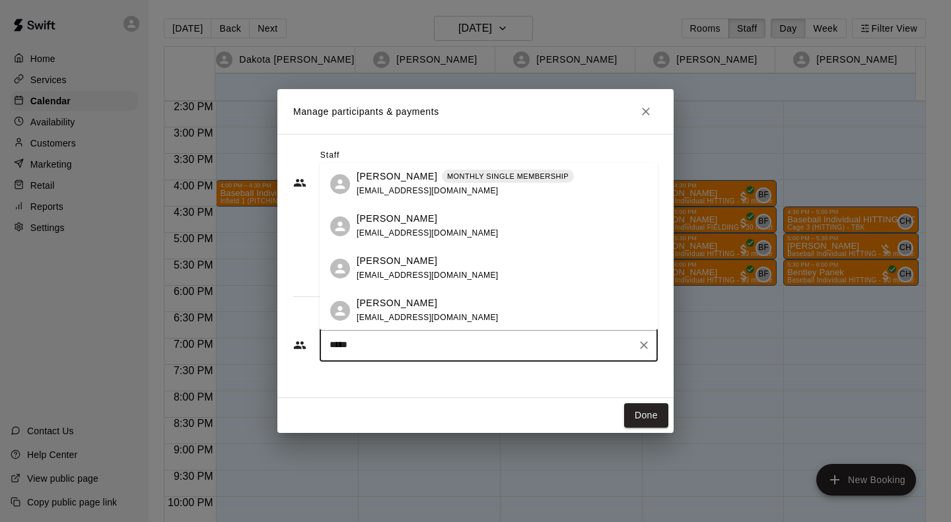
click at [480, 176] on p "MONTHLY SINGLE MEMBERSHIP" at bounding box center [508, 176] width 122 height 11
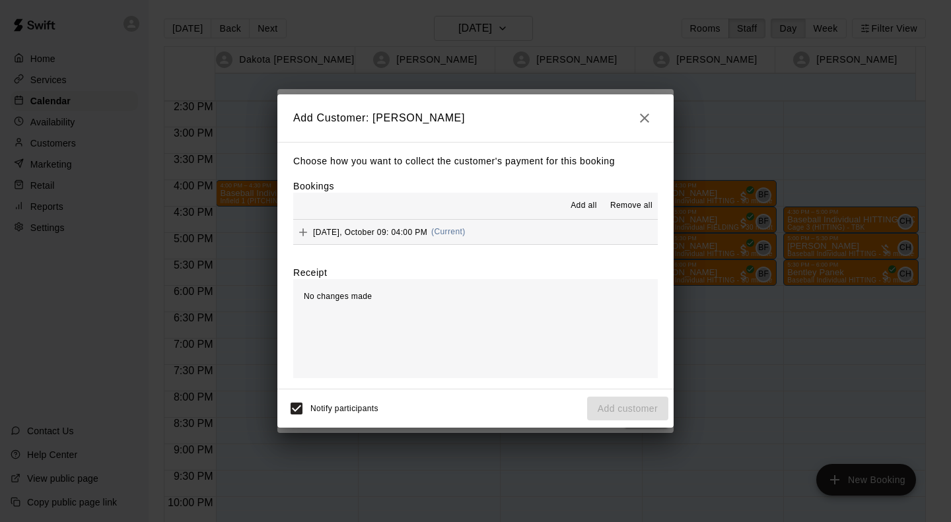
click at [524, 227] on button "[DATE], October 09: 04:00 PM (Current)" at bounding box center [475, 232] width 365 height 24
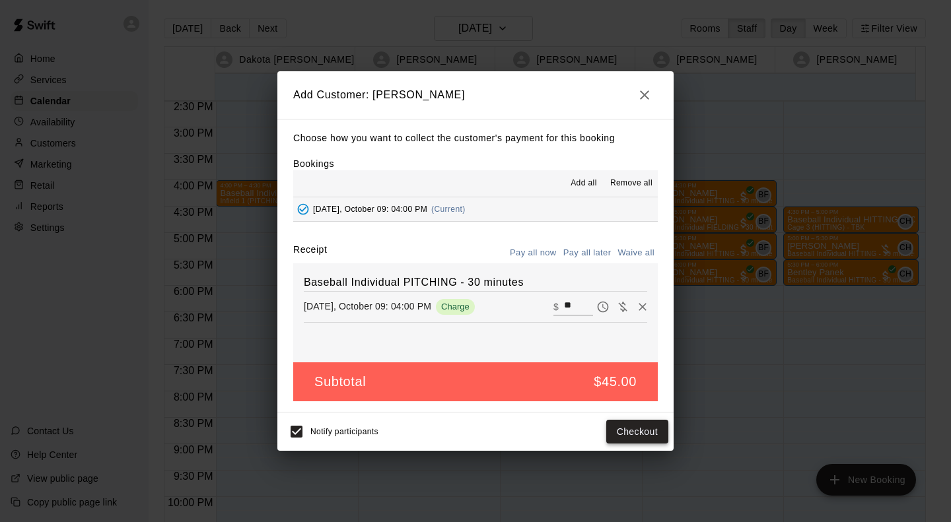
click at [650, 439] on button "Checkout" at bounding box center [637, 432] width 62 height 24
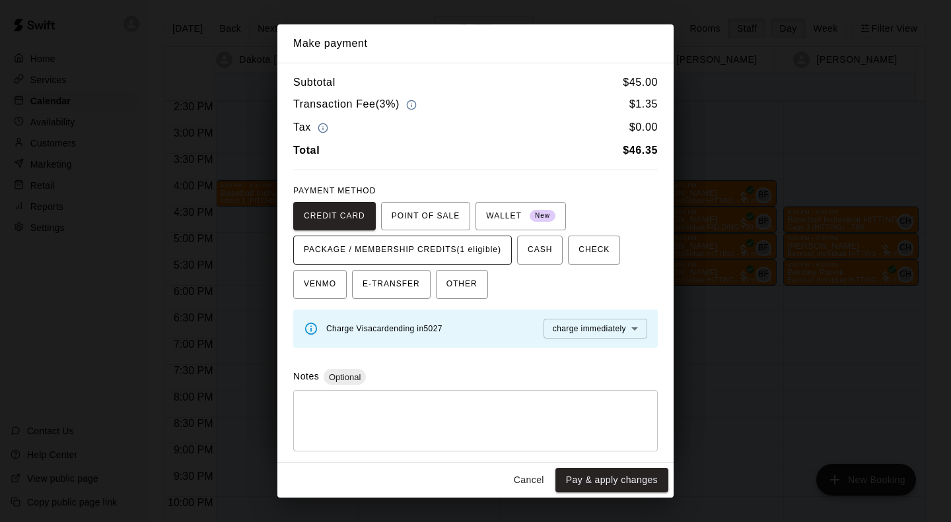
click at [489, 244] on span "PACKAGE / MEMBERSHIP CREDITS (1 eligible)" at bounding box center [402, 250] width 197 height 21
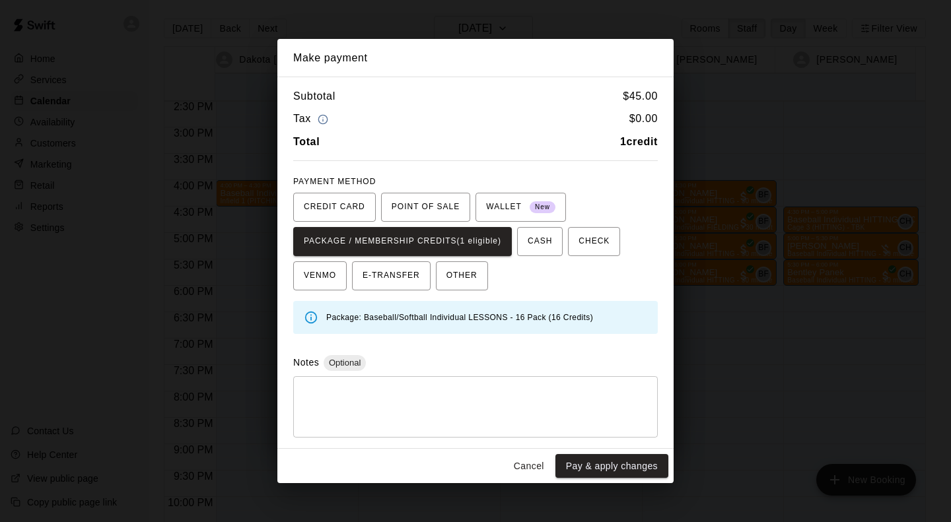
click at [621, 474] on button "Pay & apply changes" at bounding box center [611, 466] width 113 height 24
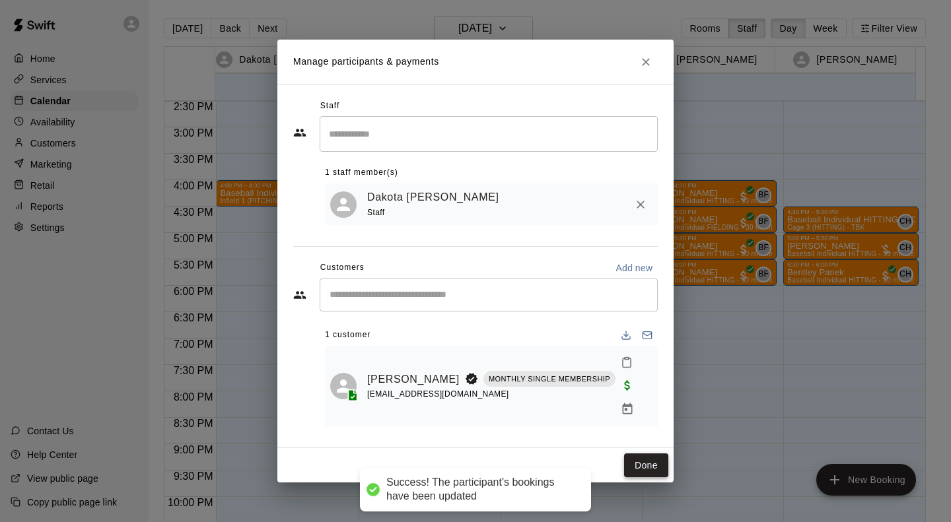
click at [652, 454] on button "Done" at bounding box center [646, 466] width 44 height 24
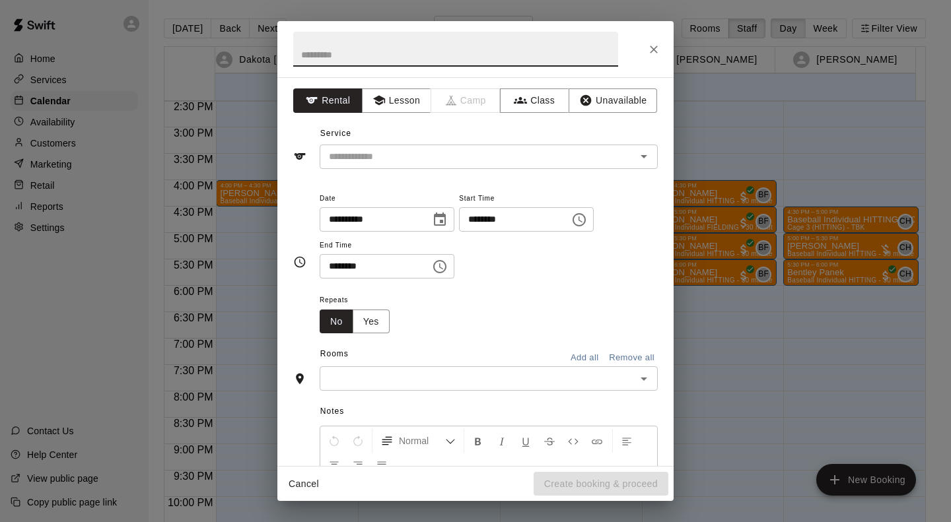
click at [395, 99] on button "Lesson" at bounding box center [396, 100] width 69 height 24
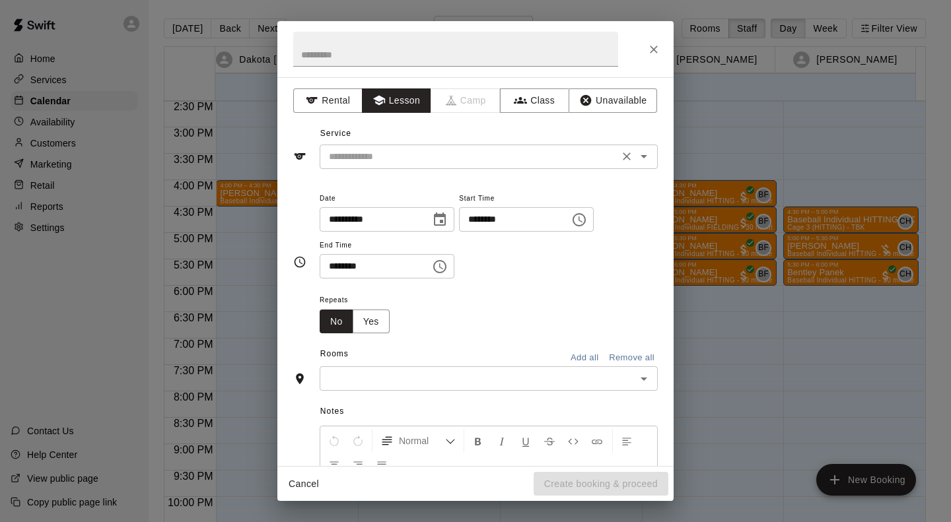
click at [419, 160] on input "text" at bounding box center [469, 157] width 291 height 17
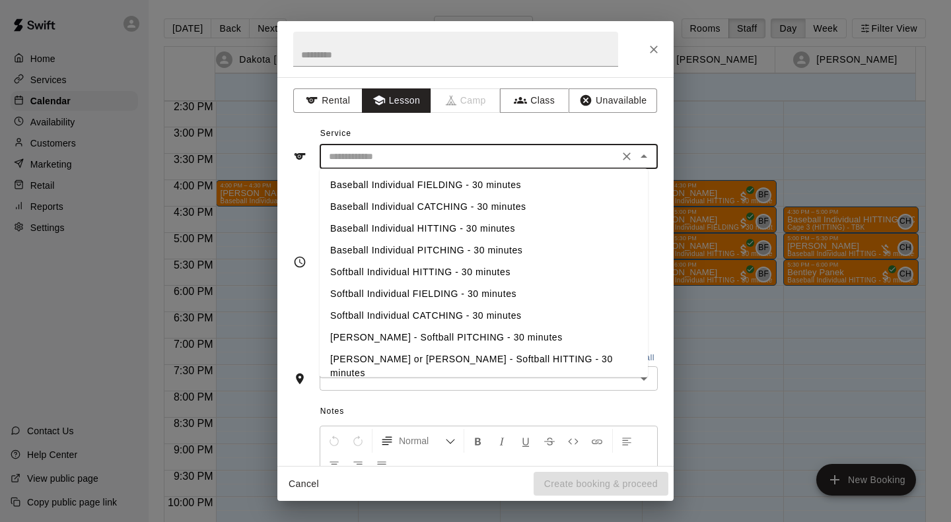
click at [470, 250] on li "Baseball Individual PITCHING - 30 minutes" at bounding box center [484, 251] width 328 height 22
type input "**********"
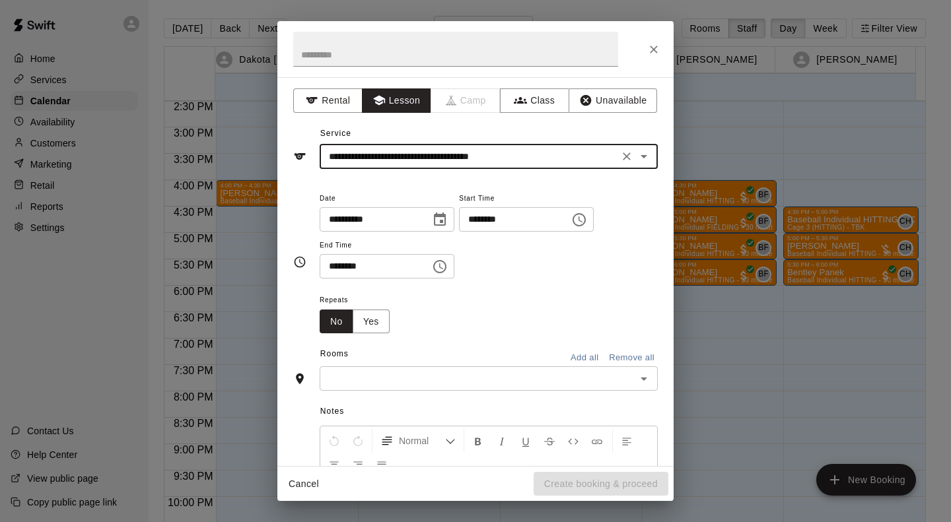
click at [416, 374] on input "text" at bounding box center [478, 378] width 308 height 17
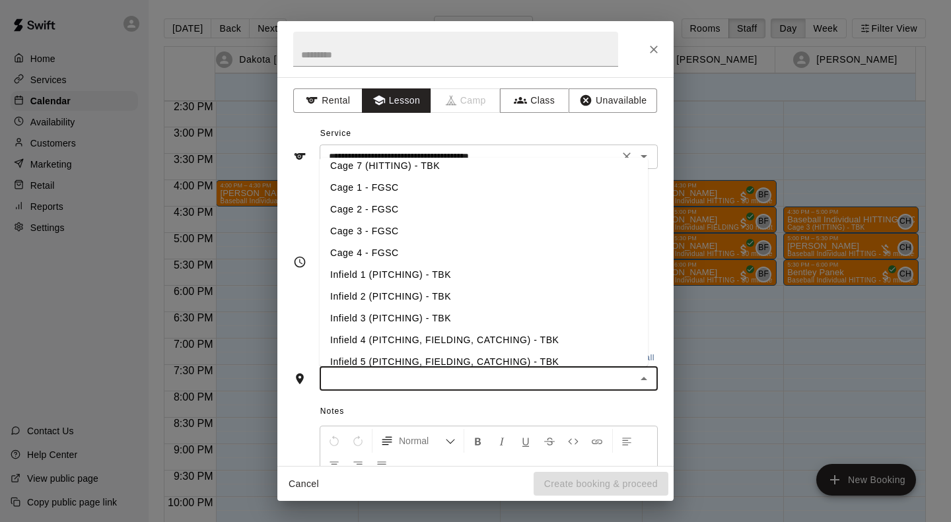
scroll to position [137, 0]
click at [448, 277] on li "Infield 1 (PITCHING) - TBK" at bounding box center [484, 276] width 328 height 22
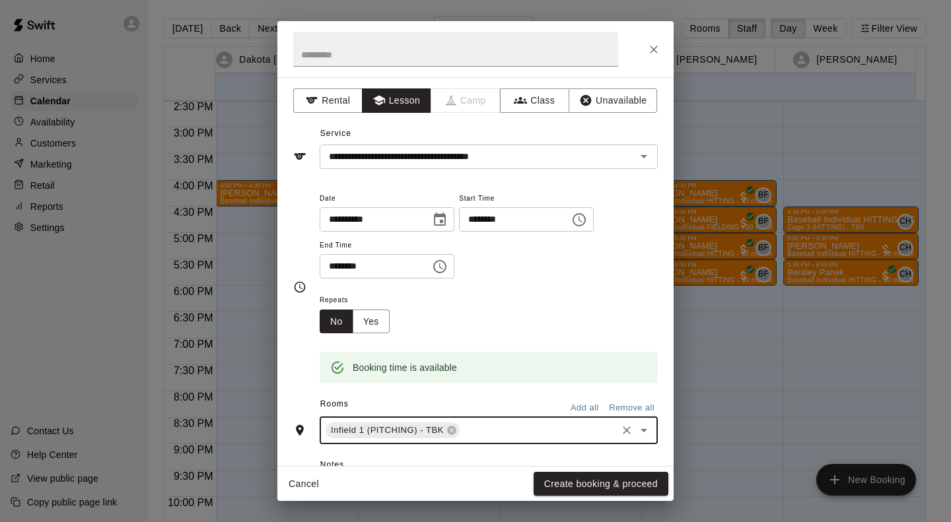
click at [628, 483] on button "Create booking & proceed" at bounding box center [601, 484] width 135 height 24
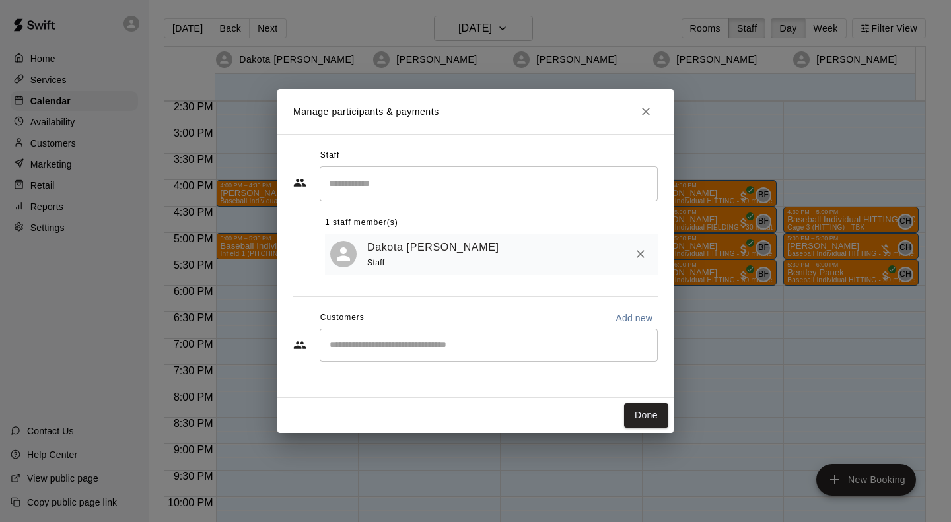
click at [433, 342] on input "Start typing to search customers..." at bounding box center [489, 345] width 326 height 13
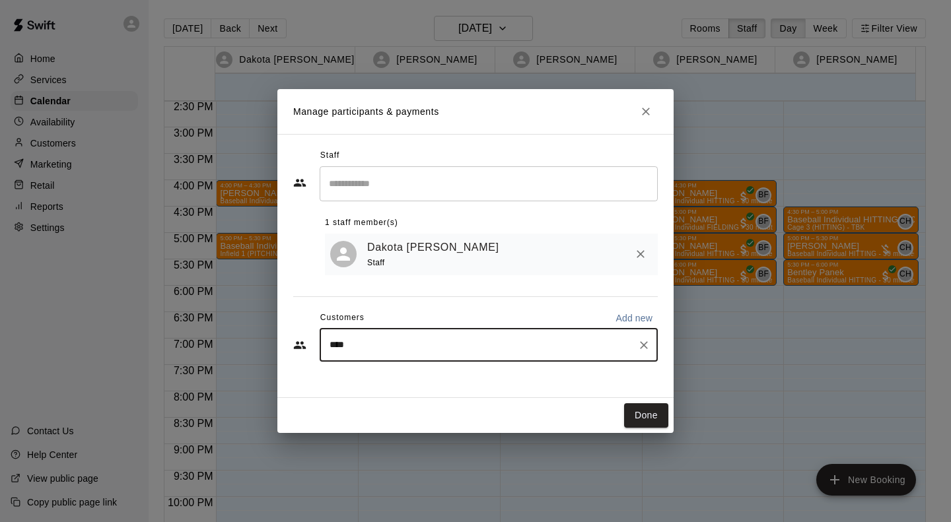
type input "*****"
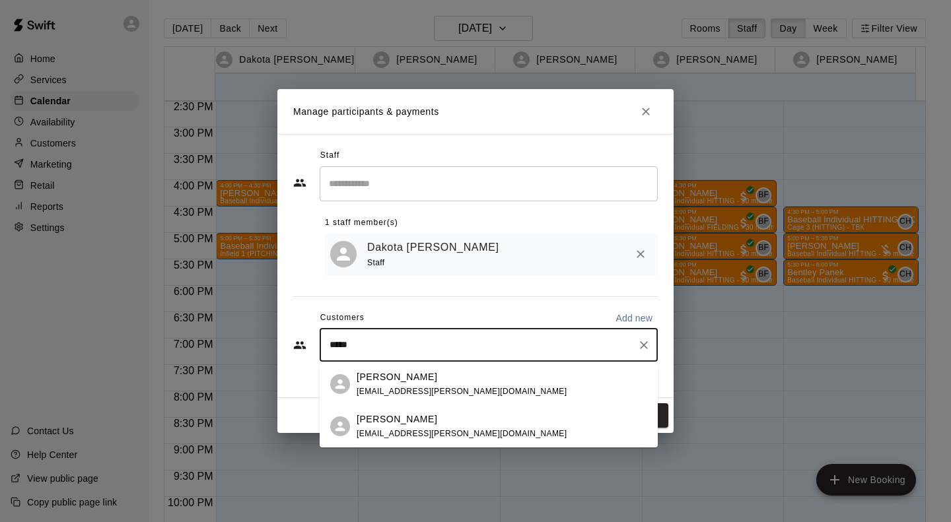
click at [404, 425] on p "[PERSON_NAME]" at bounding box center [397, 420] width 81 height 14
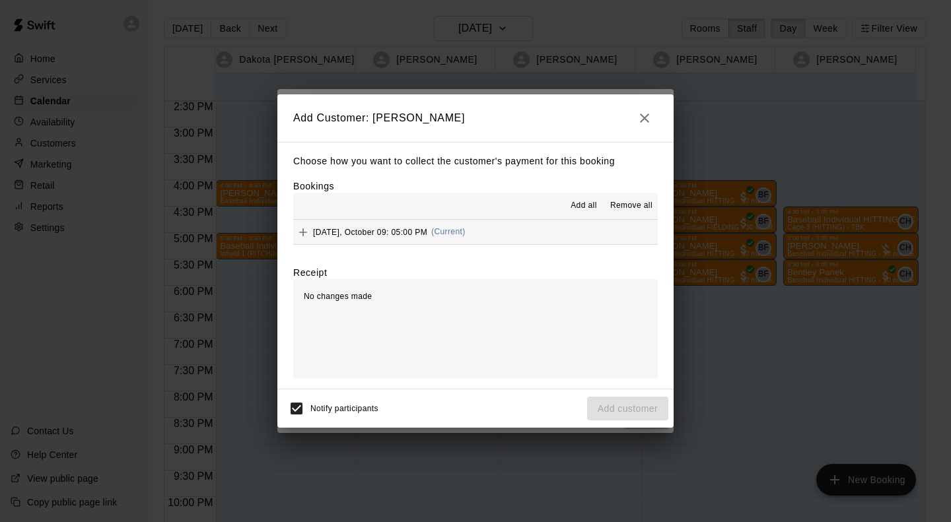
click at [419, 229] on span "[DATE], October 09: 05:00 PM" at bounding box center [370, 231] width 114 height 9
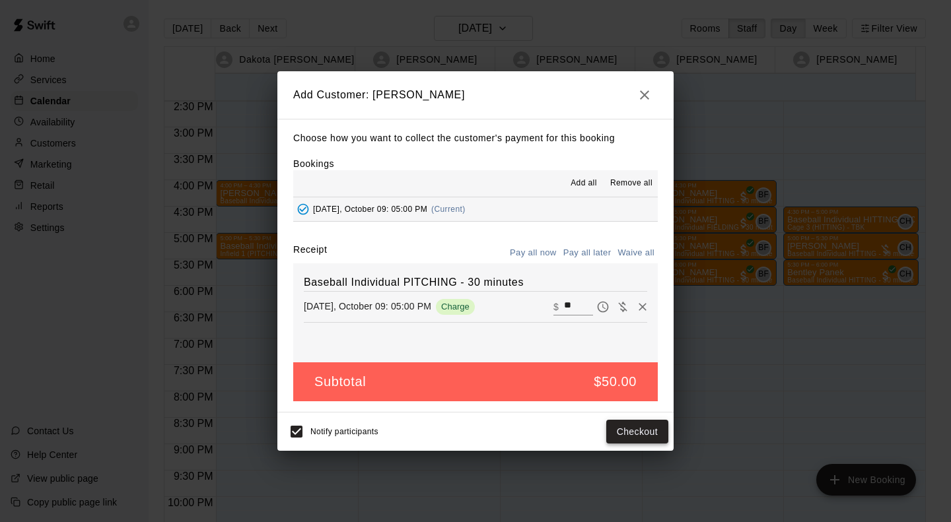
click at [637, 431] on button "Checkout" at bounding box center [637, 432] width 62 height 24
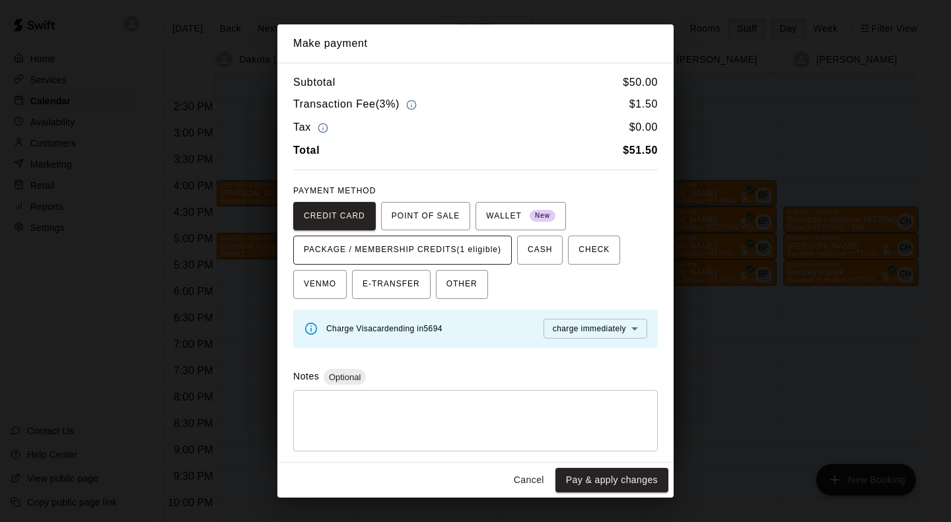
click at [487, 244] on span "PACKAGE / MEMBERSHIP CREDITS (1 eligible)" at bounding box center [402, 250] width 197 height 21
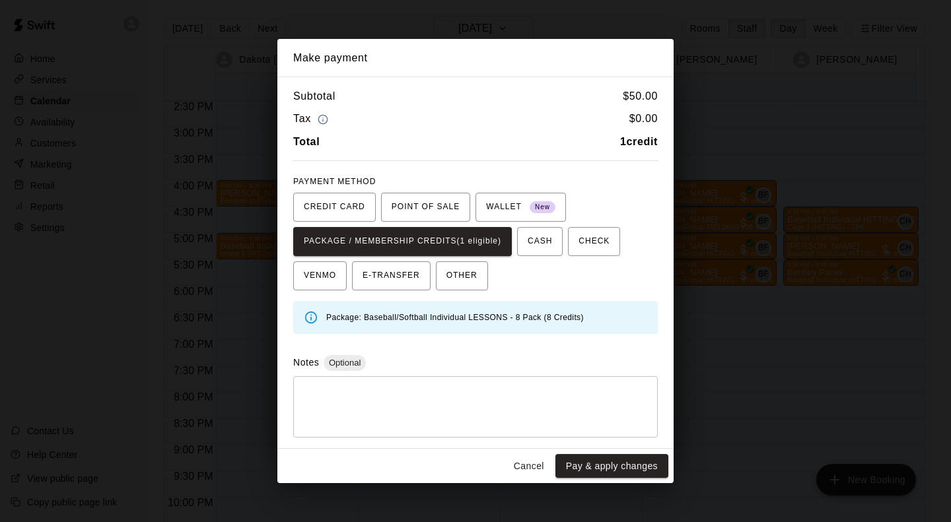
click at [631, 464] on button "Pay & apply changes" at bounding box center [611, 466] width 113 height 24
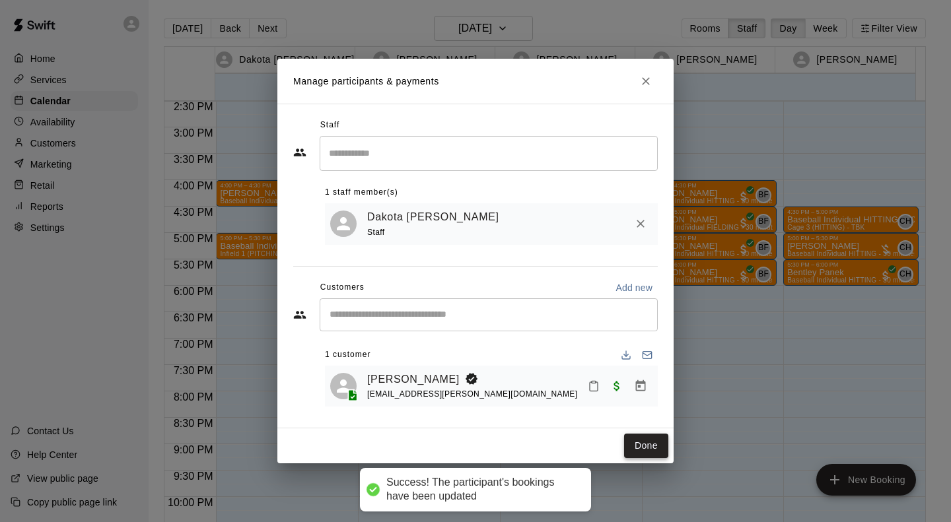
click at [649, 444] on button "Done" at bounding box center [646, 446] width 44 height 24
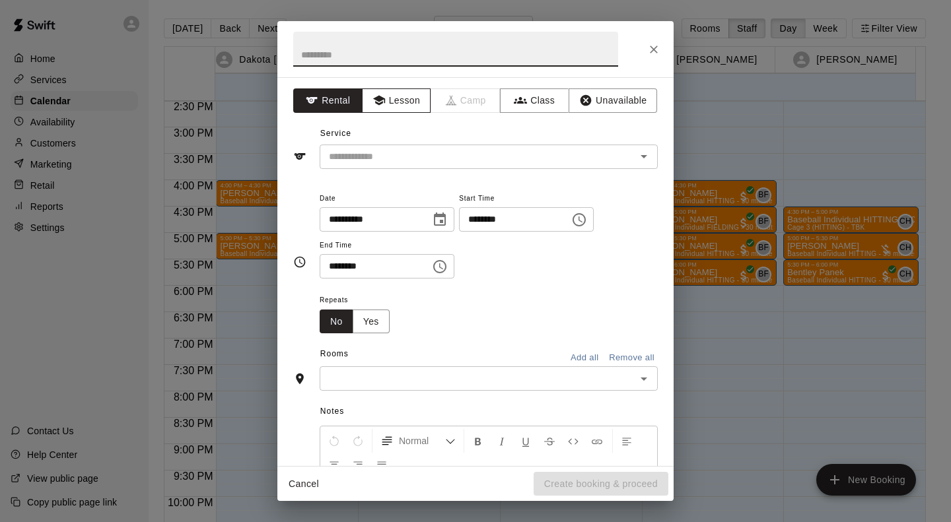
drag, startPoint x: 273, startPoint y: 263, endPoint x: 409, endPoint y: 98, distance: 213.5
click at [409, 98] on button "Lesson" at bounding box center [396, 100] width 69 height 24
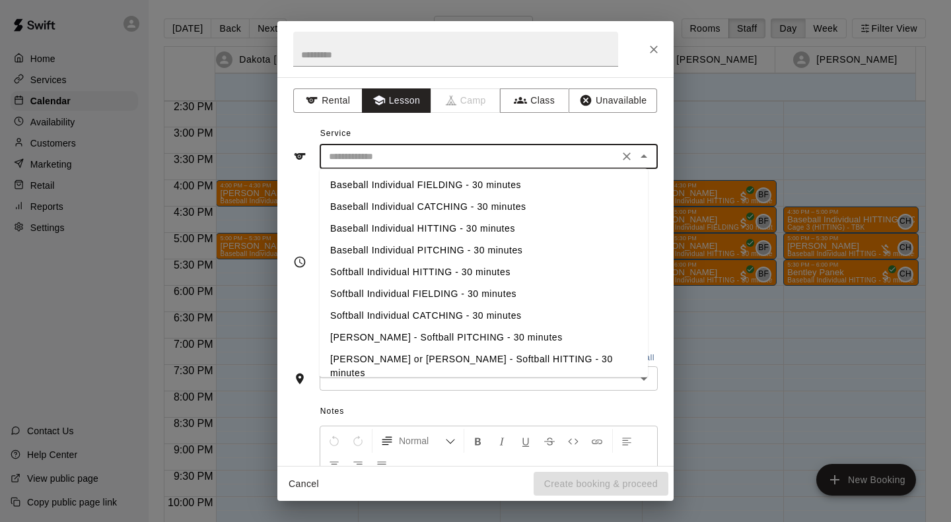
click at [396, 162] on input "text" at bounding box center [469, 157] width 291 height 17
click at [433, 244] on li "Baseball Individual PITCHING - 30 minutes" at bounding box center [484, 251] width 328 height 22
type input "**********"
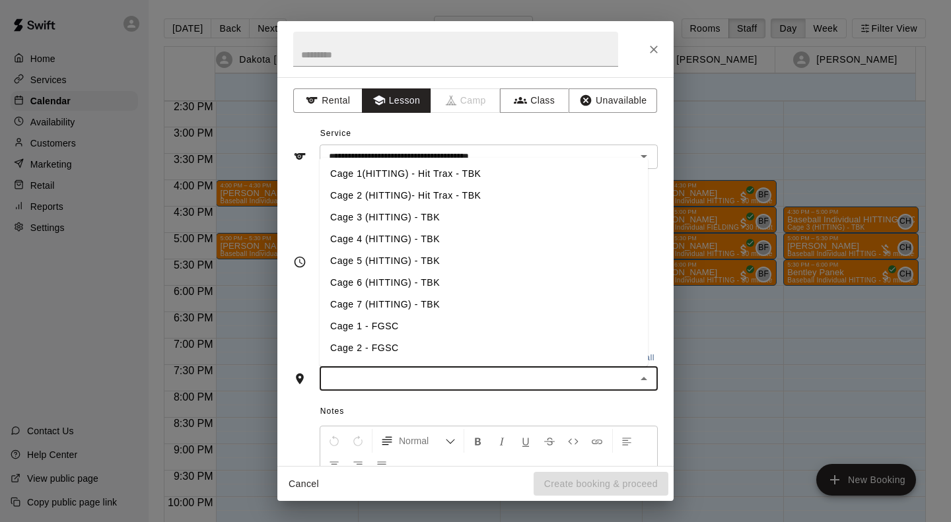
click at [381, 380] on input "text" at bounding box center [478, 378] width 308 height 17
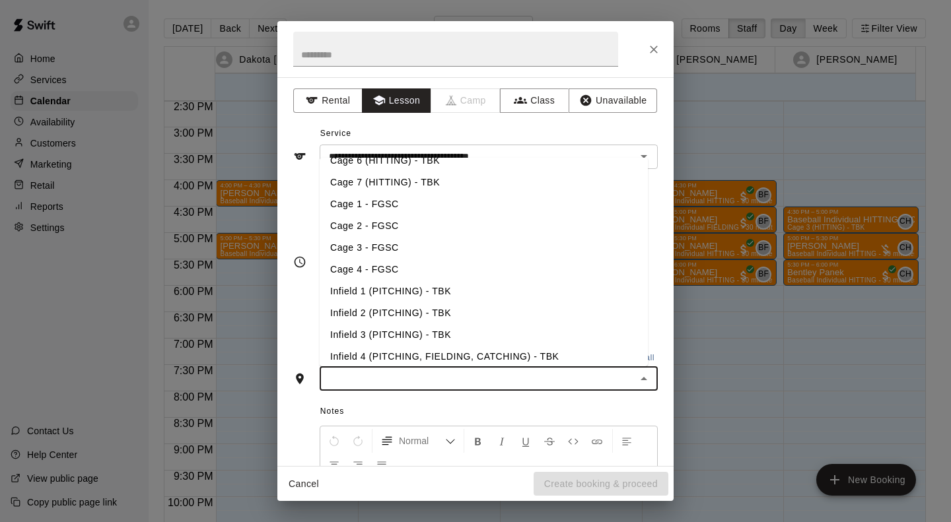
scroll to position [123, 0]
click at [406, 295] on li "Infield 1 (PITCHING) - TBK" at bounding box center [484, 291] width 328 height 22
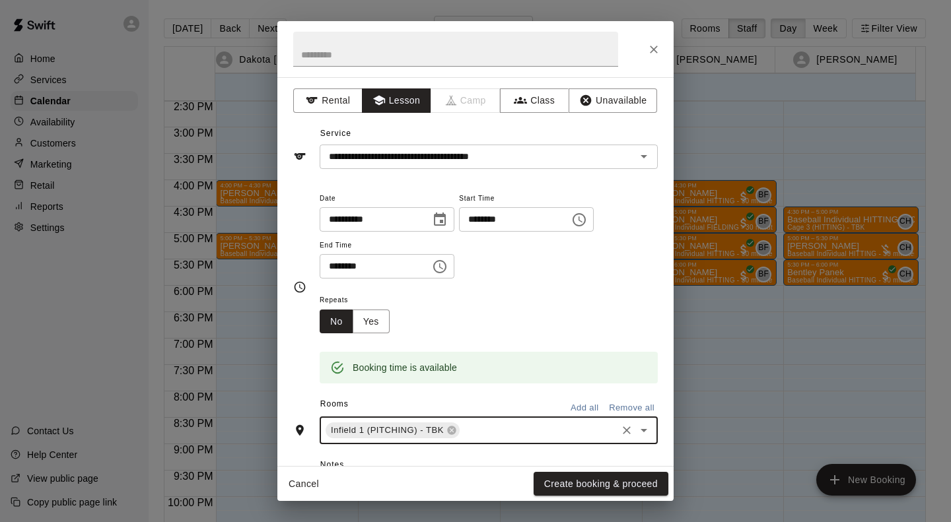
scroll to position [192, 0]
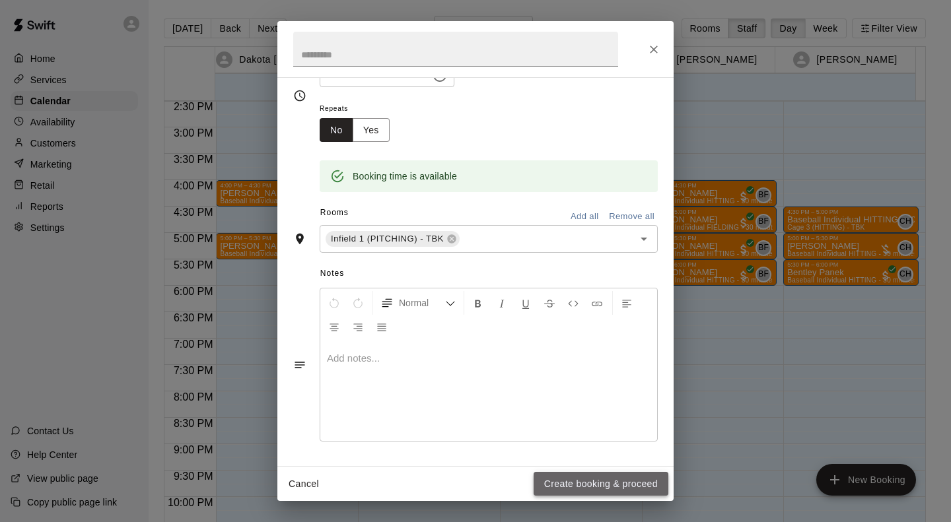
click at [573, 485] on button "Create booking & proceed" at bounding box center [601, 484] width 135 height 24
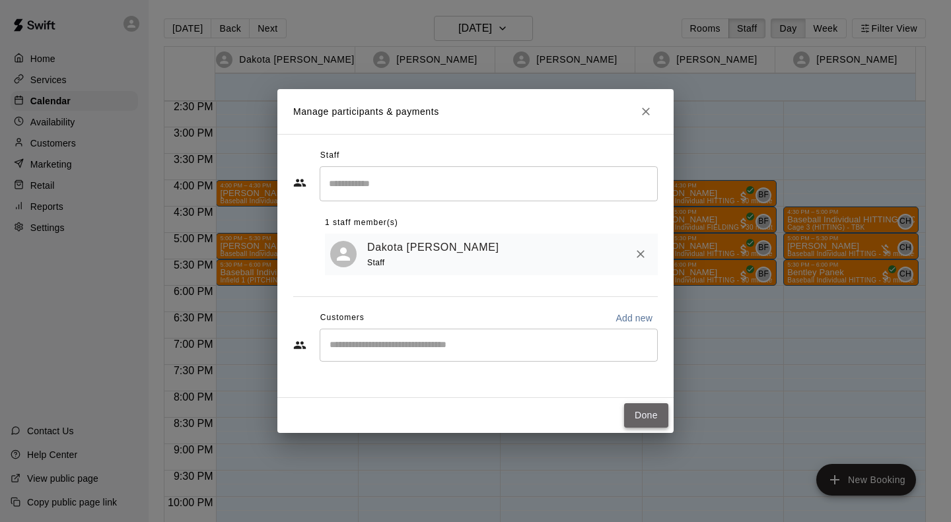
click at [636, 416] on button "Done" at bounding box center [646, 416] width 44 height 24
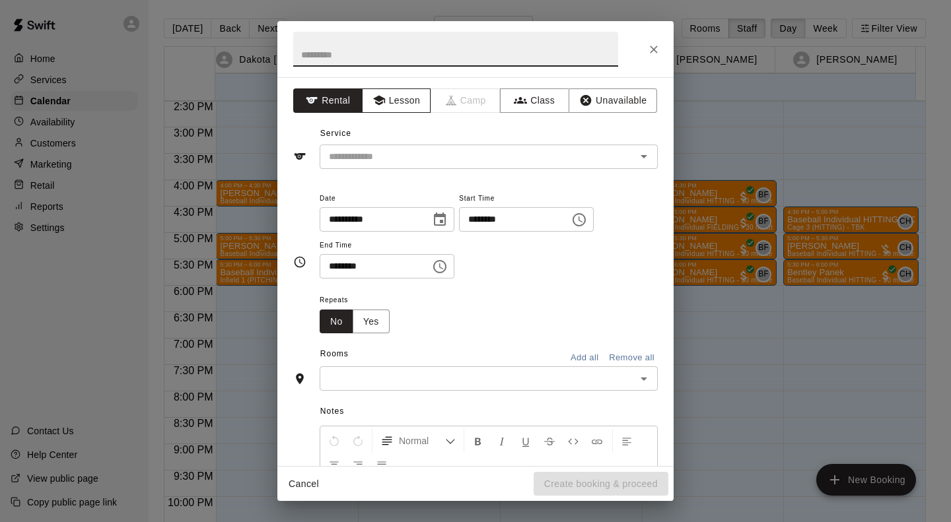
click at [405, 100] on button "Lesson" at bounding box center [396, 100] width 69 height 24
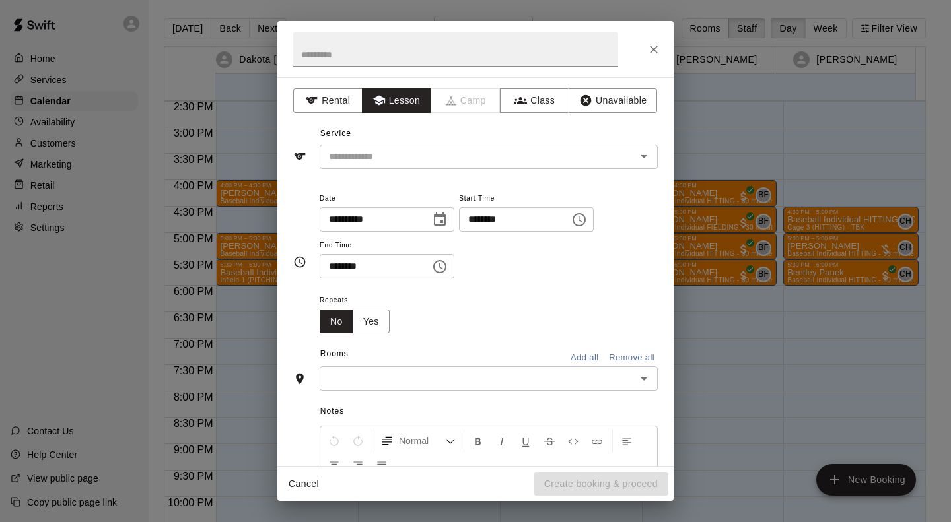
click at [400, 152] on input "text" at bounding box center [469, 157] width 291 height 17
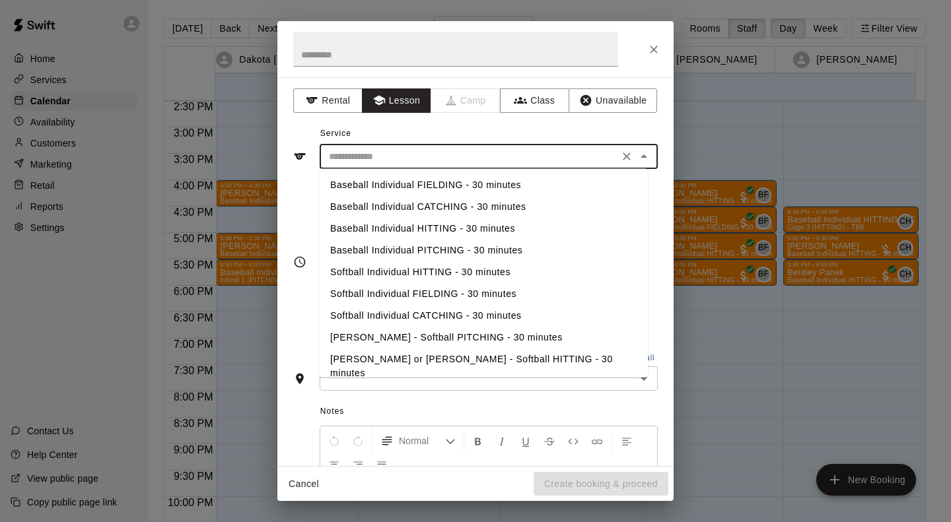
click at [455, 250] on li "Baseball Individual PITCHING - 30 minutes" at bounding box center [484, 251] width 328 height 22
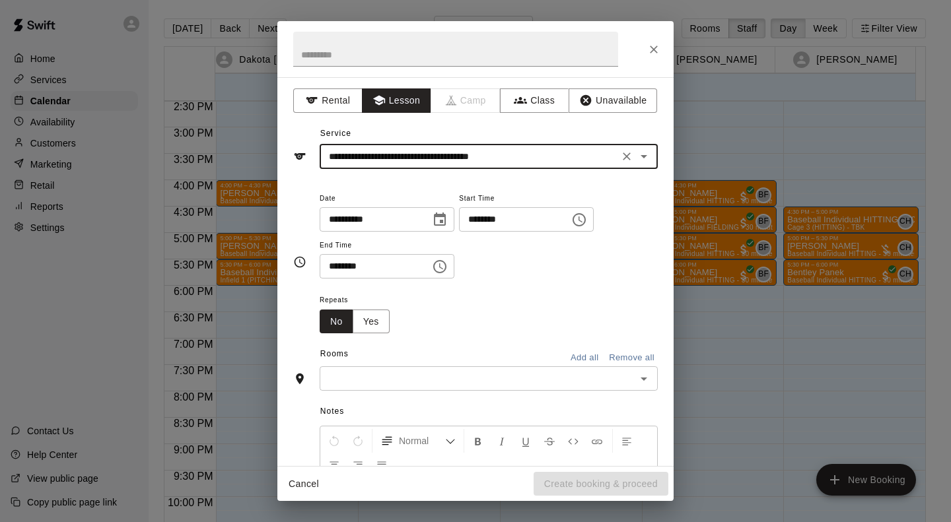
type input "**********"
click at [403, 376] on input "text" at bounding box center [478, 378] width 308 height 17
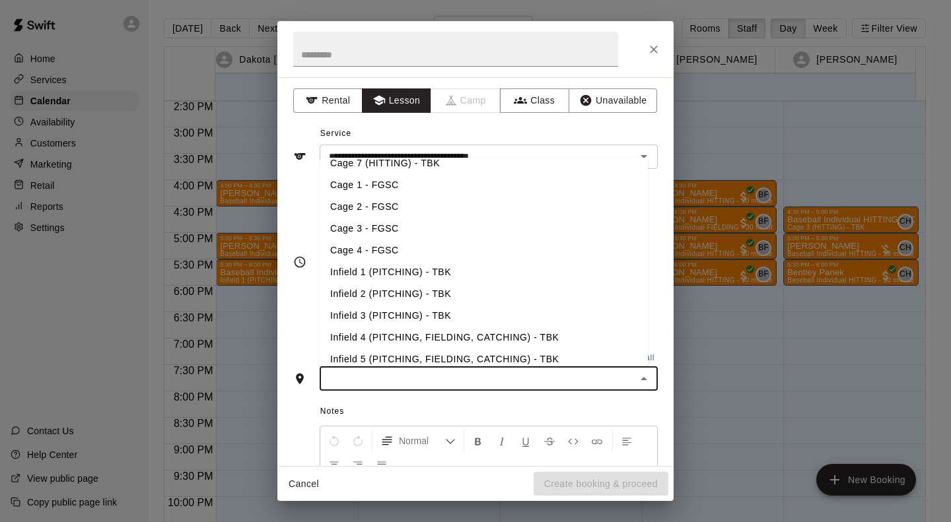
scroll to position [143, 0]
click at [429, 267] on li "Infield 1 (PITCHING) - TBK" at bounding box center [484, 271] width 328 height 22
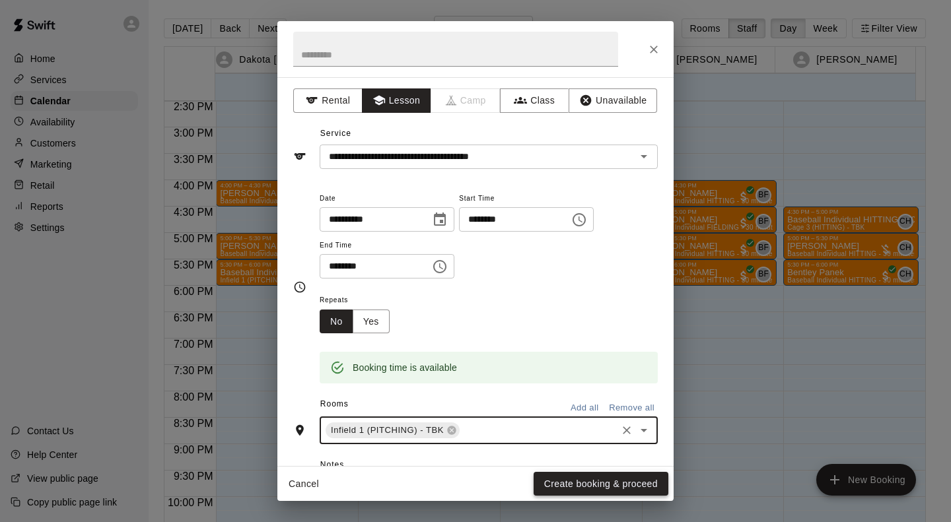
click at [565, 485] on button "Create booking & proceed" at bounding box center [601, 484] width 135 height 24
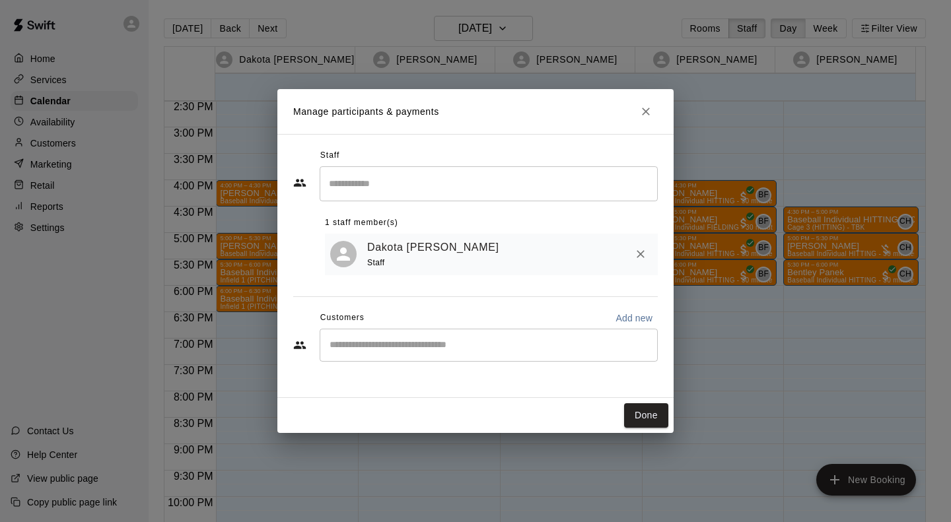
click at [462, 346] on input "Start typing to search customers..." at bounding box center [489, 345] width 326 height 13
click at [656, 409] on button "Done" at bounding box center [646, 416] width 44 height 24
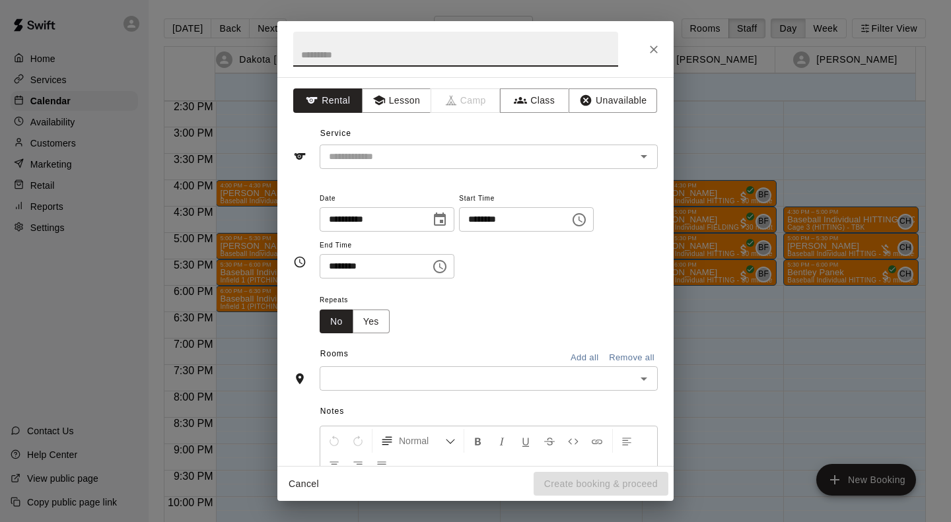
click at [396, 97] on button "Lesson" at bounding box center [396, 100] width 69 height 24
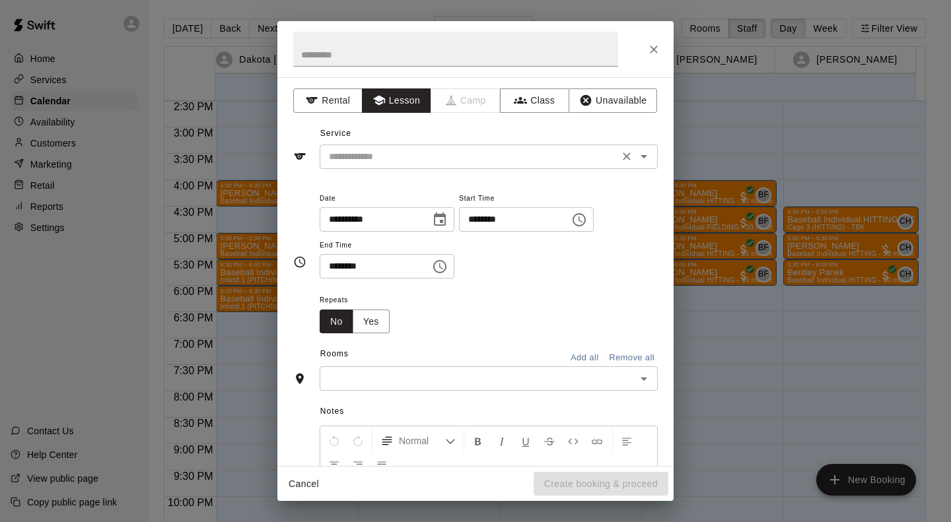
click at [405, 149] on input "text" at bounding box center [469, 157] width 291 height 17
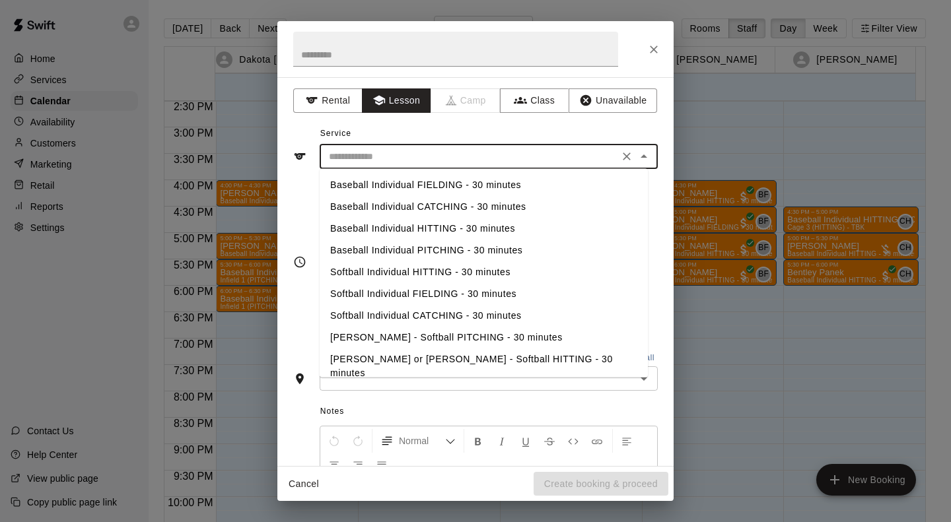
click at [429, 246] on li "Baseball Individual PITCHING - 30 minutes" at bounding box center [484, 251] width 328 height 22
type input "**********"
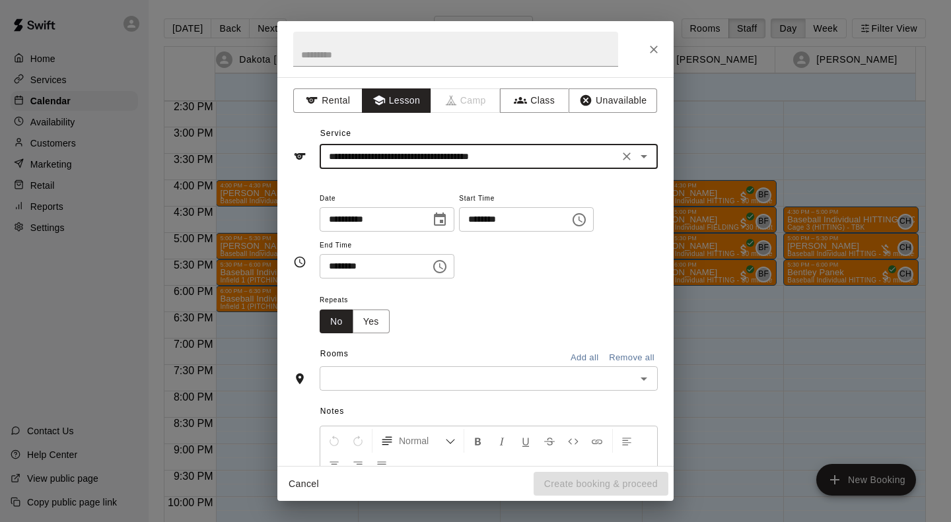
click at [405, 370] on input "text" at bounding box center [478, 378] width 308 height 17
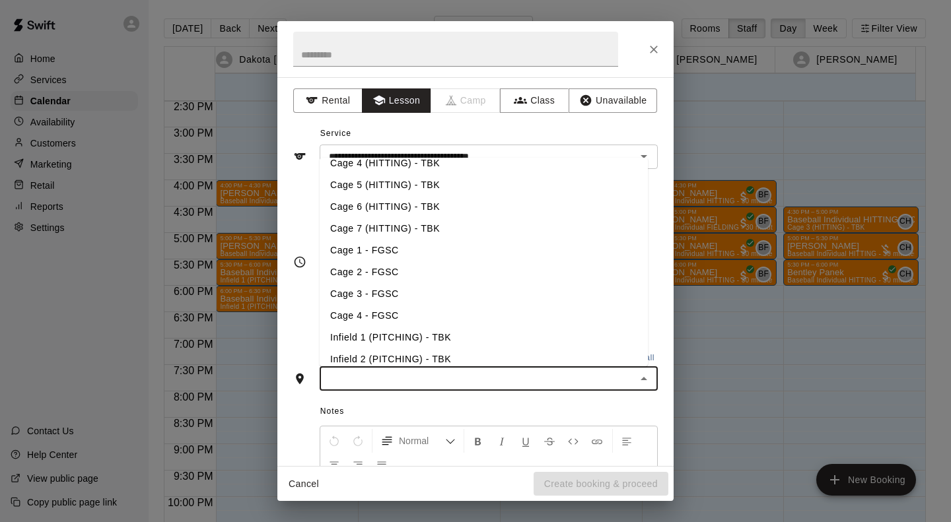
scroll to position [87, 0]
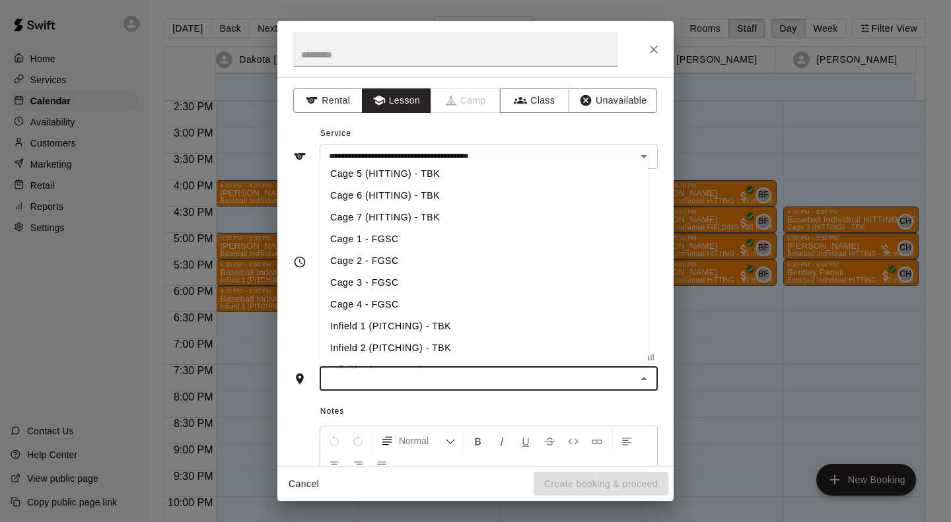
click at [423, 332] on li "Infield 1 (PITCHING) - TBK" at bounding box center [484, 327] width 328 height 22
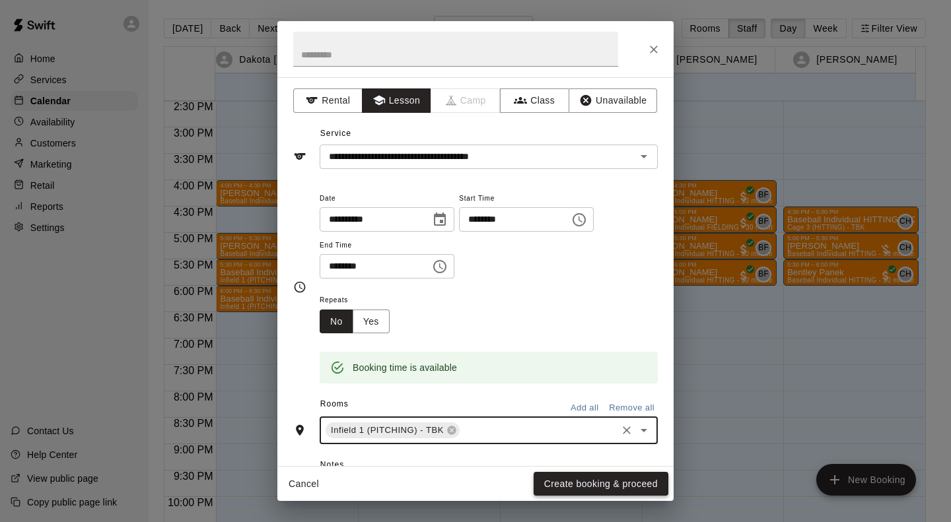
click at [560, 476] on button "Create booking & proceed" at bounding box center [601, 484] width 135 height 24
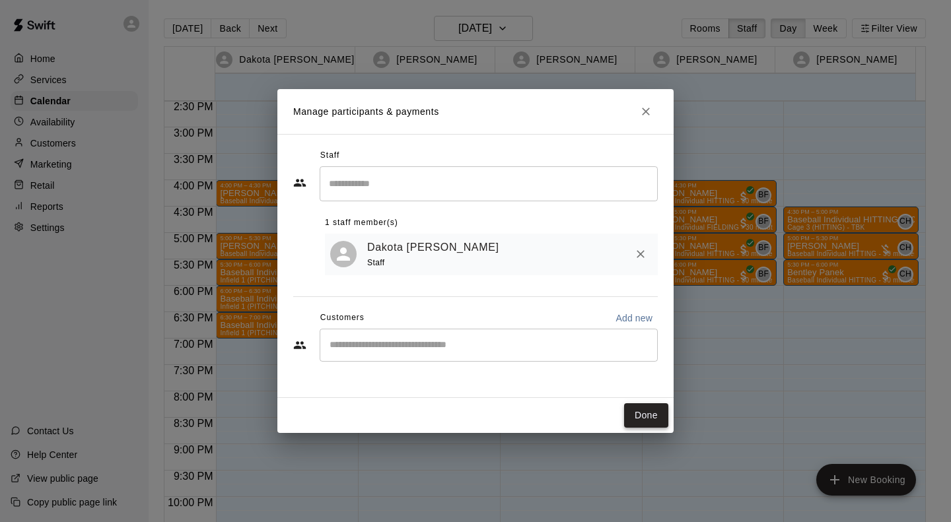
click at [446, 346] on input "Start typing to search customers..." at bounding box center [489, 345] width 326 height 13
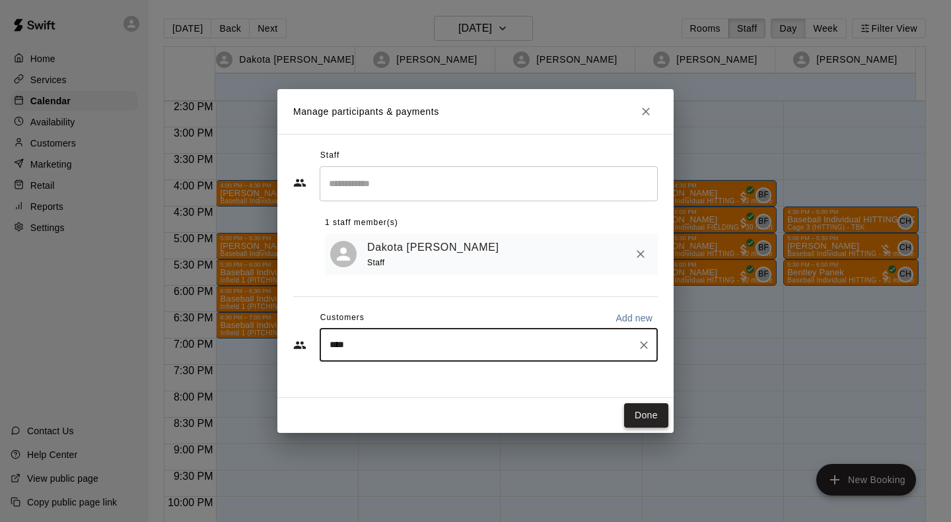
type input "*****"
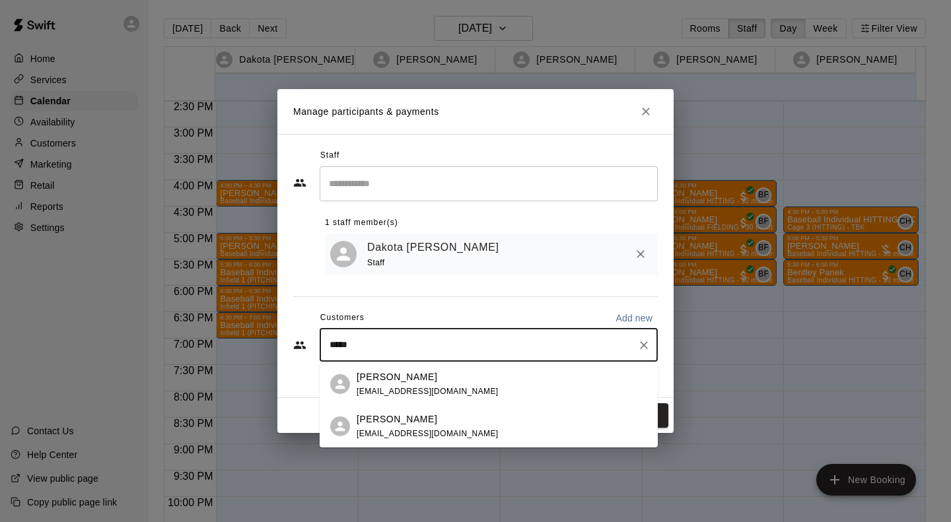
click at [487, 425] on div "[PERSON_NAME] [EMAIL_ADDRESS][DOMAIN_NAME]" at bounding box center [502, 427] width 291 height 28
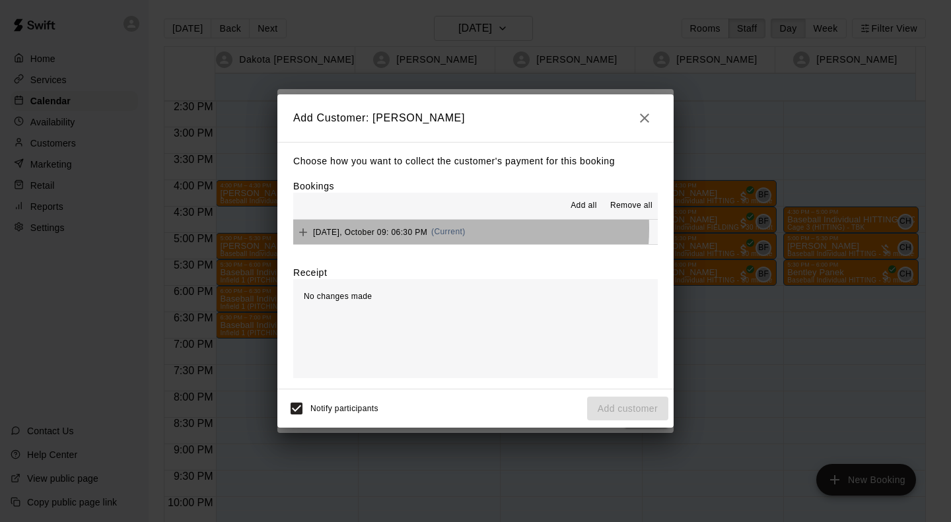
click at [422, 230] on span "[DATE], October 09: 06:30 PM" at bounding box center [370, 231] width 114 height 9
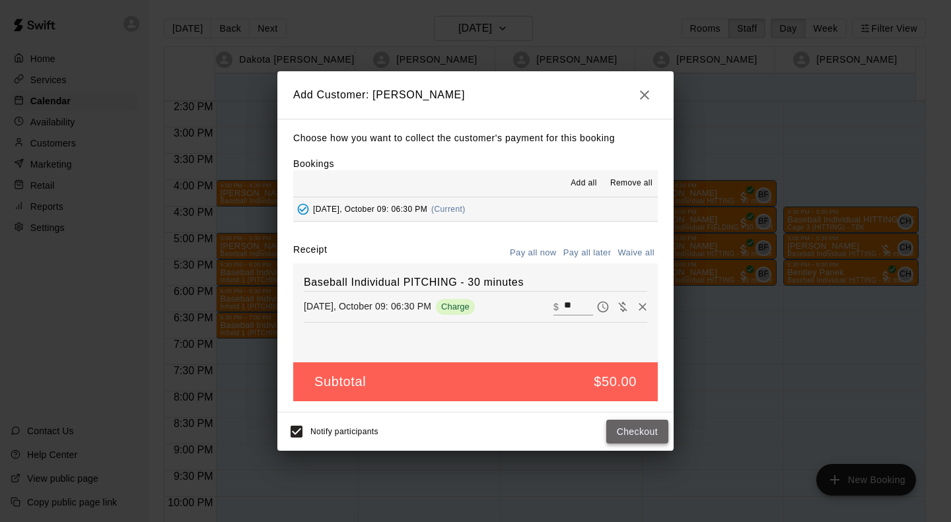
click at [623, 432] on button "Checkout" at bounding box center [637, 432] width 62 height 24
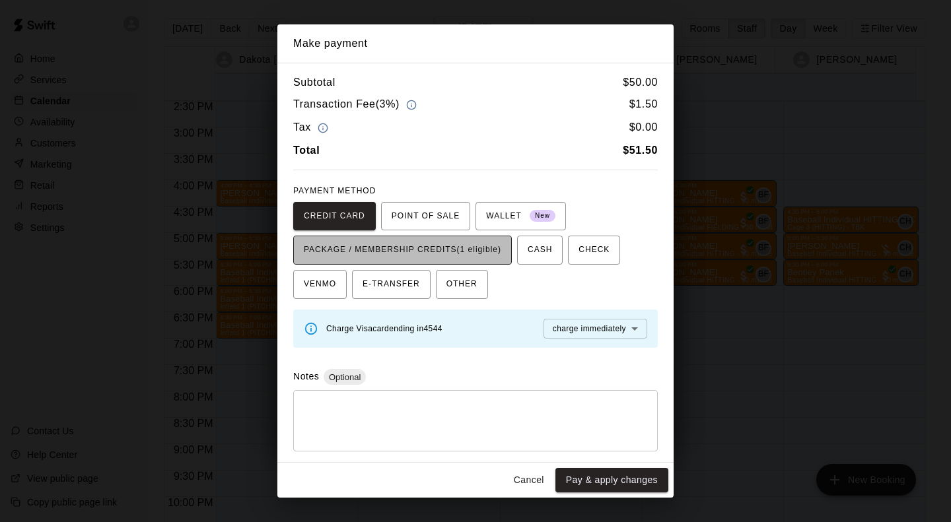
click at [491, 257] on span "PACKAGE / MEMBERSHIP CREDITS (1 eligible)" at bounding box center [402, 250] width 197 height 21
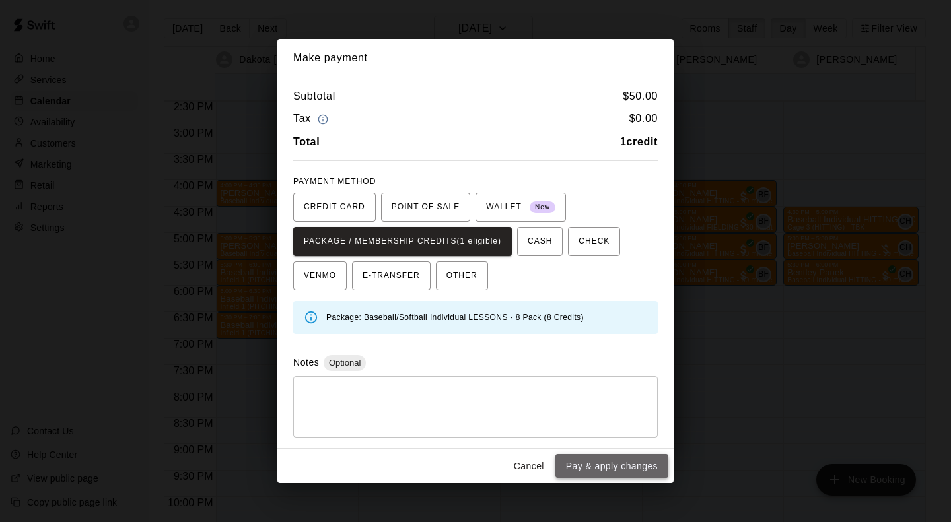
click at [635, 463] on button "Pay & apply changes" at bounding box center [611, 466] width 113 height 24
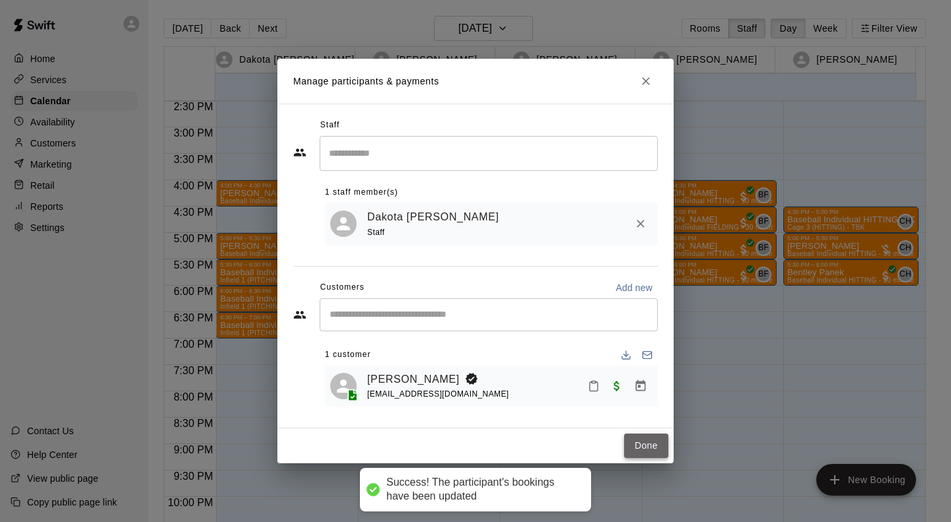
click at [649, 448] on button "Done" at bounding box center [646, 446] width 44 height 24
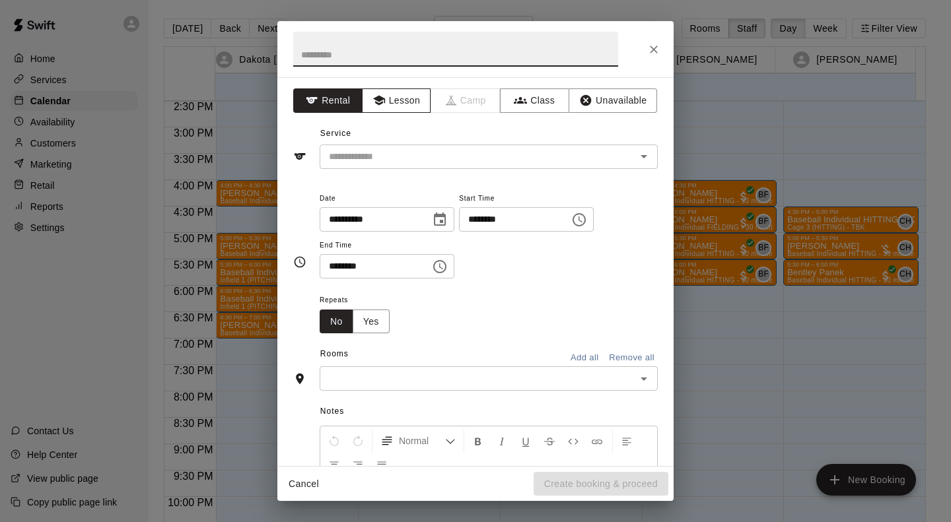
click at [400, 106] on button "Lesson" at bounding box center [396, 100] width 69 height 24
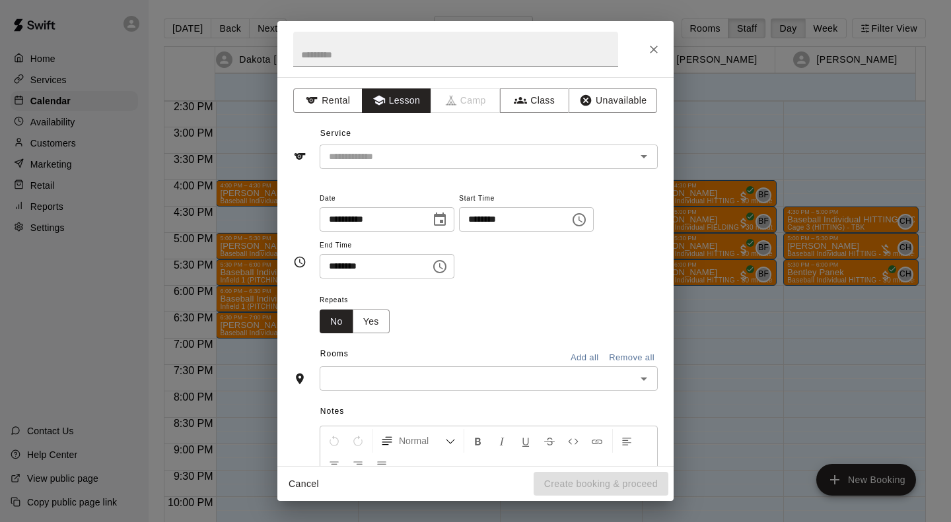
scroll to position [9, 0]
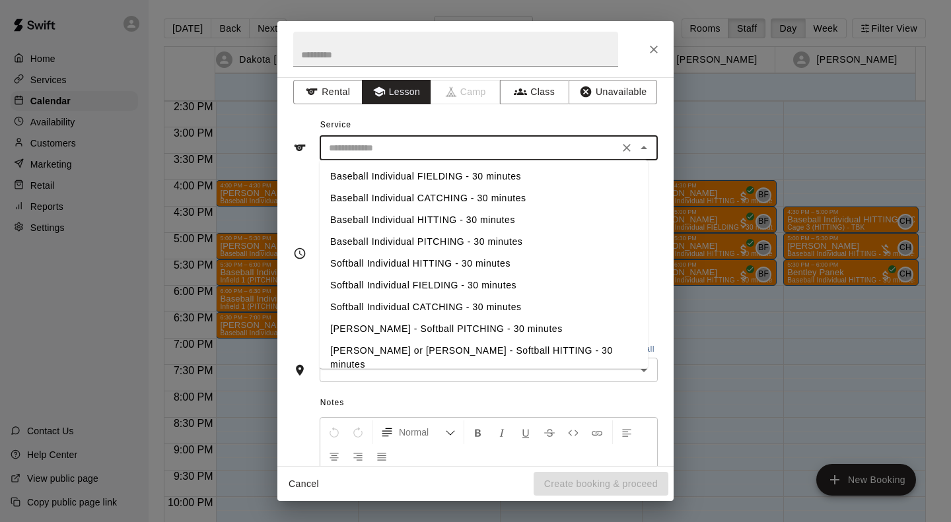
click at [575, 143] on input "text" at bounding box center [469, 148] width 291 height 17
click at [502, 221] on li "Baseball Individual HITTING - 30 minutes" at bounding box center [484, 220] width 328 height 22
type input "**********"
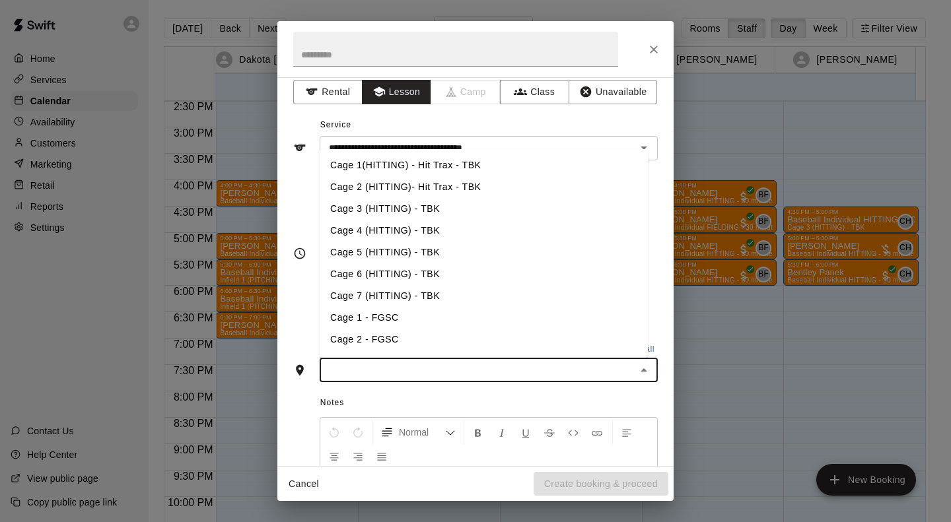
click at [429, 373] on input "text" at bounding box center [478, 370] width 308 height 17
click at [658, 50] on icon "Close" at bounding box center [653, 49] width 13 height 13
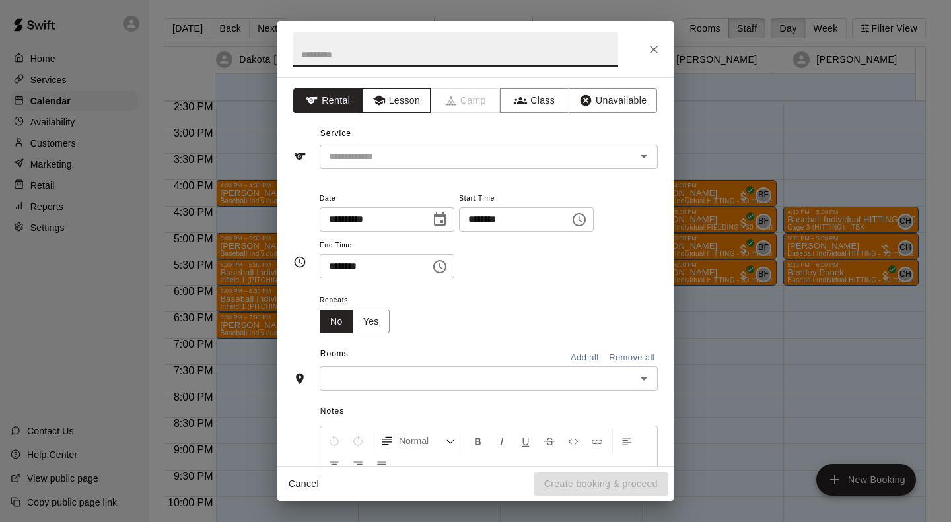
click at [419, 96] on button "Lesson" at bounding box center [396, 100] width 69 height 24
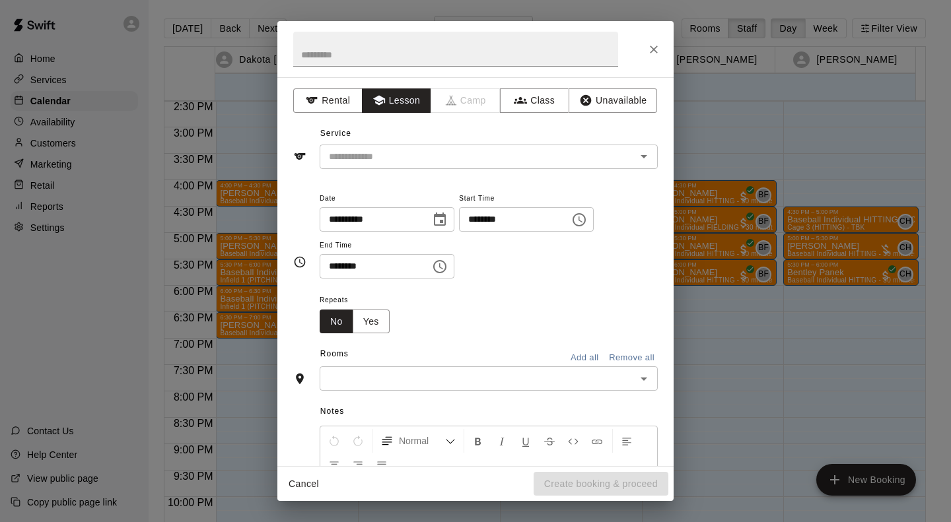
click at [416, 143] on div "Service ​" at bounding box center [475, 146] width 365 height 46
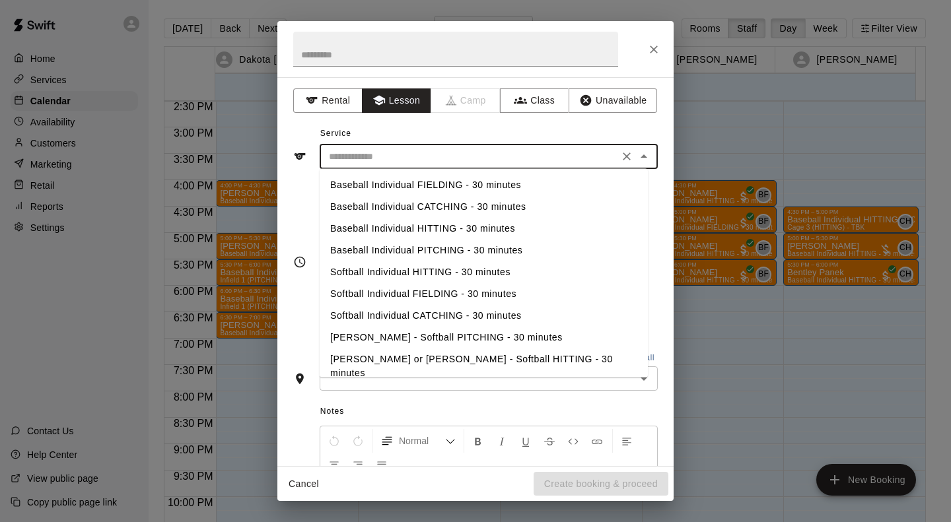
click at [417, 150] on input "text" at bounding box center [469, 157] width 291 height 17
click at [433, 180] on li "Baseball Individual FIELDING - 30 minutes" at bounding box center [484, 185] width 328 height 22
type input "**********"
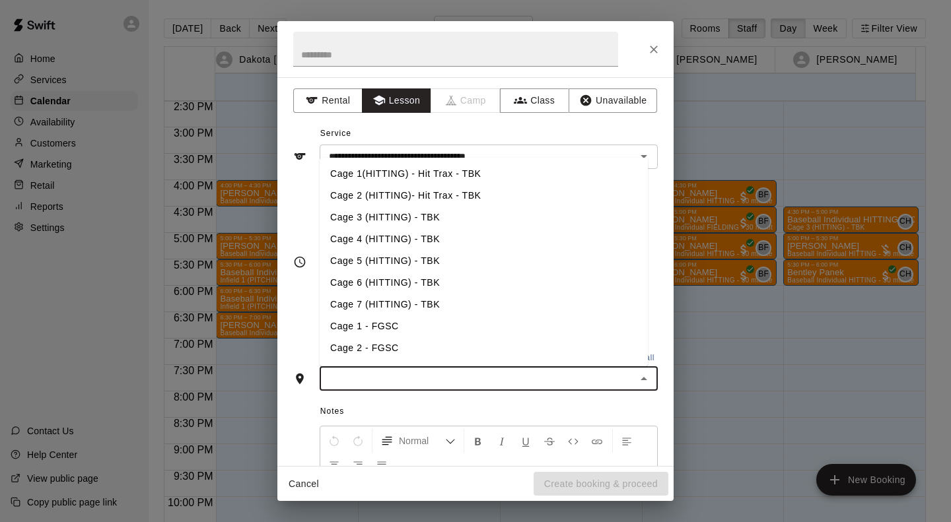
click at [415, 386] on input "text" at bounding box center [478, 378] width 308 height 17
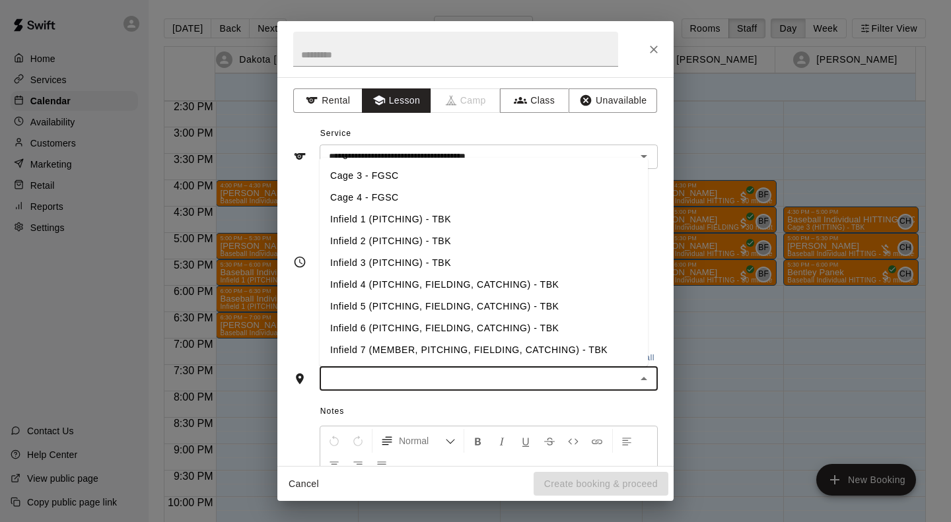
click at [421, 307] on li "Infield 5 (PITCHING, FIELDING, CATCHING) - TBK" at bounding box center [484, 307] width 328 height 22
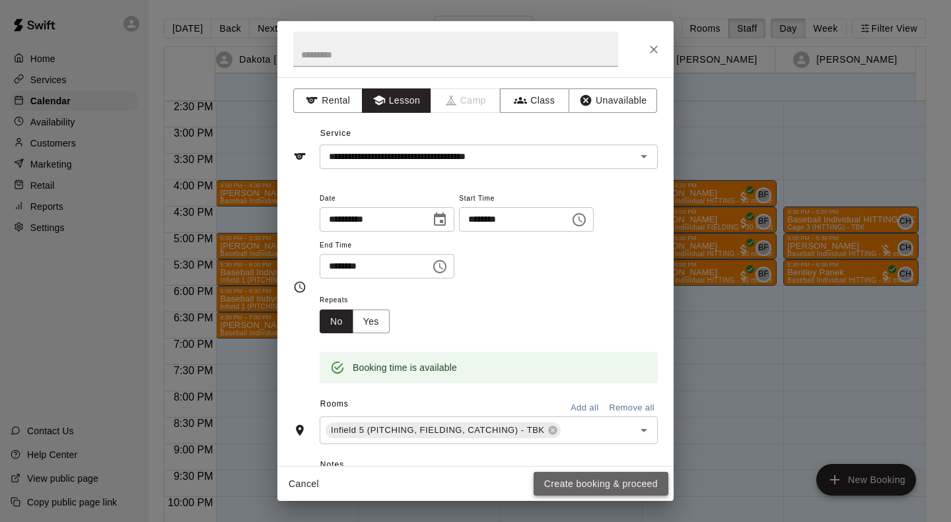
click at [593, 477] on button "Create booking & proceed" at bounding box center [601, 484] width 135 height 24
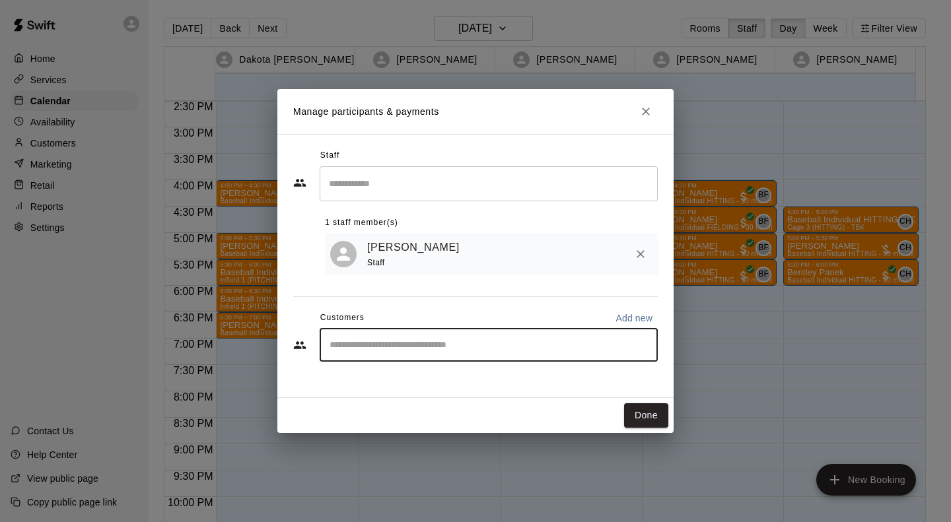
click at [409, 352] on input "Start typing to search customers..." at bounding box center [489, 345] width 326 height 13
type input "****"
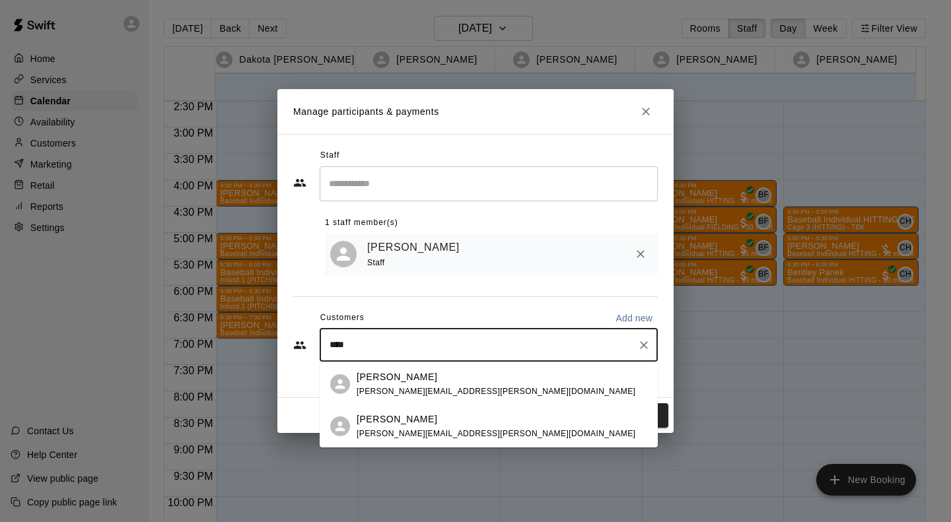
click at [400, 425] on p "[PERSON_NAME]" at bounding box center [397, 420] width 81 height 14
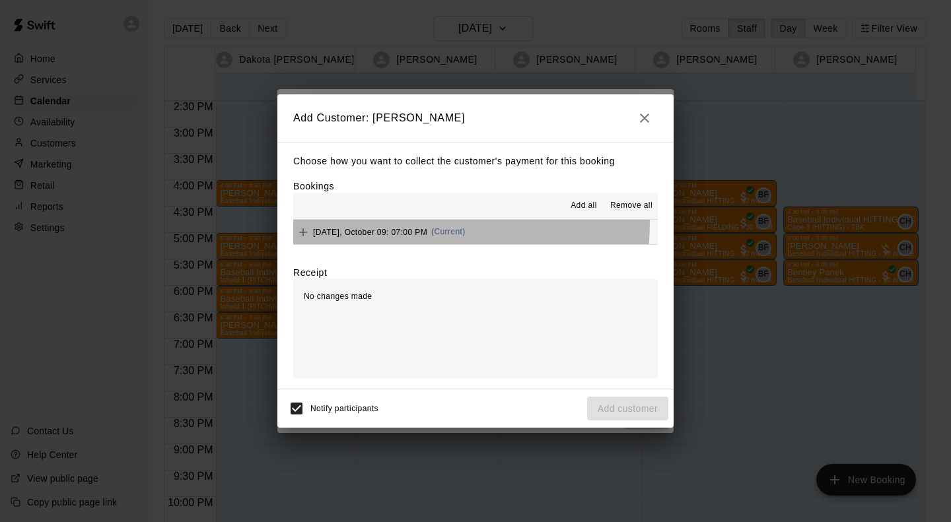
click at [384, 223] on div "[DATE], October 09: 07:00 PM (Current)" at bounding box center [379, 233] width 172 height 20
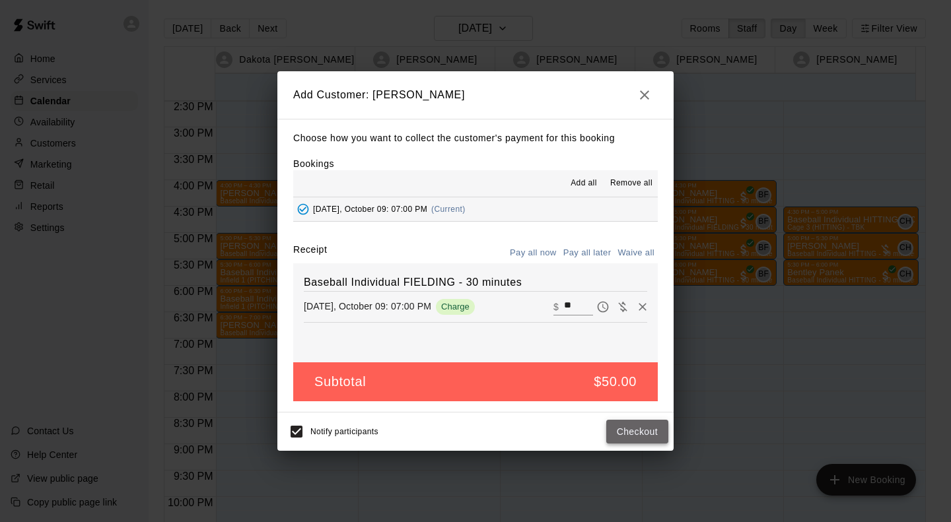
click at [623, 435] on button "Checkout" at bounding box center [637, 432] width 62 height 24
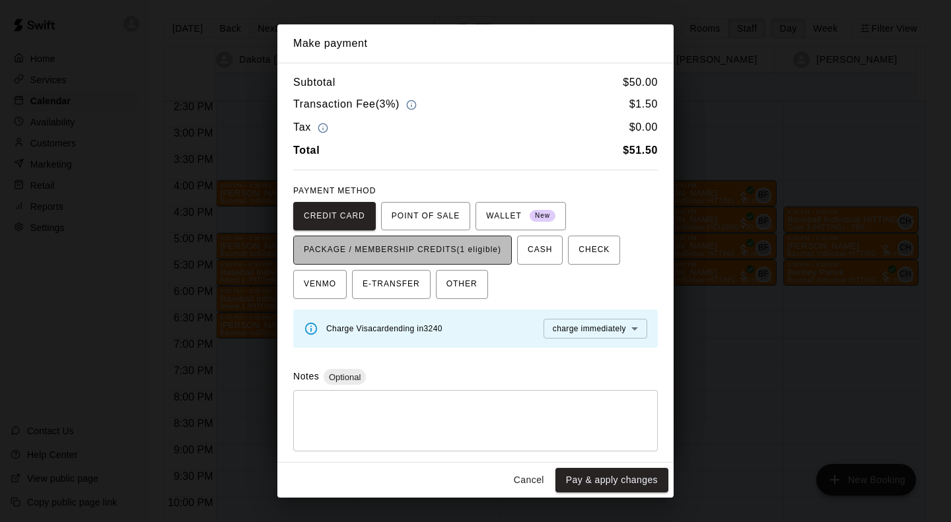
click at [464, 241] on span "PACKAGE / MEMBERSHIP CREDITS (1 eligible)" at bounding box center [402, 250] width 197 height 21
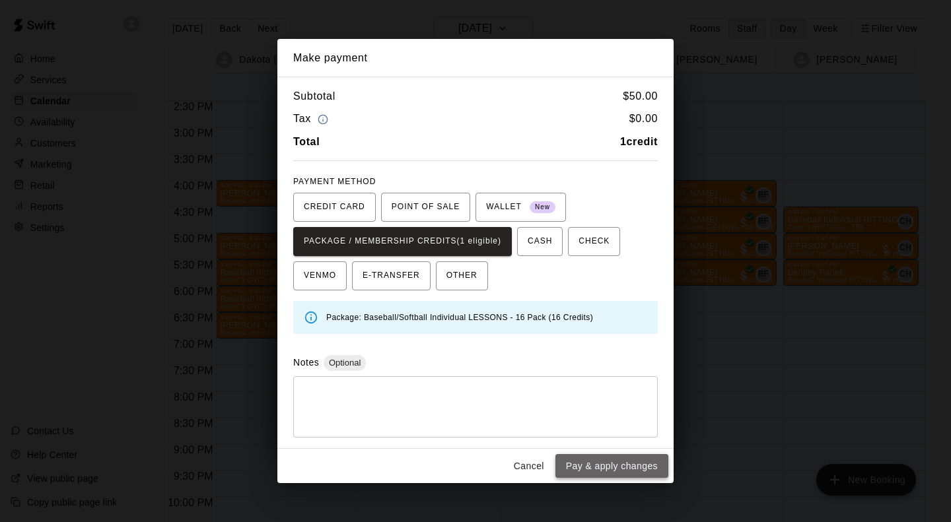
click at [600, 465] on button "Pay & apply changes" at bounding box center [611, 466] width 113 height 24
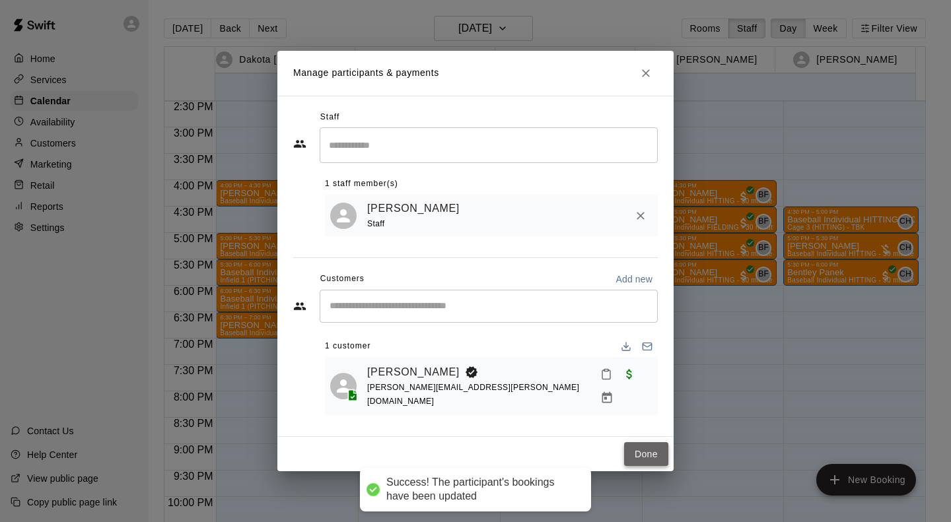
click at [642, 445] on button "Done" at bounding box center [646, 454] width 44 height 24
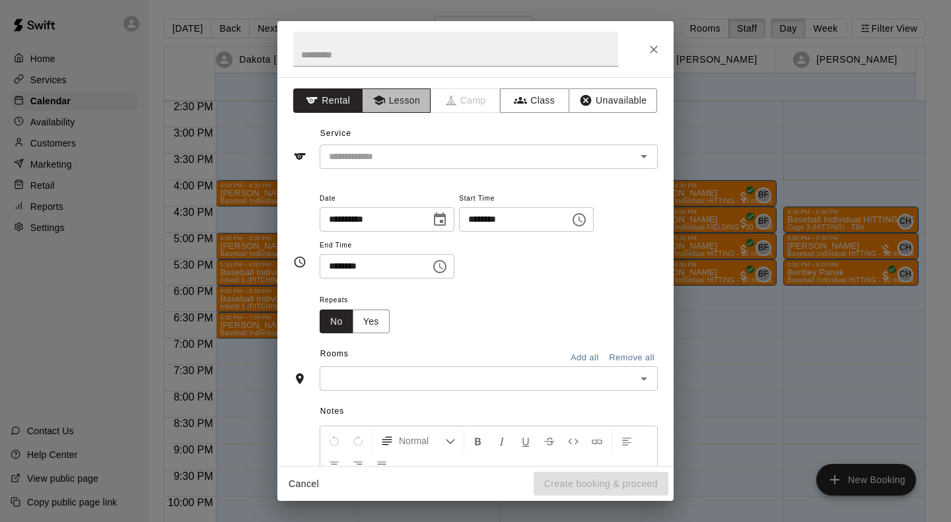
click at [406, 102] on button "Lesson" at bounding box center [396, 100] width 69 height 24
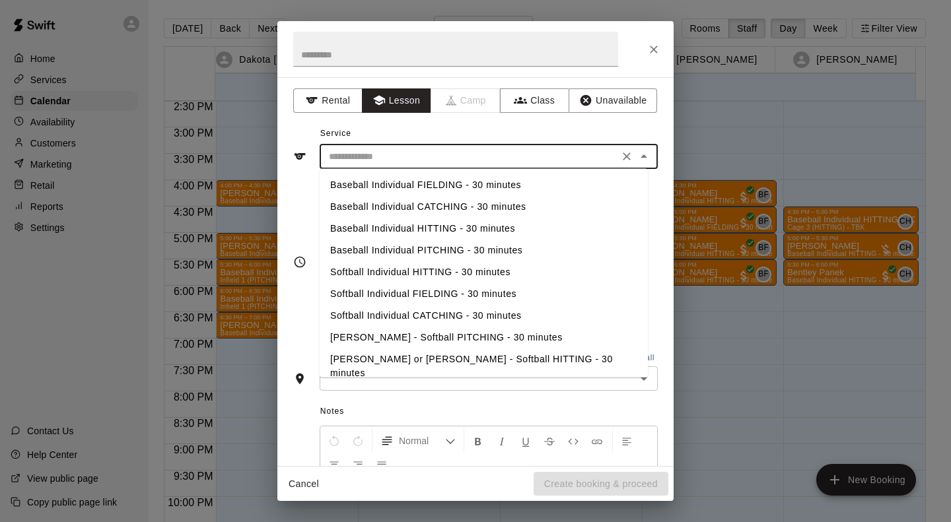
click at [417, 155] on input "text" at bounding box center [469, 157] width 291 height 17
click at [416, 224] on li "Baseball Individual HITTING - 30 minutes" at bounding box center [484, 229] width 328 height 22
type input "**********"
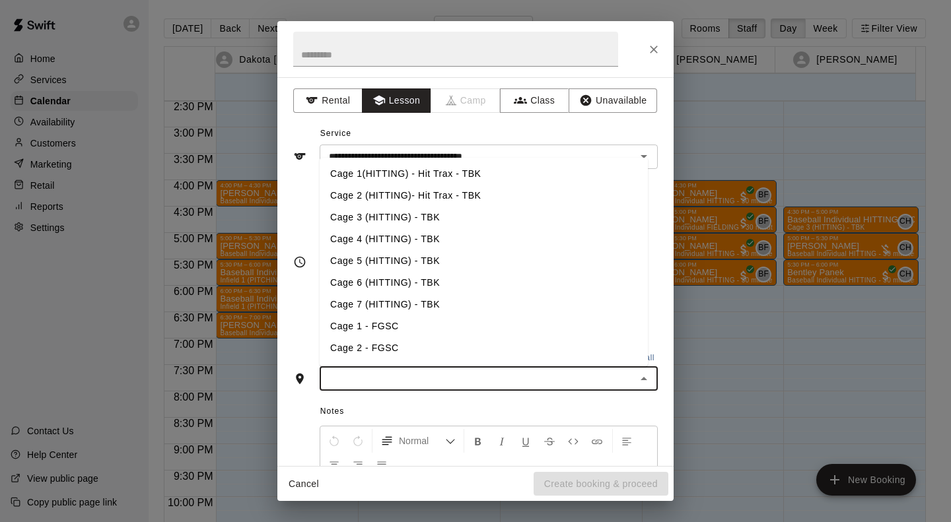
click at [405, 380] on input "text" at bounding box center [478, 378] width 308 height 17
click at [400, 229] on li "Cage 4 (HITTING) - TBK" at bounding box center [484, 240] width 328 height 22
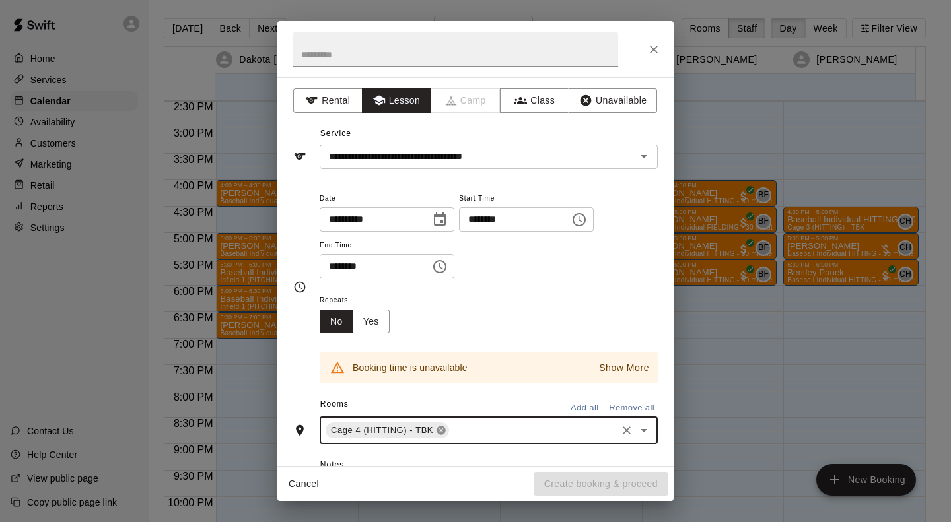
click at [441, 432] on icon at bounding box center [441, 431] width 9 height 9
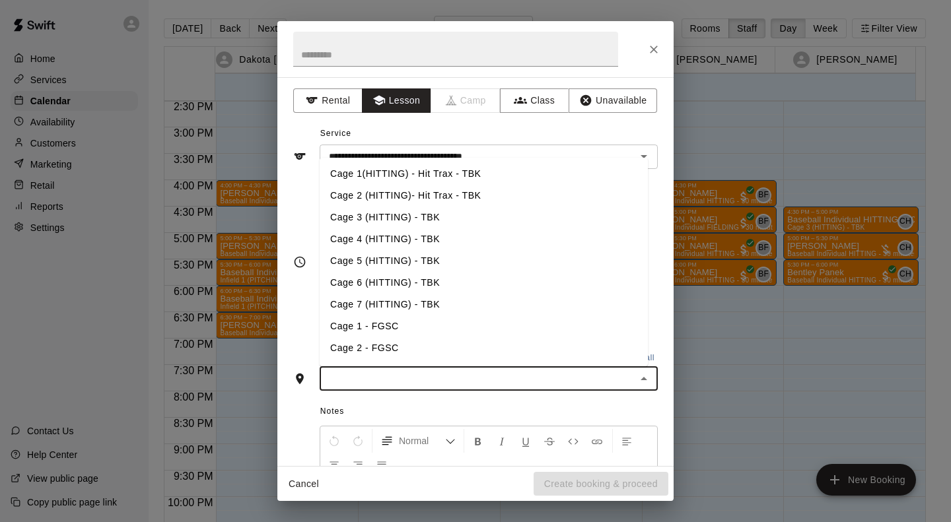
click at [423, 382] on input "text" at bounding box center [478, 378] width 308 height 17
click at [398, 200] on li "Cage 2 (HITTING)- Hit Trax - TBK" at bounding box center [484, 196] width 328 height 22
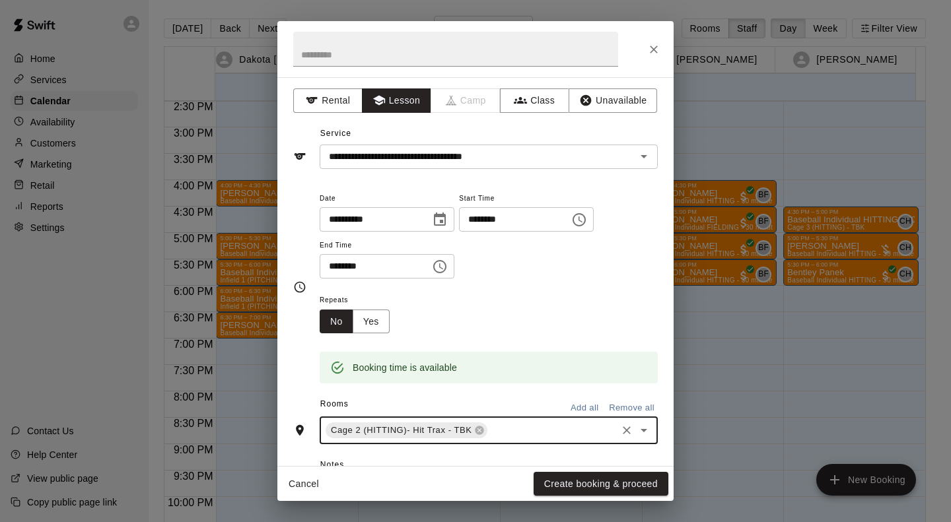
scroll to position [192, 0]
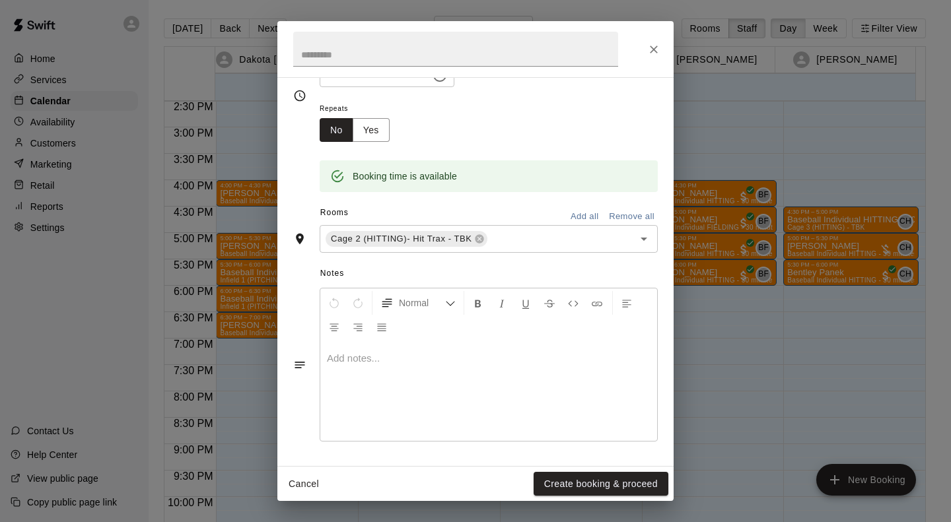
click at [498, 358] on p at bounding box center [489, 358] width 324 height 13
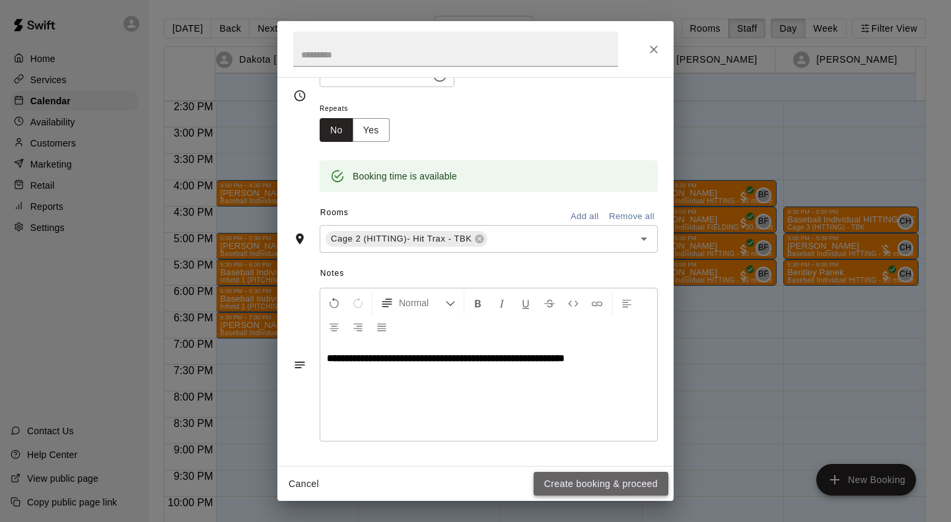
click at [623, 485] on button "Create booking & proceed" at bounding box center [601, 484] width 135 height 24
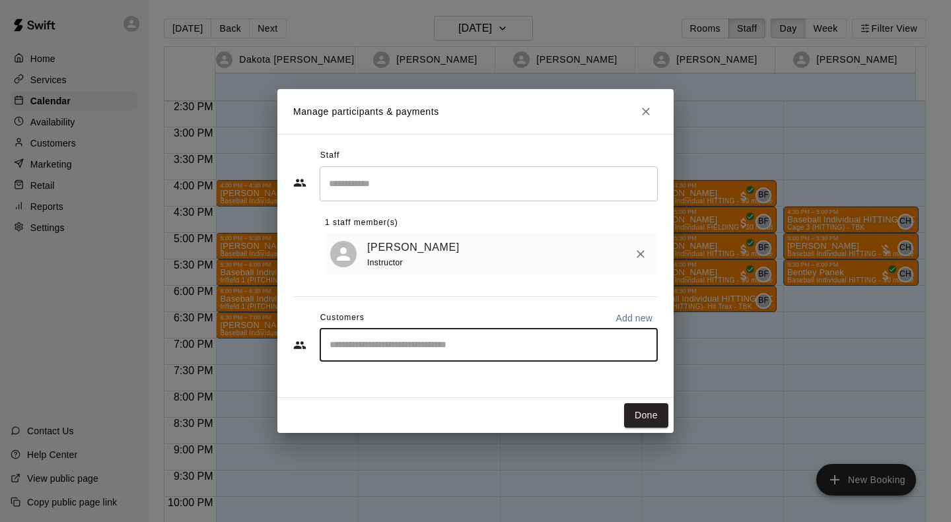
click at [470, 352] on input "Start typing to search customers..." at bounding box center [489, 345] width 326 height 13
type input "******"
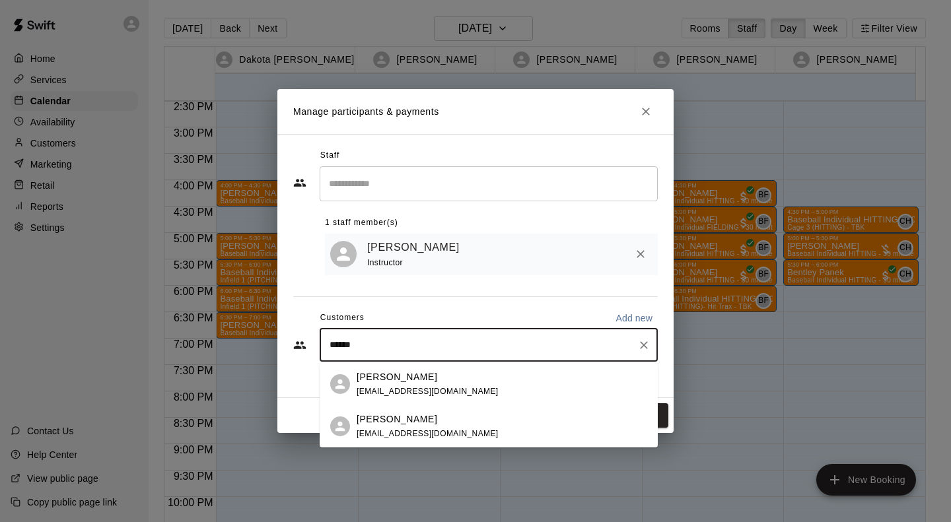
click at [431, 429] on div "[PERSON_NAME] [EMAIL_ADDRESS][DOMAIN_NAME]" at bounding box center [428, 427] width 142 height 28
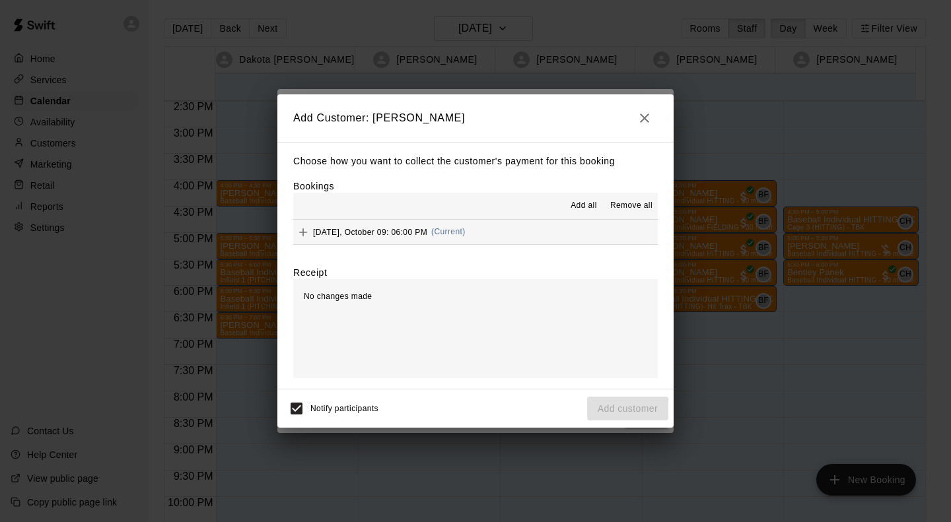
click at [416, 225] on div "[DATE], October 09: 06:00 PM (Current)" at bounding box center [379, 233] width 172 height 20
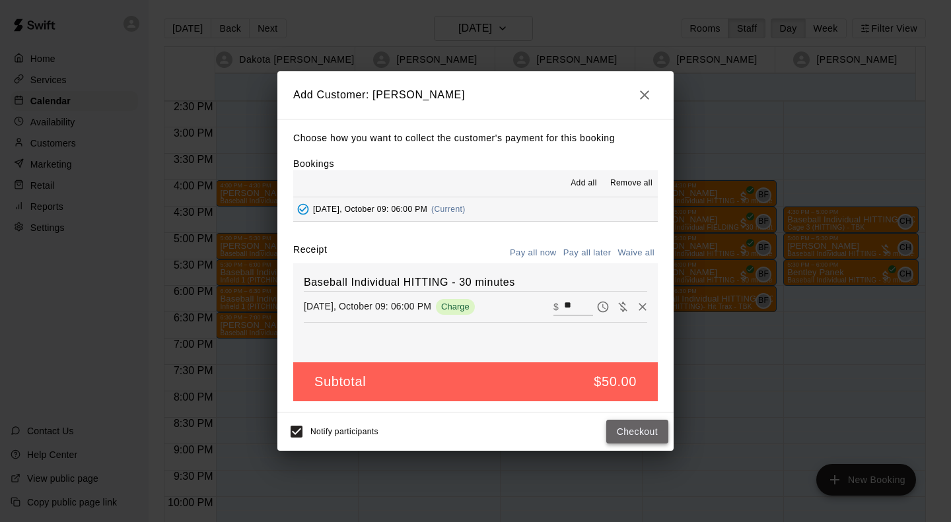
click at [640, 433] on button "Checkout" at bounding box center [637, 432] width 62 height 24
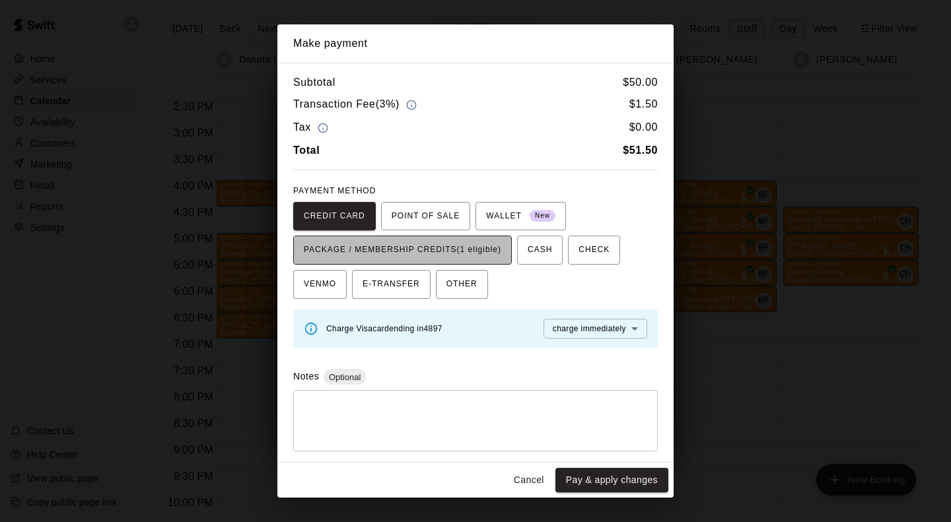
click at [507, 248] on button "PACKAGE / MEMBERSHIP CREDITS (1 eligible)" at bounding box center [402, 250] width 219 height 29
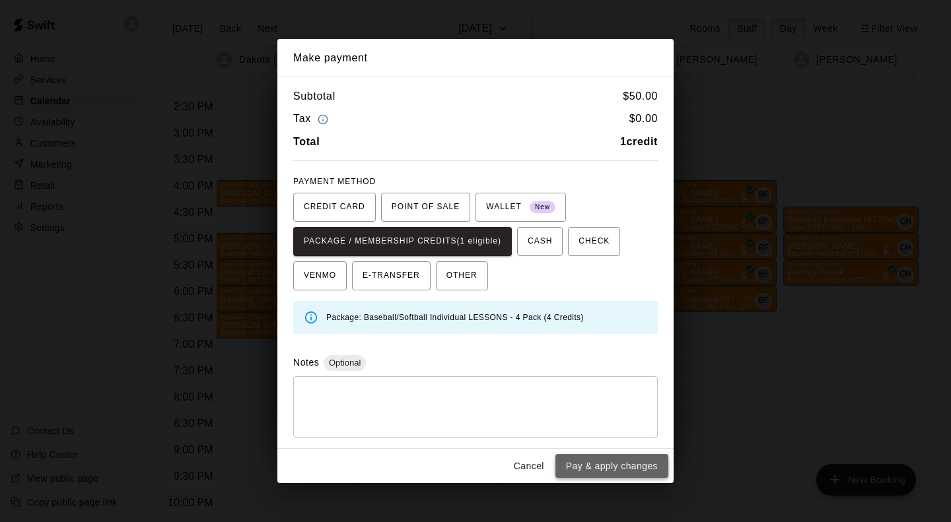
click at [608, 470] on button "Pay & apply changes" at bounding box center [611, 466] width 113 height 24
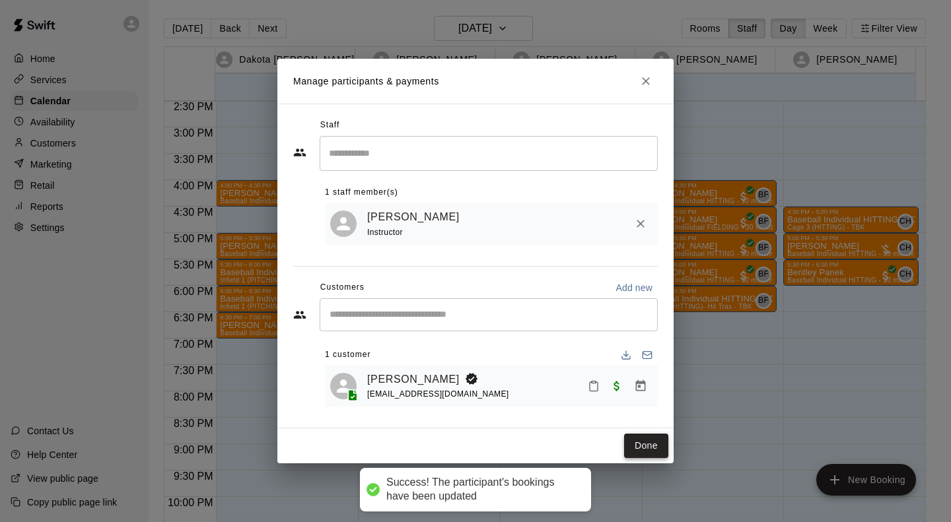
click at [645, 446] on button "Done" at bounding box center [646, 446] width 44 height 24
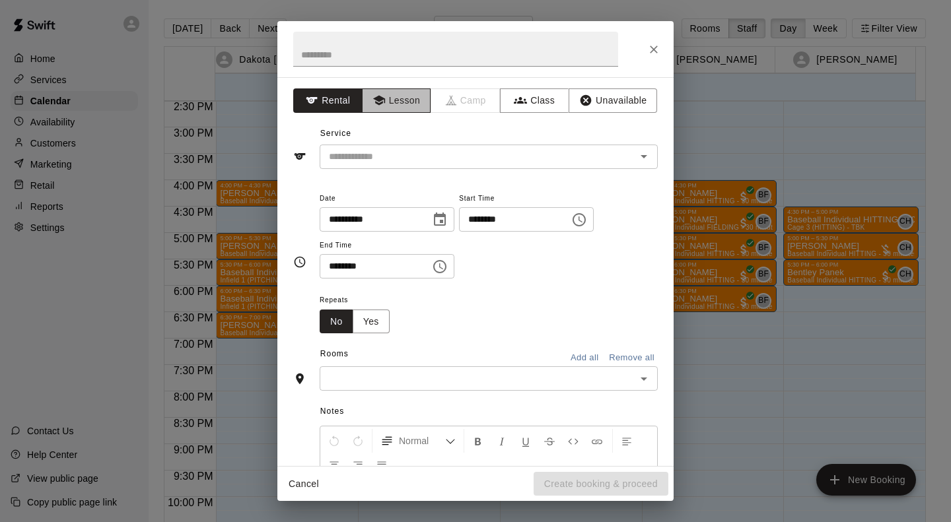
click at [380, 104] on icon "button" at bounding box center [378, 100] width 13 height 13
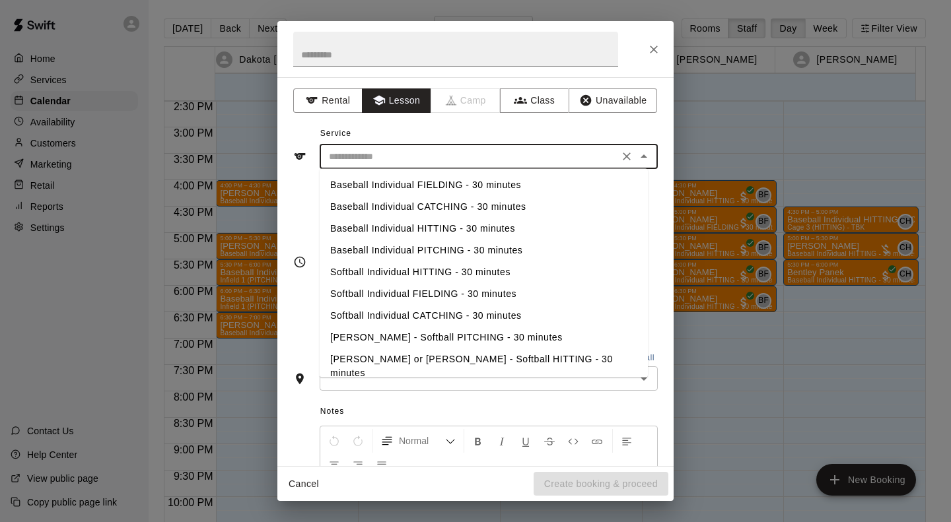
click at [382, 161] on input "text" at bounding box center [469, 157] width 291 height 17
click at [390, 226] on li "Baseball Individual HITTING - 30 minutes" at bounding box center [484, 229] width 328 height 22
type input "**********"
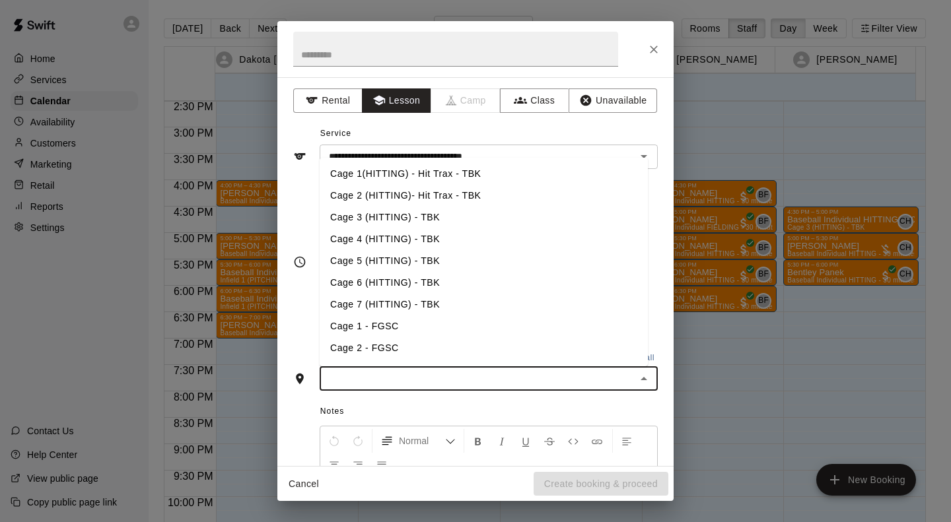
click at [363, 371] on input "text" at bounding box center [478, 378] width 308 height 17
click at [384, 230] on li "Cage 4 (HITTING) - TBK" at bounding box center [484, 240] width 328 height 22
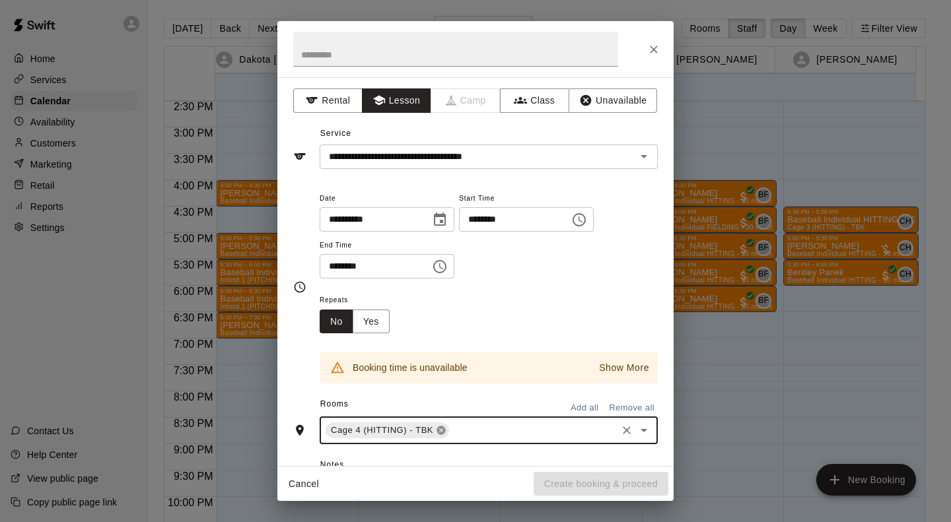
click at [439, 432] on icon at bounding box center [441, 430] width 11 height 11
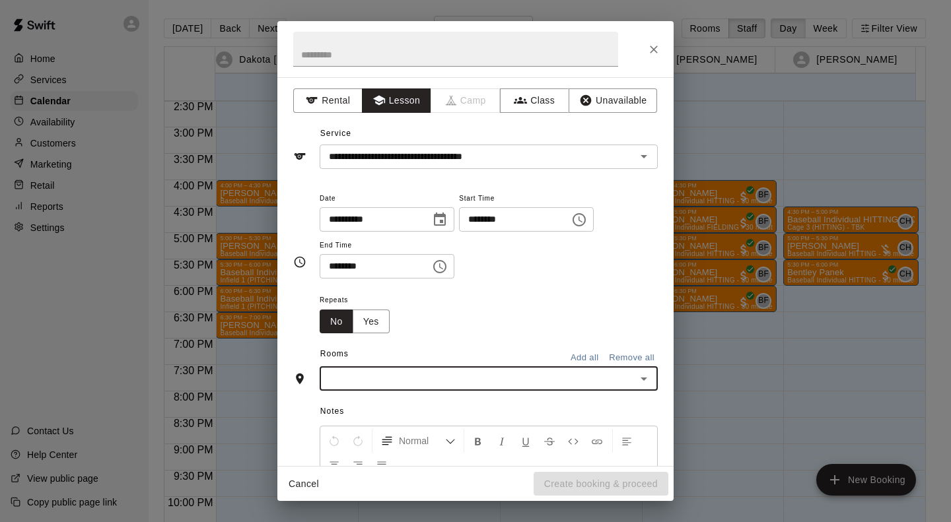
click at [433, 369] on div "​" at bounding box center [489, 379] width 338 height 24
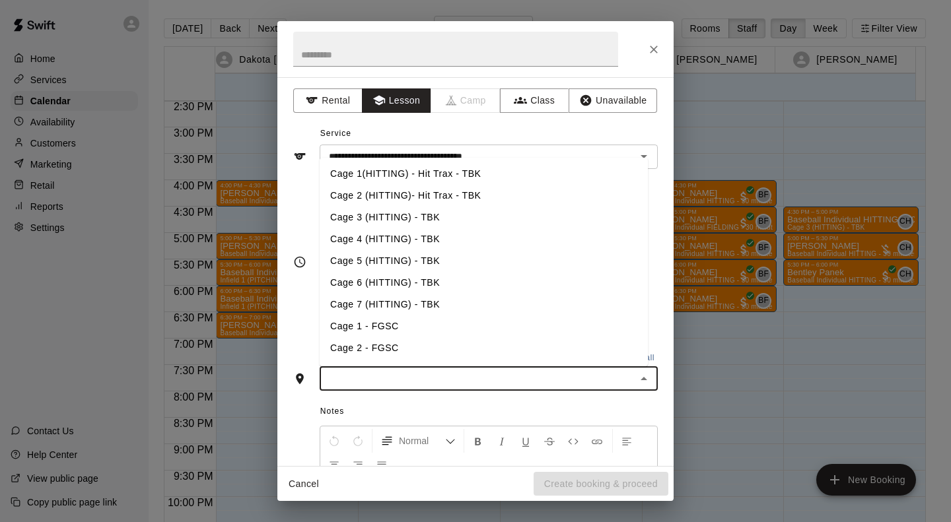
click at [446, 201] on li "Cage 2 (HITTING)- Hit Trax - TBK" at bounding box center [484, 196] width 328 height 22
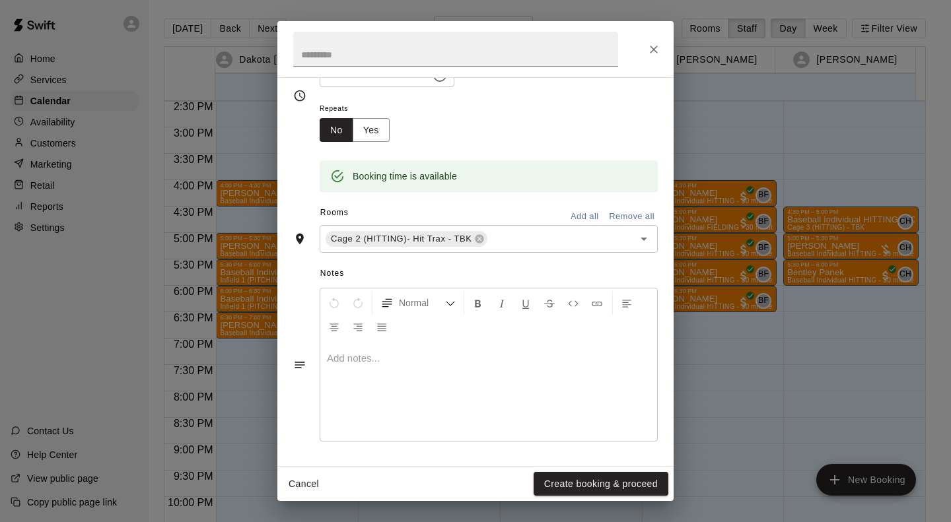
click at [493, 361] on p at bounding box center [489, 358] width 324 height 13
click at [598, 485] on button "Create booking & proceed" at bounding box center [601, 484] width 135 height 24
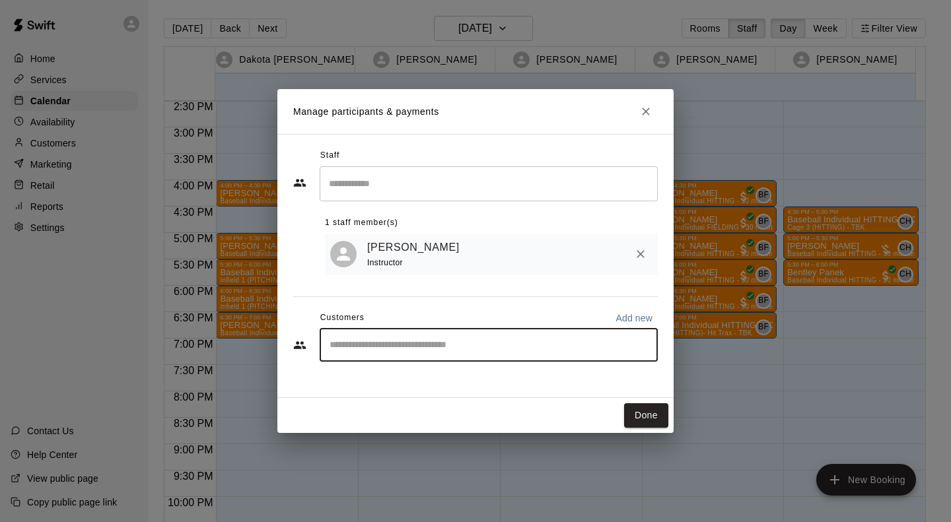
click at [516, 343] on input "Start typing to search customers..." at bounding box center [489, 345] width 326 height 13
type input "****"
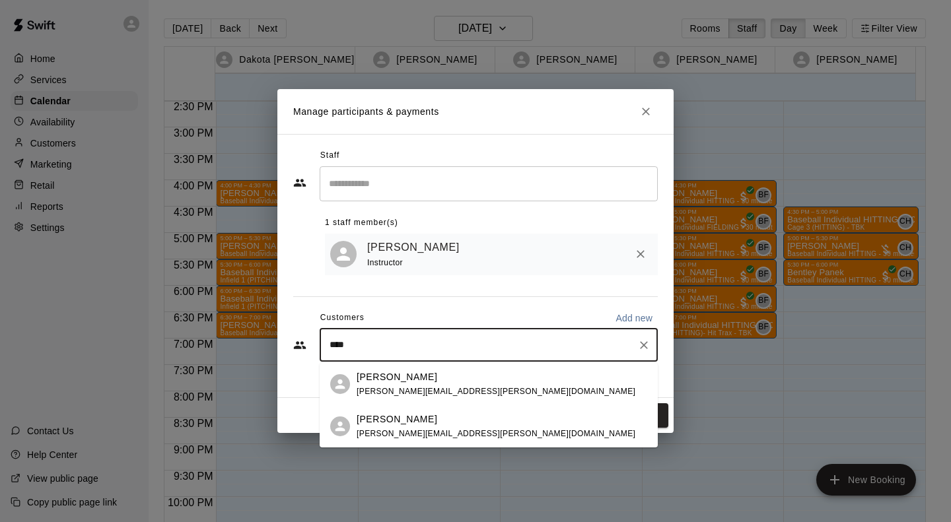
click at [394, 426] on p "[PERSON_NAME]" at bounding box center [397, 420] width 81 height 14
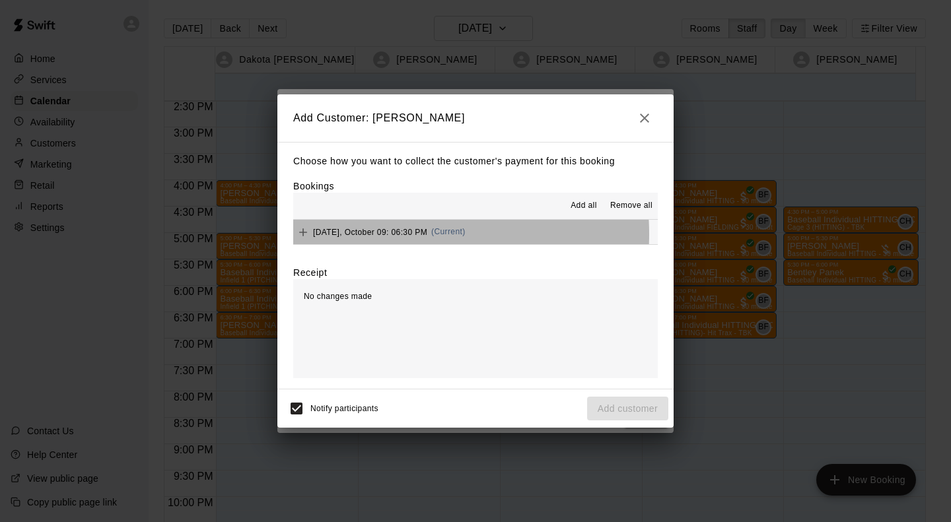
click at [386, 235] on span "[DATE], October 09: 06:30 PM" at bounding box center [370, 231] width 114 height 9
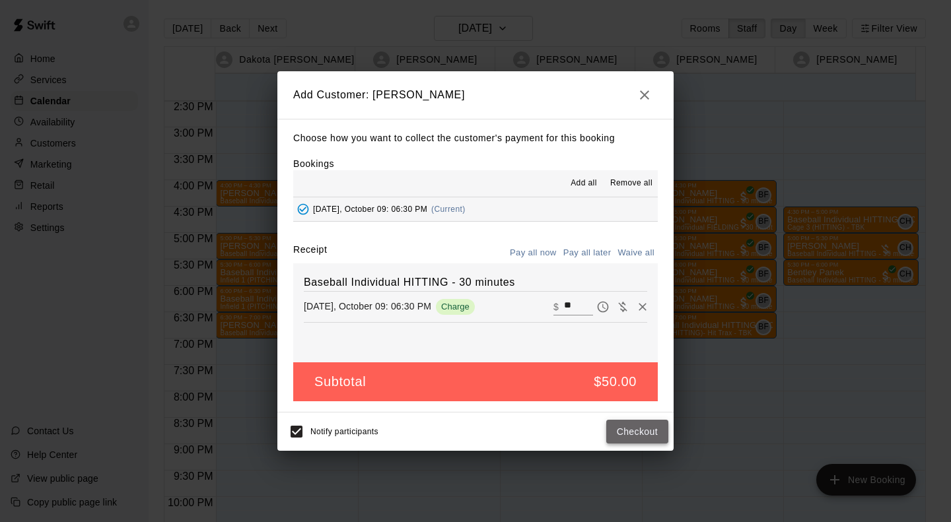
click at [621, 439] on button "Checkout" at bounding box center [637, 432] width 62 height 24
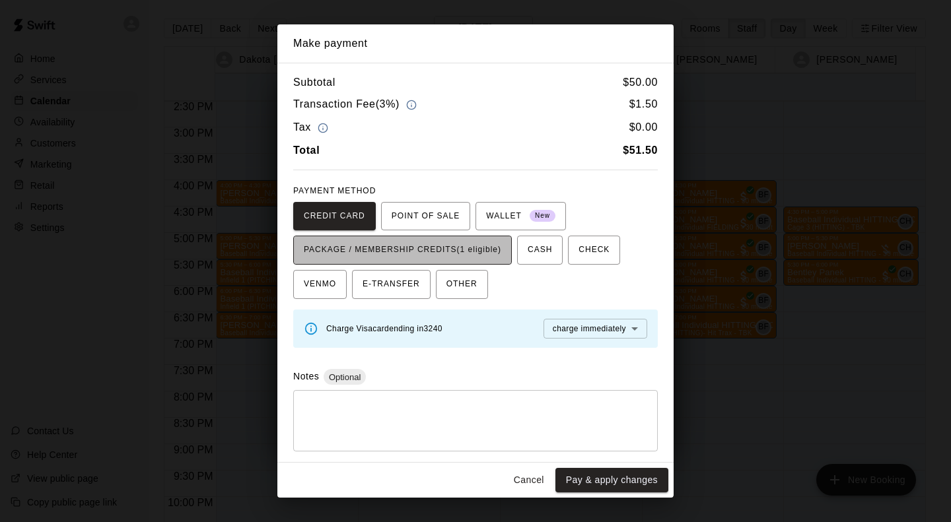
click at [483, 255] on span "PACKAGE / MEMBERSHIP CREDITS (1 eligible)" at bounding box center [402, 250] width 197 height 21
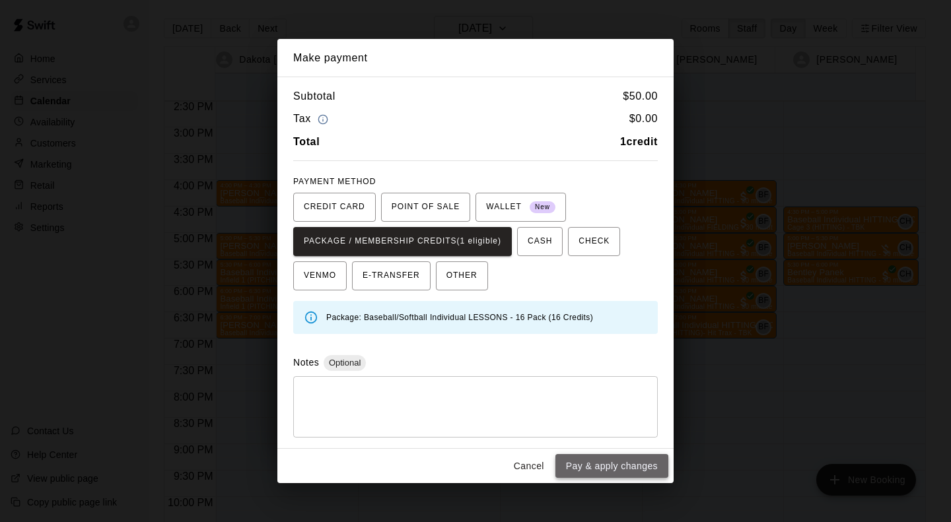
click at [593, 463] on button "Pay & apply changes" at bounding box center [611, 466] width 113 height 24
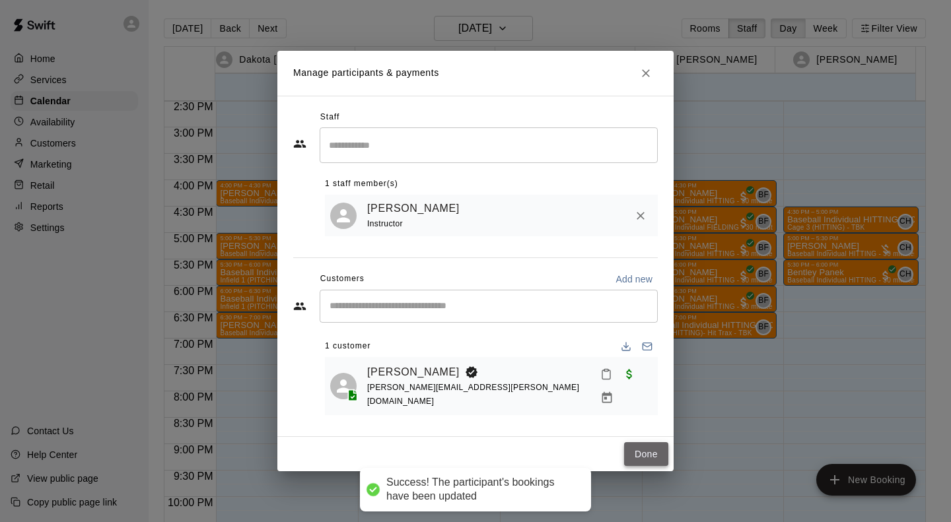
click at [648, 442] on button "Done" at bounding box center [646, 454] width 44 height 24
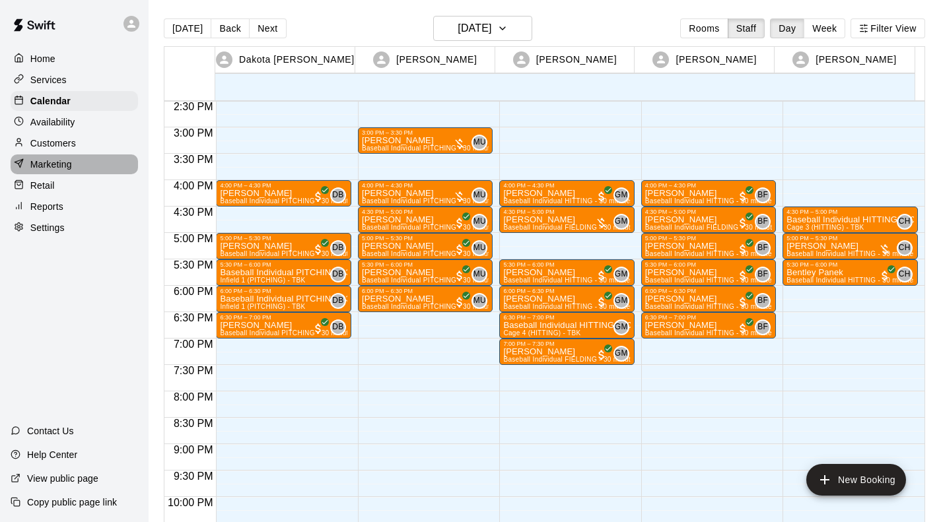
click at [69, 167] on p "Marketing" at bounding box center [51, 164] width 42 height 13
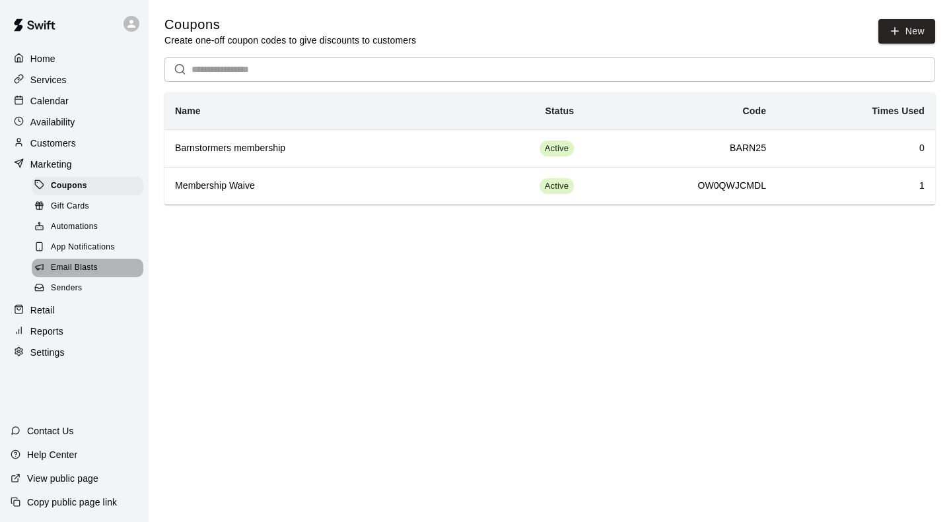
click at [78, 275] on span "Email Blasts" at bounding box center [74, 268] width 47 height 13
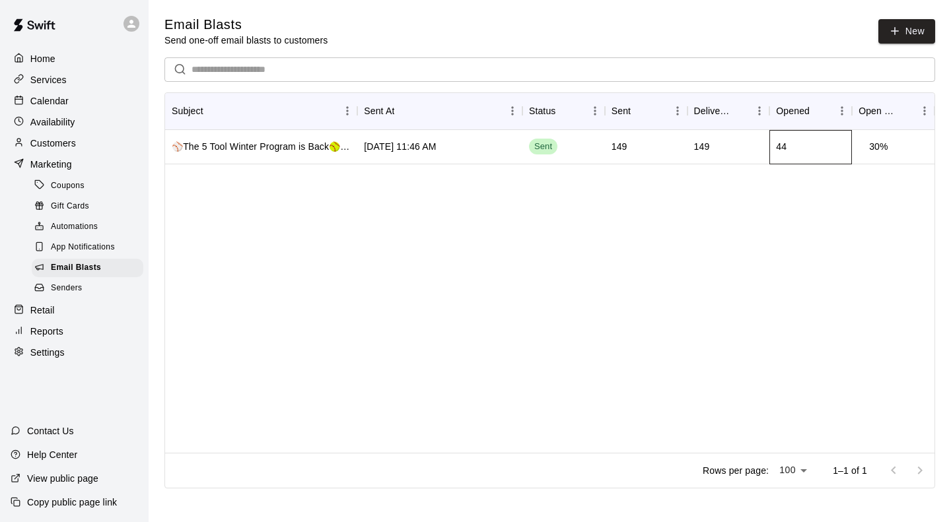
click at [779, 143] on div "44" at bounding box center [781, 146] width 11 height 13
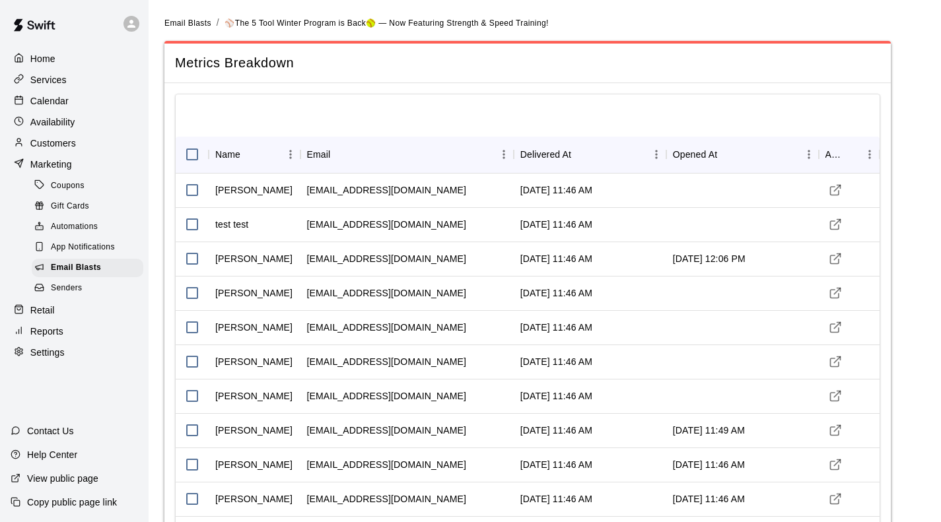
scroll to position [396, 0]
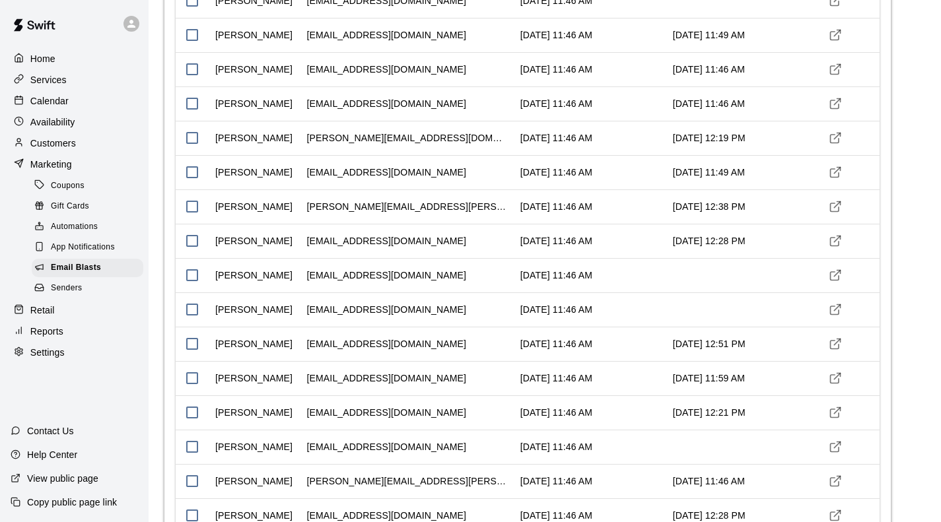
click at [55, 108] on p "Calendar" at bounding box center [49, 100] width 38 height 13
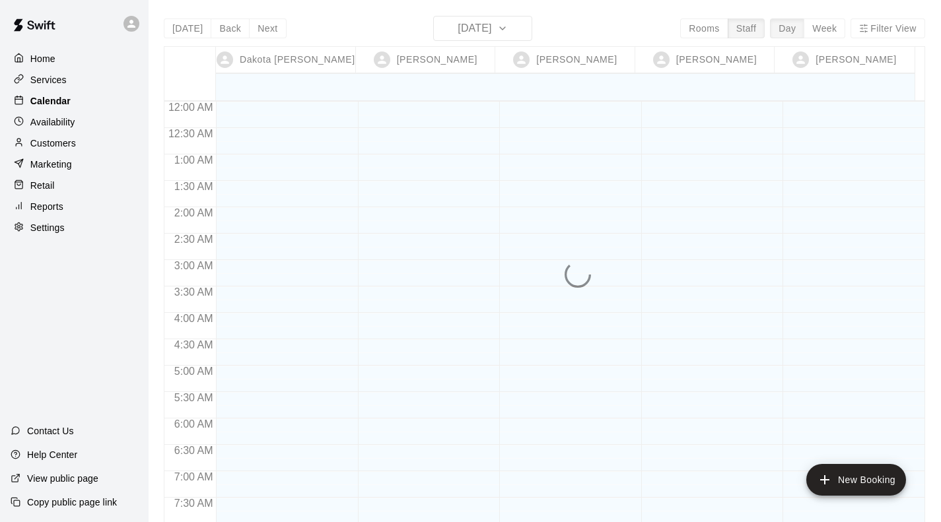
scroll to position [695, 0]
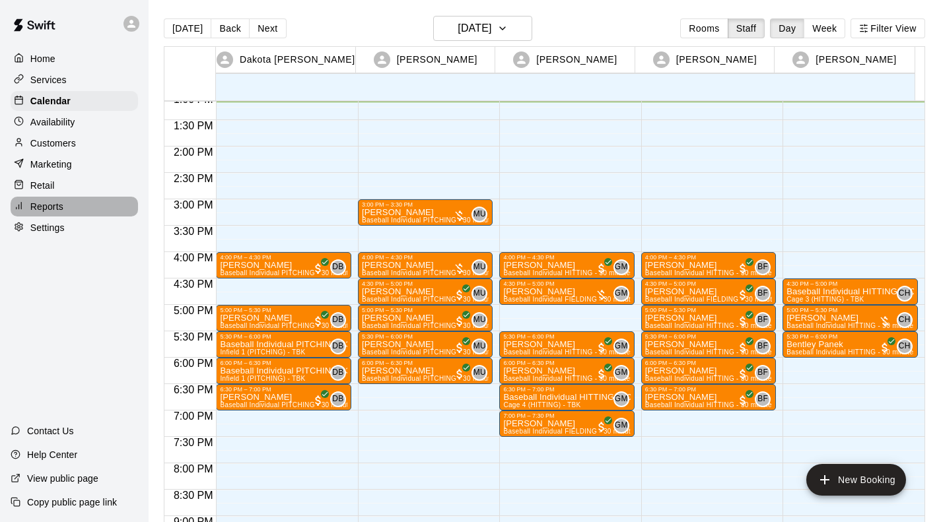
click at [43, 213] on p "Reports" at bounding box center [46, 206] width 33 height 13
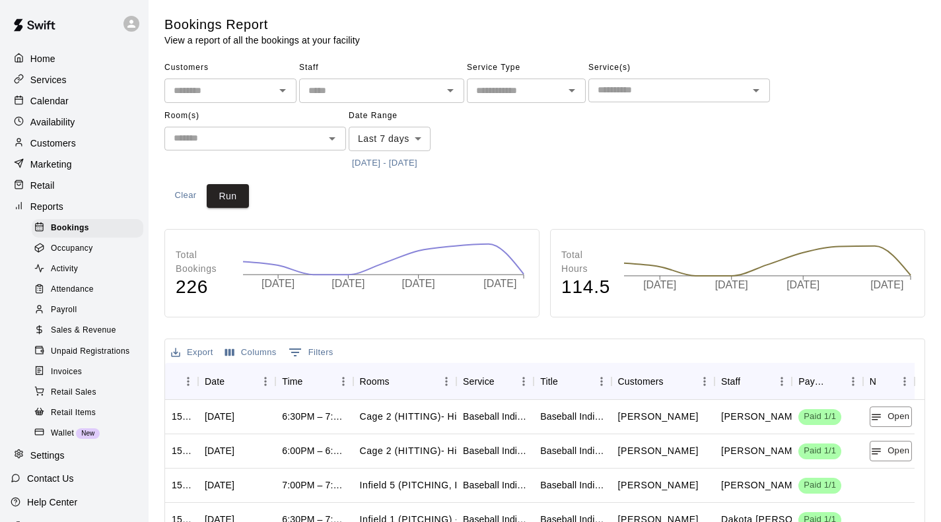
click at [86, 337] on span "Sales & Revenue" at bounding box center [83, 330] width 65 height 13
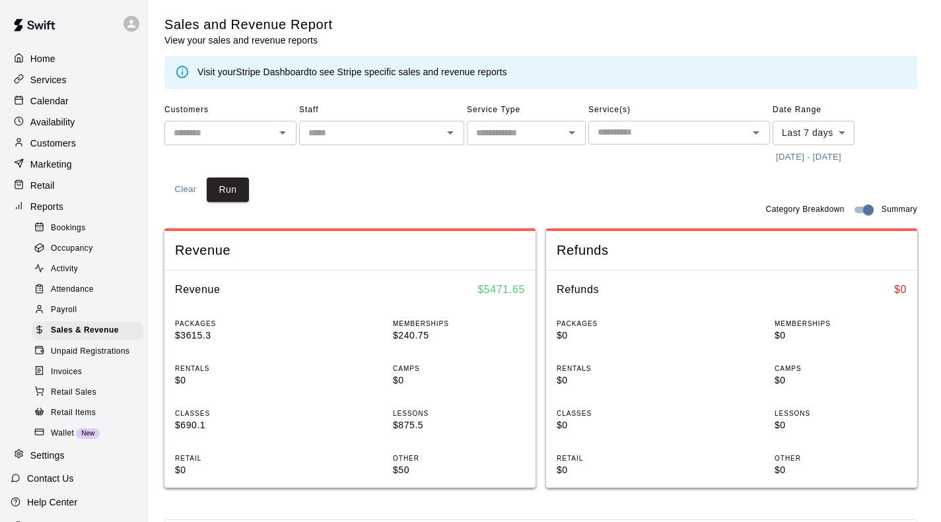
click at [570, 130] on icon "Open" at bounding box center [572, 133] width 16 height 16
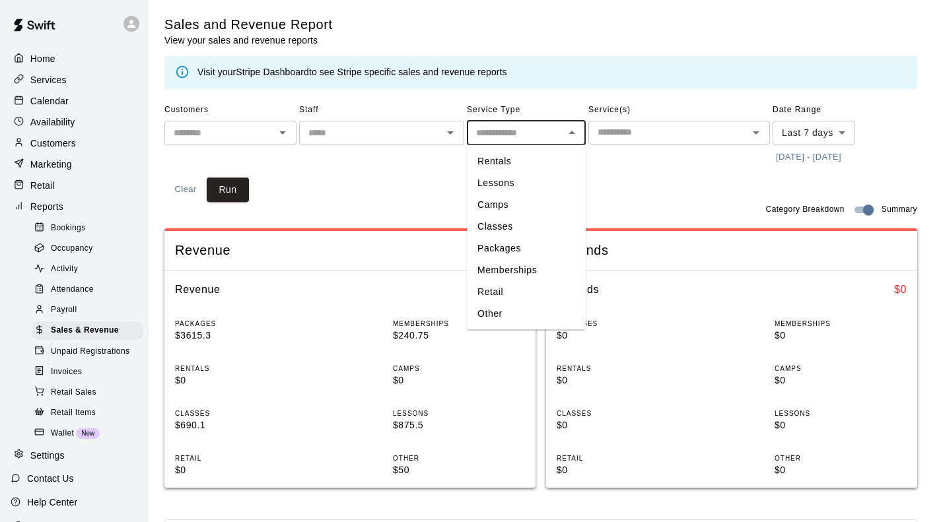
click at [663, 123] on div "​" at bounding box center [679, 133] width 182 height 24
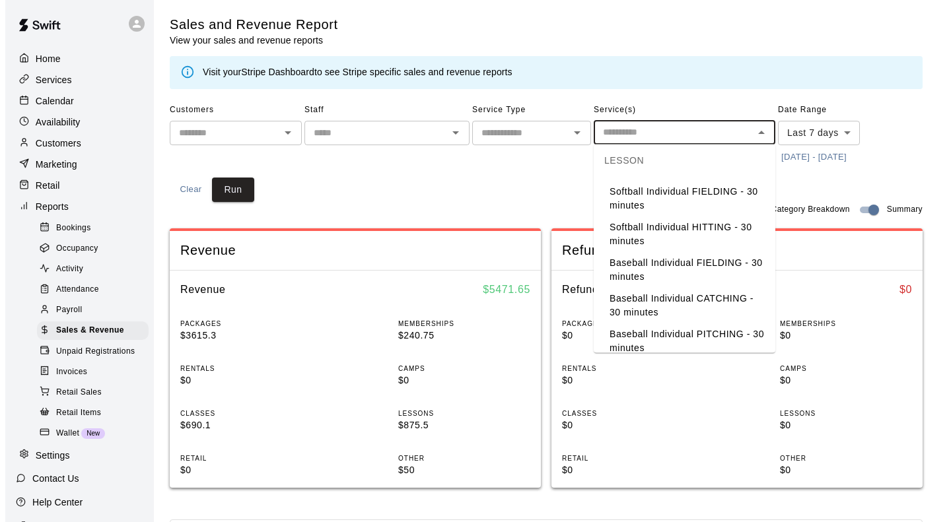
scroll to position [654, 0]
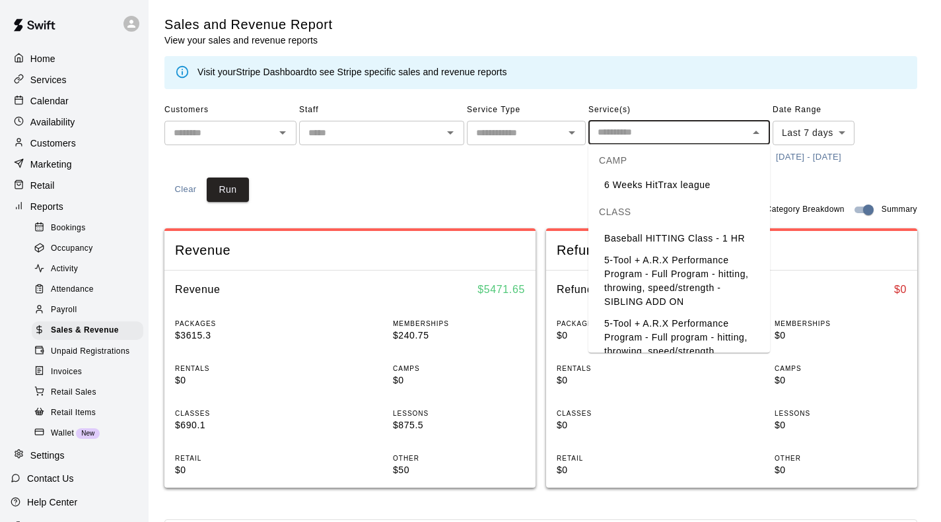
click at [630, 263] on li "5-Tool + A.R.X Performance Program - Full Program - hitting, throwing, speed/st…" at bounding box center [679, 281] width 182 height 63
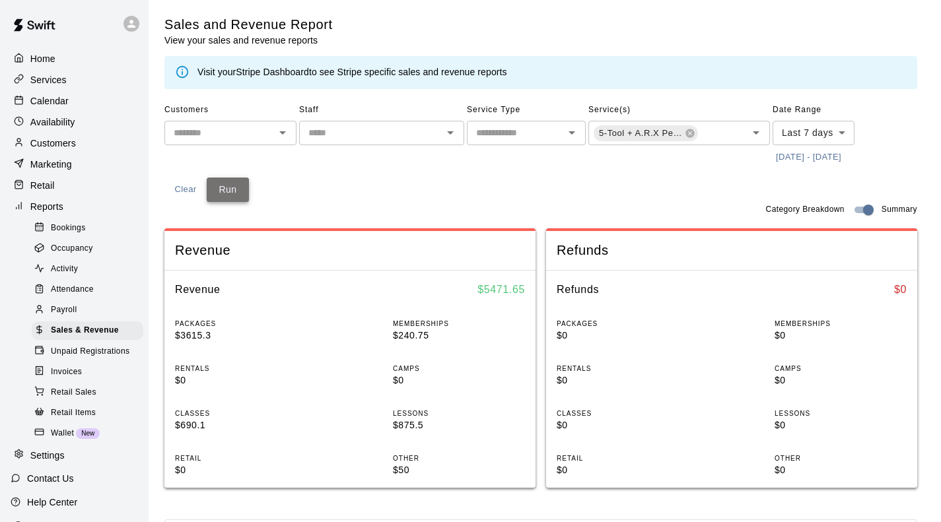
click at [222, 181] on button "Run" at bounding box center [228, 190] width 42 height 24
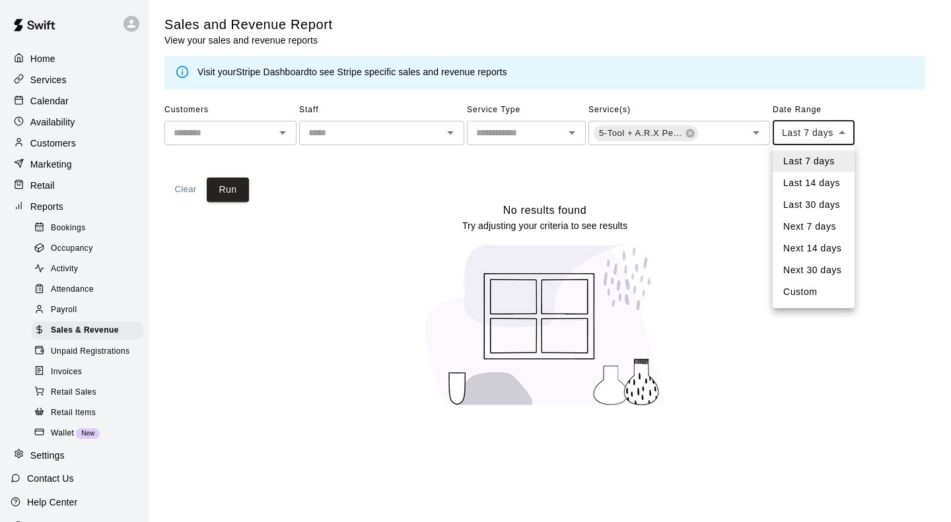
click at [787, 137] on body "Home Services Calendar Availability Customers Marketing Retail Reports Bookings…" at bounding box center [475, 211] width 951 height 423
click at [730, 131] on div at bounding box center [475, 261] width 951 height 522
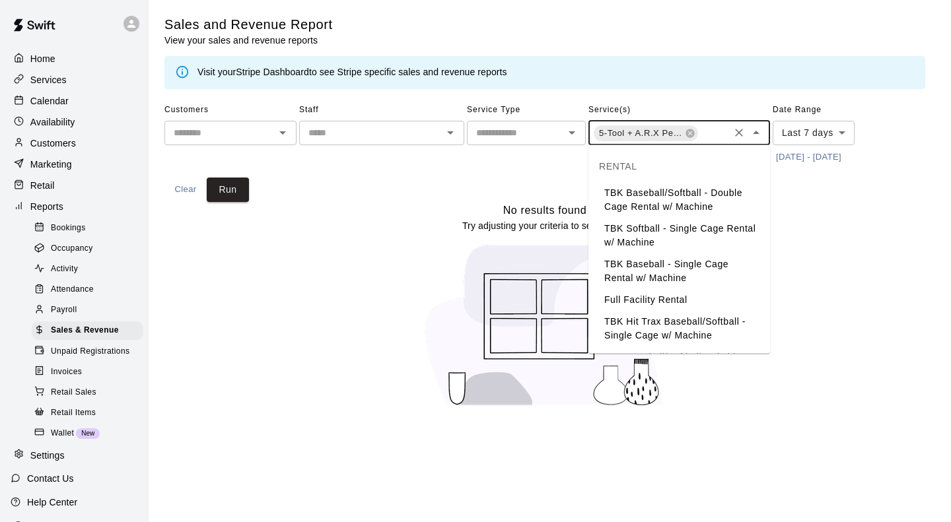
click at [715, 131] on input "text" at bounding box center [713, 134] width 28 height 17
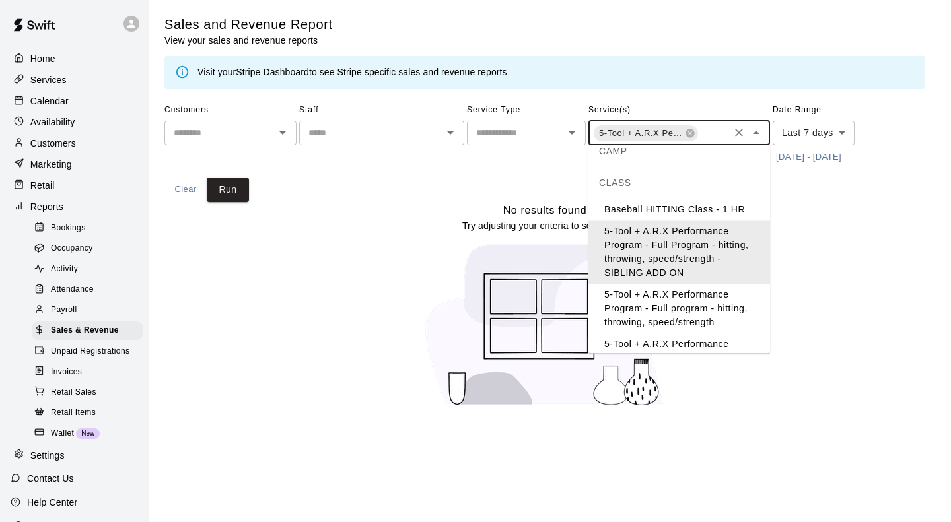
scroll to position [697, 0]
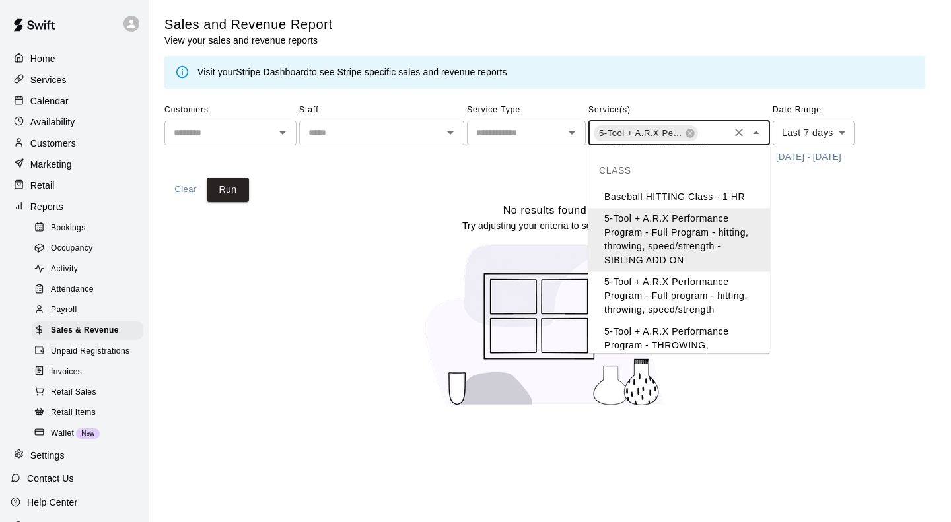
click at [623, 272] on li "5-Tool + A.R.X Performance Program - Full program - hitting, throwing, speed/st…" at bounding box center [679, 297] width 182 height 50
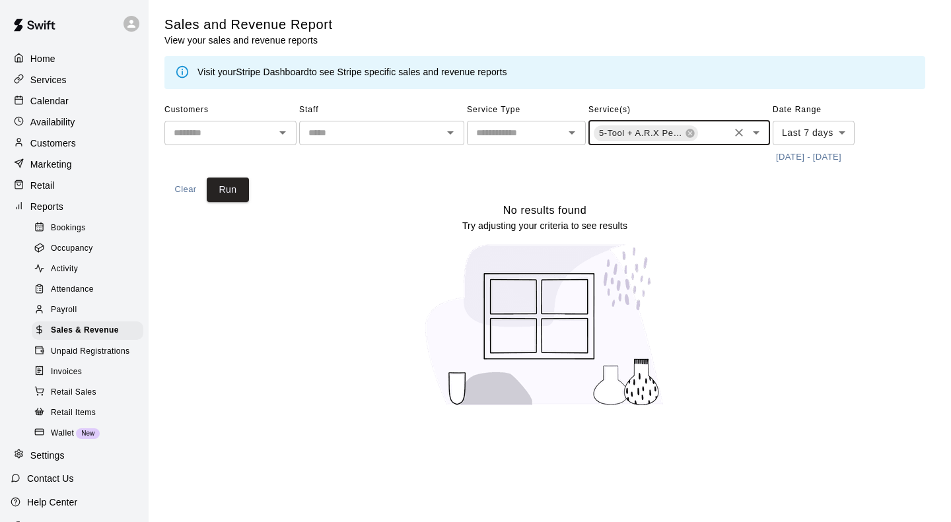
scroll to position [0, 107]
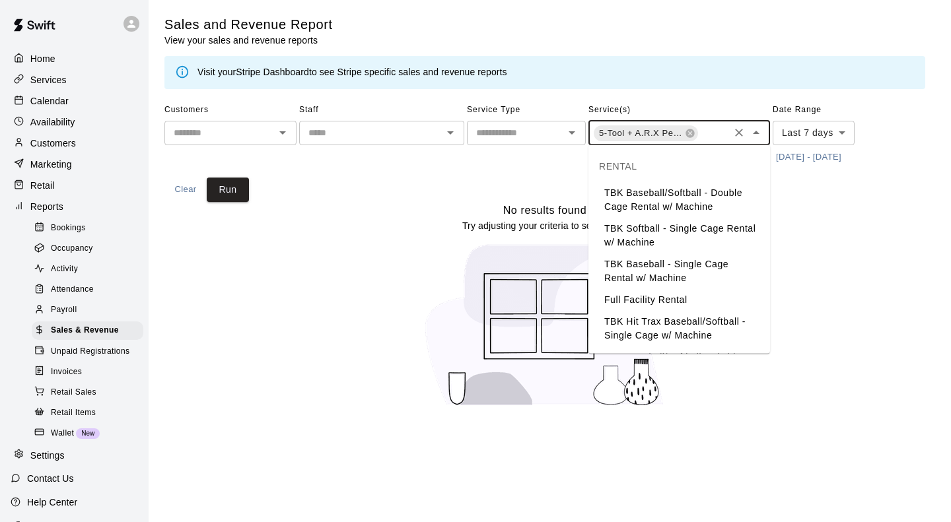
click at [717, 140] on input "text" at bounding box center [713, 134] width 28 height 17
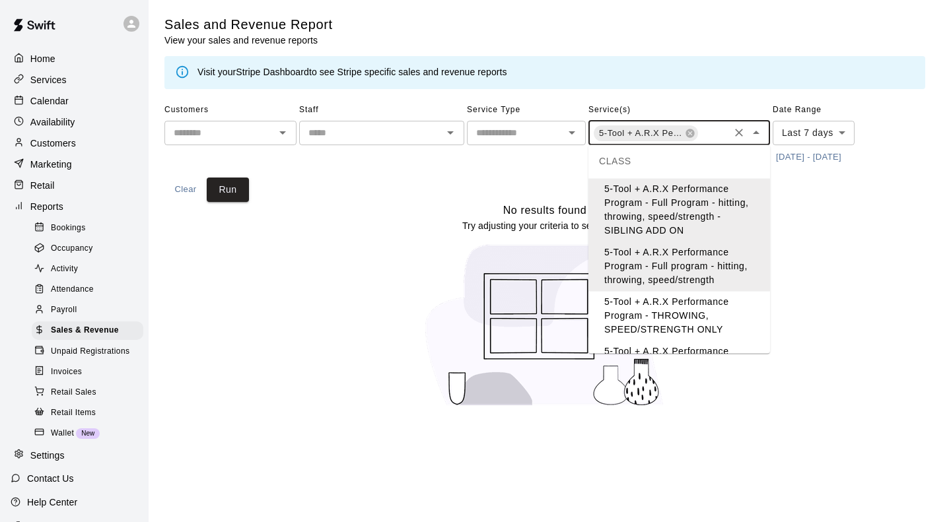
scroll to position [806, 0]
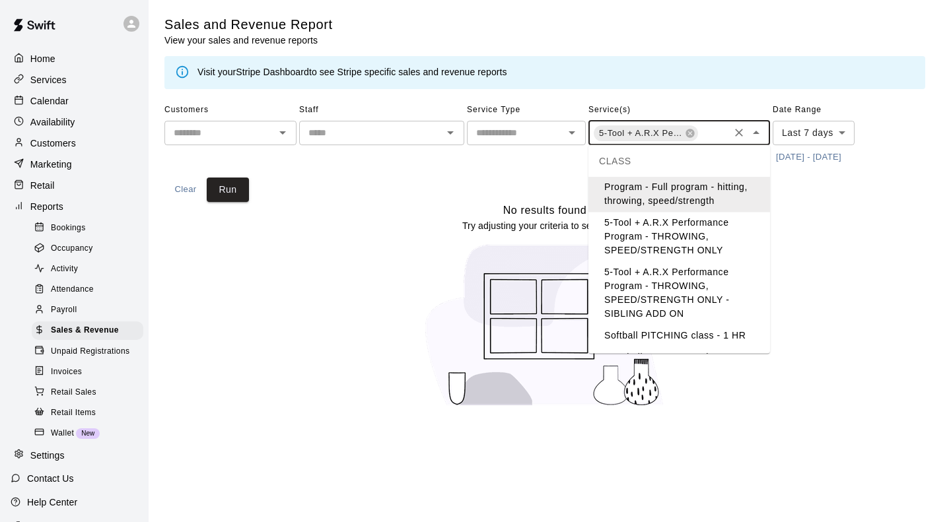
click at [667, 281] on li "5-Tool + A.R.X Performance Program - THROWING, SPEED/STRENGTH ONLY - SIBLING AD…" at bounding box center [679, 293] width 182 height 63
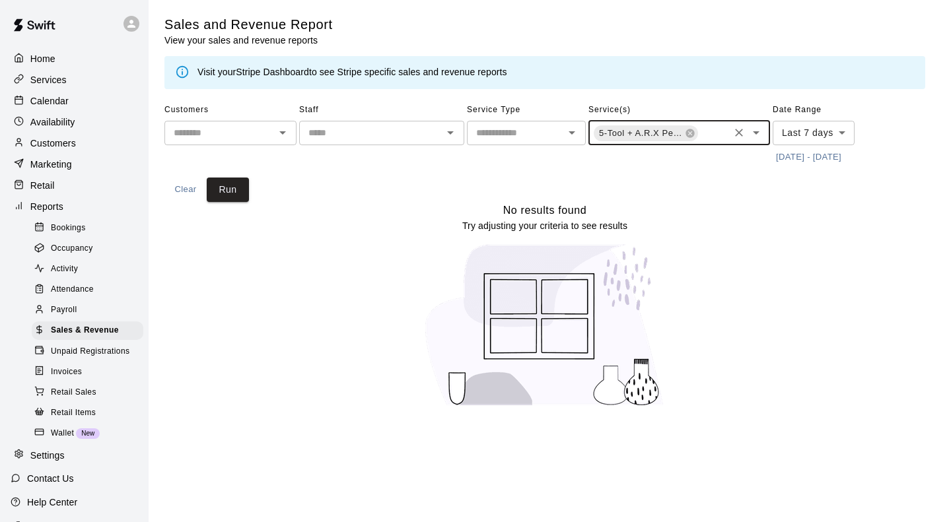
scroll to position [0, 214]
click at [238, 198] on button "Run" at bounding box center [228, 190] width 42 height 24
click at [707, 130] on div "5-Tool + A.R.X Performance Program - Full Program - hitting, throwing, speed/st…" at bounding box center [679, 133] width 182 height 24
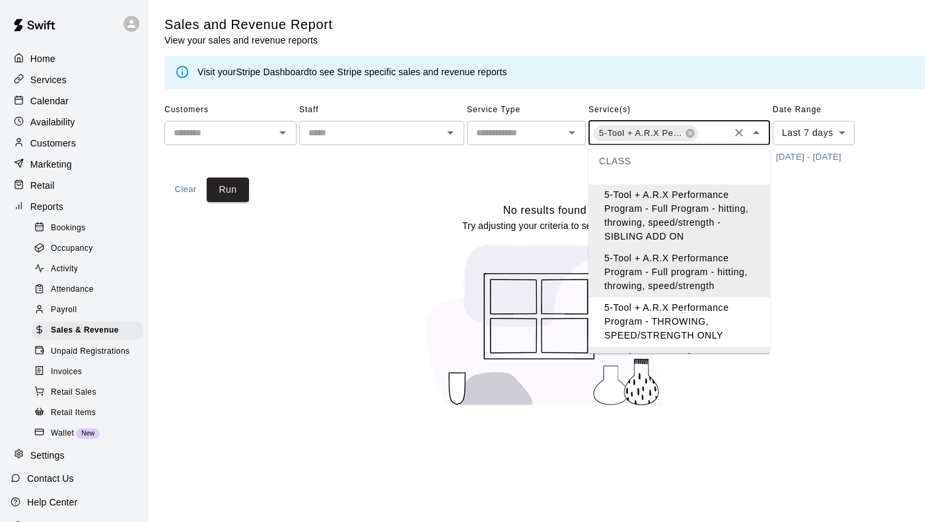
scroll to position [719, 0]
click at [678, 300] on li "5-Tool + A.R.X Performance Program - THROWING, SPEED/STRENGTH ONLY" at bounding box center [679, 325] width 182 height 50
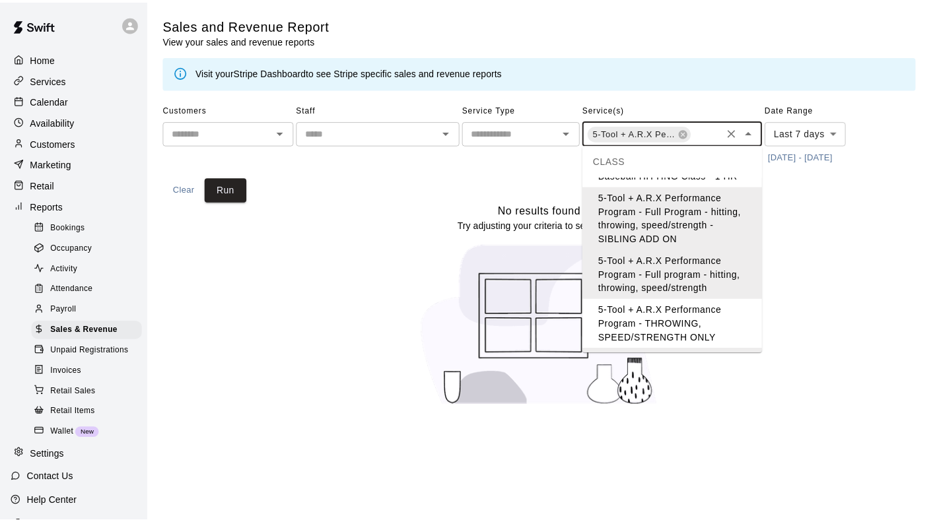
scroll to position [0, 321]
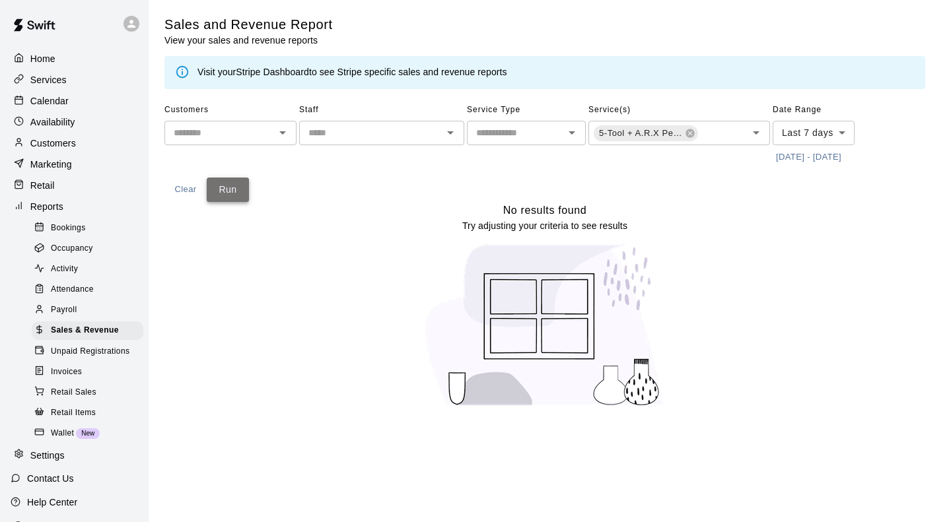
click at [229, 180] on button "Run" at bounding box center [228, 190] width 42 height 24
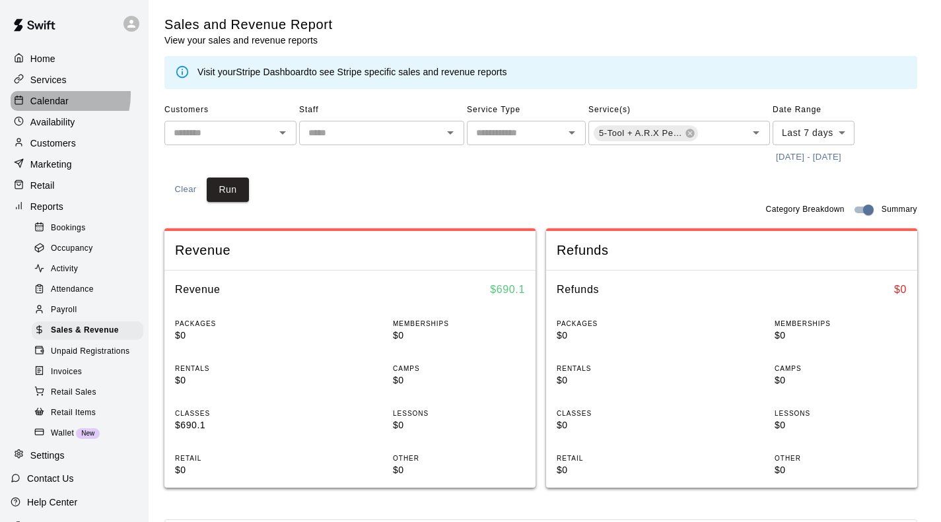
click at [52, 96] on div "Calendar" at bounding box center [74, 101] width 127 height 20
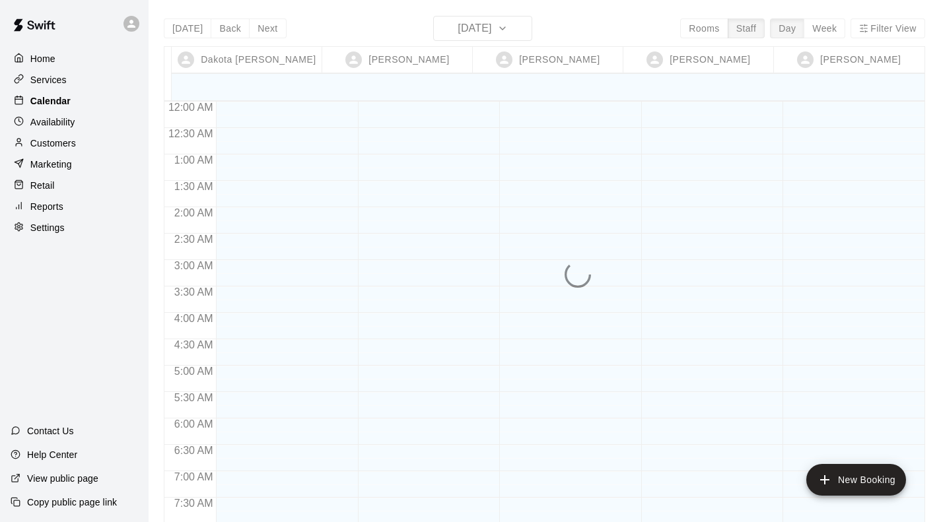
scroll to position [697, 0]
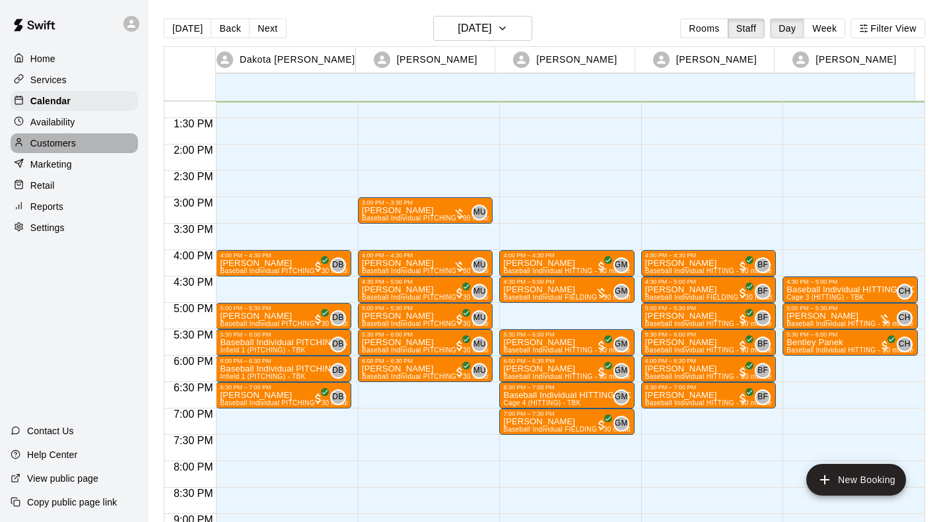
click at [54, 145] on p "Customers" at bounding box center [53, 143] width 46 height 13
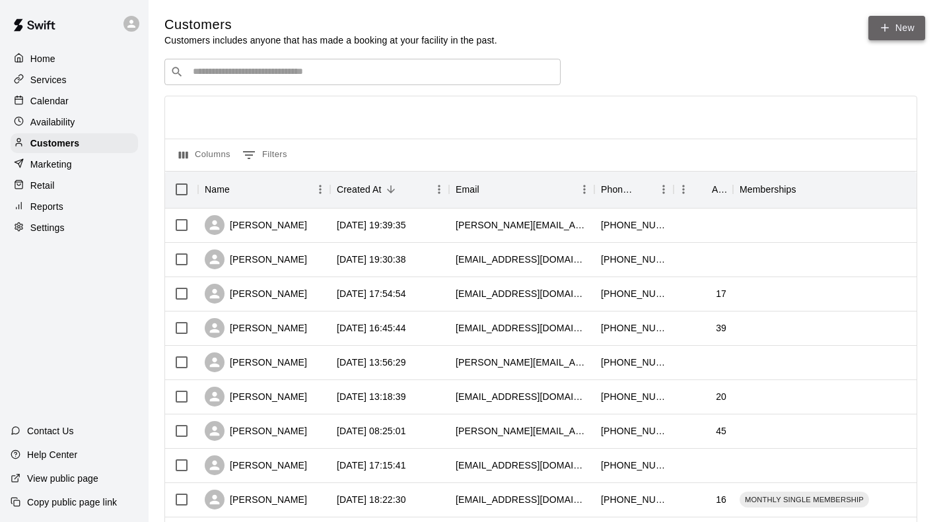
click at [893, 22] on link "New" at bounding box center [896, 28] width 57 height 24
select select "**"
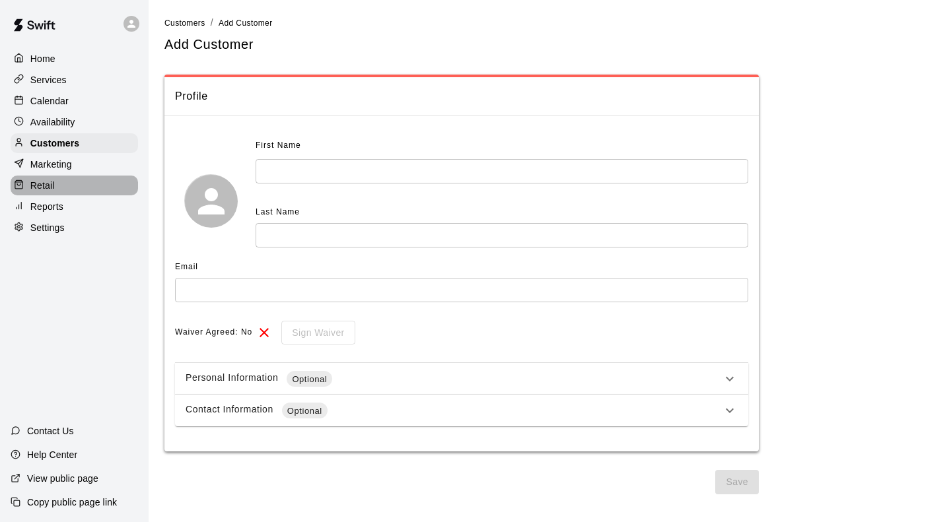
click at [79, 190] on div "Retail" at bounding box center [74, 186] width 127 height 20
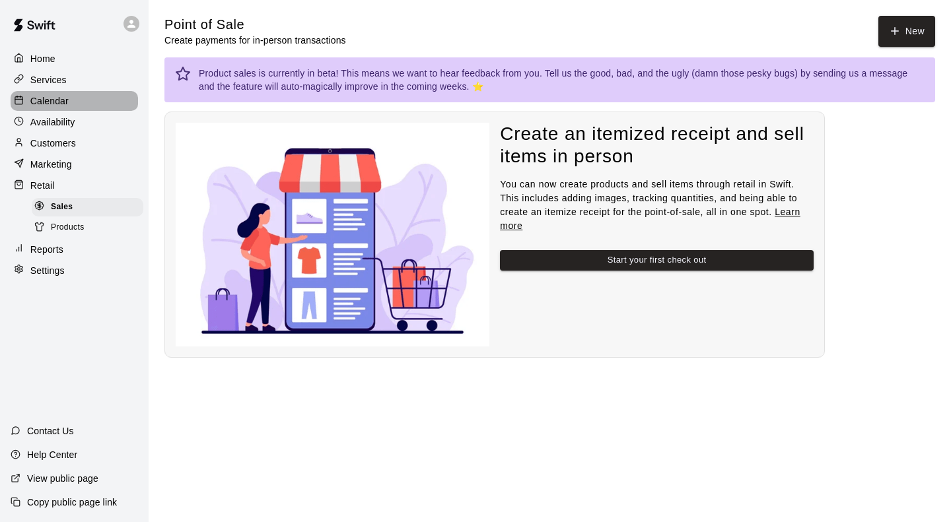
click at [66, 101] on p "Calendar" at bounding box center [49, 100] width 38 height 13
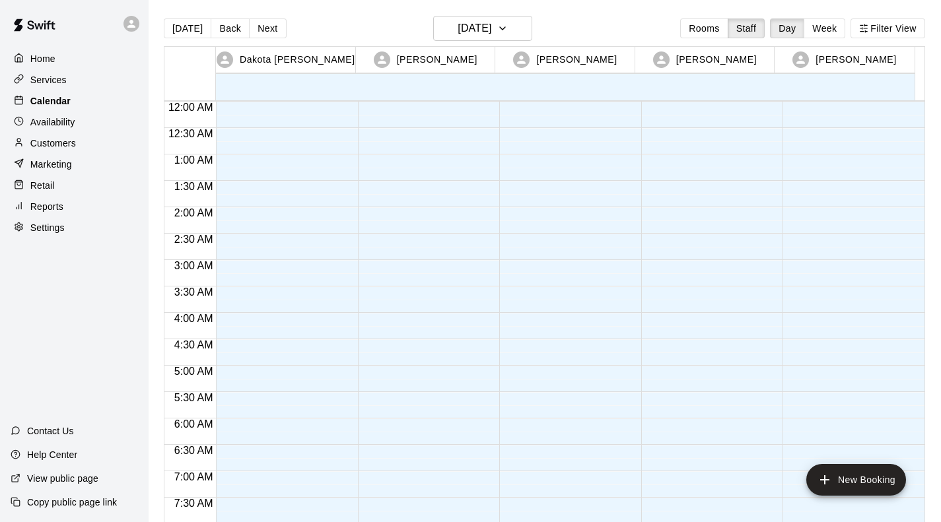
scroll to position [697, 0]
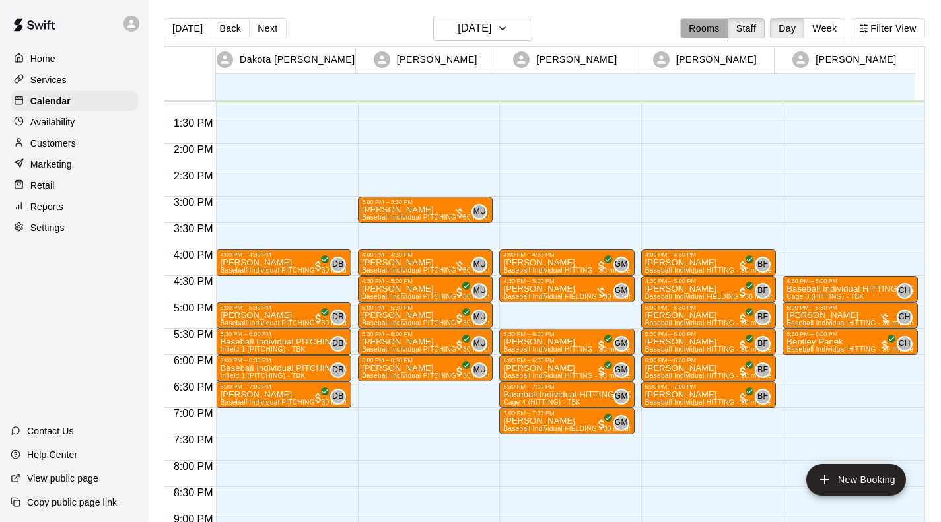
click at [695, 32] on button "Rooms" at bounding box center [704, 28] width 48 height 20
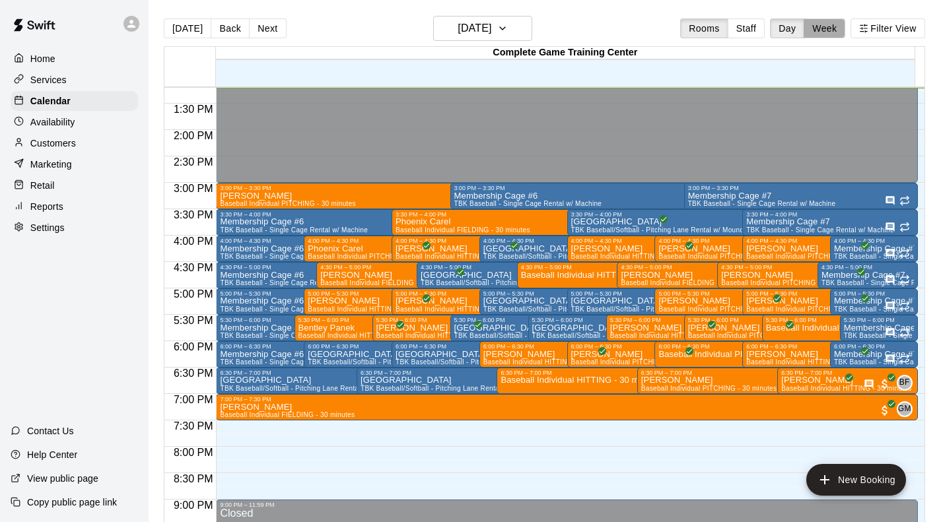
click at [829, 32] on button "Week" at bounding box center [825, 28] width 42 height 20
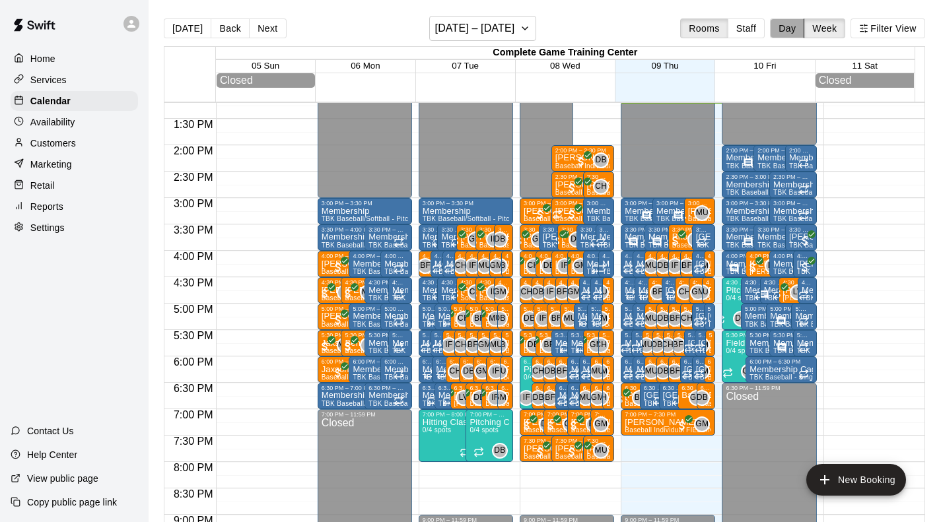
click at [798, 32] on button "Day" at bounding box center [787, 28] width 34 height 20
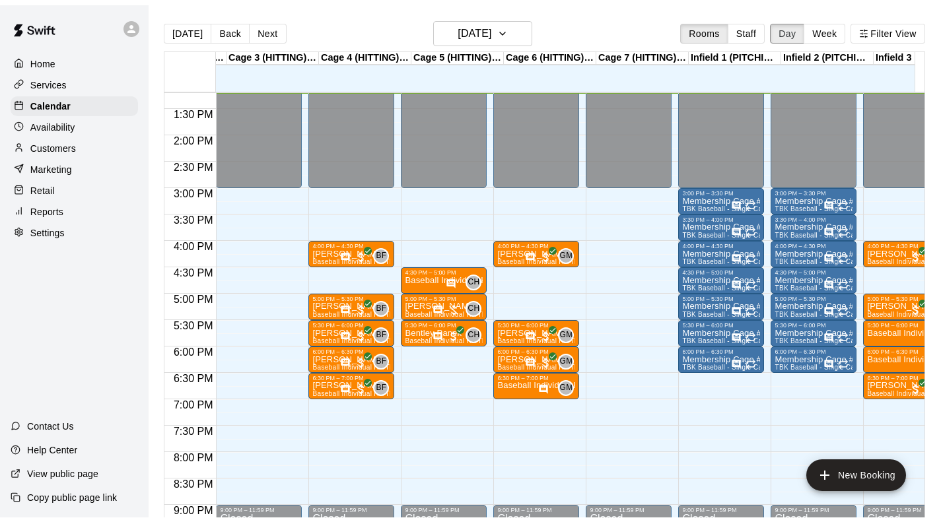
scroll to position [0, 0]
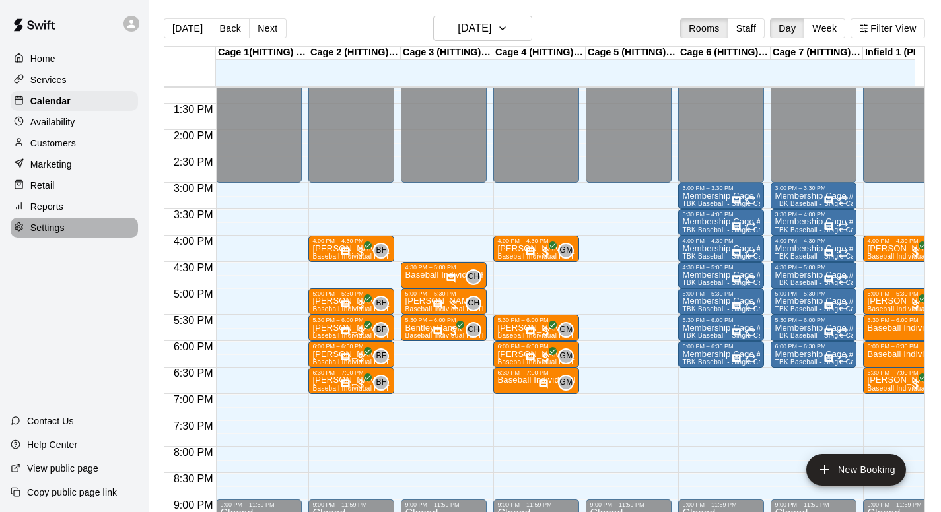
click at [69, 238] on div "Settings" at bounding box center [74, 228] width 127 height 20
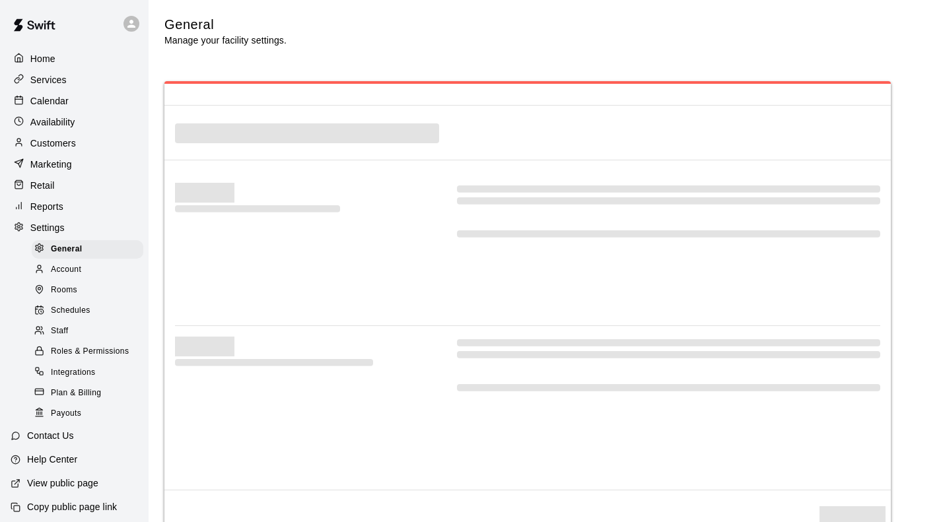
select select "**"
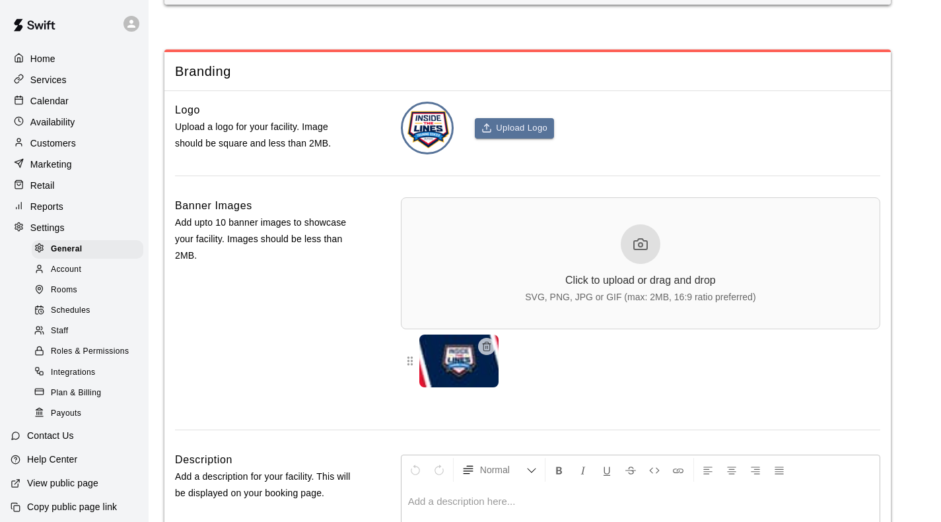
scroll to position [3029, 0]
click at [505, 139] on button "Upload Logo" at bounding box center [514, 129] width 79 height 20
click at [465, 388] on img at bounding box center [458, 361] width 79 height 53
click at [454, 388] on img at bounding box center [458, 361] width 79 height 53
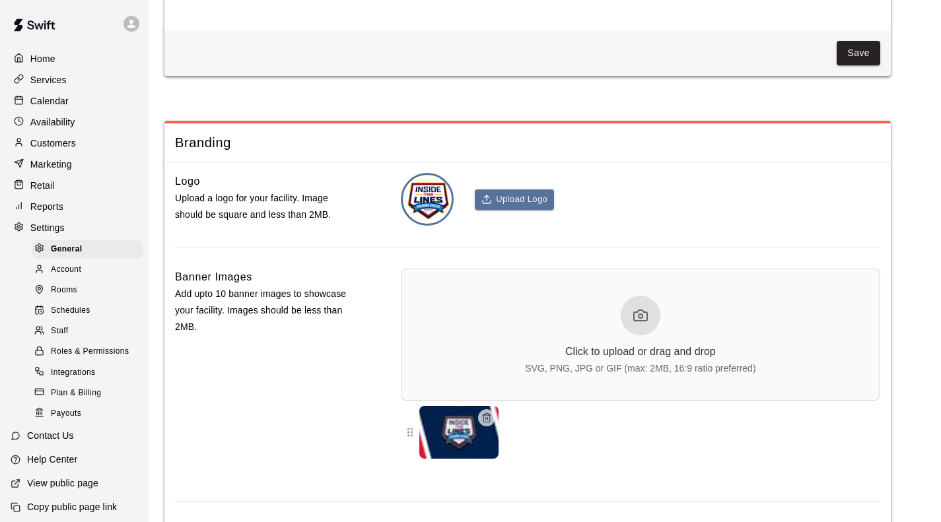
scroll to position [2957, 0]
click at [63, 73] on div "Services" at bounding box center [74, 80] width 127 height 20
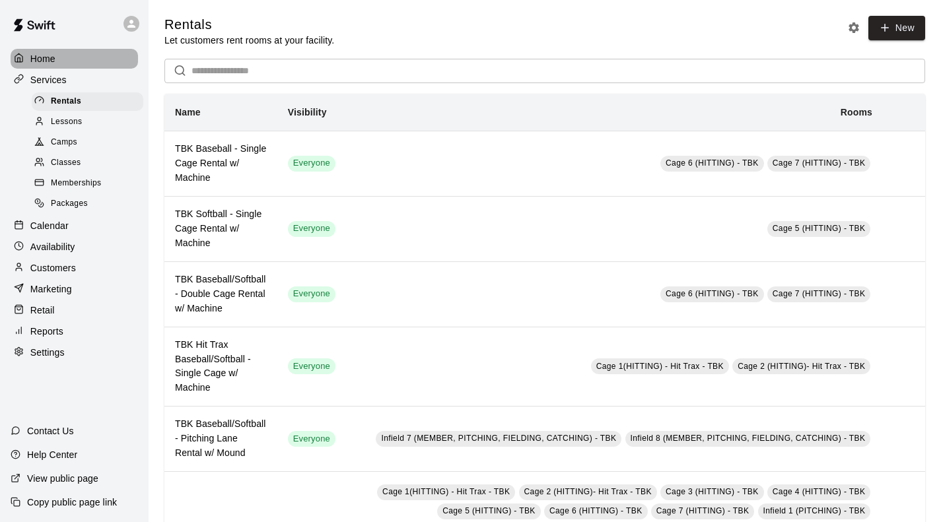
click at [57, 63] on div "Home" at bounding box center [74, 59] width 127 height 20
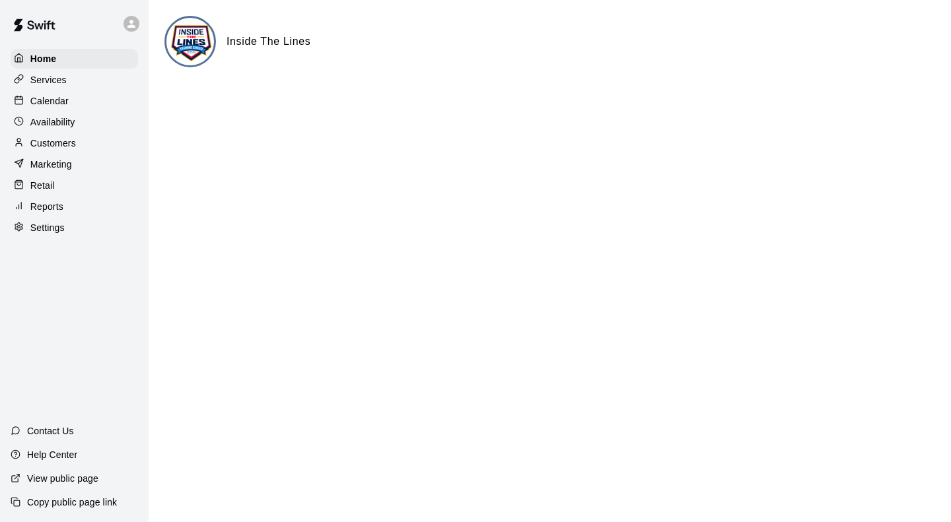
click at [791, 89] on div "Inside The Lines" at bounding box center [549, 58] width 771 height 85
click at [55, 79] on p "Services" at bounding box center [48, 79] width 36 height 13
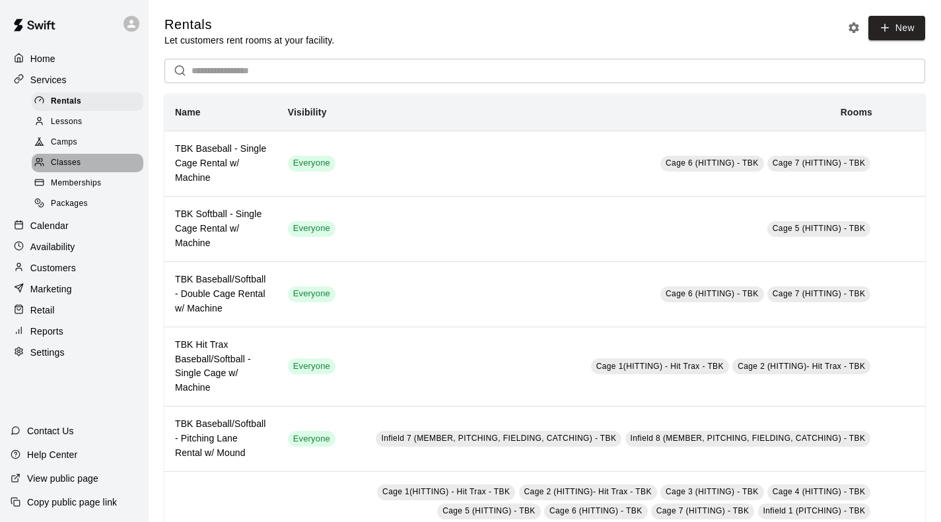
click at [64, 167] on span "Classes" at bounding box center [66, 163] width 30 height 13
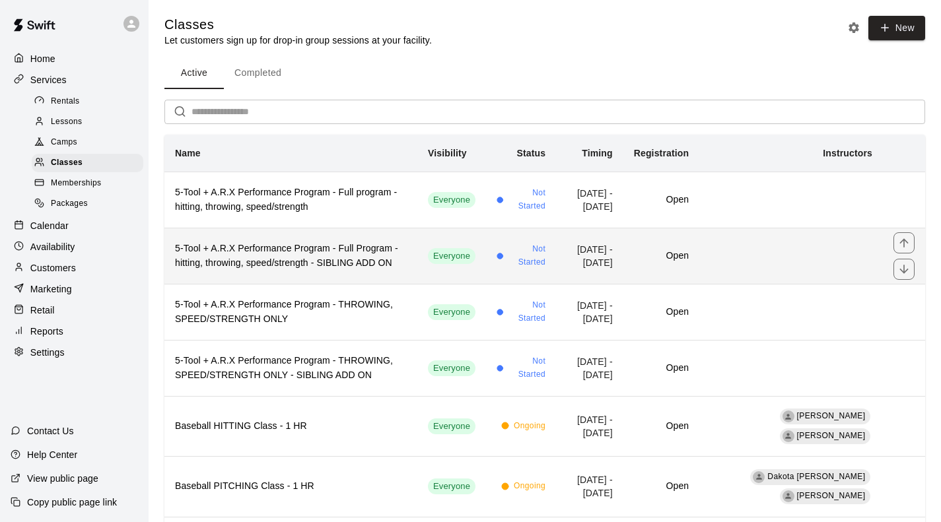
click at [359, 253] on h6 "5-Tool + A.R.X Performance Program - Full Program - hitting, throwing, speed/st…" at bounding box center [291, 256] width 232 height 29
